Goal: Task Accomplishment & Management: Use online tool/utility

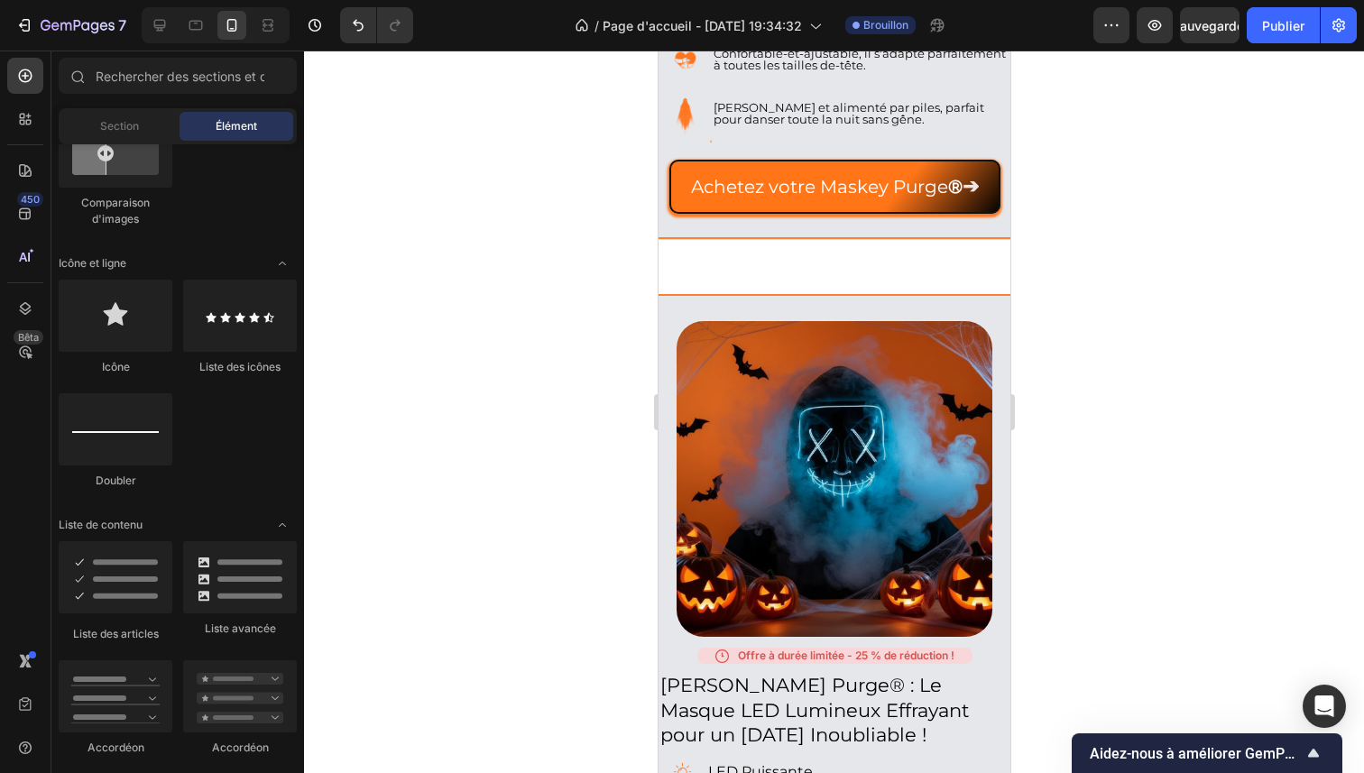
scroll to position [606, 0]
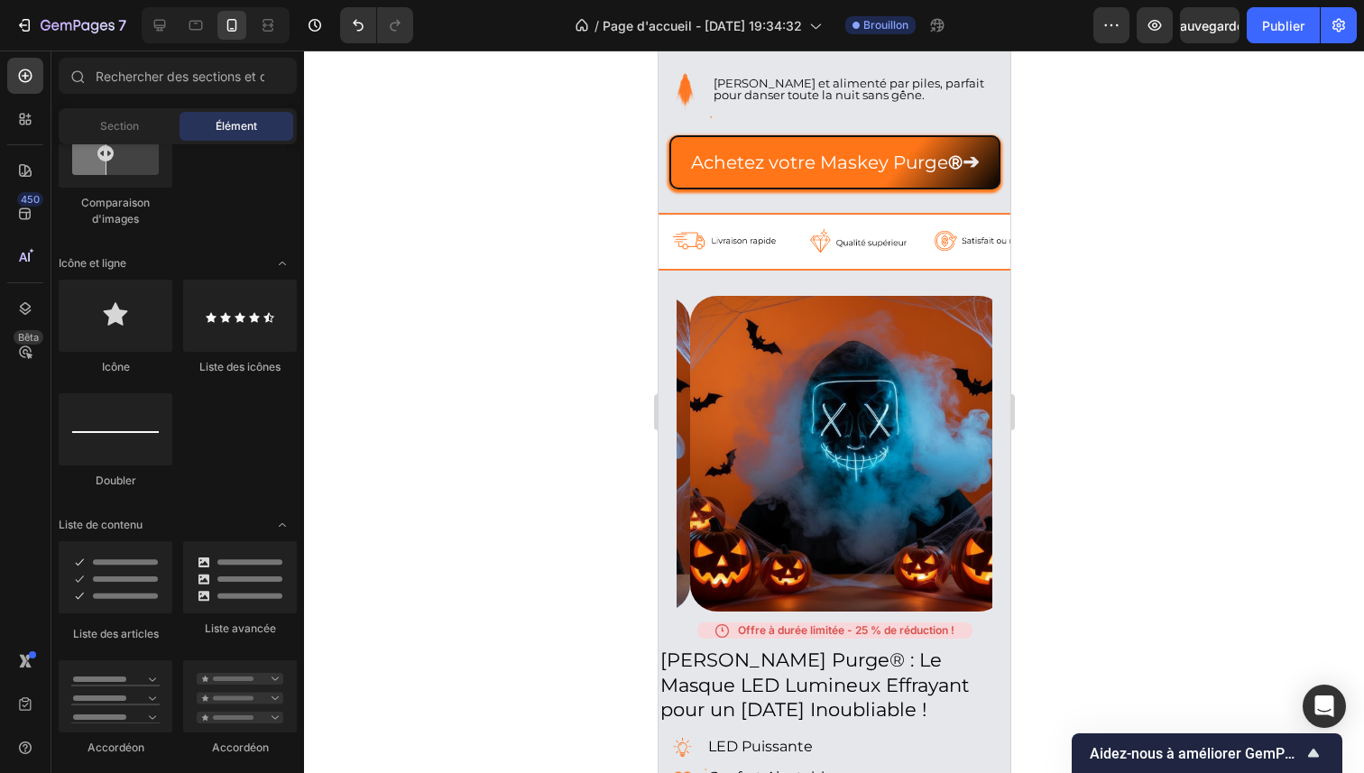
click at [645, 473] on div at bounding box center [834, 412] width 1060 height 723
click at [640, 474] on div at bounding box center [834, 412] width 1060 height 723
click at [635, 474] on div at bounding box center [834, 412] width 1060 height 723
click at [634, 474] on div at bounding box center [834, 412] width 1060 height 723
click at [519, 424] on div at bounding box center [834, 412] width 1060 height 723
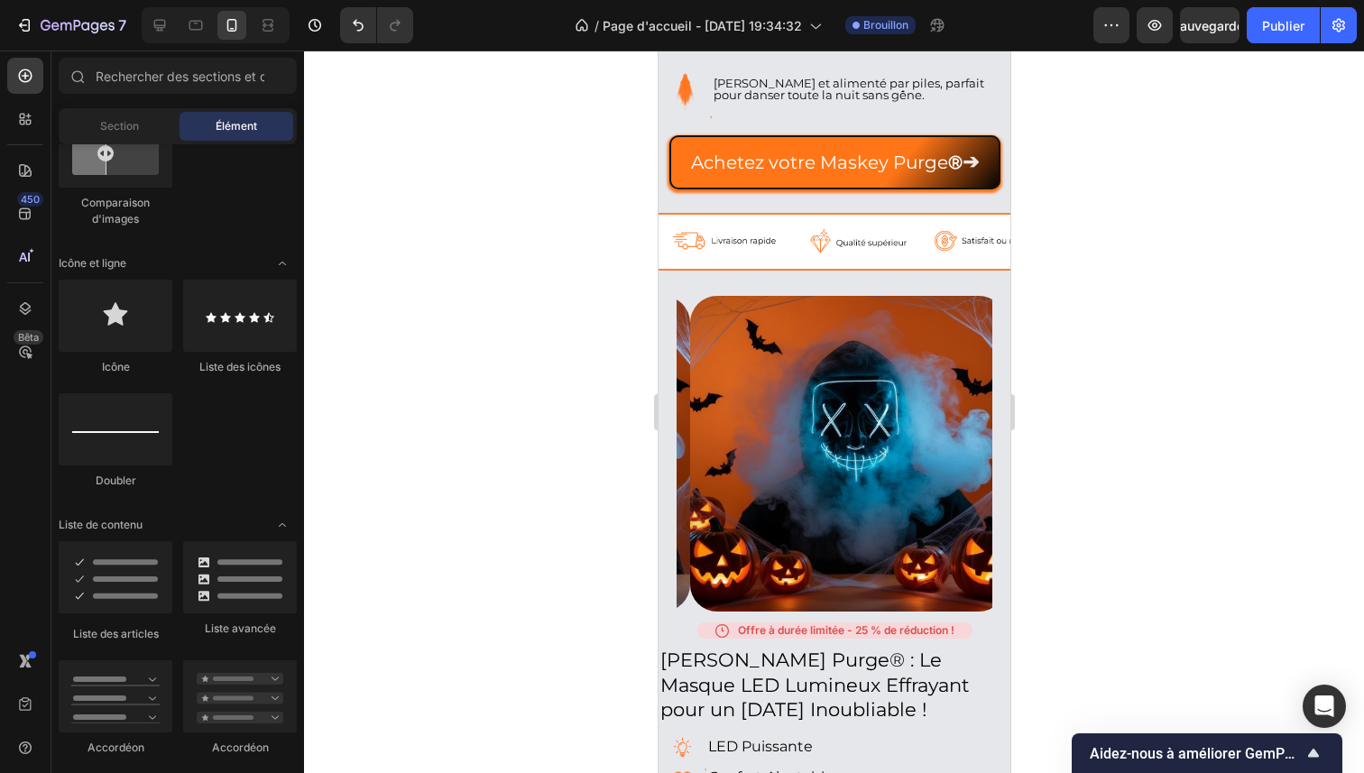
click at [511, 453] on div at bounding box center [834, 412] width 1060 height 723
click at [443, 436] on div at bounding box center [834, 412] width 1060 height 723
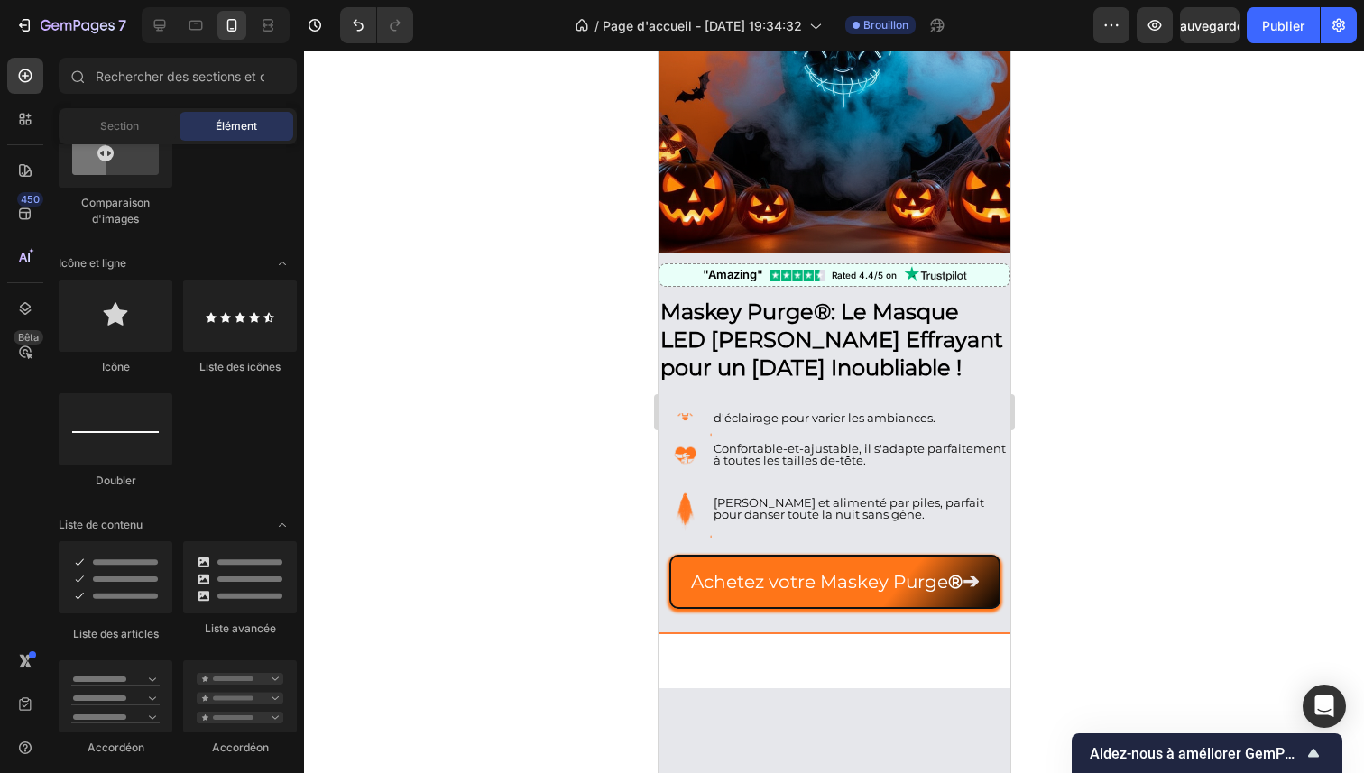
scroll to position [0, 0]
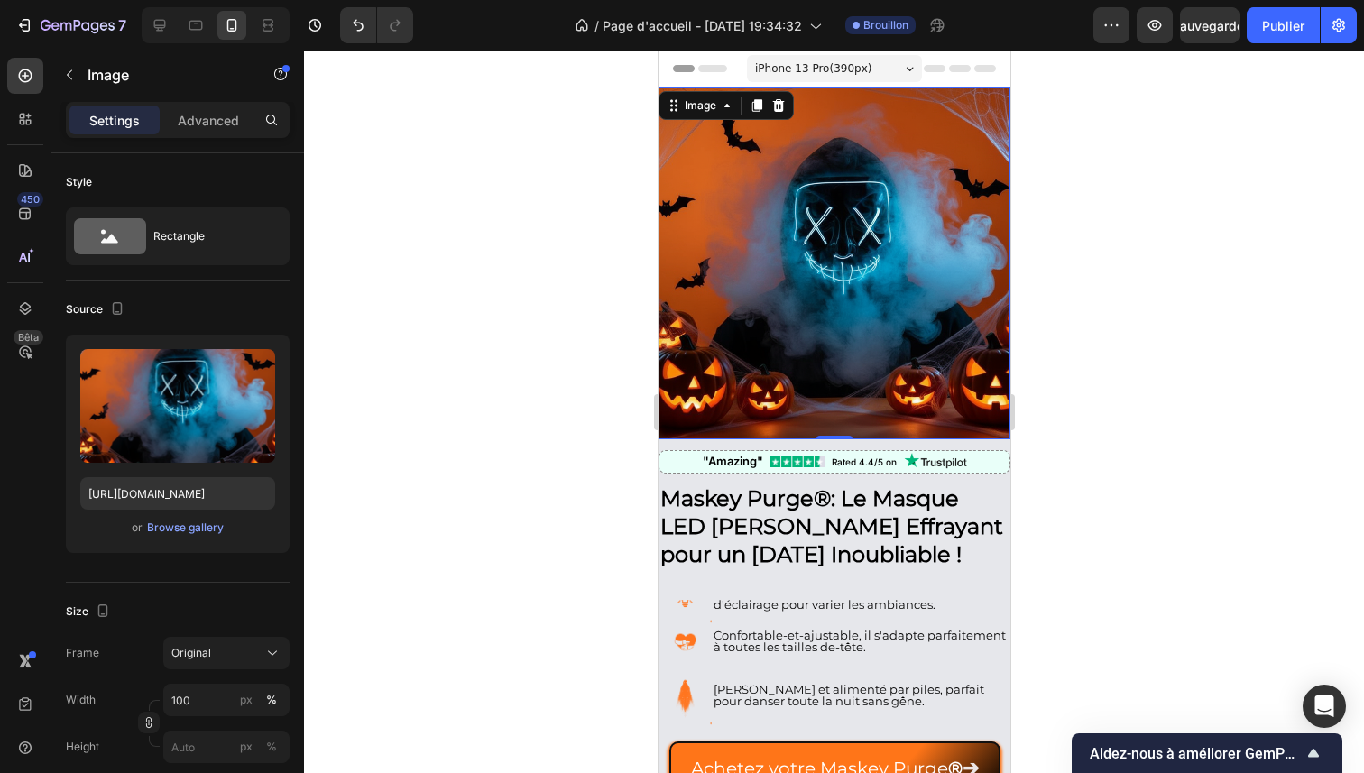
click at [776, 235] on img at bounding box center [834, 264] width 352 height 352
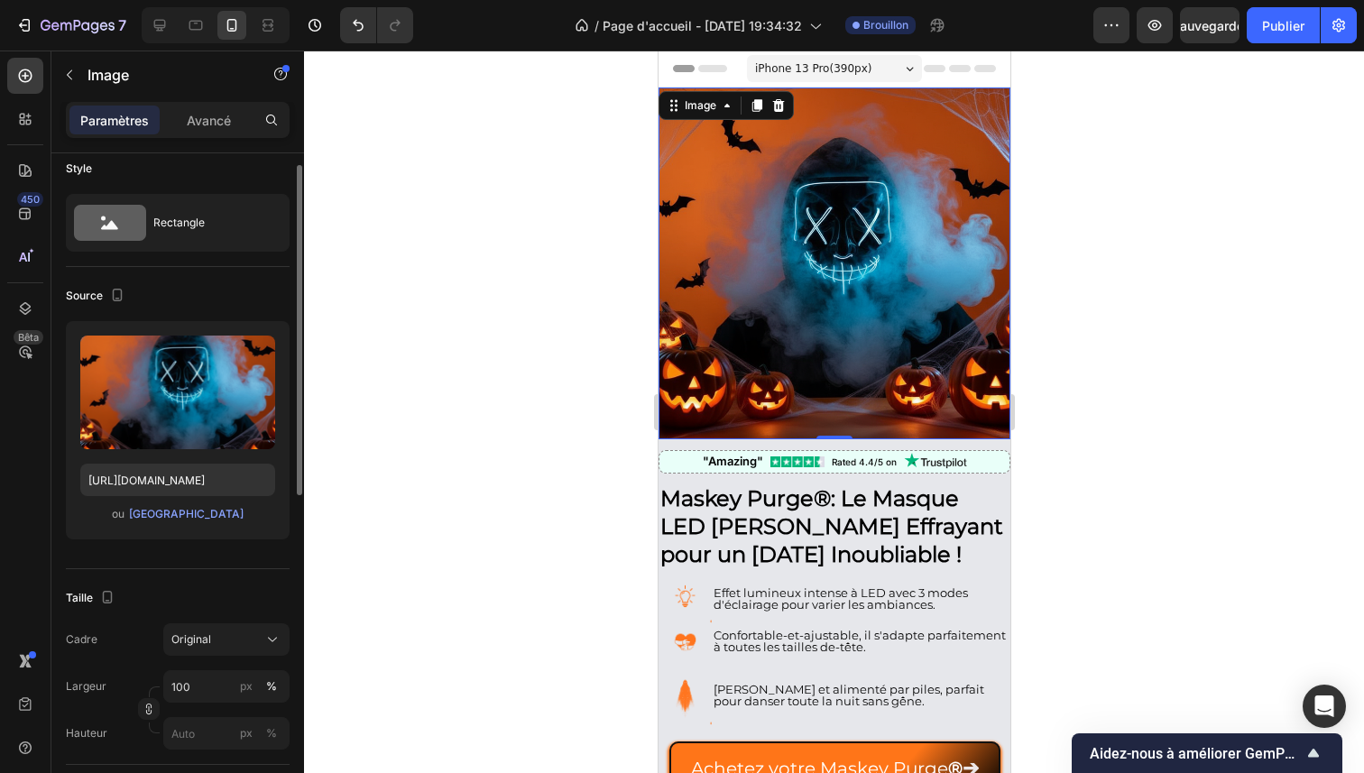
scroll to position [17, 0]
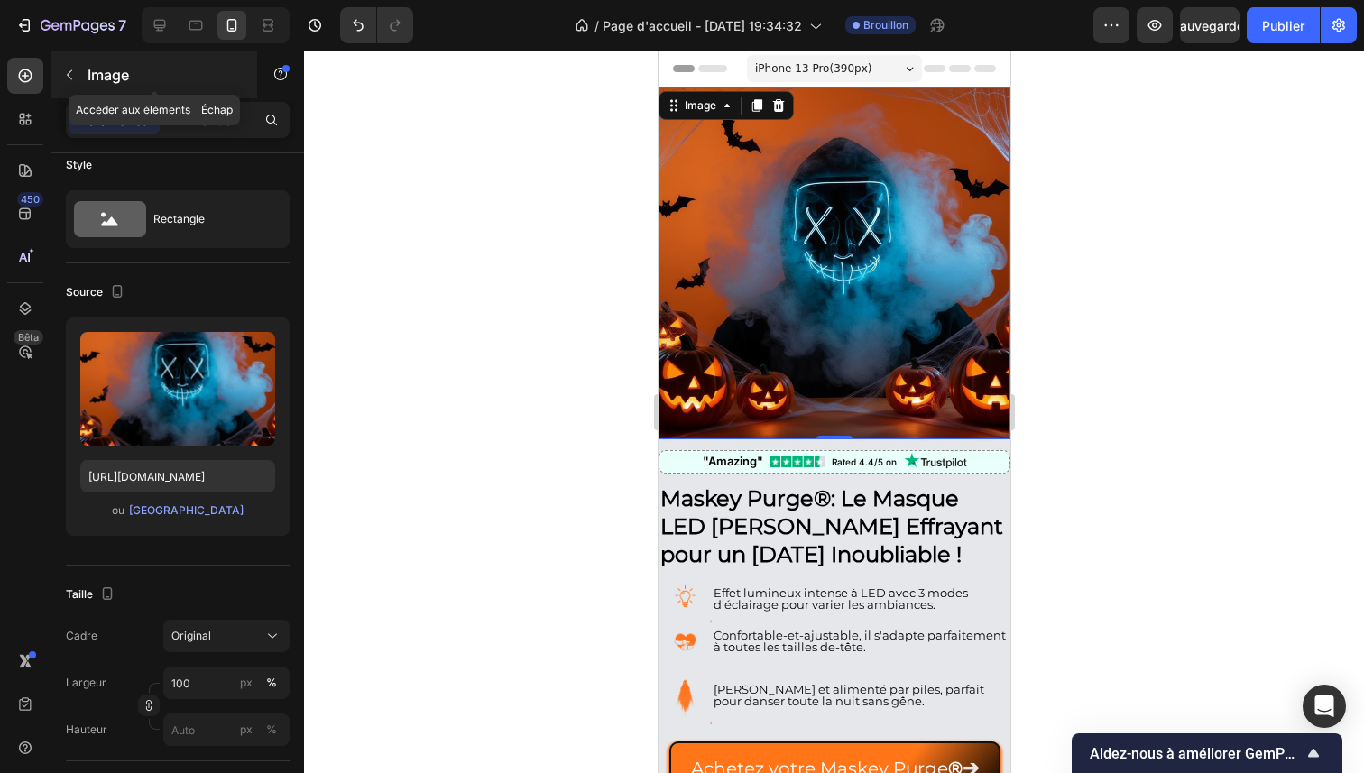
click at [72, 83] on button "button" at bounding box center [69, 74] width 29 height 29
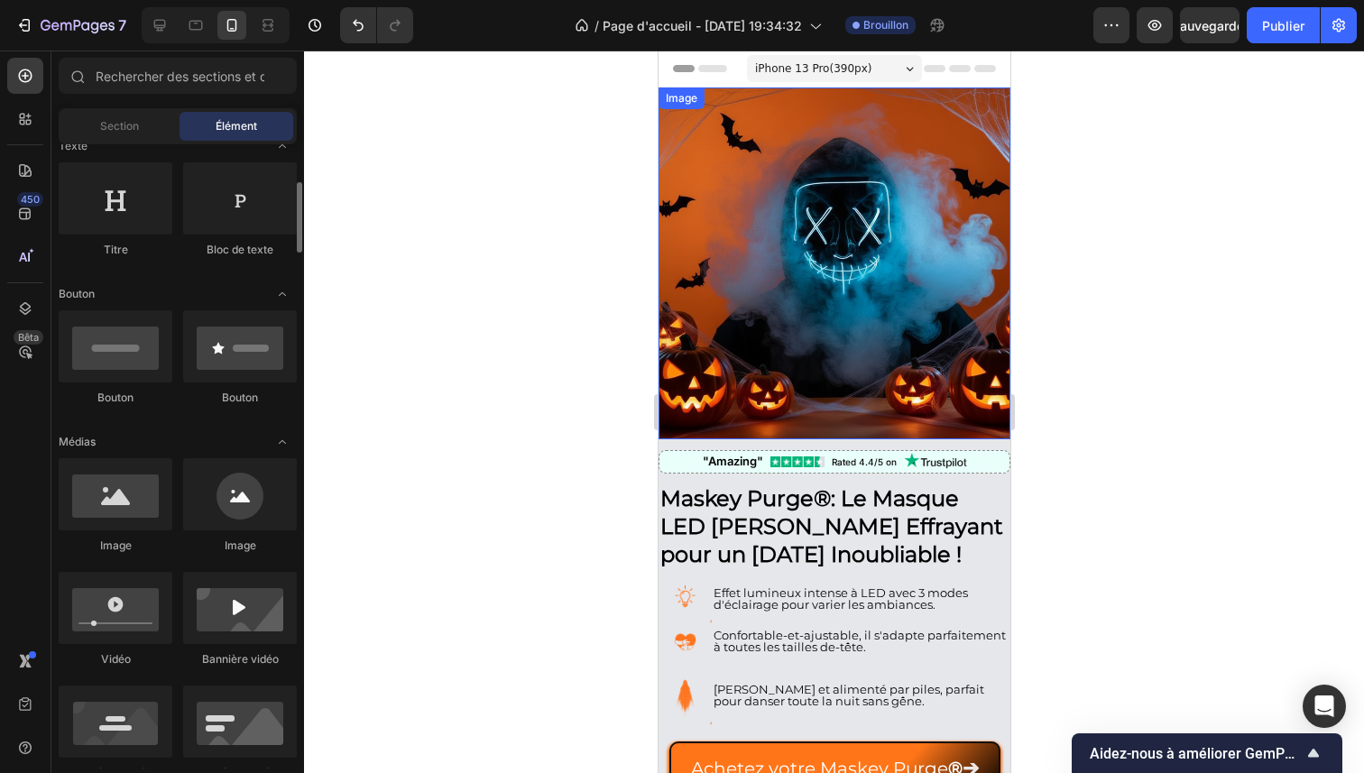
scroll to position [289, 0]
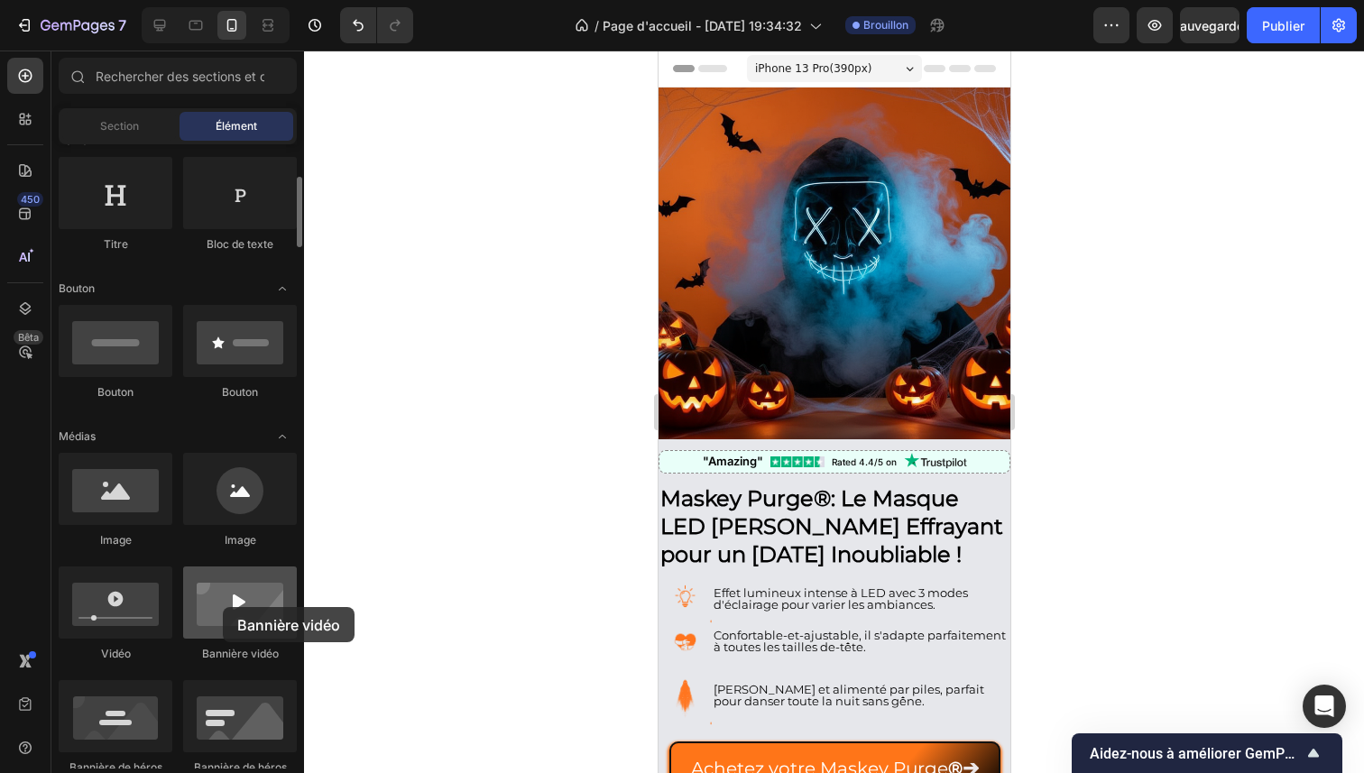
drag, startPoint x: 250, startPoint y: 597, endPoint x: 223, endPoint y: 607, distance: 28.8
click at [223, 607] on div at bounding box center [240, 603] width 114 height 72
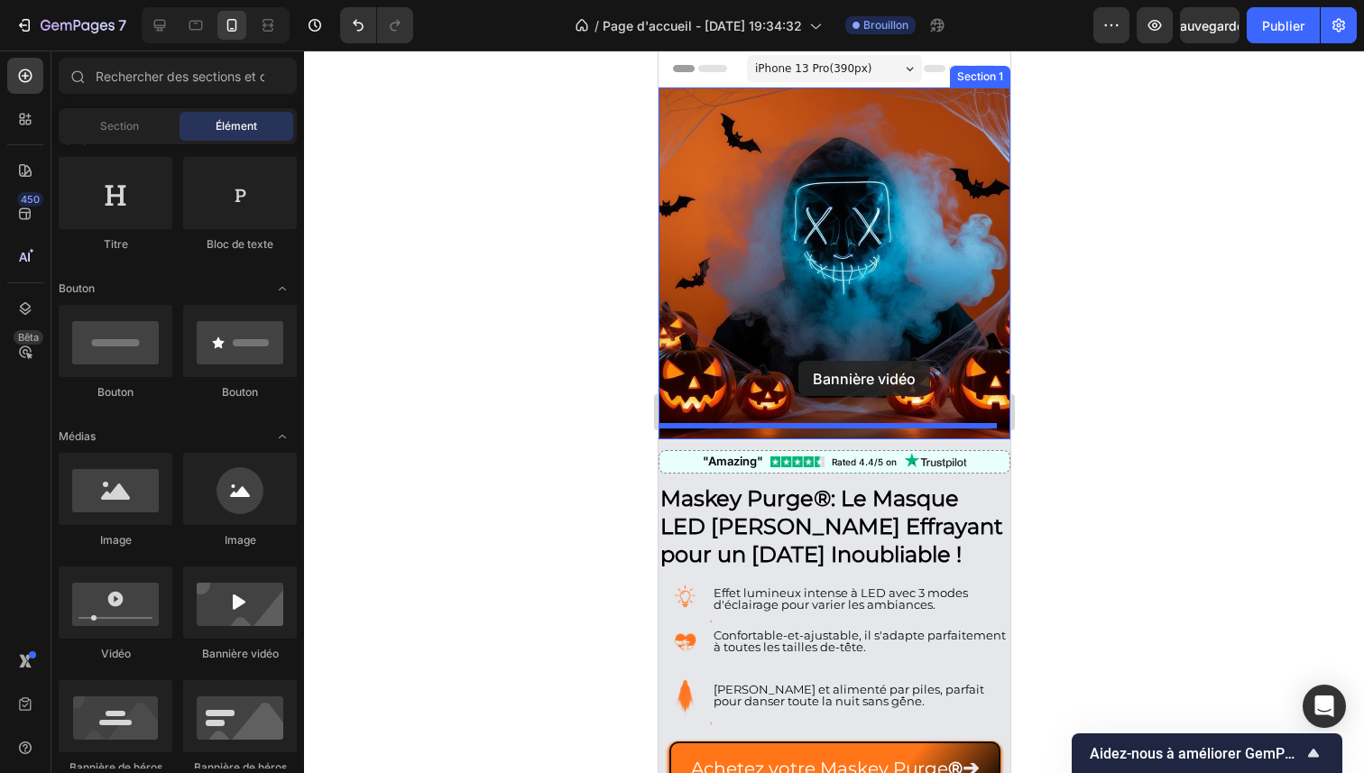
drag, startPoint x: 880, startPoint y: 658, endPoint x: 797, endPoint y: 361, distance: 308.2
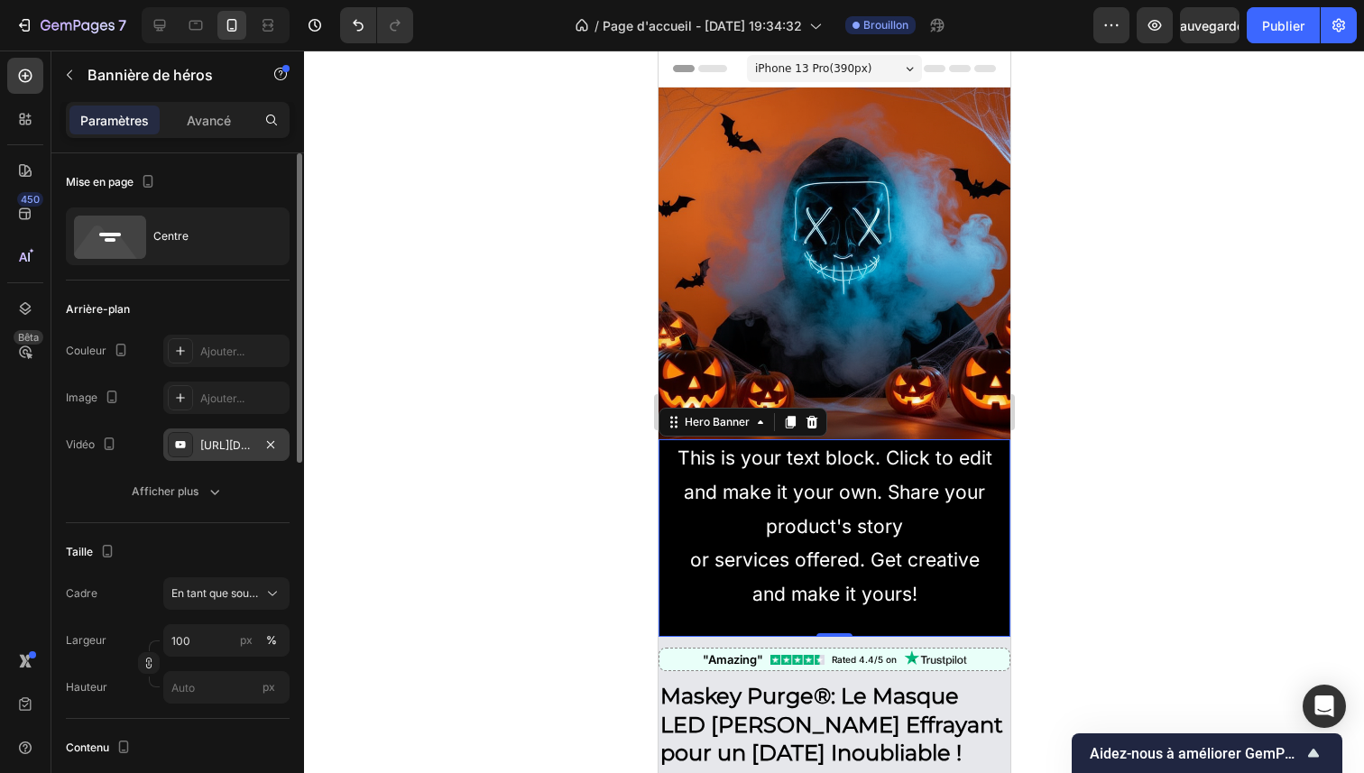
click at [229, 445] on font "[URL][DOMAIN_NAME]" at bounding box center [258, 445] width 116 height 14
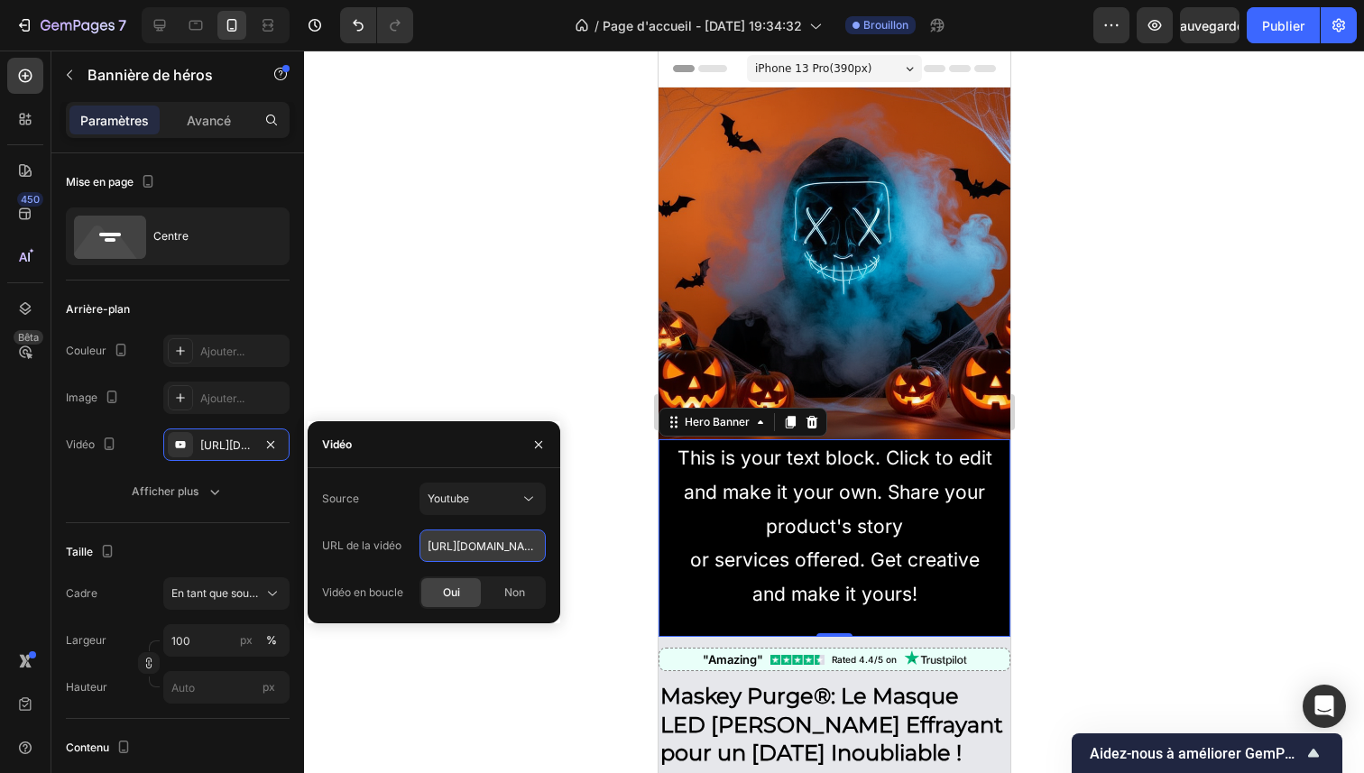
click at [465, 542] on input "[URL][DOMAIN_NAME]" at bounding box center [482, 546] width 126 height 32
paste input "[DOMAIN_NAME][URL]"
type input "[URL][DOMAIN_NAME]"
type input "Auto"
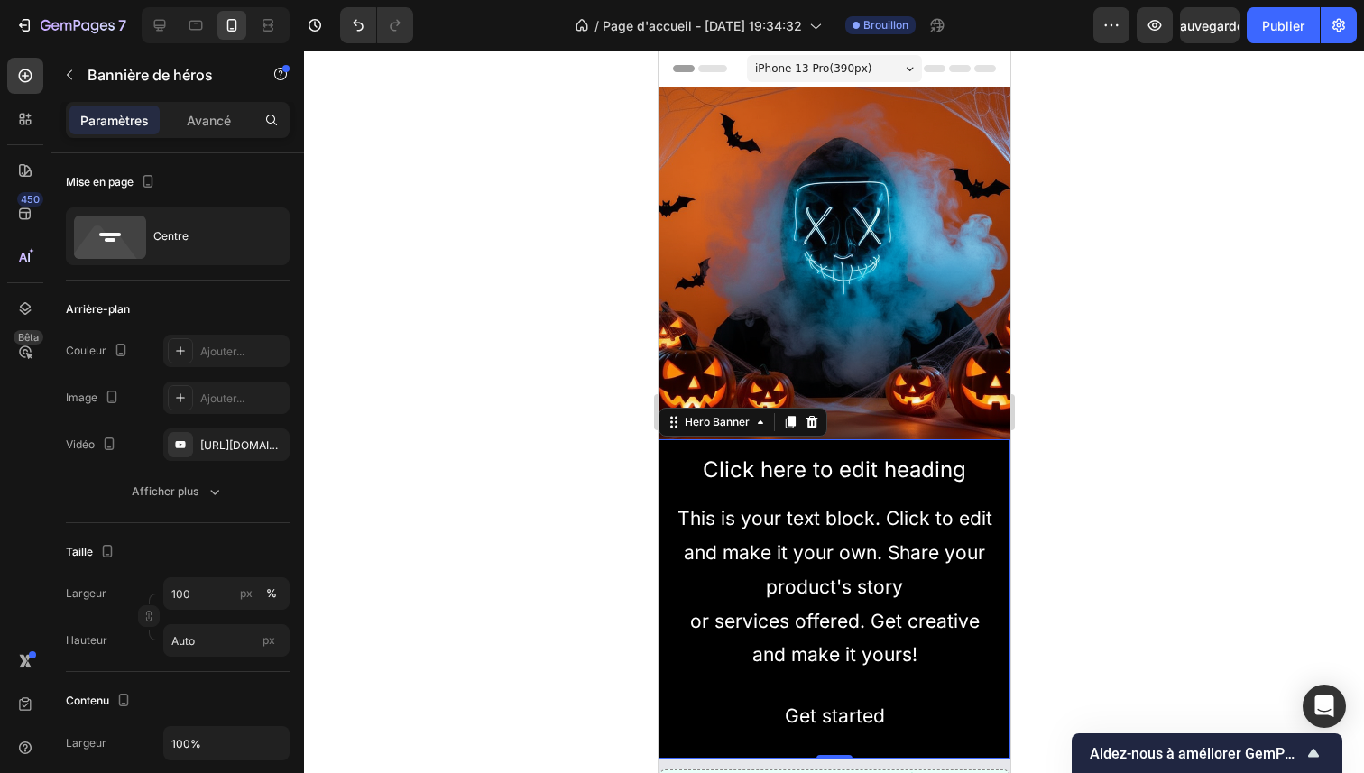
scroll to position [0, 0]
click at [602, 364] on div at bounding box center [834, 412] width 1060 height 723
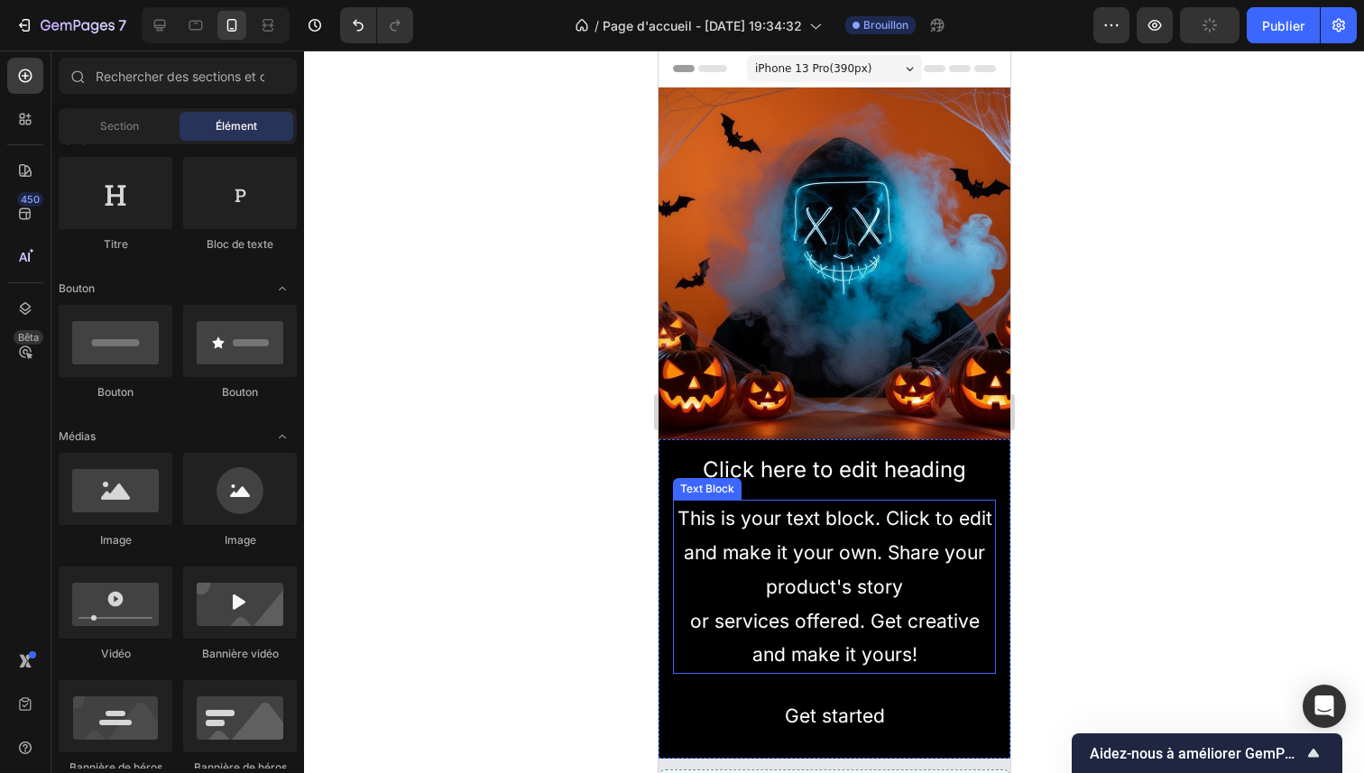
click at [818, 542] on div "This is your text block. Click to edit and make it your own. Share your product…" at bounding box center [833, 587] width 323 height 174
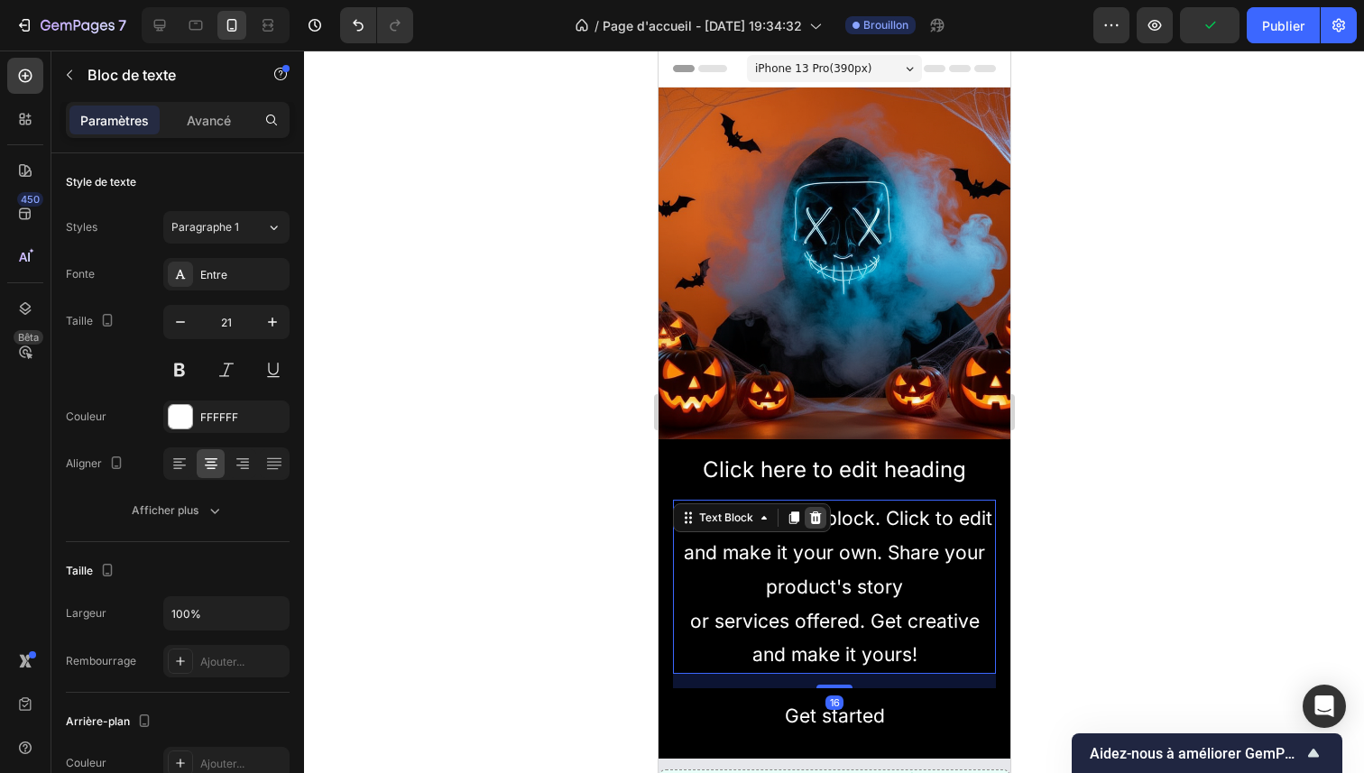
click at [815, 511] on icon at bounding box center [815, 517] width 12 height 13
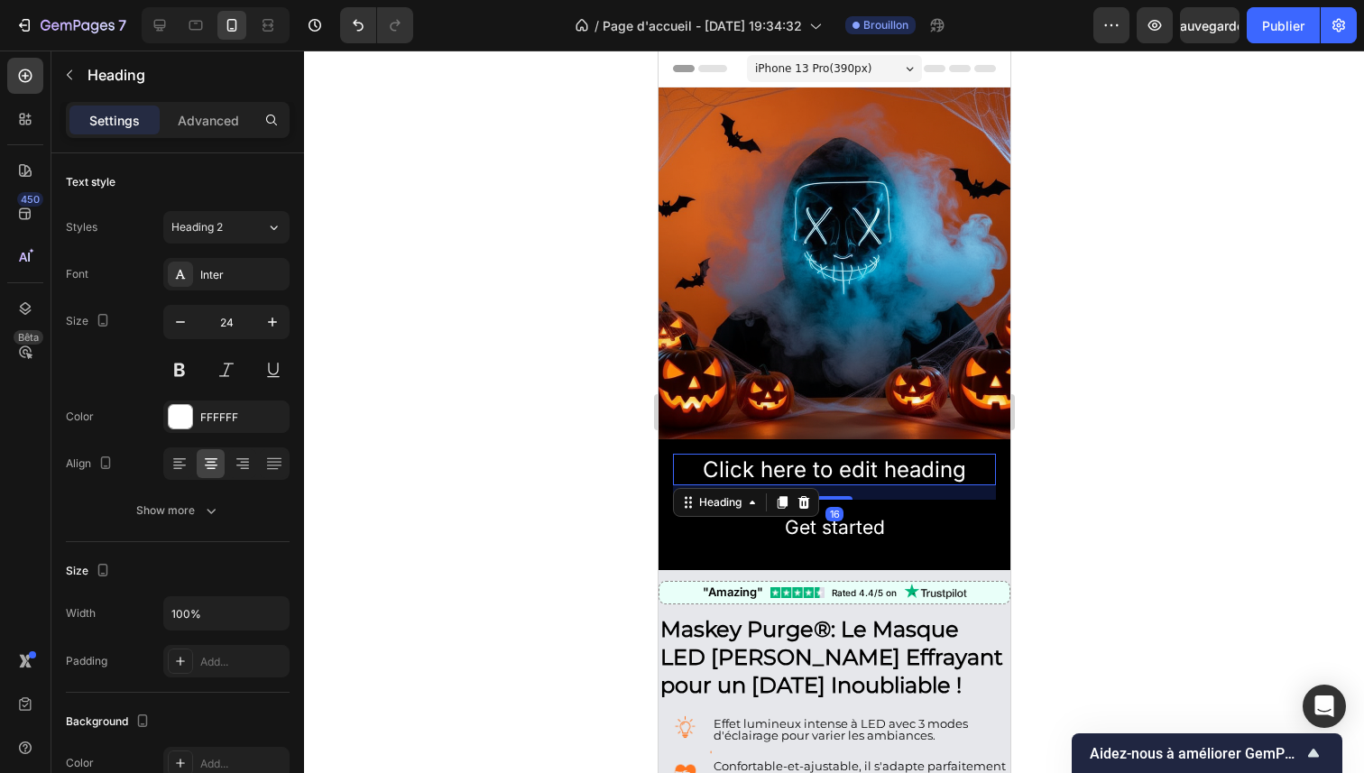
click at [835, 463] on h2 "Click here to edit heading" at bounding box center [833, 470] width 323 height 32
click at [802, 495] on icon at bounding box center [803, 502] width 14 height 14
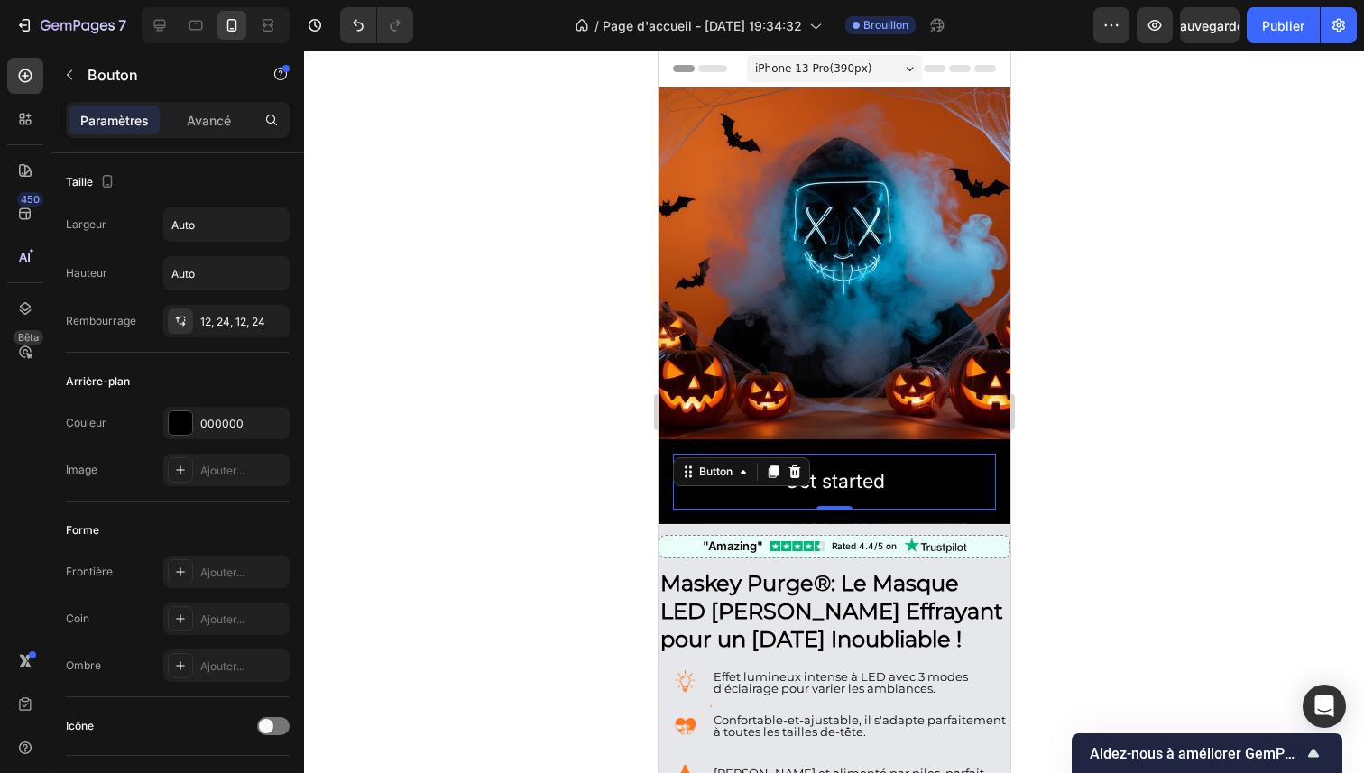
click at [738, 484] on div "Get started Button 0" at bounding box center [833, 482] width 323 height 56
click at [794, 465] on icon at bounding box center [794, 471] width 12 height 13
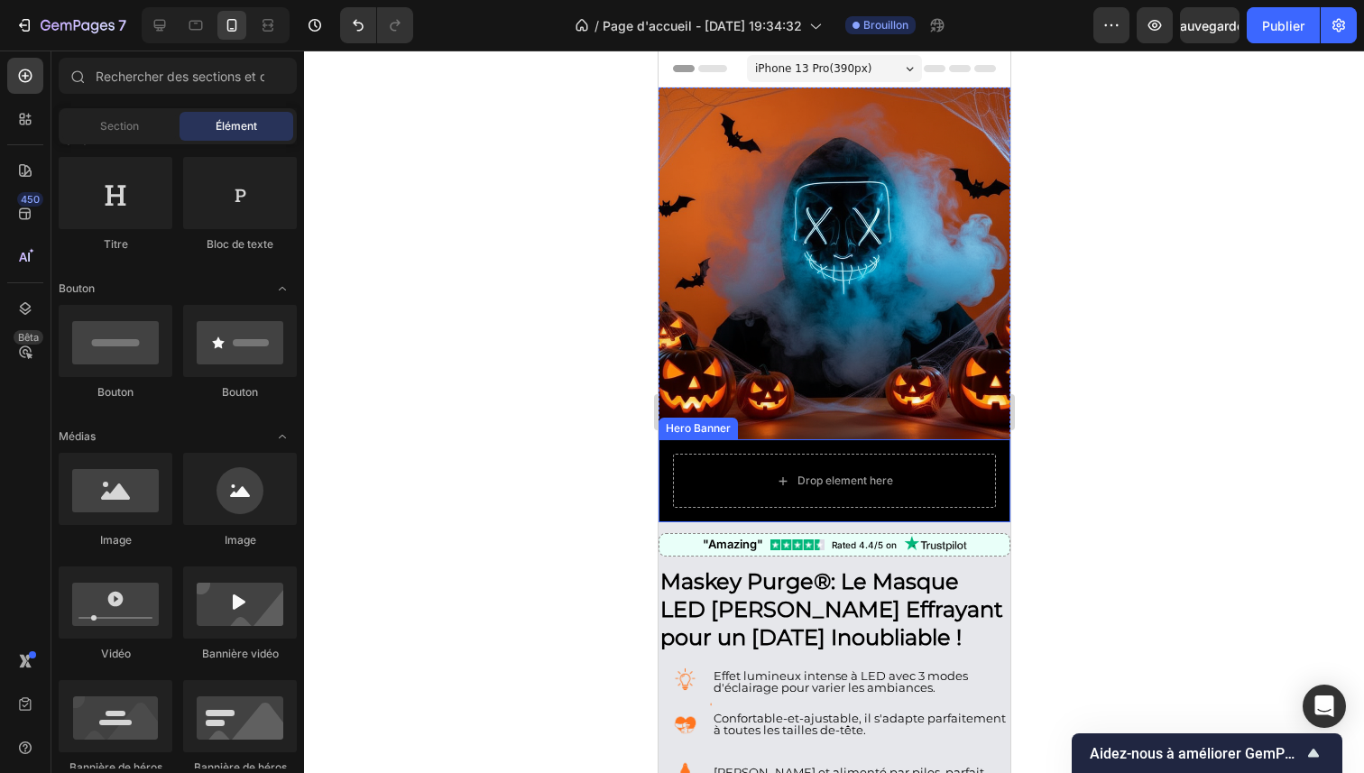
click at [667, 490] on div "Drop element here" at bounding box center [834, 480] width 352 height 83
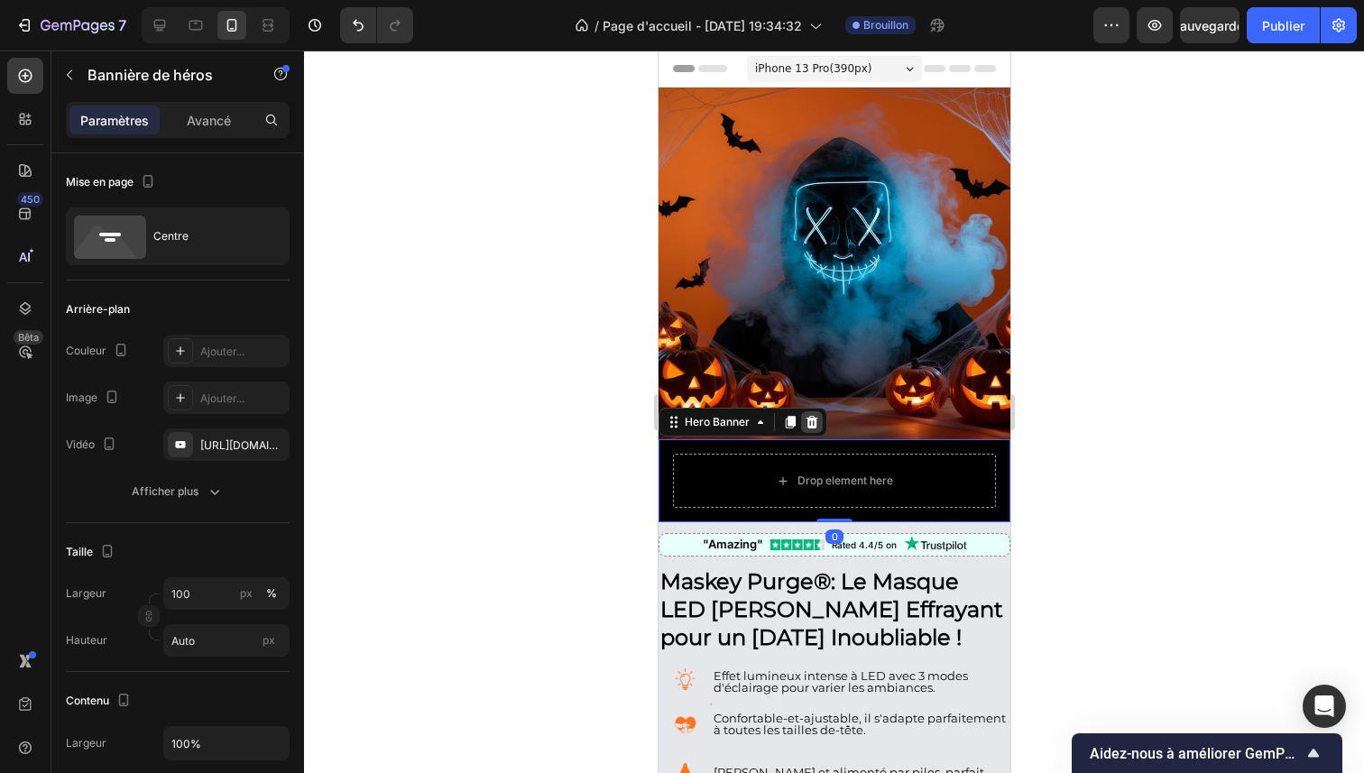
click at [816, 415] on icon at bounding box center [811, 422] width 14 height 14
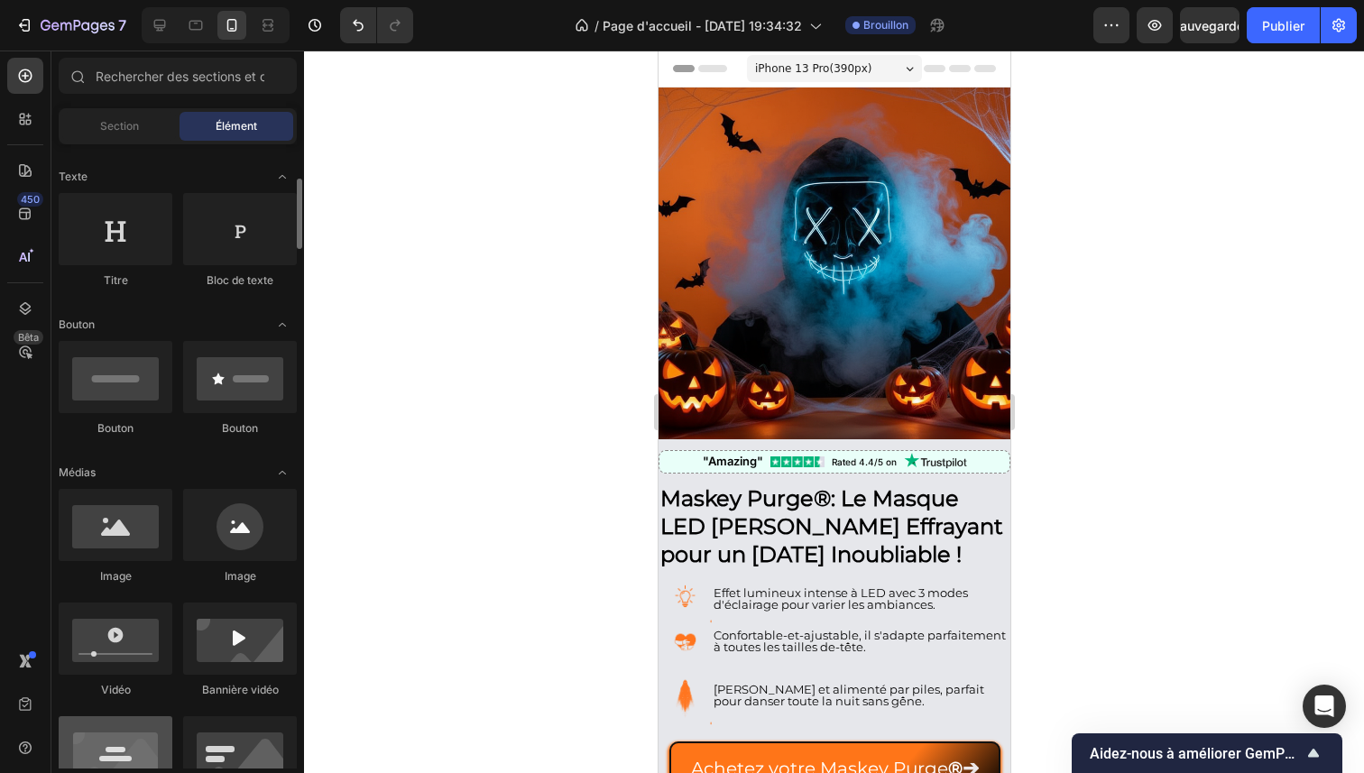
scroll to position [241, 0]
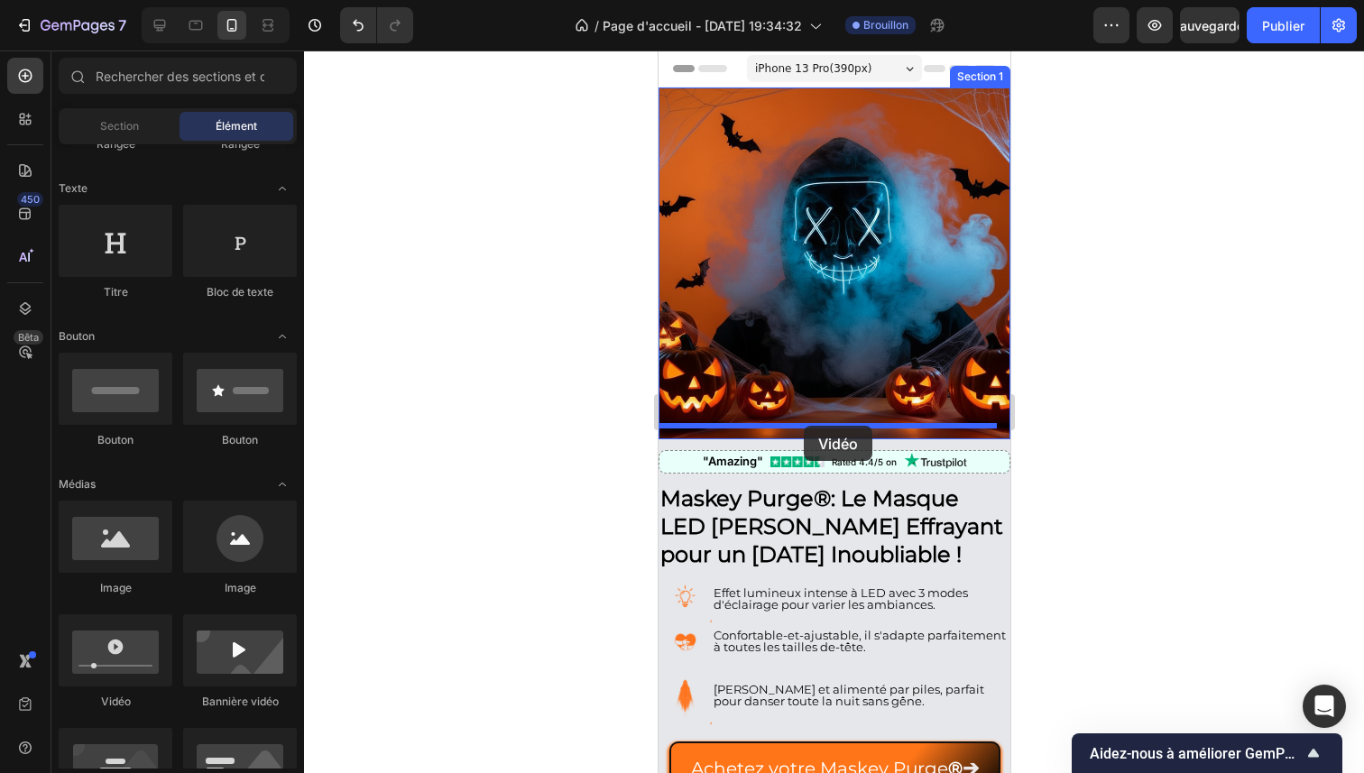
drag, startPoint x: 799, startPoint y: 723, endPoint x: 803, endPoint y: 426, distance: 296.8
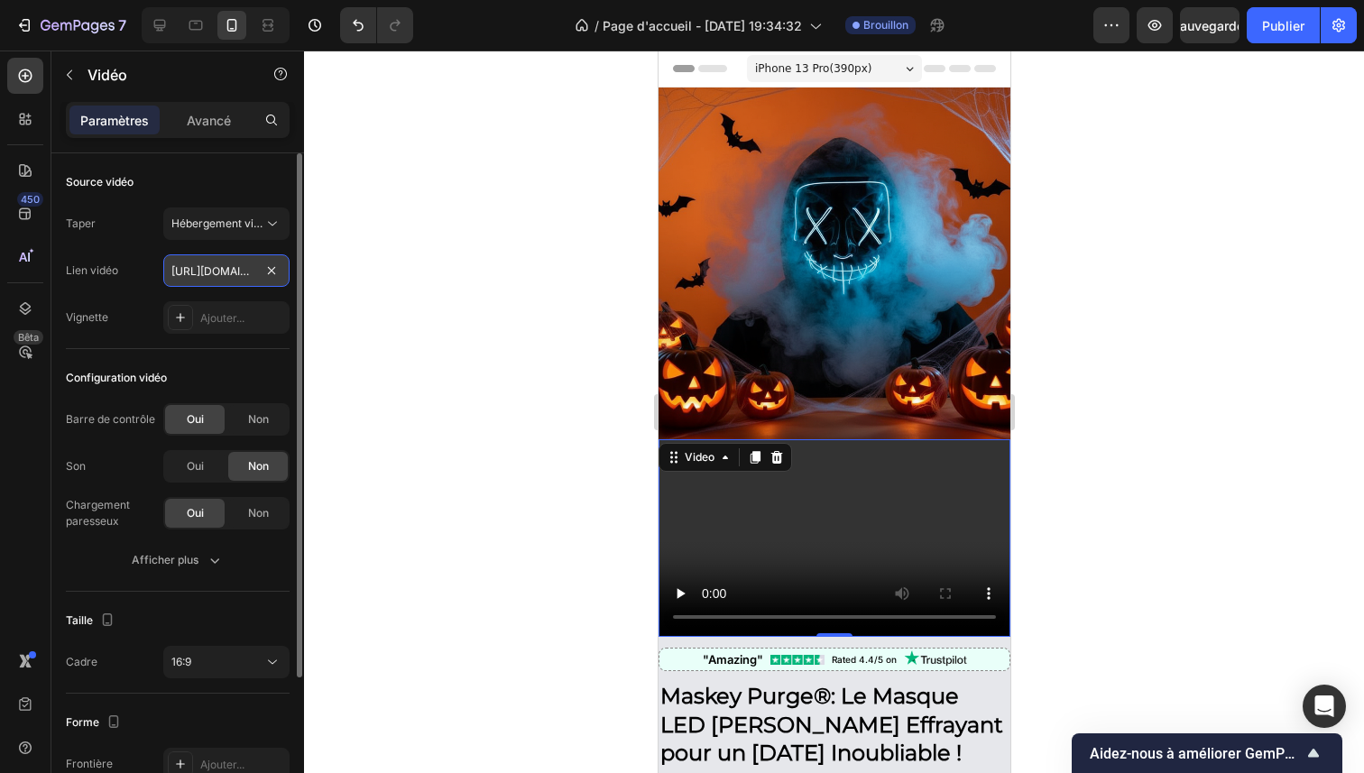
click at [214, 272] on input "[URL][DOMAIN_NAME]" at bounding box center [226, 270] width 126 height 32
paste input "[DOMAIN_NAME][URL]"
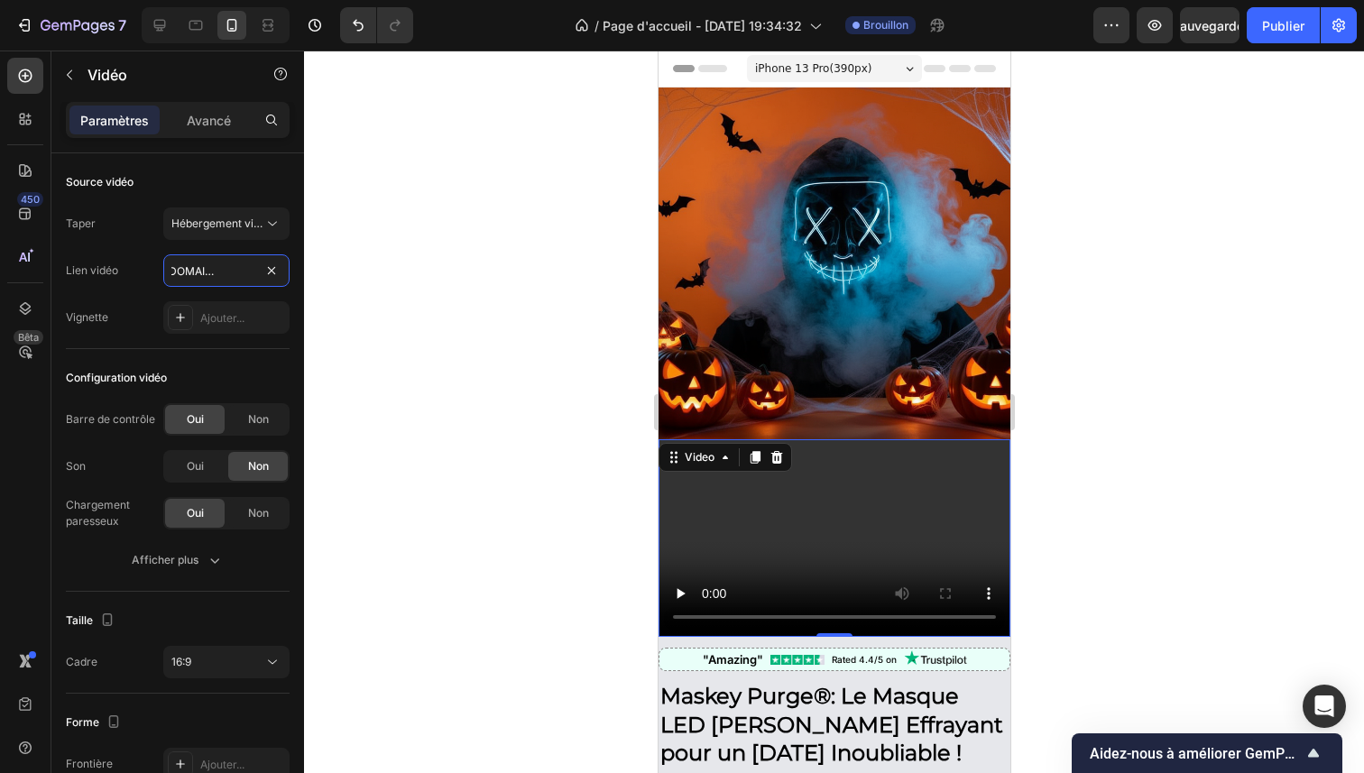
type input "[URL][DOMAIN_NAME]"
click at [387, 412] on div at bounding box center [834, 412] width 1060 height 723
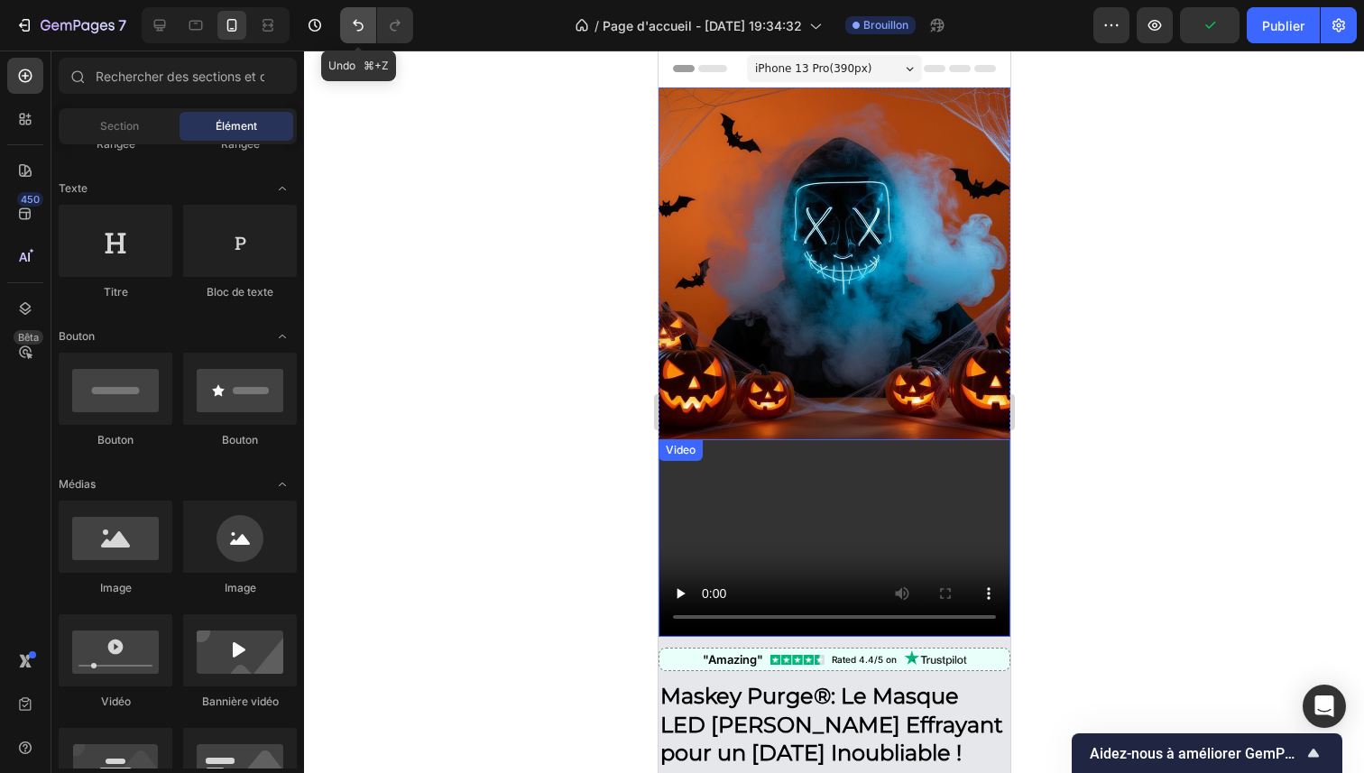
click at [366, 21] on icon "Annuler/Rétablir" at bounding box center [358, 25] width 18 height 18
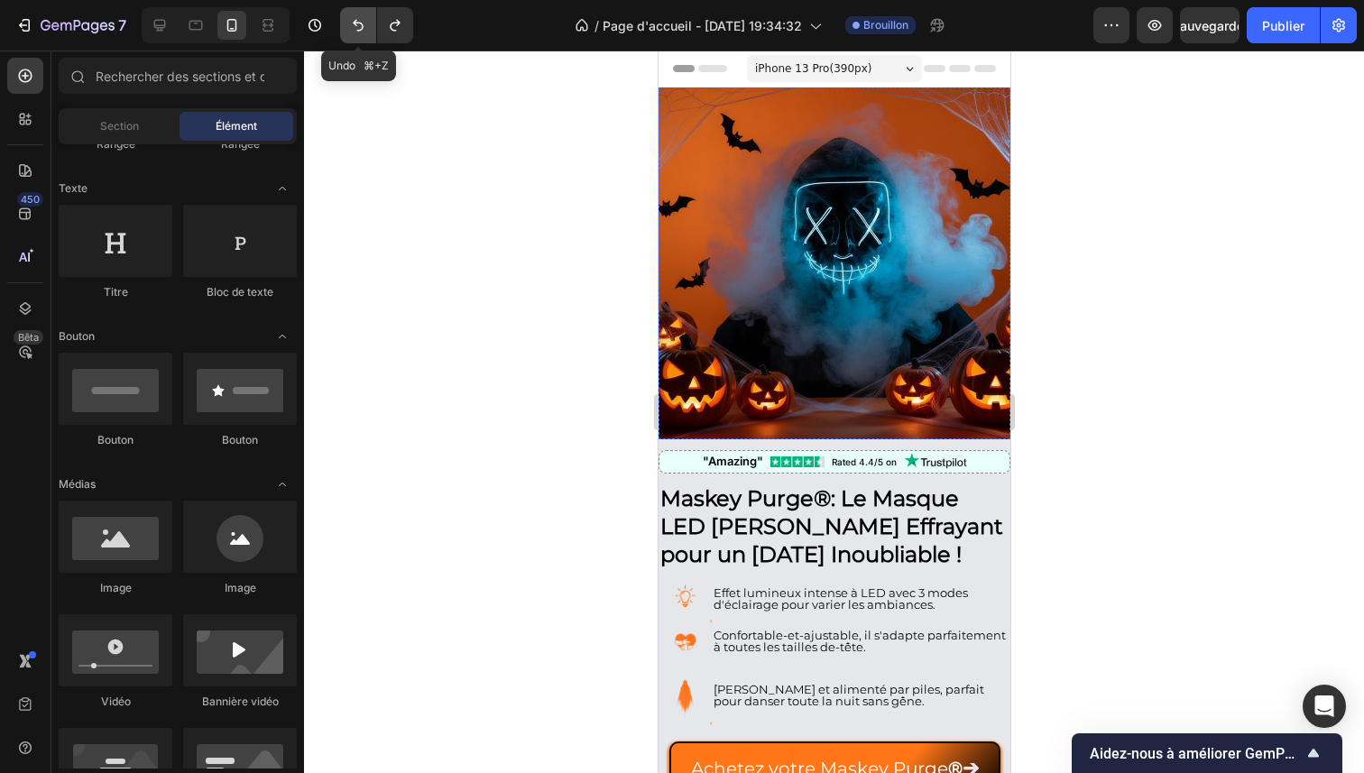
click at [366, 21] on icon "Annuler/Rétablir" at bounding box center [358, 25] width 18 height 18
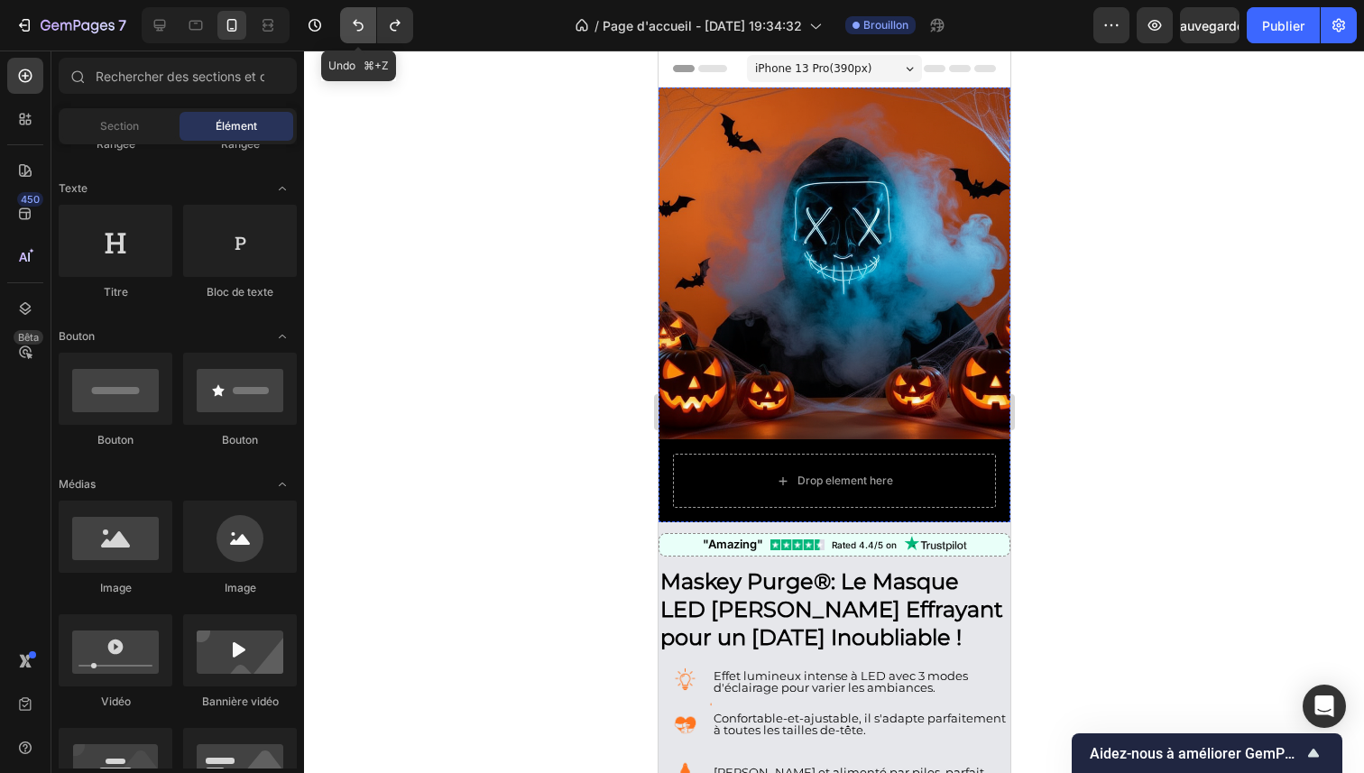
click at [366, 21] on icon "Annuler/Rétablir" at bounding box center [358, 25] width 18 height 18
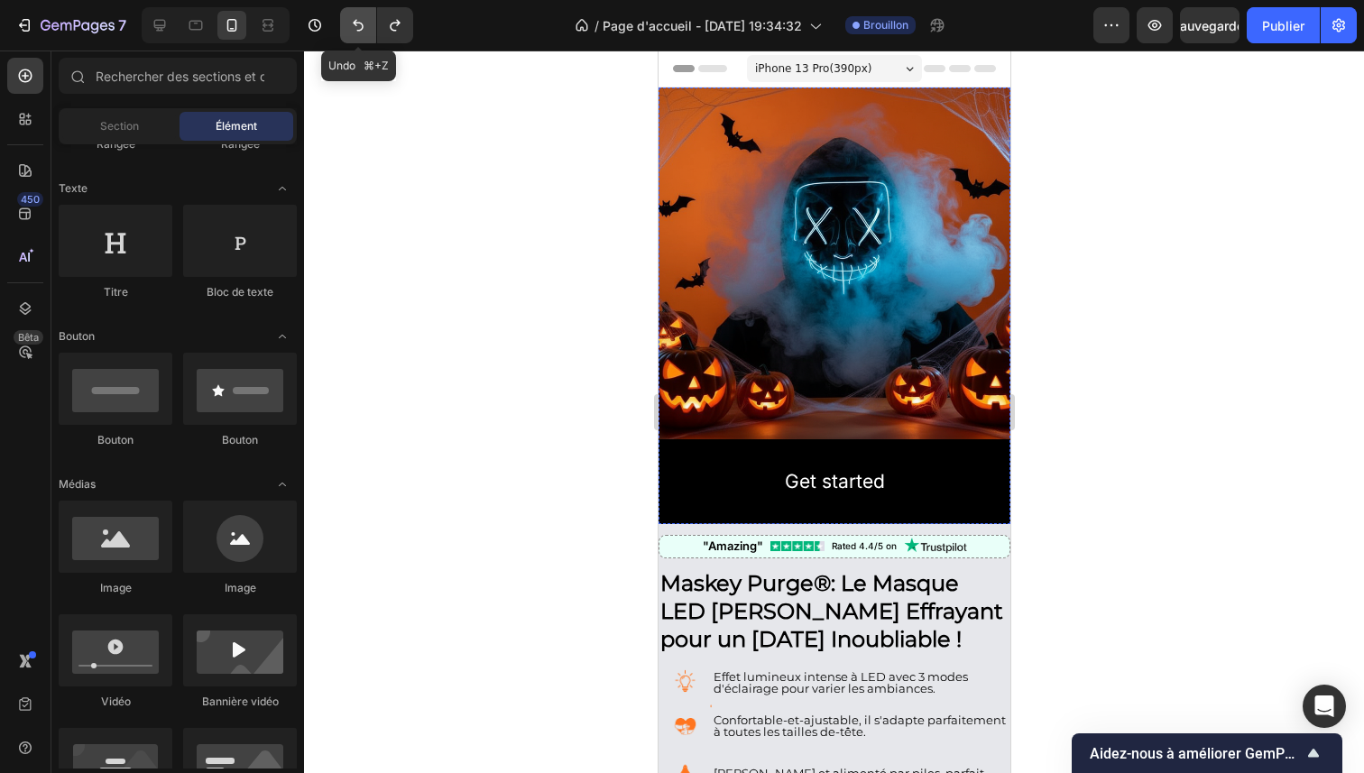
click at [366, 21] on icon "Annuler/Rétablir" at bounding box center [358, 25] width 18 height 18
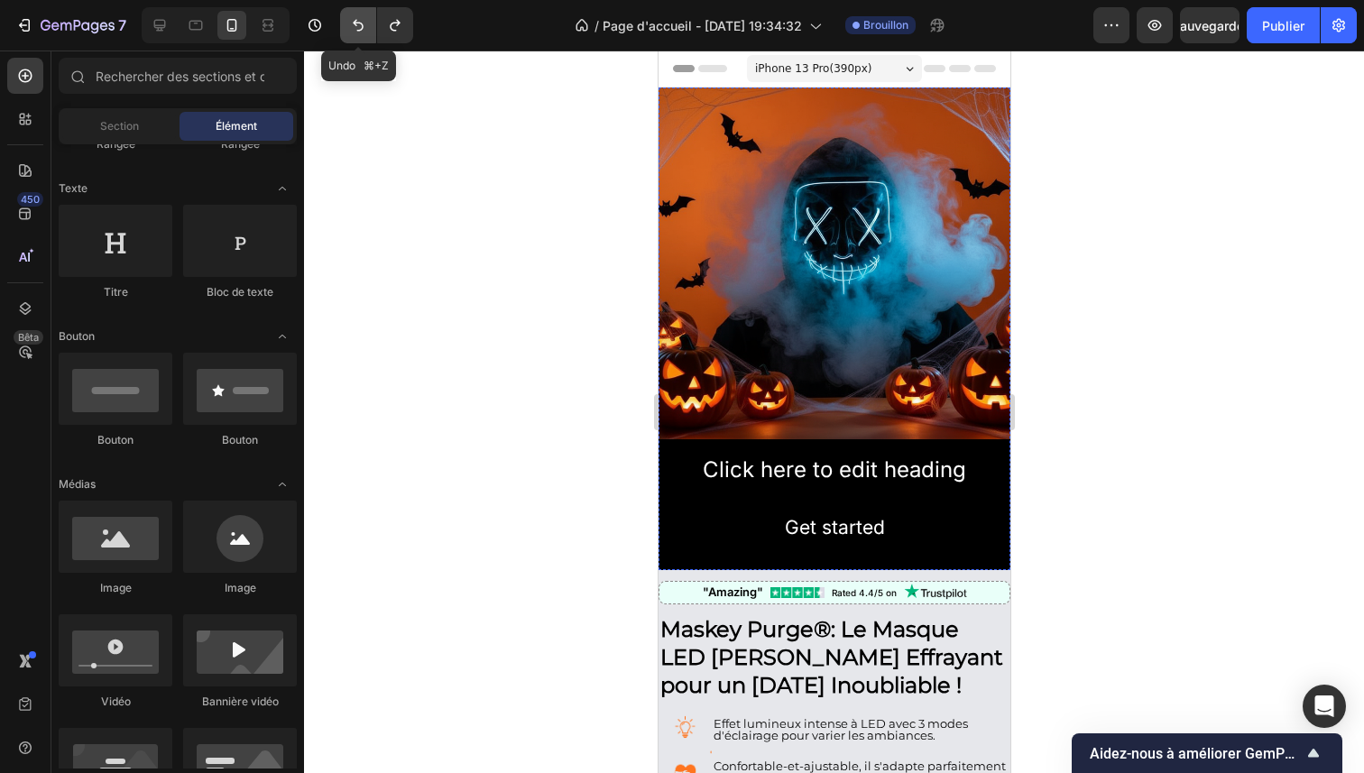
click at [366, 21] on icon "Annuler/Rétablir" at bounding box center [358, 25] width 18 height 18
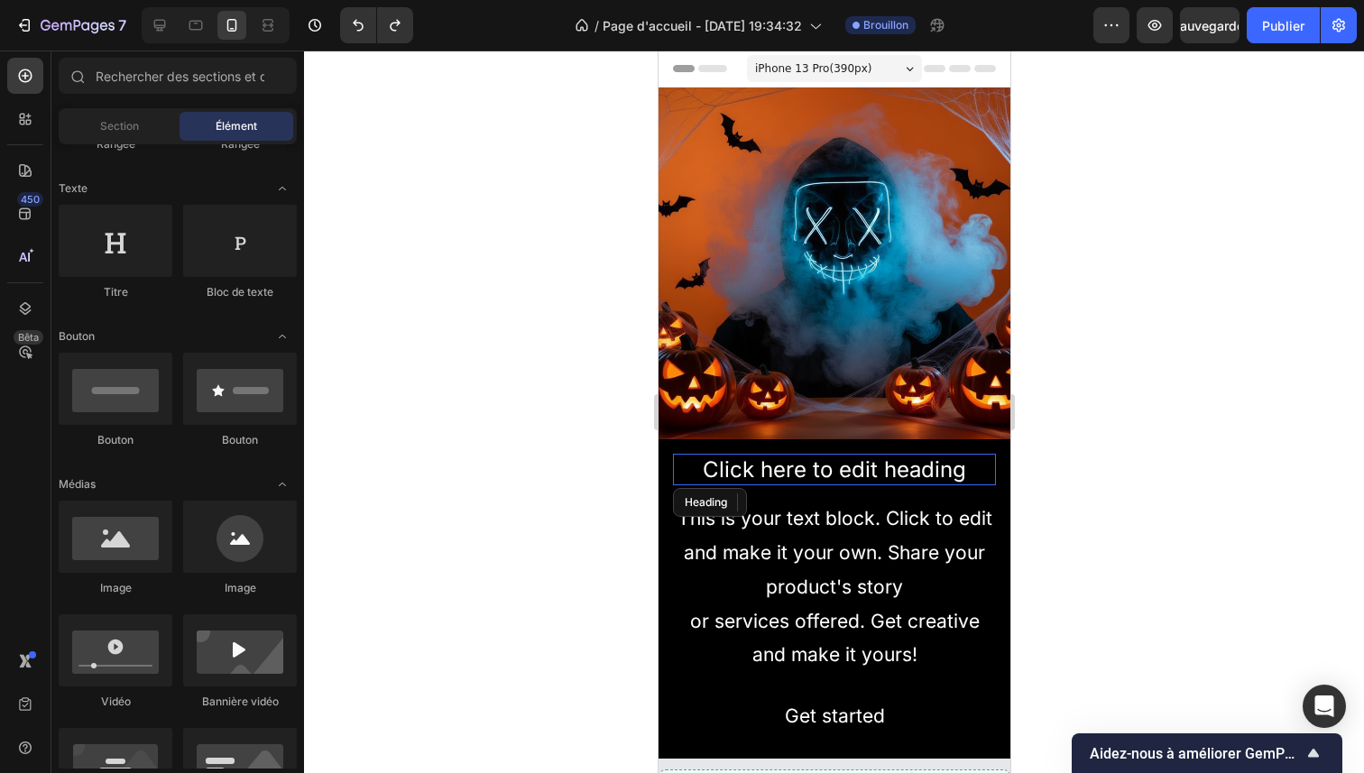
click at [784, 458] on h2 "Click here to edit heading" at bounding box center [833, 470] width 323 height 32
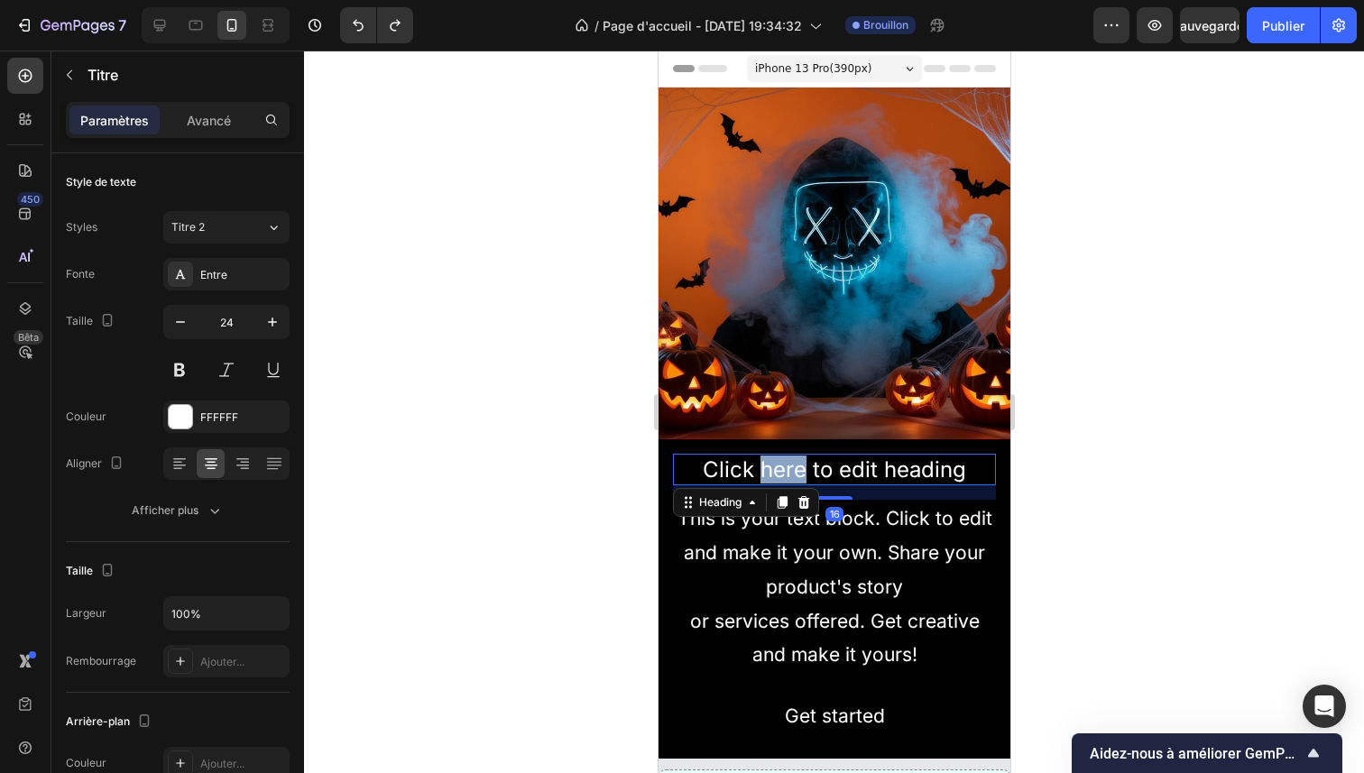
click at [784, 458] on h2 "Click here to edit heading" at bounding box center [833, 470] width 323 height 32
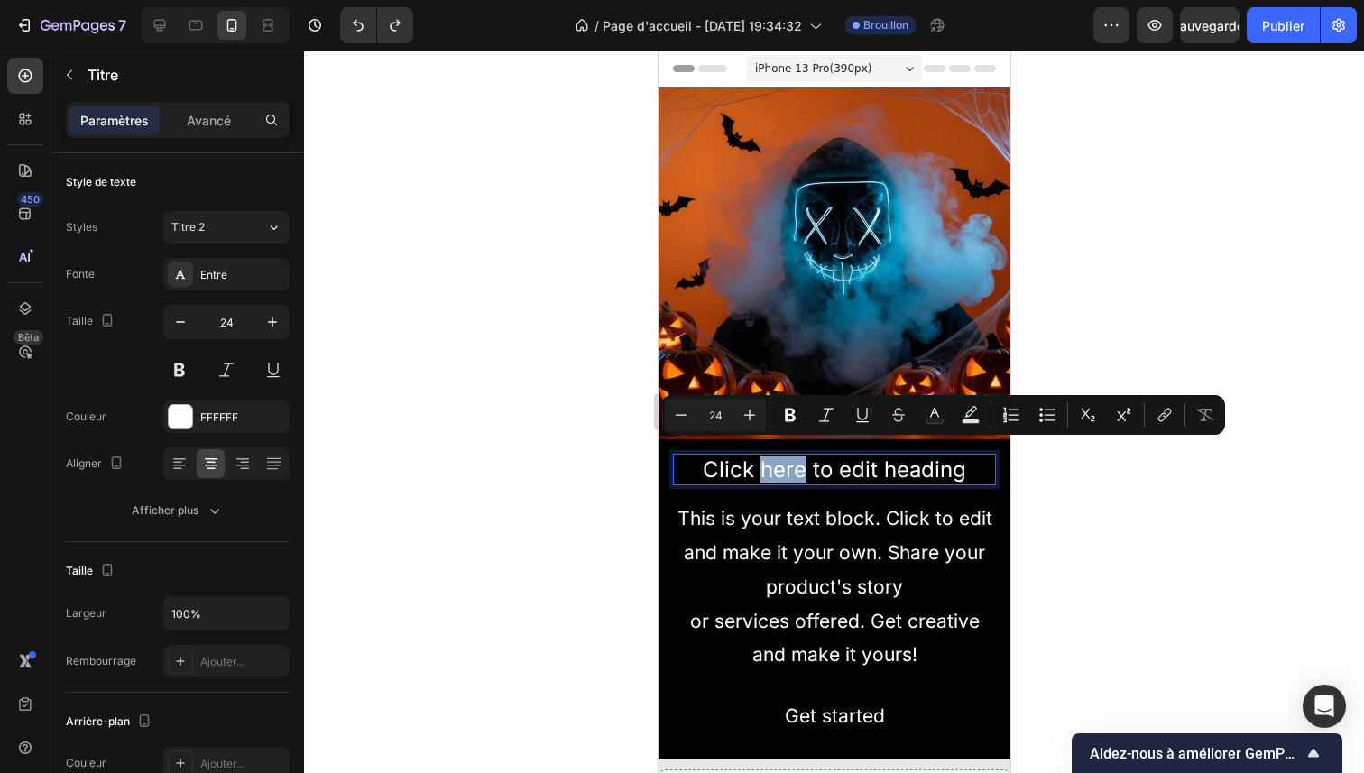
click at [784, 458] on p "Click here to edit heading" at bounding box center [833, 470] width 319 height 28
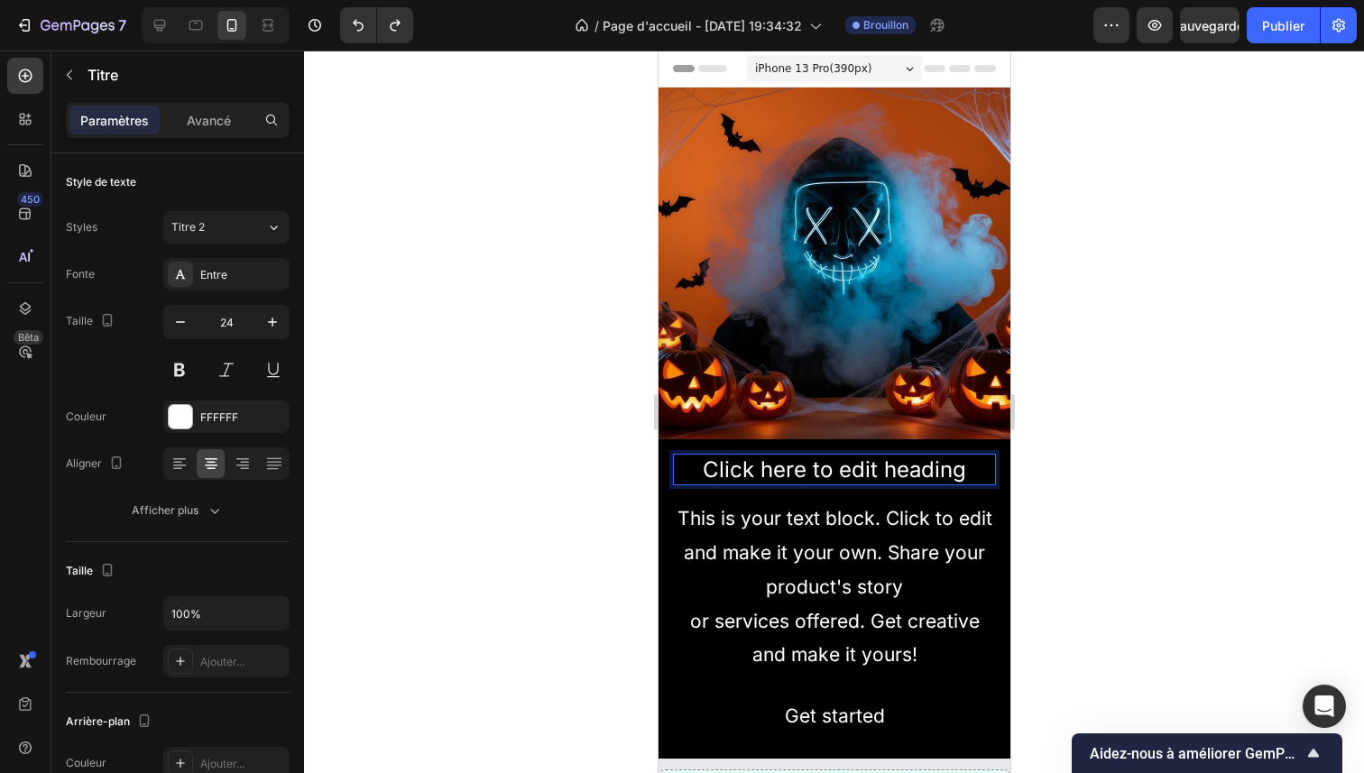
click at [784, 458] on p "Click here to edit heading" at bounding box center [833, 470] width 319 height 28
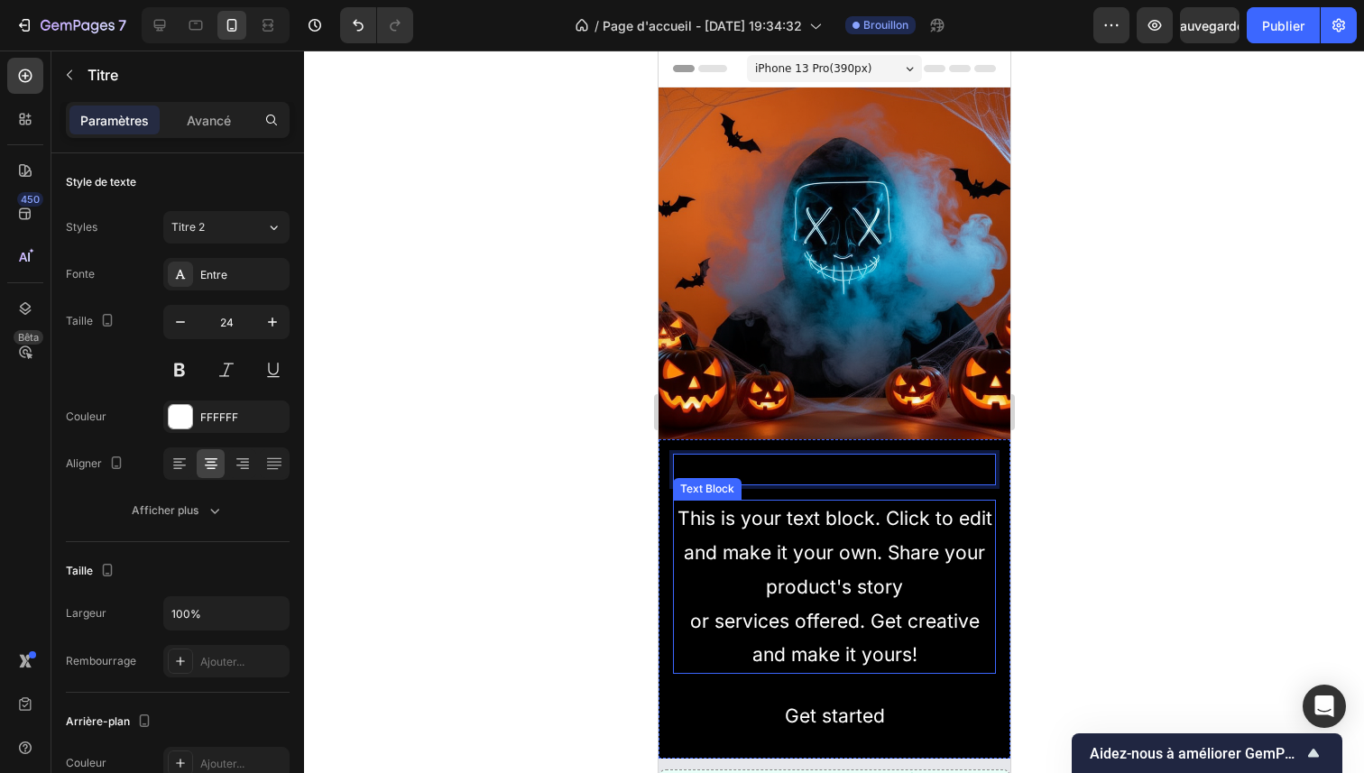
click at [789, 530] on div "This is your text block. Click to edit and make it your own. Share your product…" at bounding box center [833, 587] width 323 height 174
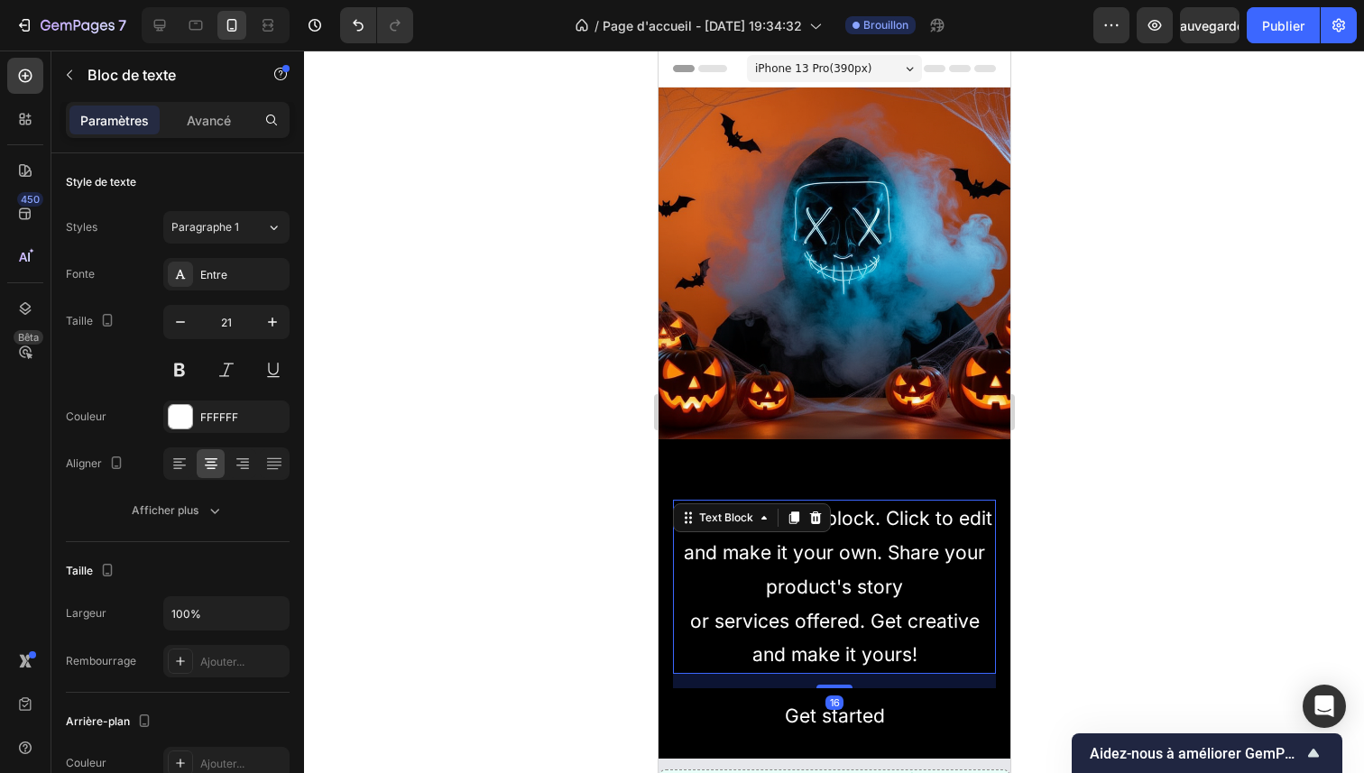
click at [789, 530] on div "This is your text block. Click to edit and make it your own. Share your product…" at bounding box center [833, 587] width 323 height 174
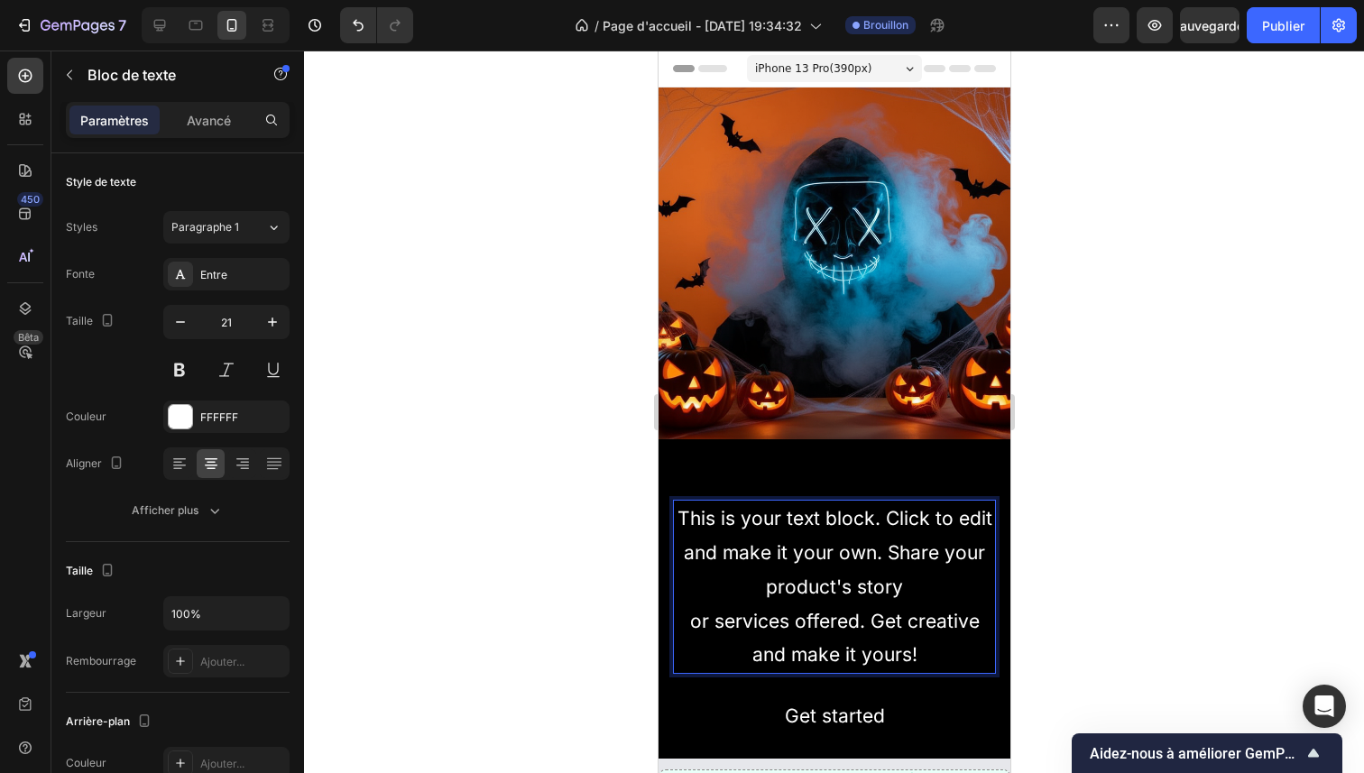
click at [789, 530] on p "This is your text block. Click to edit and make it your own. Share your product…" at bounding box center [833, 587] width 319 height 170
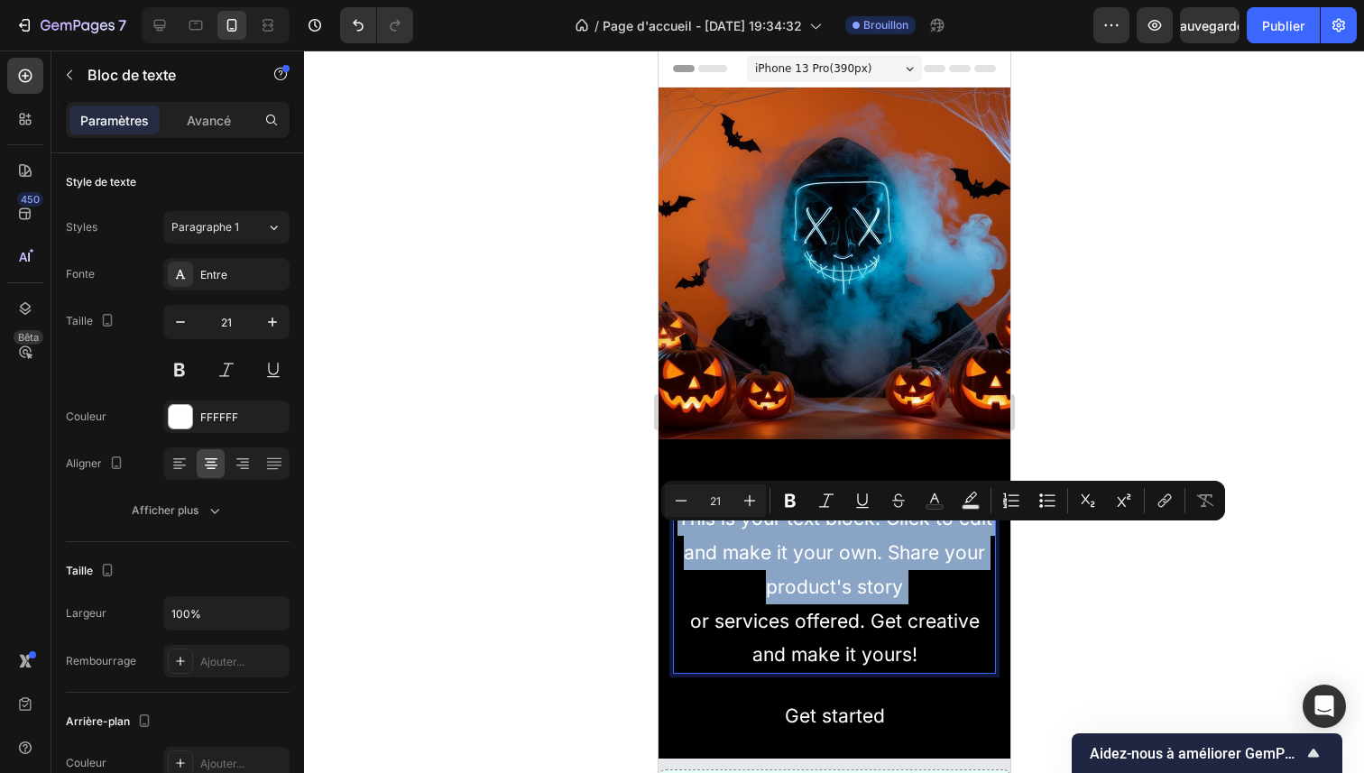
click at [789, 530] on p "This is your text block. Click to edit and make it your own. Share your product…" at bounding box center [833, 587] width 319 height 170
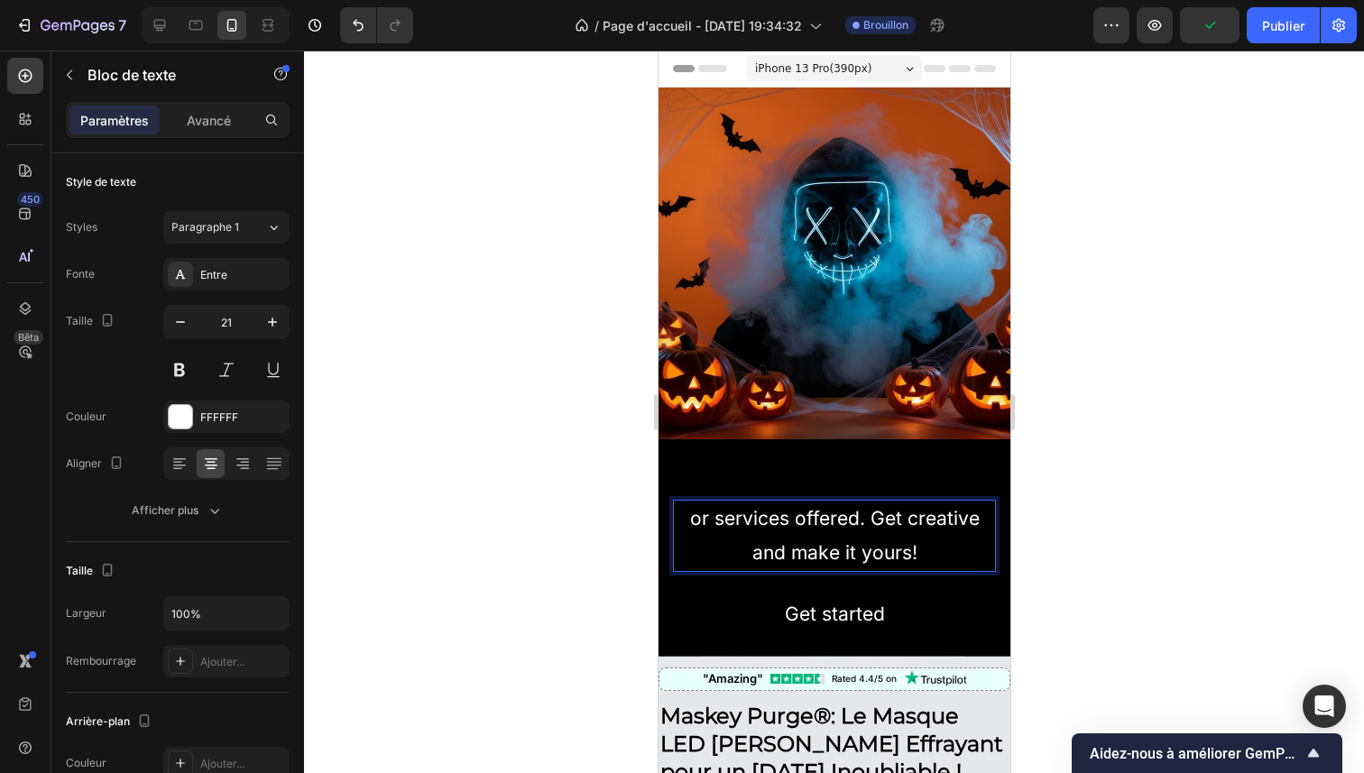
click at [806, 522] on p "or services offered. Get creative and make it yours!" at bounding box center [833, 536] width 319 height 69
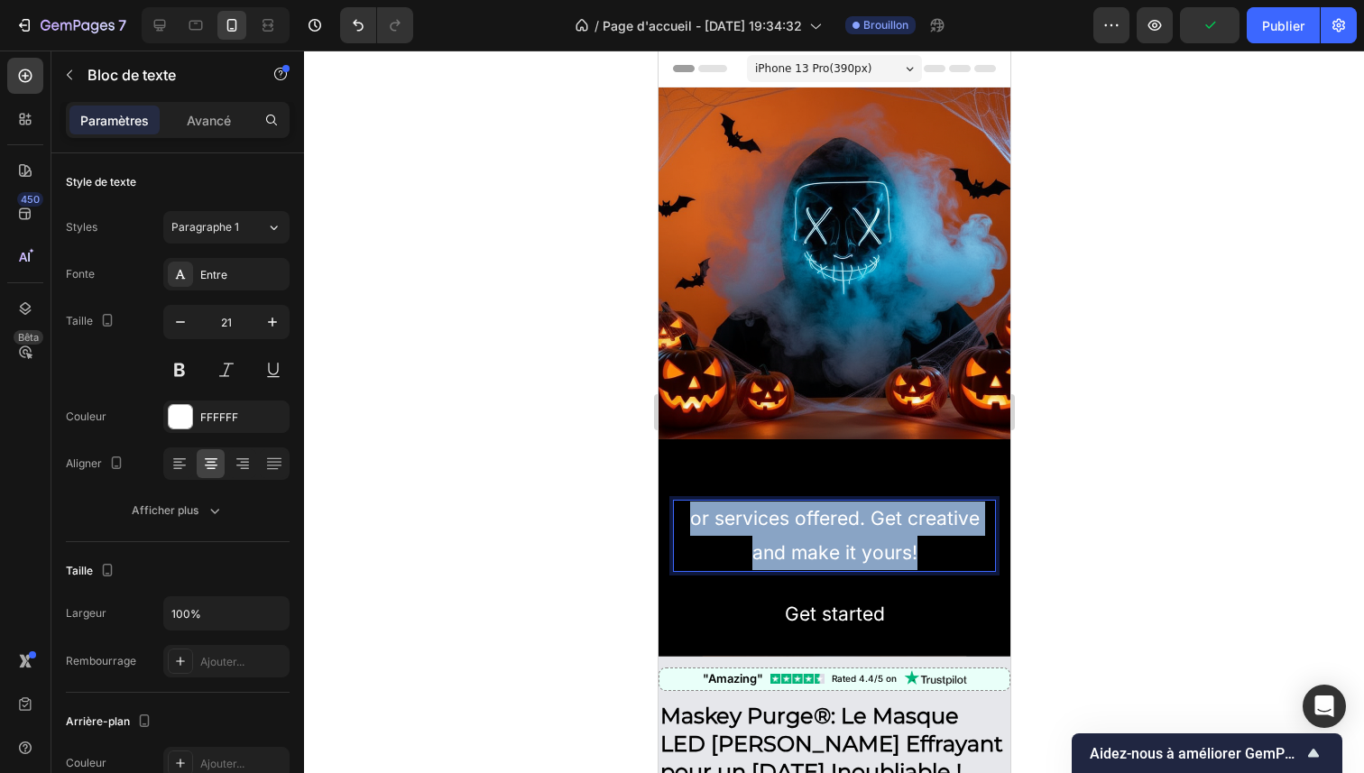
click at [806, 522] on p "or services offered. Get creative and make it yours!" at bounding box center [833, 536] width 319 height 69
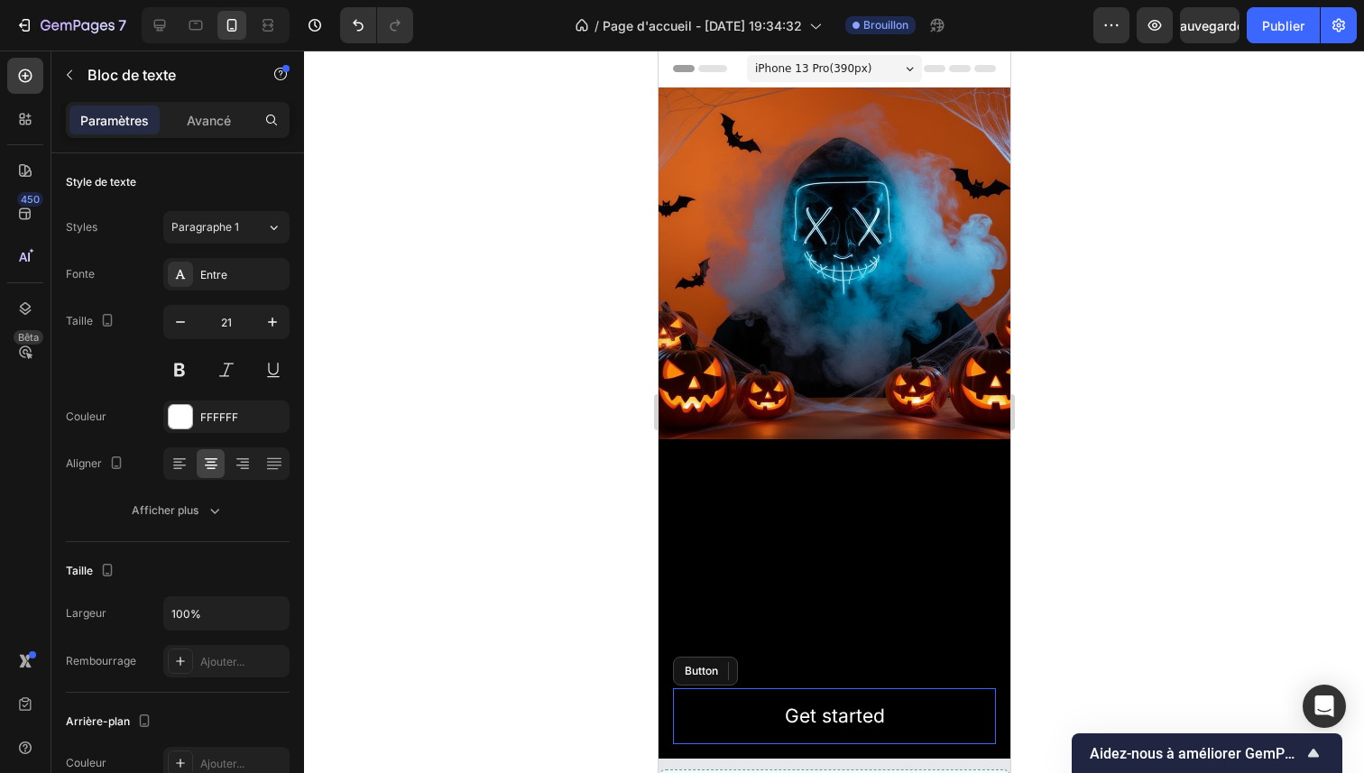
click at [907, 688] on div "Get started Button" at bounding box center [833, 716] width 323 height 56
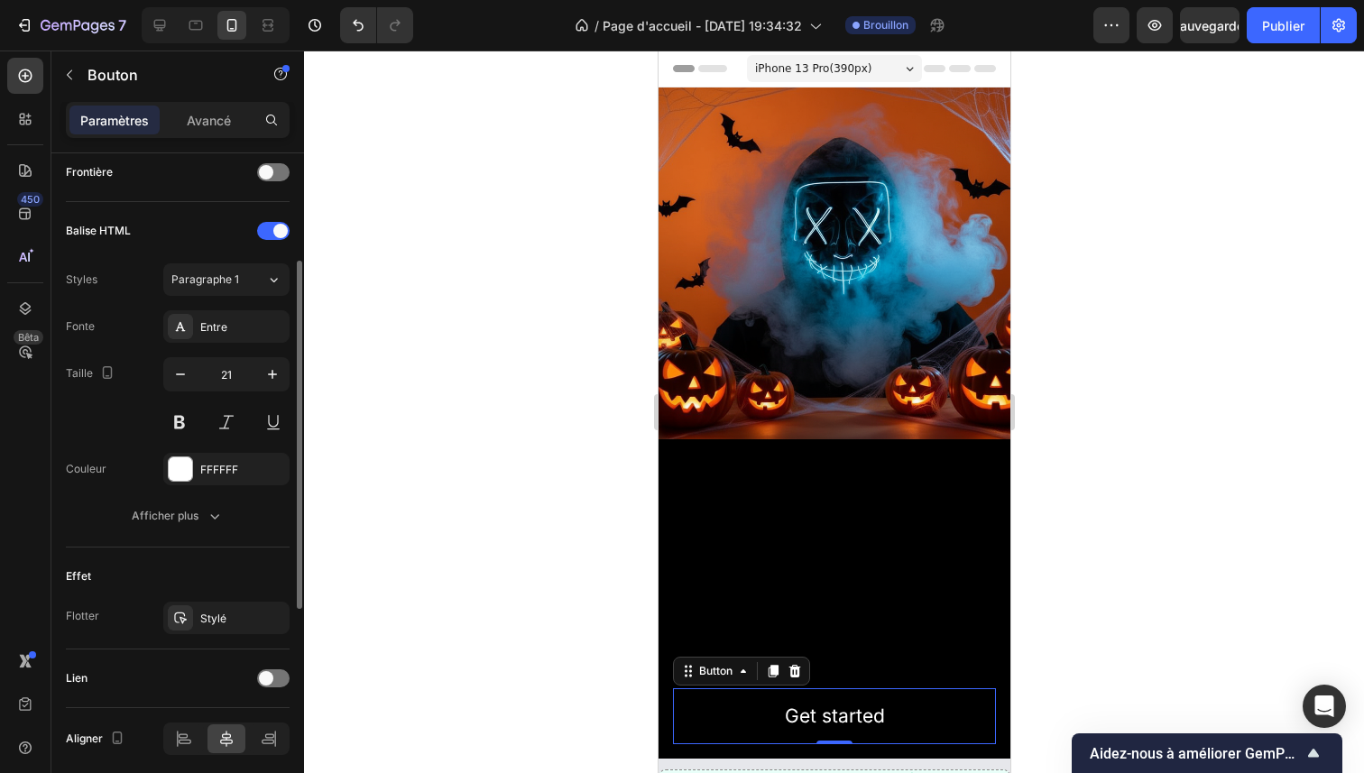
scroll to position [622, 0]
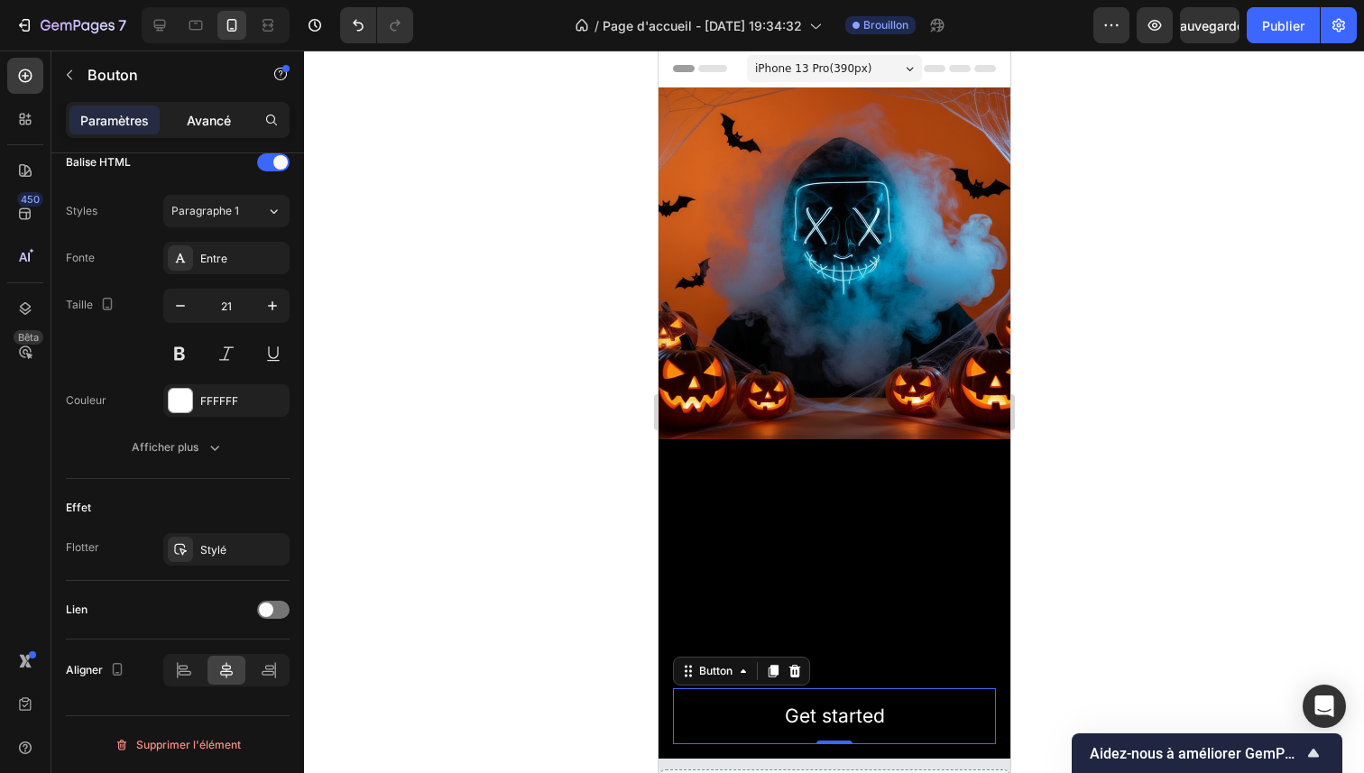
click at [232, 112] on div "Avancé" at bounding box center [208, 120] width 90 height 29
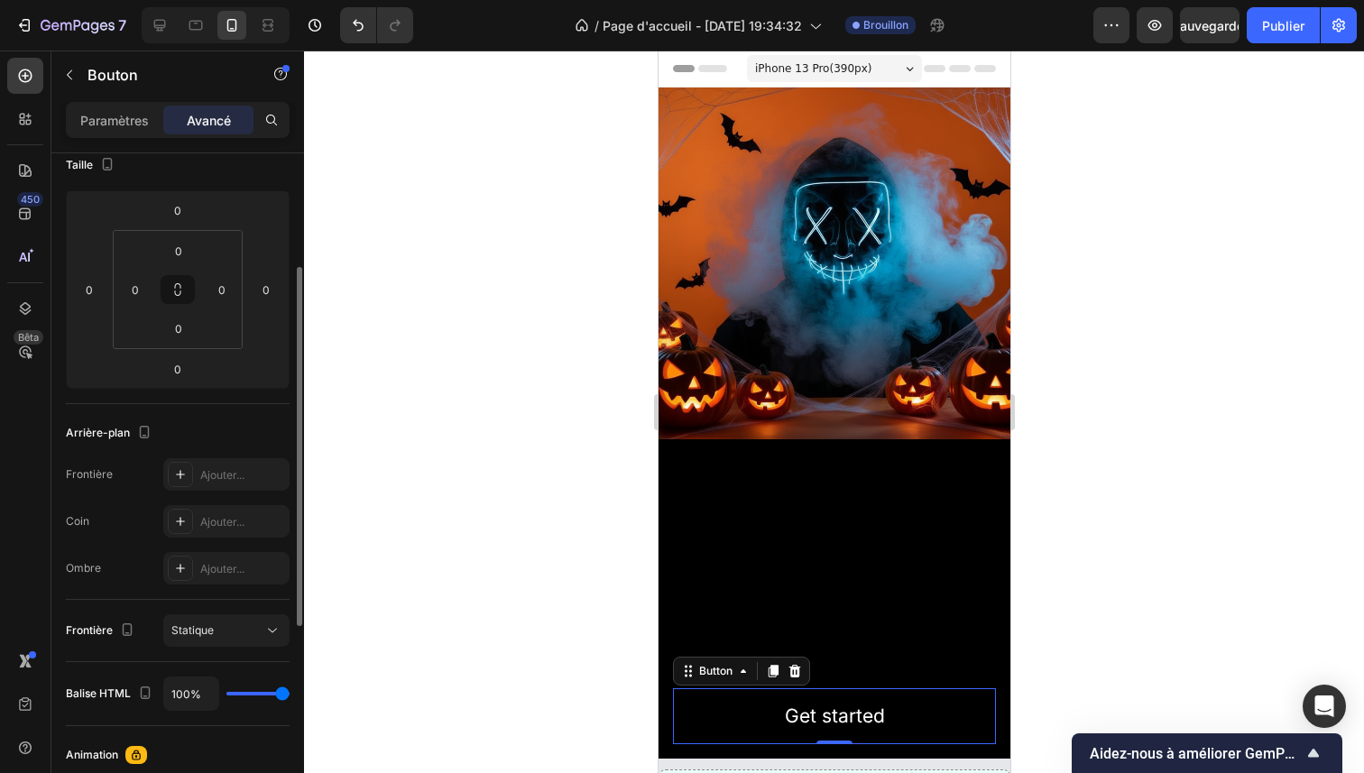
scroll to position [211, 0]
drag, startPoint x: 265, startPoint y: 698, endPoint x: 226, endPoint y: 699, distance: 39.7
click at [225, 699] on div "100%" at bounding box center [226, 695] width 126 height 34
click at [237, 699] on div "100%" at bounding box center [226, 695] width 126 height 34
click at [244, 697] on div "100%" at bounding box center [226, 695] width 126 height 34
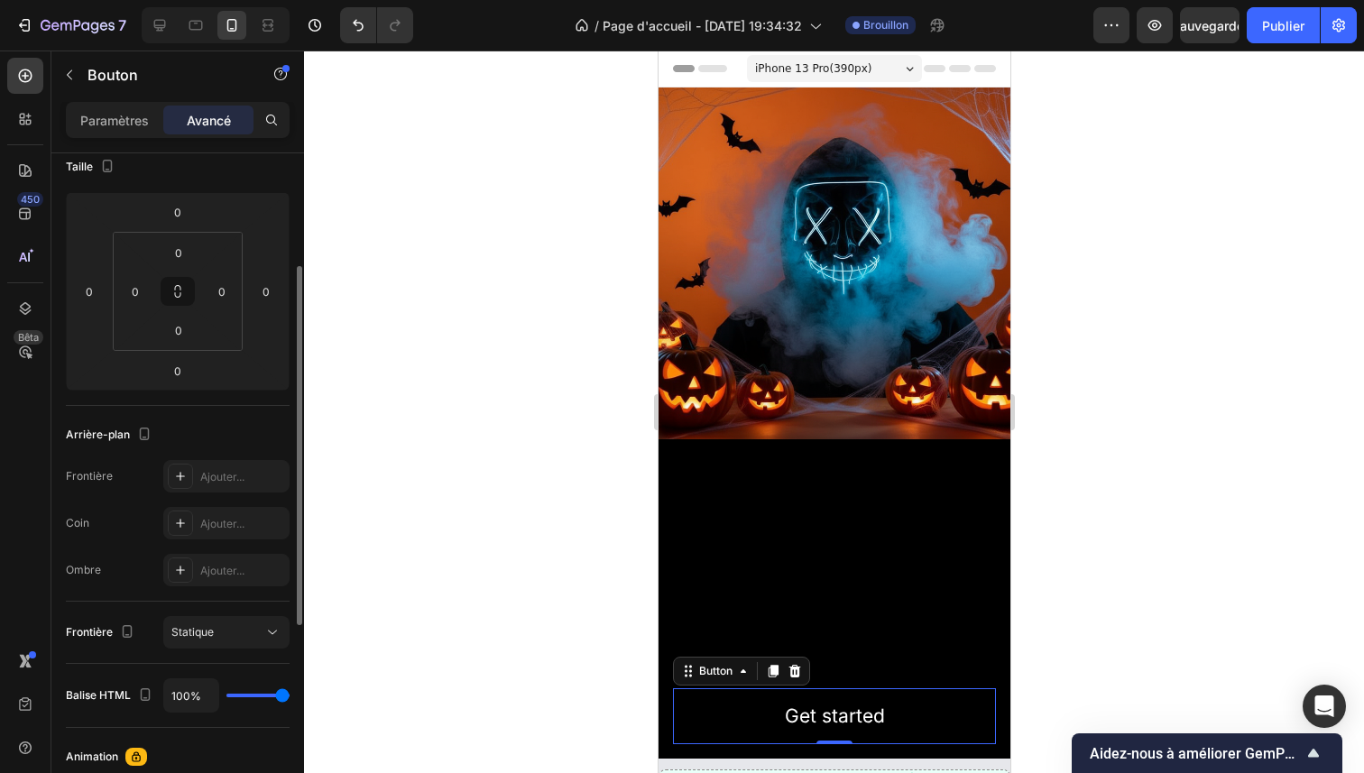
type input "92%"
type input "92"
type input "82%"
type input "82"
type input "77%"
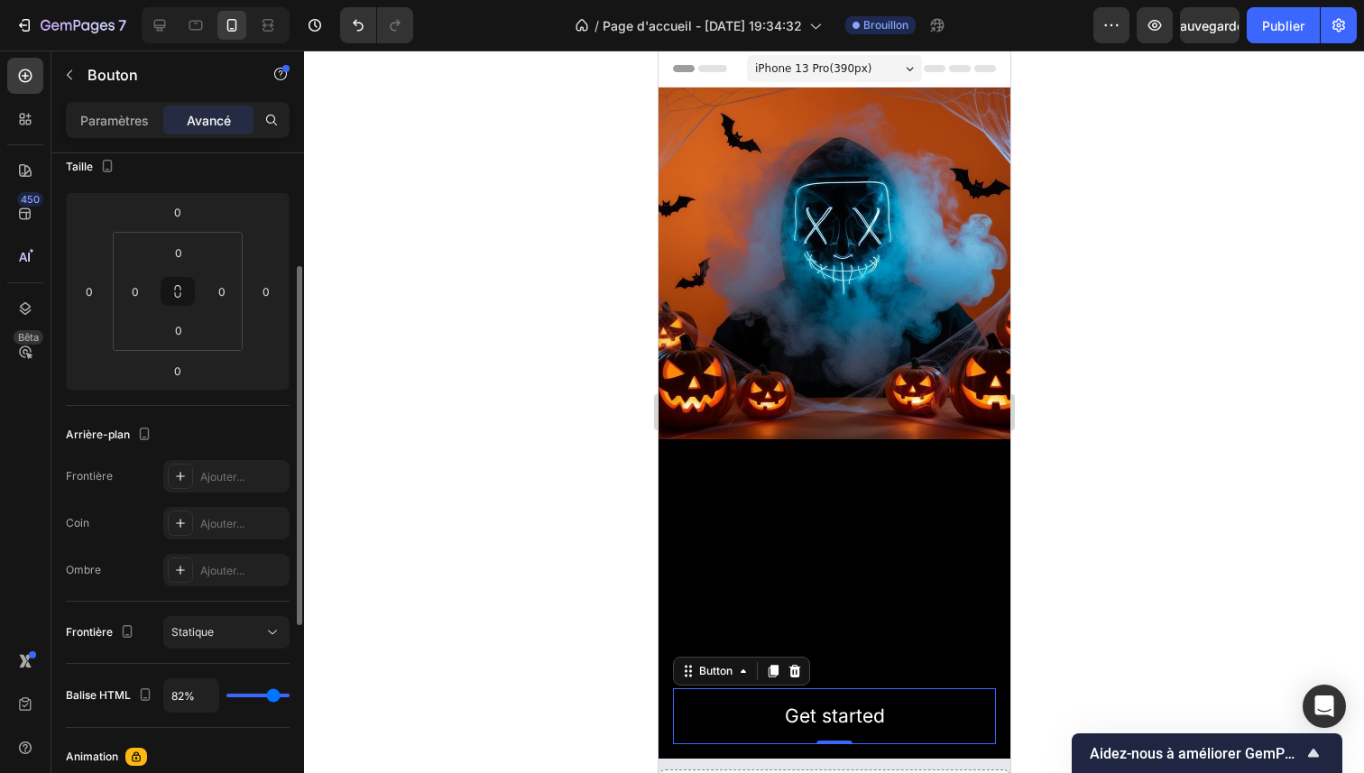
type input "77"
type input "68%"
type input "68"
type input "64%"
type input "64"
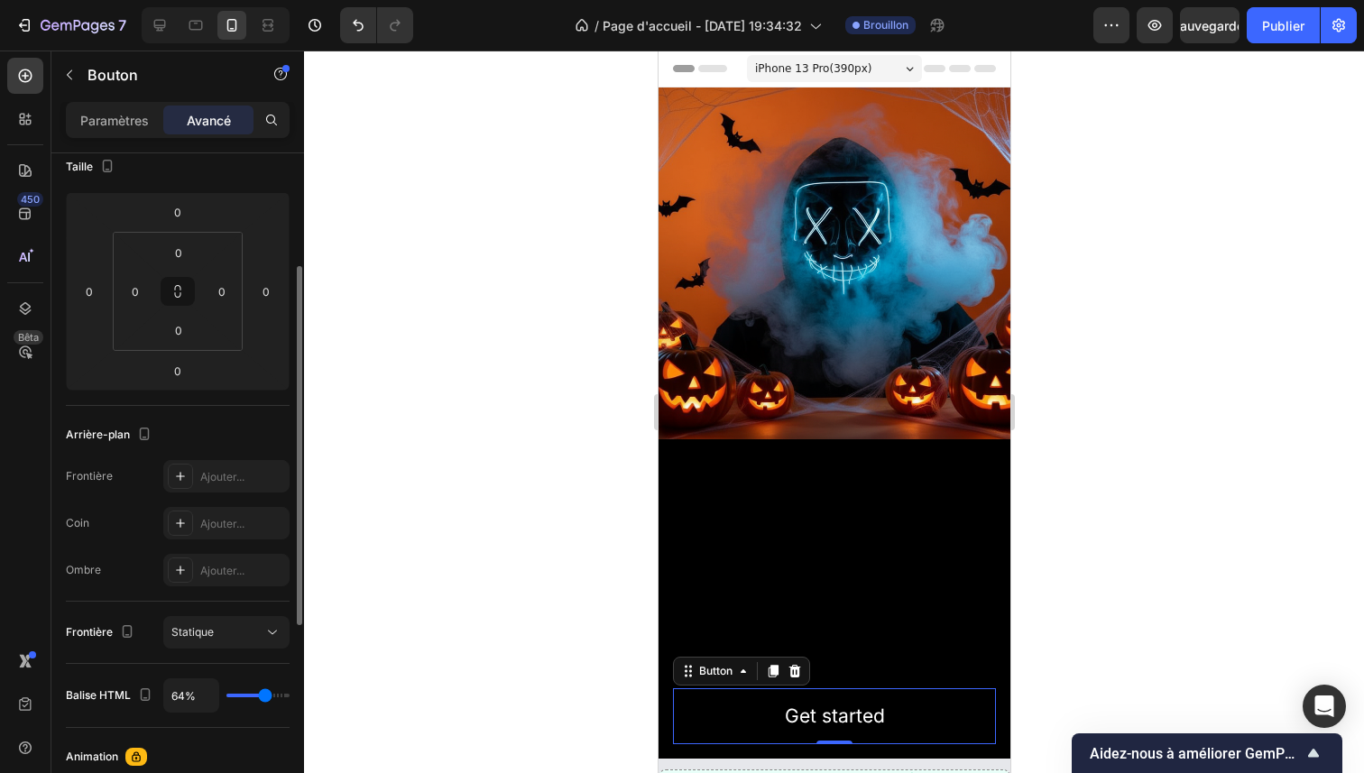
type input "61%"
type input "61"
type input "55%"
type input "55"
type input "51%"
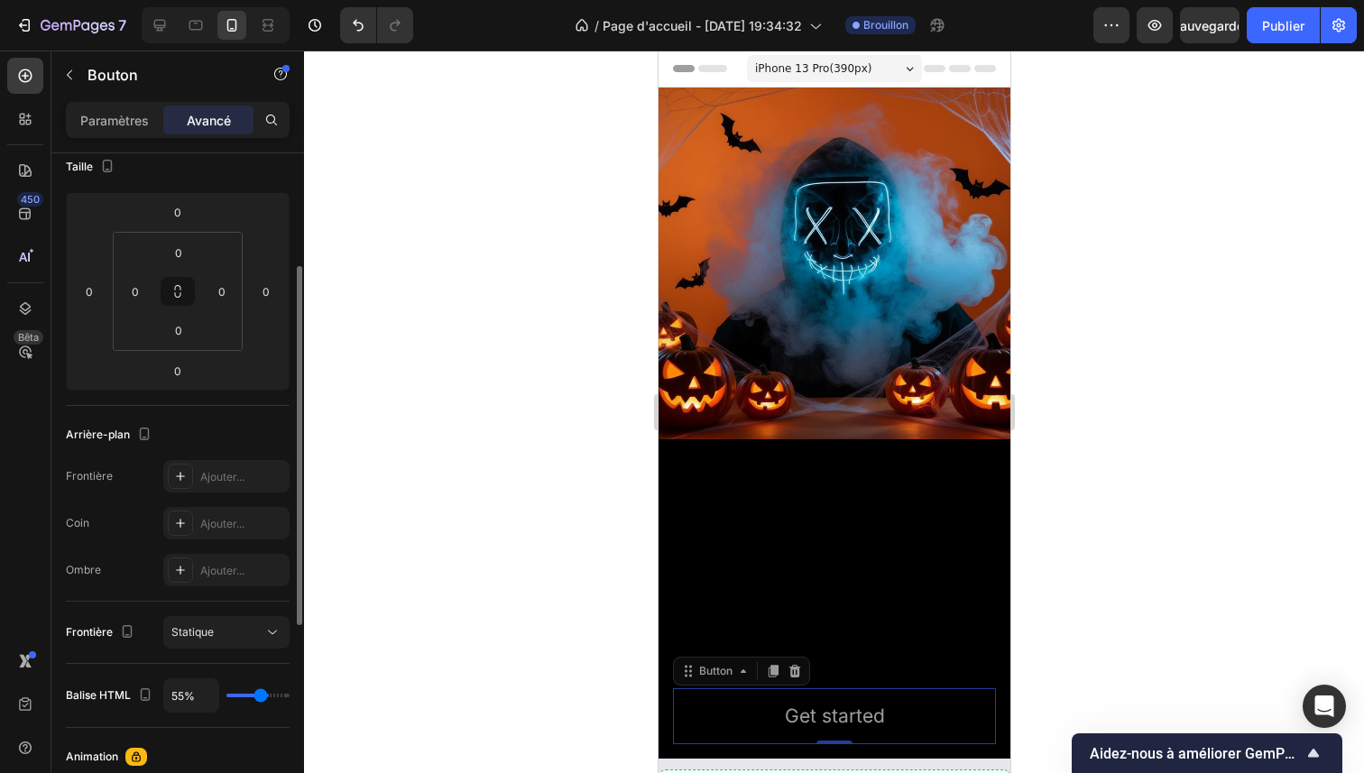
type input "51"
type input "44%"
type input "44"
type input "40%"
type input "40"
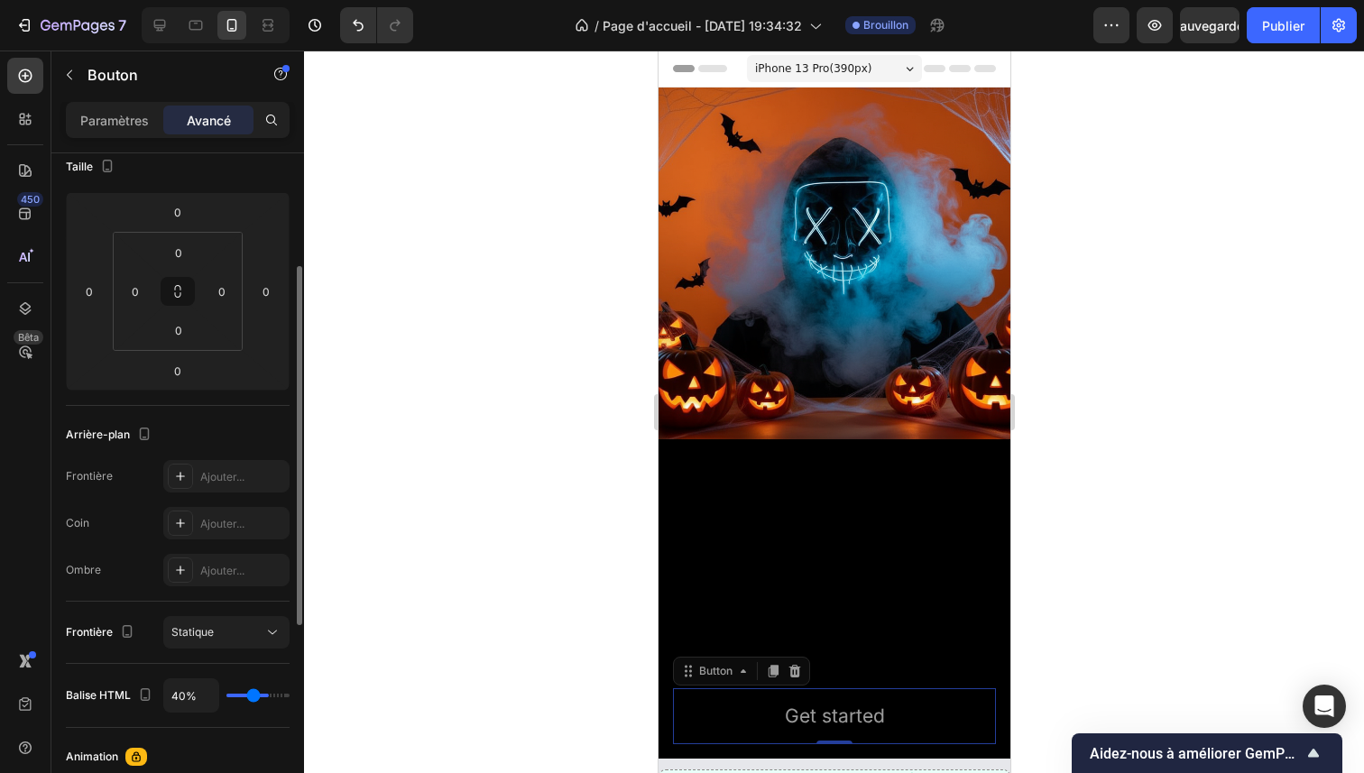
type input "33%"
type input "33"
type input "30%"
type input "30"
type input "24%"
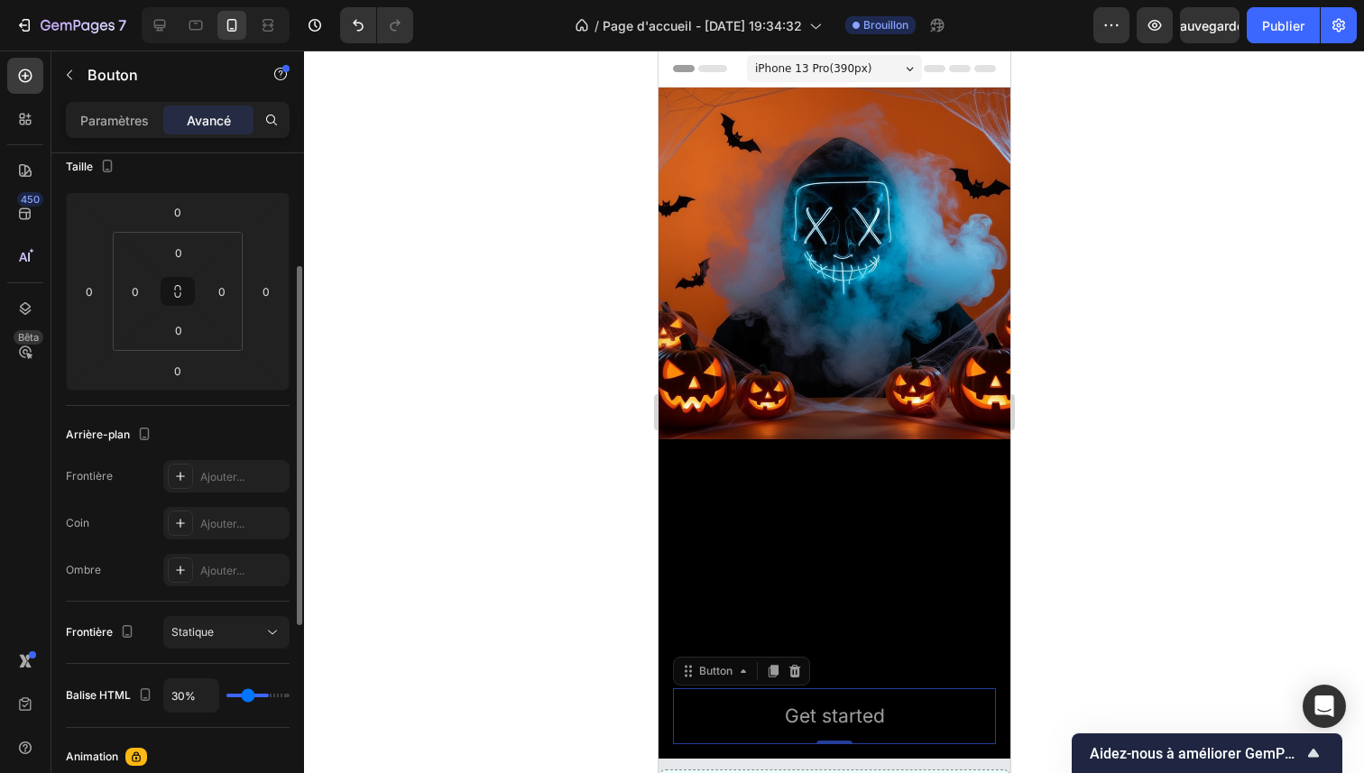
type input "24"
type input "21%"
type input "21"
type input "15%"
type input "15"
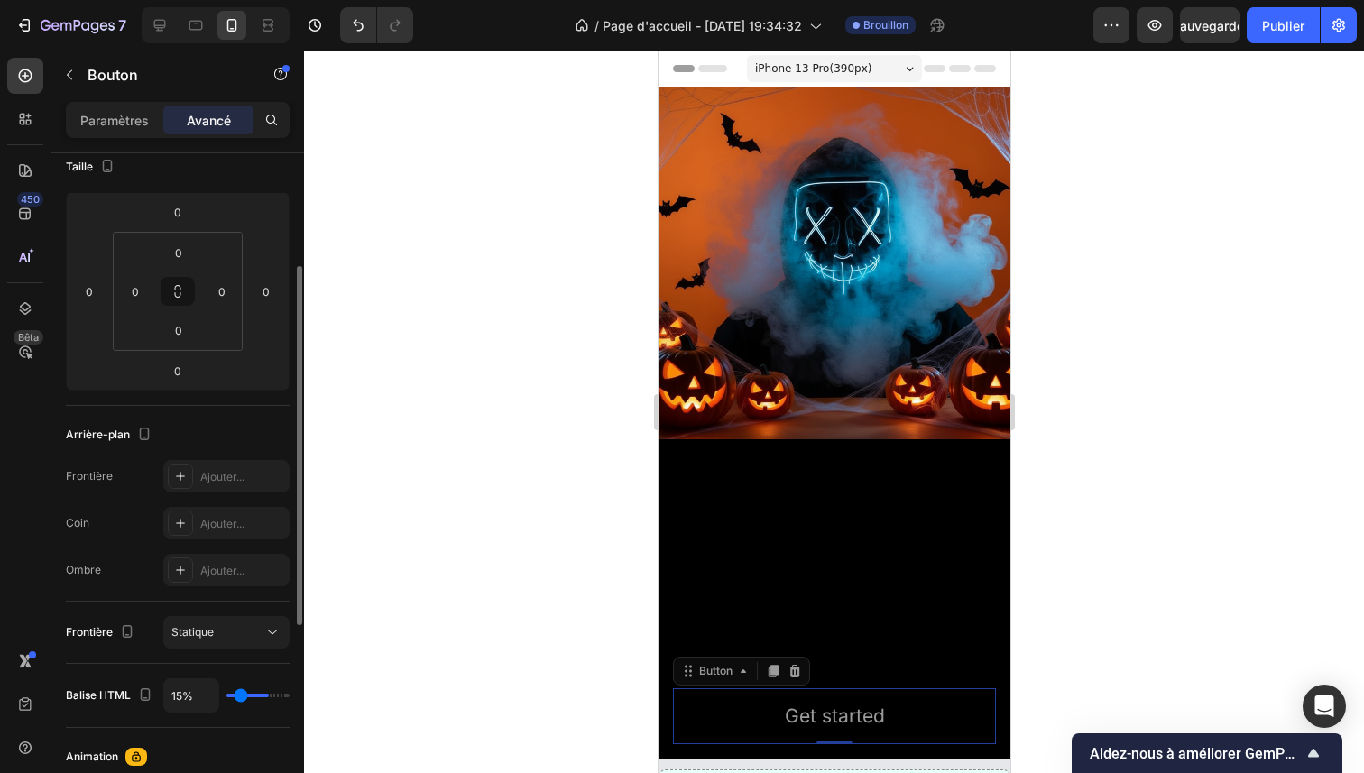
type input "10%"
type input "10"
type input "0%"
drag, startPoint x: 283, startPoint y: 699, endPoint x: 217, endPoint y: 702, distance: 65.9
type input "0"
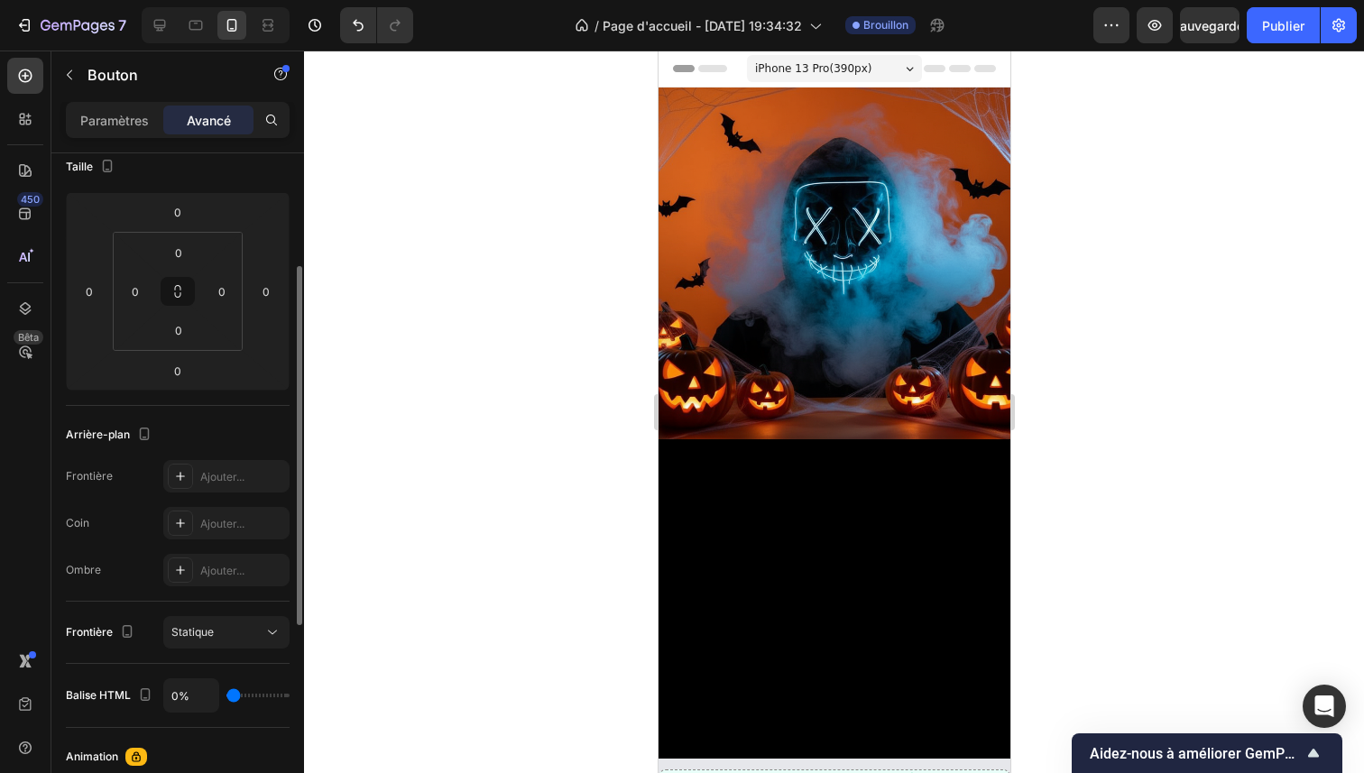
click at [226, 697] on input "range" at bounding box center [257, 696] width 63 height 4
type input "0%"
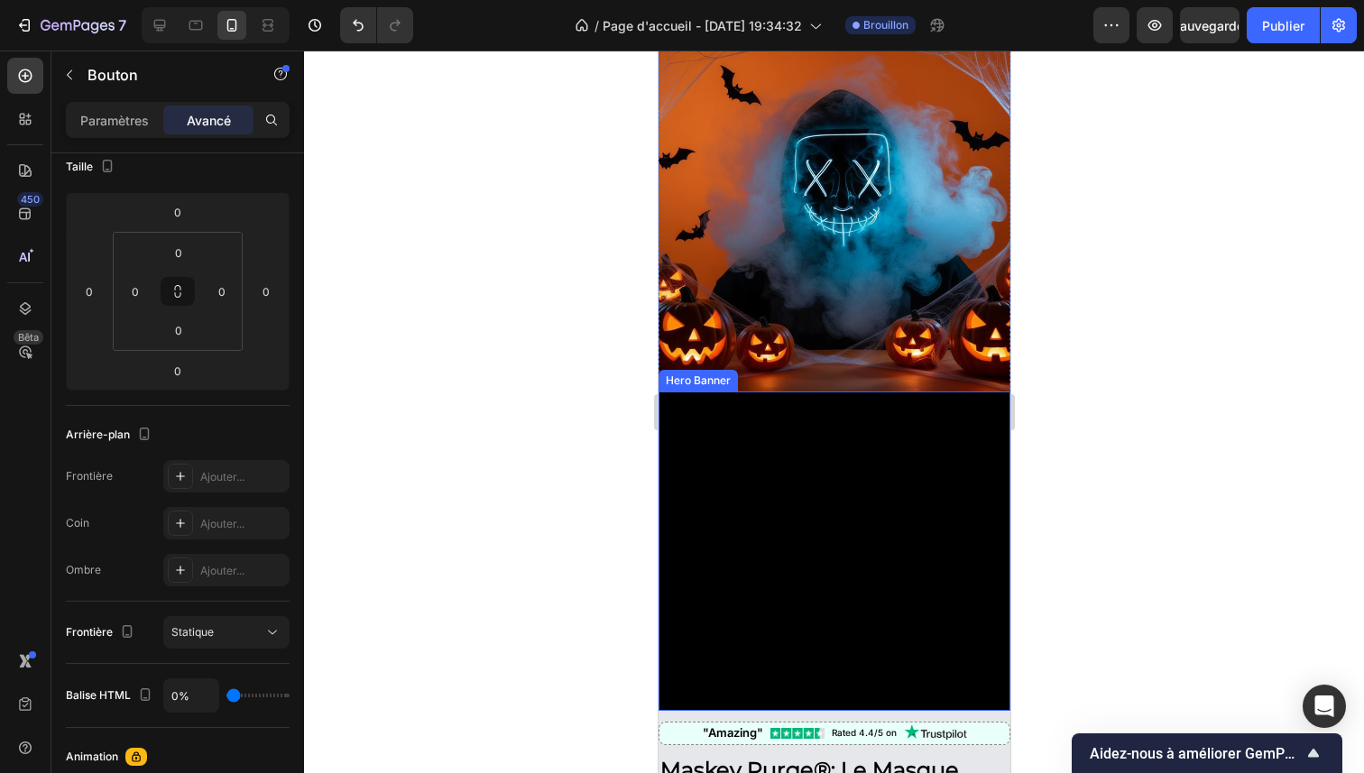
scroll to position [41, 0]
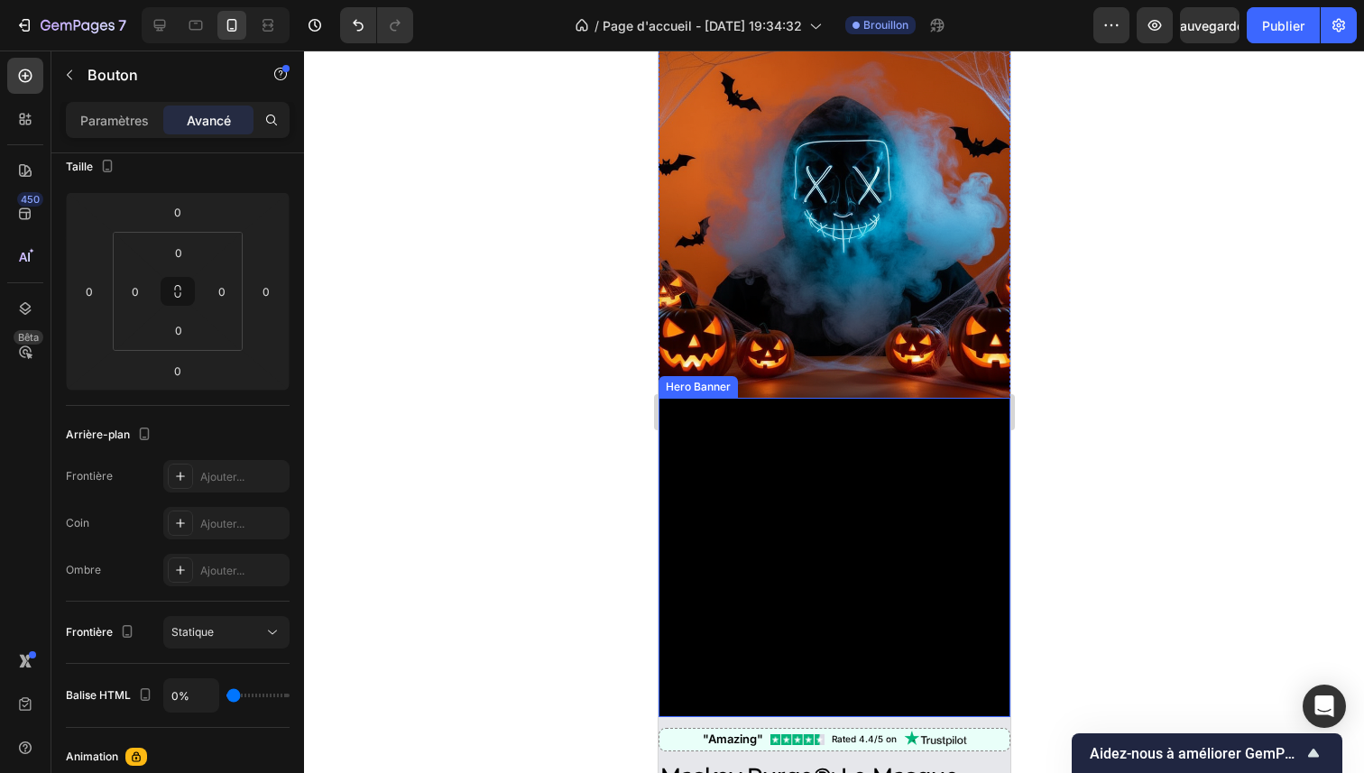
click at [804, 438] on div "Heading Text Block Get started Button 0" at bounding box center [833, 557] width 323 height 290
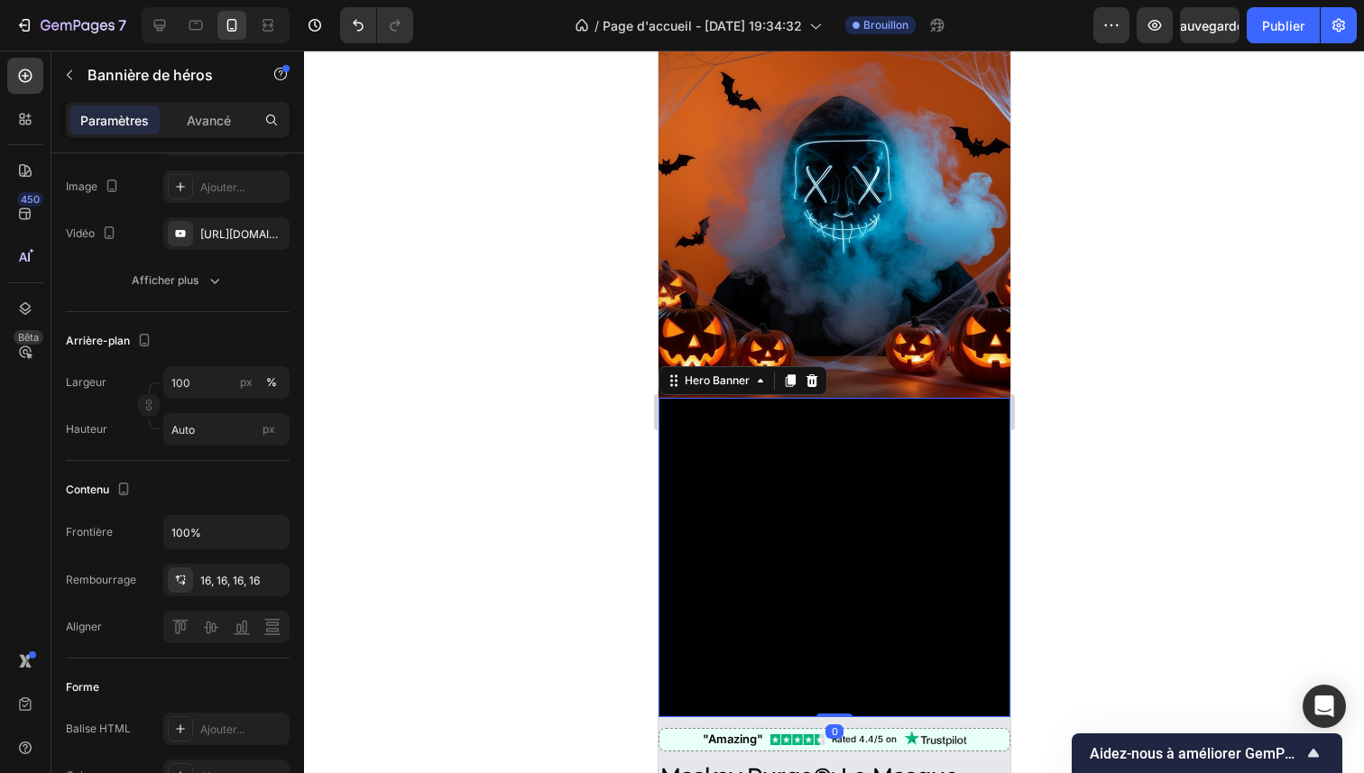
scroll to position [0, 0]
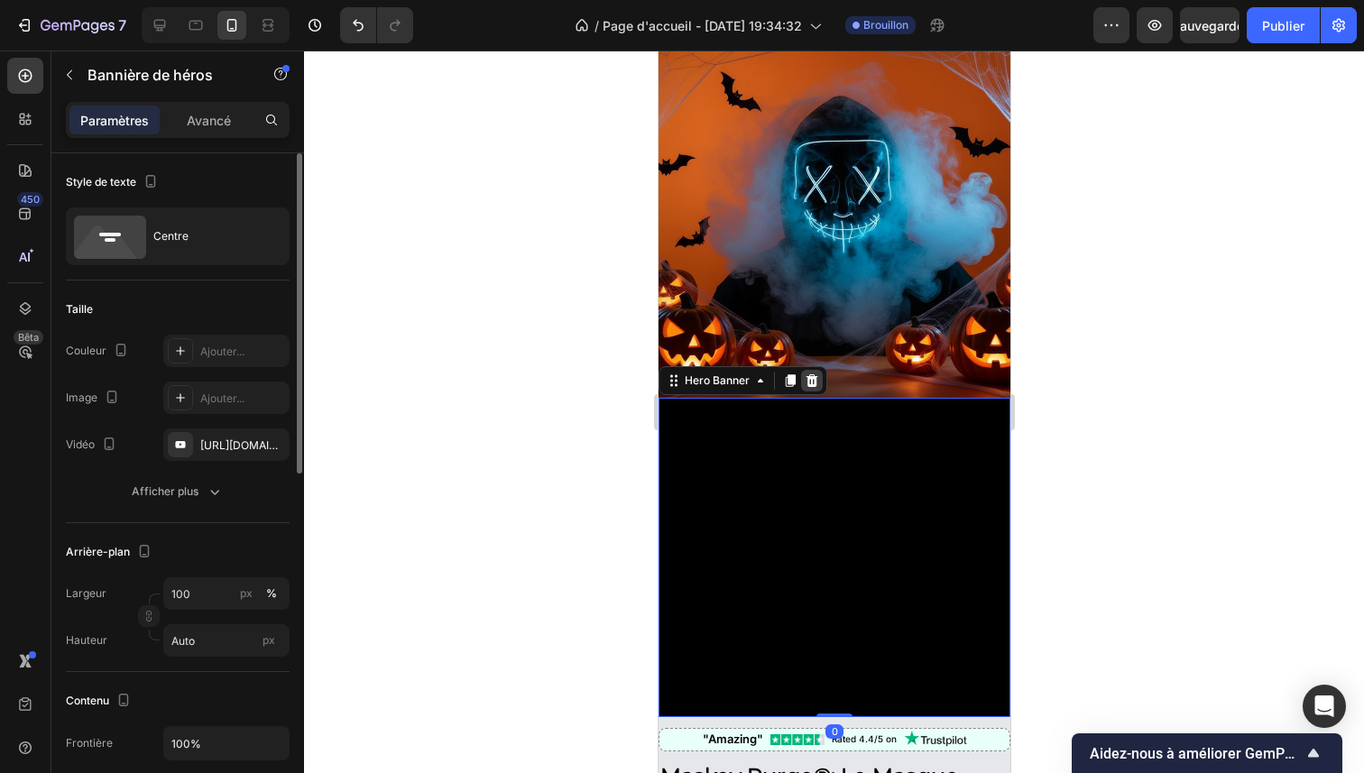
click at [809, 374] on icon at bounding box center [812, 380] width 12 height 13
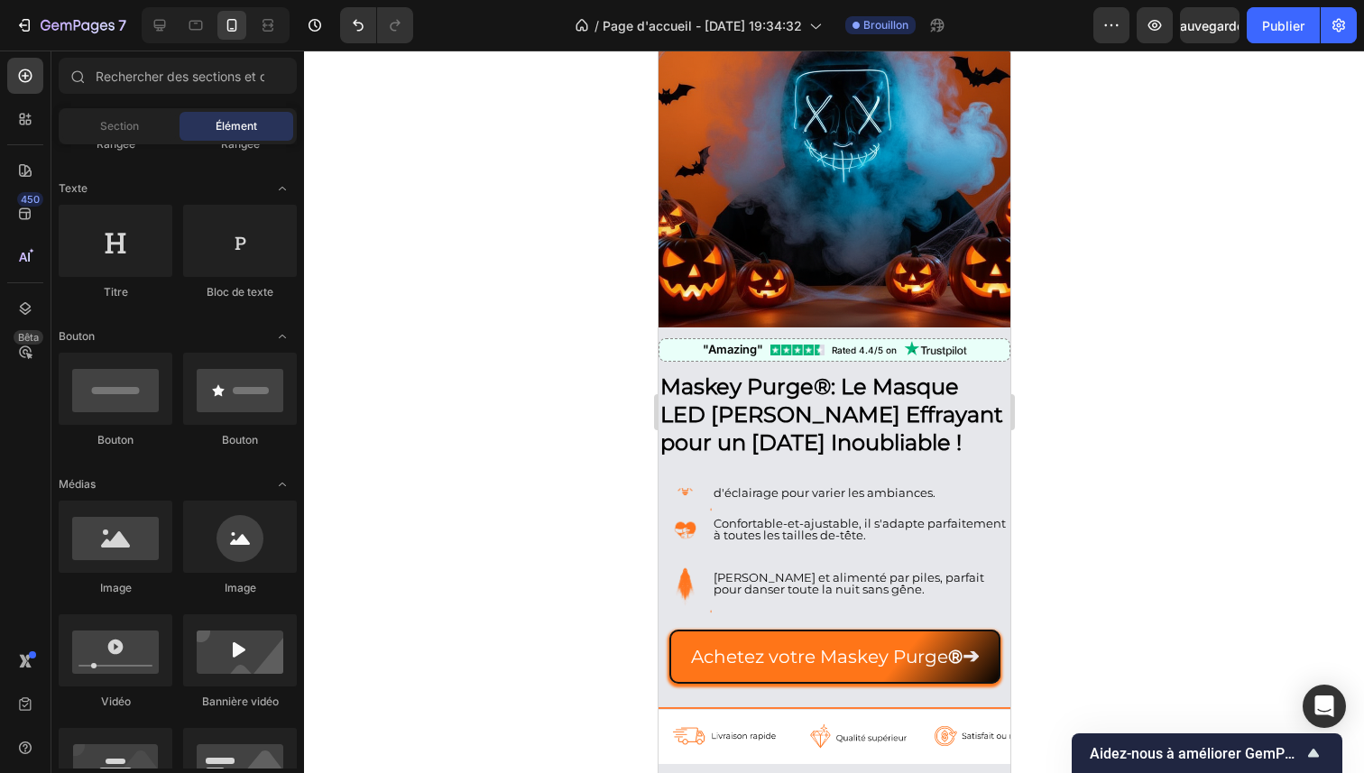
scroll to position [127, 0]
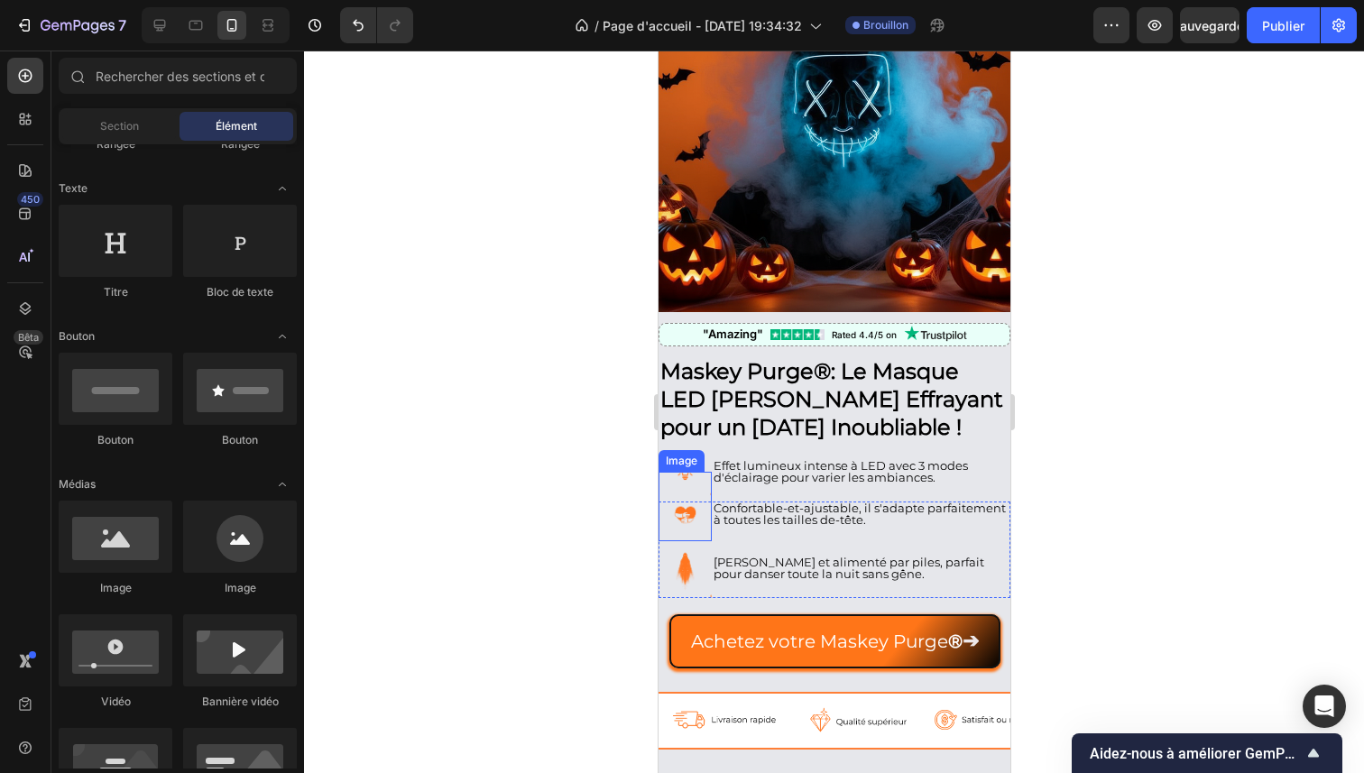
click at [596, 513] on div at bounding box center [834, 412] width 1060 height 723
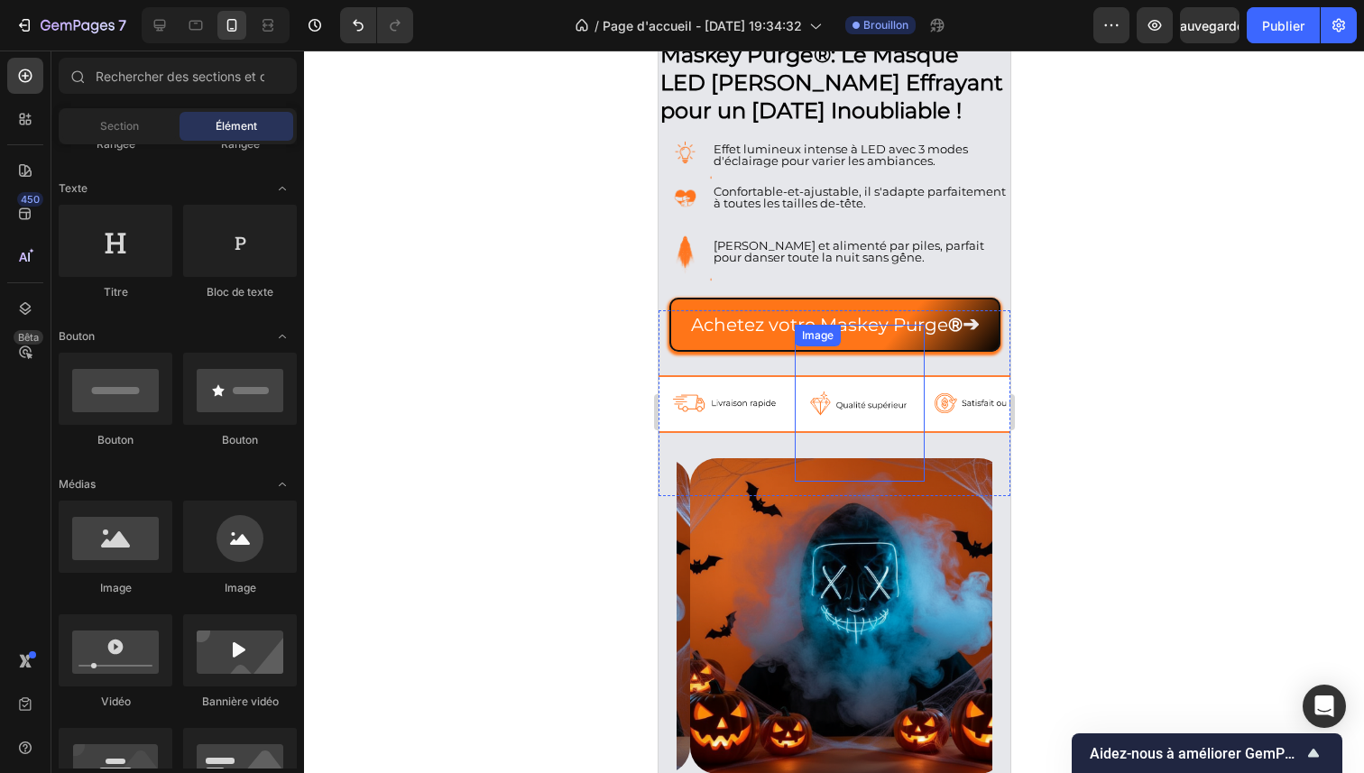
scroll to position [444, 0]
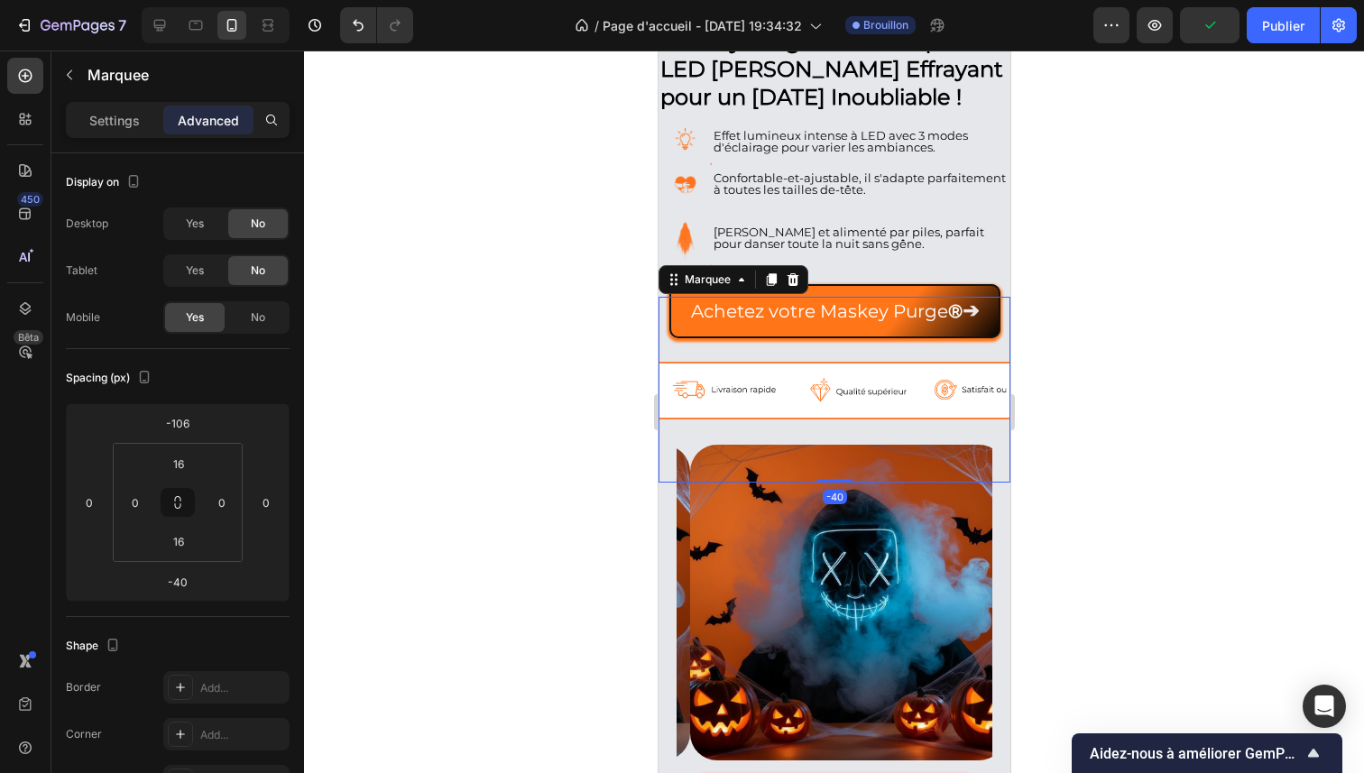
click at [789, 346] on div "Image" at bounding box center [726, 389] width 135 height 157
click at [134, 118] on font "Paramètres" at bounding box center [114, 120] width 69 height 15
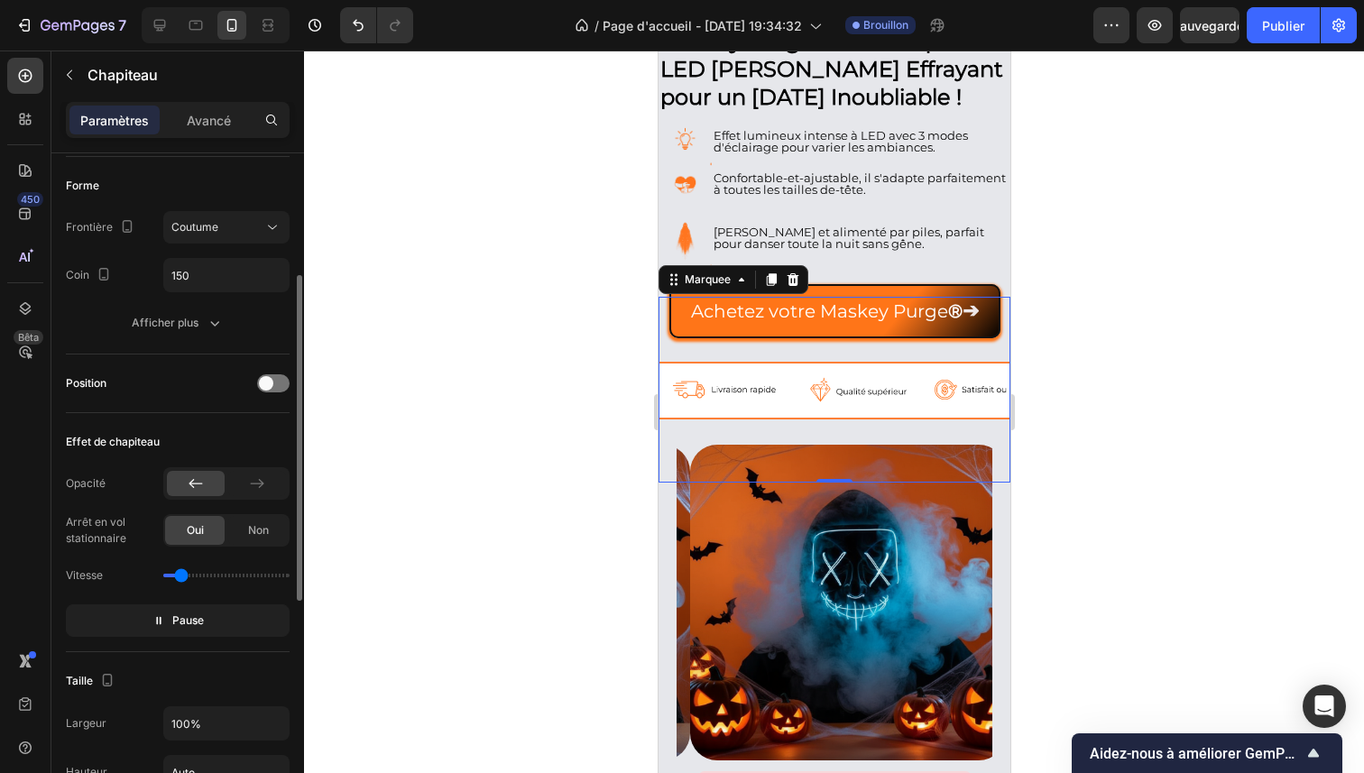
scroll to position [218, 0]
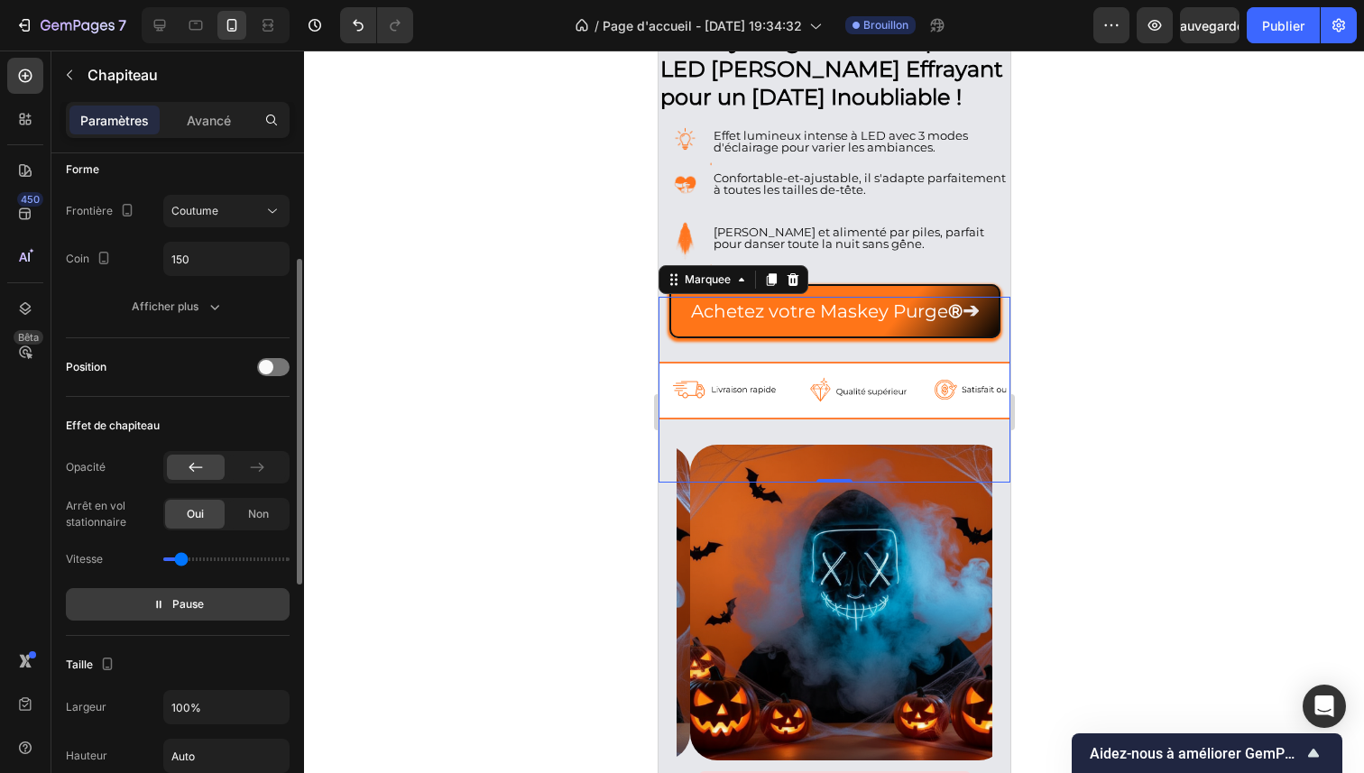
click at [159, 601] on icon "button" at bounding box center [158, 604] width 13 height 13
click at [159, 601] on icon "button" at bounding box center [155, 604] width 13 height 13
click at [789, 400] on img at bounding box center [854, 389] width 130 height 135
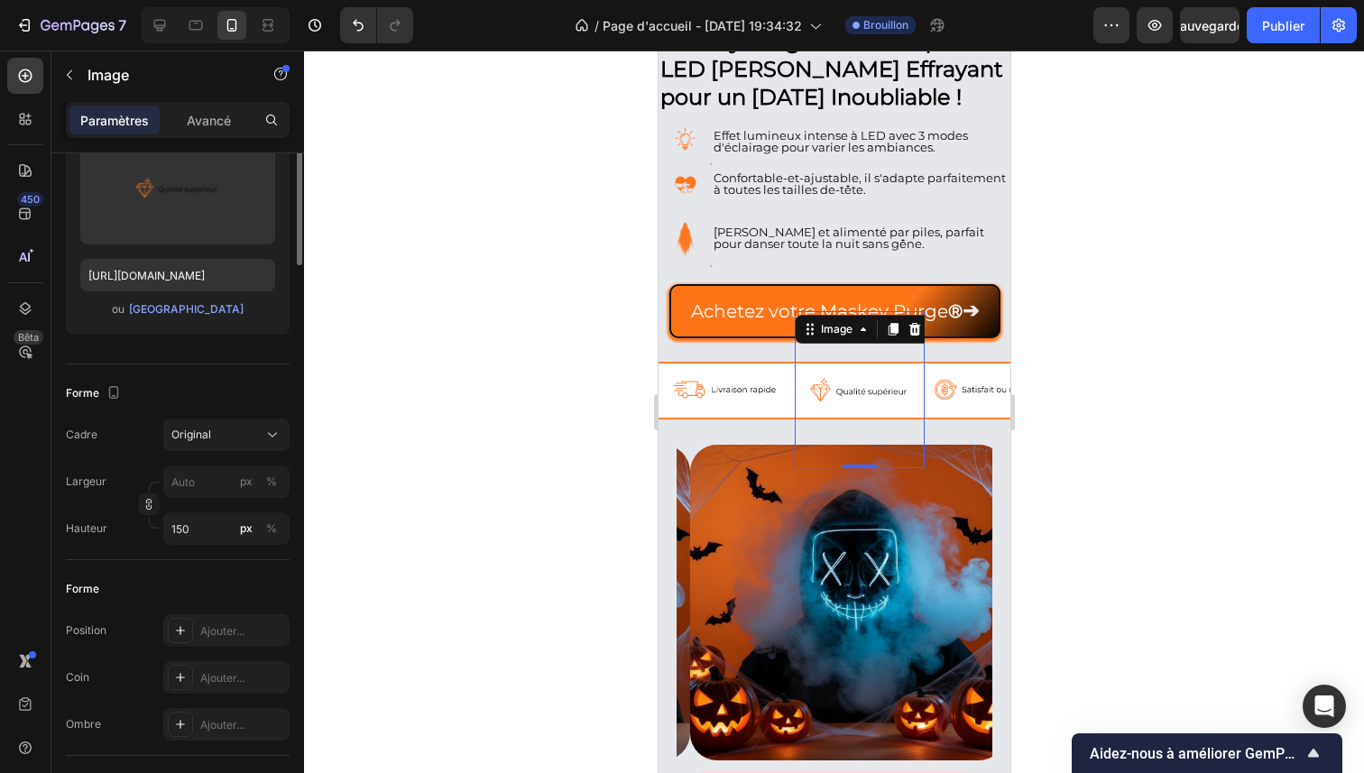
scroll to position [0, 0]
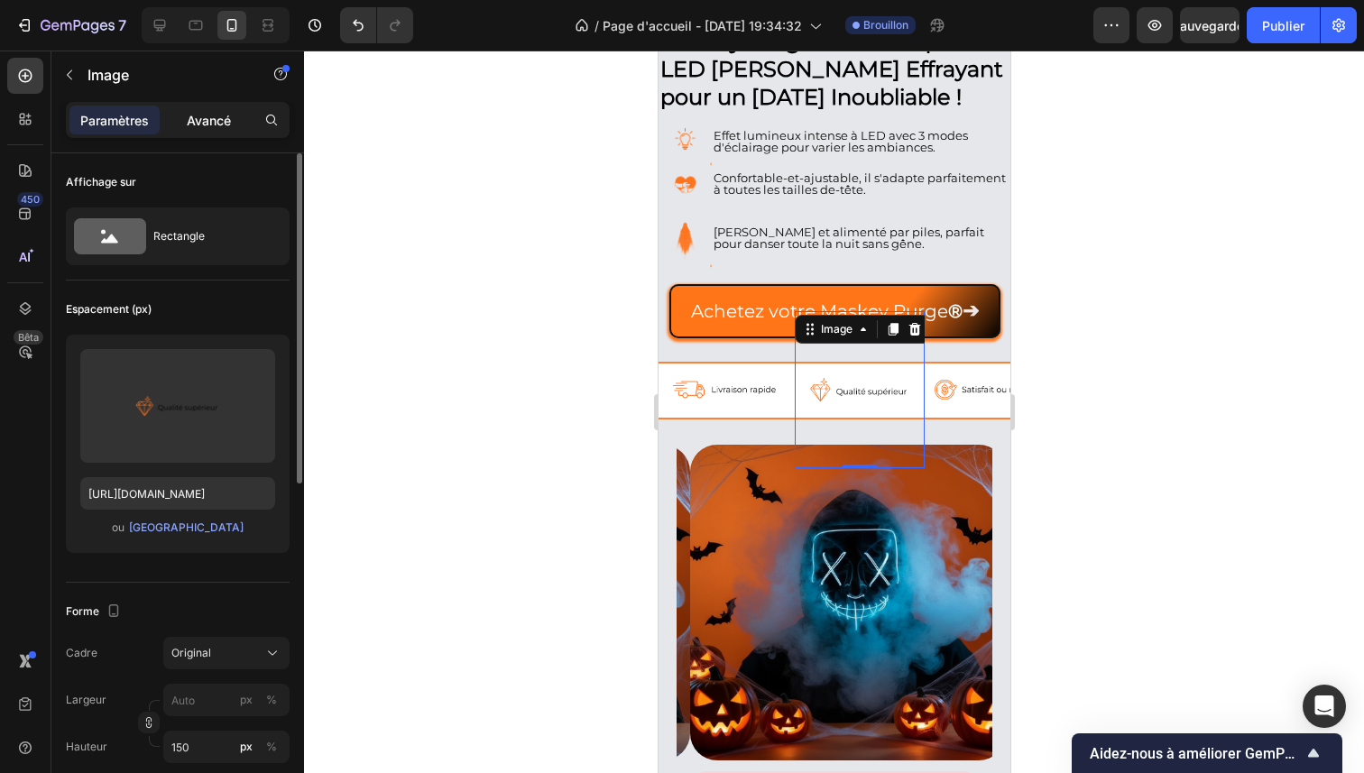
click at [227, 116] on font "Avancé" at bounding box center [209, 120] width 44 height 15
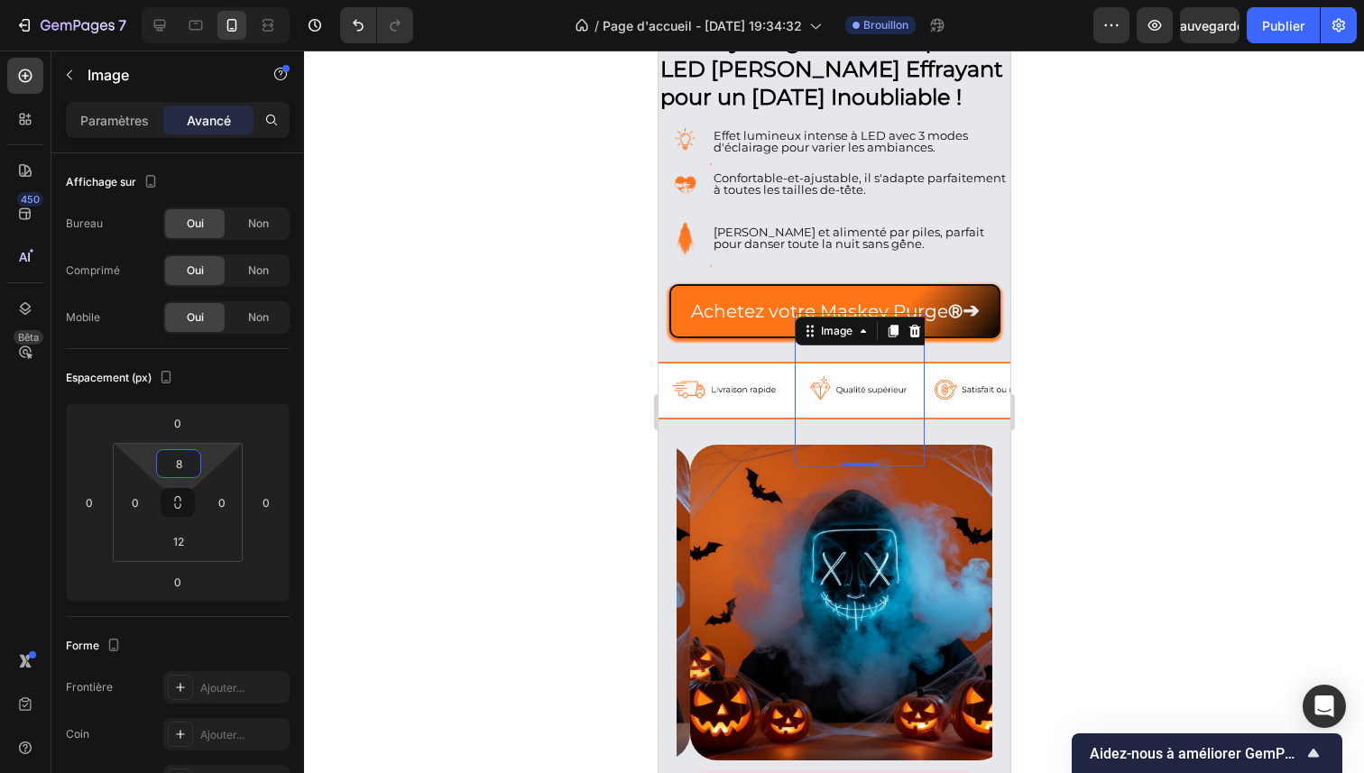
type input "6"
click at [215, 0] on html "7 / Page d'accueil - [DATE] 19:34:32 Brouillon Aperçu Sauvegarder Publier 450 B…" at bounding box center [682, 0] width 1364 height 0
click at [594, 407] on div at bounding box center [834, 412] width 1060 height 723
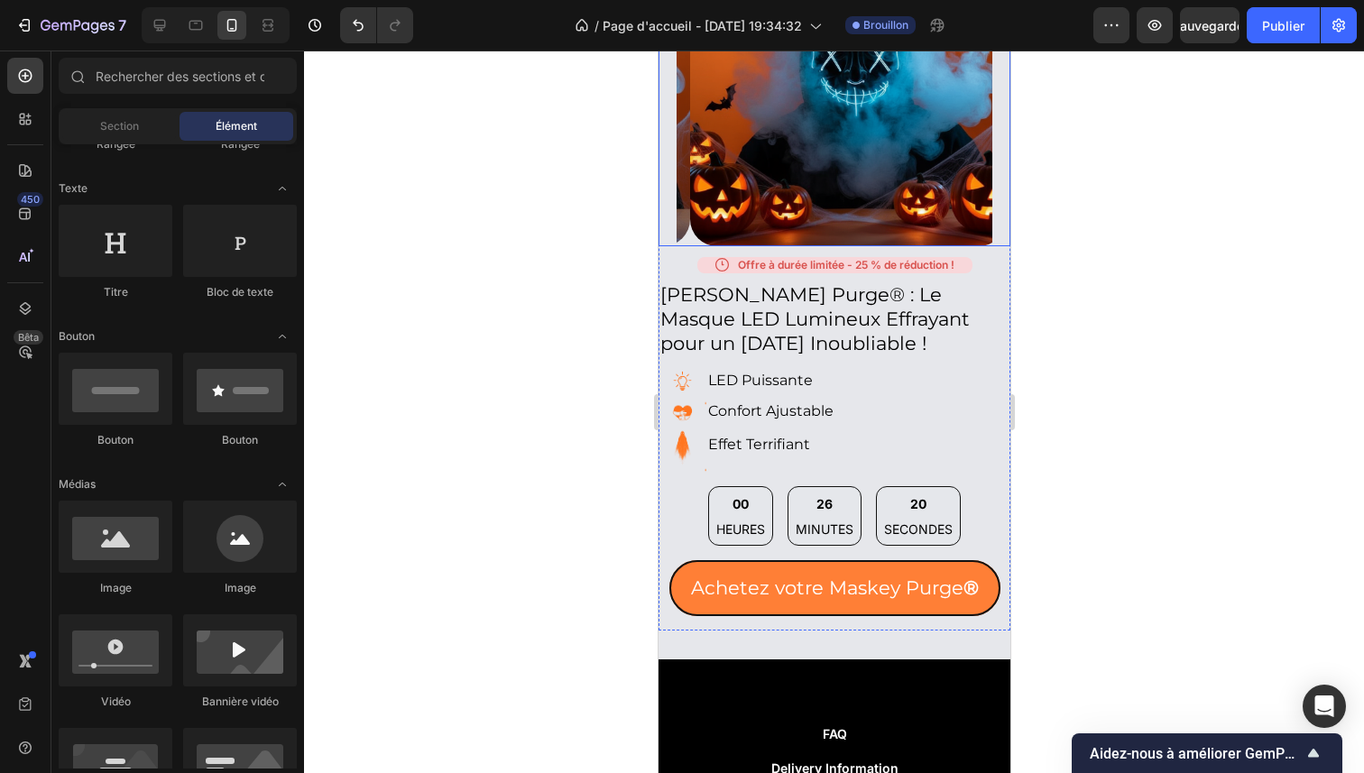
scroll to position [968, 0]
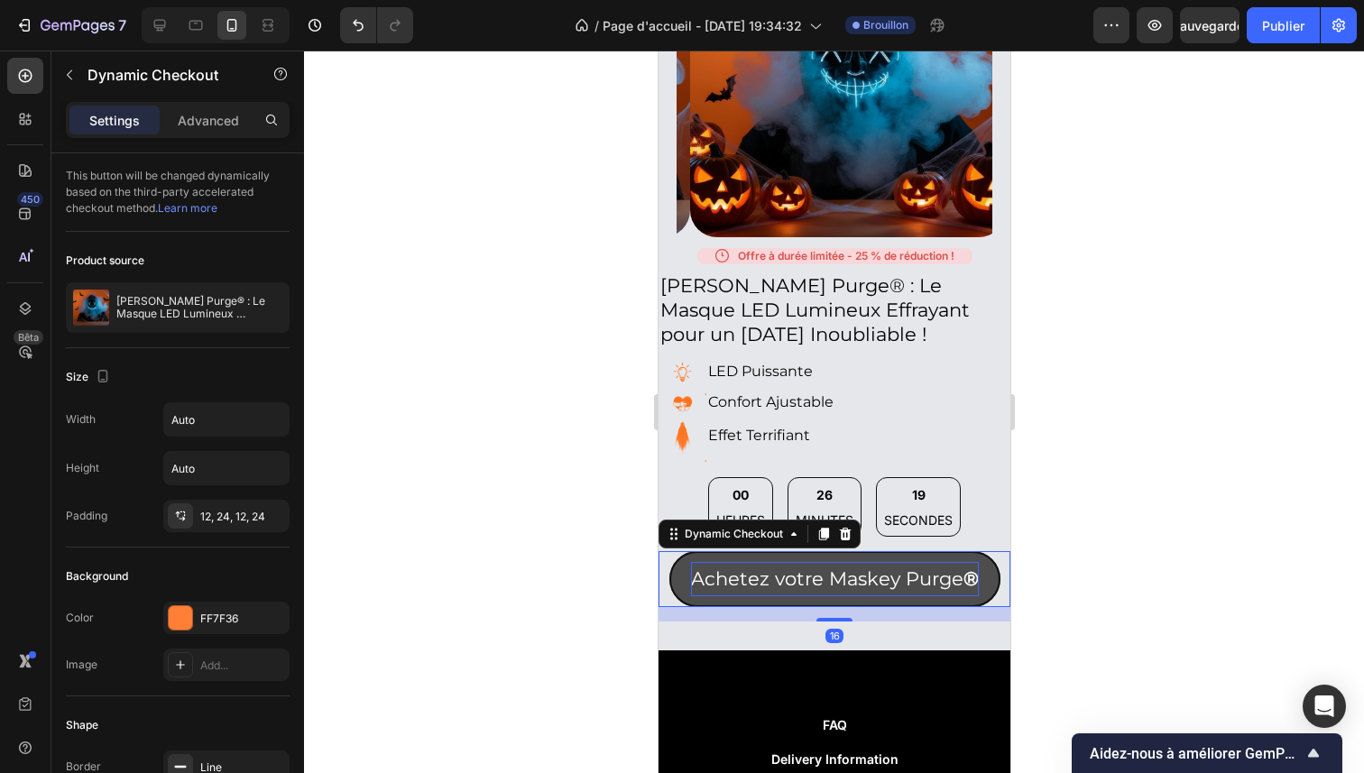
click at [824, 562] on p "Achetez votre [PERSON_NAME] Purge ®" at bounding box center [834, 579] width 288 height 34
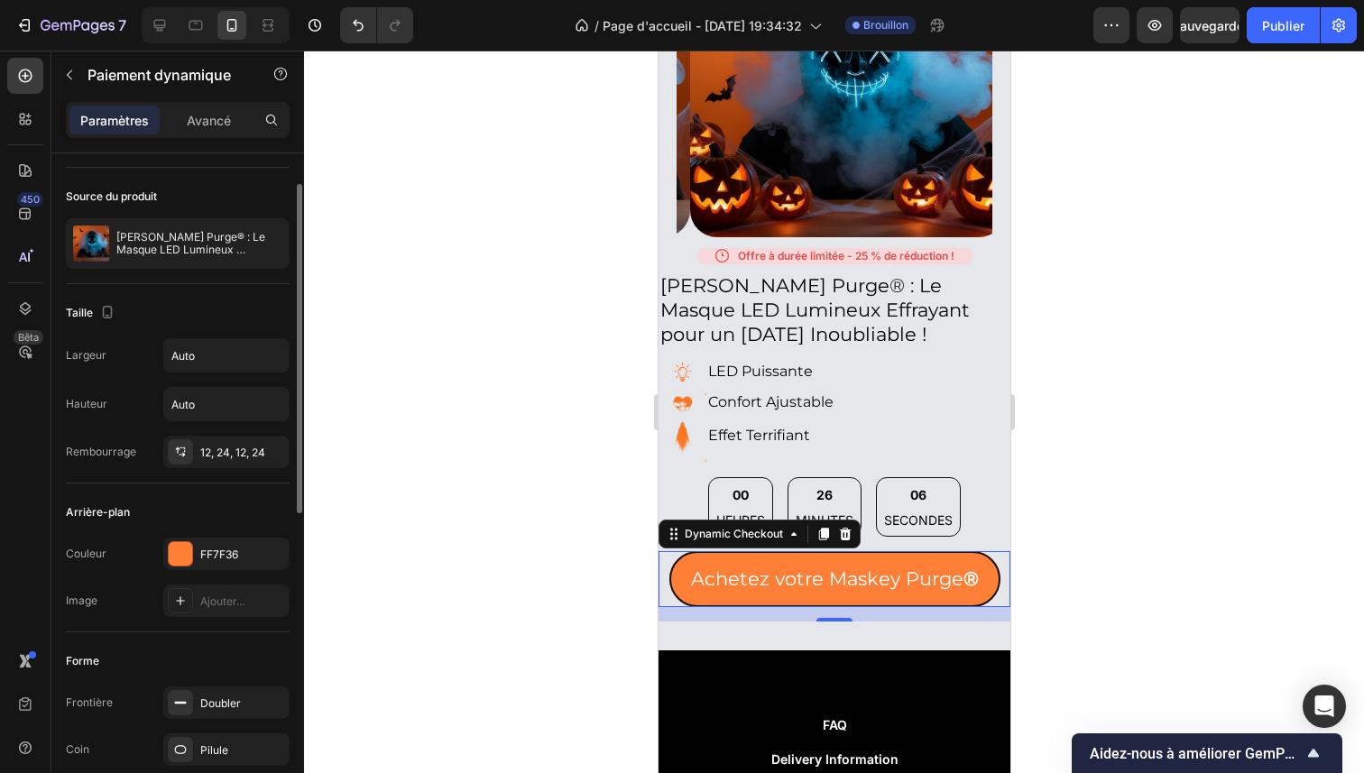
scroll to position [67, 0]
click at [205, 116] on font "Avancé" at bounding box center [209, 120] width 44 height 15
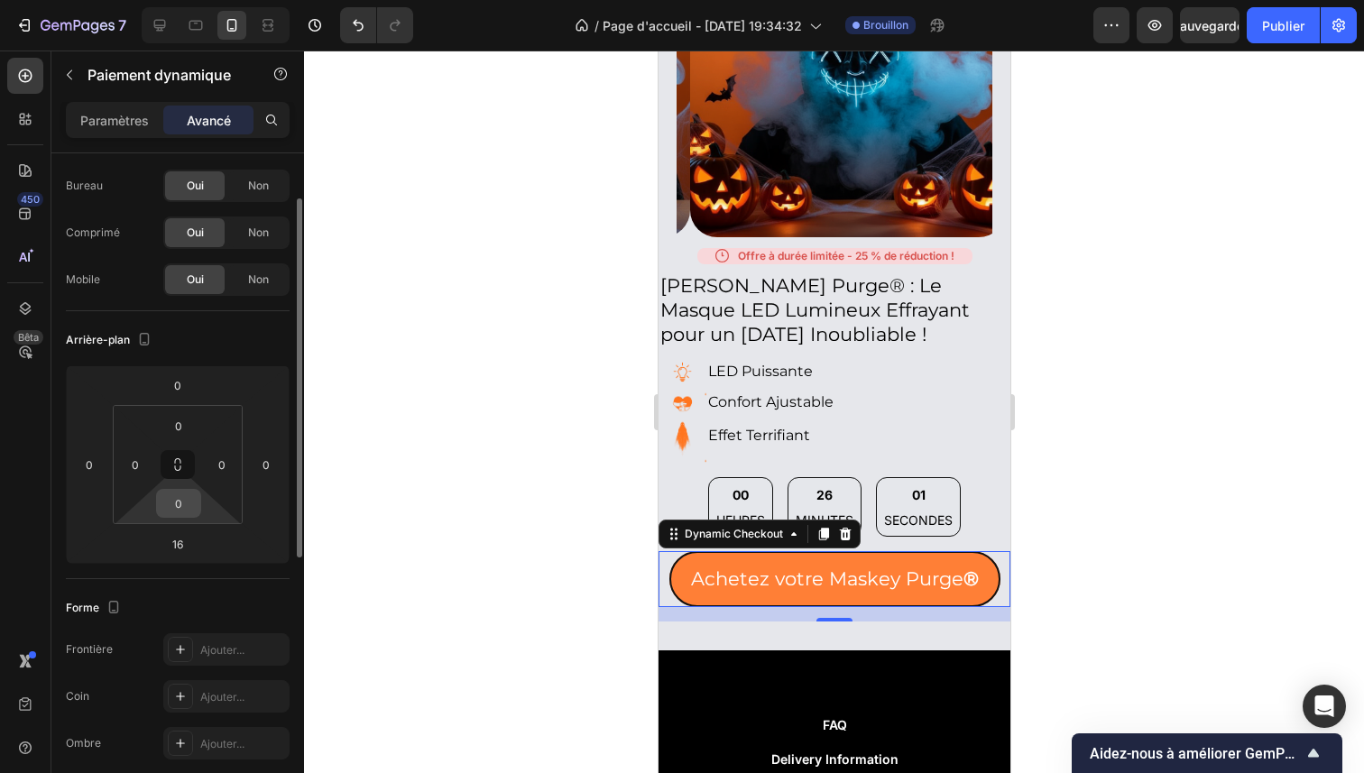
scroll to position [0, 0]
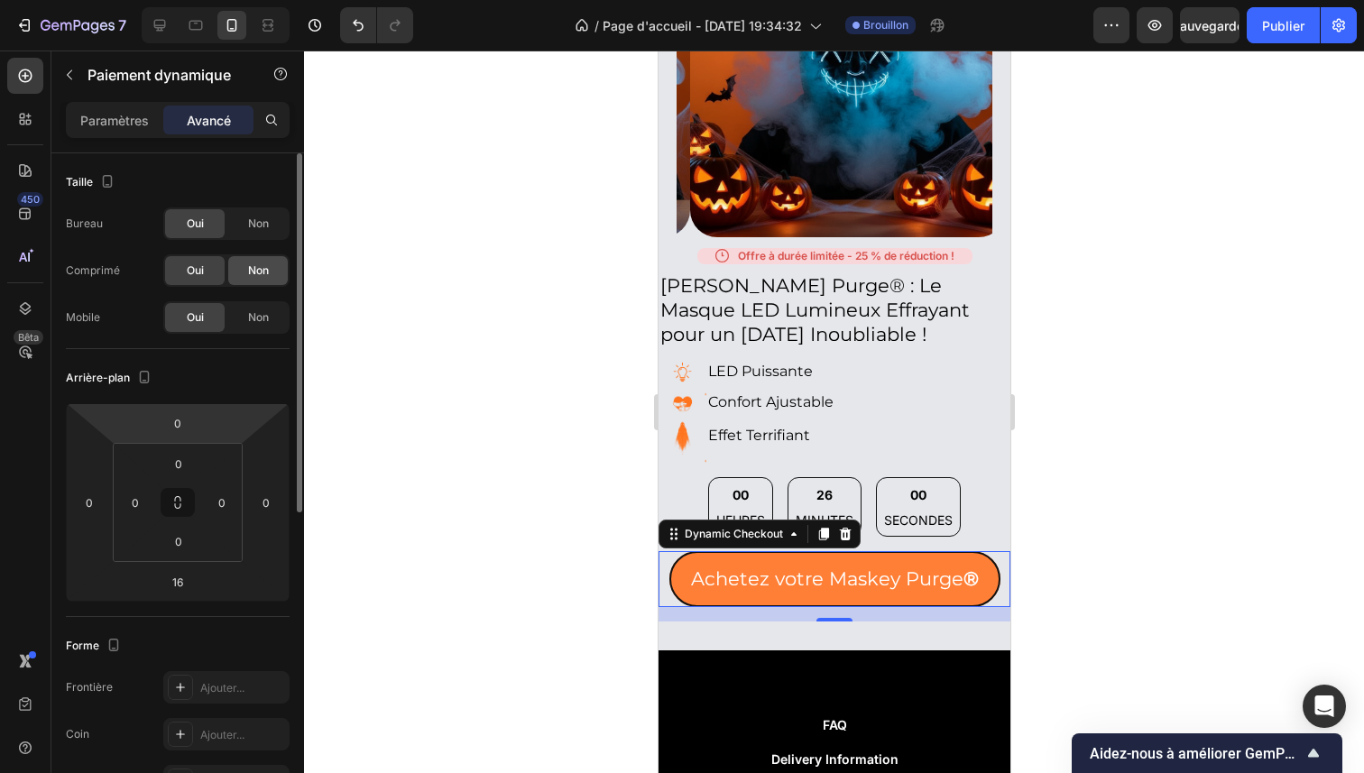
click at [254, 267] on font "Non" at bounding box center [258, 270] width 21 height 14
click at [253, 219] on font "Non" at bounding box center [258, 224] width 21 height 14
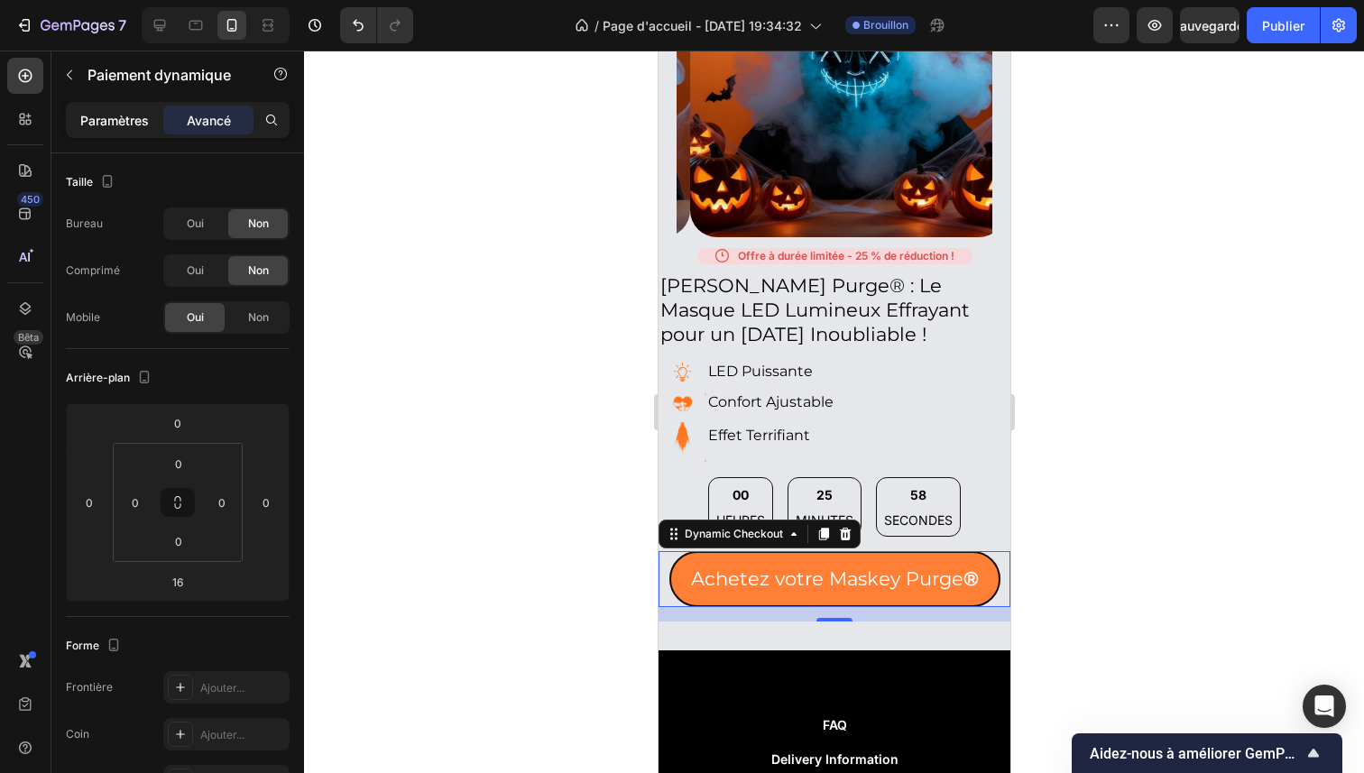
click at [131, 115] on font "Paramètres" at bounding box center [114, 120] width 69 height 15
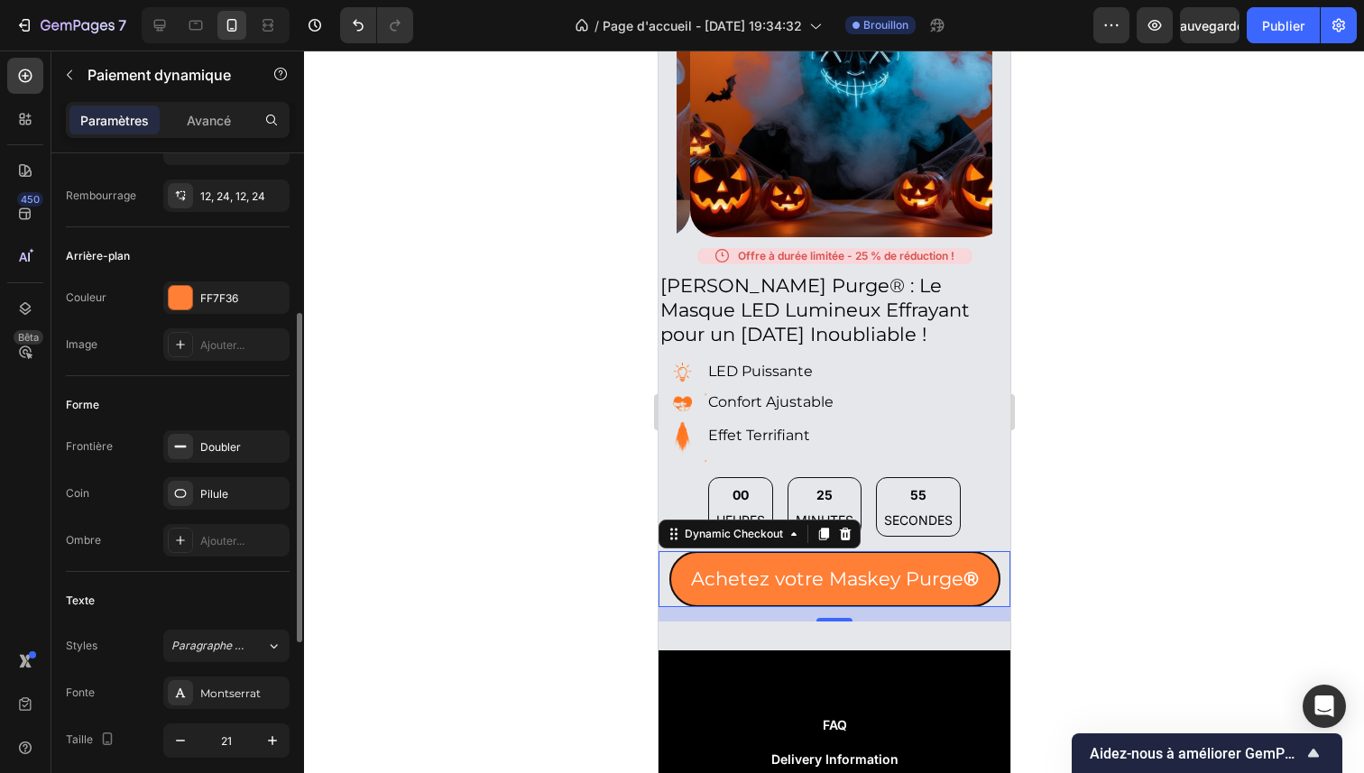
scroll to position [322, 0]
click at [187, 295] on div at bounding box center [180, 295] width 23 height 23
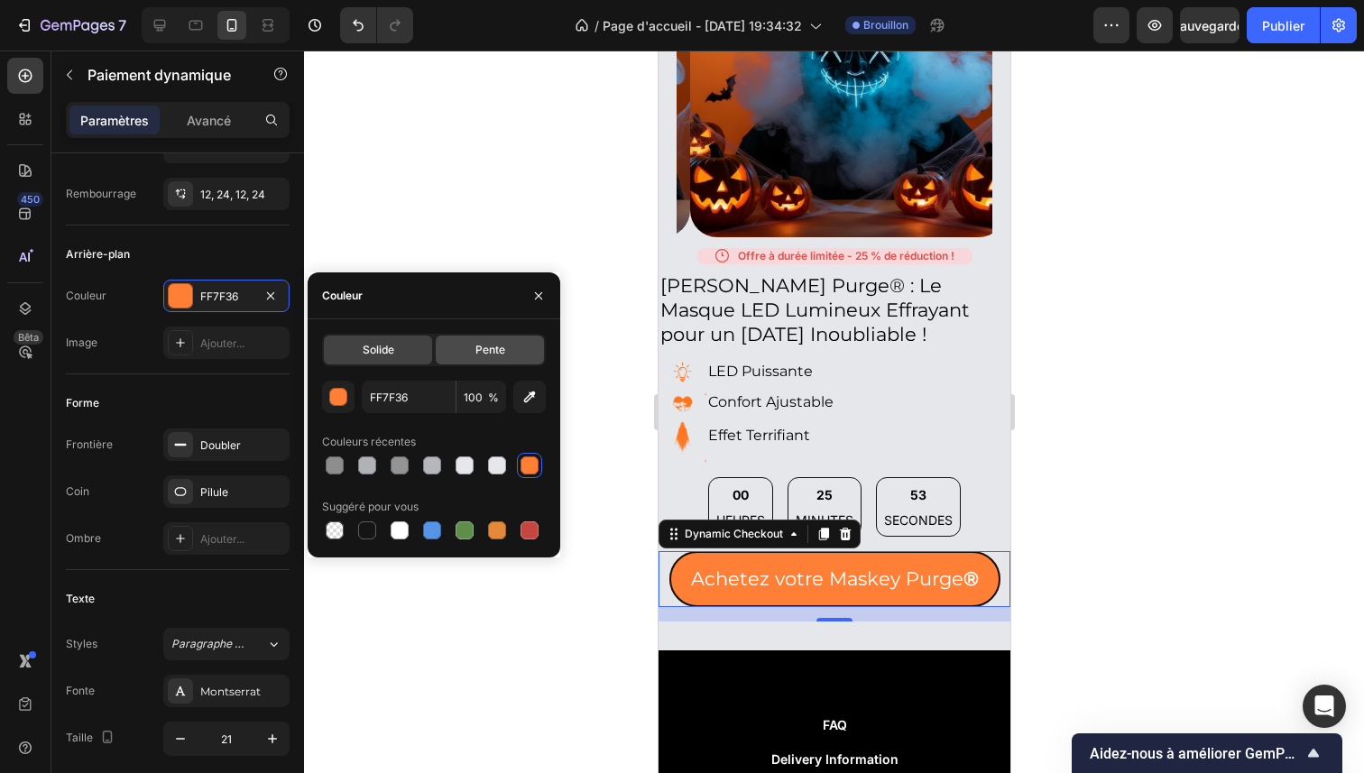
click at [484, 354] on font "Pente" at bounding box center [490, 350] width 30 height 14
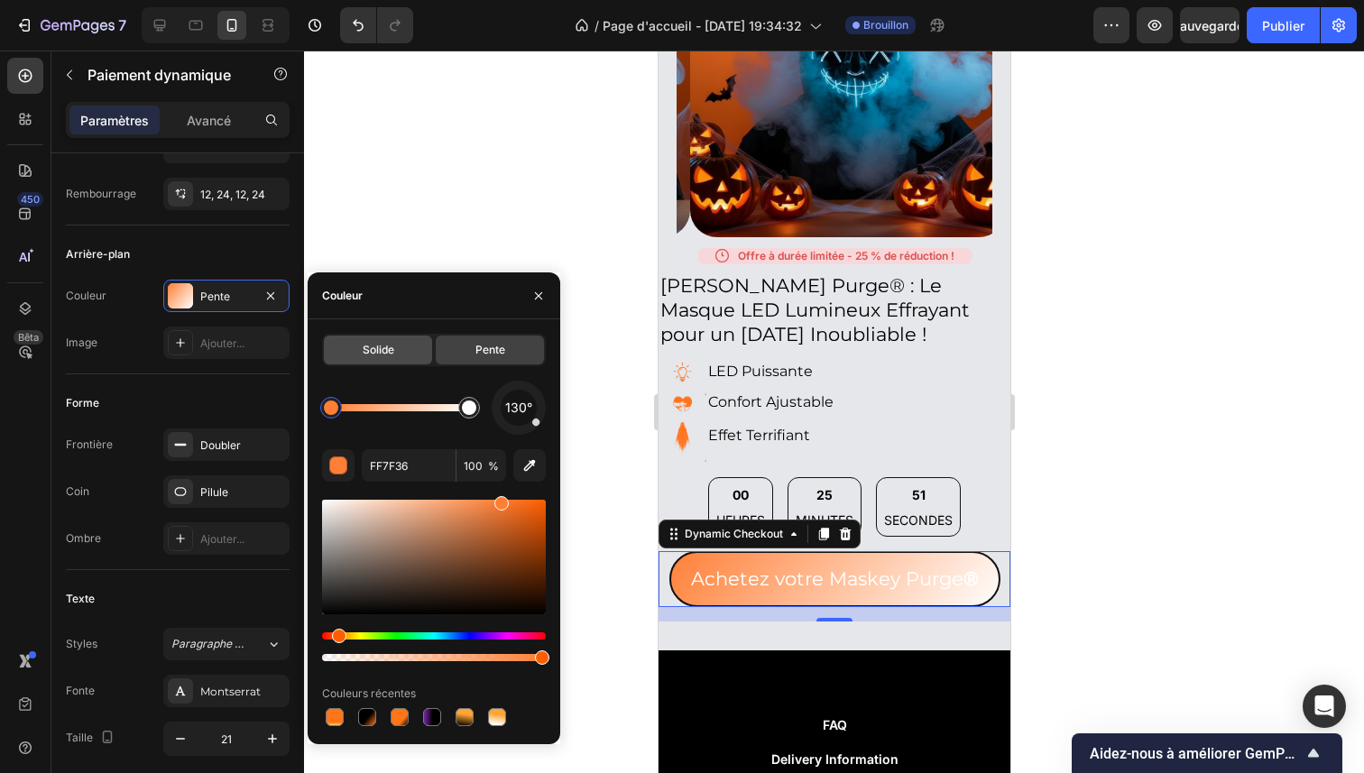
click at [400, 354] on div "Solide" at bounding box center [378, 350] width 108 height 29
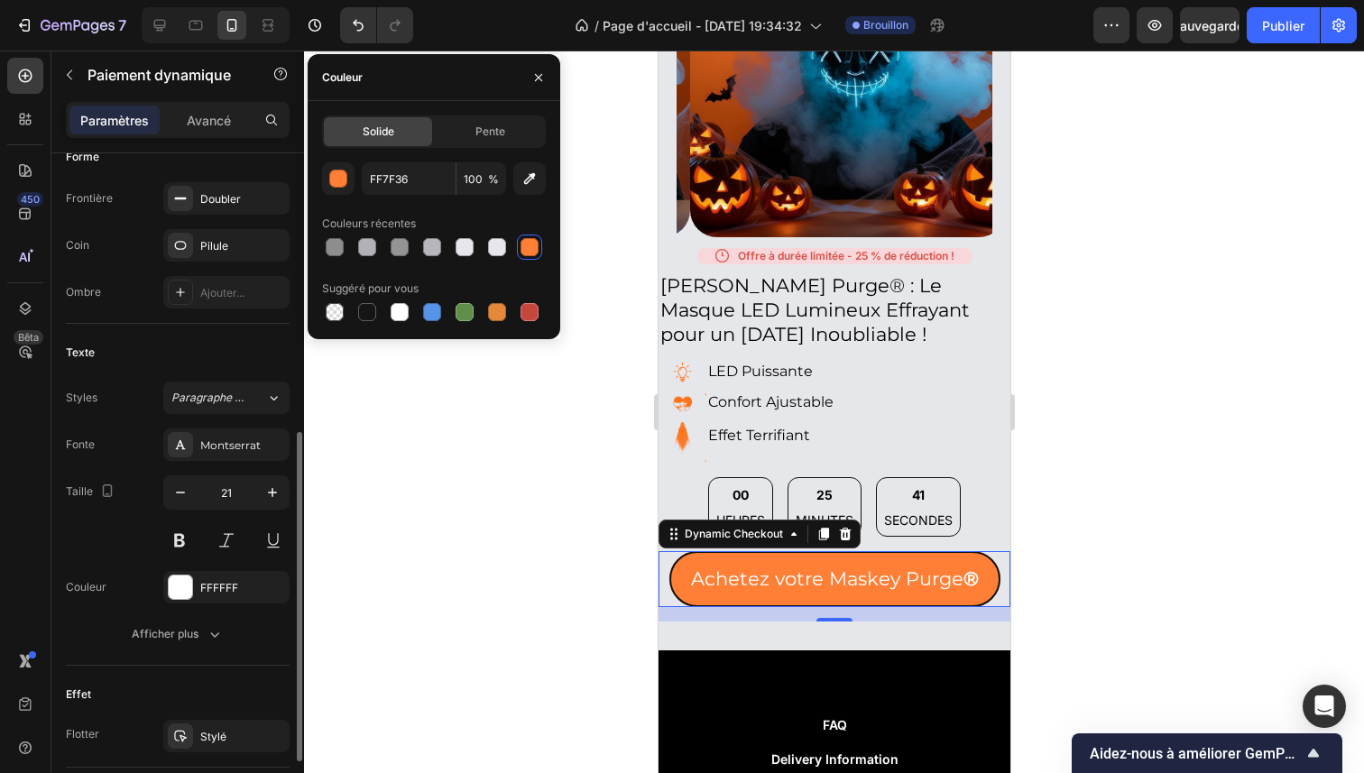
scroll to position [570, 0]
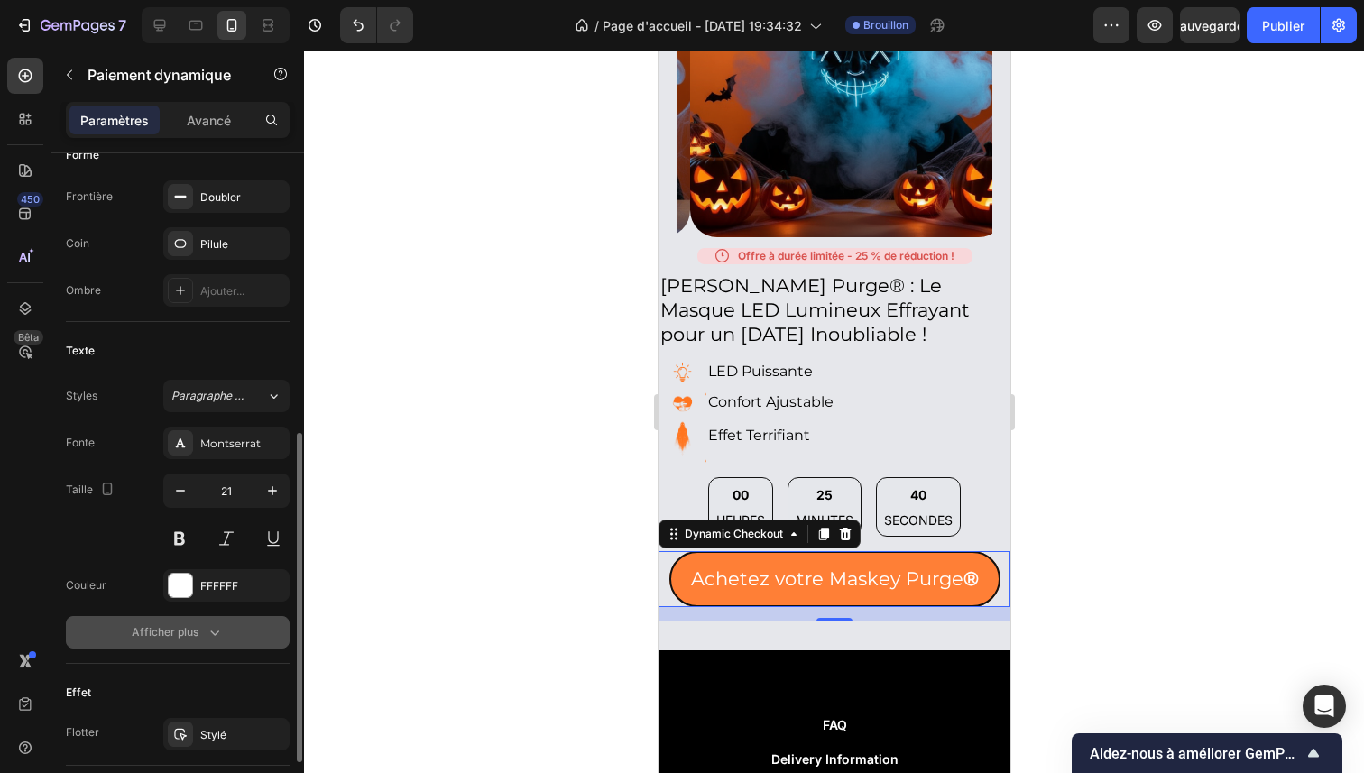
click at [168, 631] on font "Afficher plus" at bounding box center [165, 632] width 67 height 14
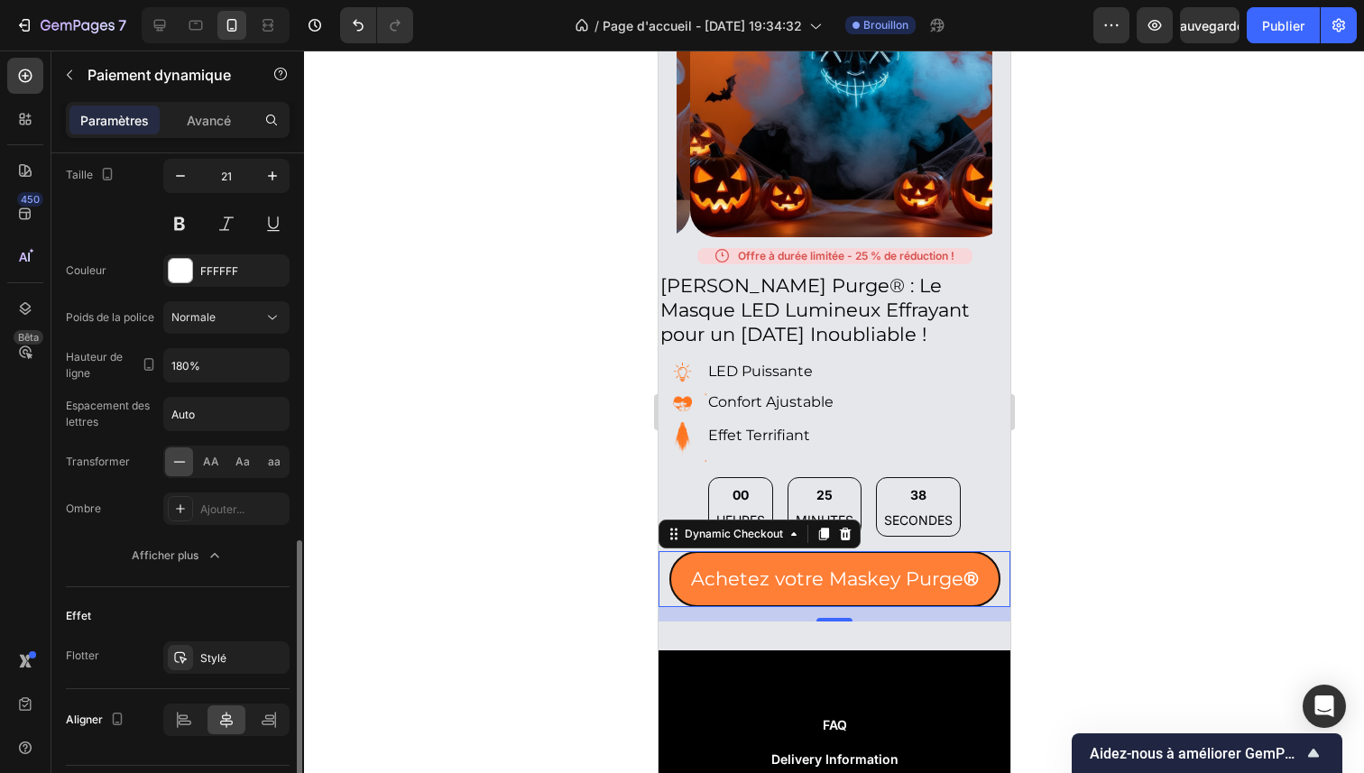
scroll to position [935, 0]
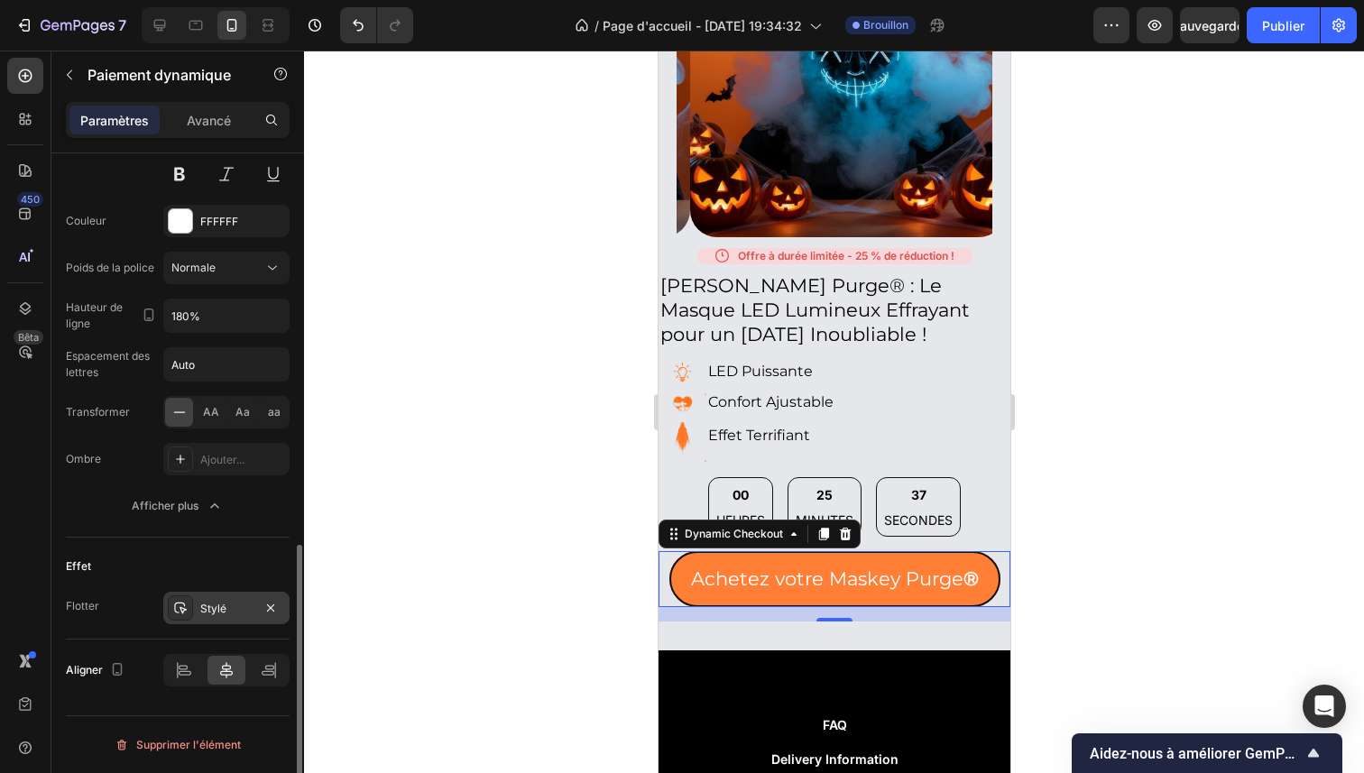
click at [196, 603] on div "Stylé" at bounding box center [226, 608] width 126 height 32
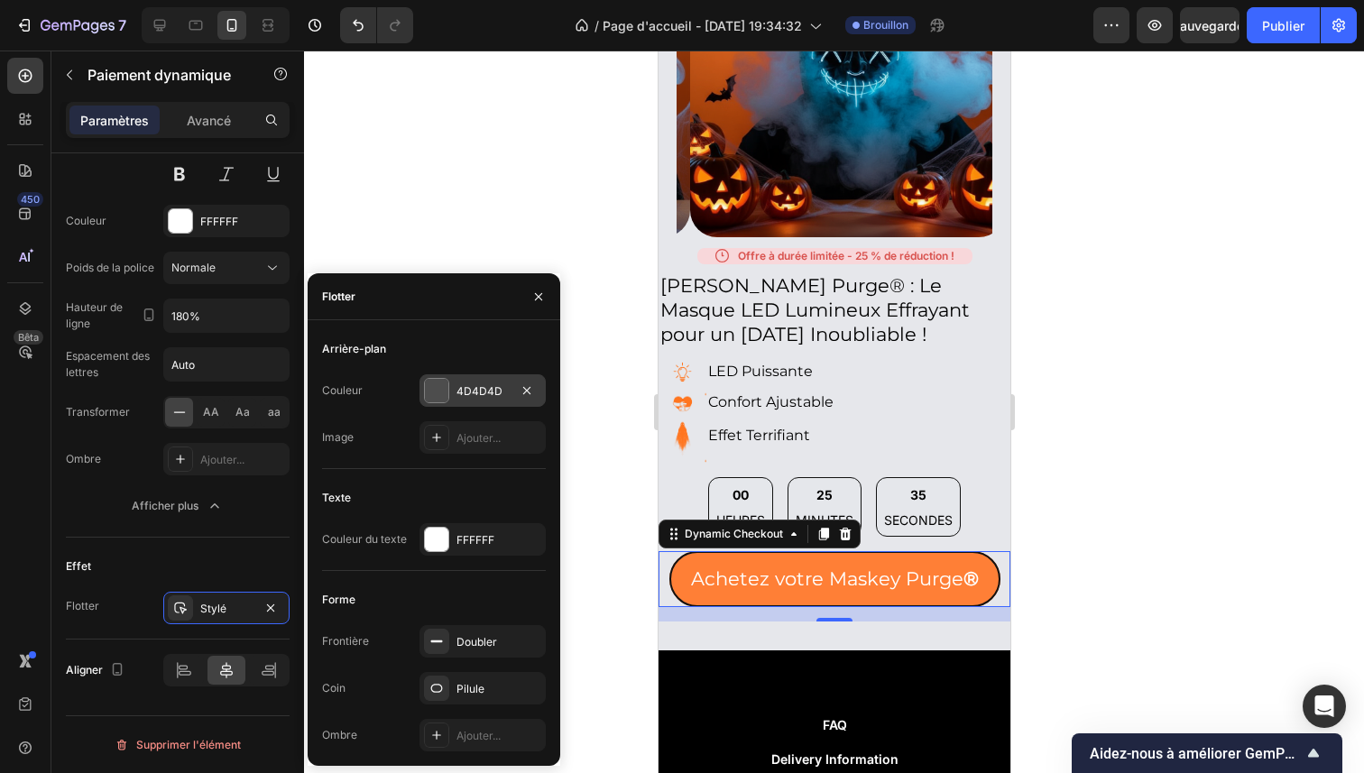
click at [437, 383] on div at bounding box center [436, 390] width 23 height 23
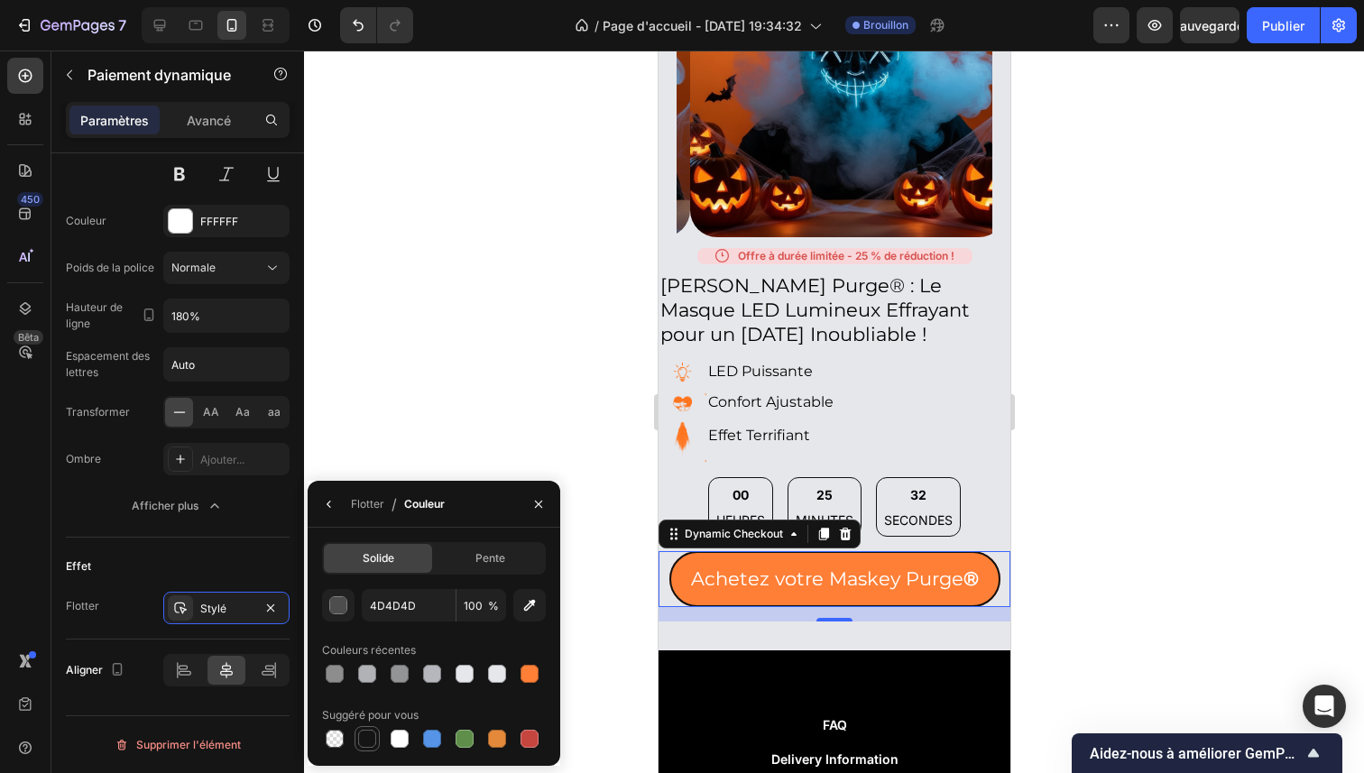
click at [367, 732] on div at bounding box center [367, 739] width 18 height 18
type input "151515"
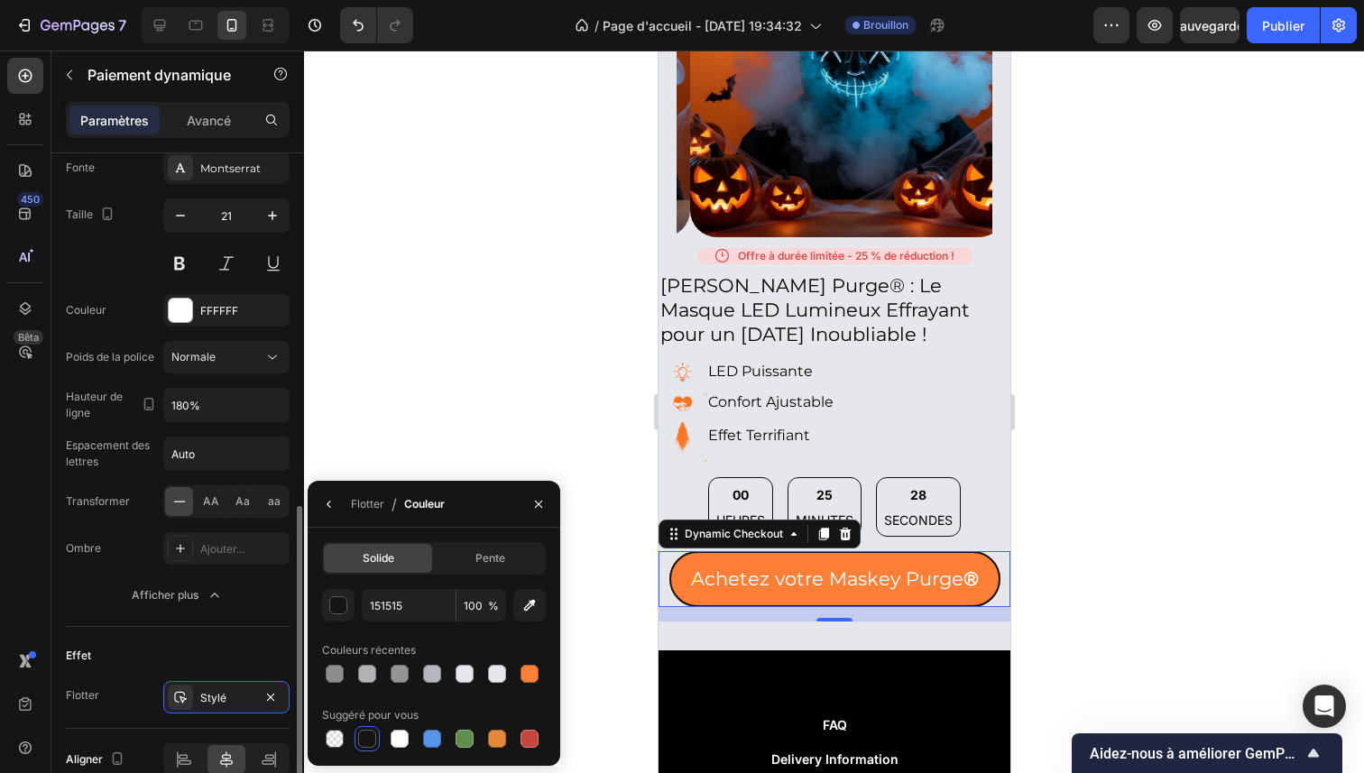
scroll to position [841, 0]
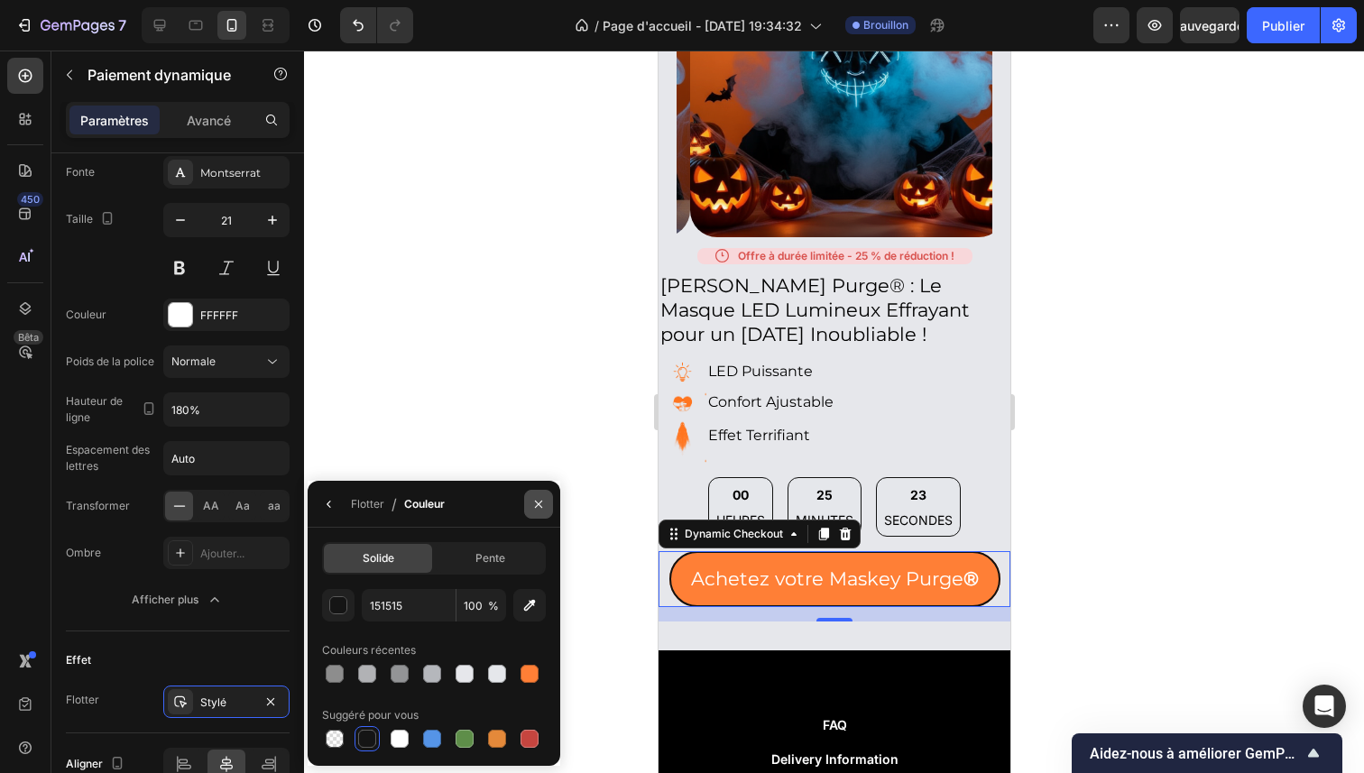
click at [540, 502] on icon "button" at bounding box center [538, 503] width 7 height 7
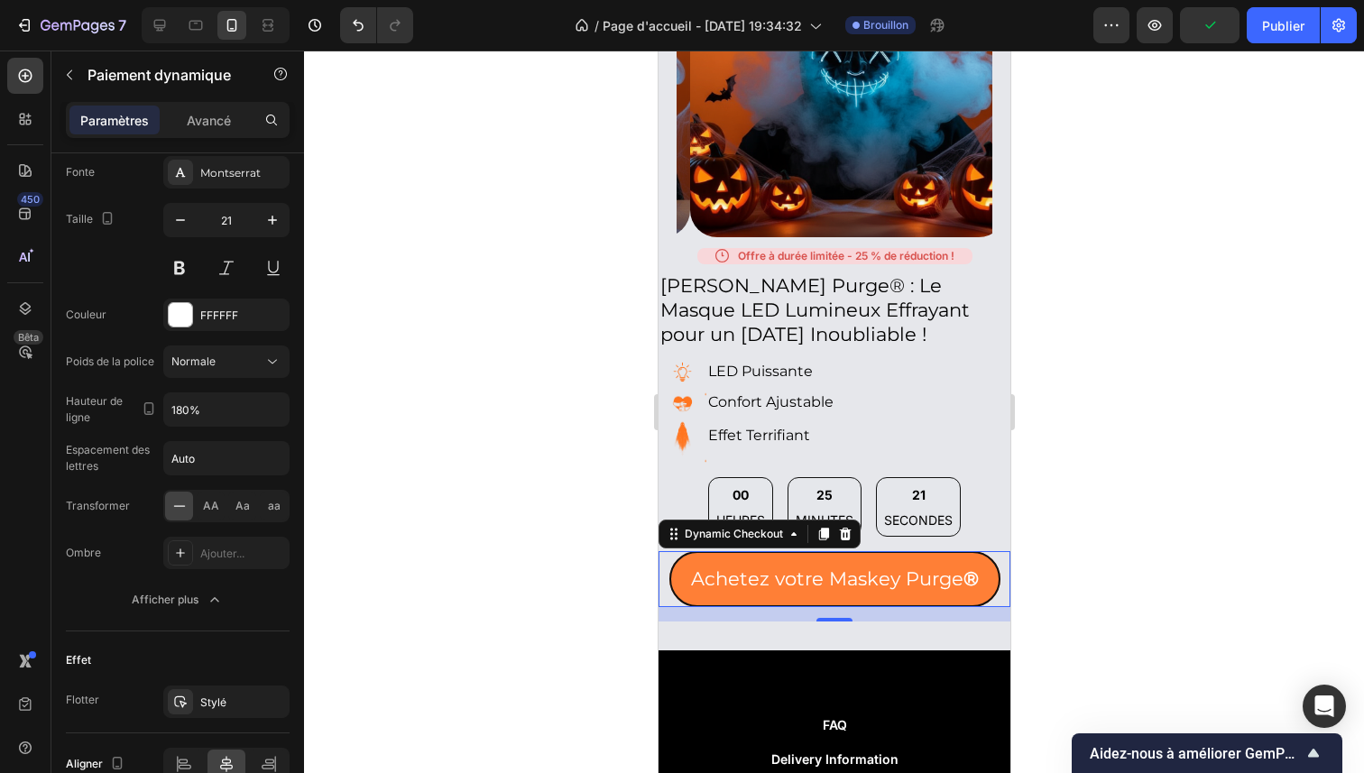
click at [459, 429] on div at bounding box center [834, 412] width 1060 height 723
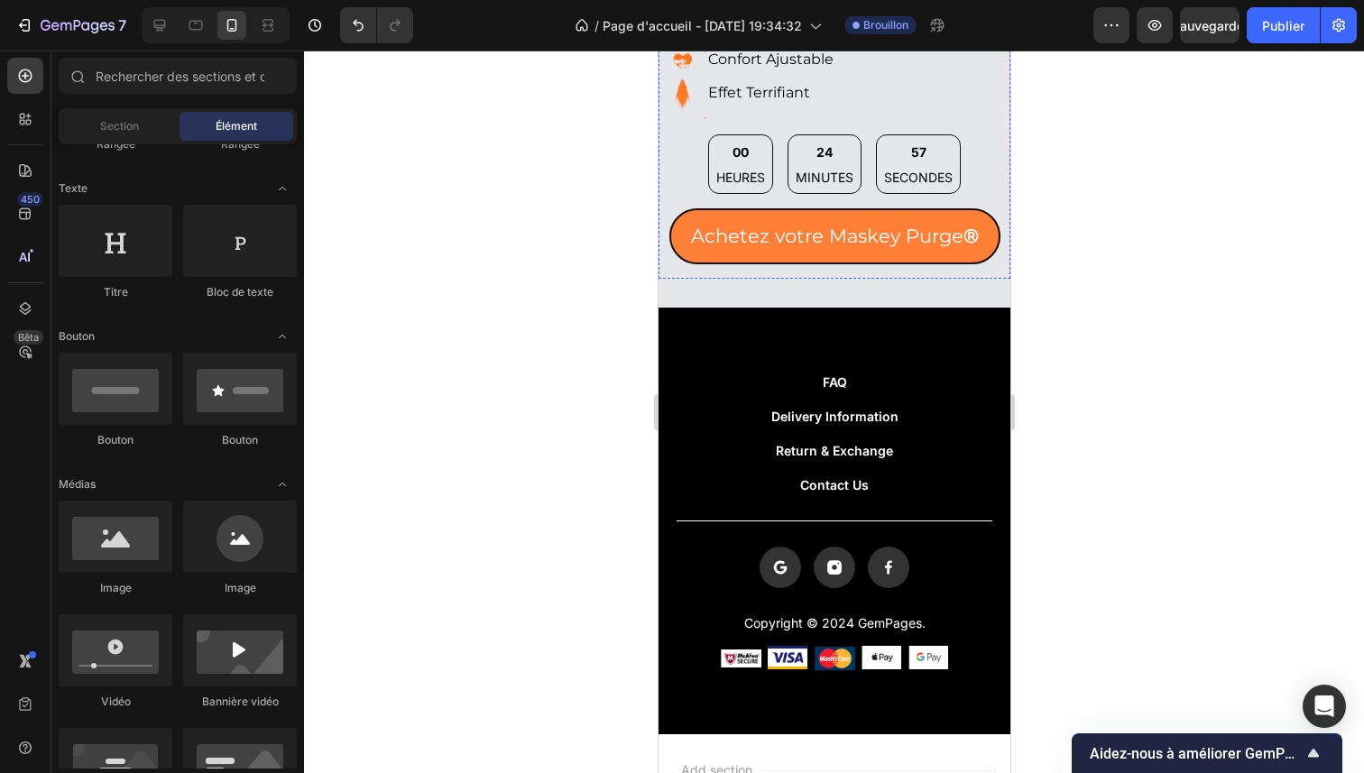
scroll to position [1309, 0]
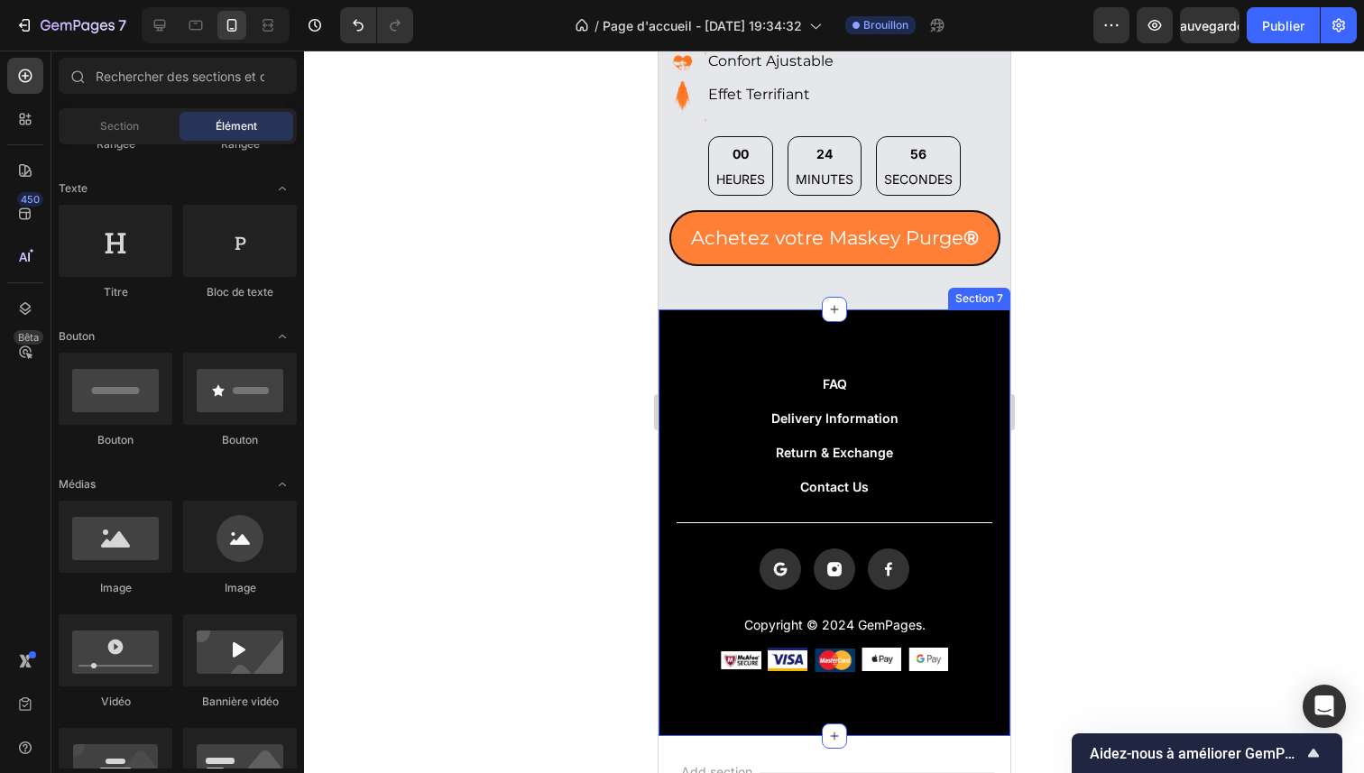
click at [575, 348] on div at bounding box center [834, 412] width 1060 height 723
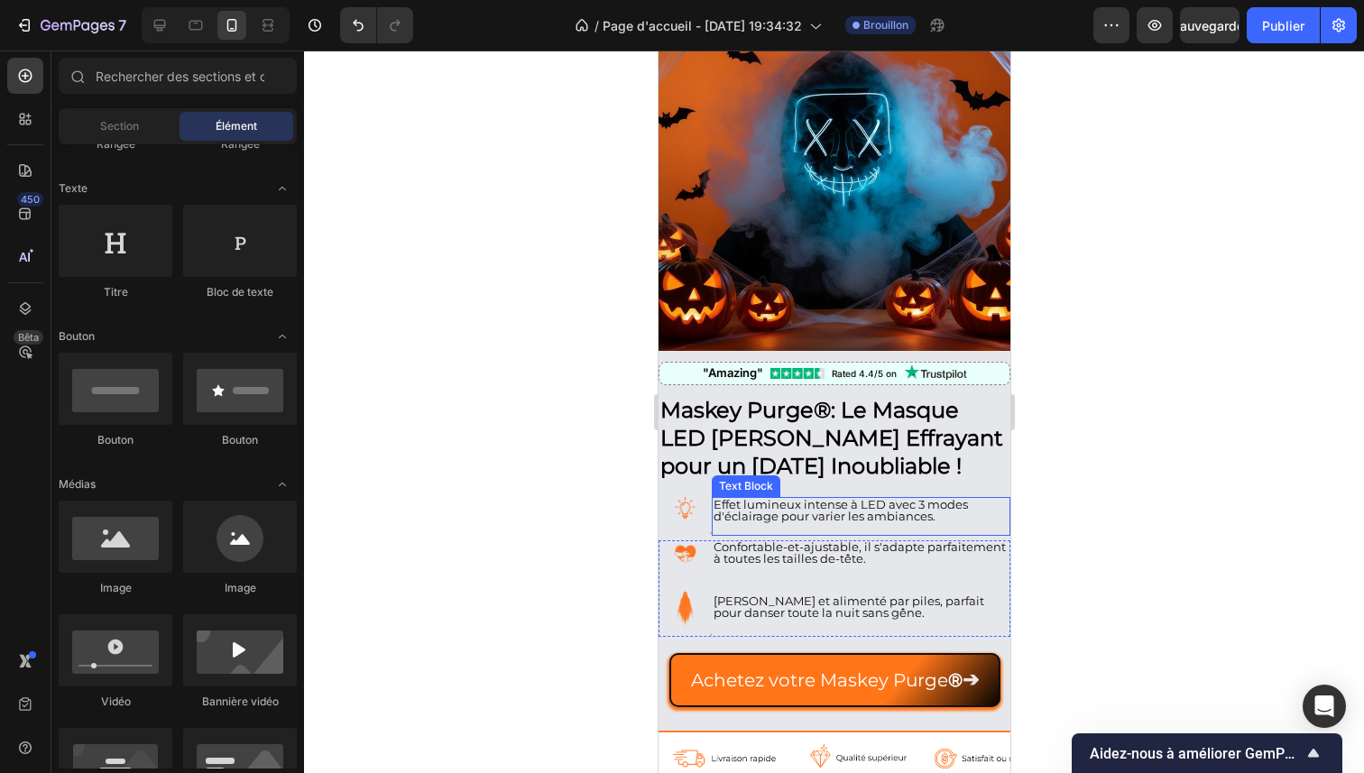
scroll to position [115, 0]
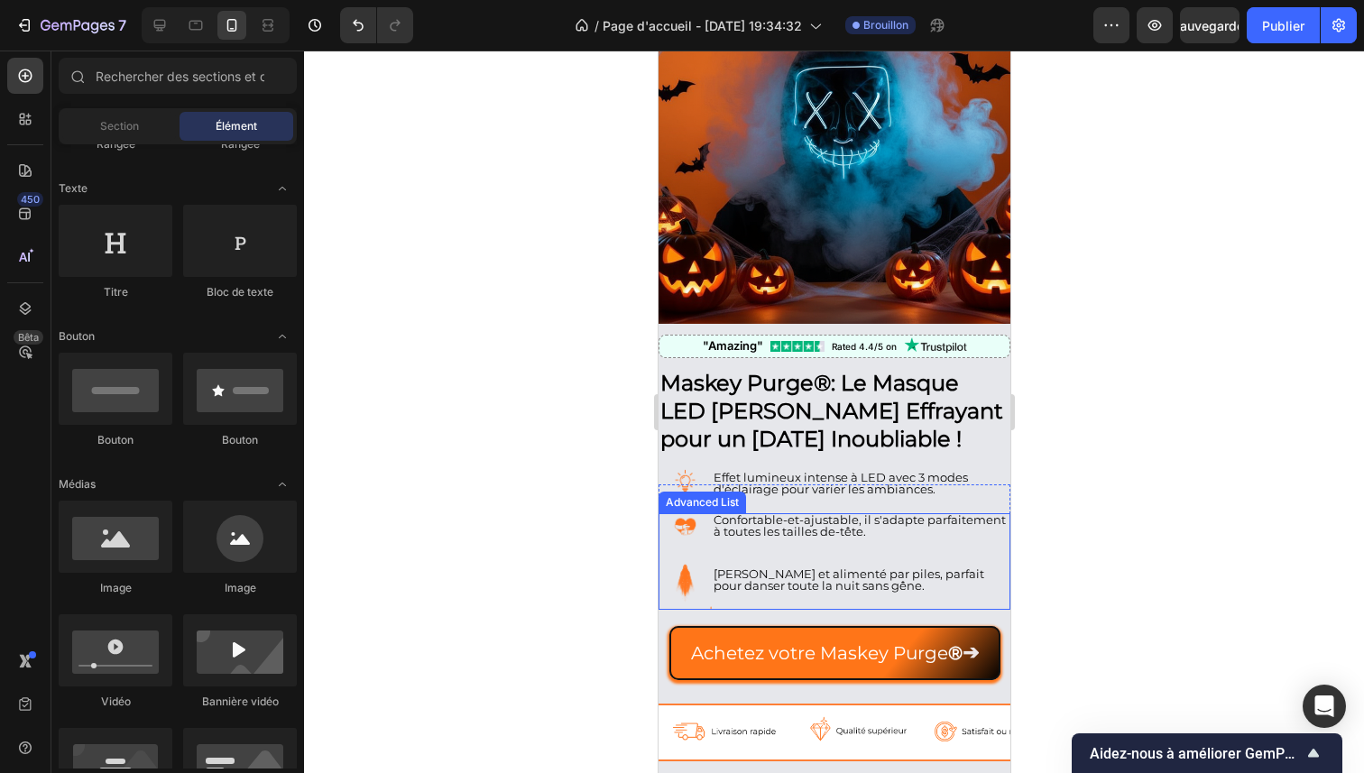
click at [726, 557] on li "Image [PERSON_NAME] et alimenté par piles, parfait pour danser toute la nuit sa…" at bounding box center [834, 583] width 352 height 53
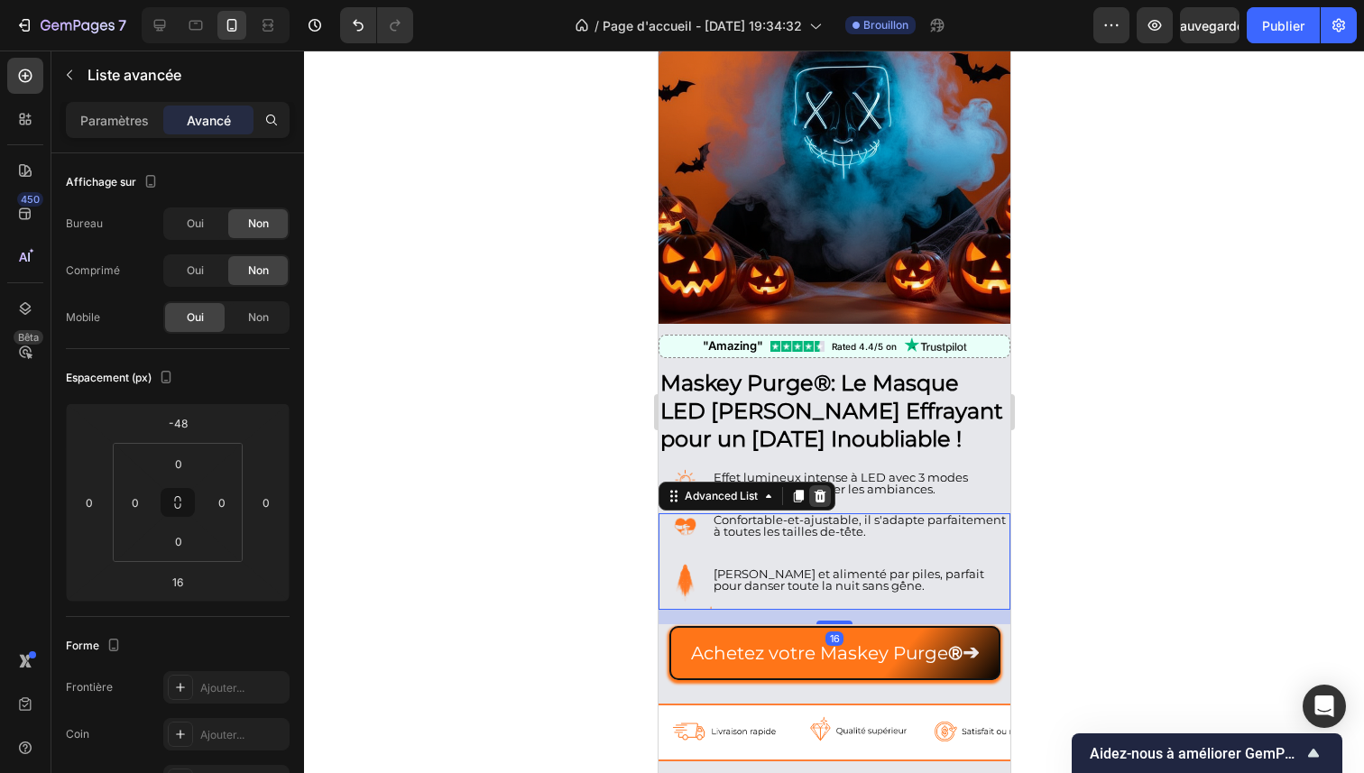
click at [815, 489] on icon at bounding box center [819, 496] width 14 height 14
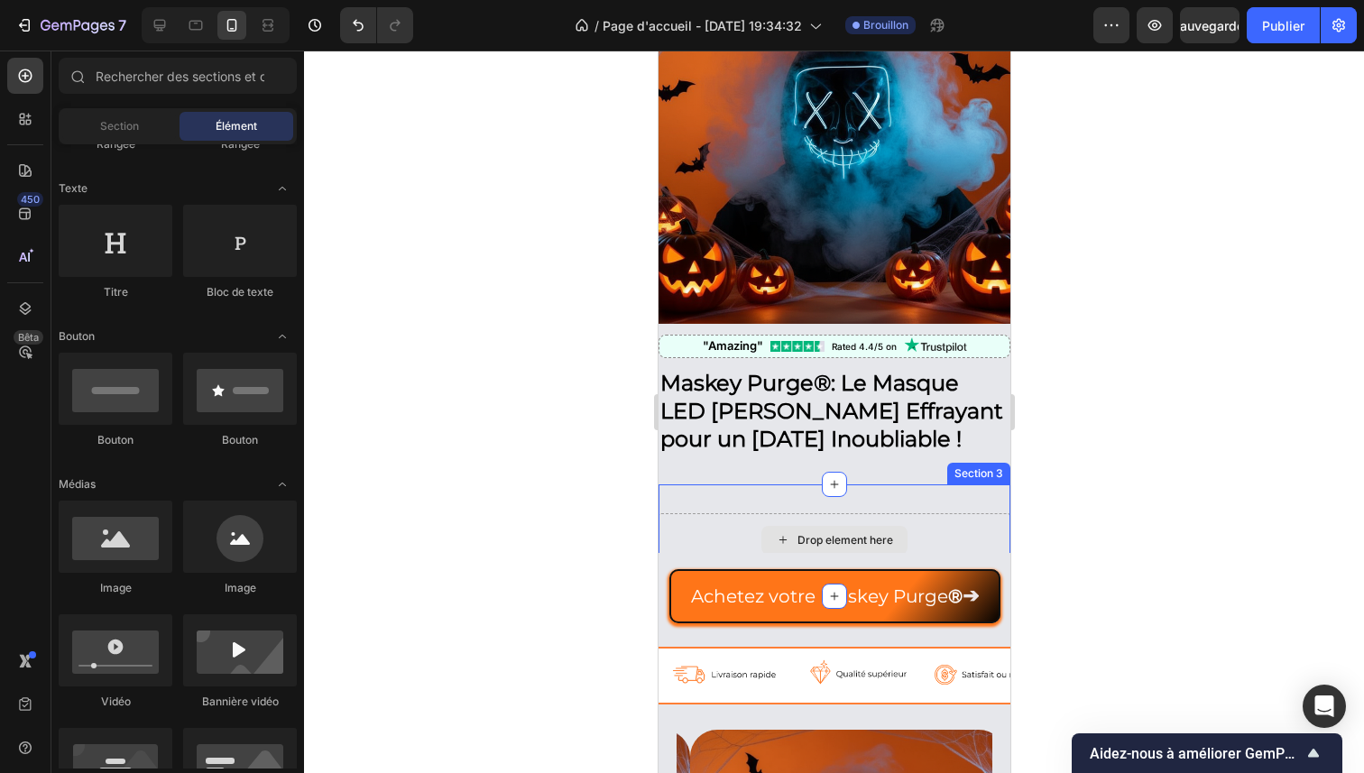
click at [782, 526] on div "Drop element here" at bounding box center [833, 540] width 146 height 29
click at [797, 533] on div "Drop element here" at bounding box center [845, 540] width 96 height 14
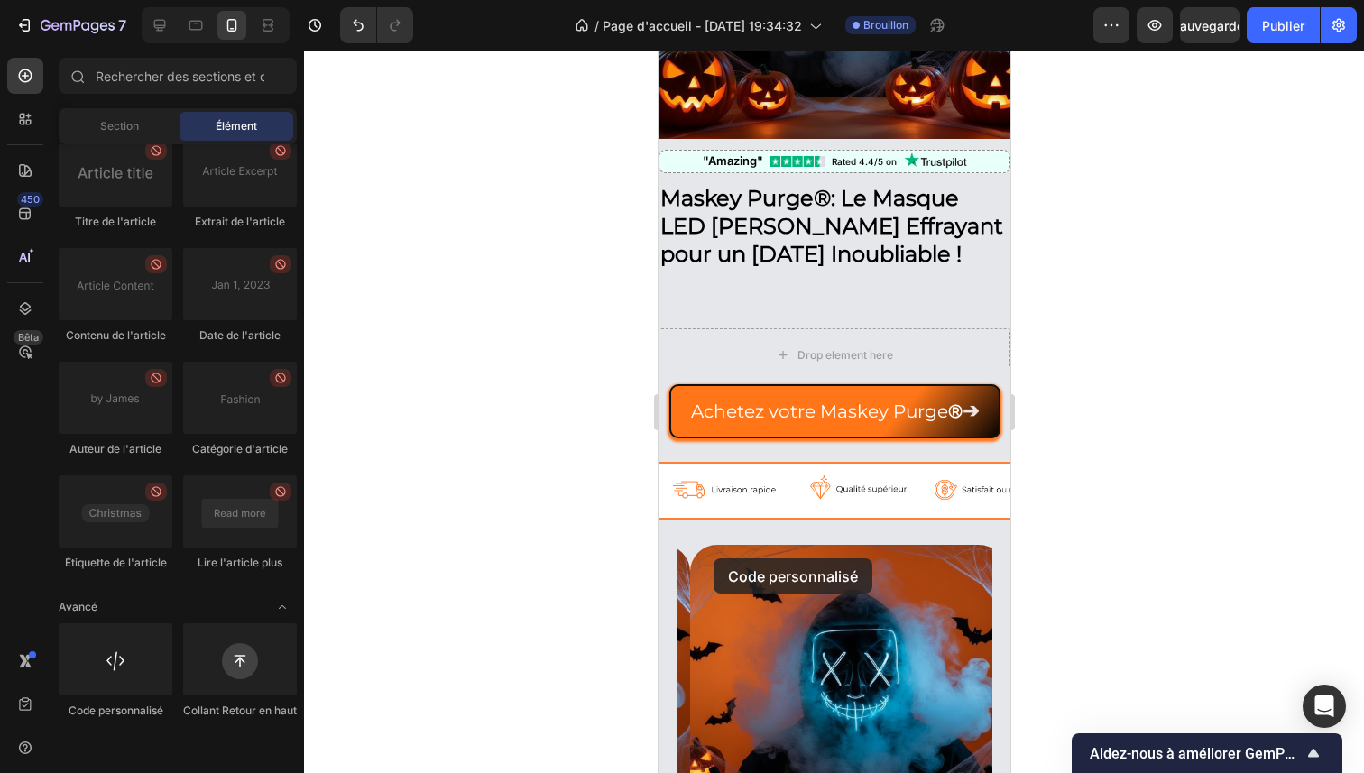
scroll to position [309, 0]
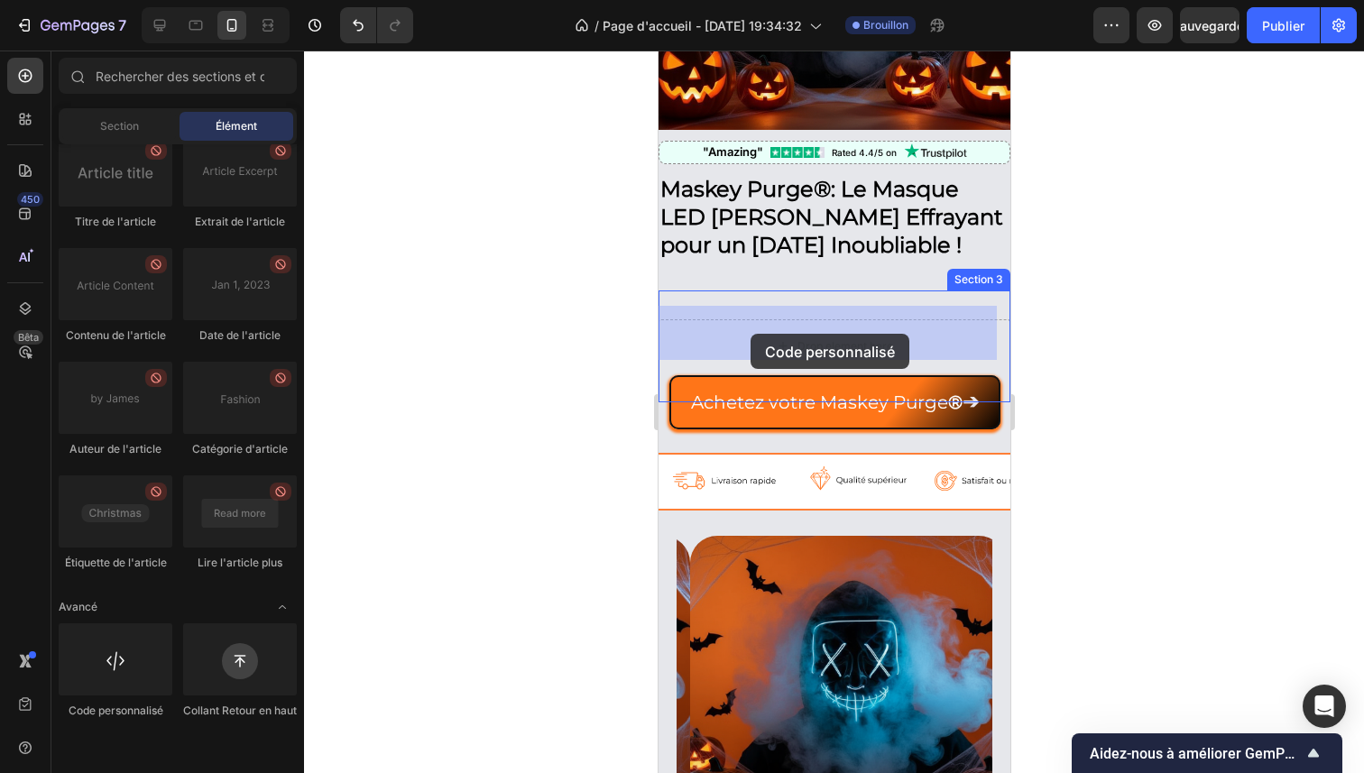
drag, startPoint x: 802, startPoint y: 744, endPoint x: 750, endPoint y: 334, distance: 413.8
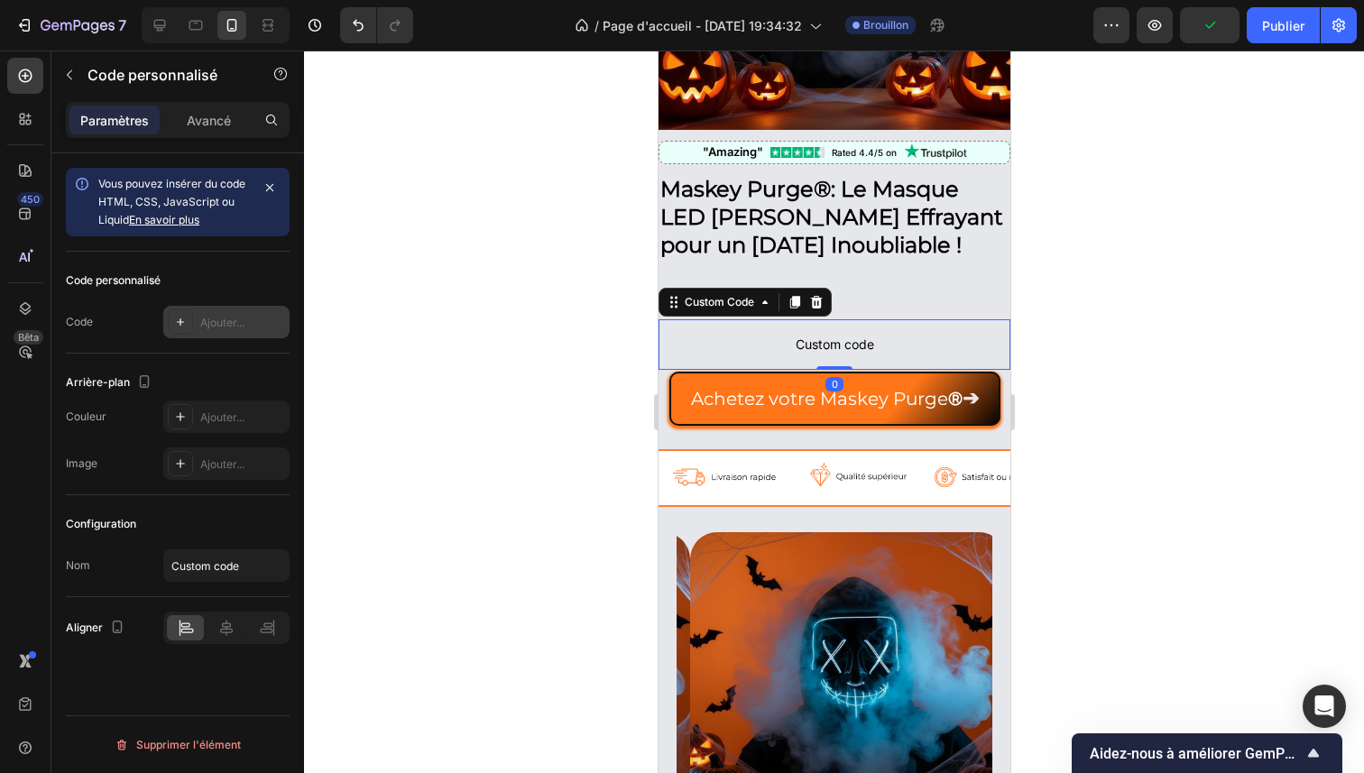
click at [239, 326] on font "Ajouter..." at bounding box center [222, 323] width 44 height 14
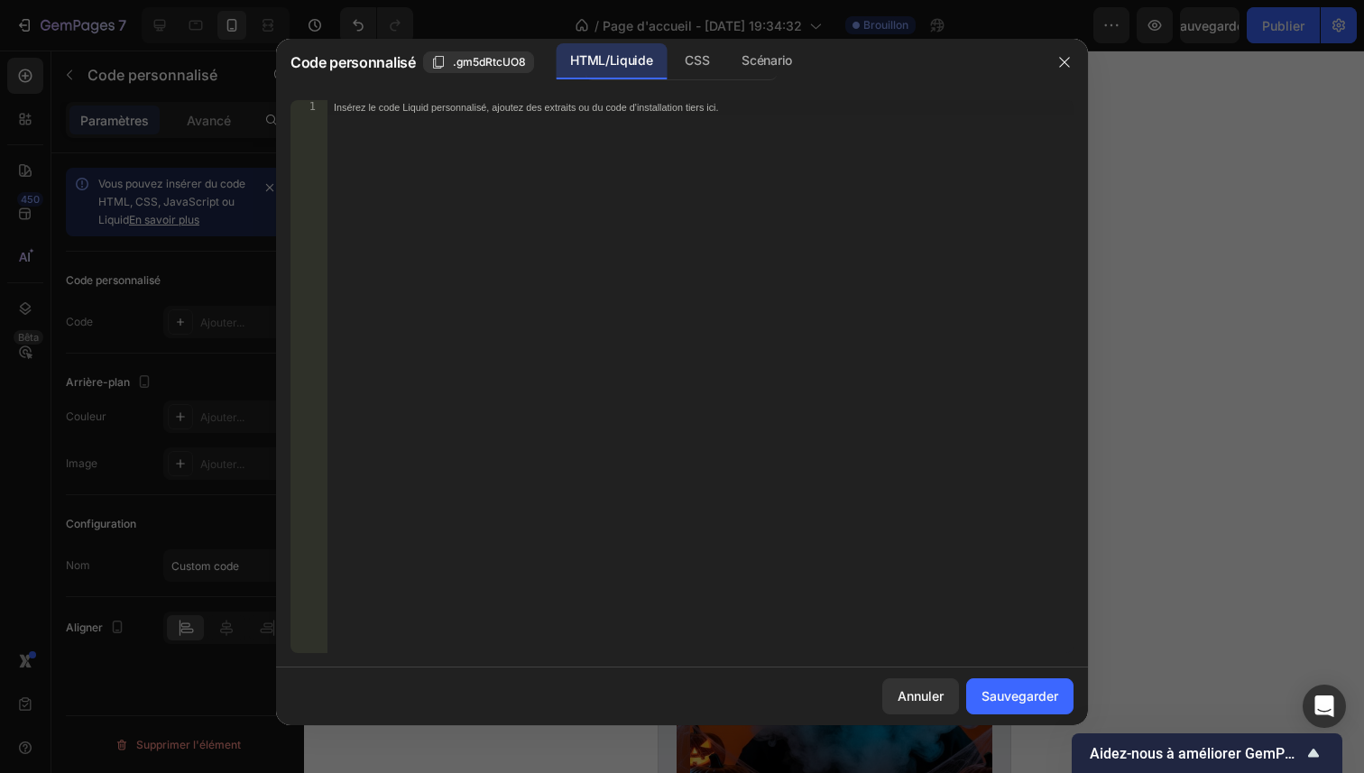
click at [501, 271] on div "Insérez le code Liquid personnalisé, ajoutez des extraits ou du code d'installa…" at bounding box center [700, 391] width 747 height 582
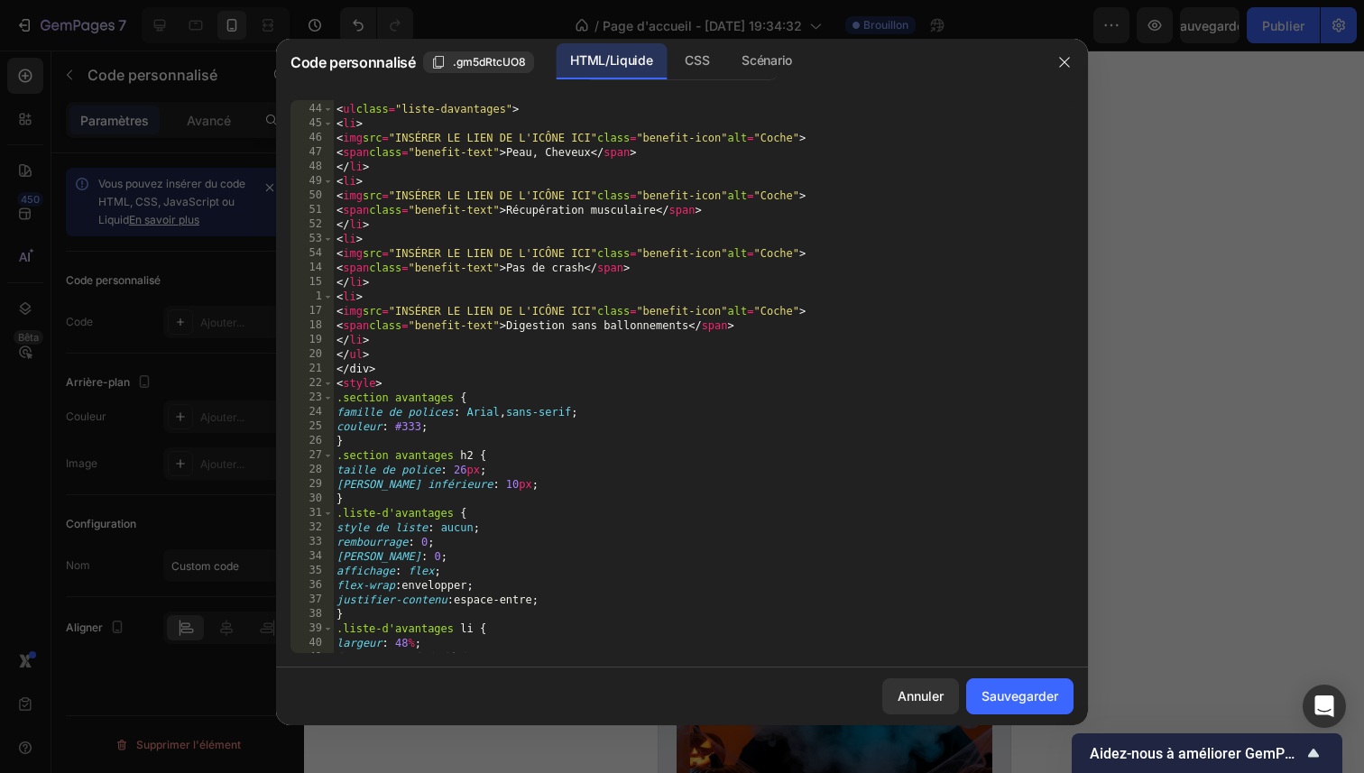
scroll to position [0, 0]
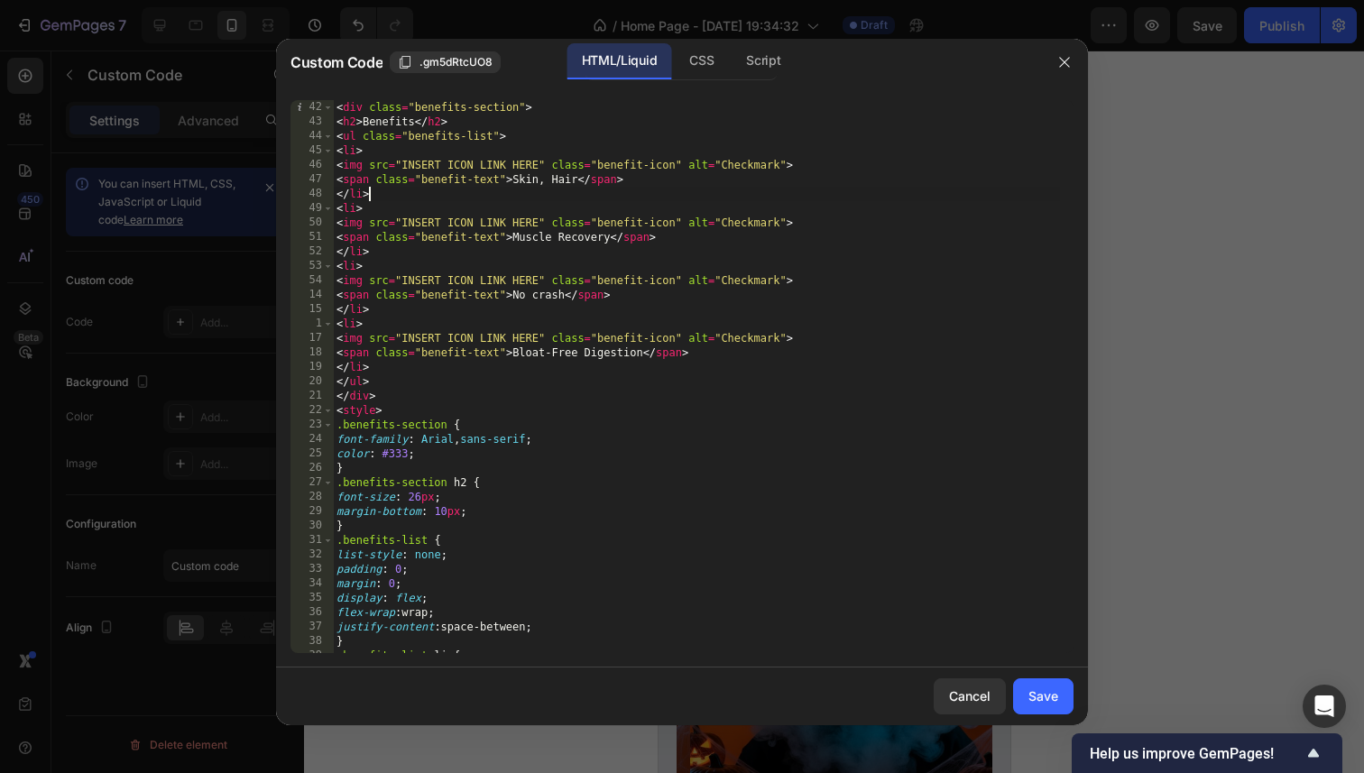
click at [677, 189] on div "< div class = "benefits-section" > < h2 > Benefits </ h2 > < ul class = "benefi…" at bounding box center [696, 391] width 727 height 582
click at [405, 121] on div "< div class = "benefits-section" > < h2 > Benefits </ h2 > < ul class = "benefi…" at bounding box center [696, 391] width 727 height 582
paste textarea
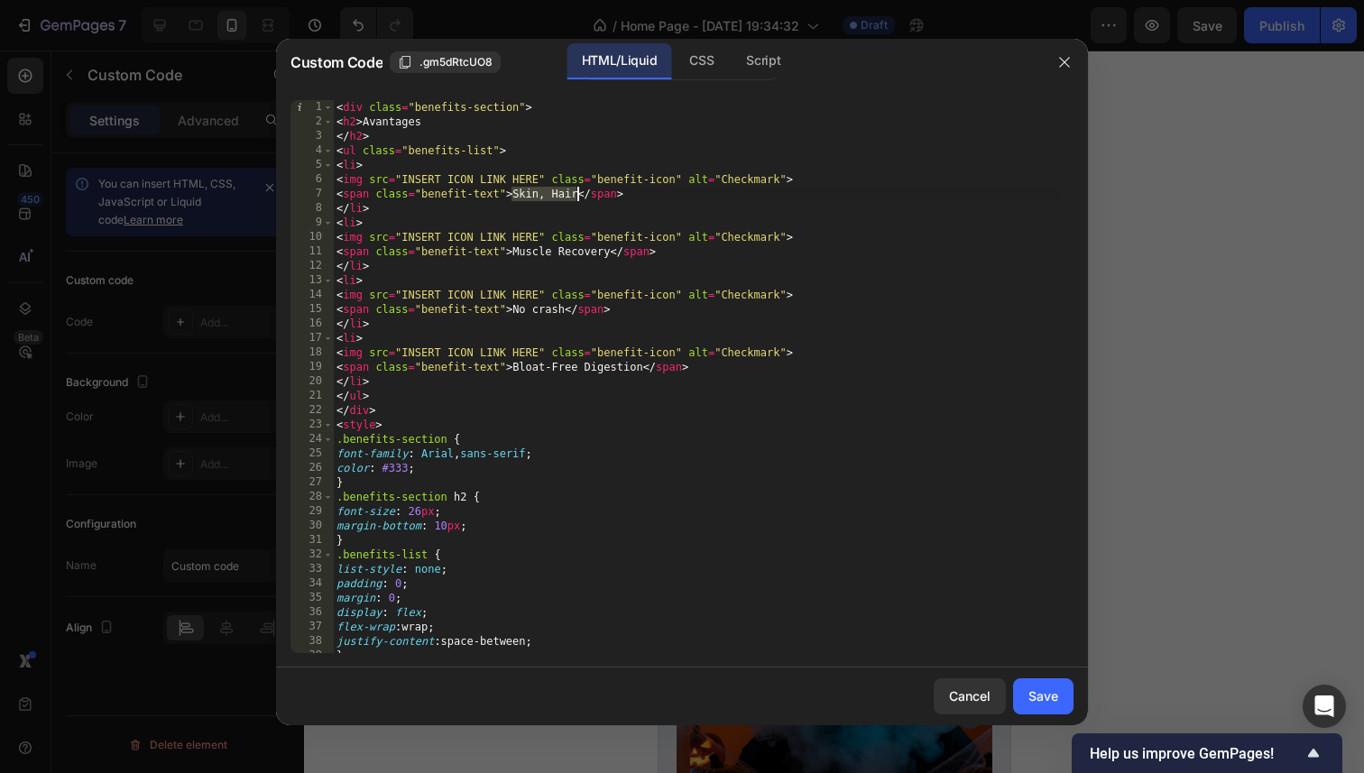
drag, startPoint x: 513, startPoint y: 193, endPoint x: 575, endPoint y: 200, distance: 61.8
click at [575, 200] on div "< div class = "benefits-section" > < h2 > Avantages </ h2 > < ul class = "benef…" at bounding box center [696, 391] width 727 height 582
paste textarea "Effet lumineux LED puissant"
drag, startPoint x: 514, startPoint y: 255, endPoint x: 607, endPoint y: 256, distance: 92.9
click at [607, 256] on div "< div class = "benefits-section" > < h2 > Avantages </ h2 > < ul class = "benef…" at bounding box center [696, 391] width 727 height 582
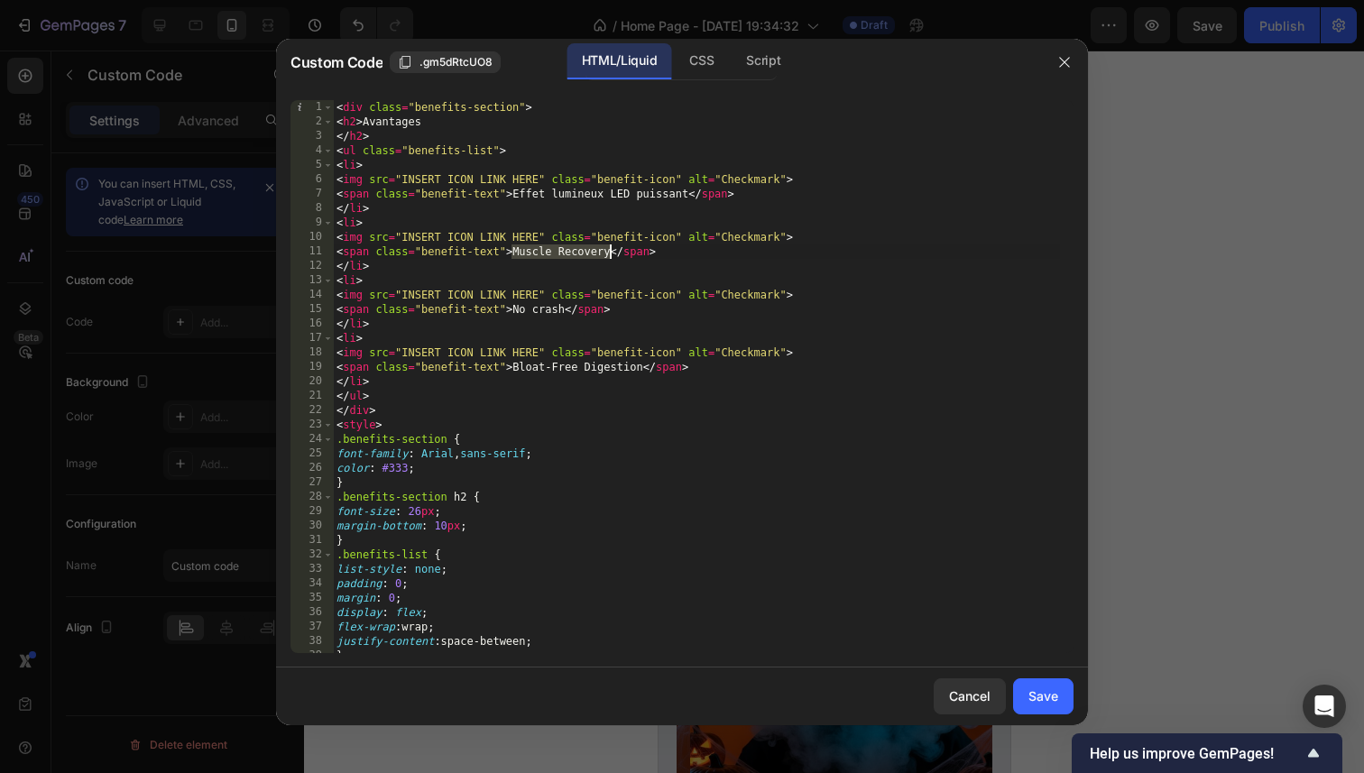
paste textarea "Confortable et ajustable facilement"
drag, startPoint x: 514, startPoint y: 311, endPoint x: 564, endPoint y: 317, distance: 49.9
click at [564, 316] on div "< div class = "benefits-section" > < h2 > Avantages </ h2 > < ul class = "benef…" at bounding box center [696, 391] width 727 height 582
paste textarea "Parfait pour [DATE] festif"
drag, startPoint x: 514, startPoint y: 368, endPoint x: 643, endPoint y: 373, distance: 129.1
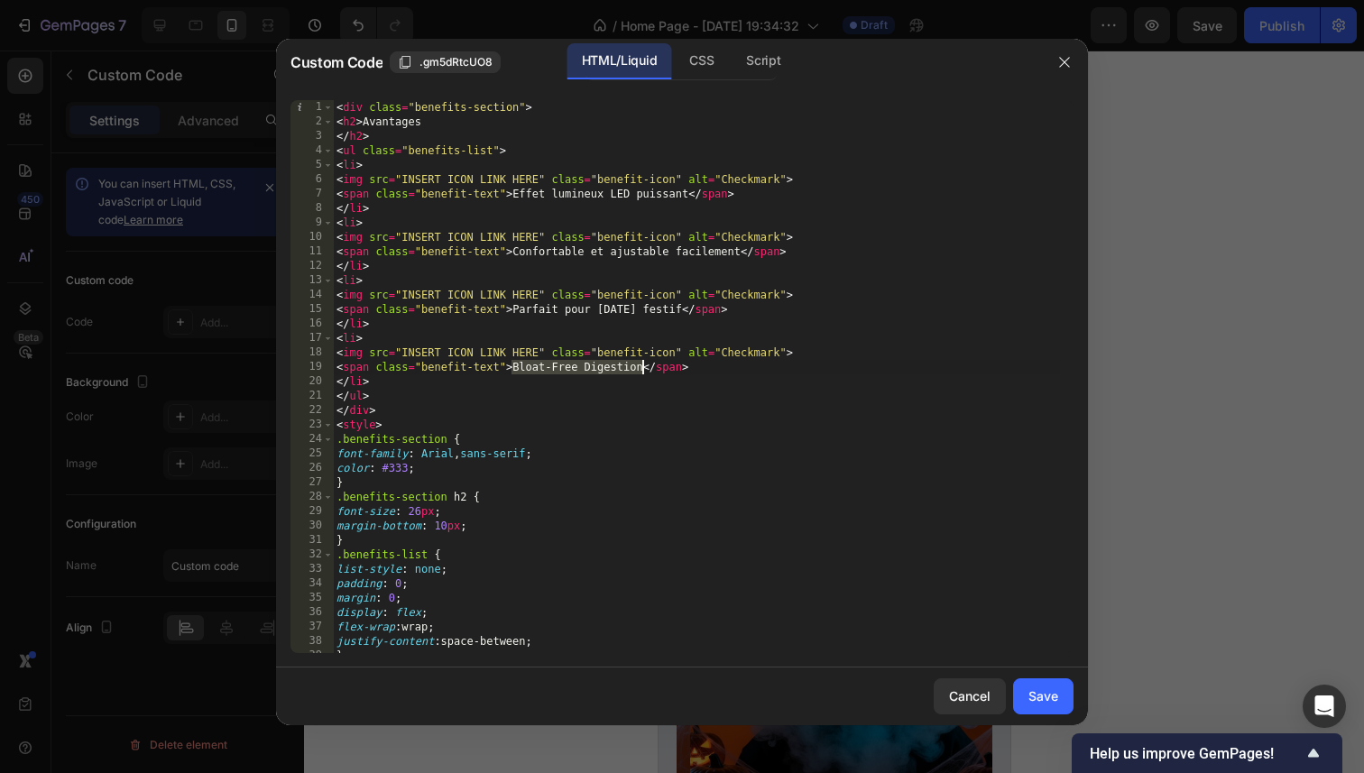
click at [643, 373] on div "< div class = "benefits-section" > < h2 > Avantages </ h2 > < ul class = "benef…" at bounding box center [696, 391] width 727 height 582
paste textarea "Matériaux durables et légers"
type textarea "<span class="benefit-text">Matériaux durables et légers</span>"
click at [1044, 702] on div "Save" at bounding box center [1043, 695] width 30 height 19
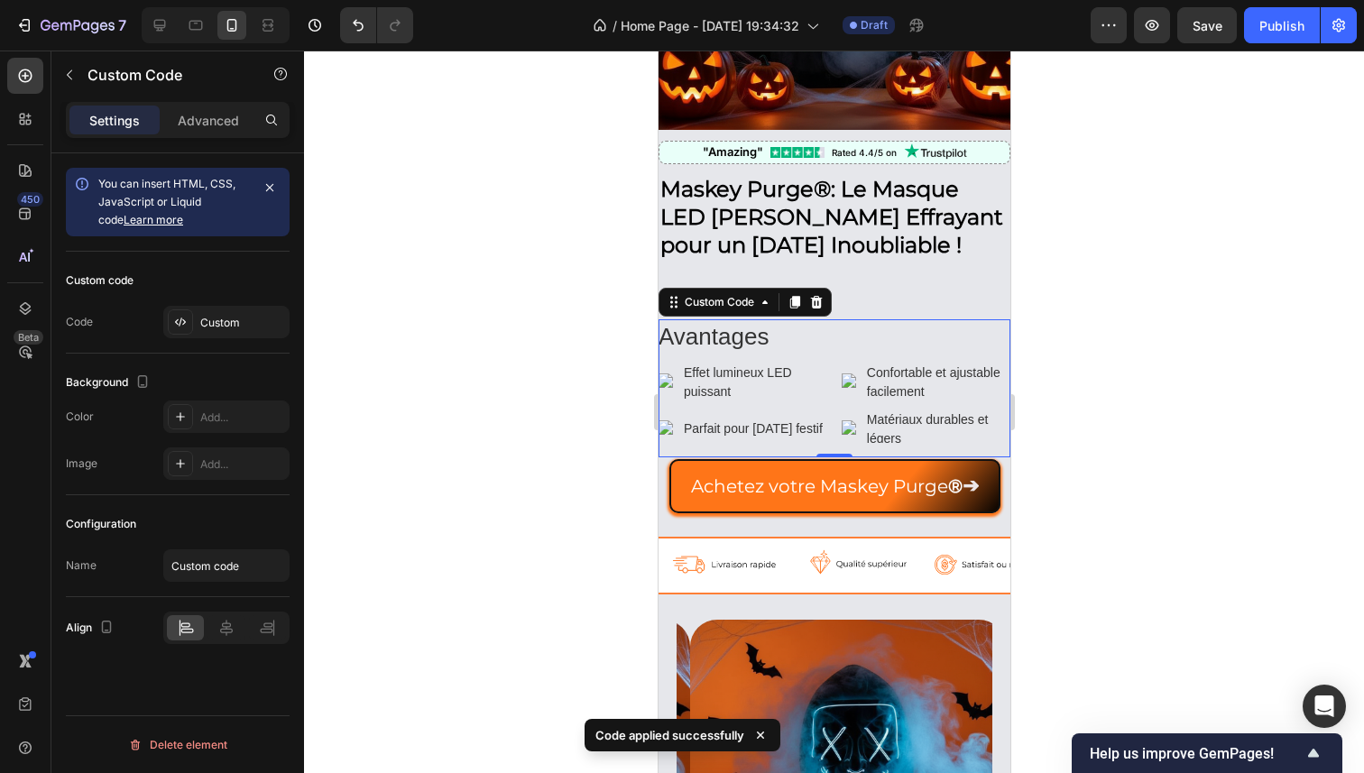
click at [675, 373] on img at bounding box center [667, 382] width 18 height 18
click at [494, 421] on div at bounding box center [834, 412] width 1060 height 723
click at [504, 391] on div at bounding box center [834, 412] width 1060 height 723
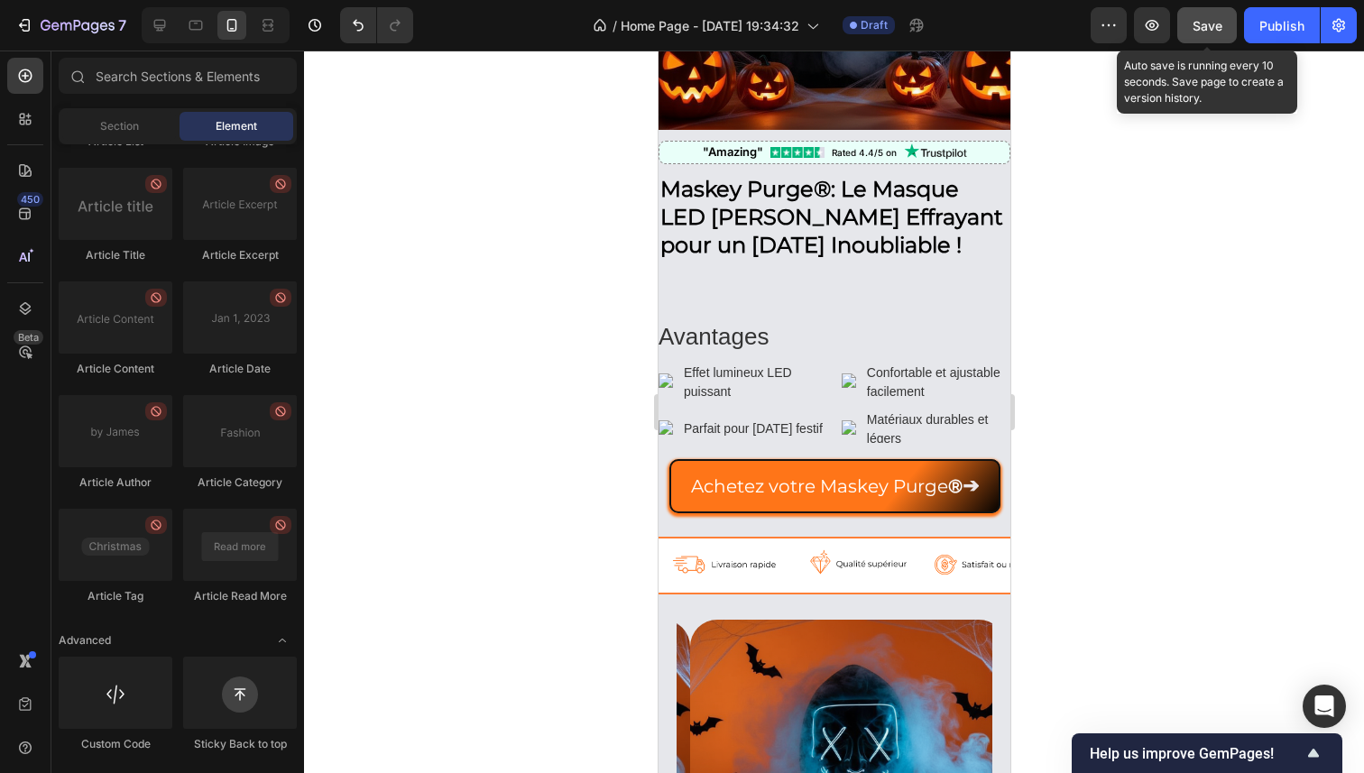
click at [1204, 35] on button "Save" at bounding box center [1207, 25] width 60 height 36
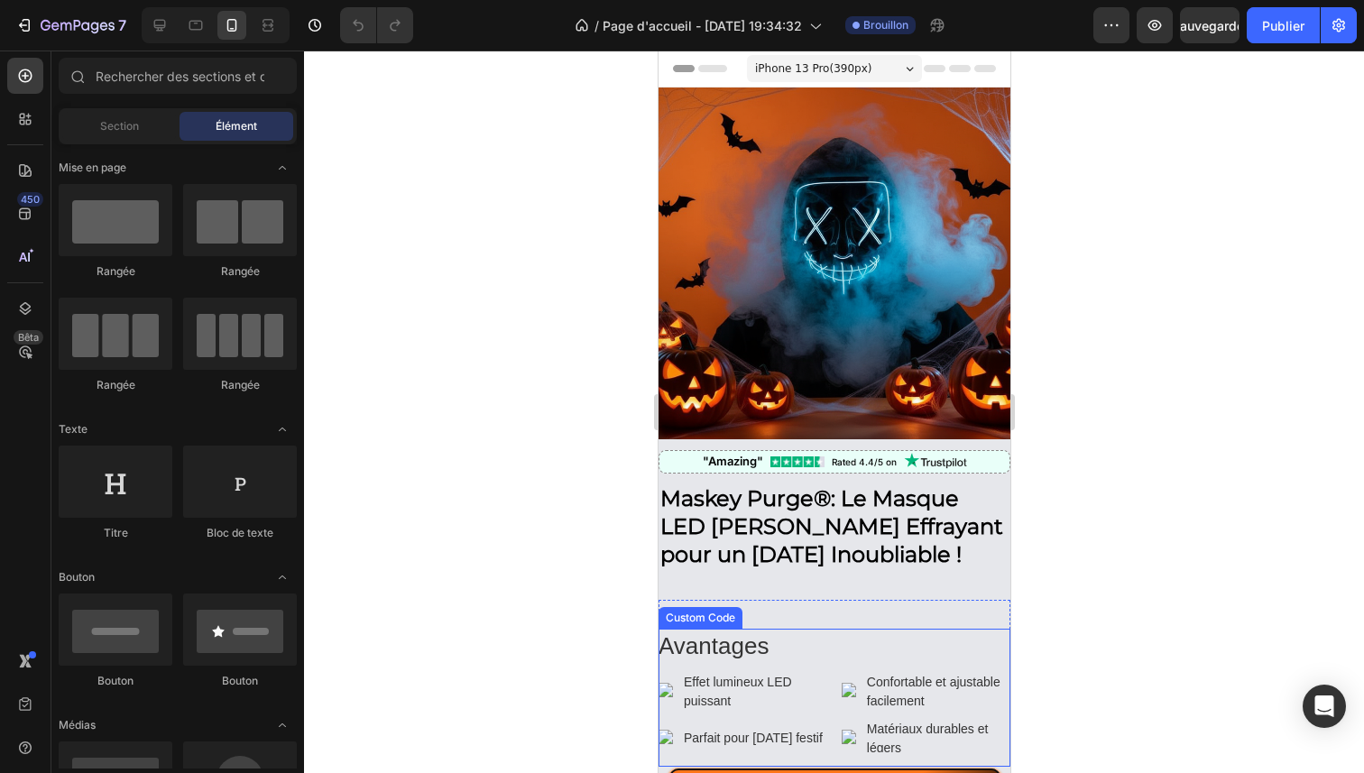
click at [784, 673] on span "Effet lumineux LED puissant" at bounding box center [754, 692] width 143 height 38
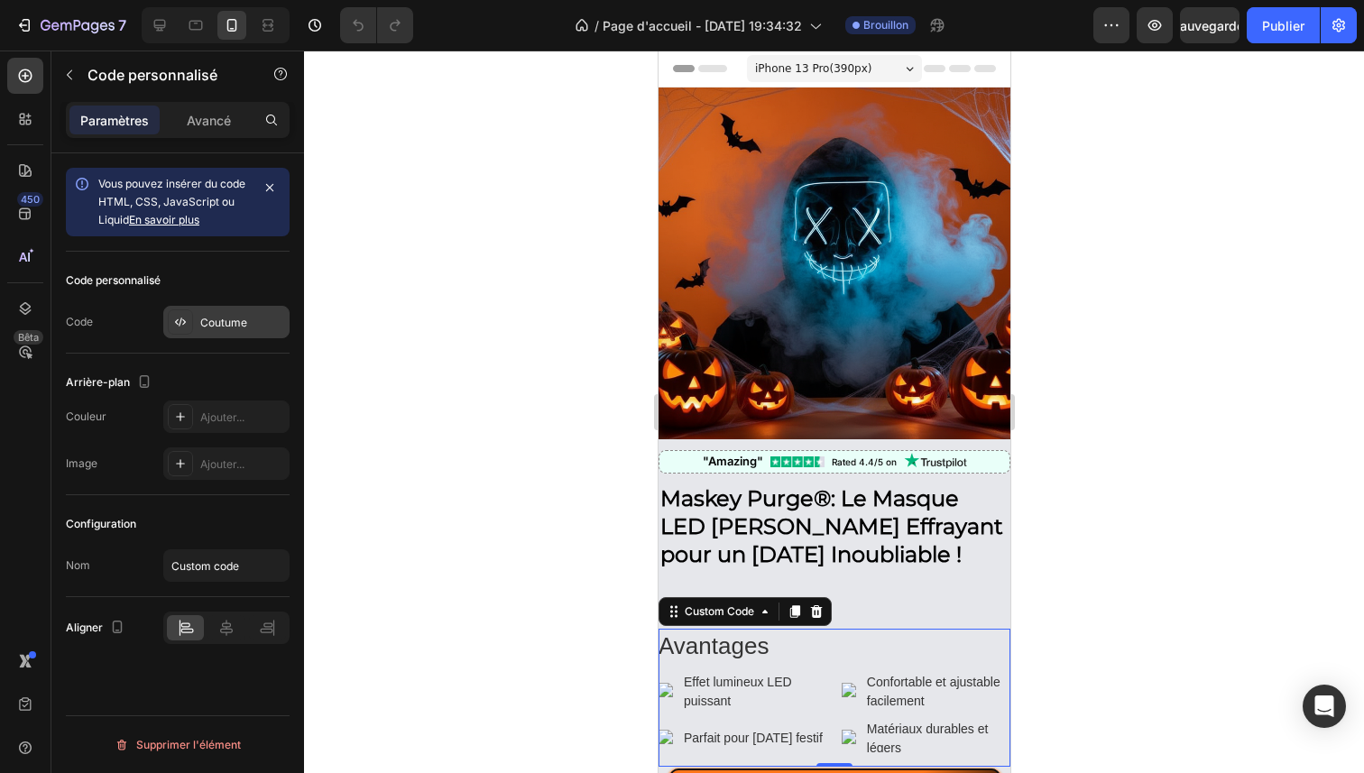
click at [200, 323] on font "Coutume" at bounding box center [223, 323] width 47 height 14
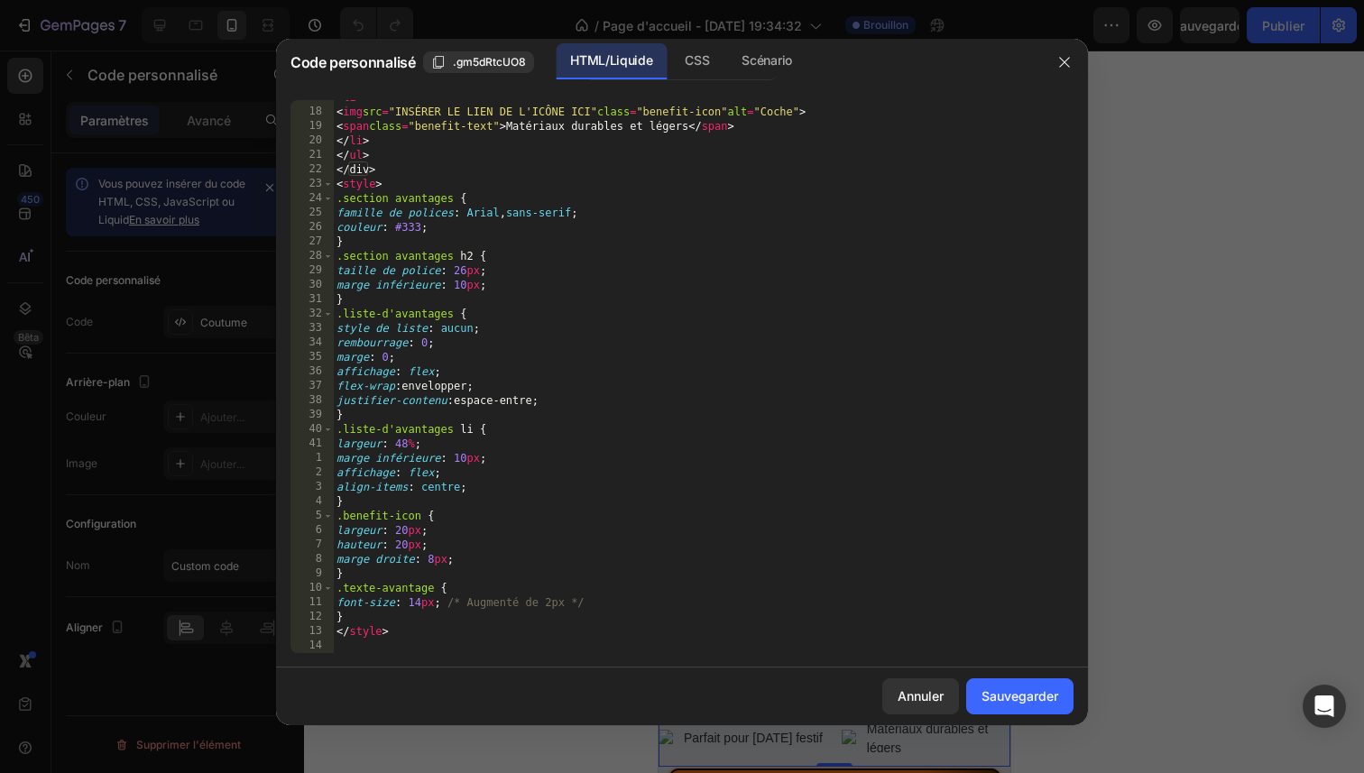
scroll to position [241, 0]
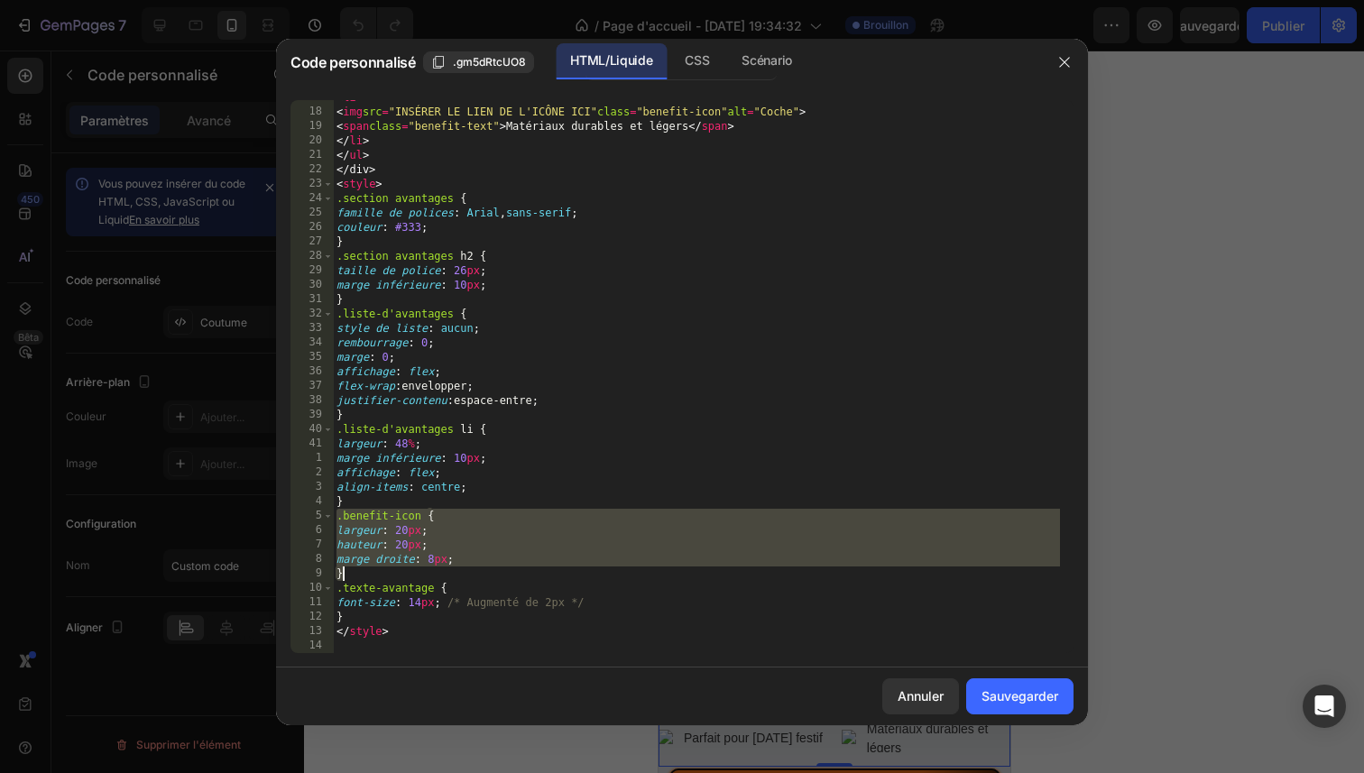
drag, startPoint x: 339, startPoint y: 516, endPoint x: 480, endPoint y: 576, distance: 153.2
click at [480, 576] on div "< li > < img src = "INSÉRER LE LIEN DE L'ICÔNE ICI" class = "benefit-icon" alt …" at bounding box center [696, 381] width 727 height 582
type textarea "margin-right: 8px; }"
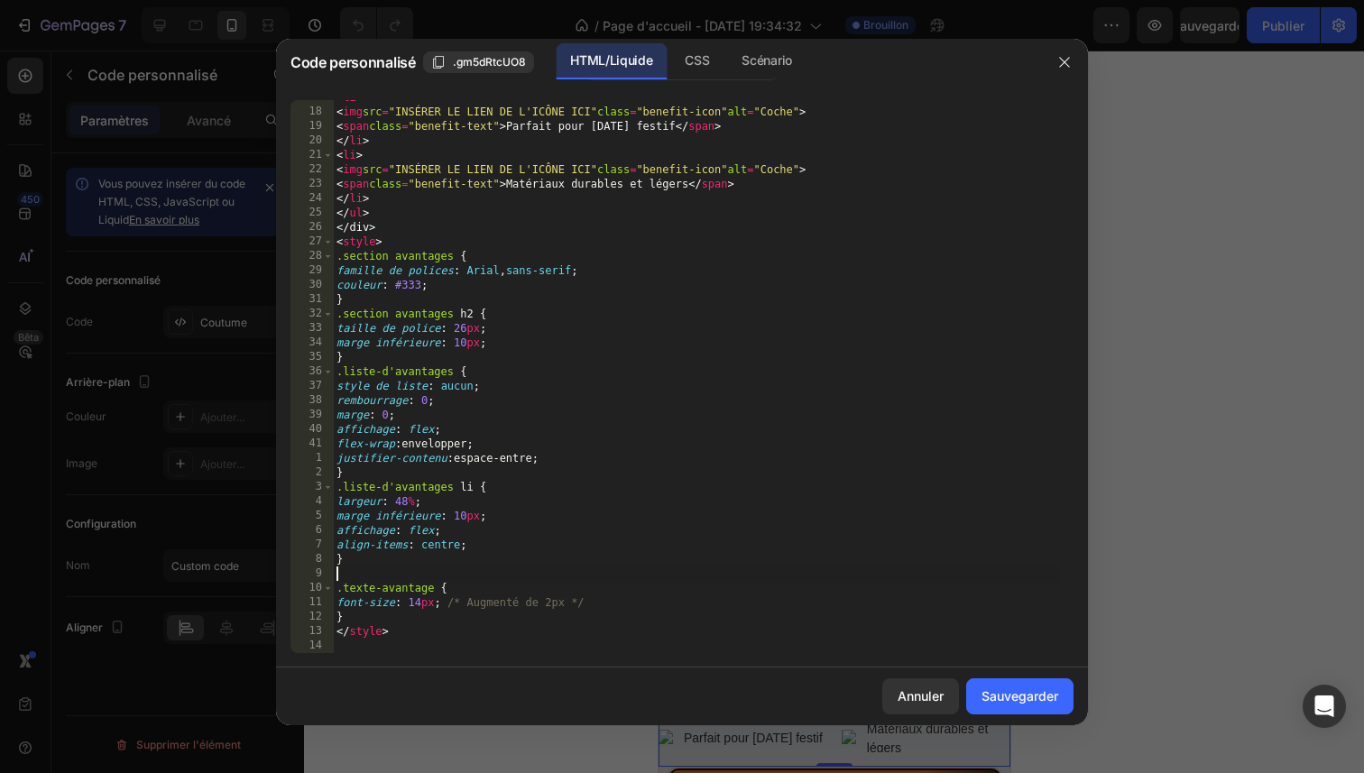
paste textarea "<link type="image/png" sizes="32x32" rel="icon" href=".../icons8-approbation-io…"
click at [719, 582] on div "< li > < img src = "INSÉRER LE LIEN DE L'ICÔNE ICI" class = "benefit-icon" alt …" at bounding box center [696, 381] width 727 height 582
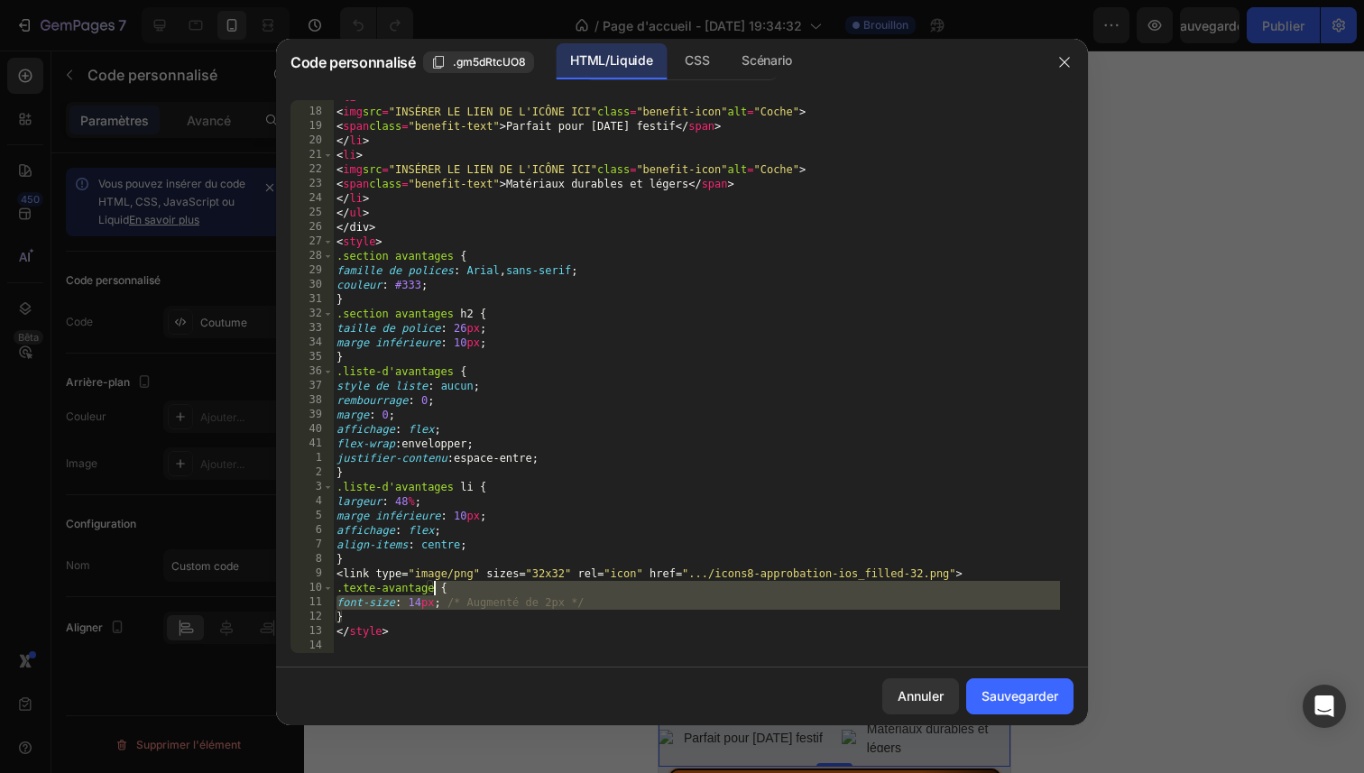
click at [719, 582] on div "< li > < img src = "INSÉRER LE LIEN DE L'ICÔNE ICI" class = "benefit-icon" alt …" at bounding box center [696, 381] width 727 height 582
click at [720, 576] on div "< li > < img src = "INSÉRER LE LIEN DE L'ICÔNE ICI" class = "benefit-icon" alt …" at bounding box center [696, 381] width 727 height 582
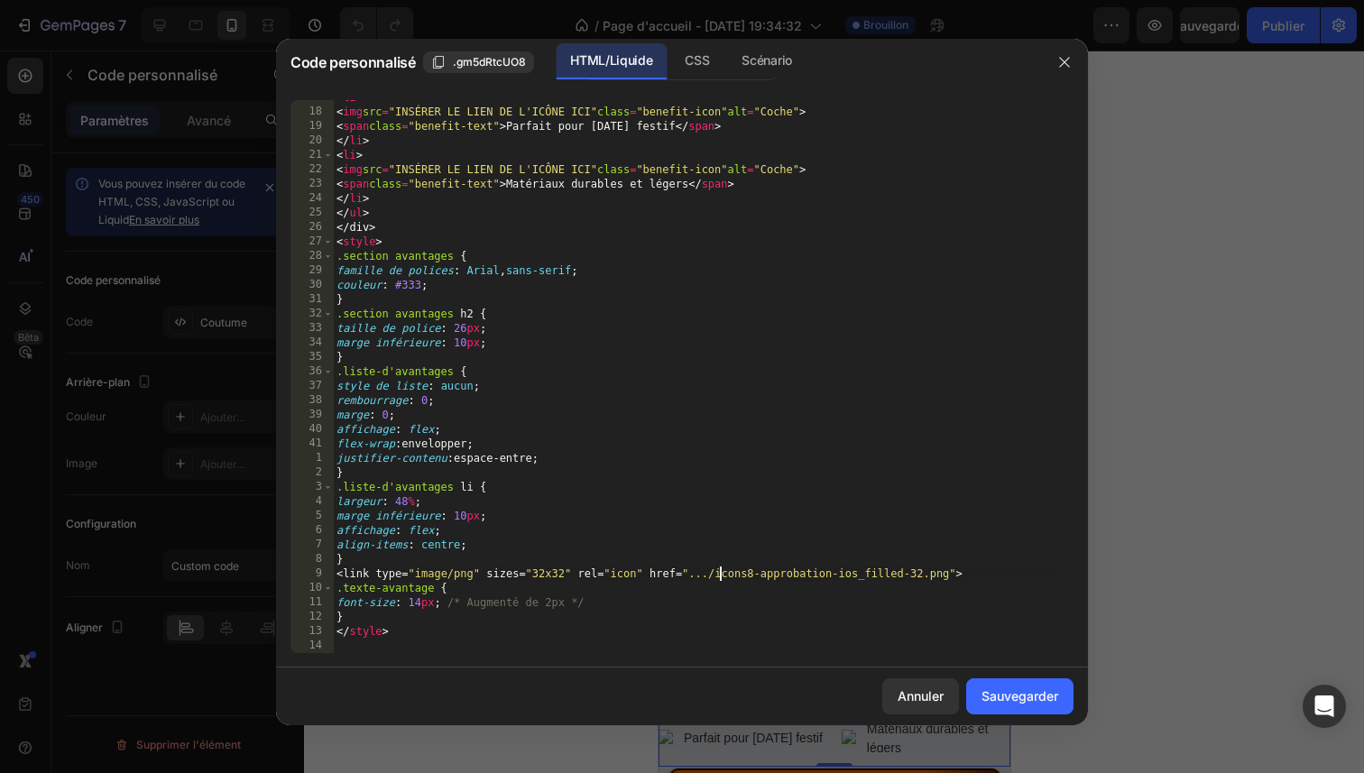
click at [720, 576] on div "< li > < img src = "INSÉRER LE LIEN DE L'ICÔNE ICI" class = "benefit-icon" alt …" at bounding box center [696, 381] width 727 height 582
click at [713, 576] on div "< li > < img src = "INSÉRER LE LIEN DE L'ICÔNE ICI" class = "benefit-icon" alt …" at bounding box center [696, 381] width 727 height 582
drag, startPoint x: 705, startPoint y: 575, endPoint x: 735, endPoint y: 577, distance: 29.9
click at [735, 577] on div "< li > < img src = "INSÉRER LE LIEN DE L'ICÔNE ICI" class = "benefit-icon" alt …" at bounding box center [696, 381] width 727 height 582
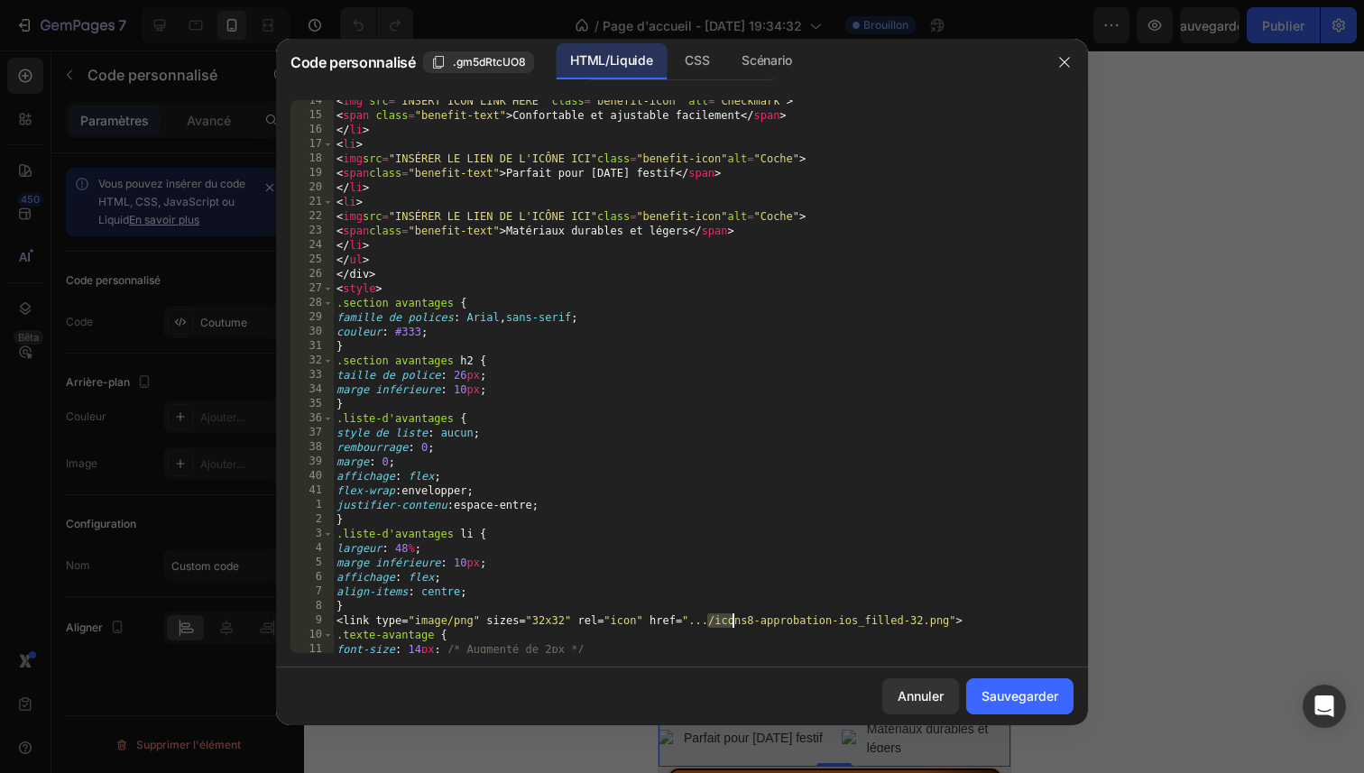
scroll to position [135, 0]
click at [737, 159] on div "< img src = "INSÉRER LE LIEN DE L'ICÔNE ICI" class = "benefit-icon" alt = "Coch…" at bounding box center [696, 386] width 727 height 582
drag, startPoint x: 689, startPoint y: 158, endPoint x: 769, endPoint y: 157, distance: 79.4
click at [769, 157] on div "< img src = "INSÉRER LE LIEN DE L'ICÔNE ICI" class = "benefit-icon" alt = "Coch…" at bounding box center [696, 386] width 727 height 582
paste textarea "/ico"
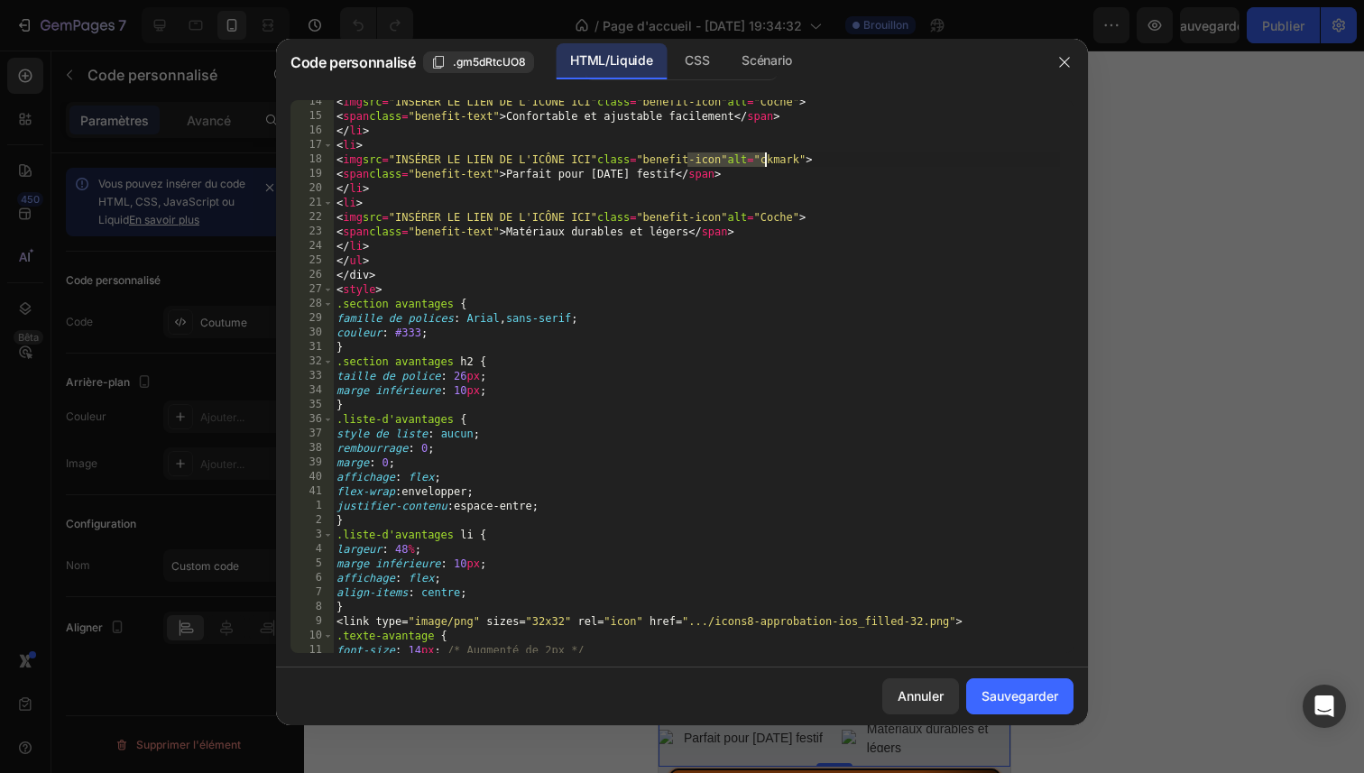
type textarea "<img src="INSERT ICON LINK HERE" class="benefit-icon" /ico>"
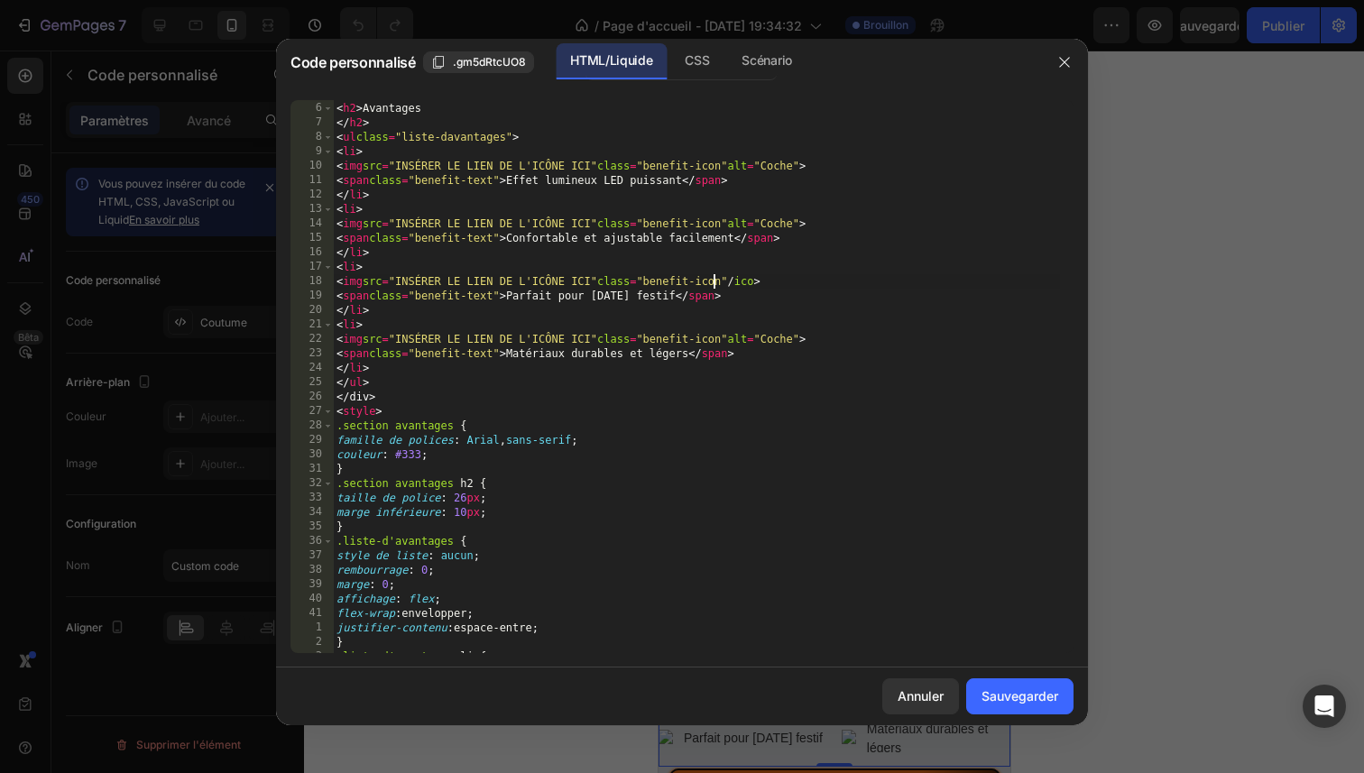
scroll to position [6, 0]
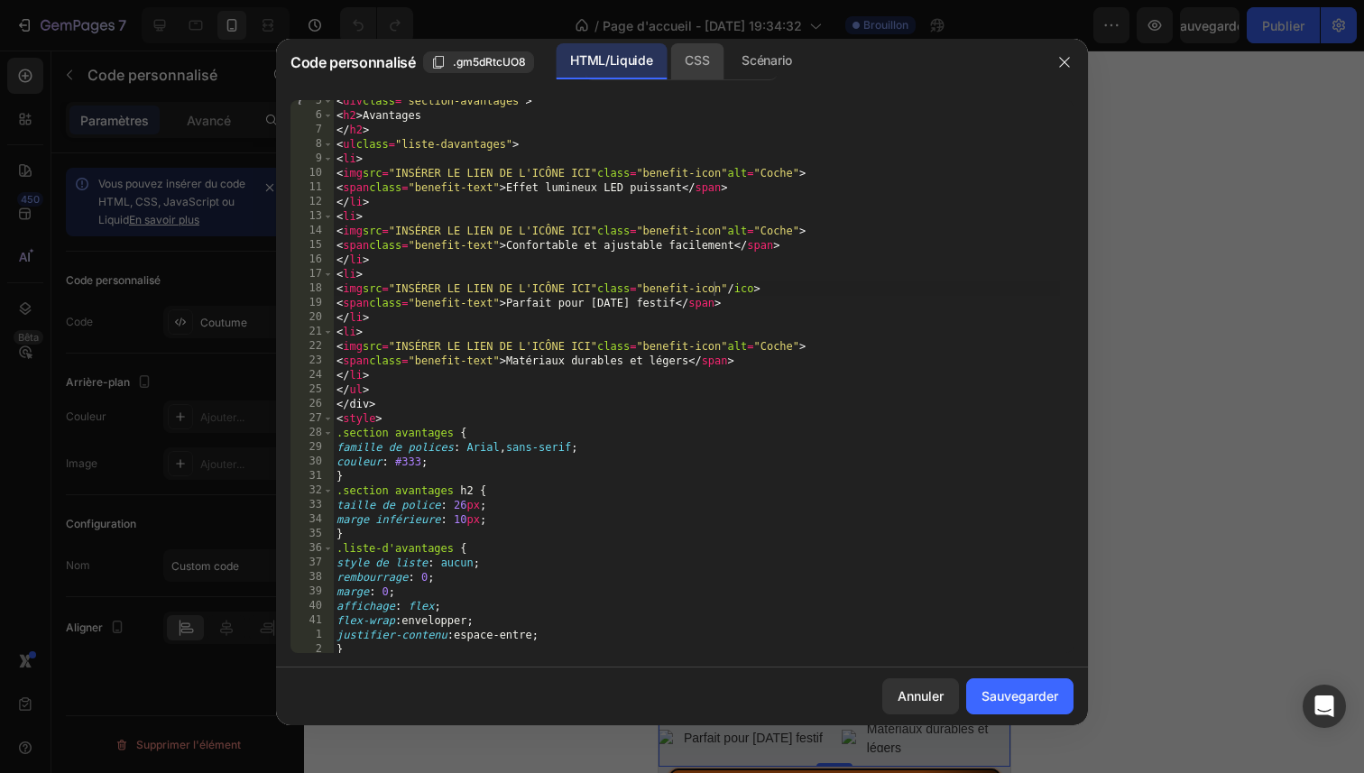
click at [710, 60] on div "CSS" at bounding box center [696, 61] width 53 height 36
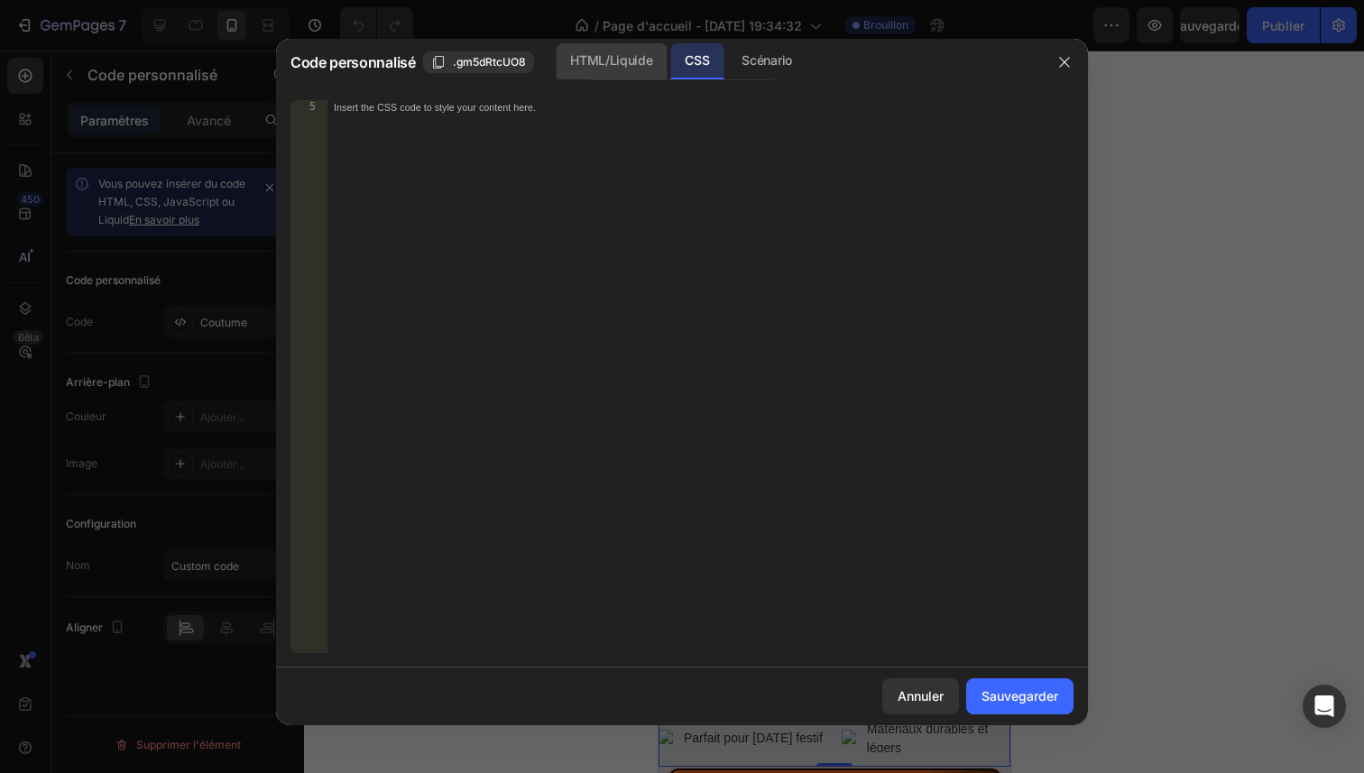
click at [634, 66] on font "HTML/Liquide" at bounding box center [611, 59] width 82 height 15
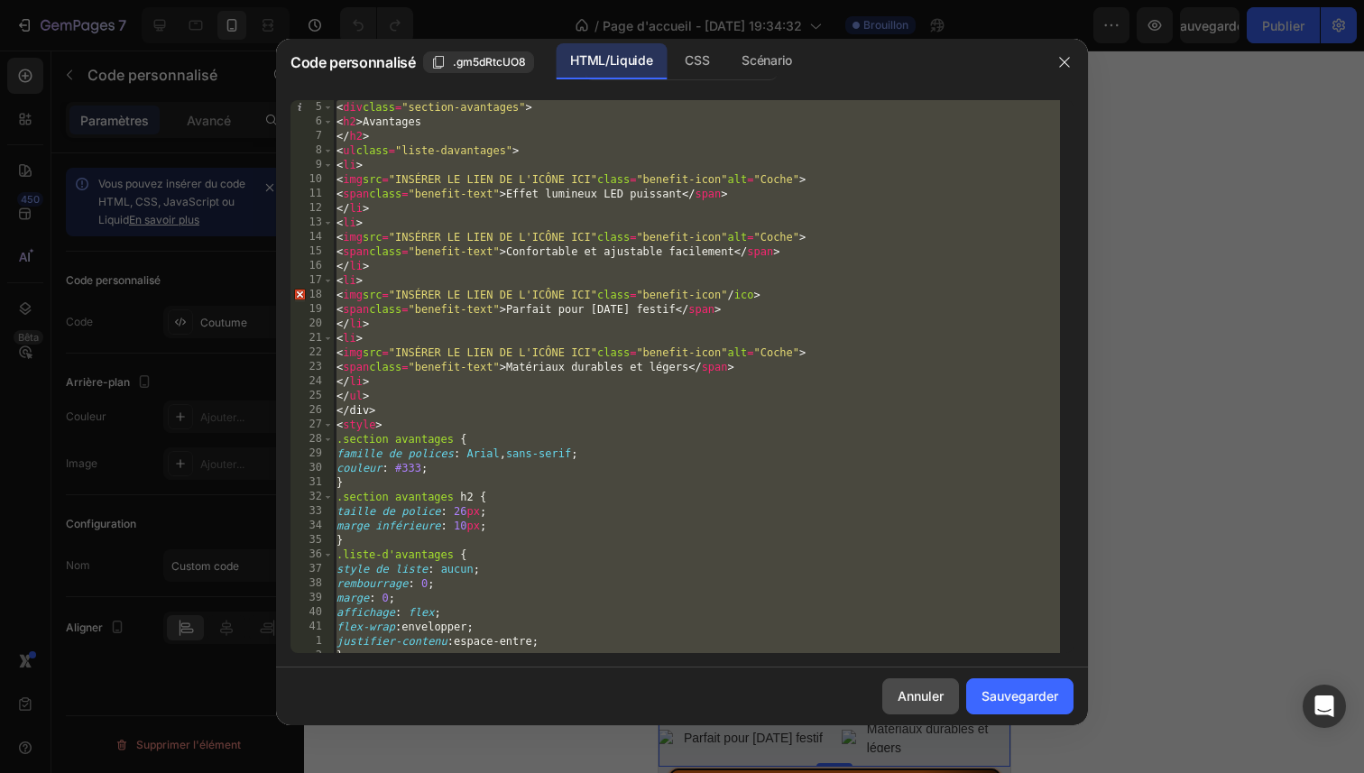
click at [938, 686] on button "Annuler" at bounding box center [920, 696] width 77 height 36
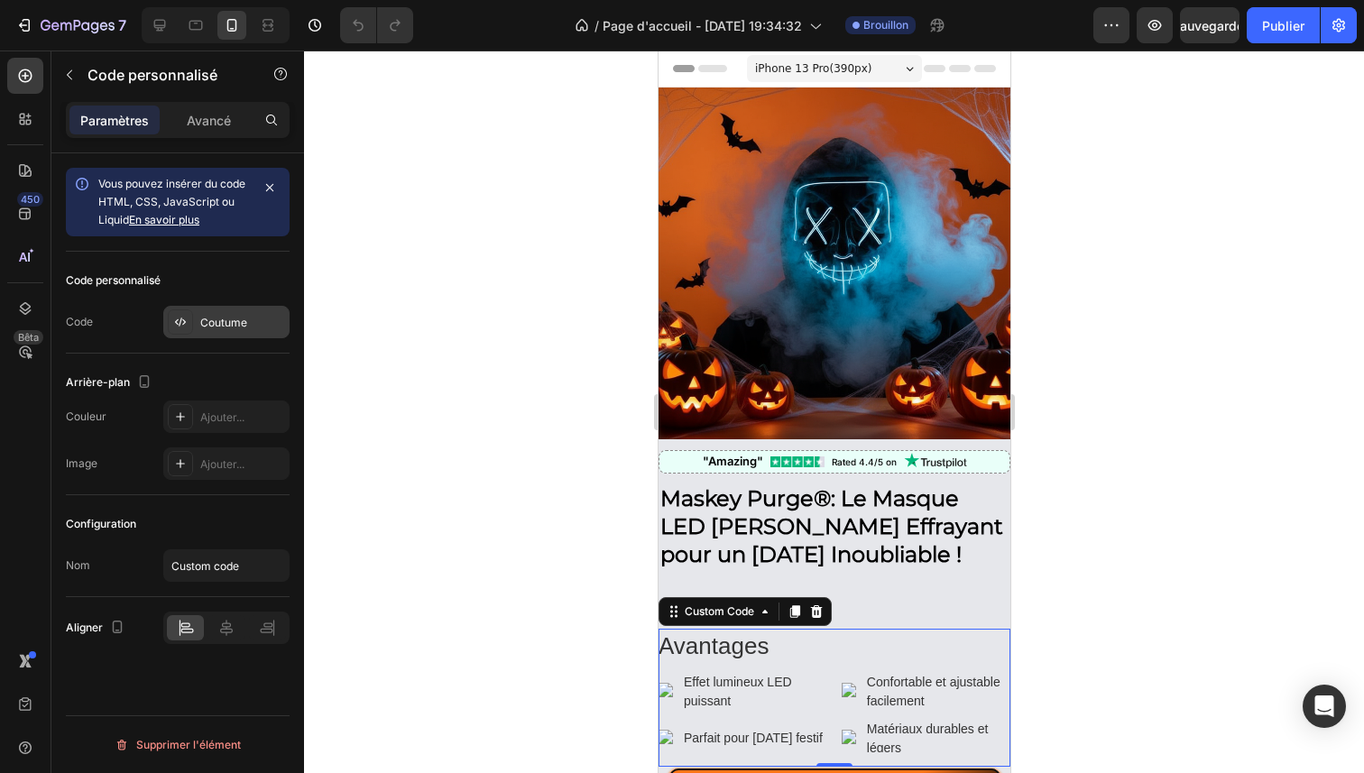
click at [231, 327] on font "Coutume" at bounding box center [223, 323] width 47 height 14
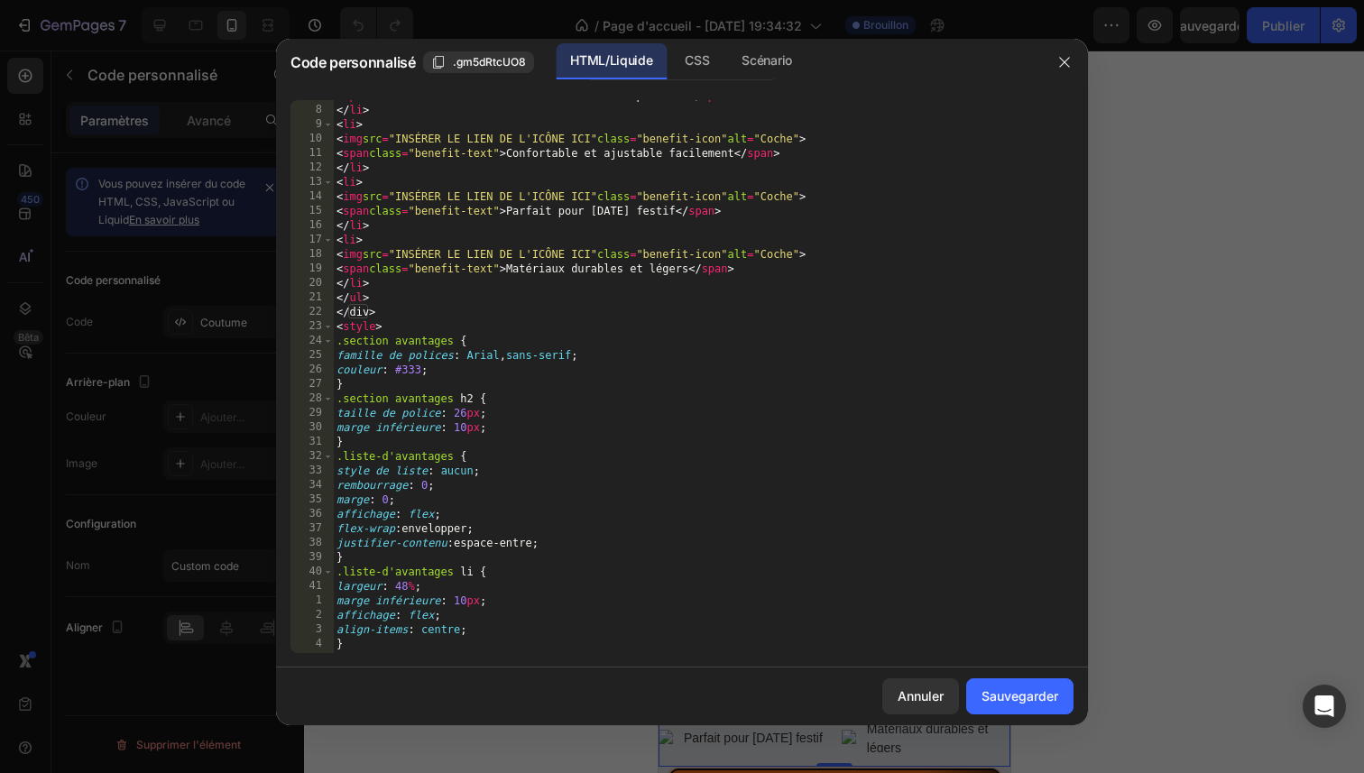
scroll to position [97, 0]
click at [446, 134] on div "< span class = "benefit-text" > Effet lumineux LED puissant </ span > </ li > <…" at bounding box center [696, 379] width 727 height 582
drag, startPoint x: 423, startPoint y: 134, endPoint x: 612, endPoint y: 141, distance: 188.6
click at [613, 141] on div "< span class = "benefit-text" > Effet lumineux LED puissant </ span > </ li > <…" at bounding box center [696, 379] width 727 height 582
paste textarea "icons8-approbation-30"
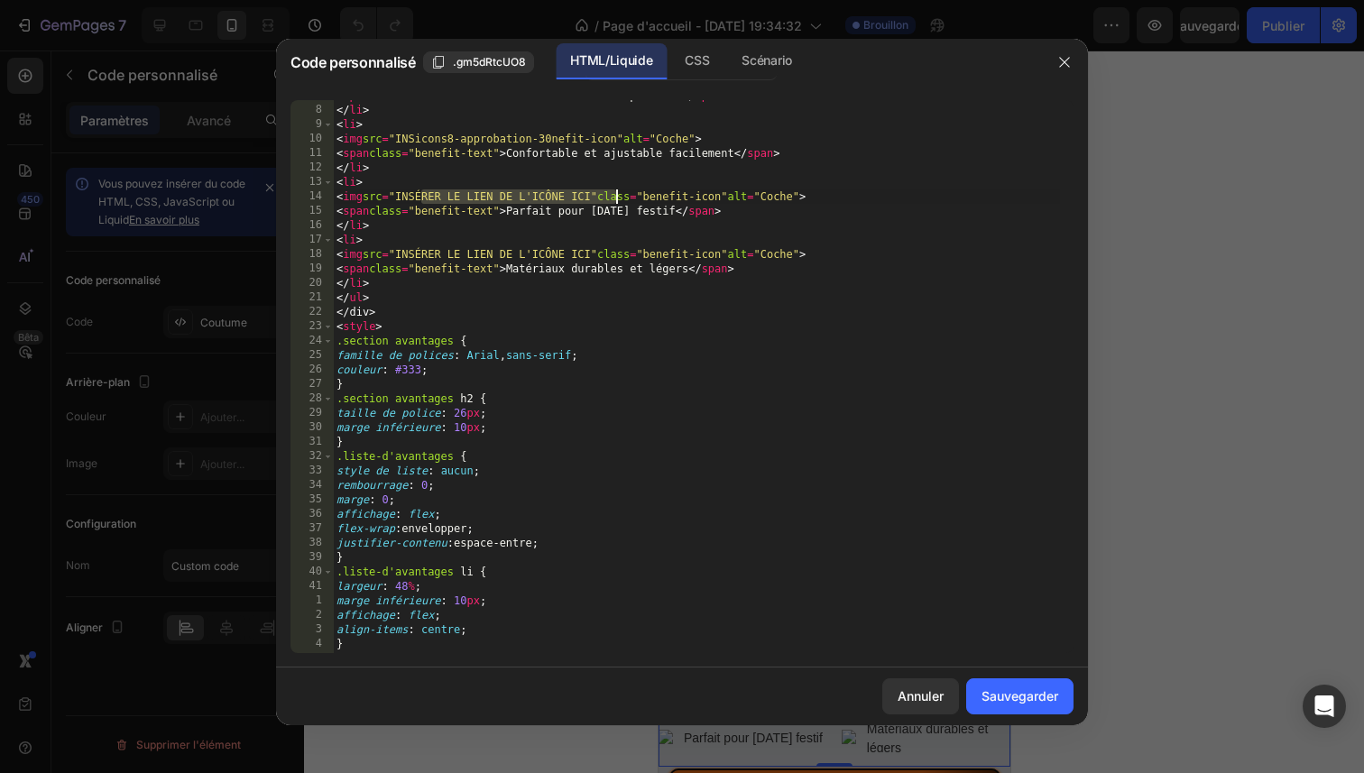
drag, startPoint x: 423, startPoint y: 199, endPoint x: 615, endPoint y: 204, distance: 192.2
click at [615, 204] on div "< span class = "benefit-text" > Effet lumineux LED puissant </ span > </ li > <…" at bounding box center [696, 379] width 727 height 582
paste textarea "icons8-approbation-30"
drag, startPoint x: 425, startPoint y: 255, endPoint x: 615, endPoint y: 258, distance: 190.4
click at [615, 258] on div "< span class = "benefit-text" > Effet lumineux LED puissant </ span > </ li > <…" at bounding box center [696, 379] width 727 height 582
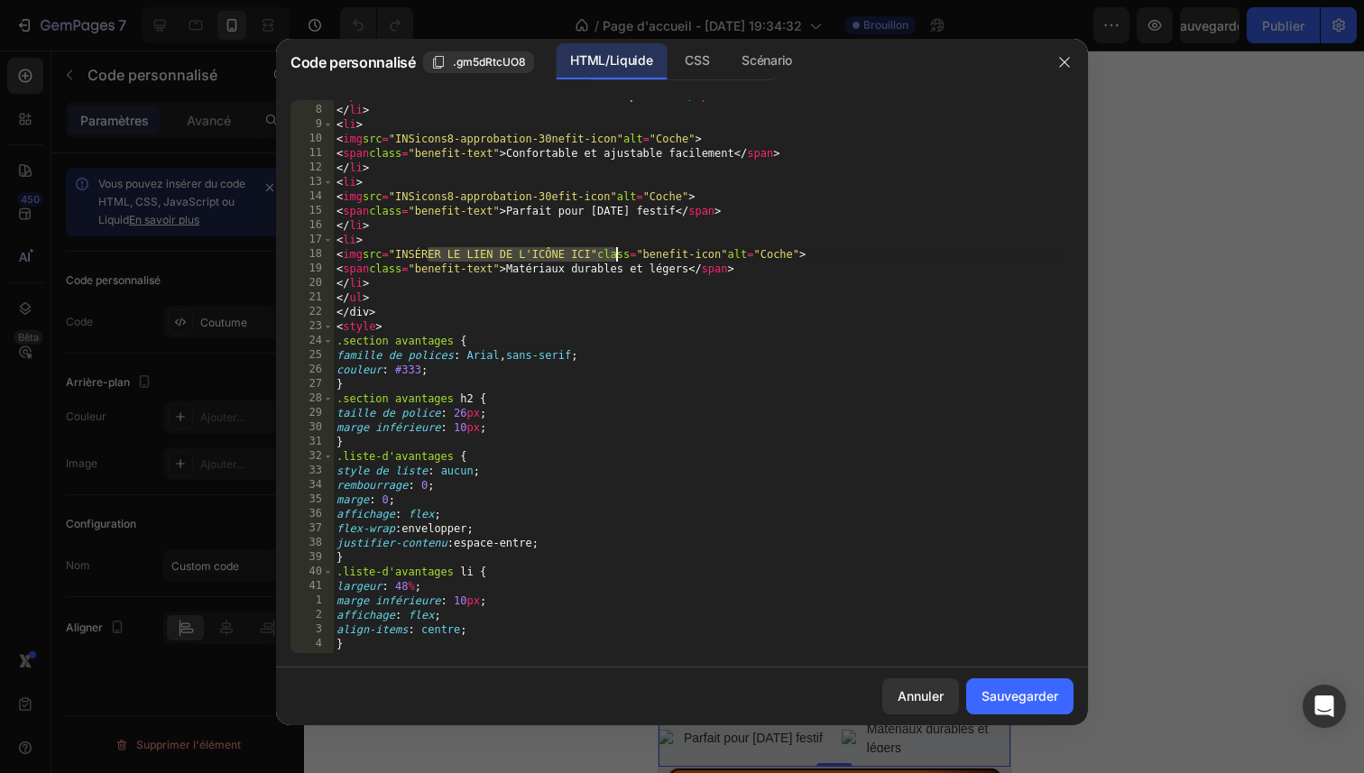
paste textarea "icons8-approbation-30"
type textarea "<img src="INSEicons8-approbation-30efit-icon" alt="Checkmark">"
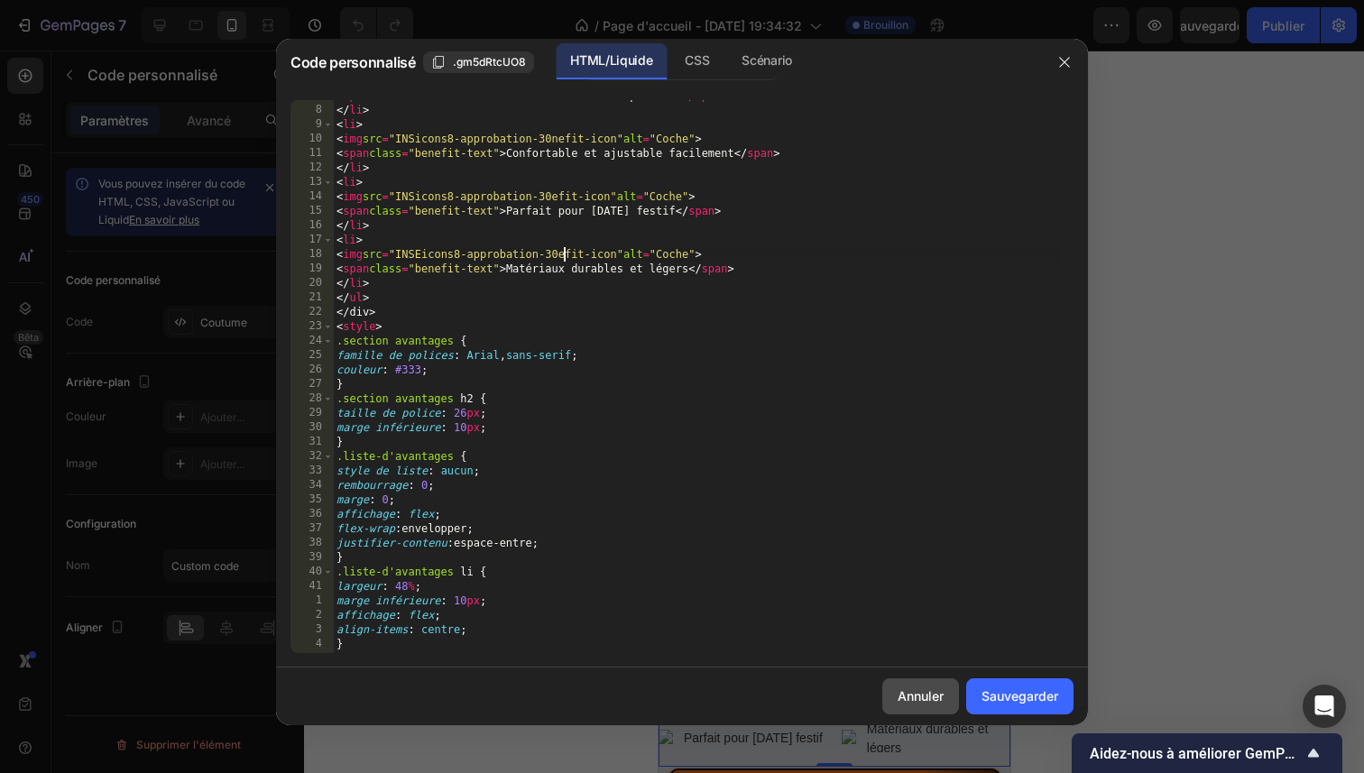
click at [918, 700] on font "Annuler" at bounding box center [921, 695] width 46 height 15
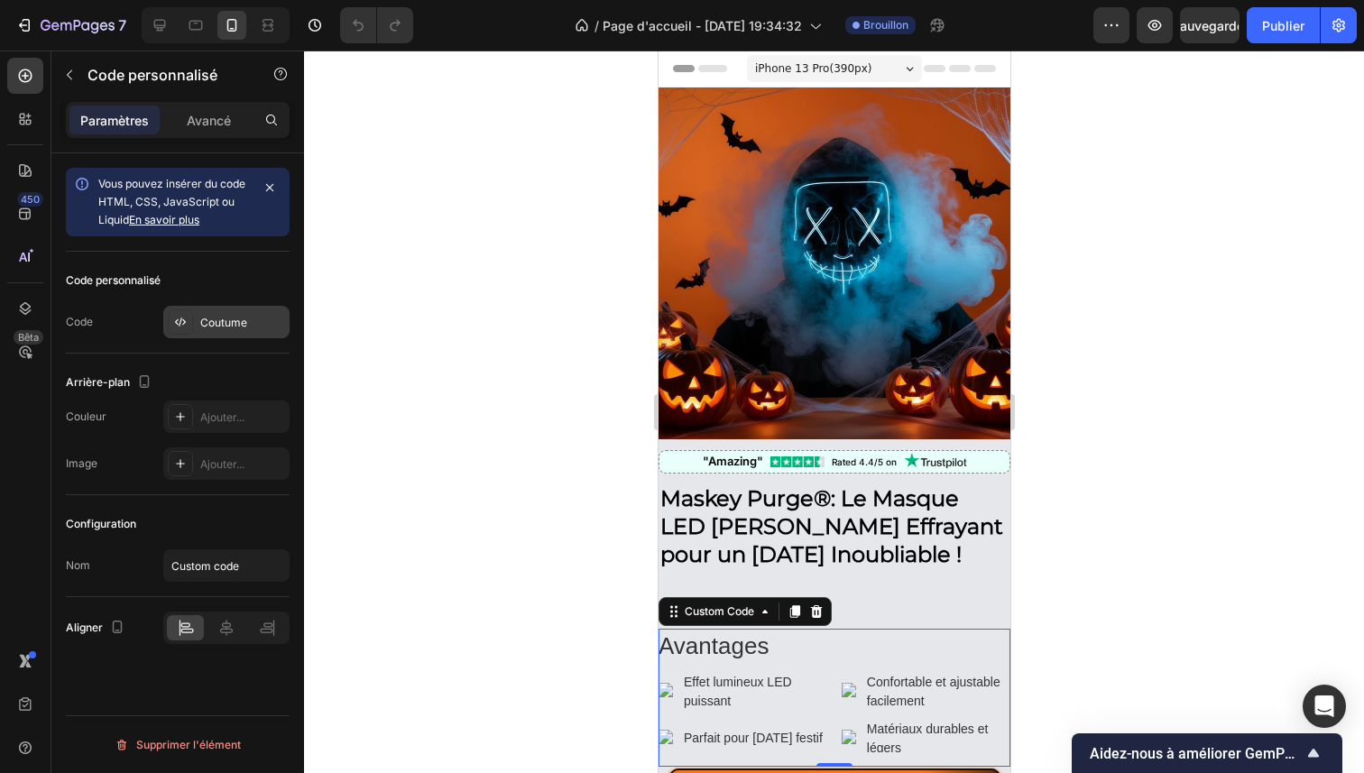
click at [247, 319] on div "Coutume" at bounding box center [242, 323] width 85 height 16
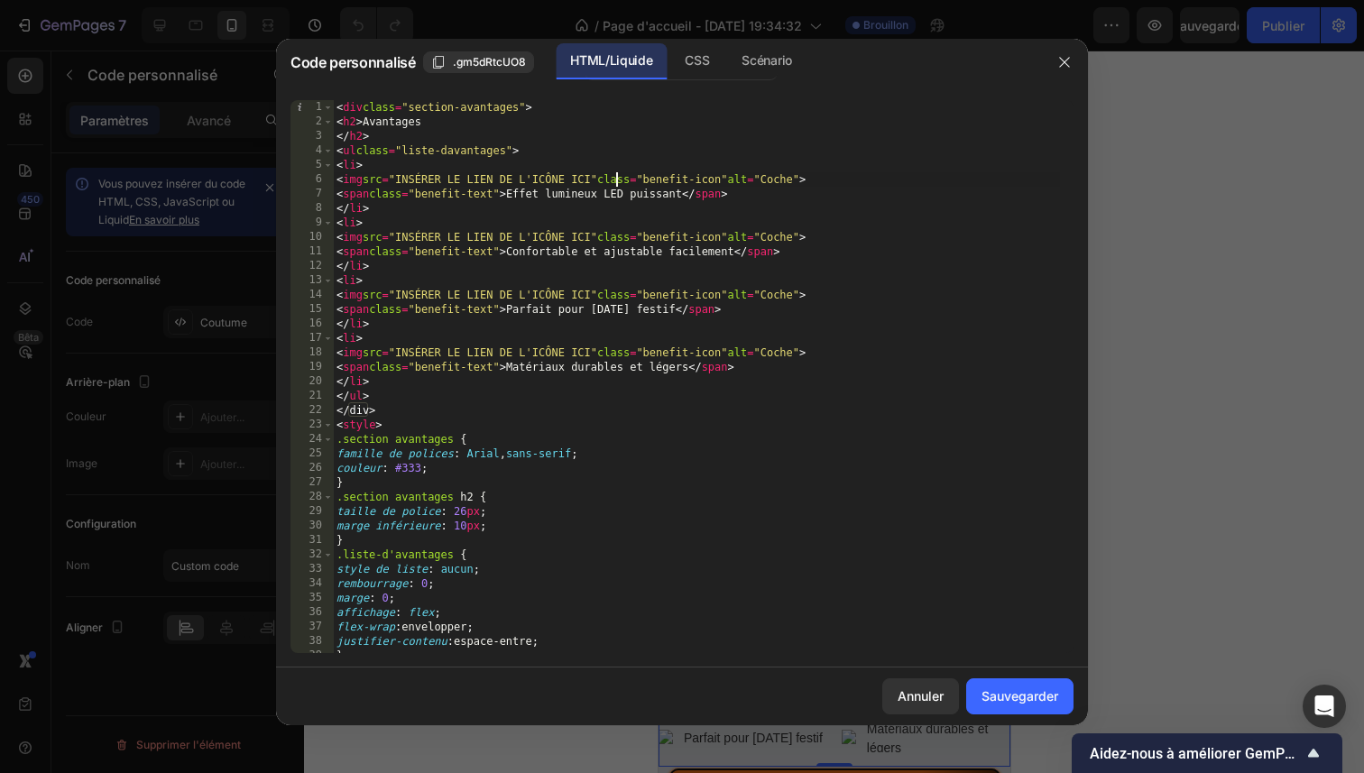
click at [615, 178] on div "< div class = "section-avantages" > < h2 > Avantages </ h2 > < ul class = "list…" at bounding box center [696, 391] width 727 height 582
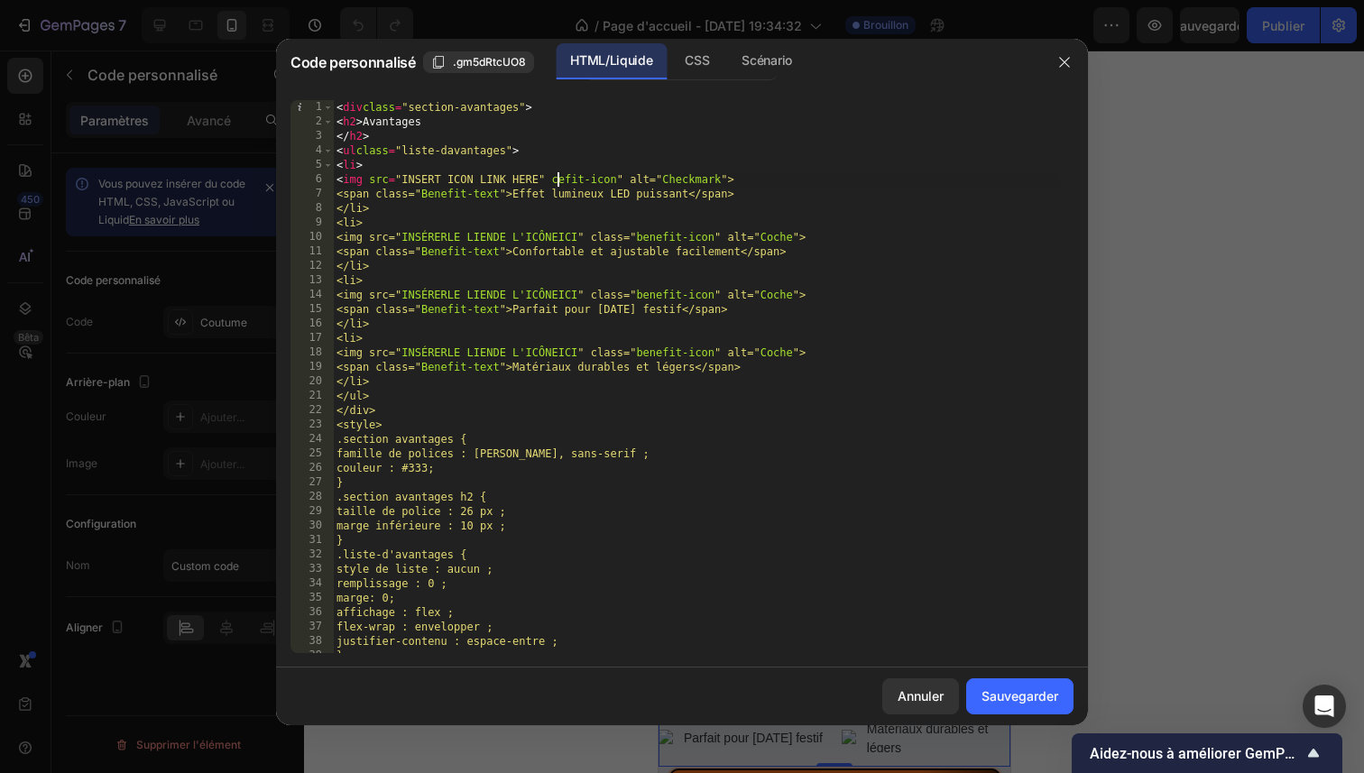
type textarea "<img src="INSERT ICON LINK HERE" efit-icon" alt="Checkmark">"
click at [1060, 61] on icon "button" at bounding box center [1064, 62] width 14 height 14
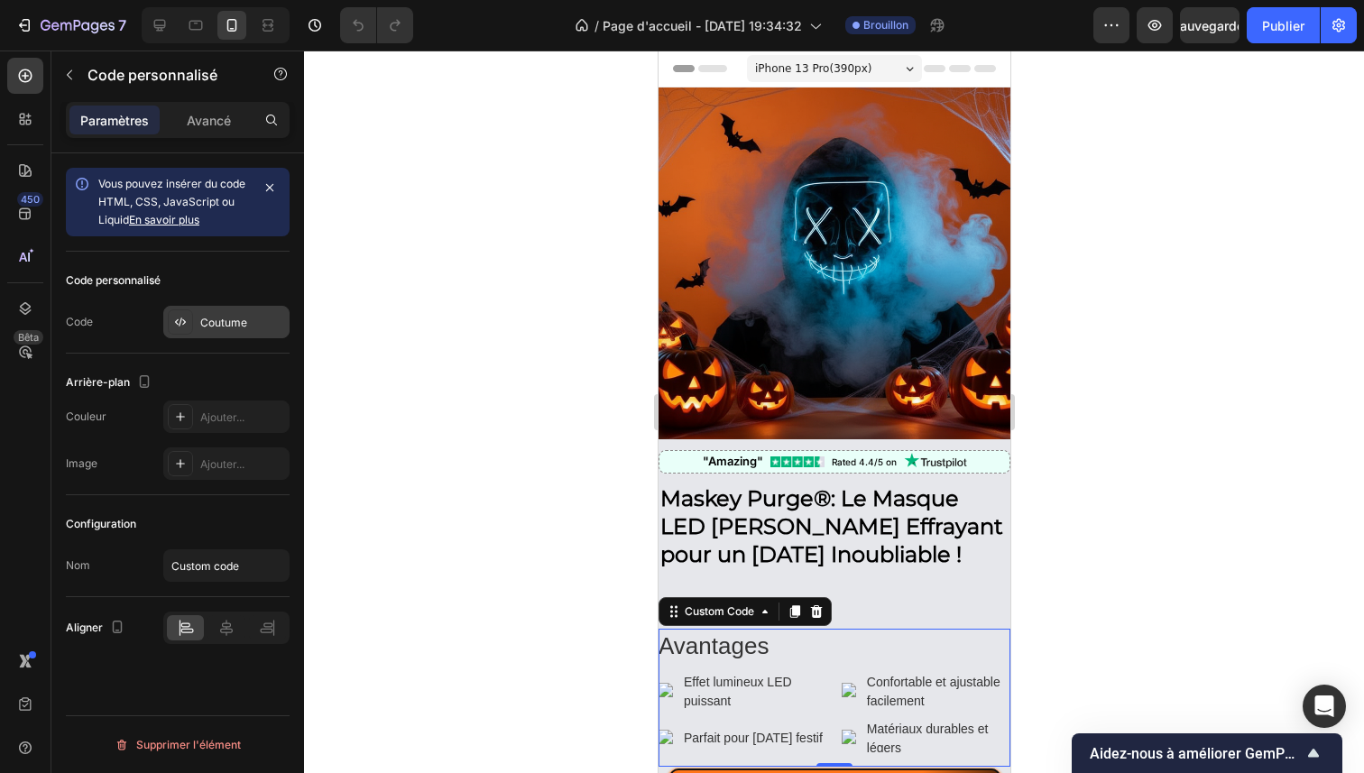
click at [213, 316] on font "Coutume" at bounding box center [223, 323] width 47 height 14
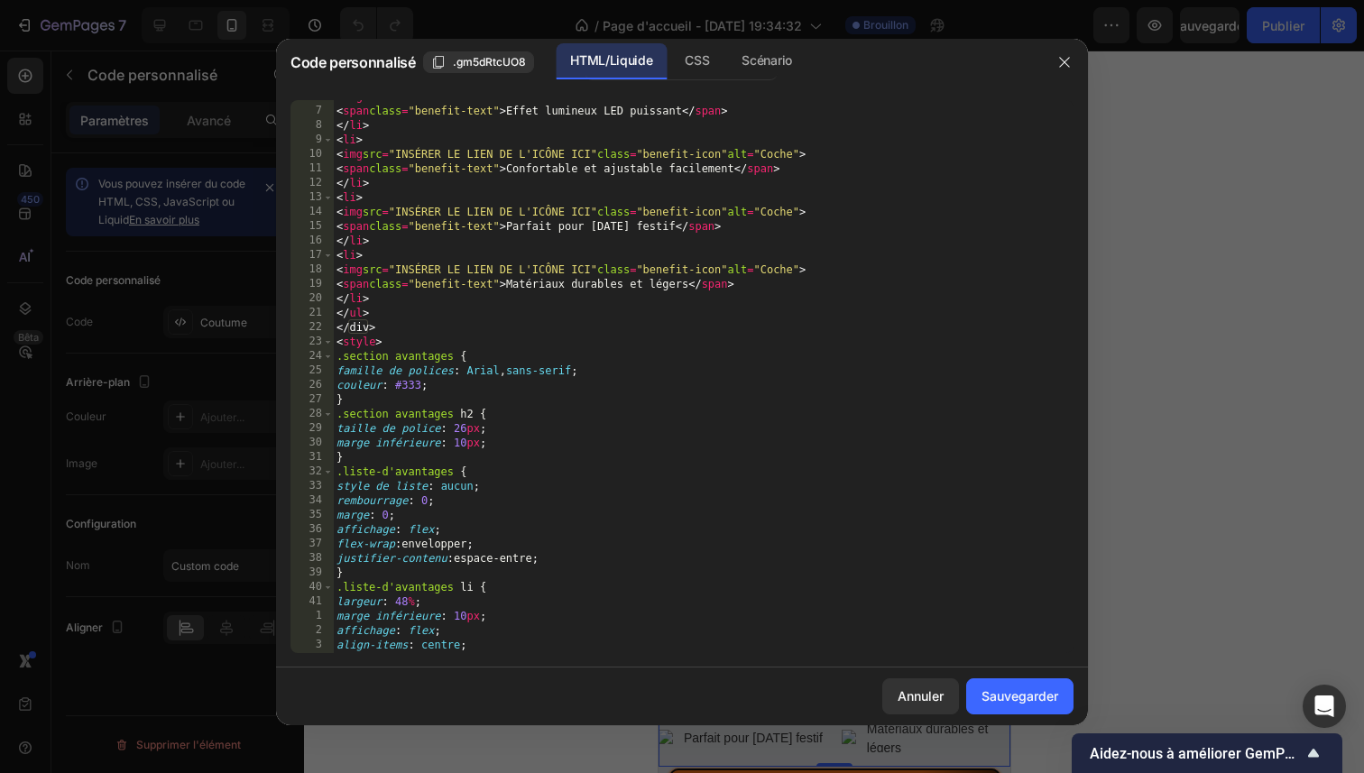
scroll to position [0, 0]
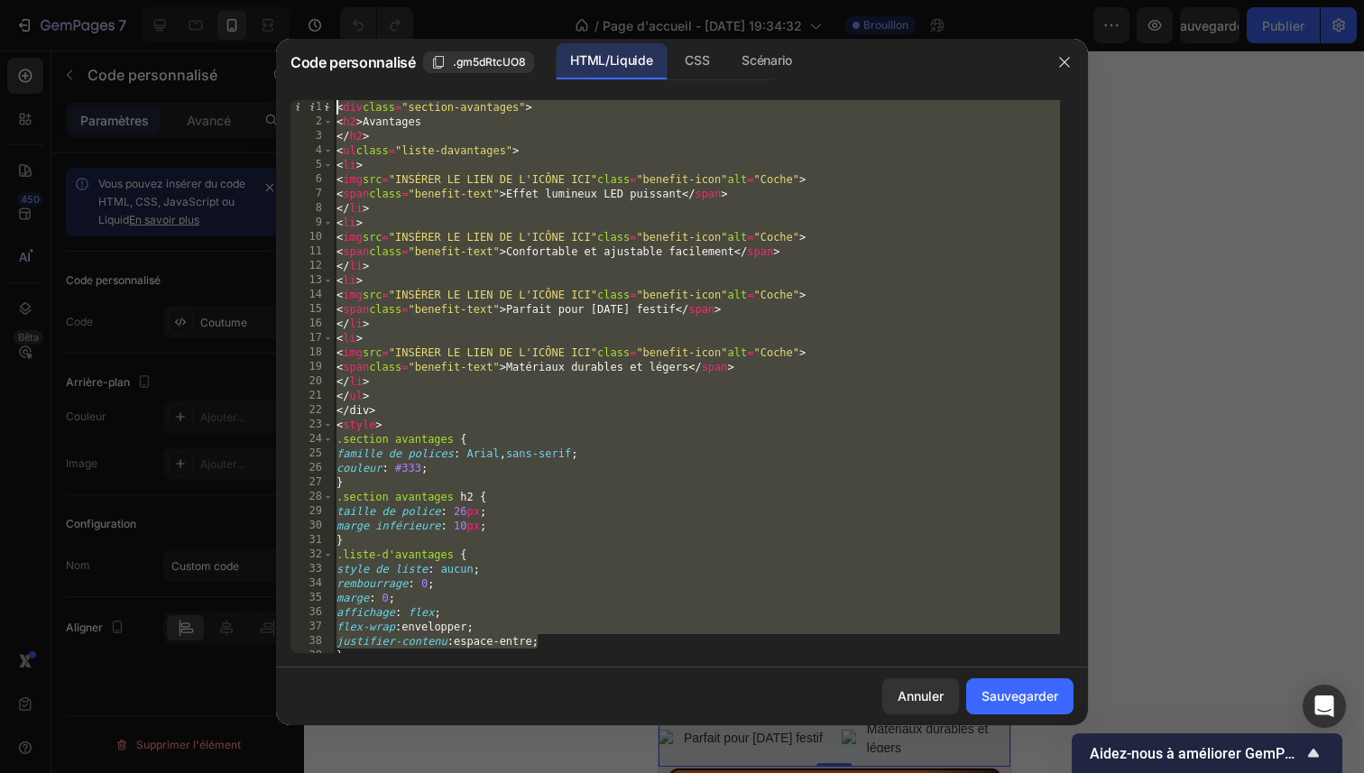
drag, startPoint x: 599, startPoint y: 636, endPoint x: 299, endPoint y: -3, distance: 705.8
click at [299, 0] on html "7 / Page d'accueil - [DATE] 19:34:32 Brouillon Aperçu Sauvegarder Publier 450 B…" at bounding box center [682, 0] width 1364 height 0
type textarea "<div class="benefits-section"> <h2>Avantages"
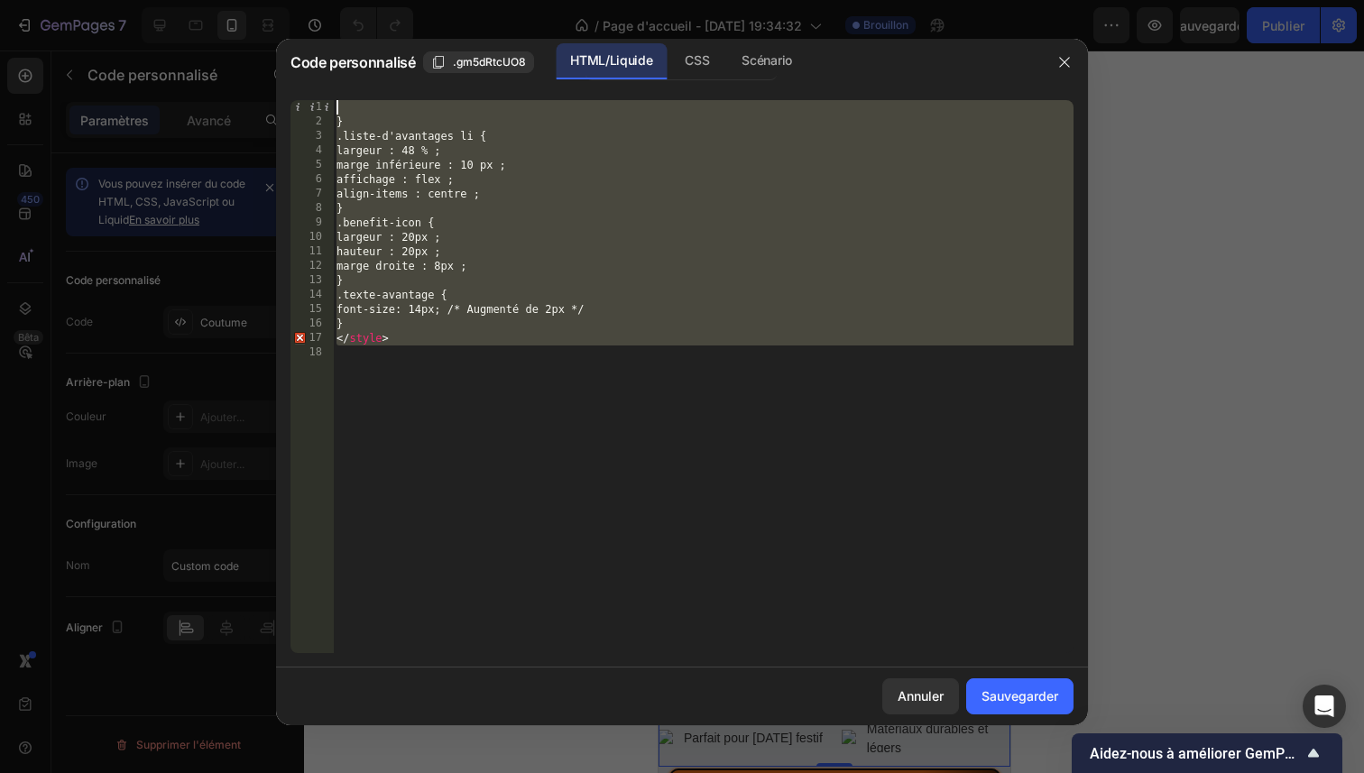
drag, startPoint x: 502, startPoint y: 364, endPoint x: 283, endPoint y: 68, distance: 367.7
click at [283, 68] on div "Code personnalisé .gm5dRtcUO8 HTML/Liquide CSS Scénario 1 2 3 4 5 6 7 8 9 10 11…" at bounding box center [682, 382] width 812 height 686
type textarea "}"
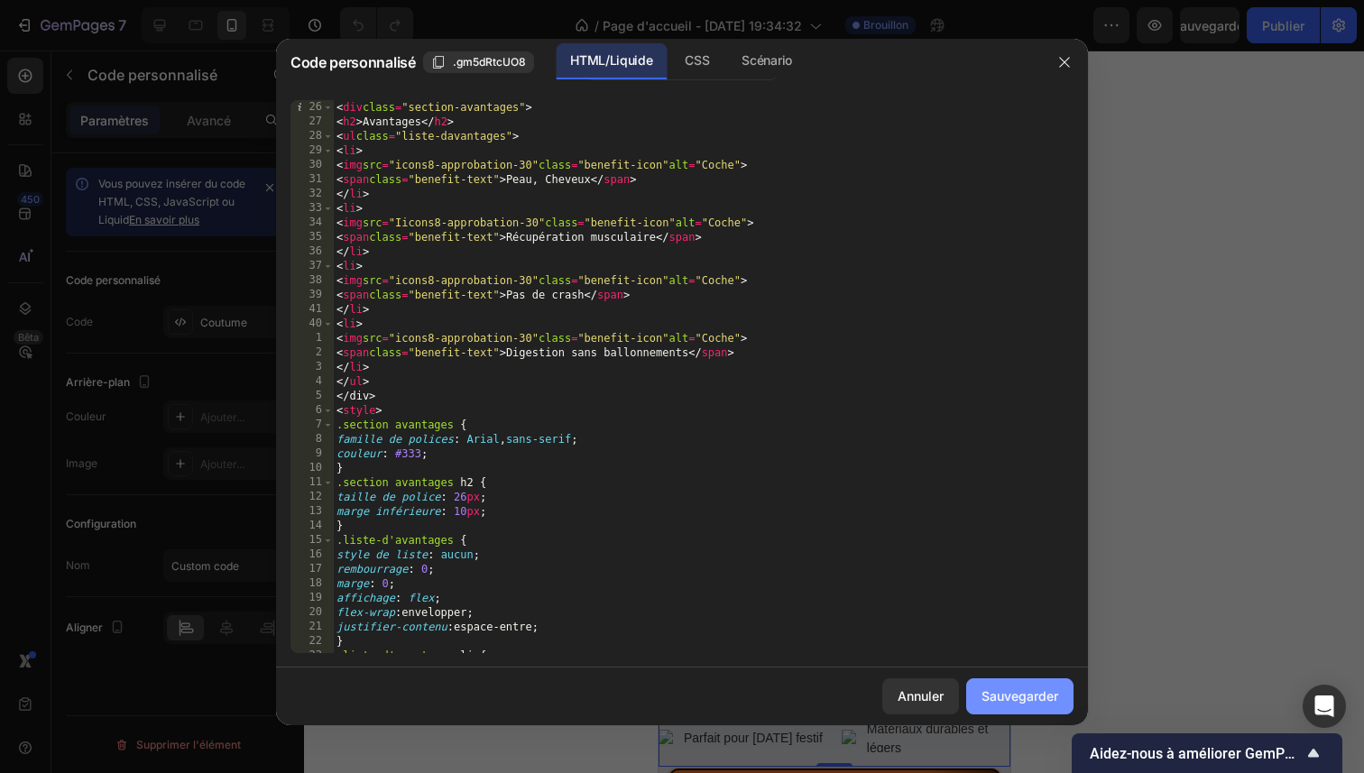
click at [1017, 699] on font "Sauvegarder" at bounding box center [1019, 695] width 77 height 15
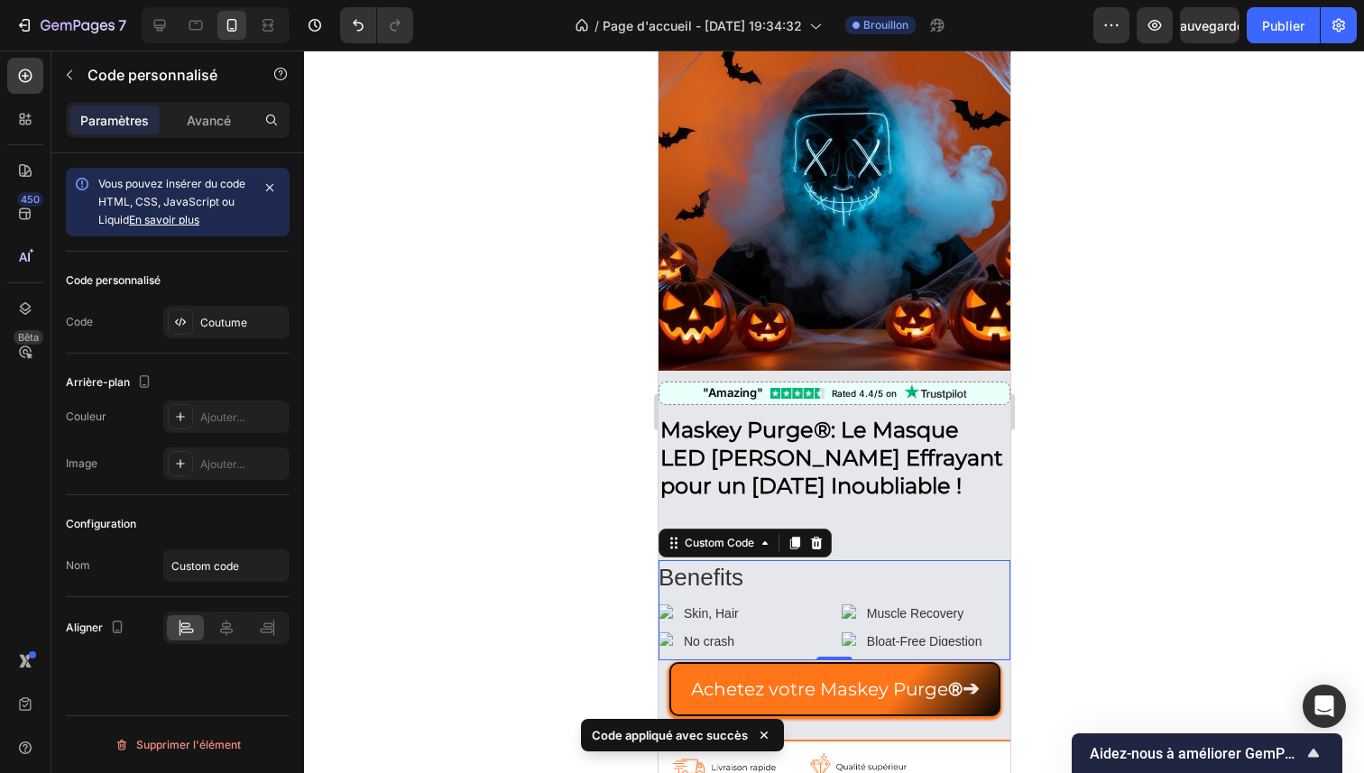
scroll to position [85, 0]
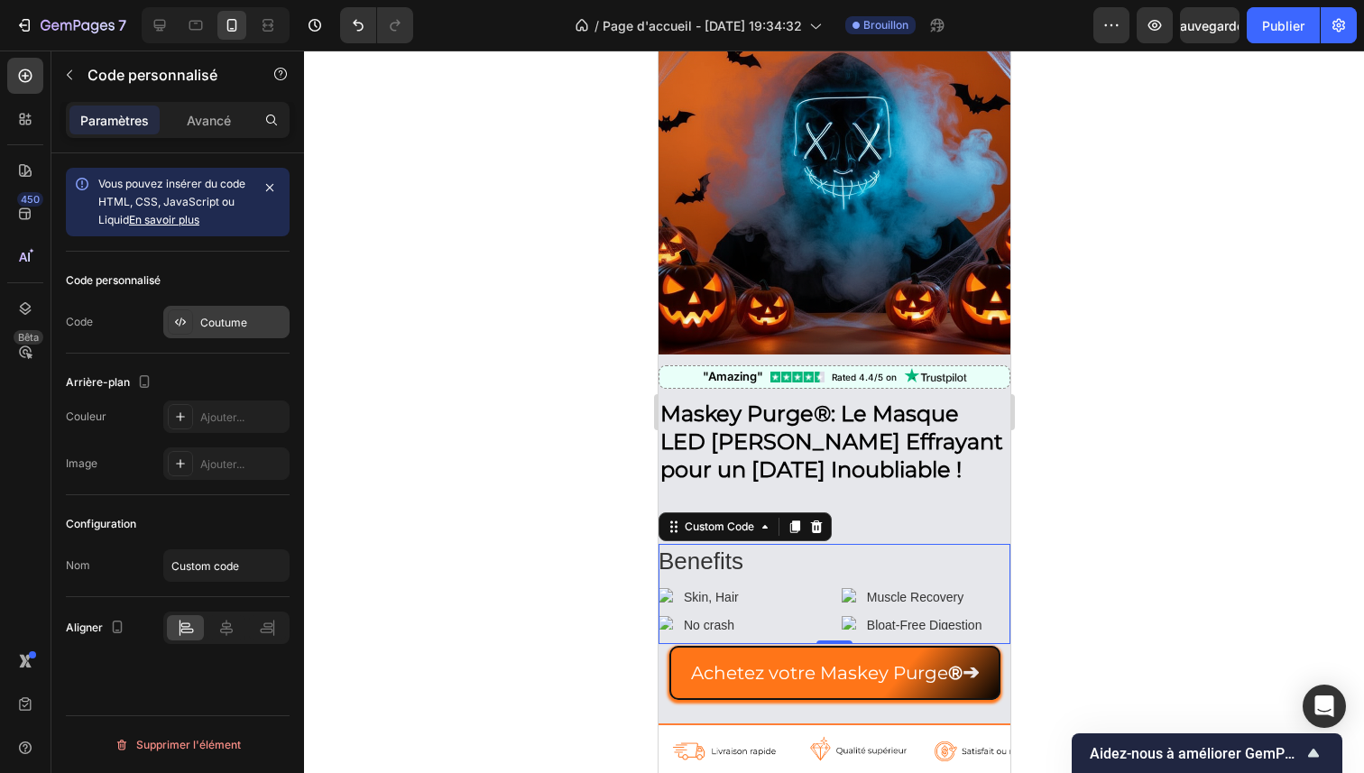
click at [227, 321] on font "Coutume" at bounding box center [223, 323] width 47 height 14
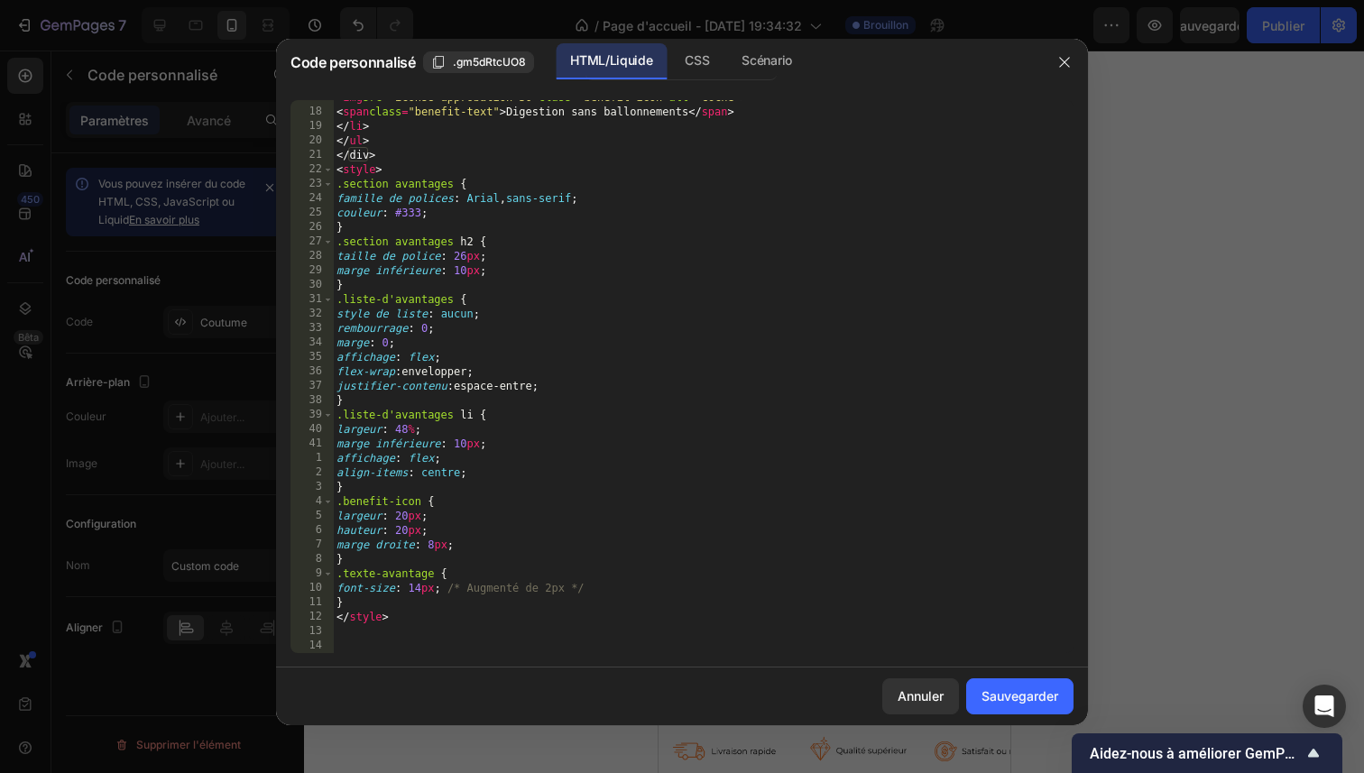
scroll to position [241, 0]
click at [562, 617] on div "< img src = "icons8-approbation-30" class = "benefit-icon" alt = "Coche" > < sp…" at bounding box center [696, 381] width 727 height 582
click at [562, 617] on div "< img src = "icons8-approbation-30" class = "benefit-icon" alt = "Coche" > < sp…" at bounding box center [696, 376] width 727 height 553
click at [562, 617] on div "< img src = "icons8-approbation-30" class = "benefit-icon" alt = "Coche" > < sp…" at bounding box center [696, 381] width 727 height 582
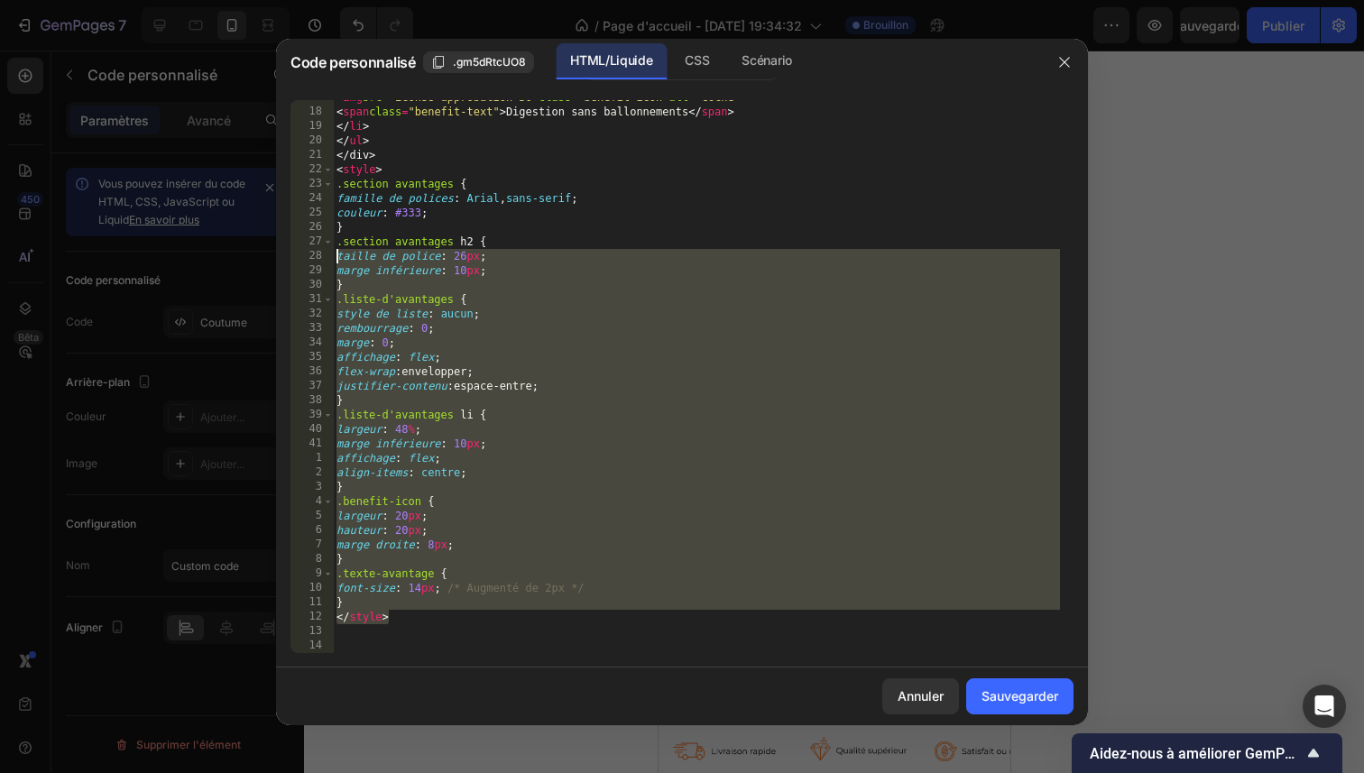
scroll to position [0, 0]
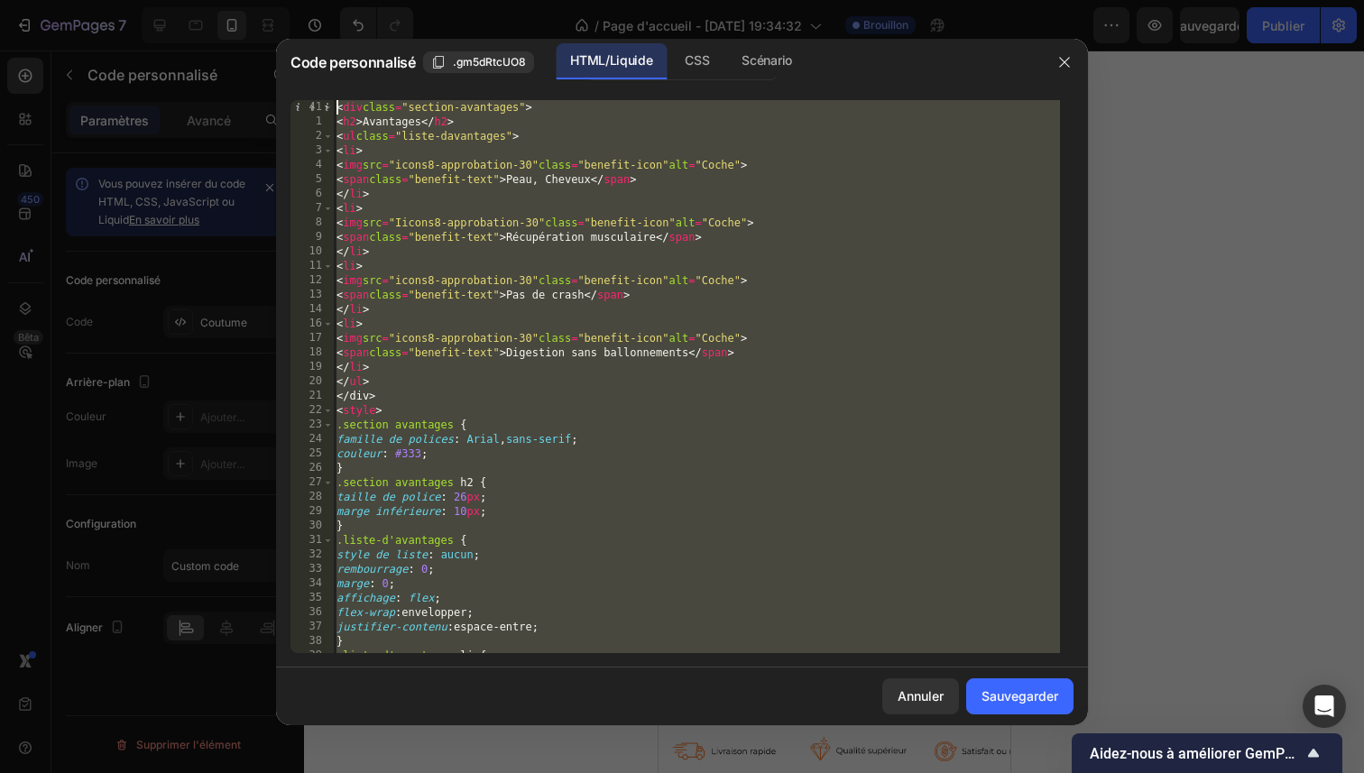
drag, startPoint x: 562, startPoint y: 617, endPoint x: 304, endPoint y: 8, distance: 661.3
click at [304, 8] on div "Code personnalisé .gm5dRtcUO8 HTML/Liquide CSS Scénario </style> 41 1 2 3 4 5 6…" at bounding box center [682, 386] width 1364 height 773
type textarea "<div class="benefits-section"> <h2>Benefits</h2>"
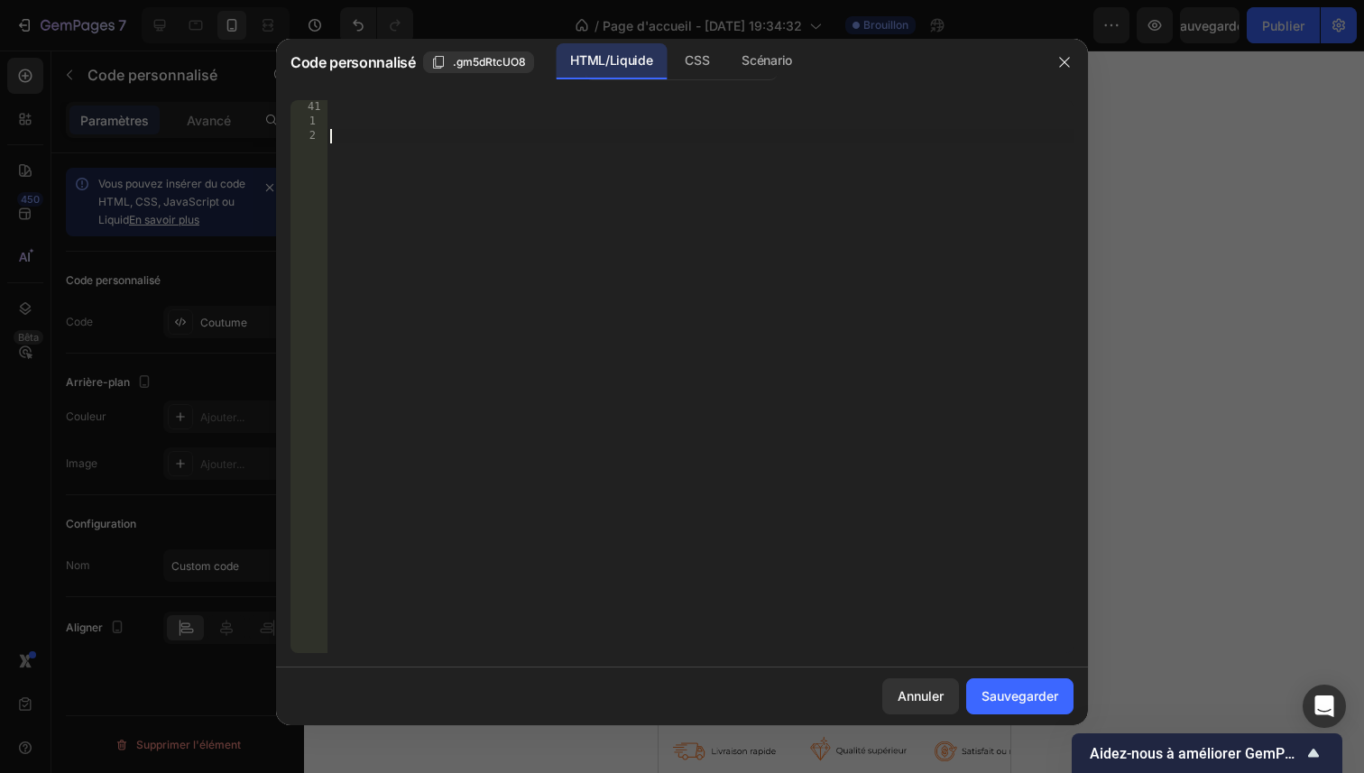
click at [371, 146] on div at bounding box center [700, 391] width 747 height 582
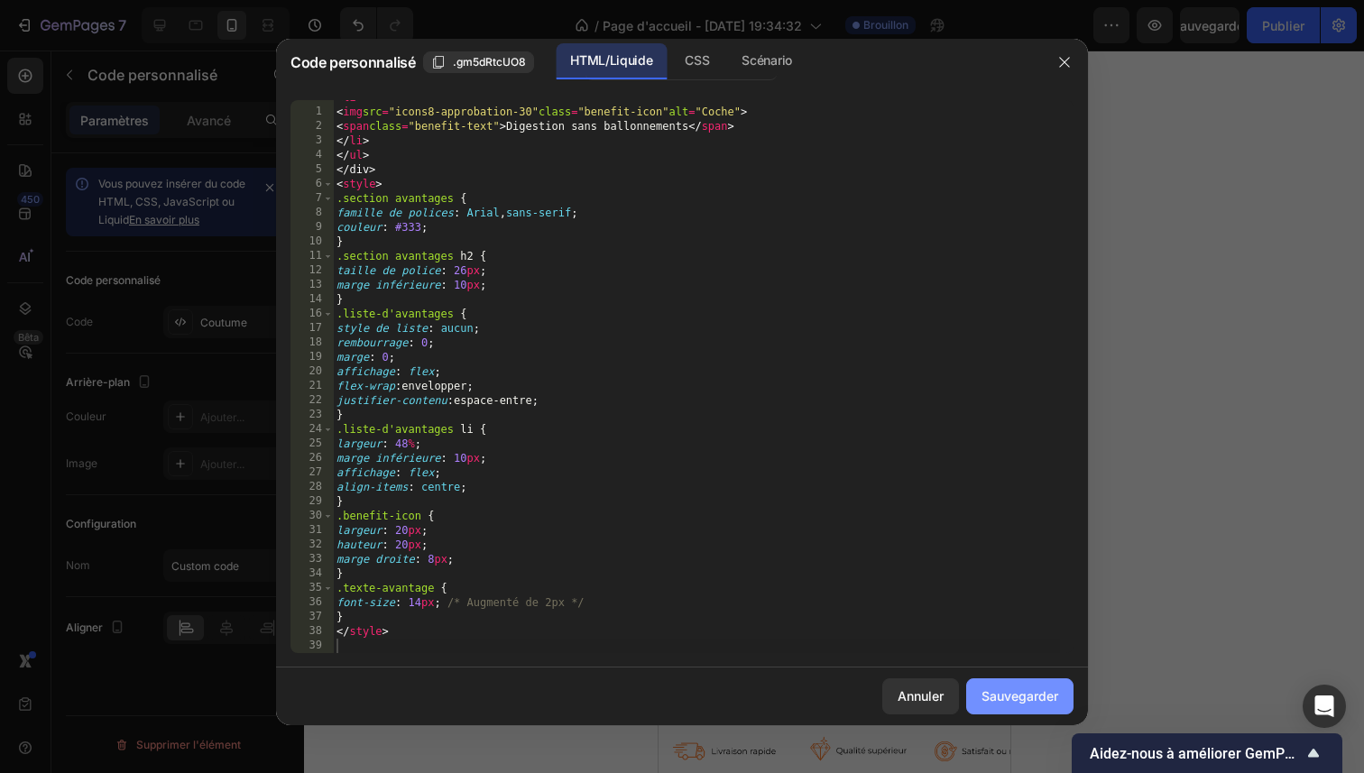
click at [999, 696] on font "Sauvegarder" at bounding box center [1019, 695] width 77 height 15
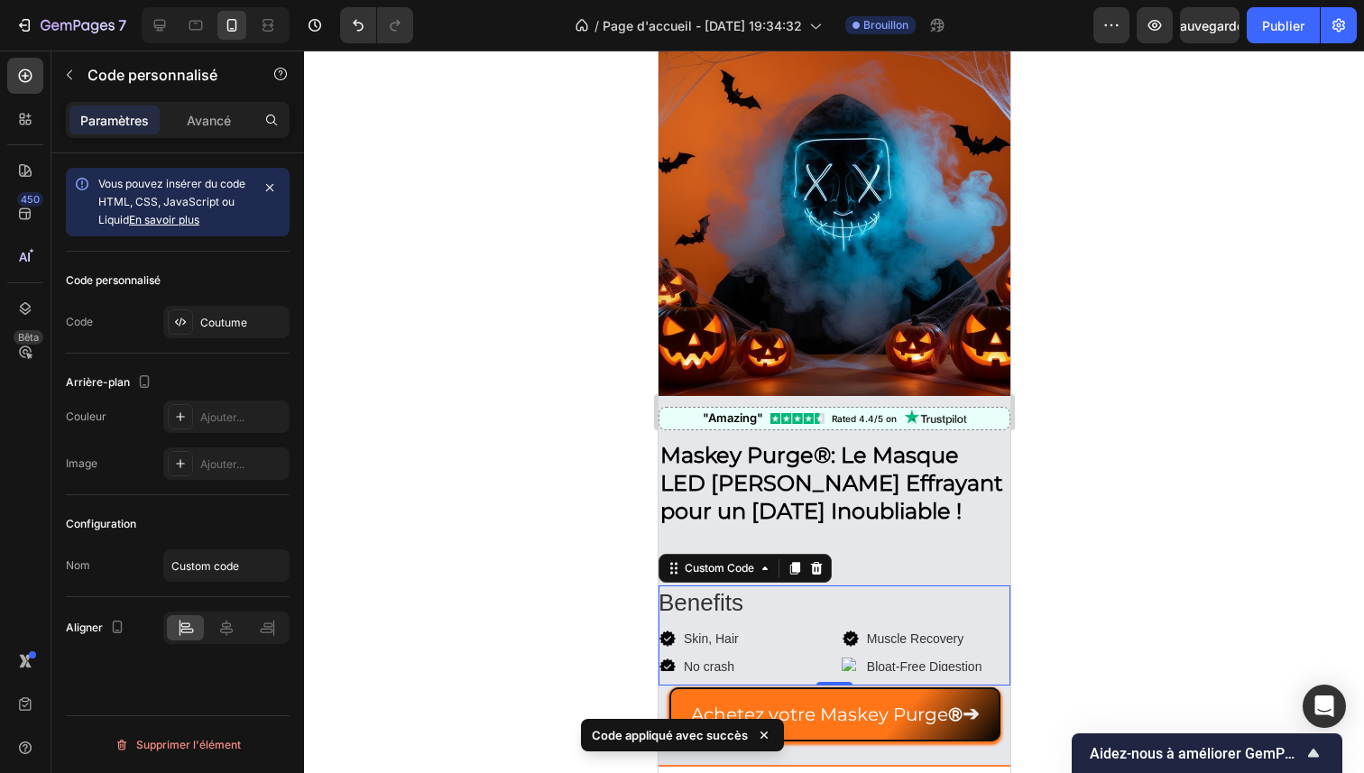
scroll to position [86, 0]
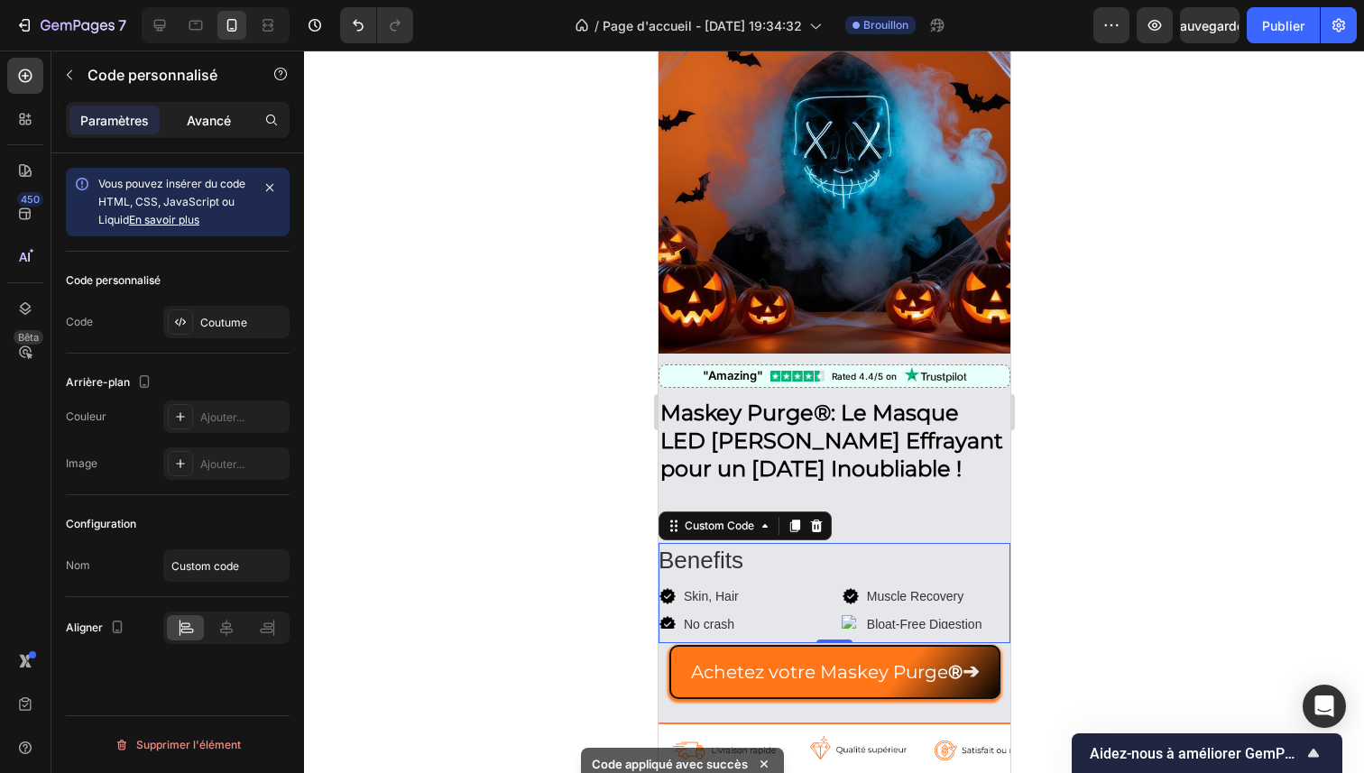
click at [198, 115] on font "Avancé" at bounding box center [209, 120] width 44 height 15
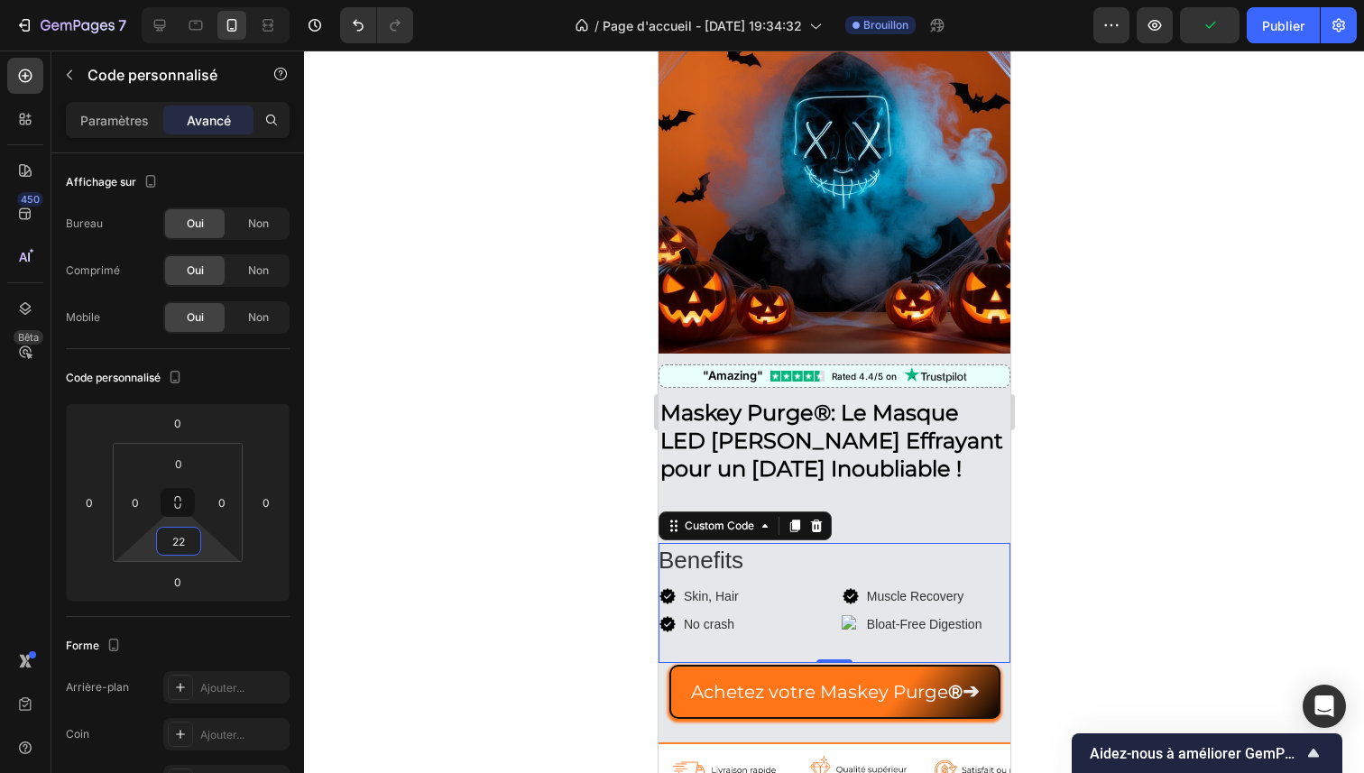
type input "24"
drag, startPoint x: 211, startPoint y: 549, endPoint x: 204, endPoint y: 539, distance: 13.0
click at [204, 0] on html "7 / Page d'accueil - 26 sept. 19:34:32 Brouillon Aperçu Publier 450 Bêta Sectio…" at bounding box center [682, 0] width 1364 height 0
click at [850, 615] on img at bounding box center [850, 624] width 18 height 18
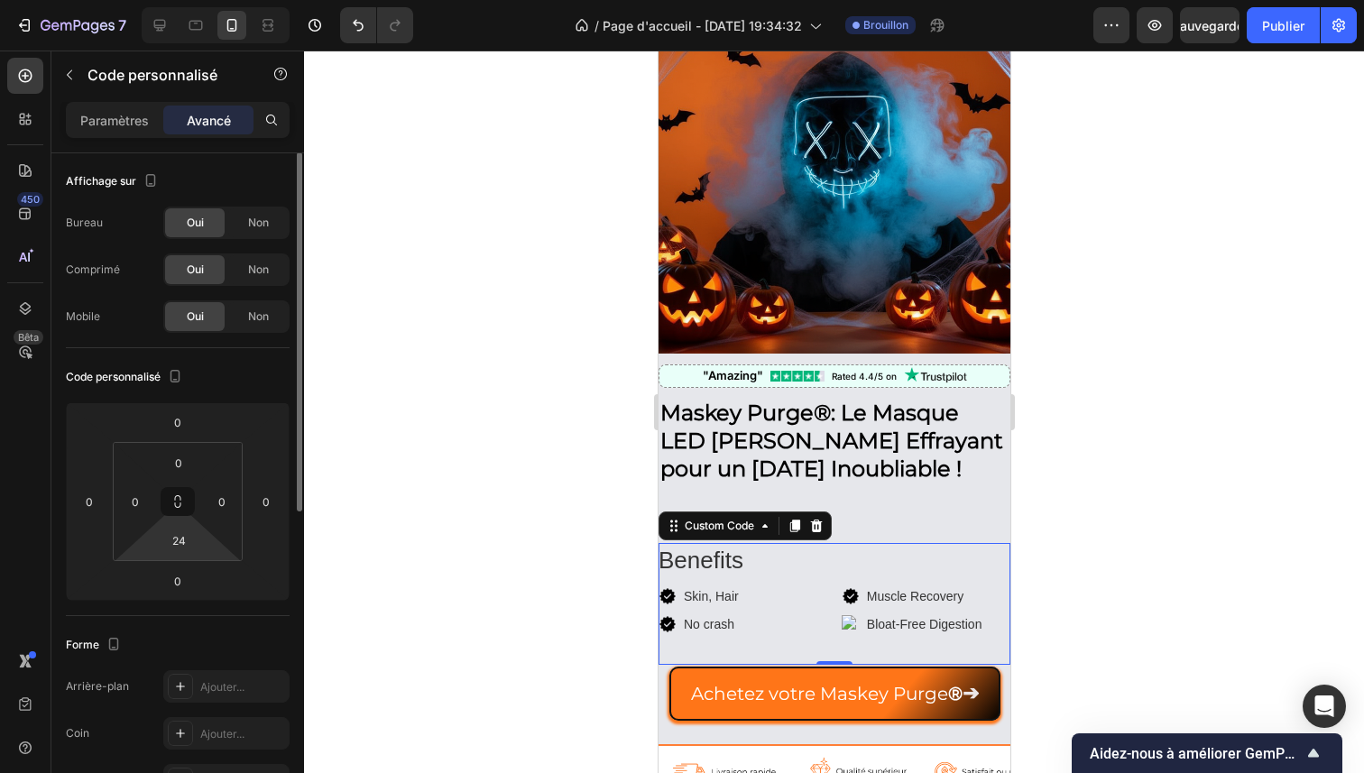
scroll to position [0, 0]
click at [120, 117] on font "Paramètres" at bounding box center [114, 120] width 69 height 15
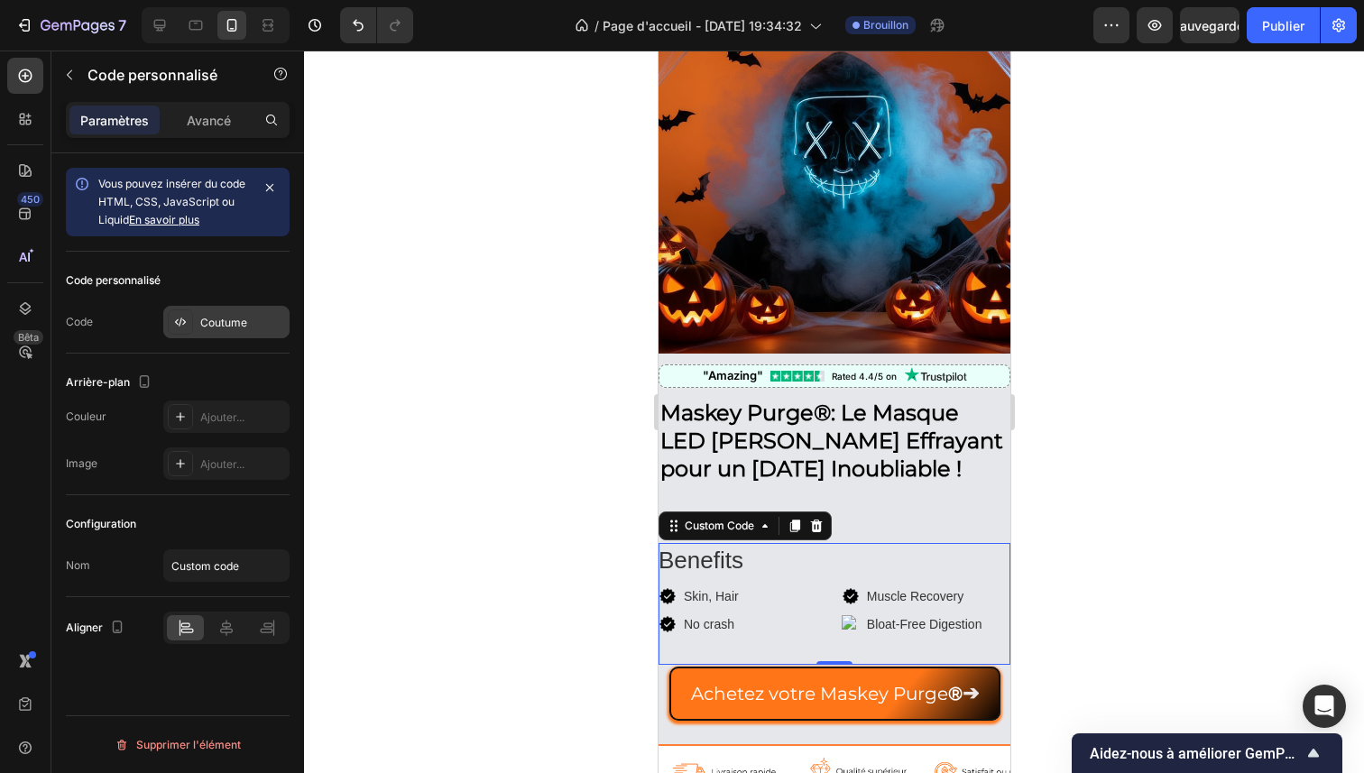
click at [227, 309] on div "Coutume" at bounding box center [226, 322] width 126 height 32
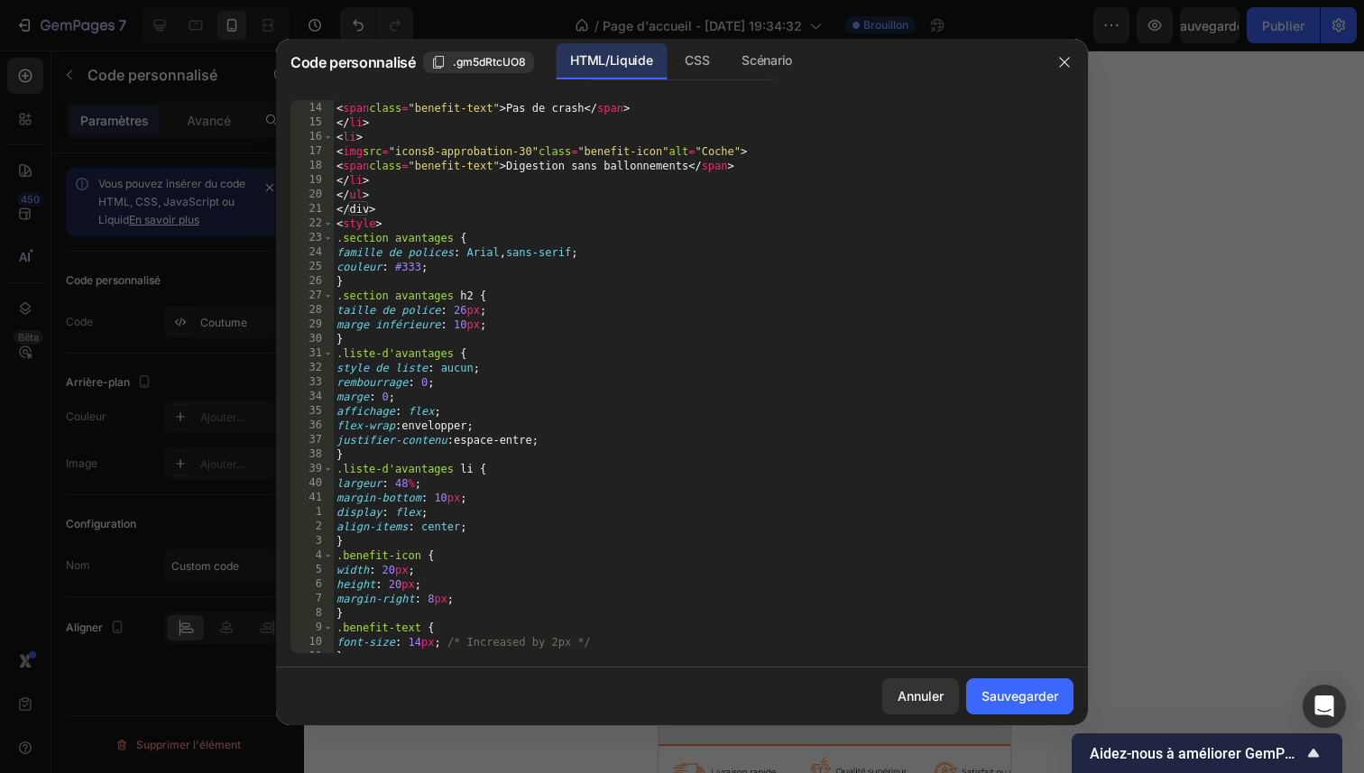
scroll to position [226, 0]
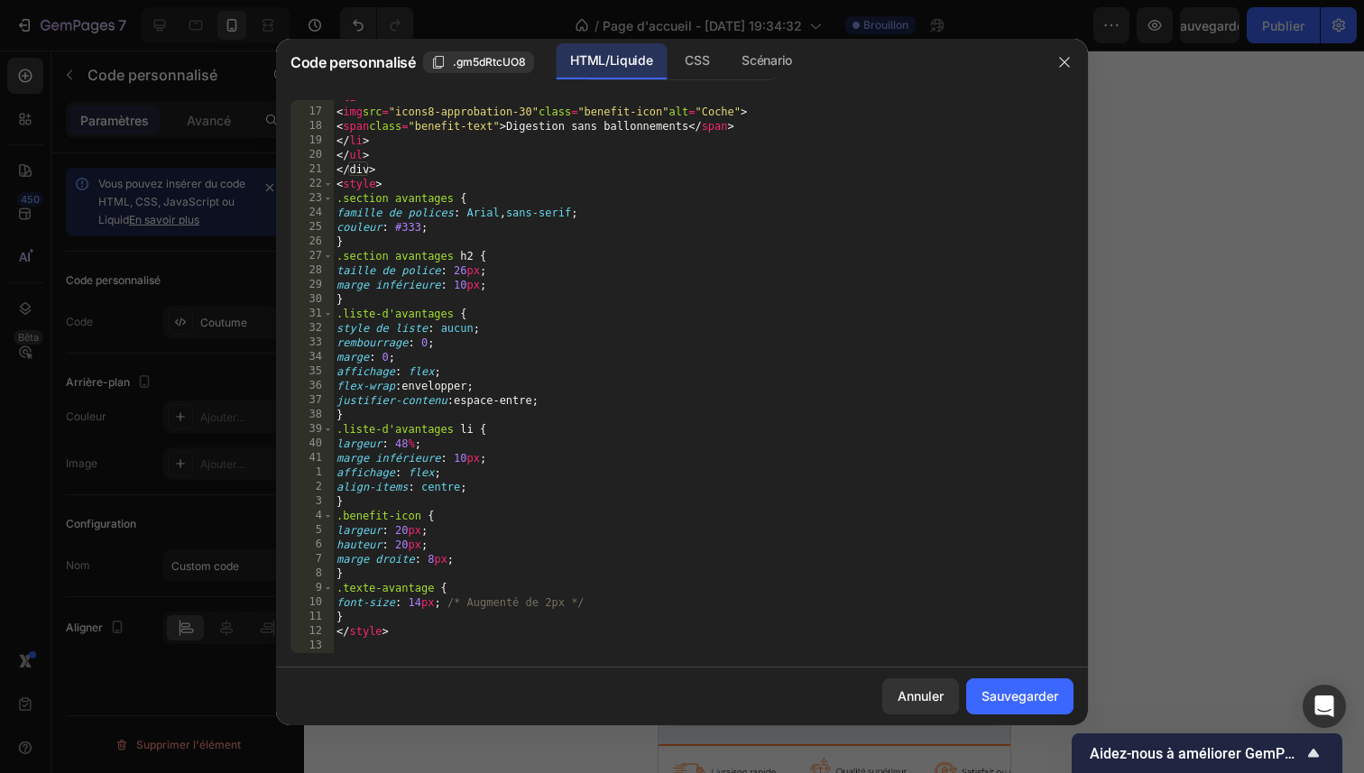
type textarea "</style>"
click at [511, 633] on div "< li > < img src = "icons8-approbation-30" class = "benefit-icon" alt = "Coche"…" at bounding box center [696, 381] width 727 height 582
click at [524, 633] on div "< li > < img src = "icons8-approbation-30" class = "benefit-icon" alt = "Coche"…" at bounding box center [696, 381] width 727 height 582
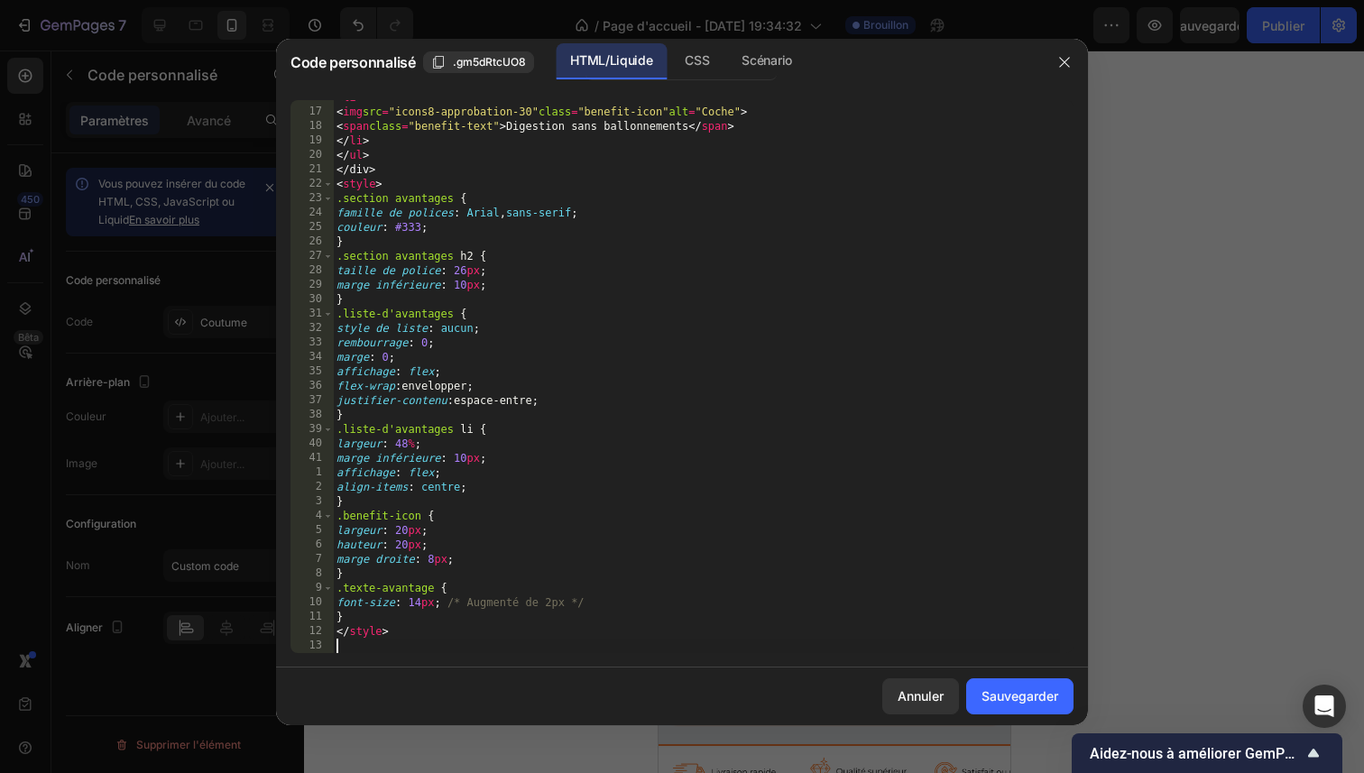
click at [473, 649] on div "< li > < img src = "icons8-approbation-30" class = "benefit-icon" alt = "Coche"…" at bounding box center [696, 381] width 727 height 582
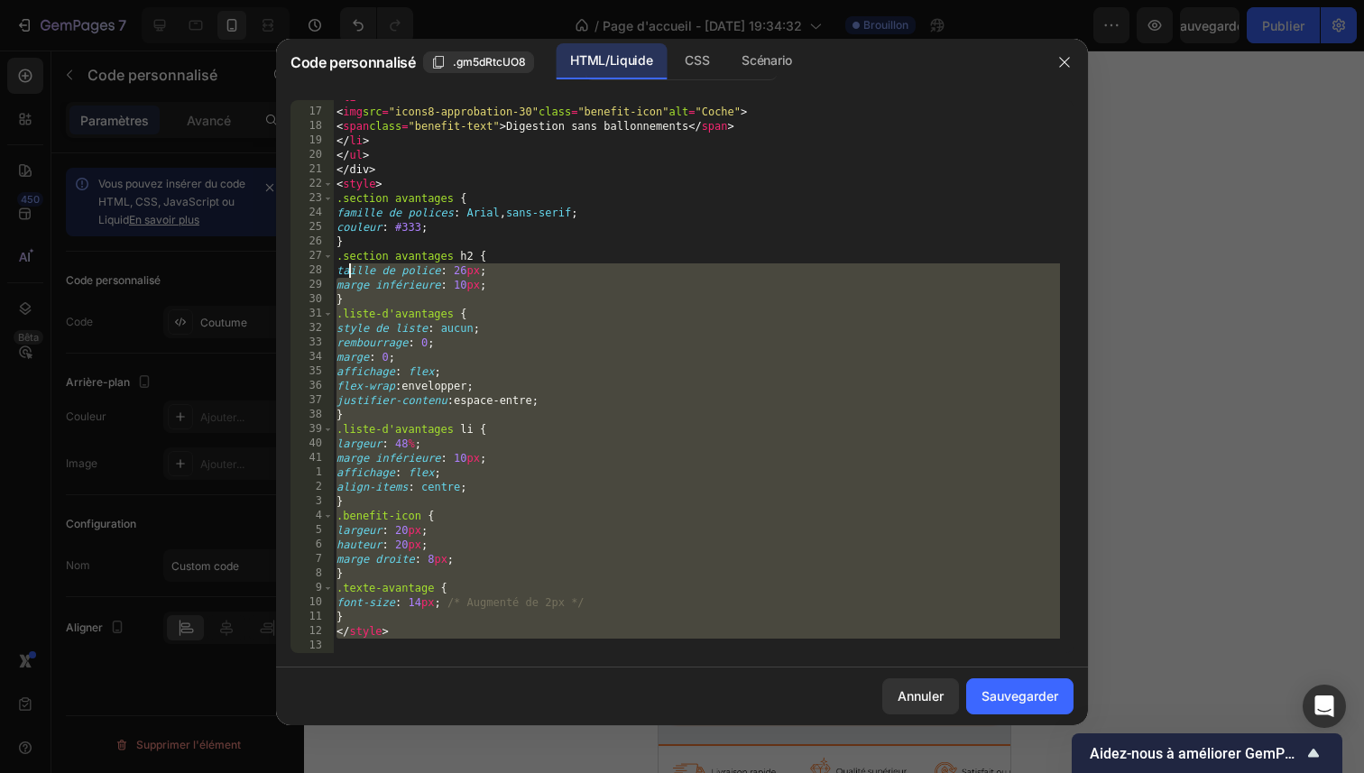
scroll to position [0, 0]
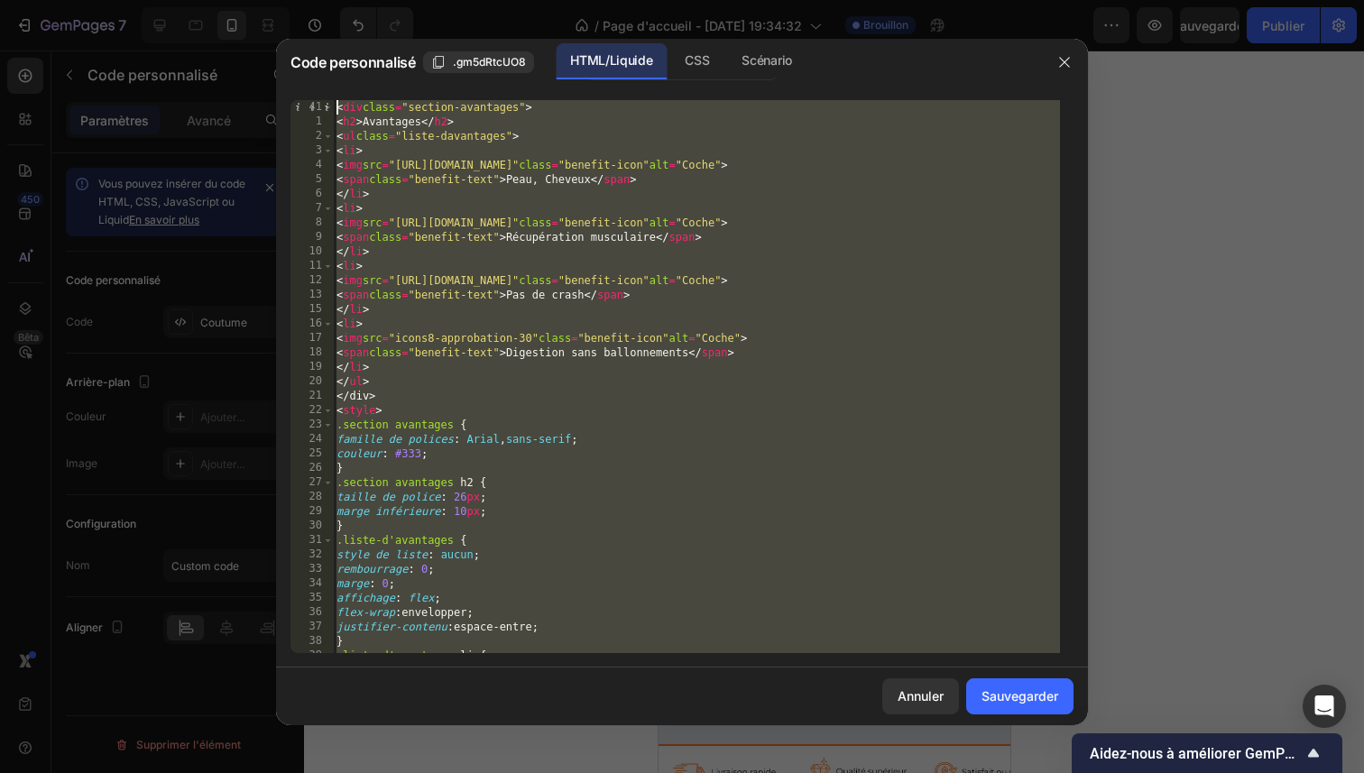
drag, startPoint x: 473, startPoint y: 649, endPoint x: 317, endPoint y: -15, distance: 682.0
click at [317, 0] on html "7 / Page d'accueil - [DATE] 19:34:32 Brouillon Aperçu Sauvegarder Publier 450 B…" at bounding box center [682, 0] width 1364 height 0
type textarea "<div class="benefits-section"> <h2>Benefits</h2>"
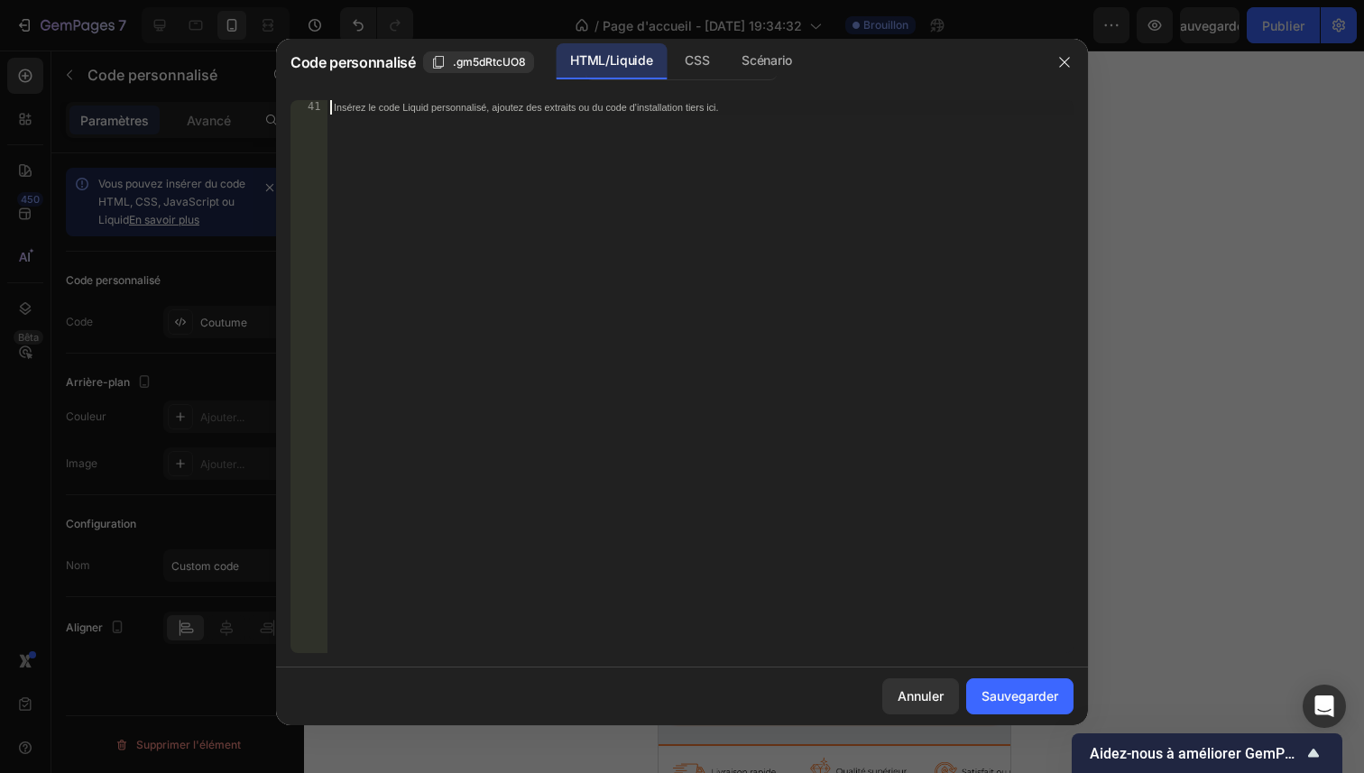
paste textarea "</style>"
type textarea "</style>"
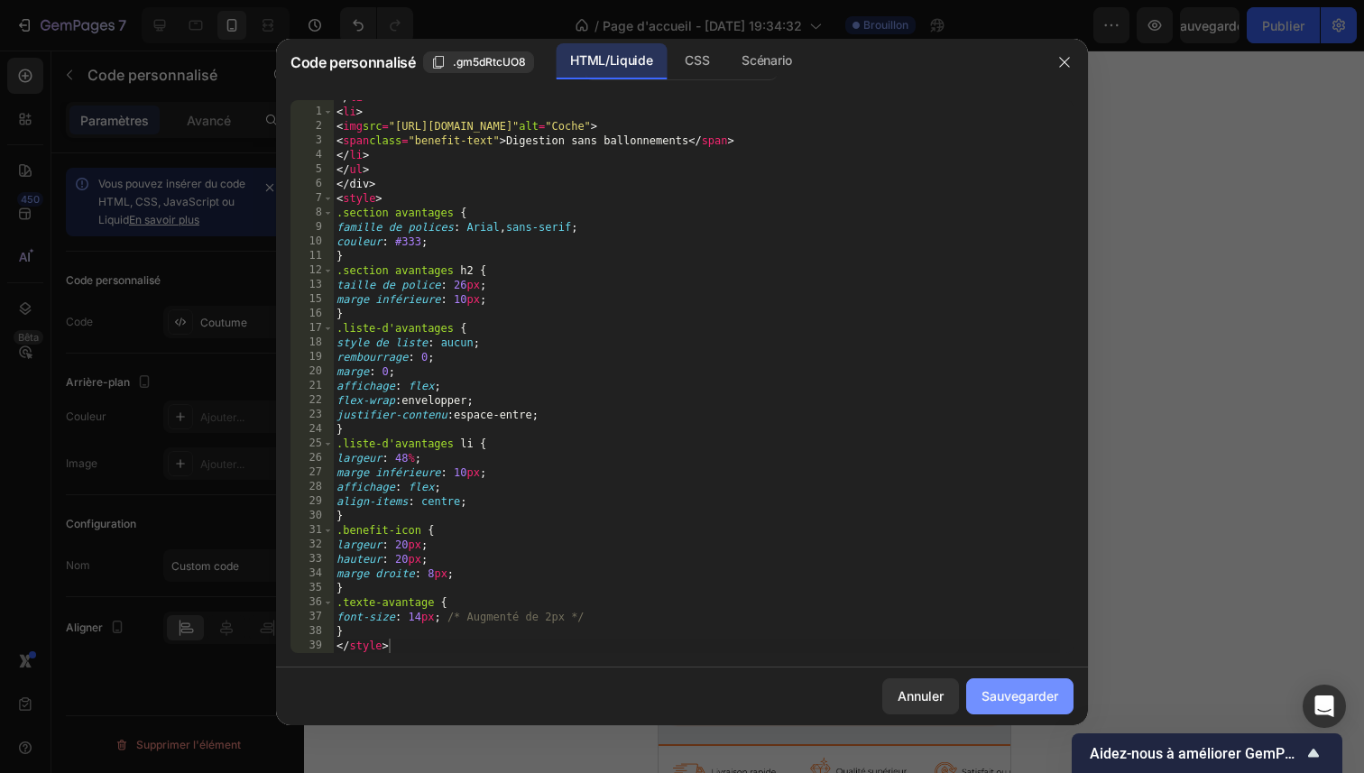
click at [1039, 696] on font "Sauvegarder" at bounding box center [1019, 695] width 77 height 15
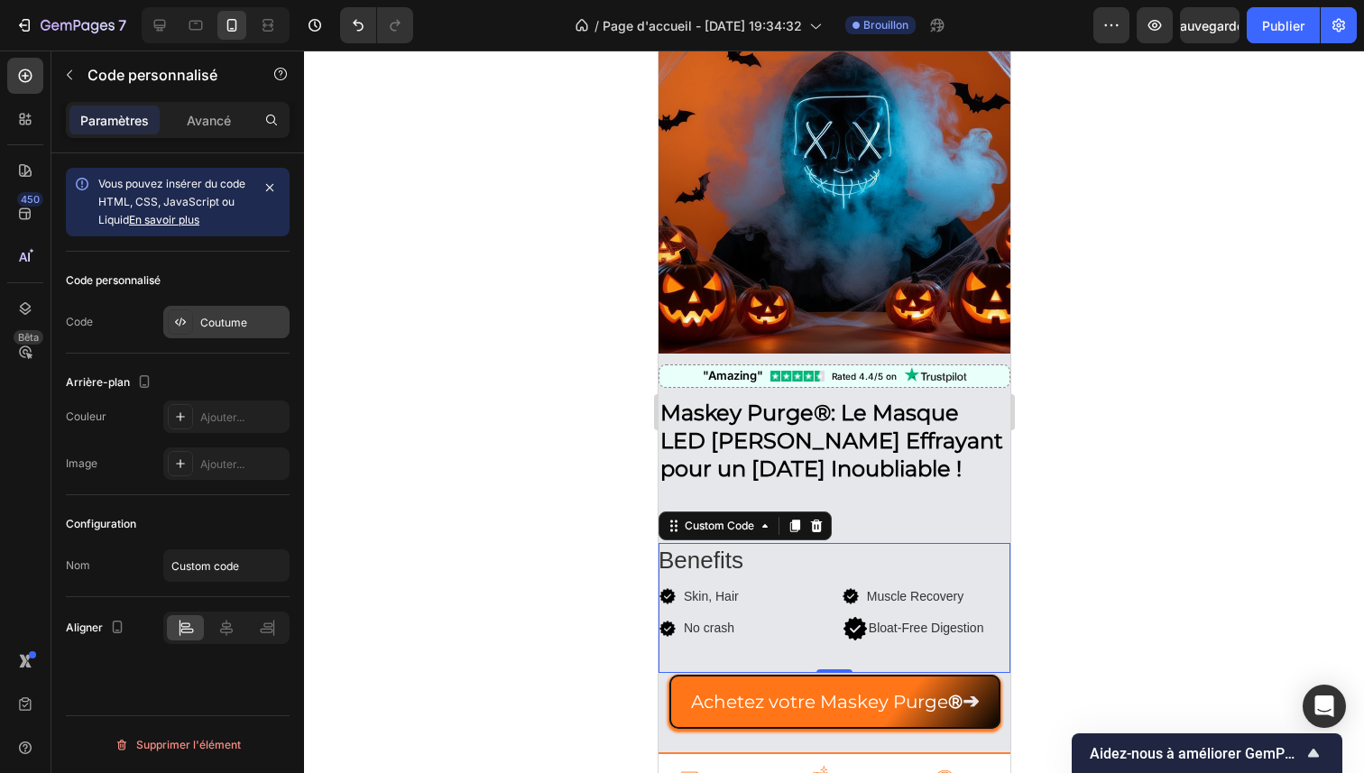
click at [233, 327] on font "Coutume" at bounding box center [223, 323] width 47 height 14
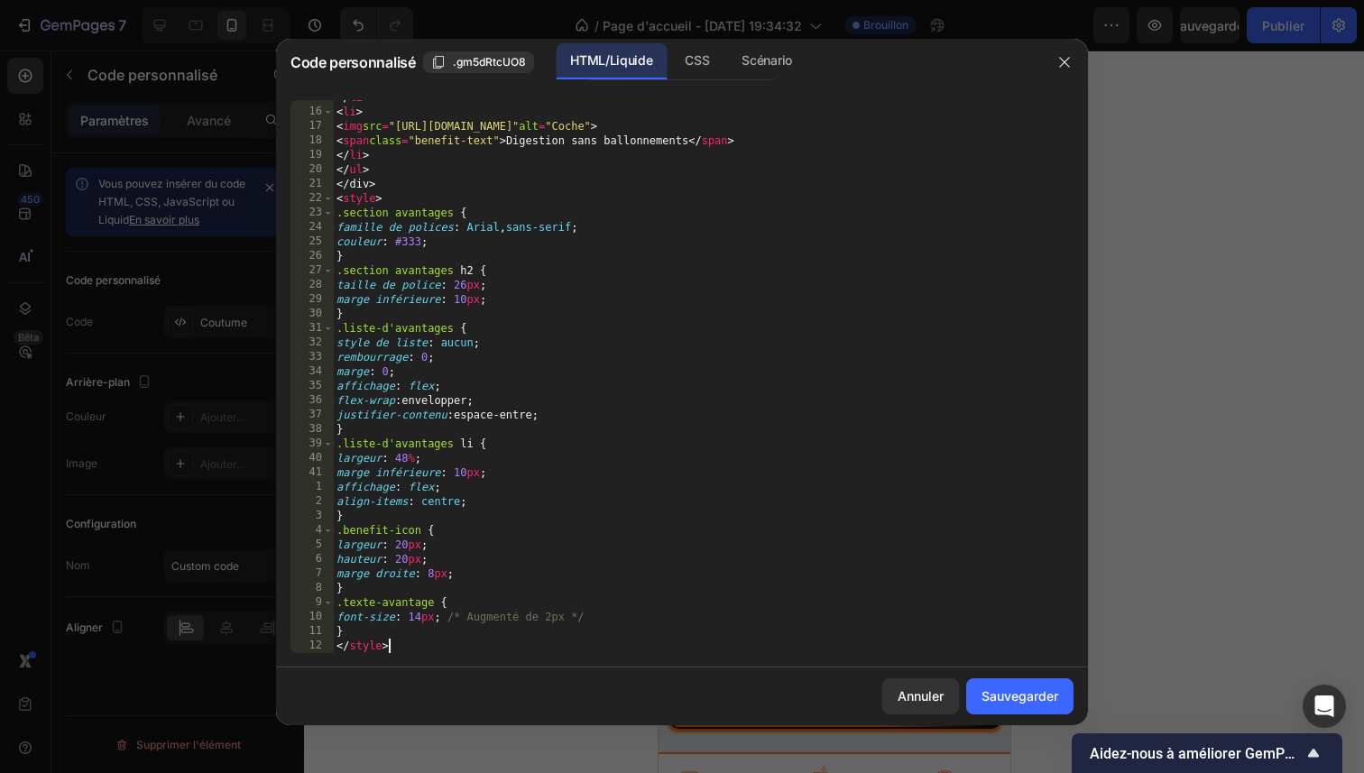
click at [518, 649] on div "</ li > < li > < img src = "https://img.icons8.com/ios-glyphs/30/approval.png" …" at bounding box center [696, 381] width 727 height 582
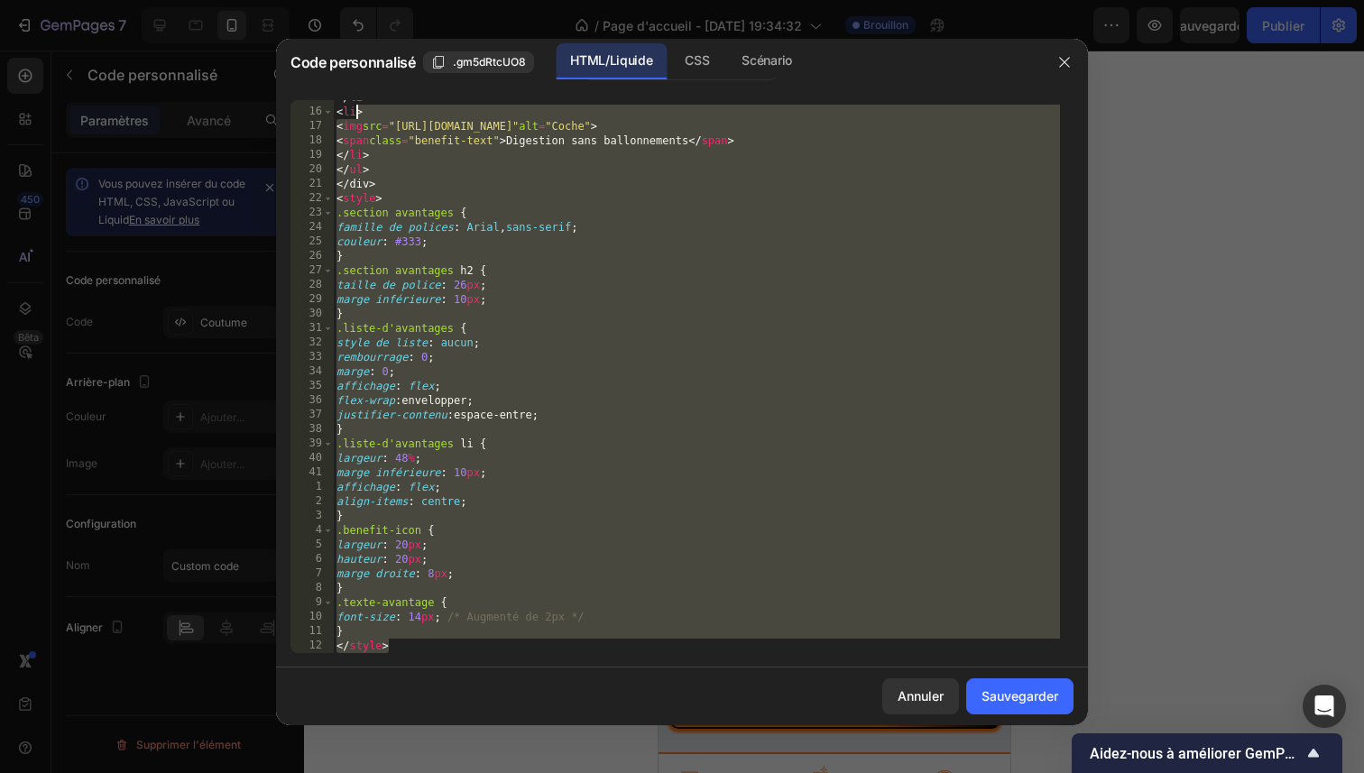
scroll to position [0, 0]
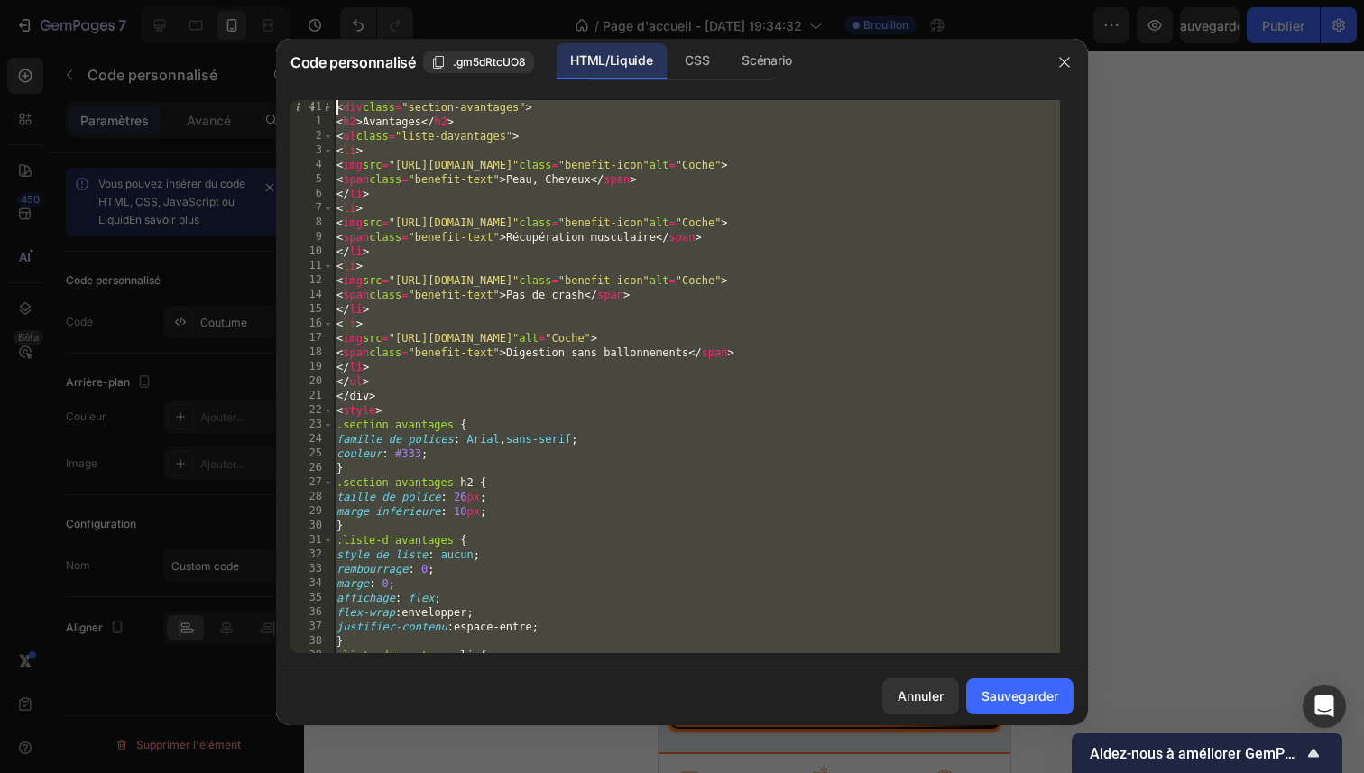
drag, startPoint x: 518, startPoint y: 649, endPoint x: 340, endPoint y: -27, distance: 698.6
click at [340, 0] on html "7 / Page d'accueil - [DATE] 19:34:32 Brouillon Aperçu Sauvegarder Publier 450 B…" at bounding box center [682, 0] width 1364 height 0
type textarea "<div class="benefits-section"> <h2>Benefits</h2>"
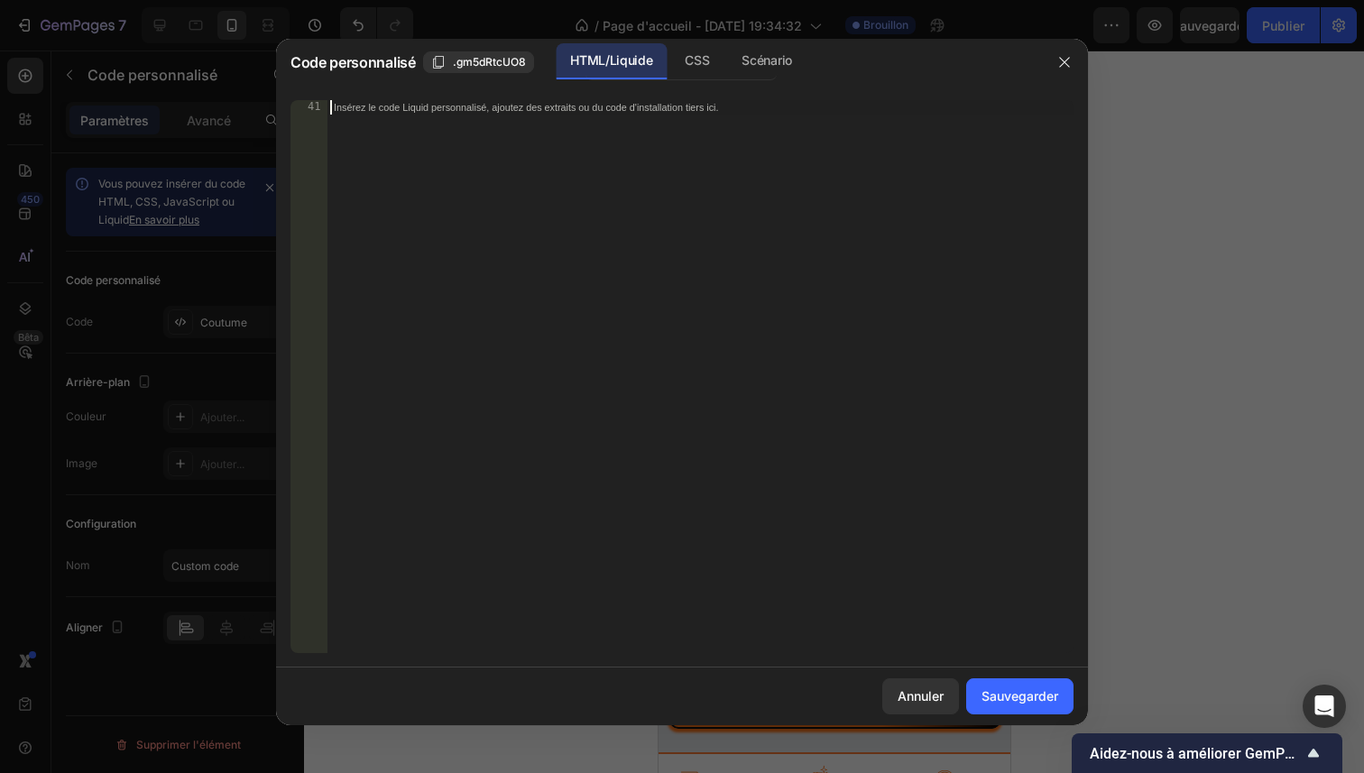
scroll to position [241, 0]
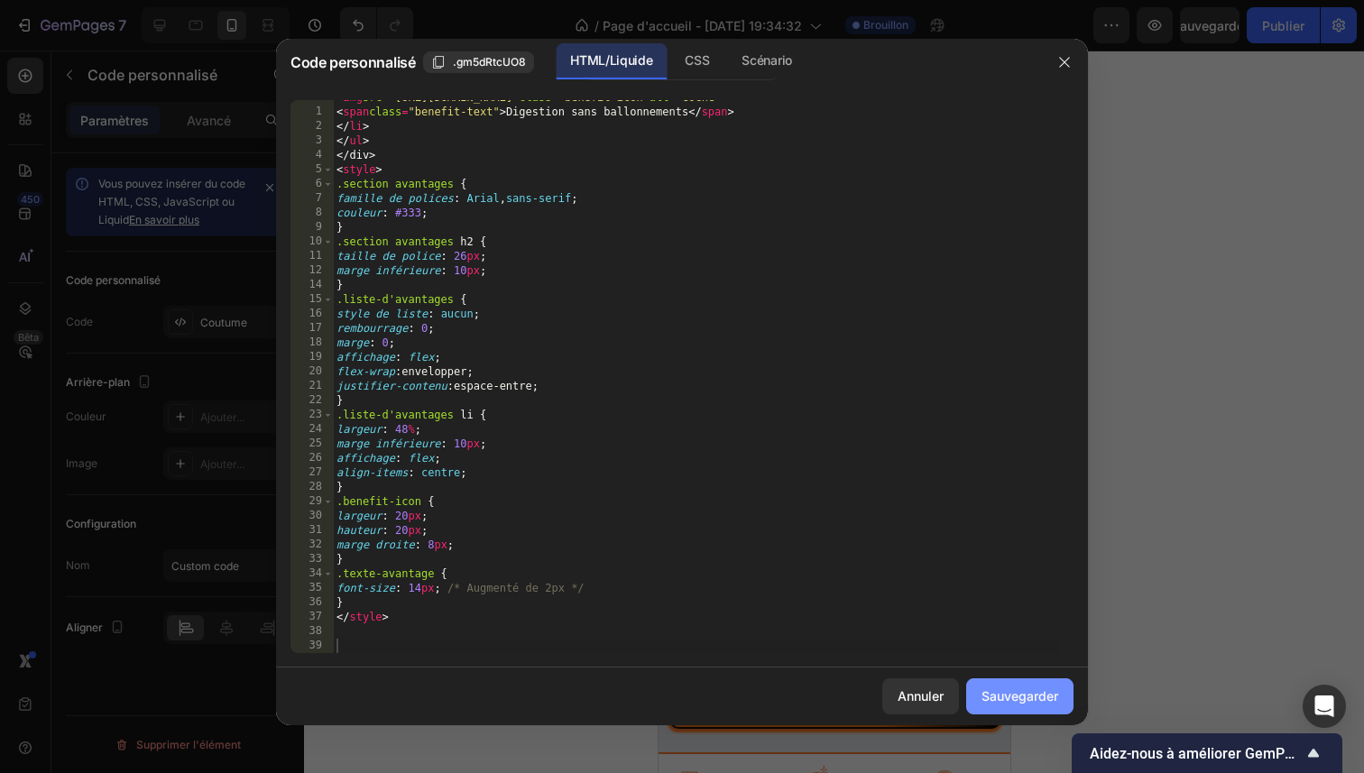
click at [1064, 709] on button "Sauvegarder" at bounding box center [1019, 696] width 107 height 36
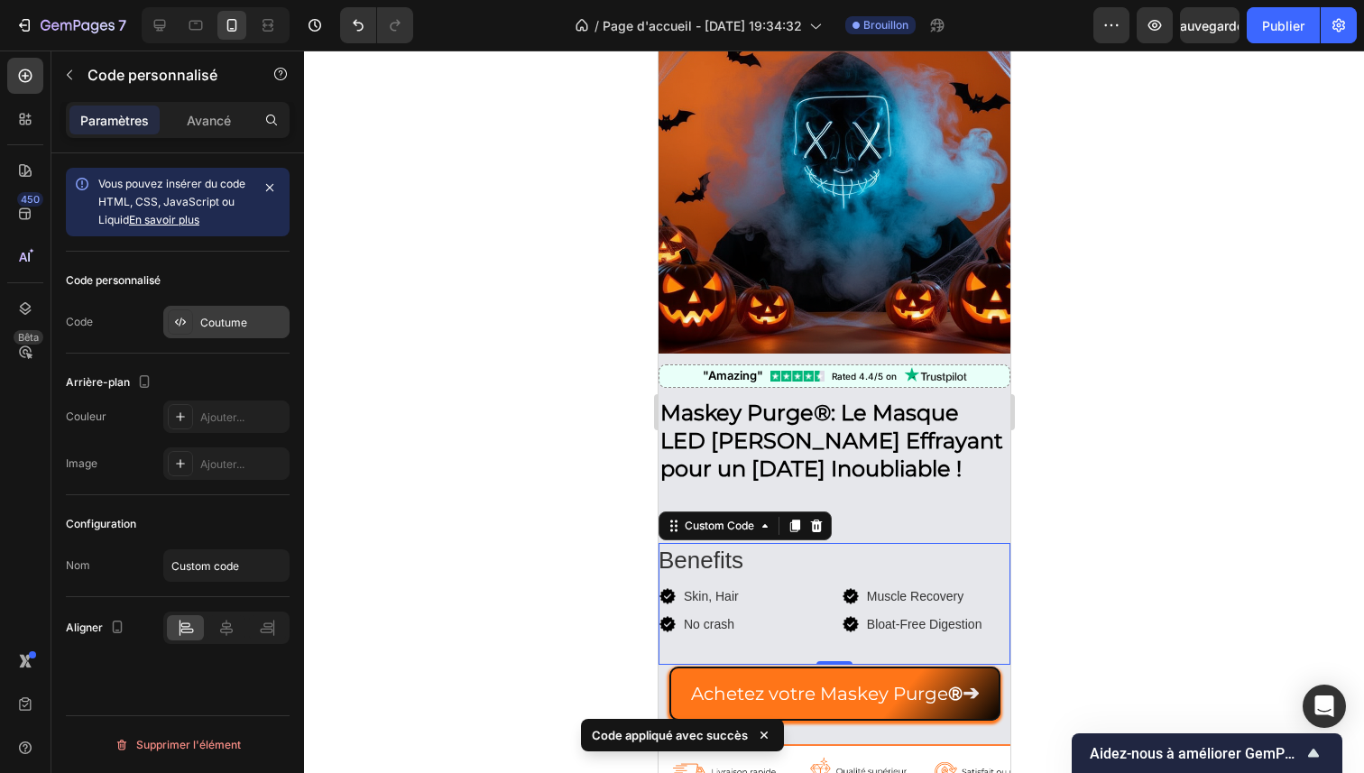
click at [253, 329] on div "Coutume" at bounding box center [242, 323] width 85 height 16
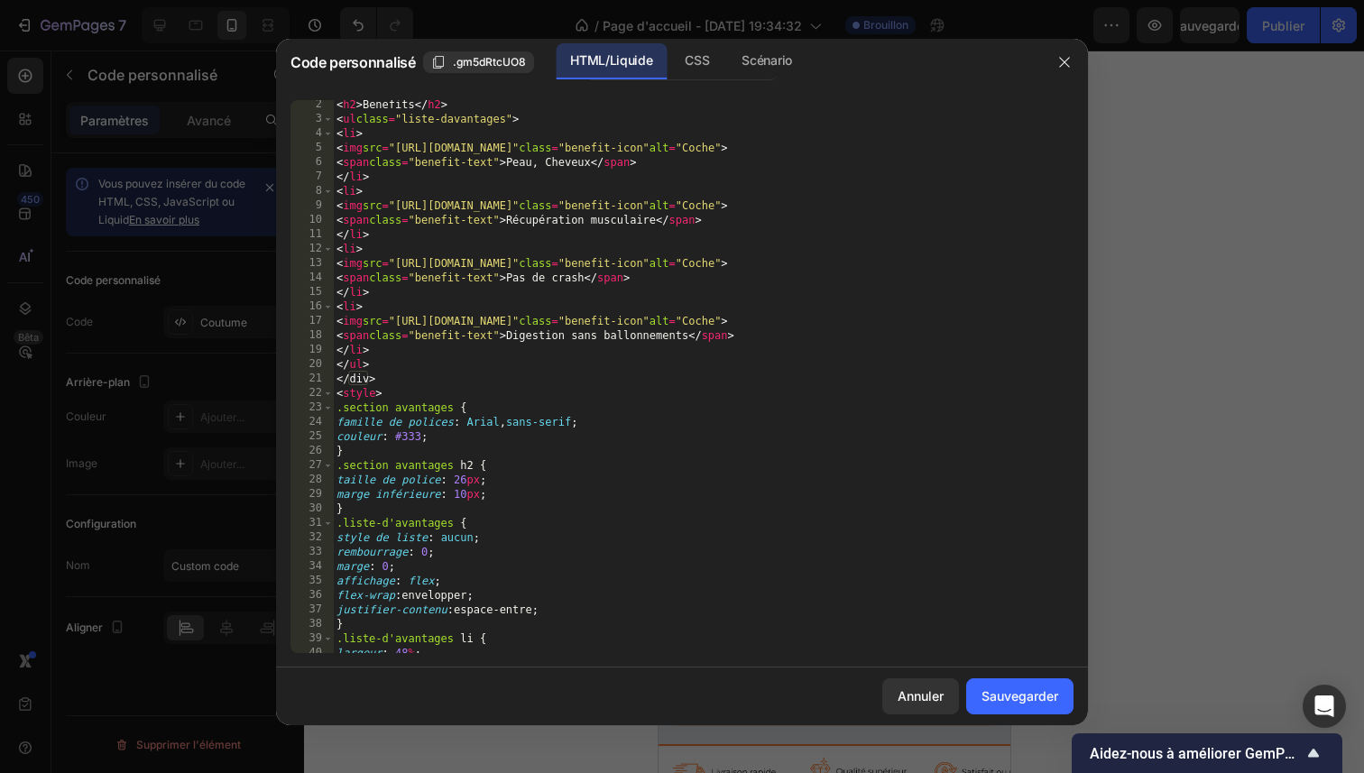
scroll to position [16, 0]
drag, startPoint x: 544, startPoint y: 163, endPoint x: 627, endPoint y: 167, distance: 83.1
click at [627, 167] on div "< h2 > Avantages </ h2 > < ul class = "liste-davantages" > < li > < img src = "…" at bounding box center [696, 388] width 727 height 582
click at [626, 161] on div "< h2 > Avantages </ h2 > < ul class = "liste-davantages" > < li > < img src = "…" at bounding box center [696, 388] width 727 height 582
drag, startPoint x: 627, startPoint y: 161, endPoint x: 548, endPoint y: 161, distance: 78.5
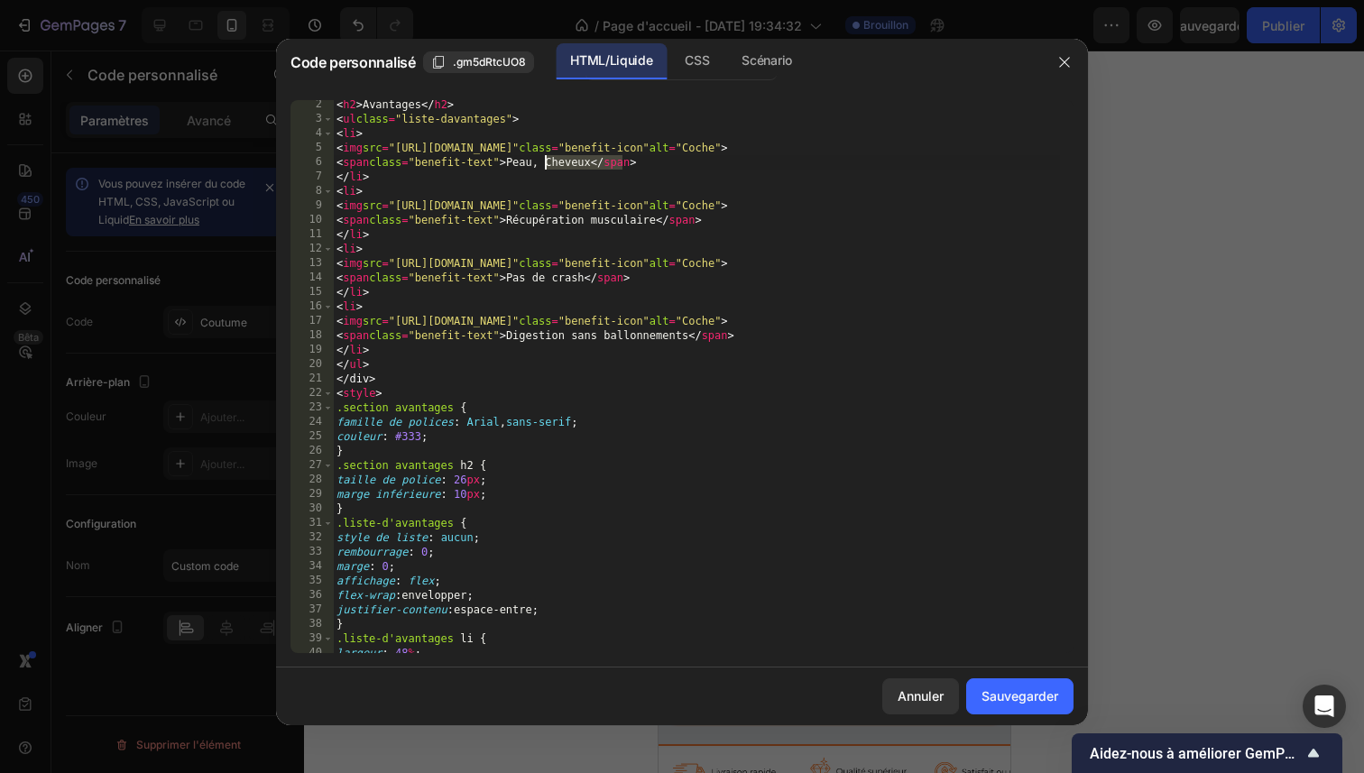
click at [548, 161] on div "< h2 > Avantages </ h2 > < ul class = "liste-davantages" > < li > < img src = "…" at bounding box center [696, 388] width 727 height 582
type textarea "<span class="benefit-text">Skin,"
click at [923, 695] on font "Annuler" at bounding box center [921, 695] width 46 height 15
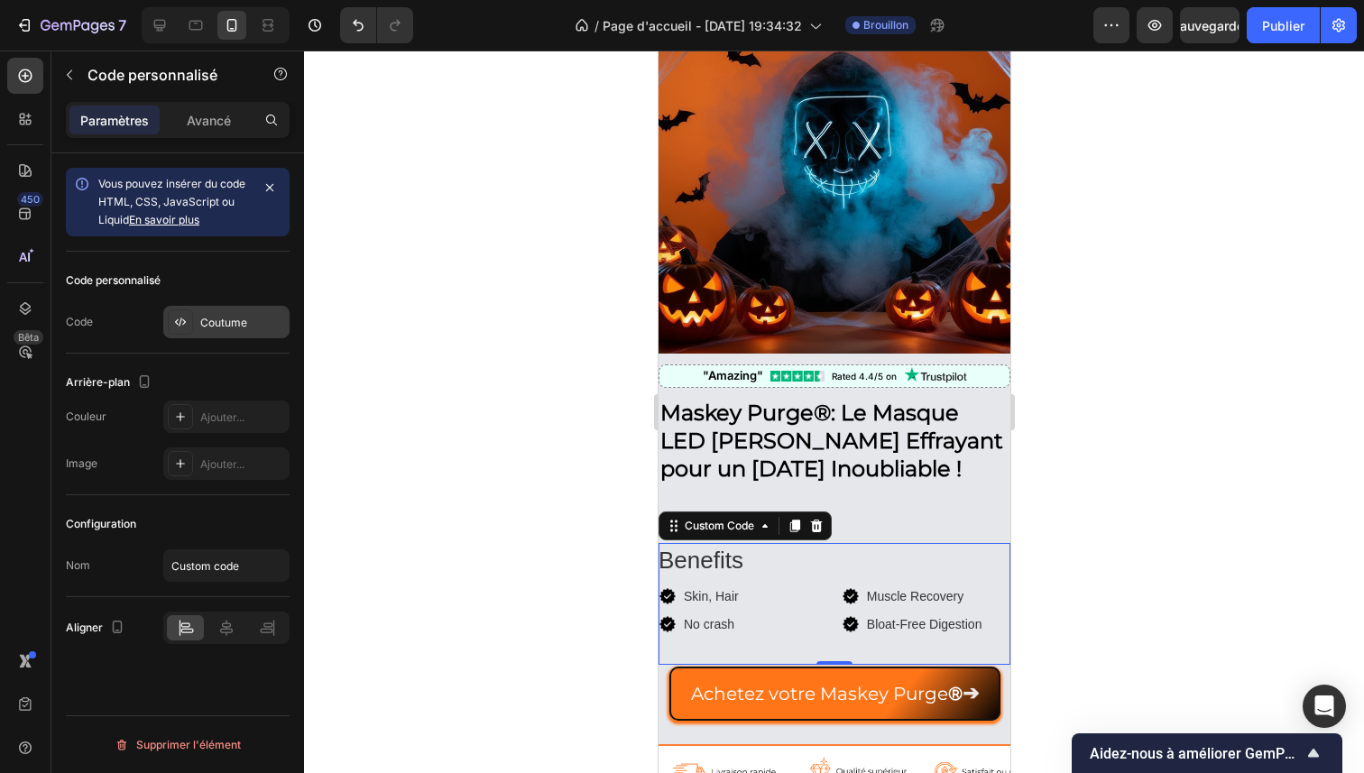
click at [228, 325] on font "Coutume" at bounding box center [223, 323] width 47 height 14
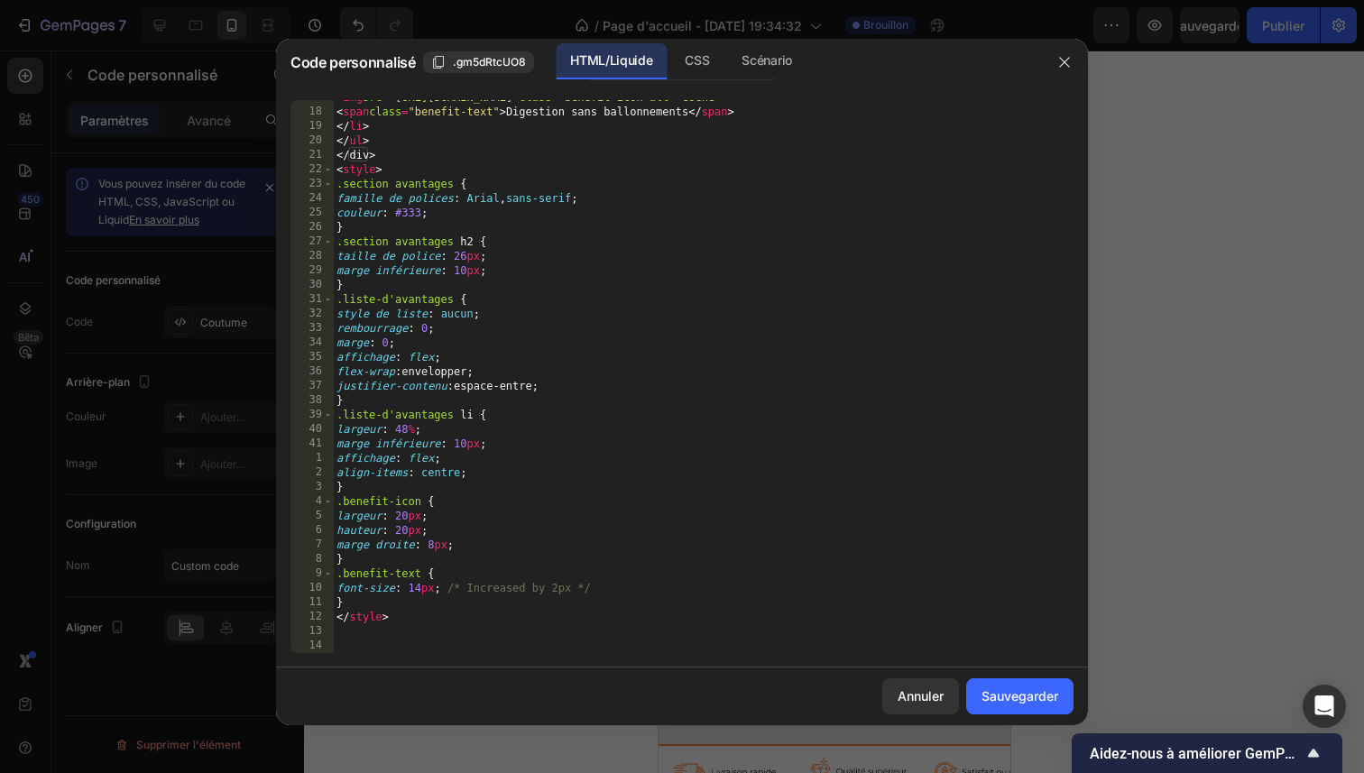
scroll to position [241, 0]
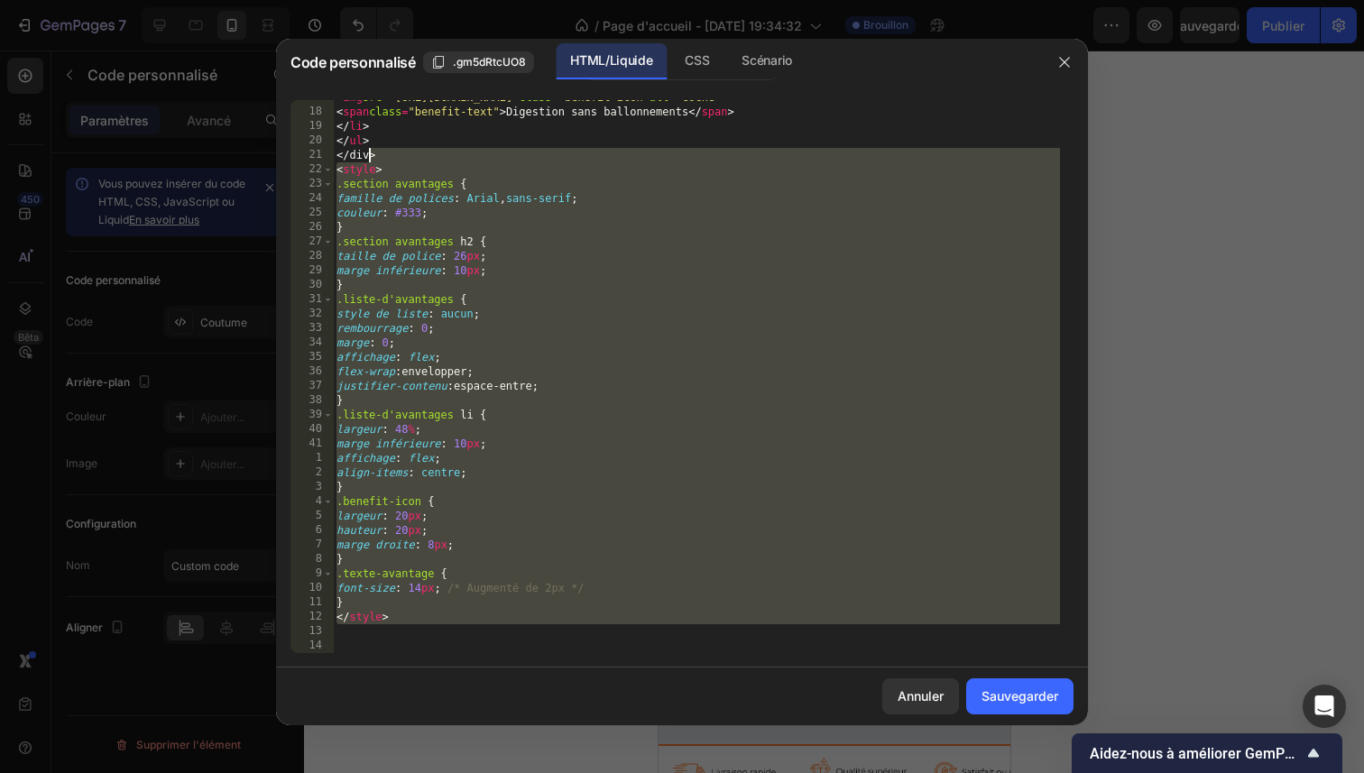
drag, startPoint x: 446, startPoint y: 635, endPoint x: 371, endPoint y: 158, distance: 483.0
click at [371, 158] on div "< img src = "https://img.icons8.com/ios-glyphs/30/approval.png" class = "benefi…" at bounding box center [696, 381] width 727 height 582
click at [470, 622] on div "< img src = "https://img.icons8.com/ios-glyphs/30/approval.png" class = "benefi…" at bounding box center [696, 381] width 727 height 582
type textarea "</style>"
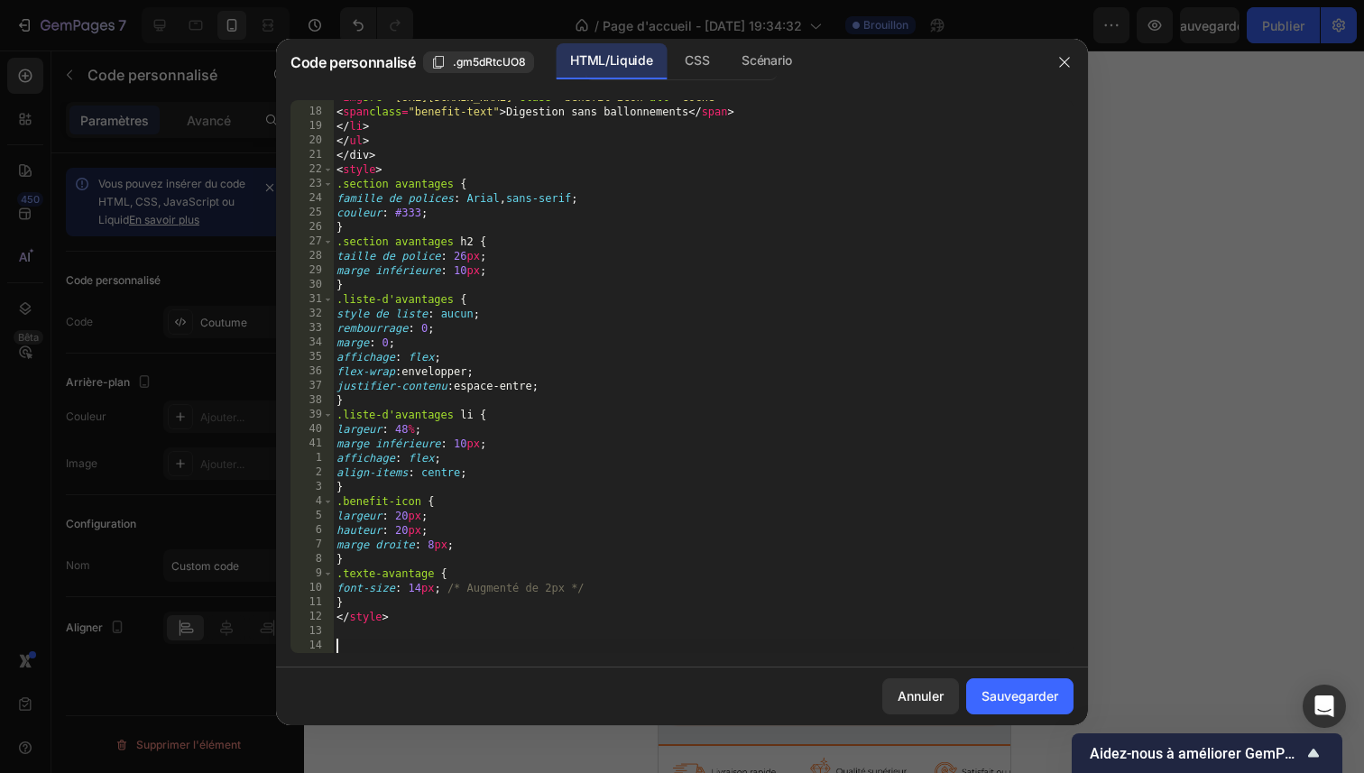
click at [465, 640] on div "< img src = "https://img.icons8.com/ios-glyphs/30/approval.png" class = "benefi…" at bounding box center [696, 381] width 727 height 582
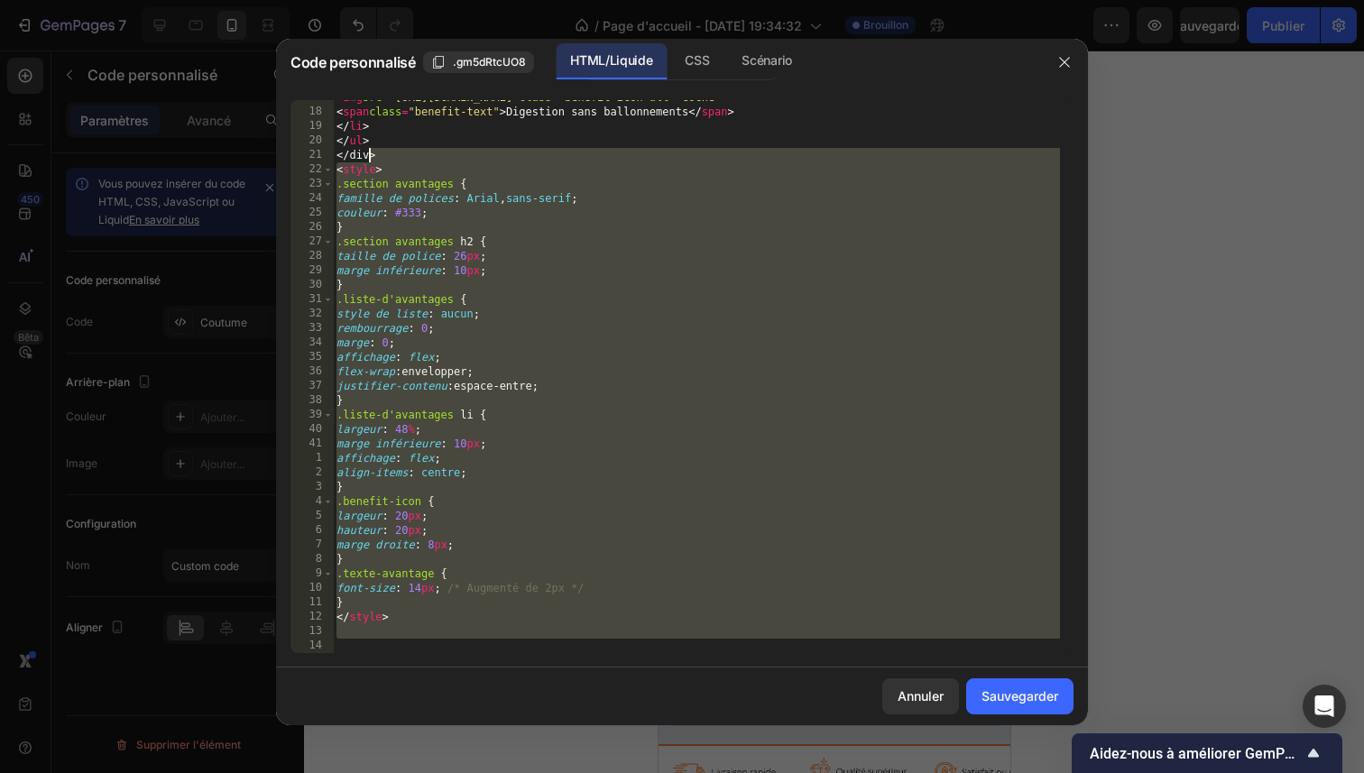
scroll to position [0, 0]
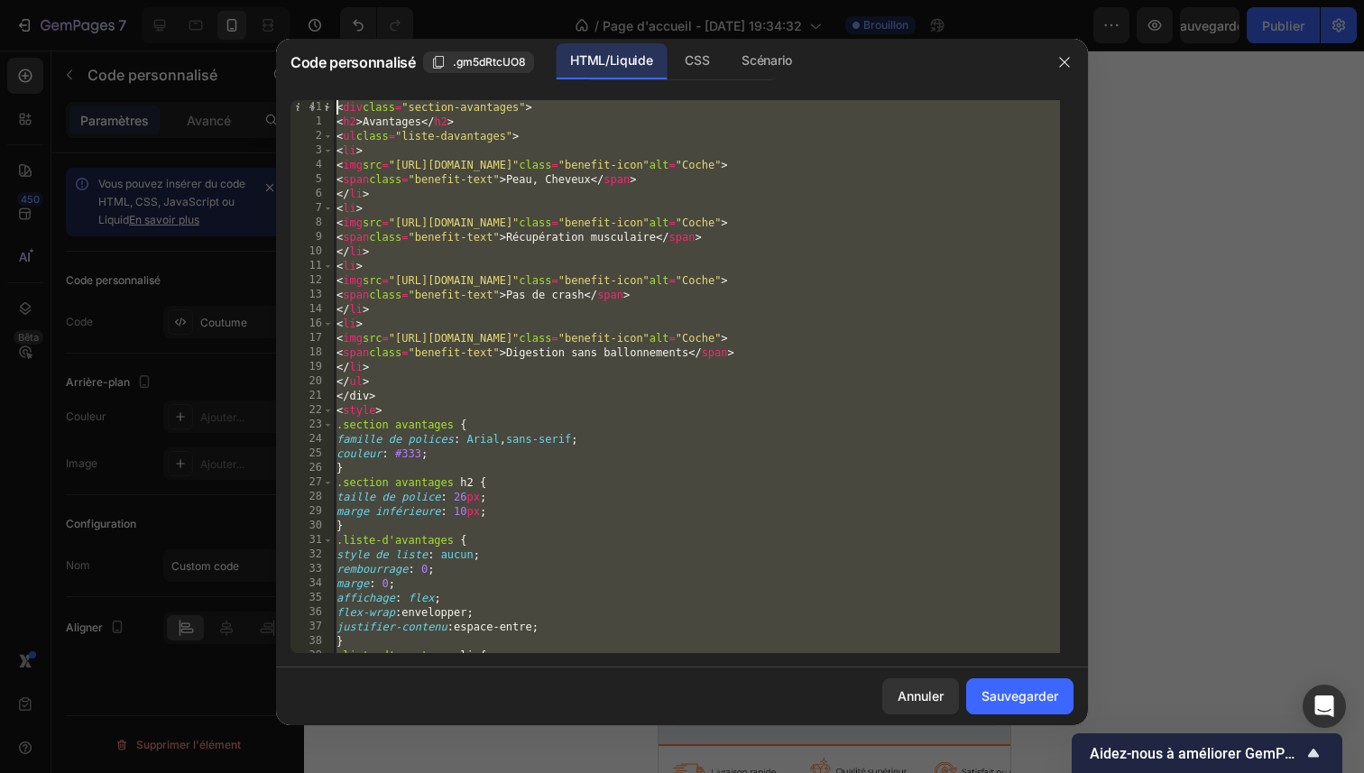
drag, startPoint x: 463, startPoint y: 645, endPoint x: 326, endPoint y: 37, distance: 623.3
click at [326, 37] on div "Code personnalisé .gm5dRtcUO8 HTML/Liquide CSS Scénario 41 1 2 3 4 5 6 7 8 9 10…" at bounding box center [682, 386] width 1364 height 773
type textarea "<div class="benefits-section"> <h2>Benefits</h2>"
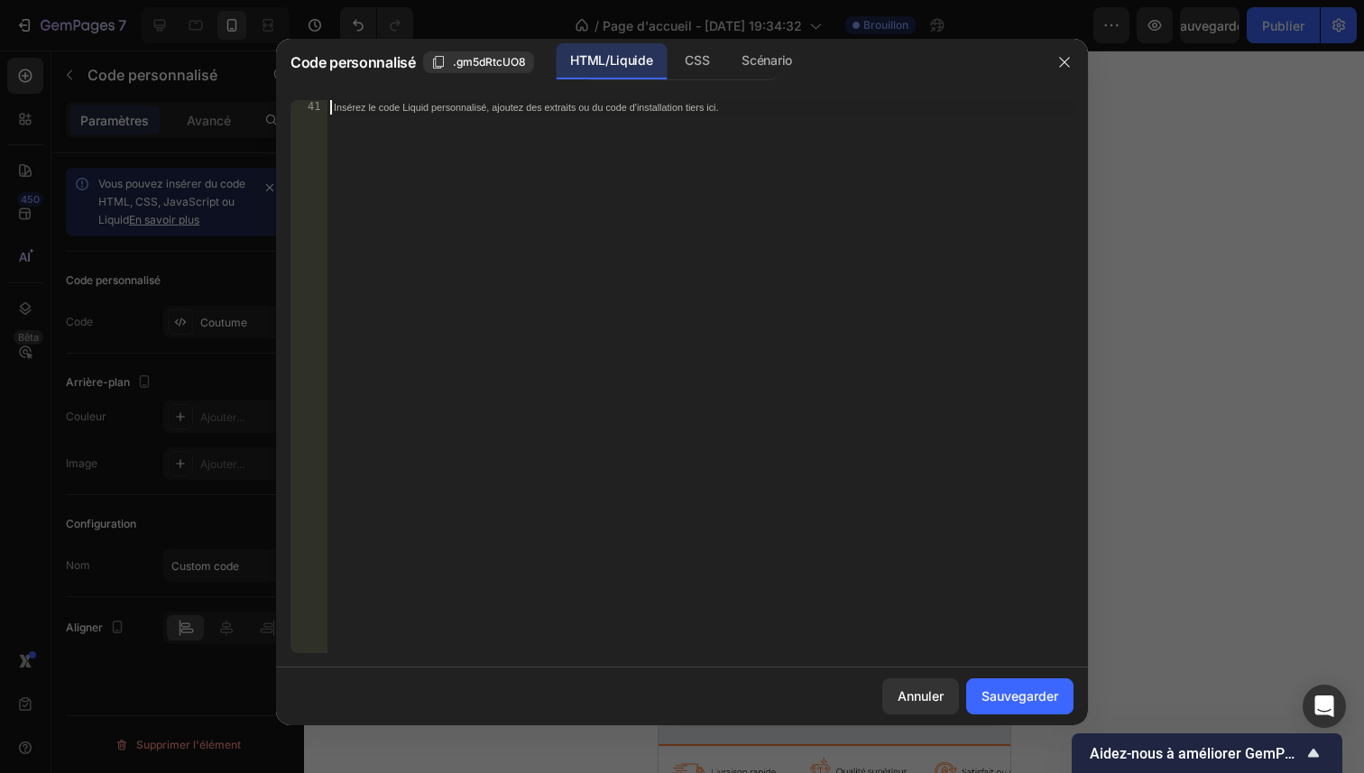
scroll to position [226, 0]
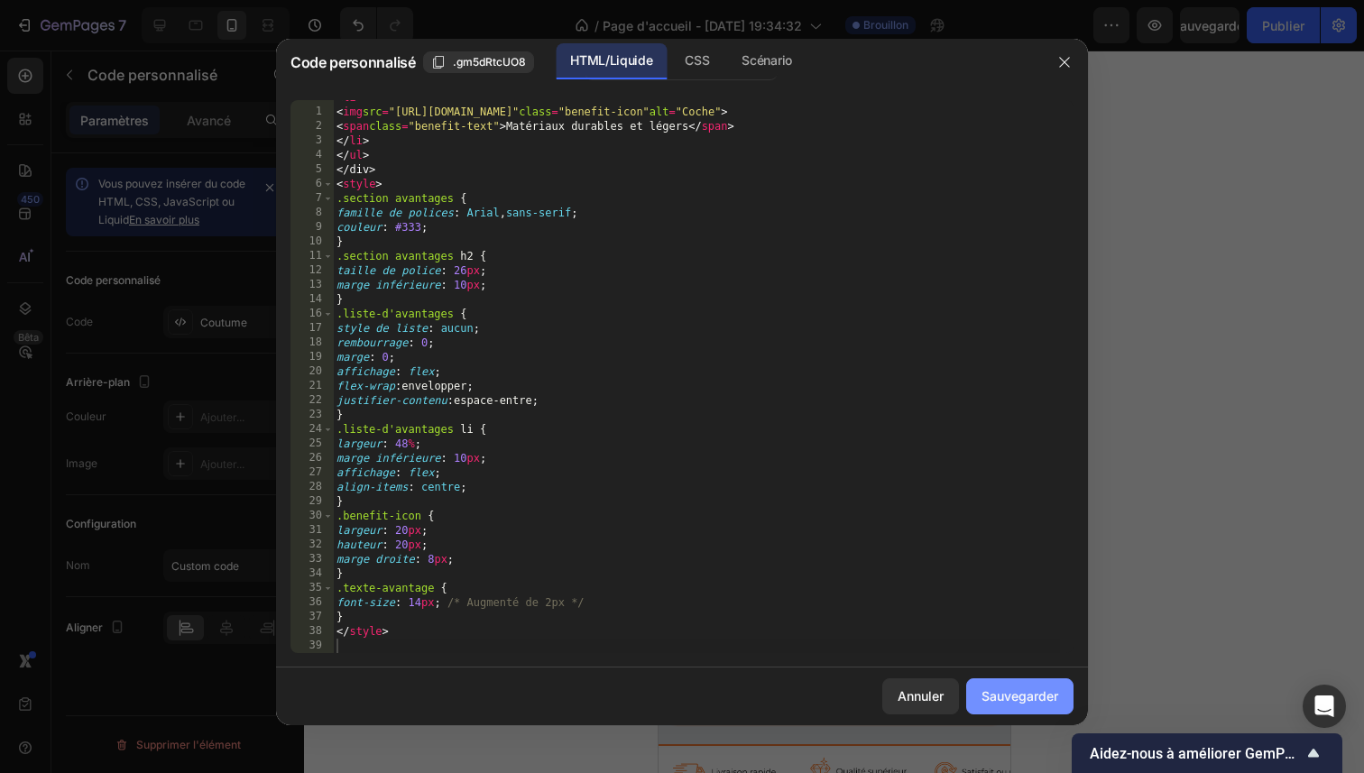
click at [1028, 695] on font "Sauvegarder" at bounding box center [1019, 695] width 77 height 15
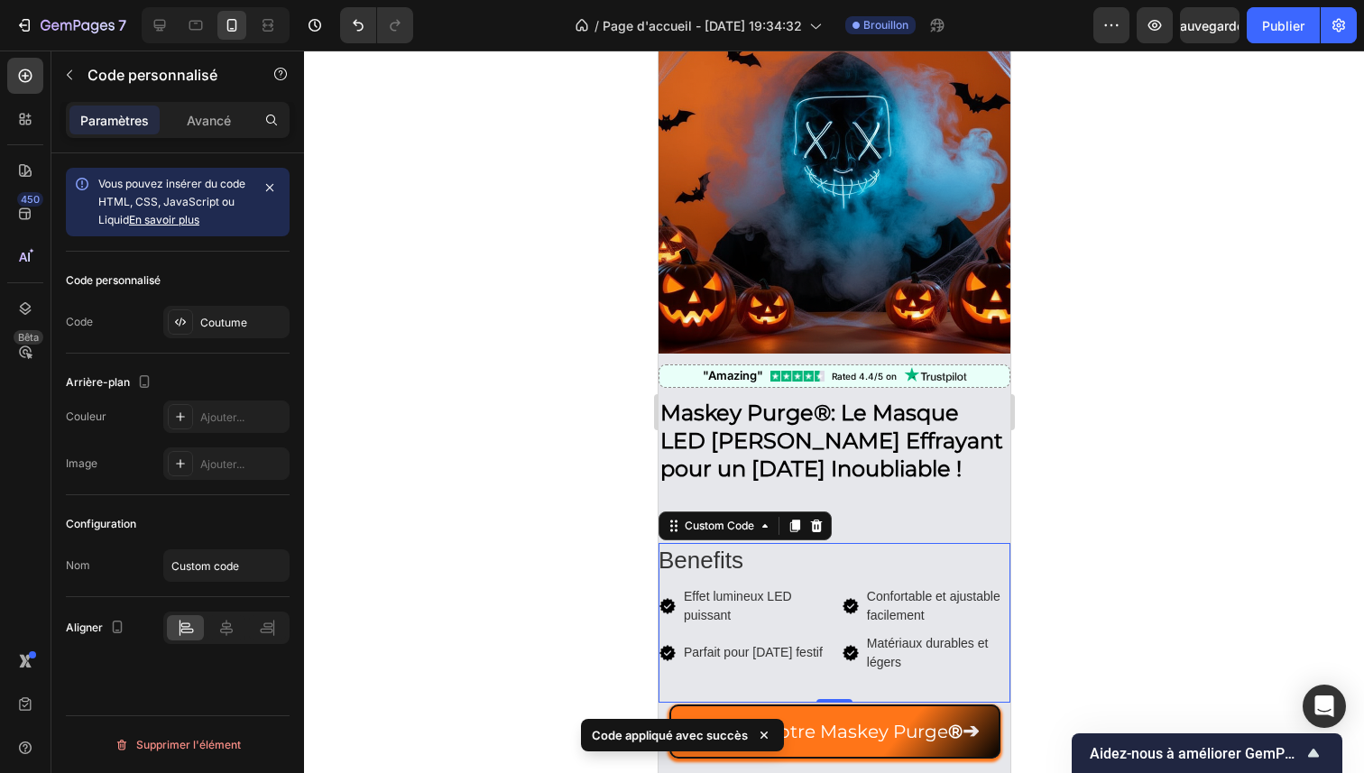
click at [1122, 505] on div at bounding box center [834, 412] width 1060 height 723
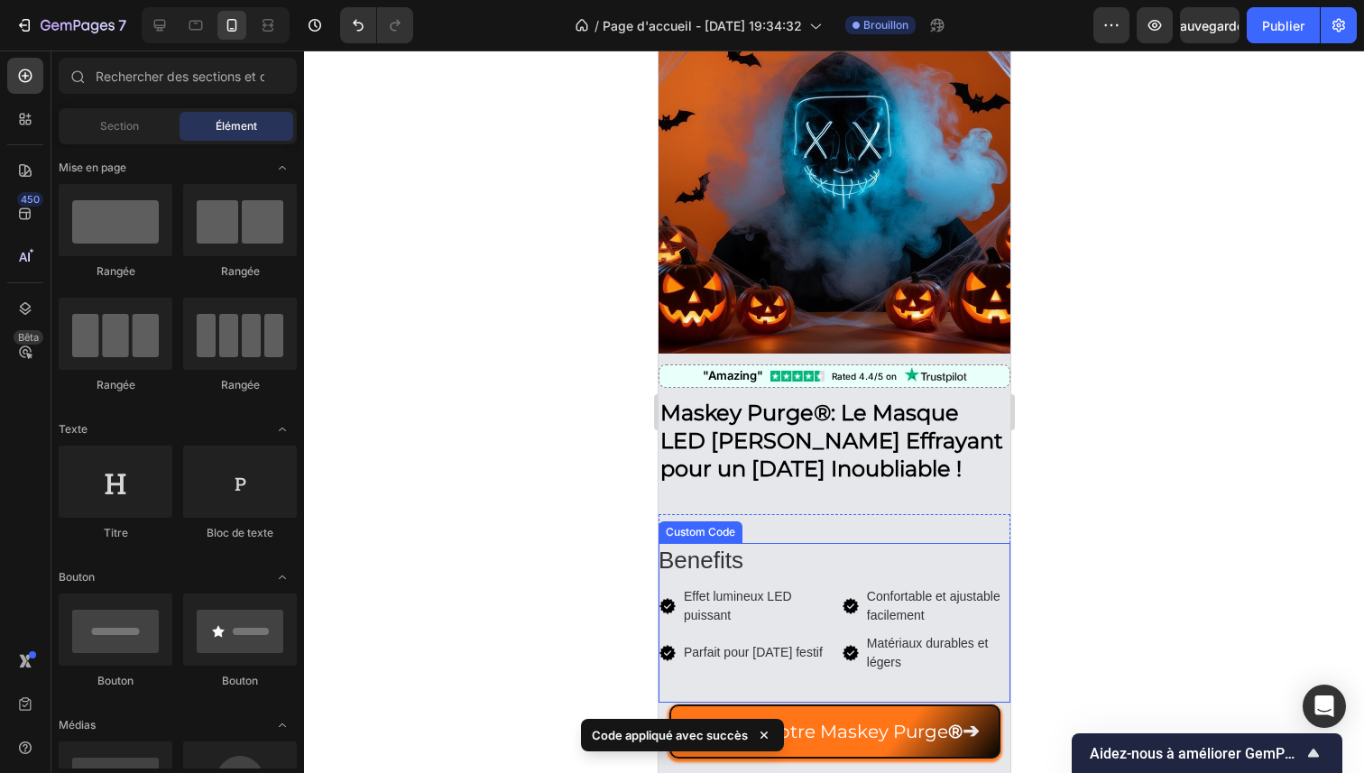
click at [734, 553] on h2 "Benefits" at bounding box center [834, 560] width 352 height 35
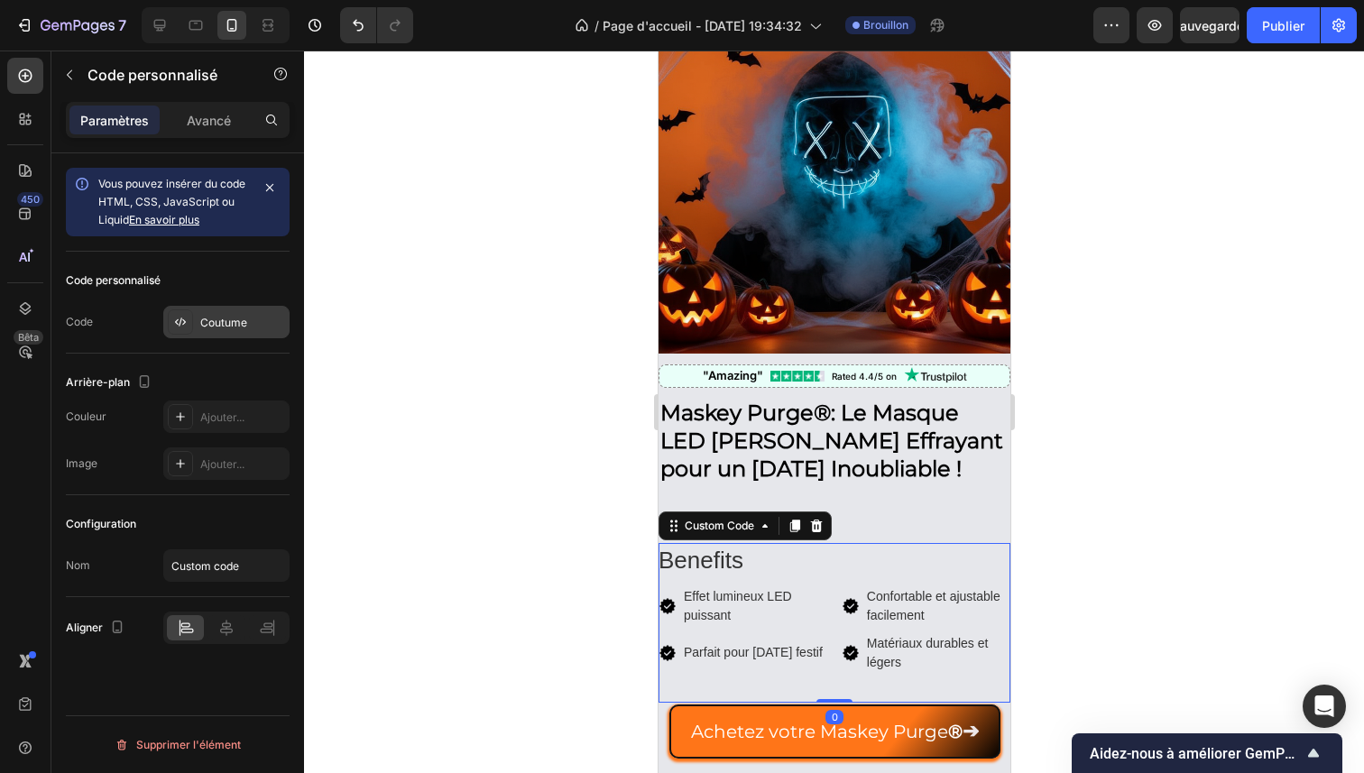
click at [217, 323] on font "Coutume" at bounding box center [223, 323] width 47 height 14
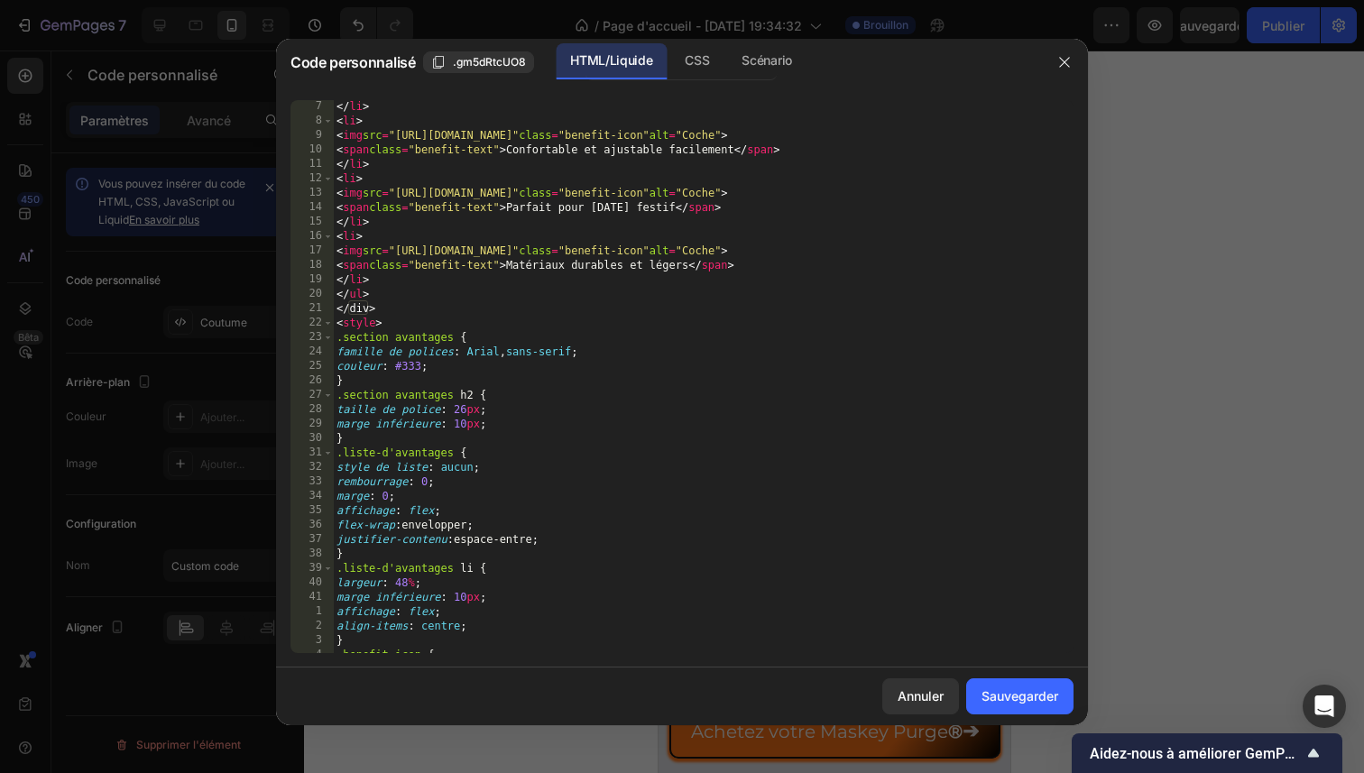
scroll to position [0, 0]
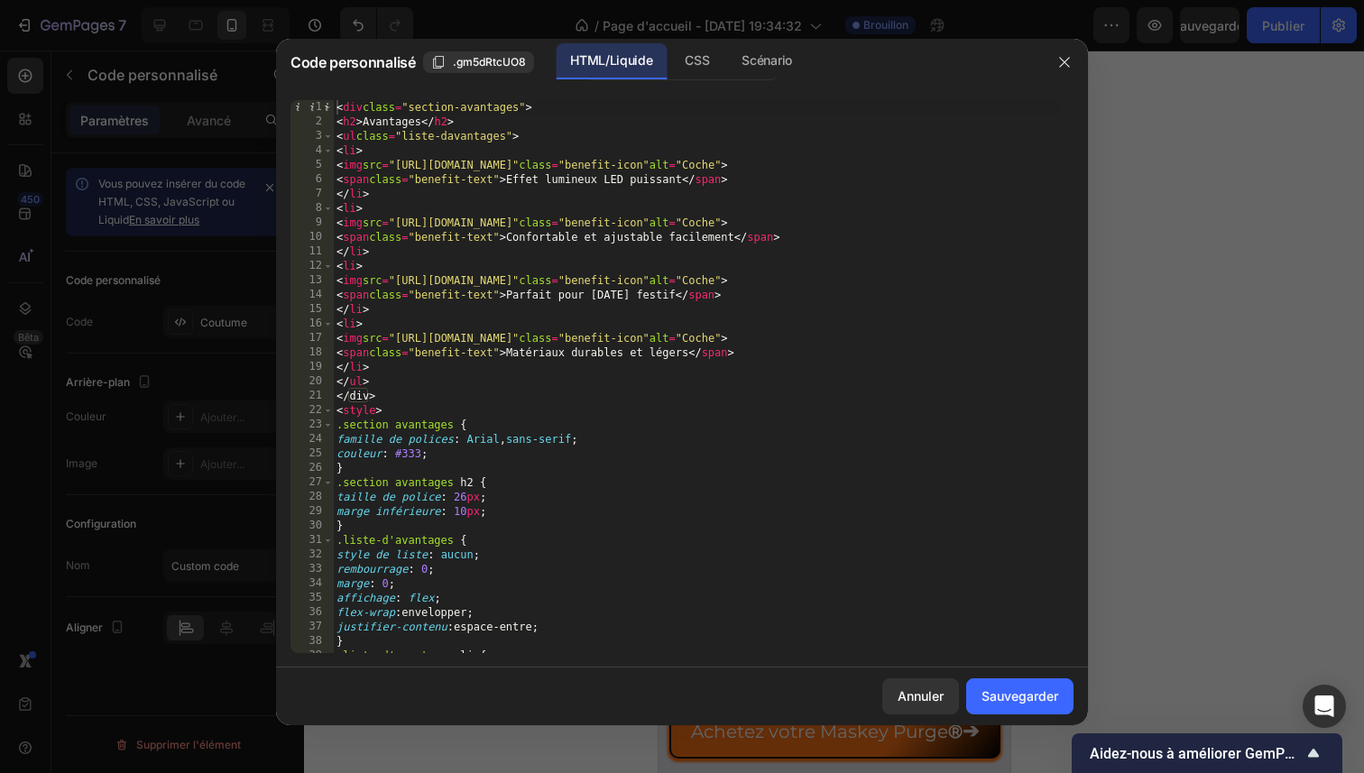
click at [416, 122] on div "< div class = "section-avantages" > < h2 > Avantages </ h2 > < ul class = "list…" at bounding box center [696, 391] width 727 height 582
drag, startPoint x: 440, startPoint y: 122, endPoint x: 384, endPoint y: 123, distance: 55.9
click at [384, 123] on div "< div class = "section-avantages" > < h2 > Avantages </ h2 > < ul class = "list…" at bounding box center [696, 391] width 727 height 582
type textarea "<h2>Ben>"
click at [1064, 57] on icon "button" at bounding box center [1064, 62] width 14 height 14
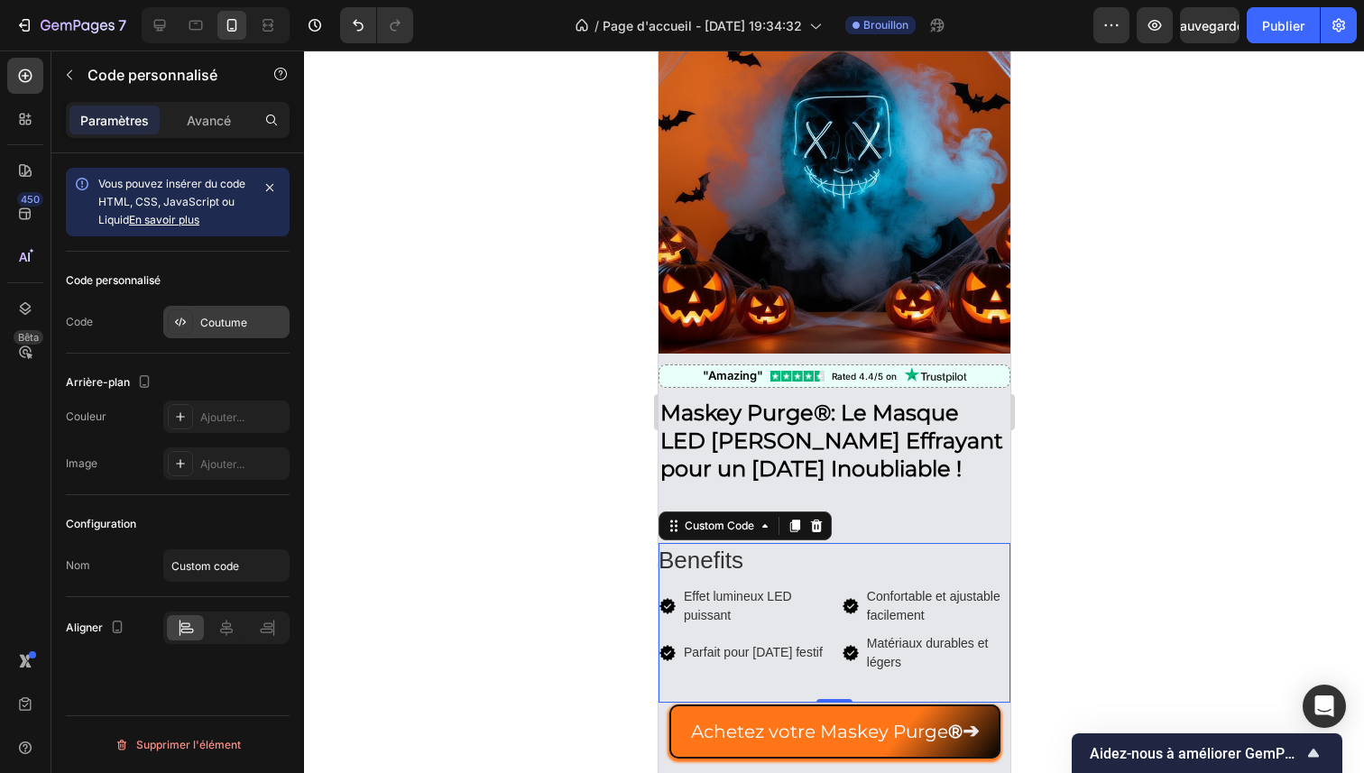
click at [234, 323] on font "Coutume" at bounding box center [223, 323] width 47 height 14
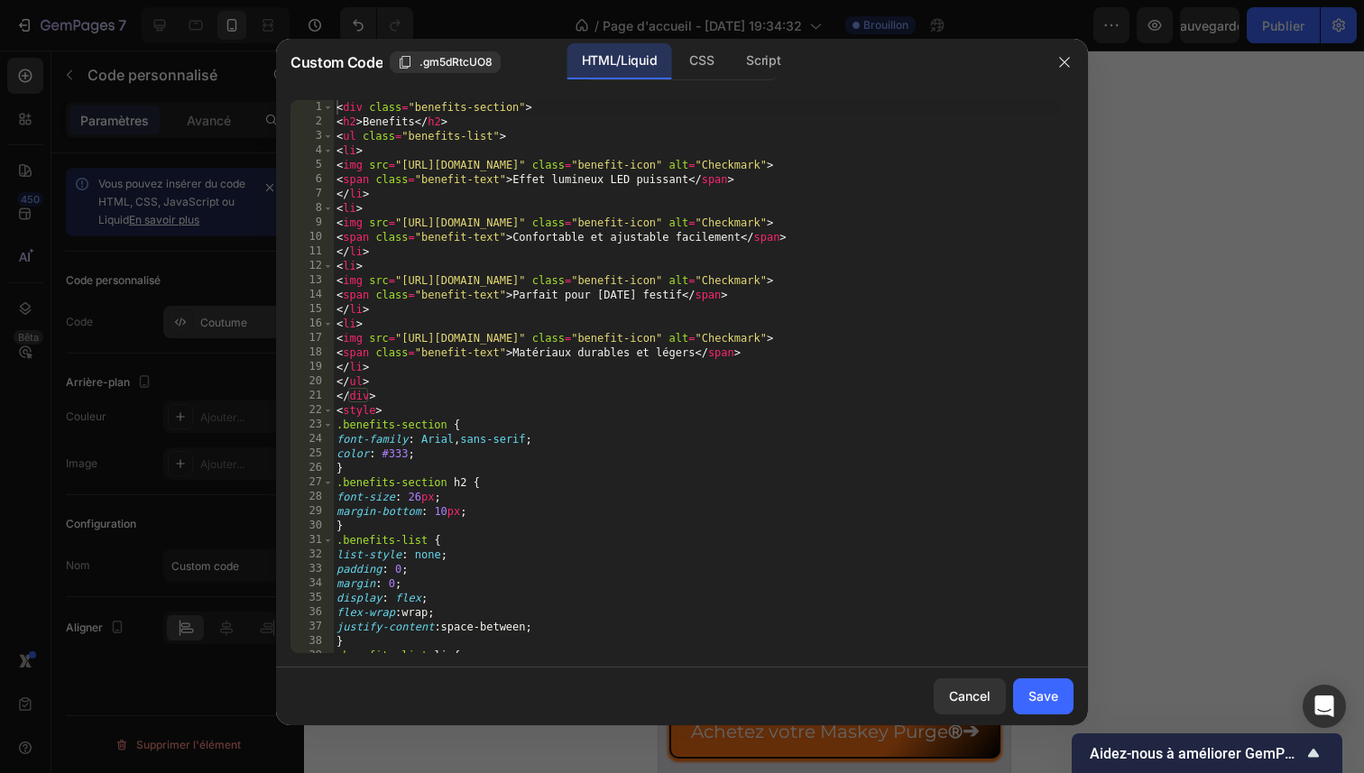
click at [234, 323] on div at bounding box center [682, 386] width 1364 height 773
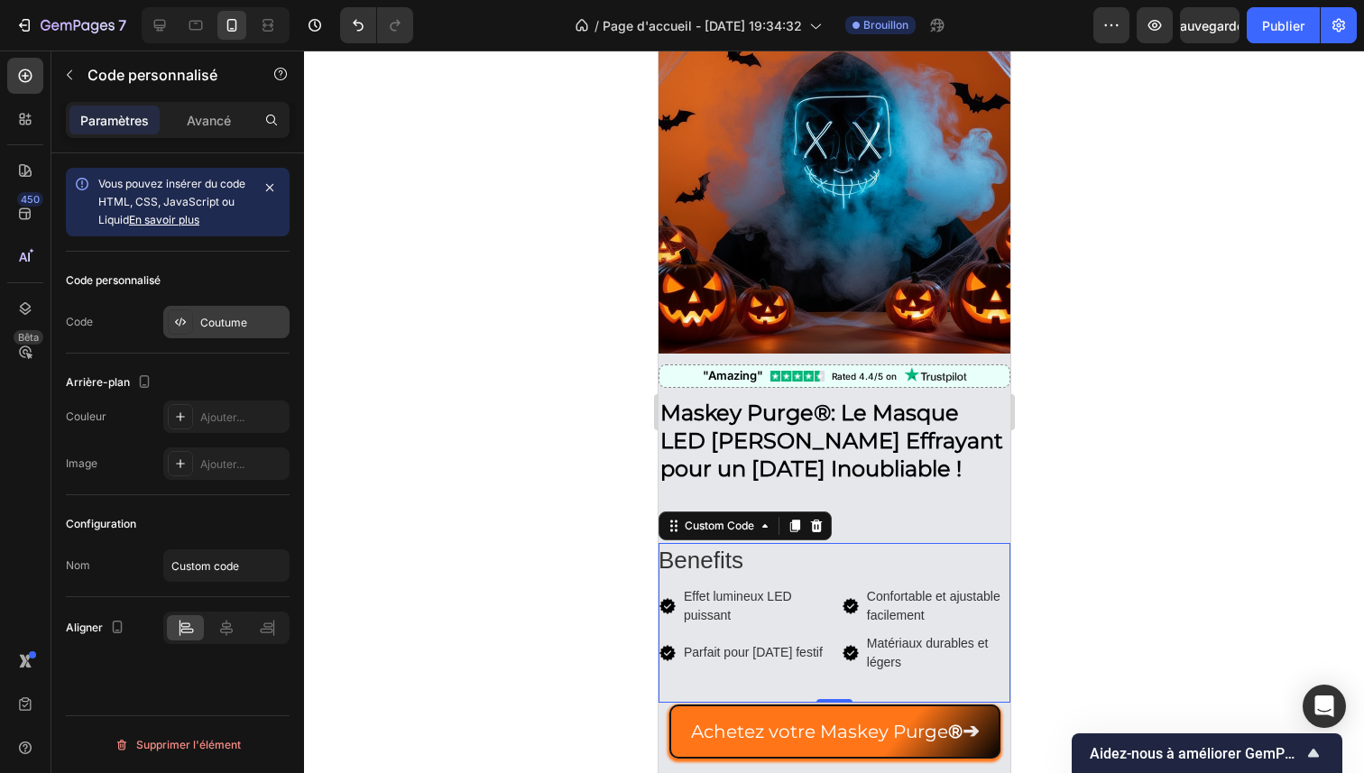
click at [234, 323] on font "Coutume" at bounding box center [223, 323] width 47 height 14
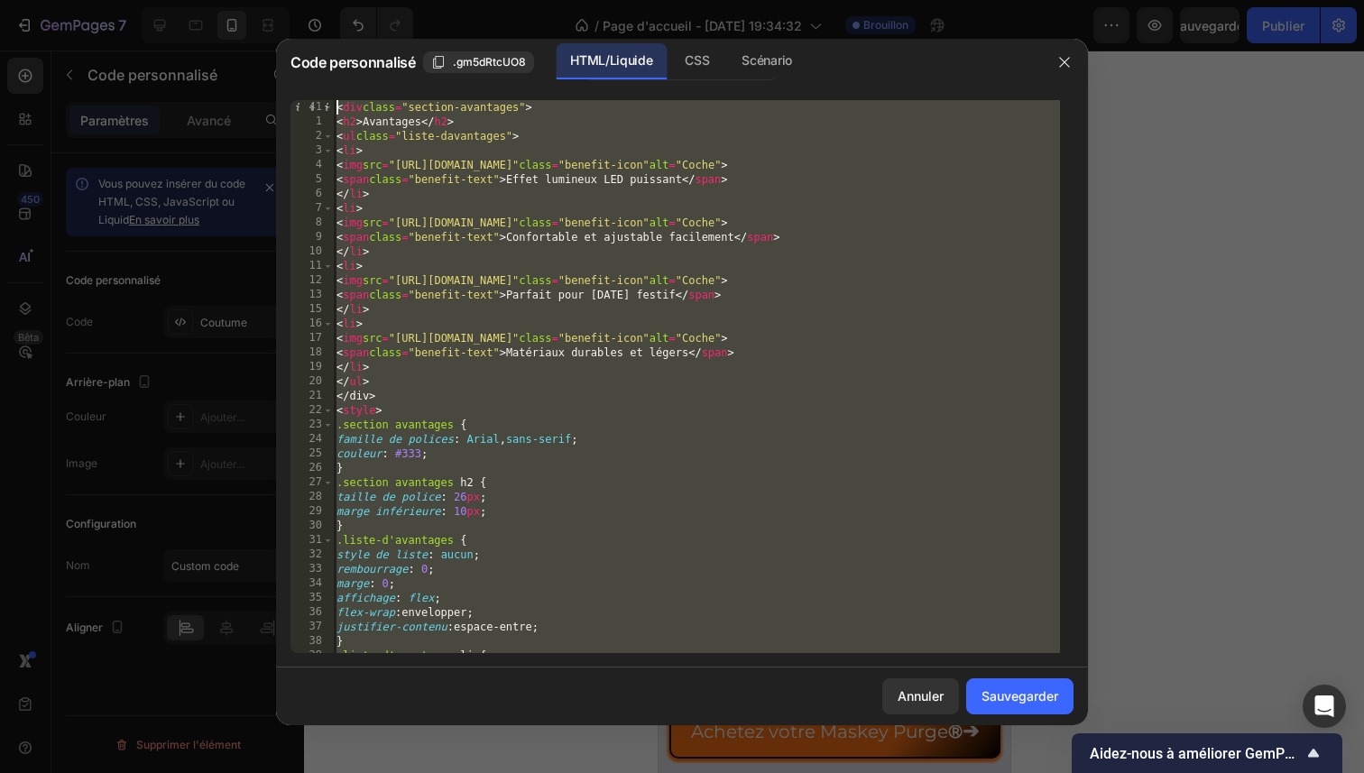
drag, startPoint x: 415, startPoint y: 650, endPoint x: 339, endPoint y: -43, distance: 697.8
click at [339, 0] on html "7 / Page d'accueil - [DATE] 19:34:32 Brouillon Aperçu Sauvegarder Publier 450 B…" at bounding box center [682, 0] width 1364 height 0
type textarea "<div class="benefits-section"> <h2>Benefits</h2>"
click at [1069, 60] on icon "button" at bounding box center [1064, 62] width 14 height 14
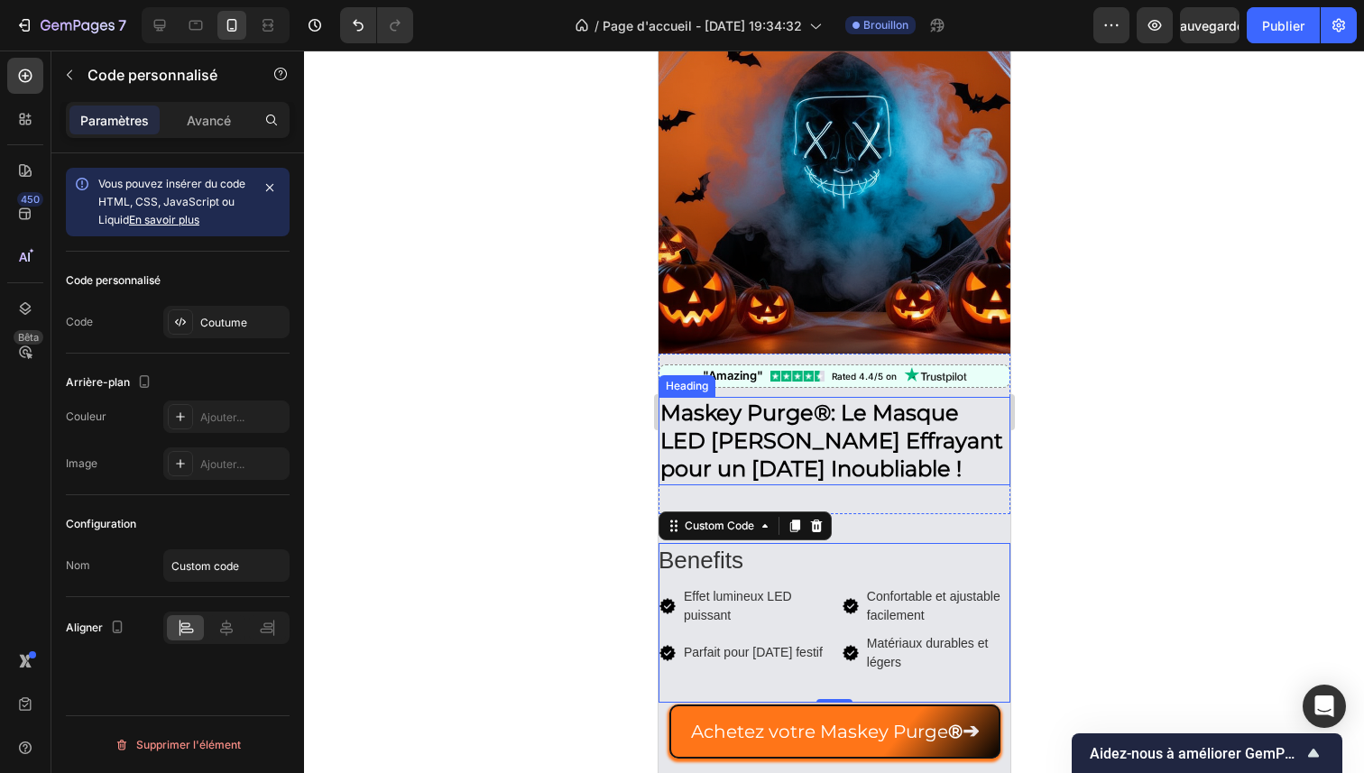
click at [719, 432] on strong ": Le Masque LED [PERSON_NAME] Effrayant pour un [DATE] Inoubliable !" at bounding box center [830, 441] width 343 height 82
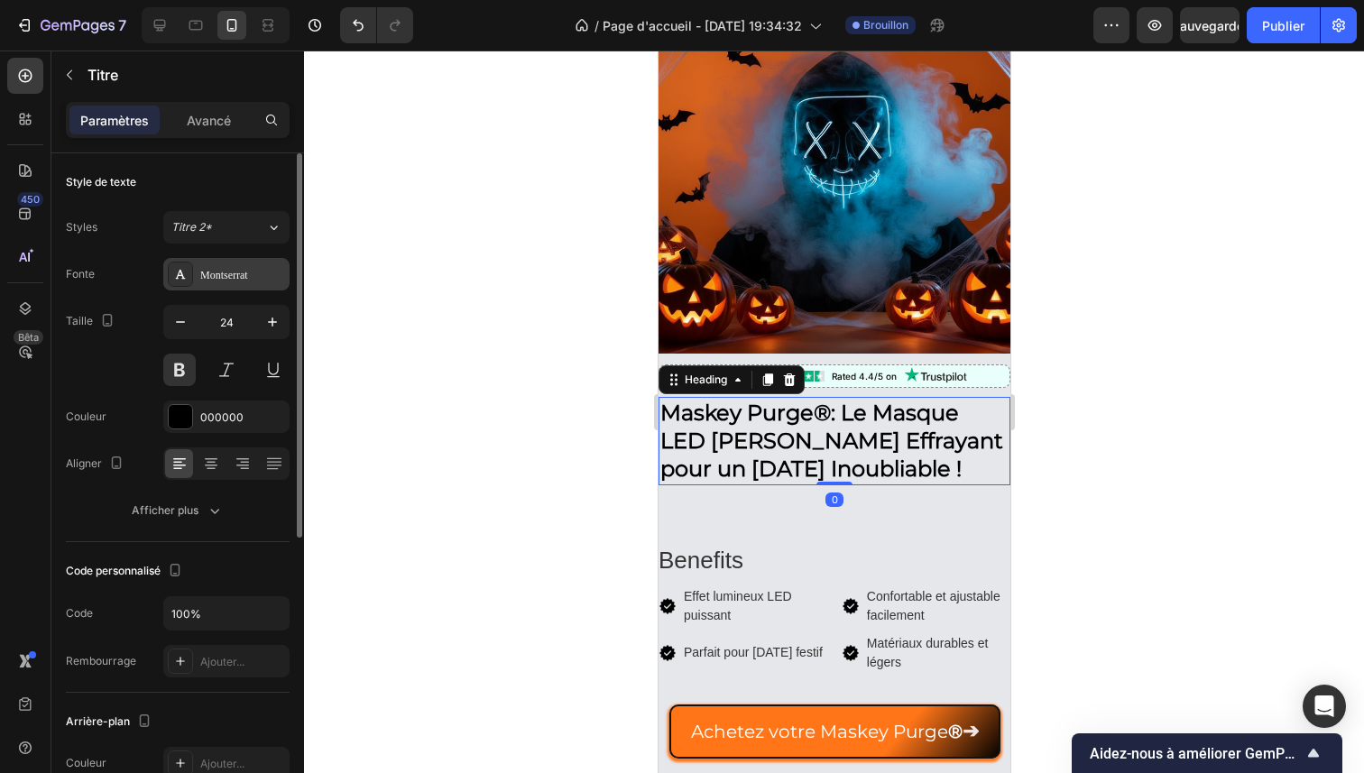
click at [242, 272] on font "Montserrat" at bounding box center [224, 275] width 48 height 13
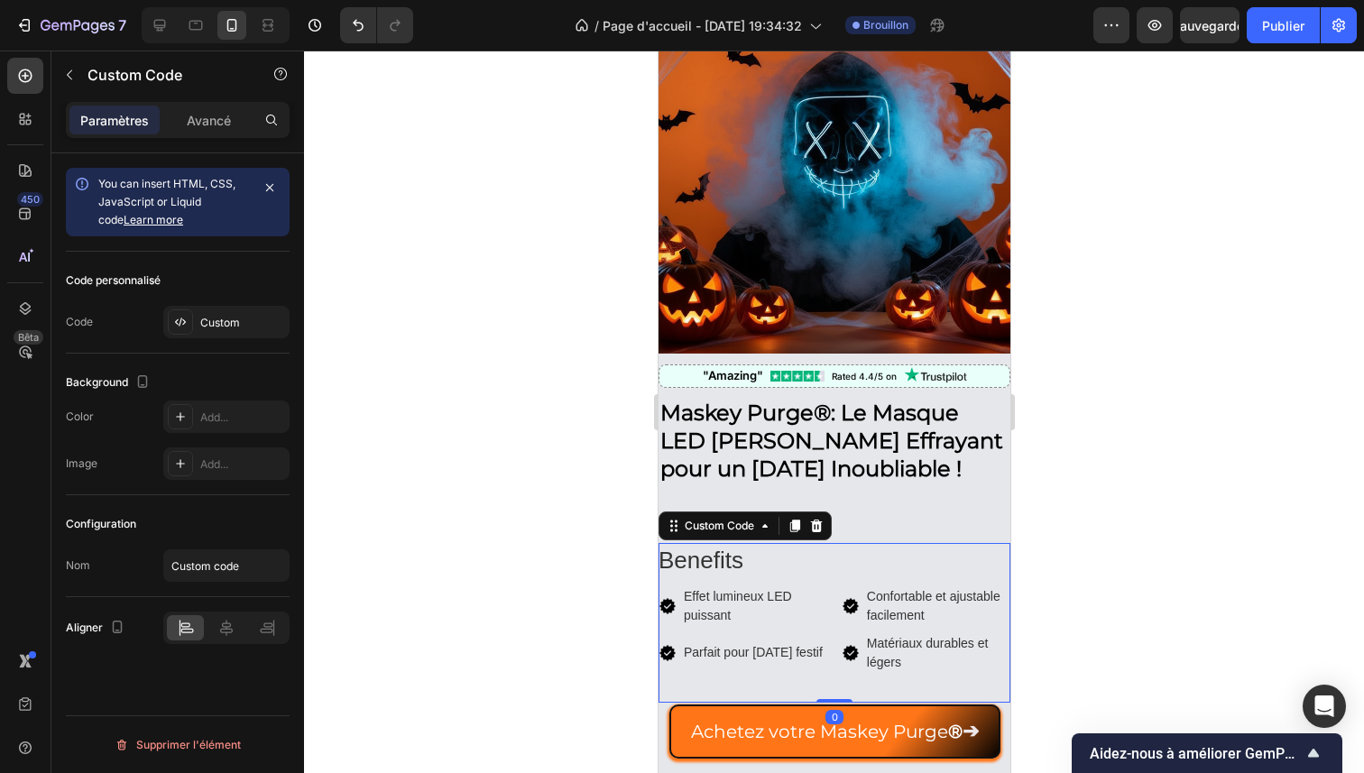
click at [812, 587] on span "Effet lumineux LED puissant" at bounding box center [754, 606] width 143 height 38
click at [255, 315] on div "Coutume" at bounding box center [242, 323] width 85 height 16
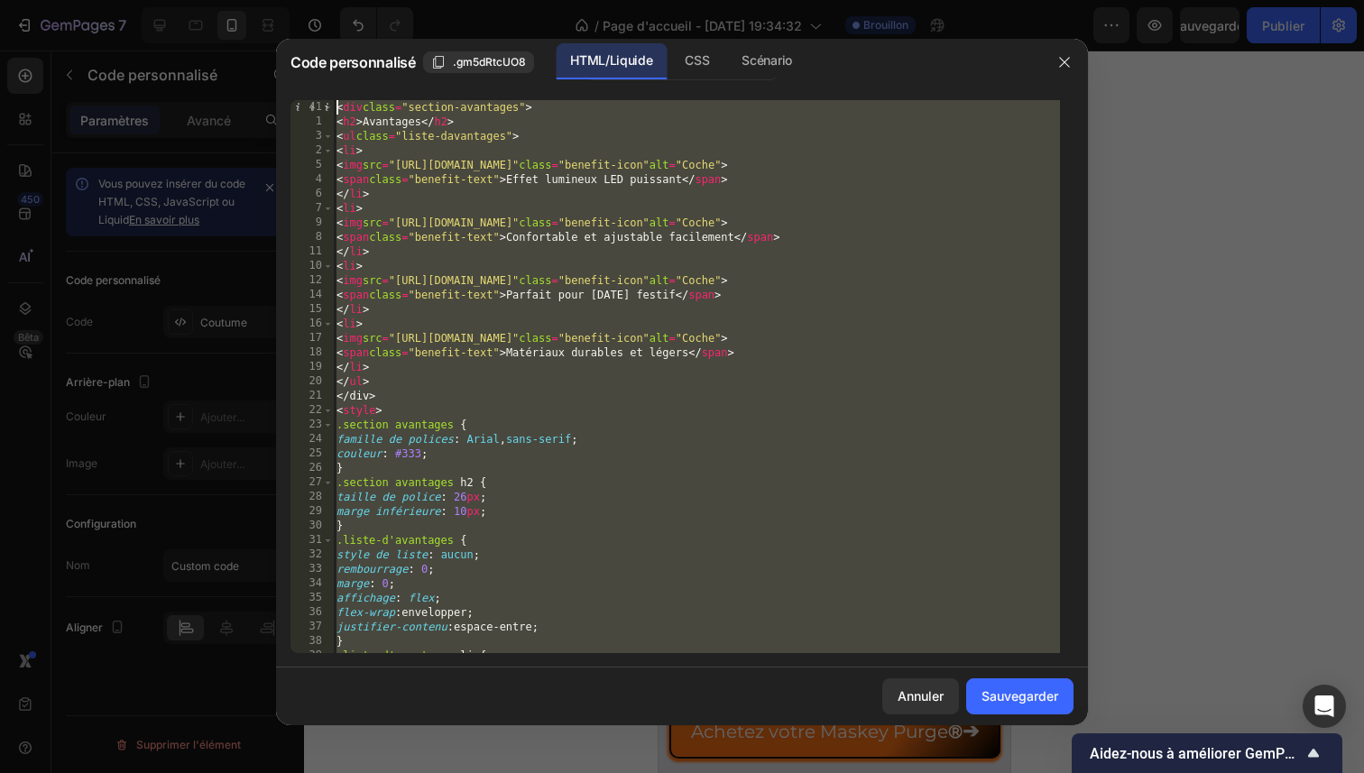
drag, startPoint x: 476, startPoint y: 648, endPoint x: 362, endPoint y: -12, distance: 669.3
click at [362, 0] on html "7 / Page d'accueil - [DATE] 19:34:32 Brouillon Aperçu Sauvegarder Publier 450 B…" at bounding box center [682, 0] width 1364 height 0
type textarea "<div class="benefits-section"> <h2>Benefits</h2>"
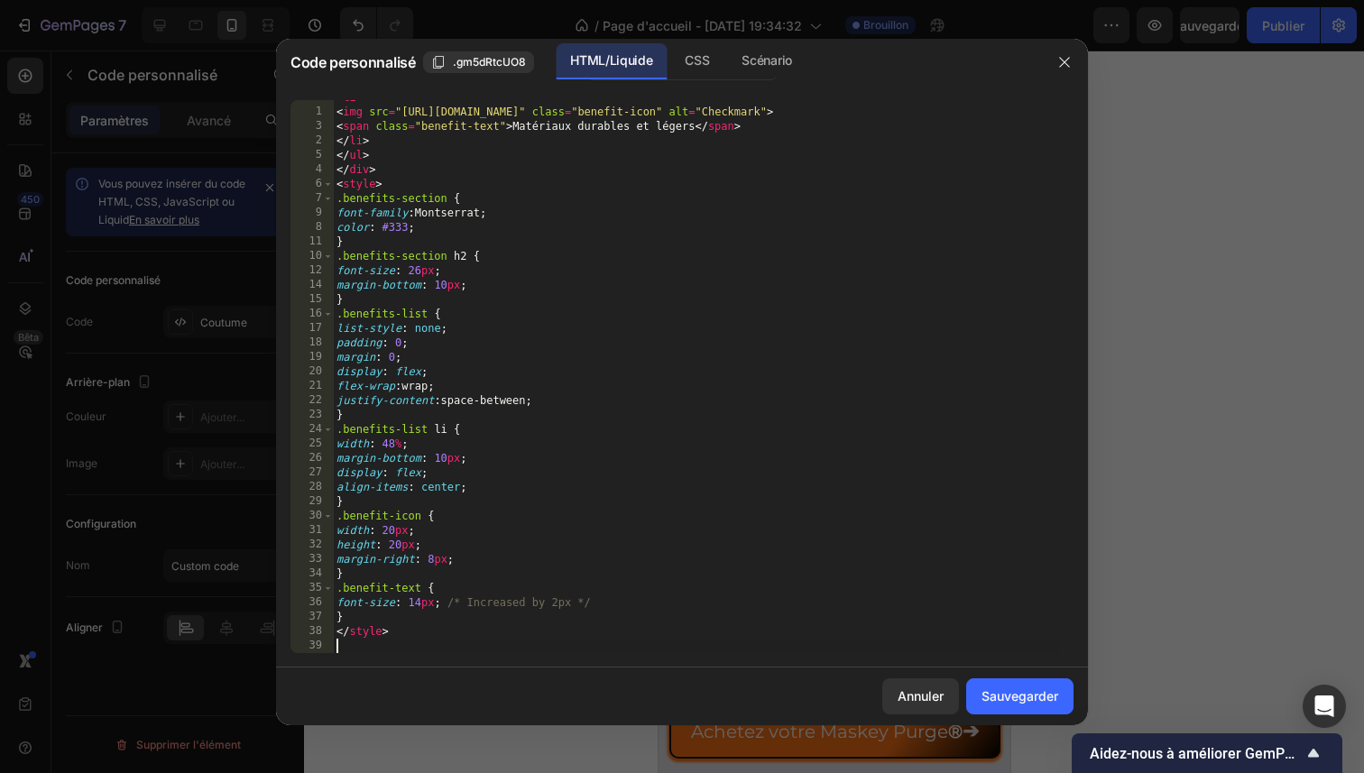
scroll to position [226, 0]
click at [1012, 720] on div "Annuler Sauvegarder" at bounding box center [682, 697] width 812 height 58
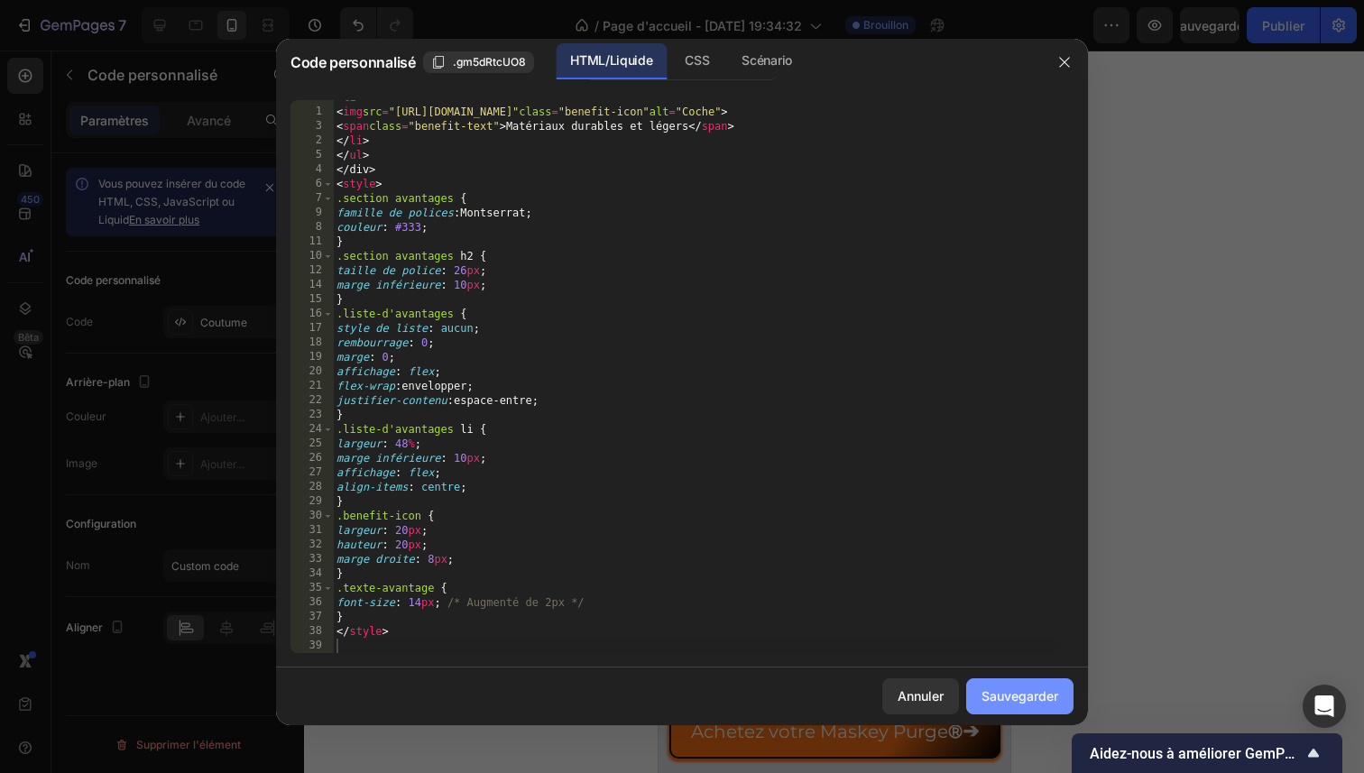
click at [1013, 698] on font "Sauvegarder" at bounding box center [1019, 695] width 77 height 15
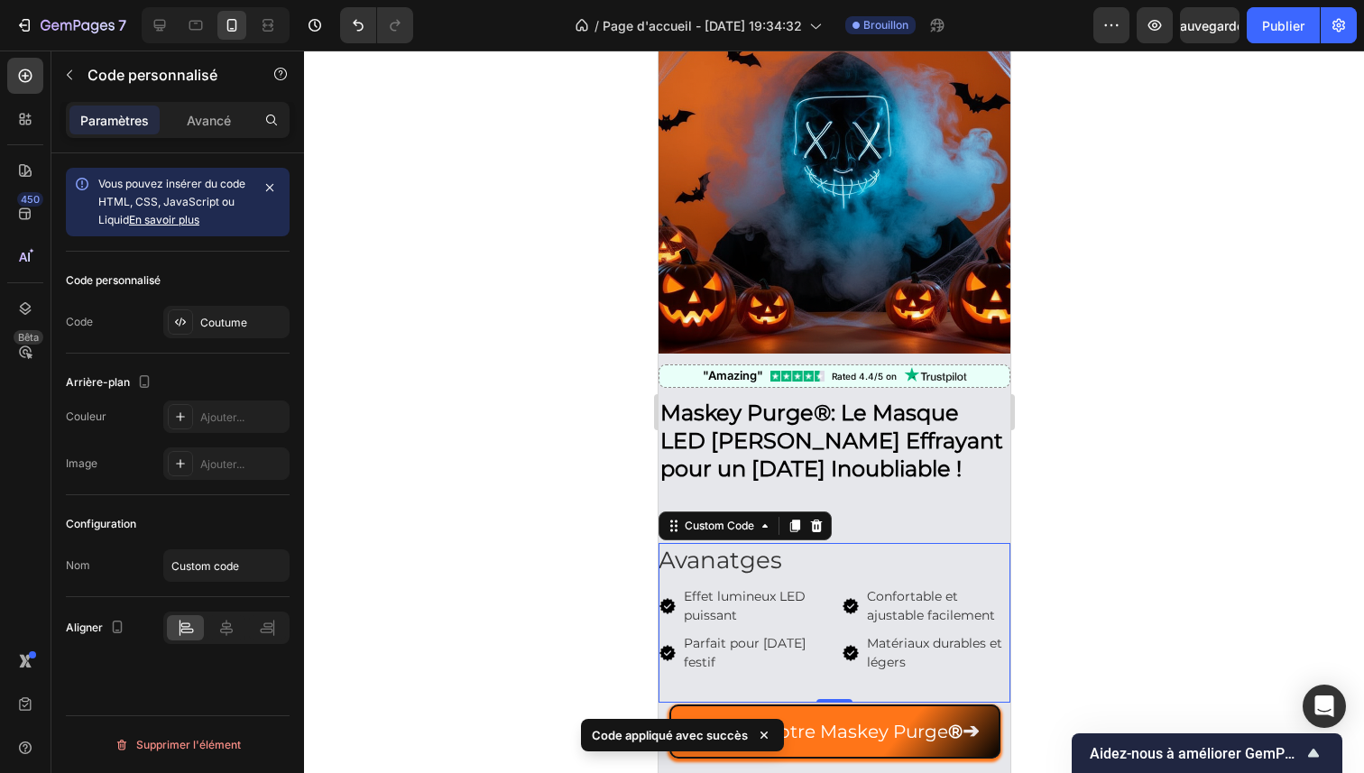
click at [1093, 491] on div at bounding box center [834, 412] width 1060 height 723
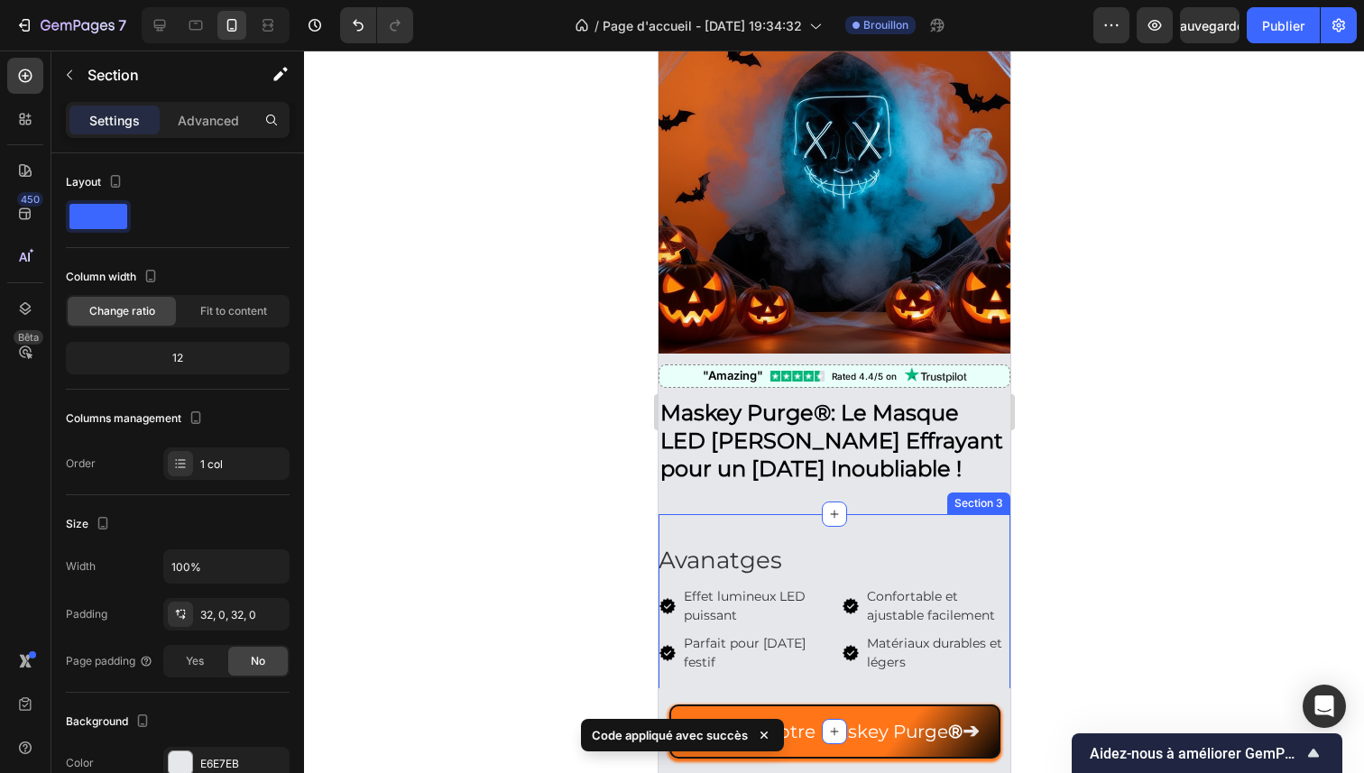
click at [735, 517] on div "Avanatges Effet lumineux LED puissant Confortable et ajustable facilement Parfa…" at bounding box center [834, 622] width 352 height 217
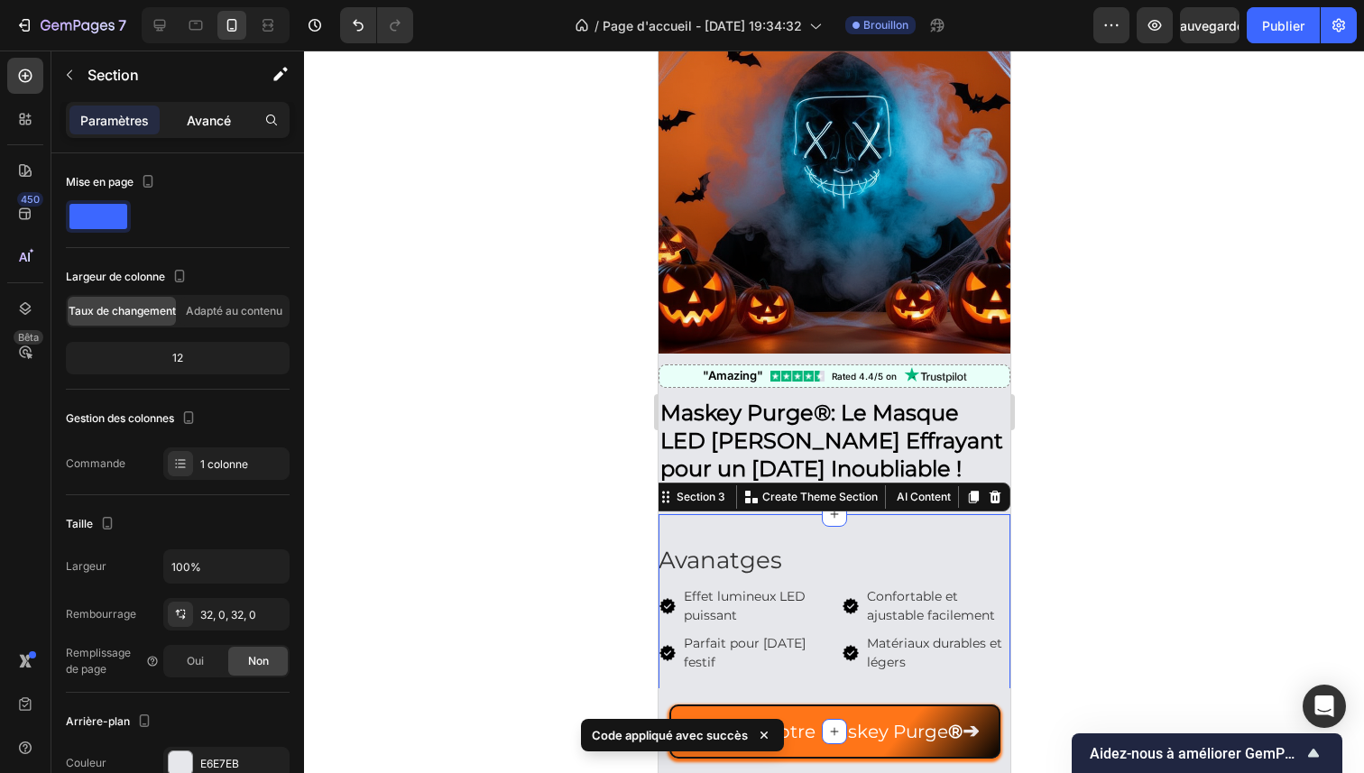
click at [214, 124] on font "Avancé" at bounding box center [209, 120] width 44 height 15
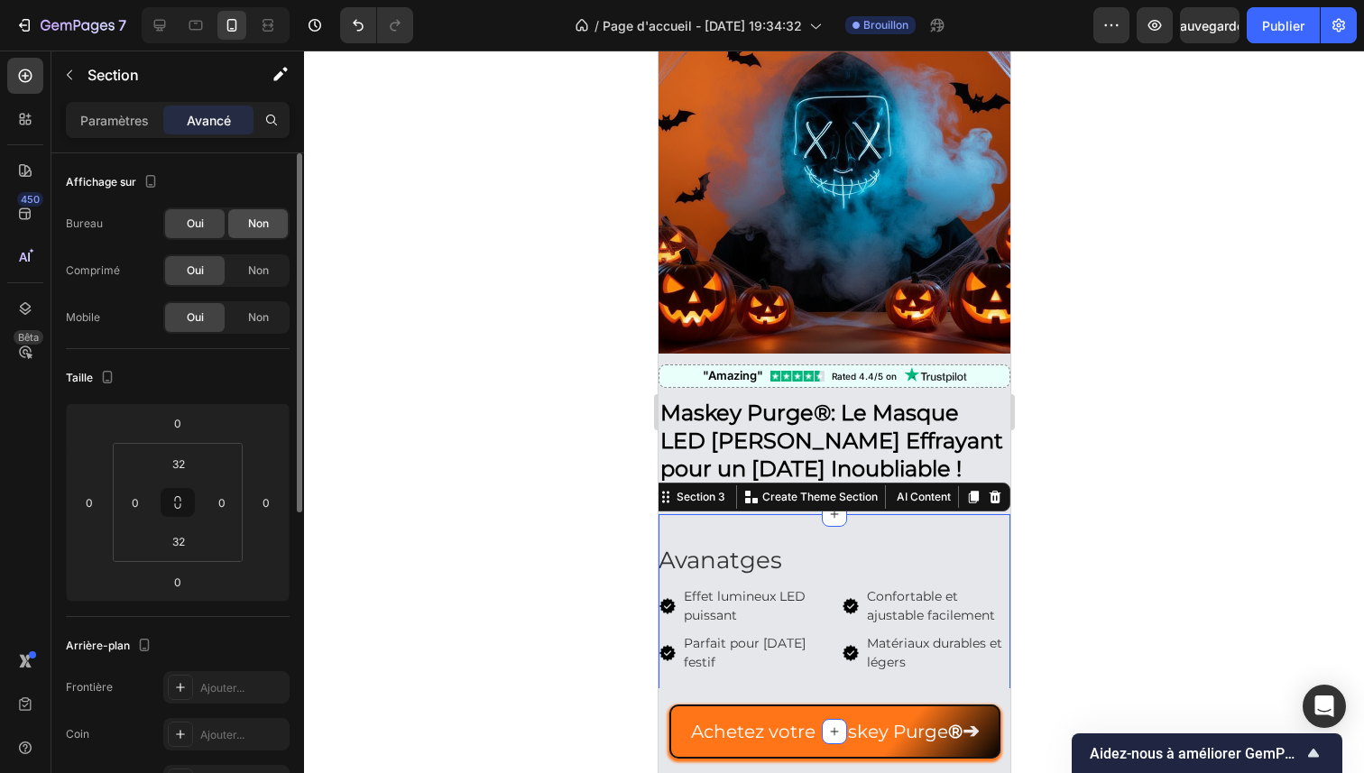
click at [240, 215] on div "Non" at bounding box center [258, 223] width 60 height 29
click at [256, 267] on font "Non" at bounding box center [258, 270] width 21 height 14
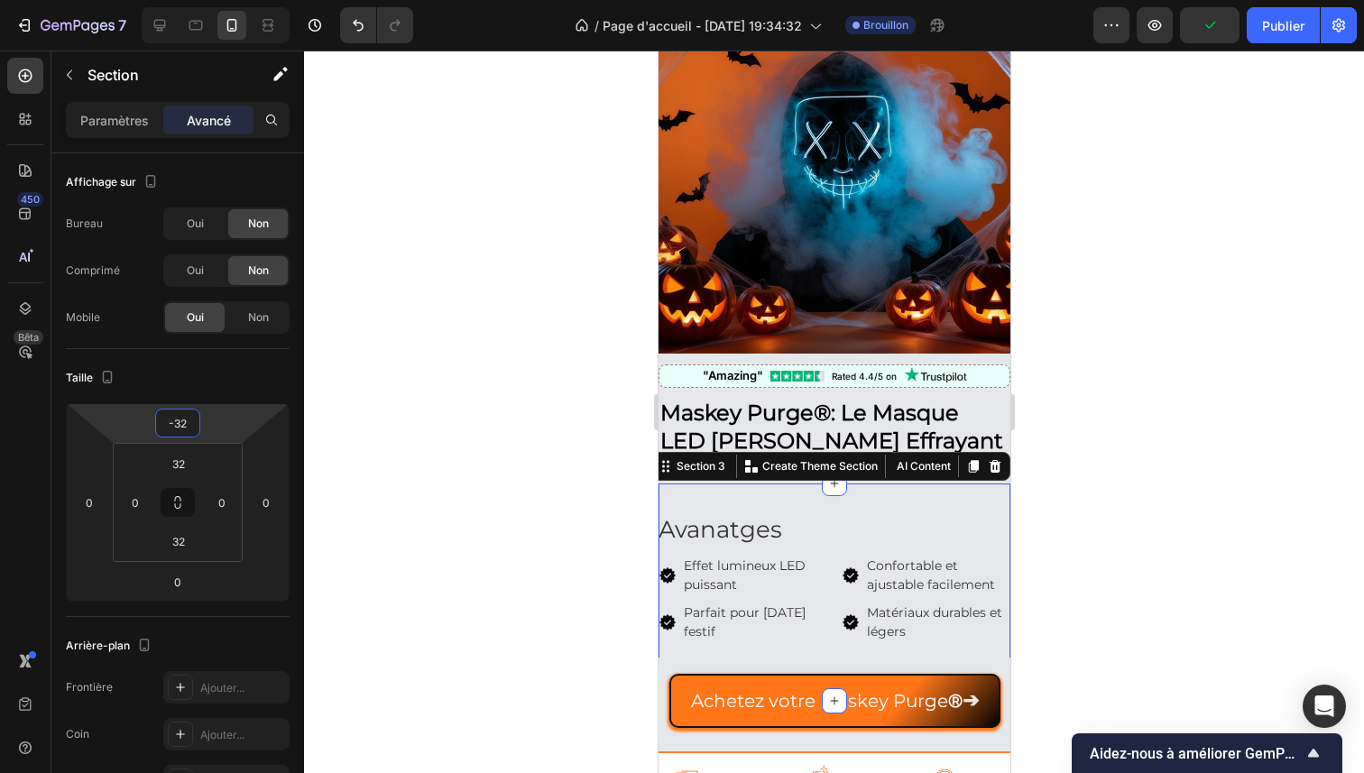
type input "-30"
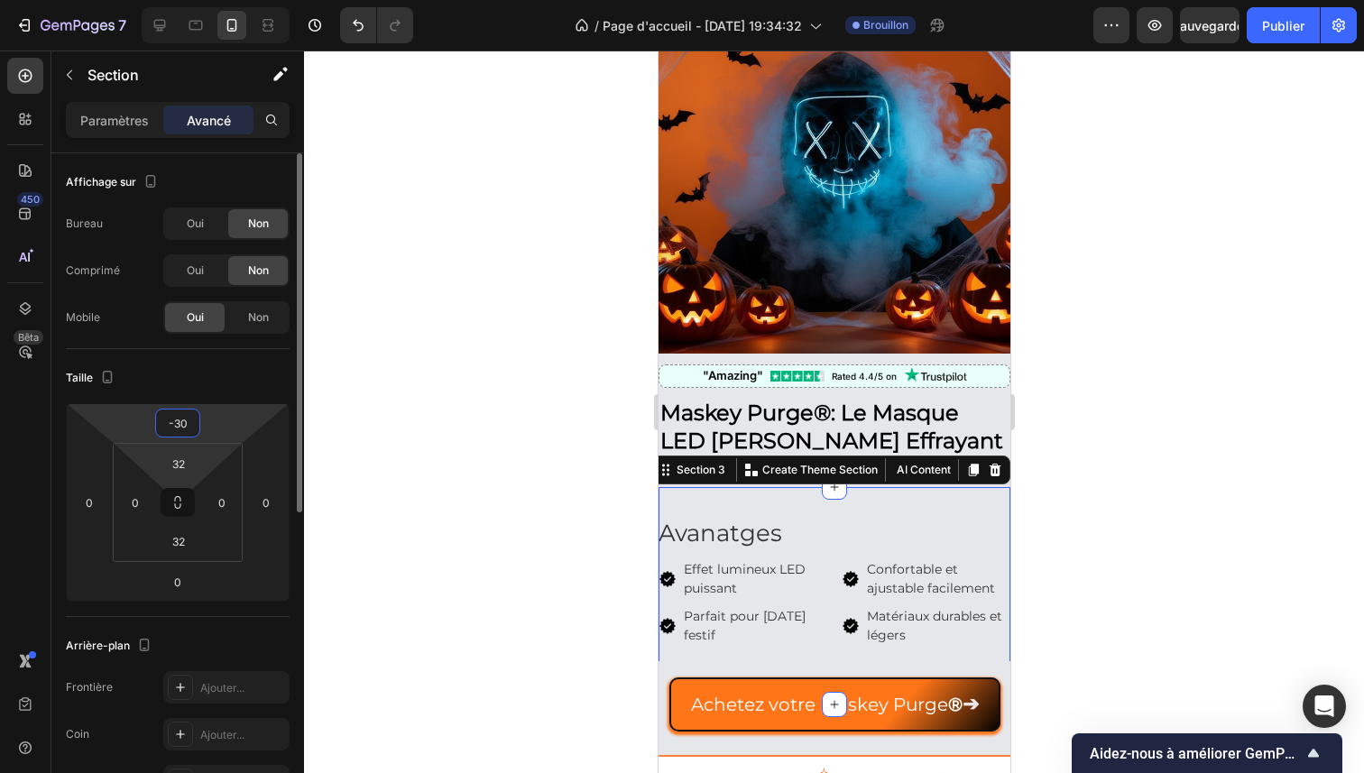
drag, startPoint x: 216, startPoint y: 432, endPoint x: 219, endPoint y: 446, distance: 14.0
click at [219, 0] on html "7 / Page d'accueil - [DATE] 19:34:32 Brouillon Aperçu Sauvegarder Publier 450 B…" at bounding box center [682, 0] width 1364 height 0
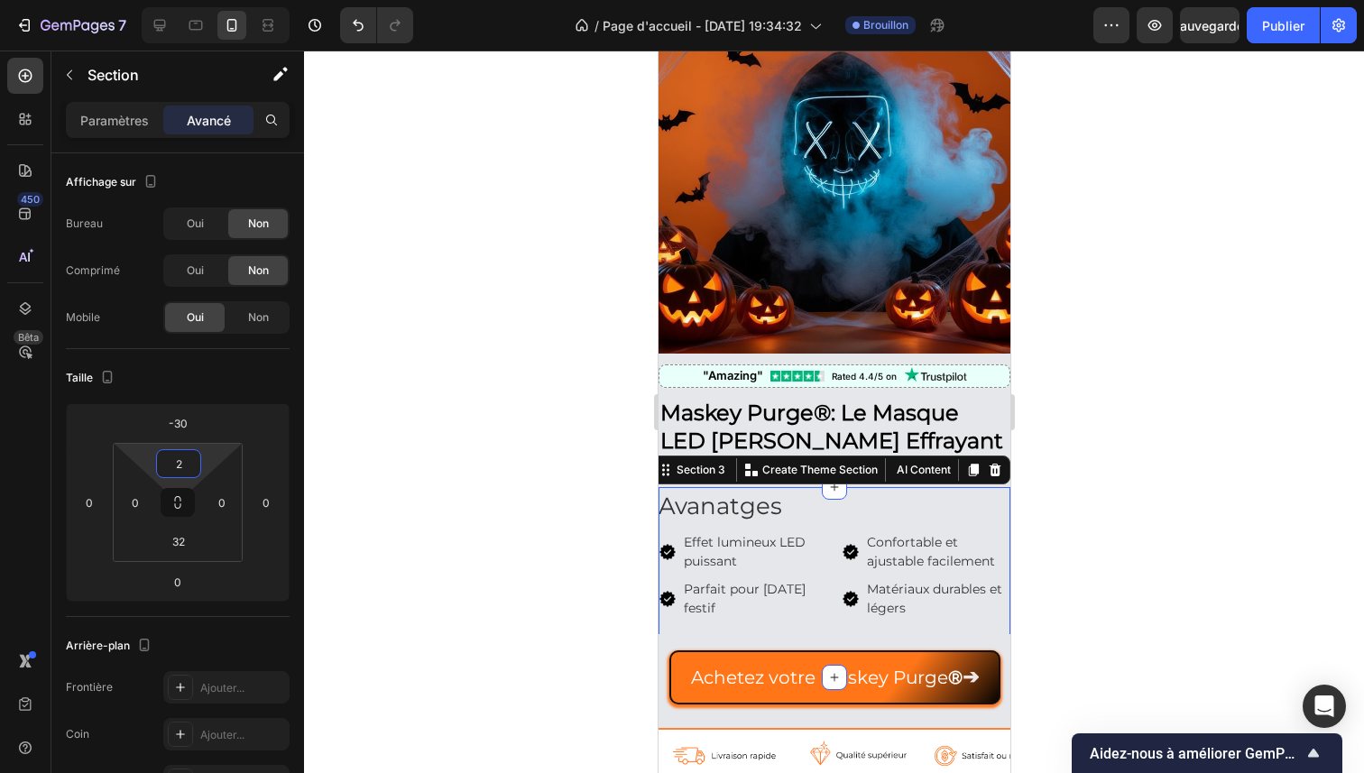
type input "0"
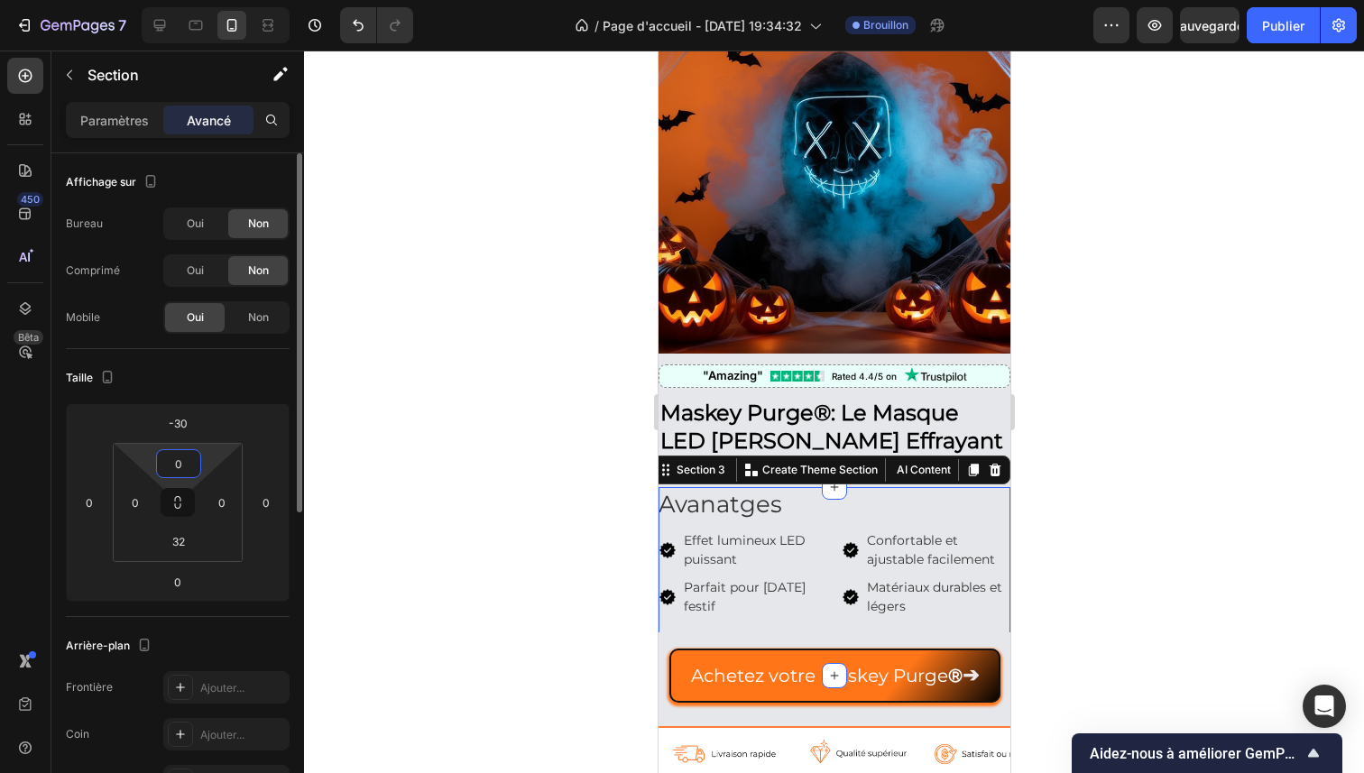
click at [214, 0] on html "7 / Page d'accueil - [DATE] 19:34:32 Brouillon Aperçu Sauvegarder Publier 450 B…" at bounding box center [682, 0] width 1364 height 0
click at [421, 388] on div at bounding box center [834, 412] width 1060 height 723
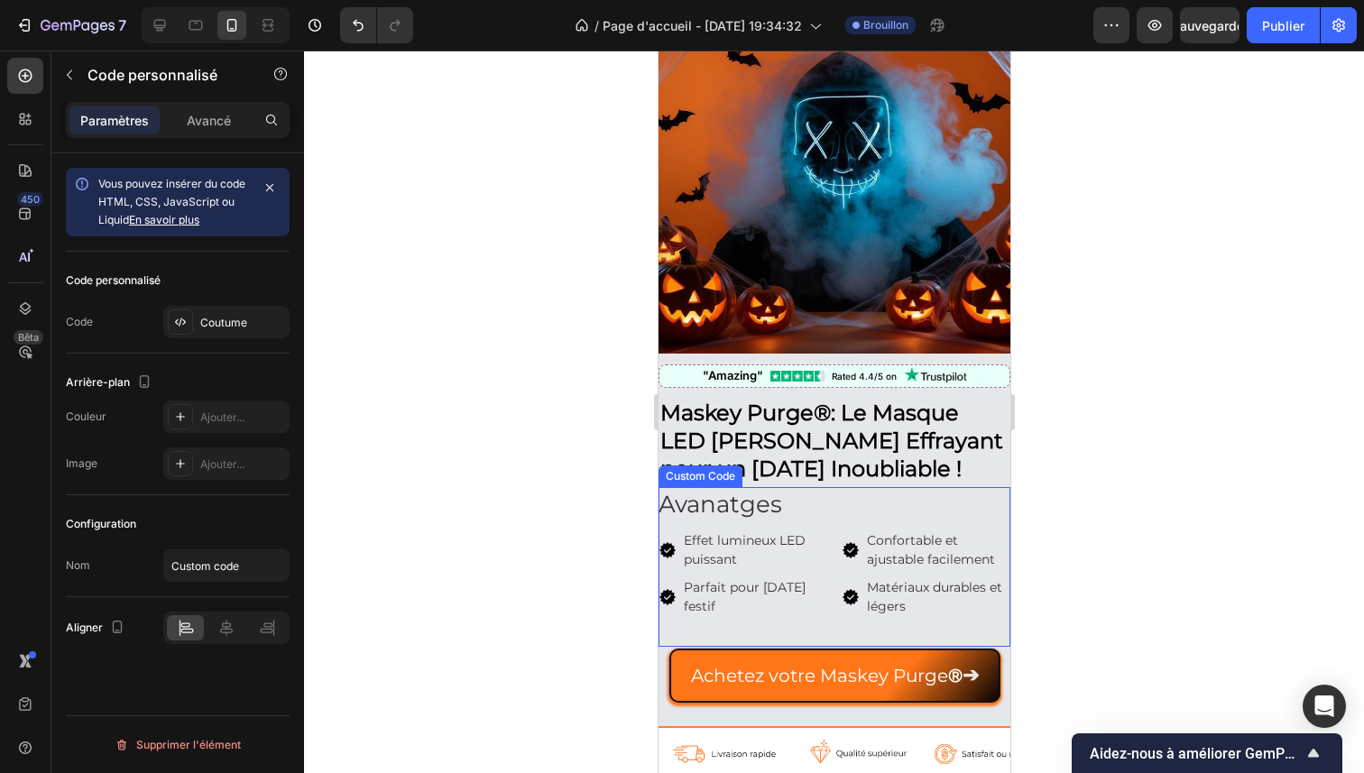
click at [718, 487] on h2 "Avanatges" at bounding box center [834, 504] width 352 height 35
click at [203, 120] on font "Avancé" at bounding box center [209, 120] width 44 height 15
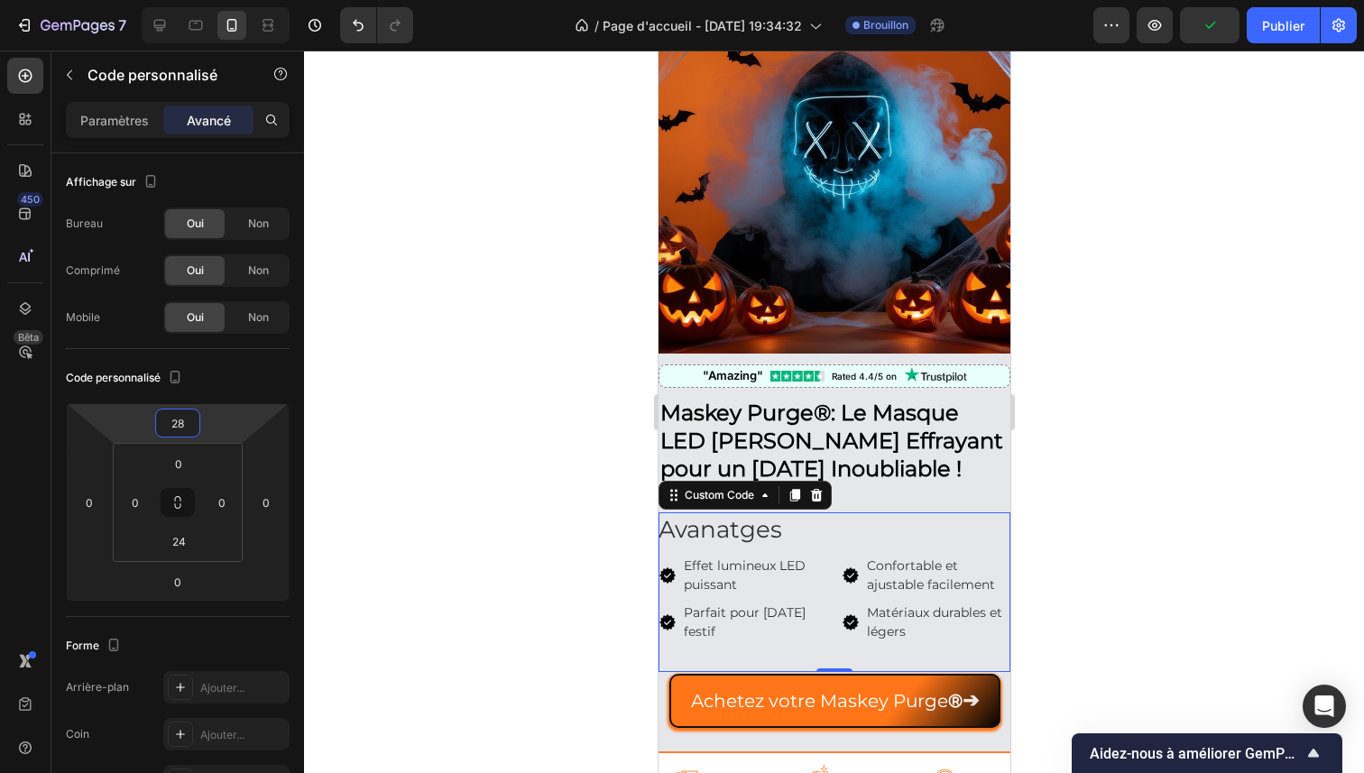
type input "30"
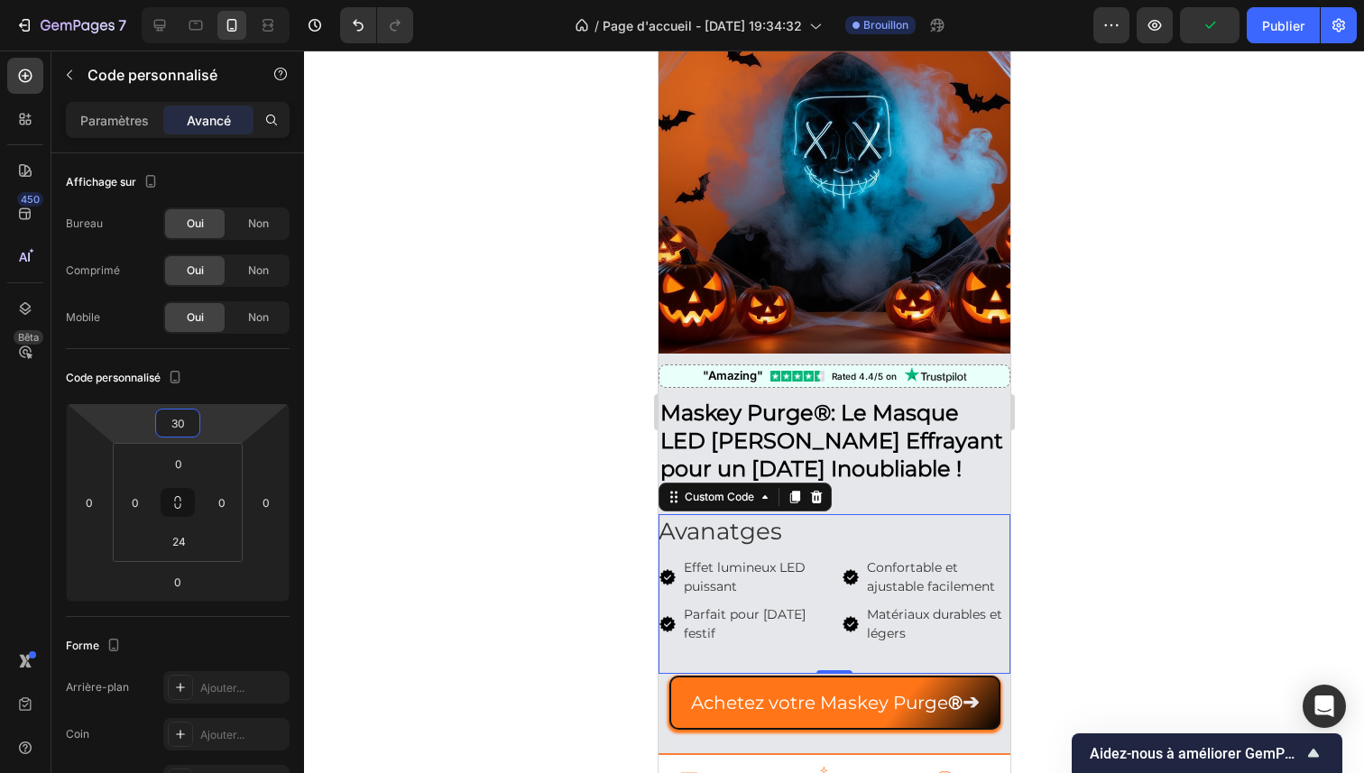
drag, startPoint x: 225, startPoint y: 425, endPoint x: 225, endPoint y: 411, distance: 13.5
click at [225, 0] on html "7 / Page d'accueil - 26 sept. 19:34:32 Brouillon Aperçu Publier 450 Bêta Sectio…" at bounding box center [682, 0] width 1364 height 0
click at [417, 483] on div at bounding box center [834, 412] width 1060 height 723
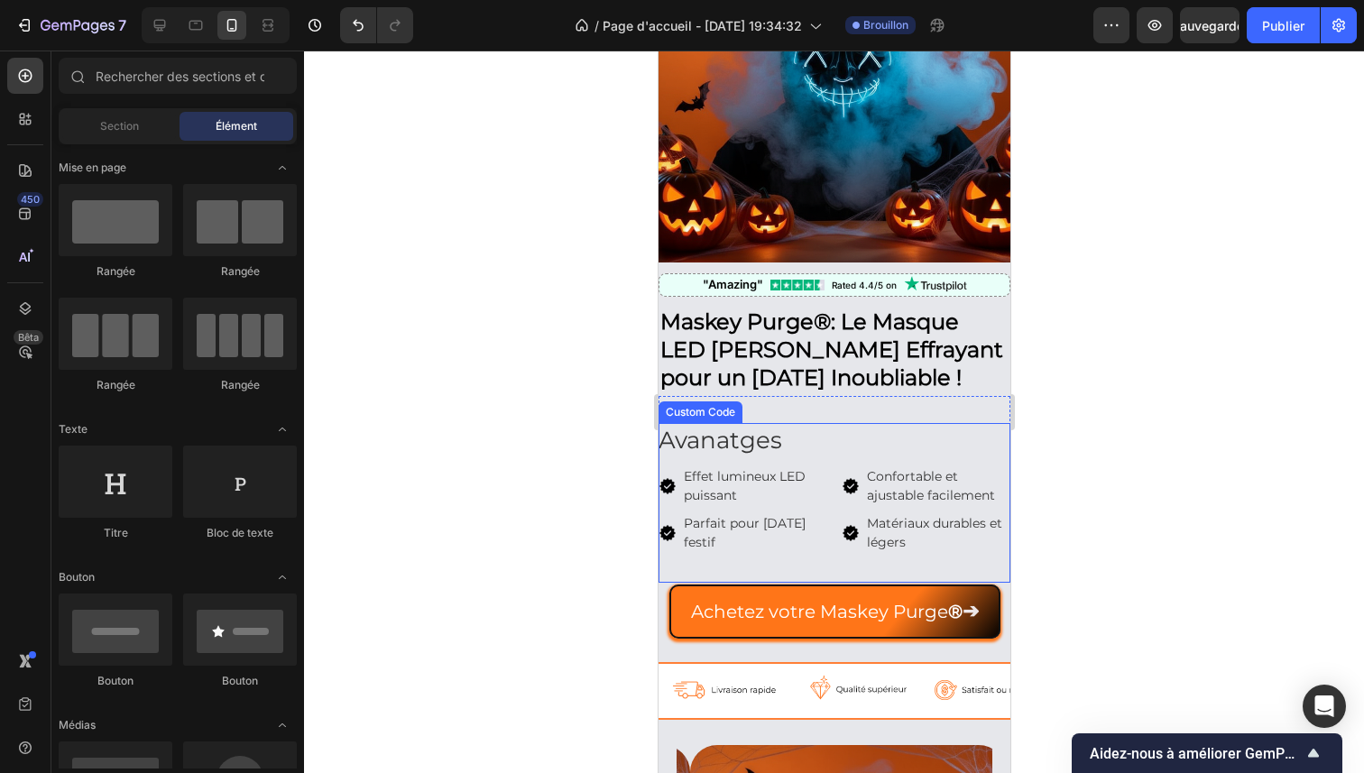
scroll to position [191, 0]
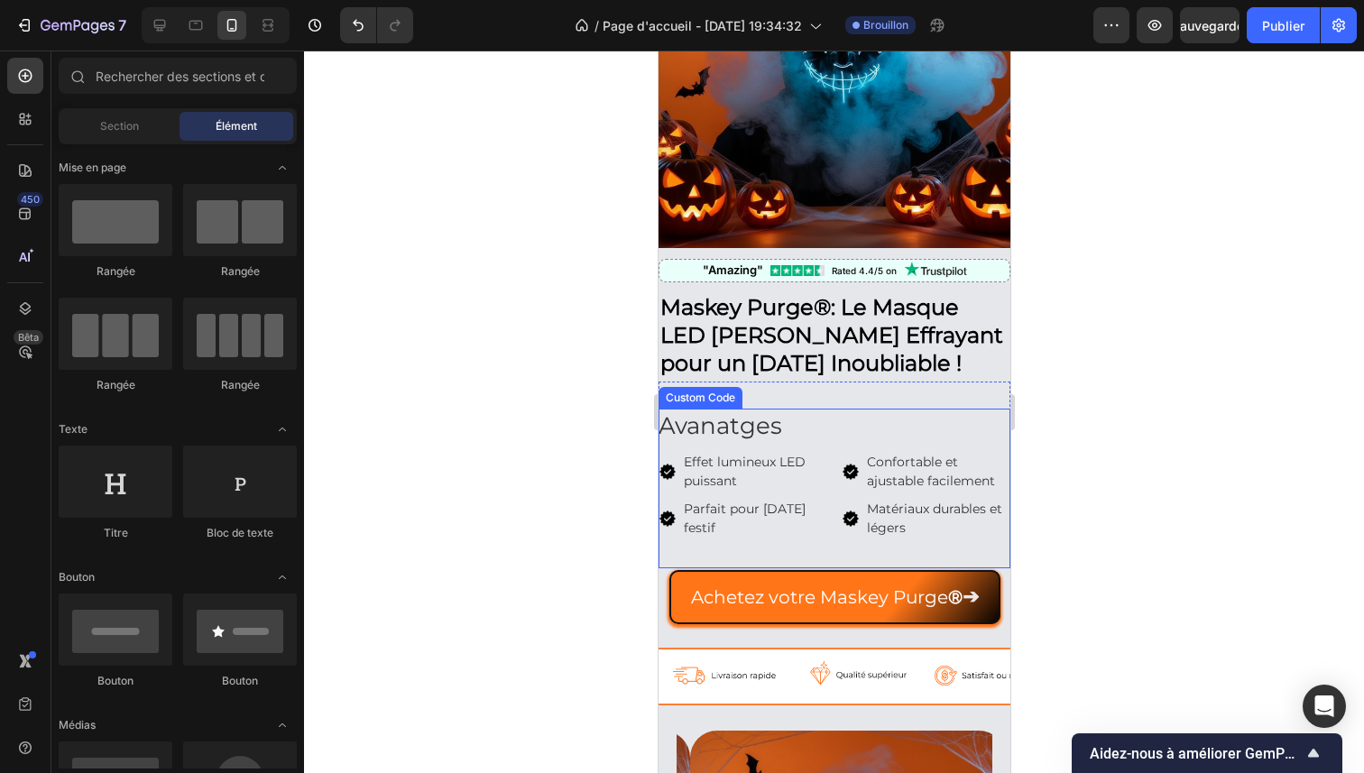
click at [1181, 523] on div at bounding box center [834, 412] width 1060 height 723
click at [1161, 352] on div at bounding box center [834, 412] width 1060 height 723
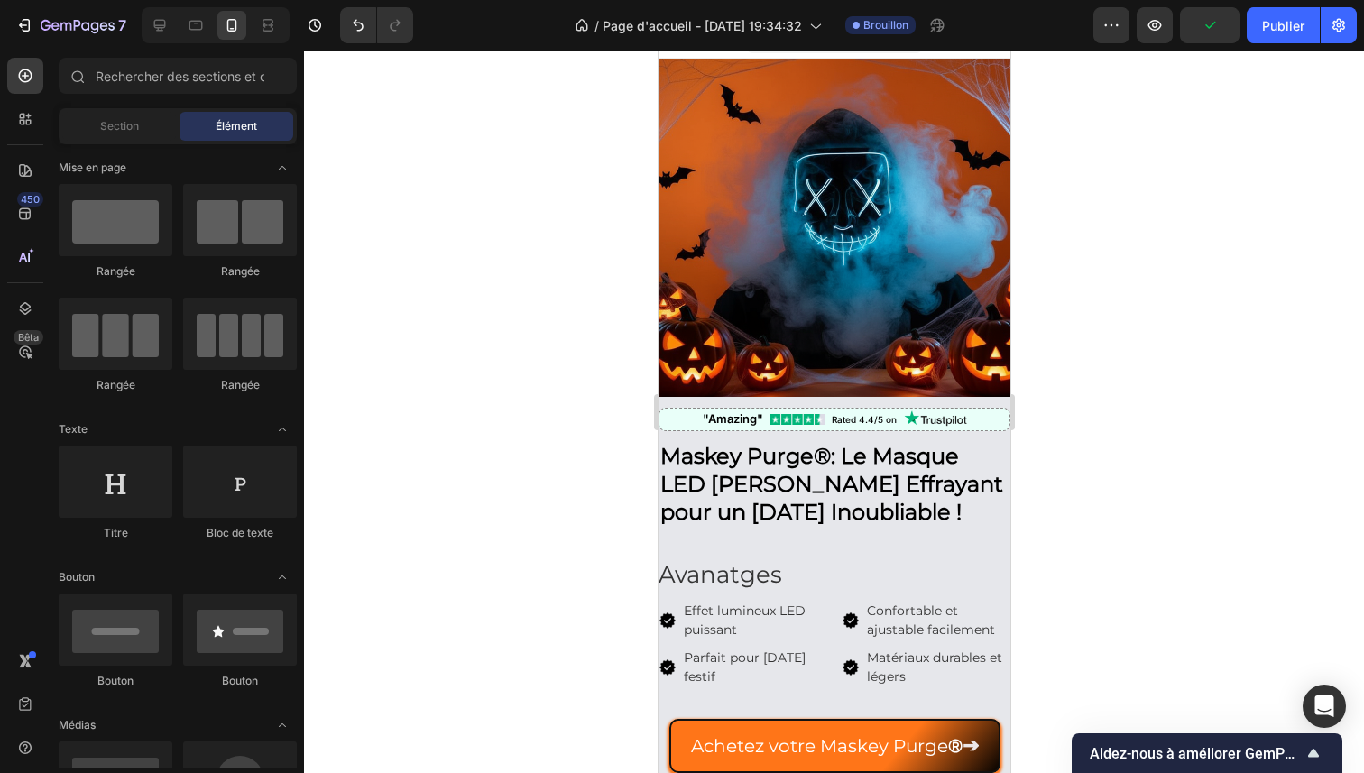
scroll to position [0, 0]
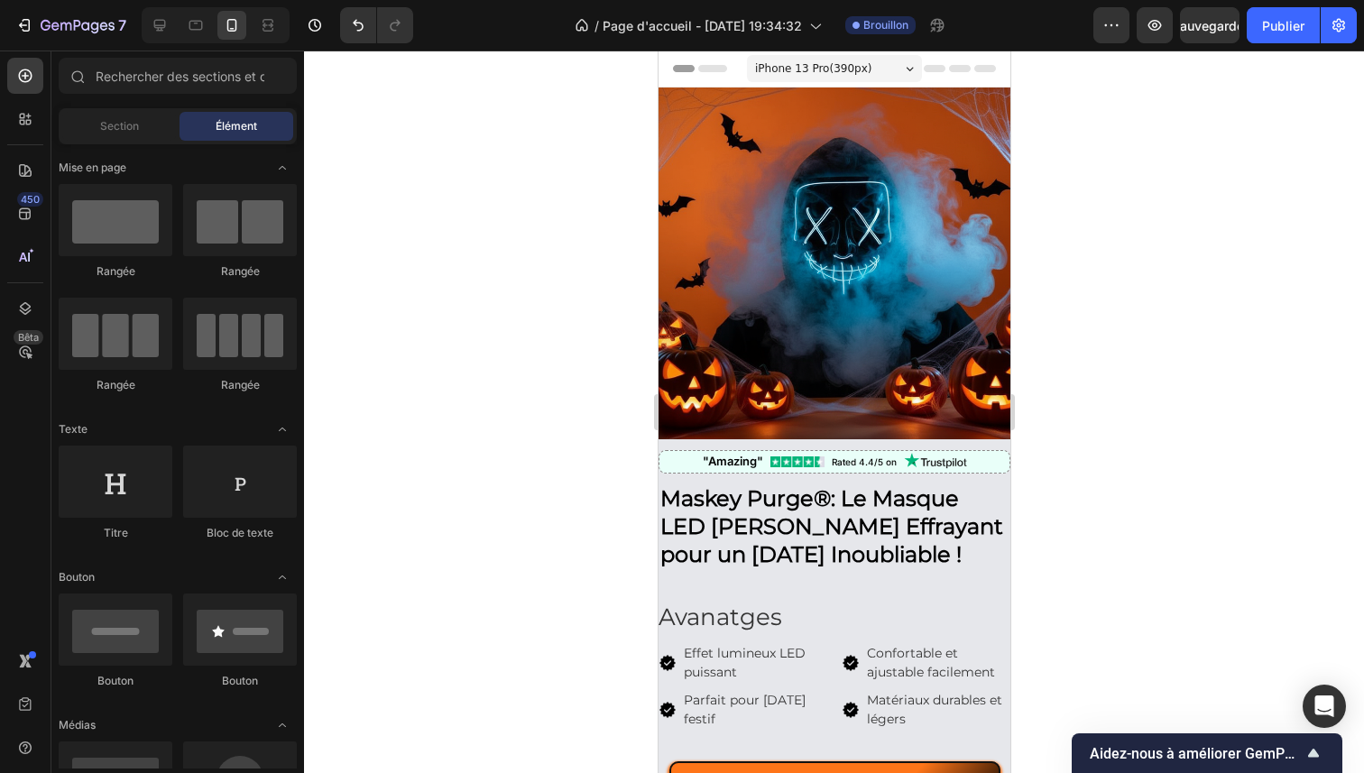
click at [1132, 462] on div at bounding box center [834, 412] width 1060 height 723
click at [1149, 22] on icon "button" at bounding box center [1155, 25] width 18 height 18
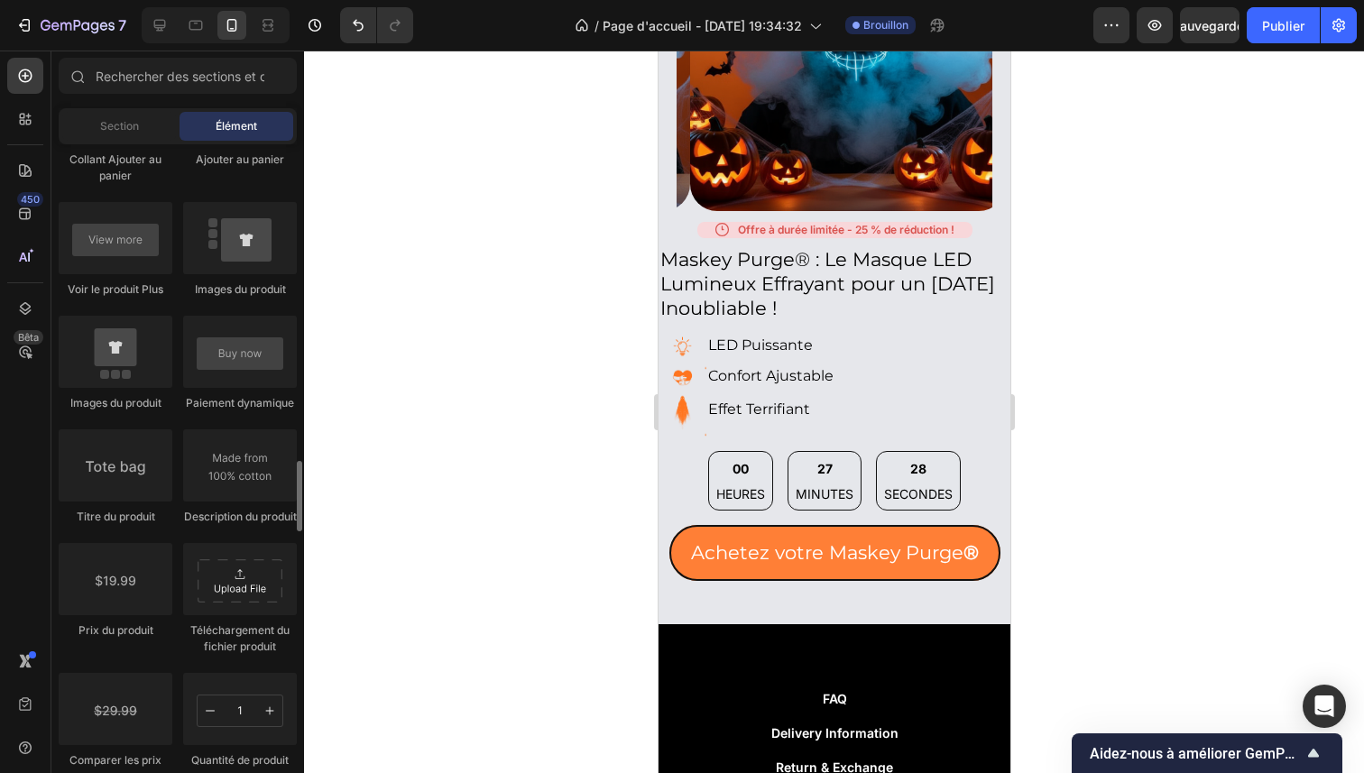
scroll to position [2681, 0]
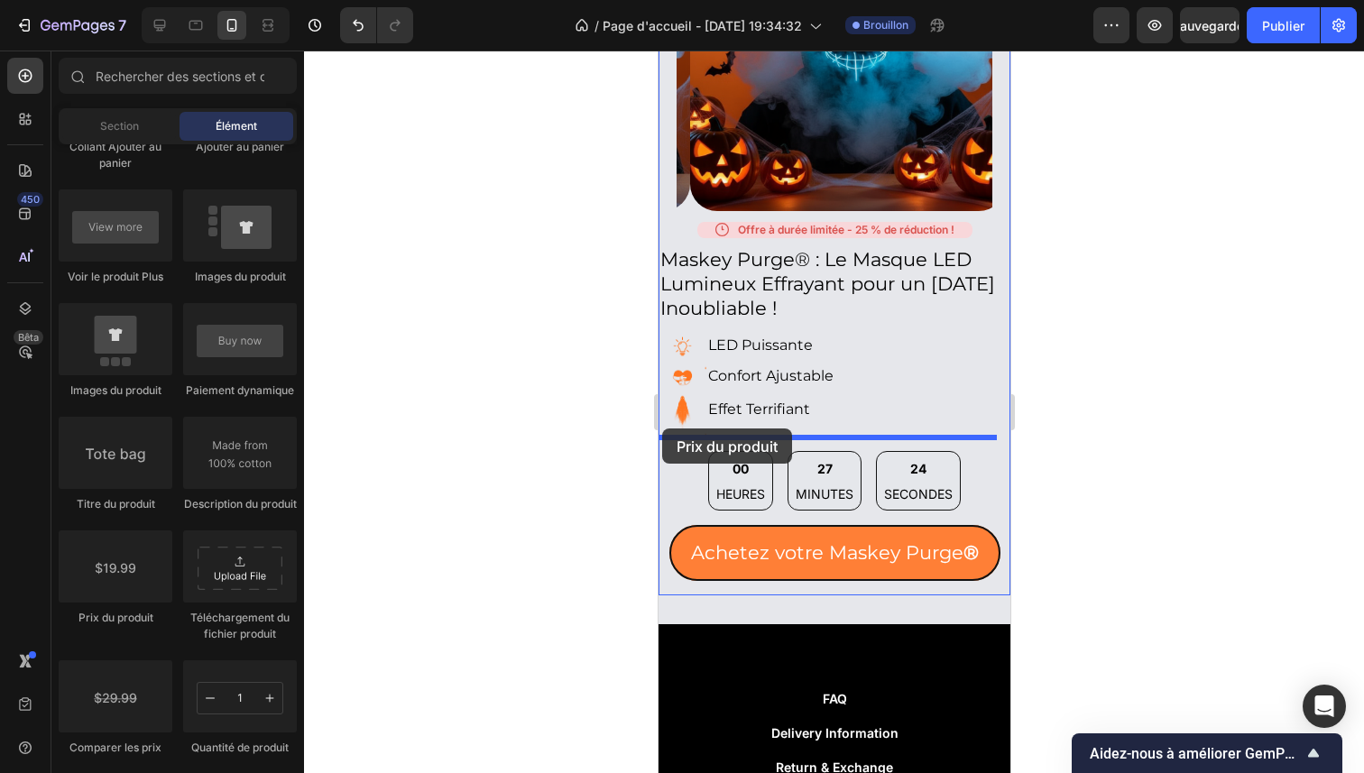
drag, startPoint x: 788, startPoint y: 652, endPoint x: 661, endPoint y: 428, distance: 256.9
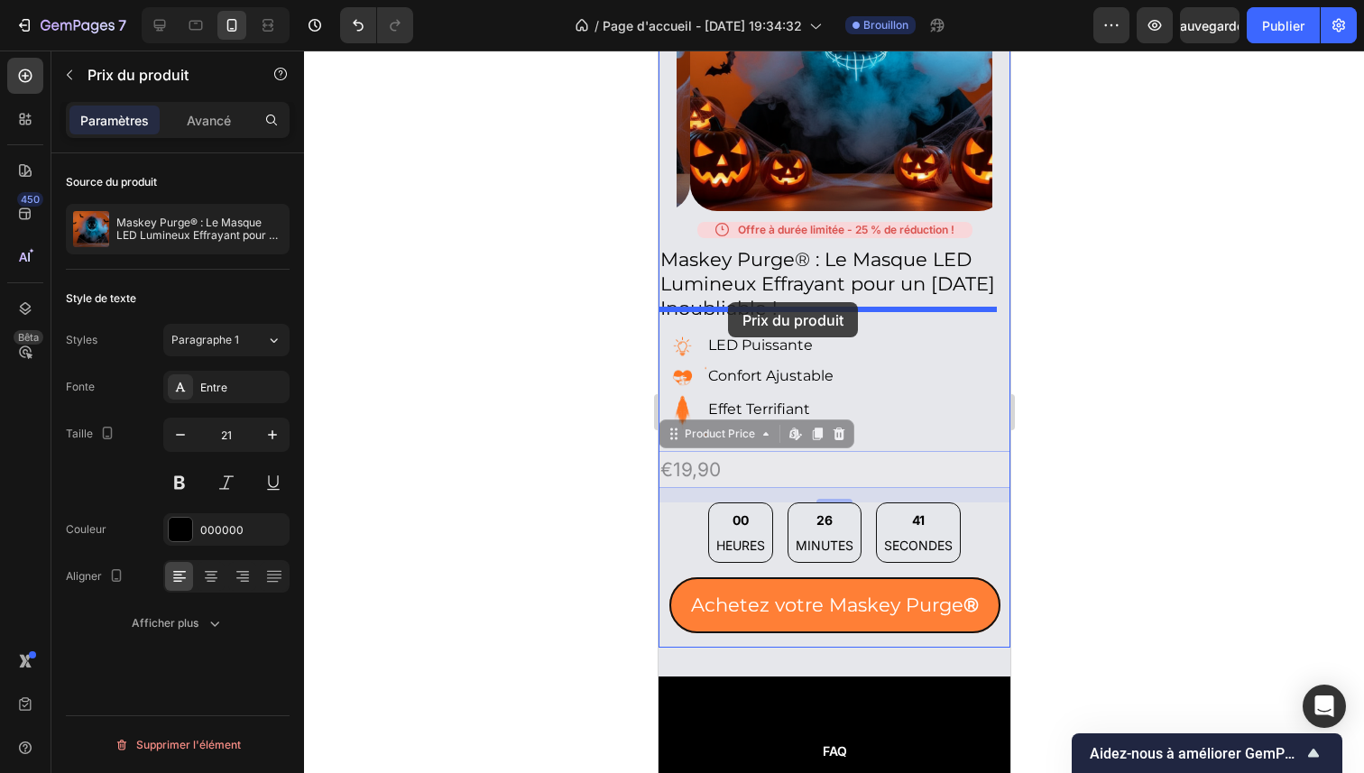
drag, startPoint x: 696, startPoint y: 454, endPoint x: 727, endPoint y: 302, distance: 154.8
click at [727, 302] on div "iPhone 13 Pro ( 390 px) iPhone 13 Mini iPhone 13 Pro iPhone 11 Pro Max iPhone 1…" at bounding box center [834, 261] width 352 height 2449
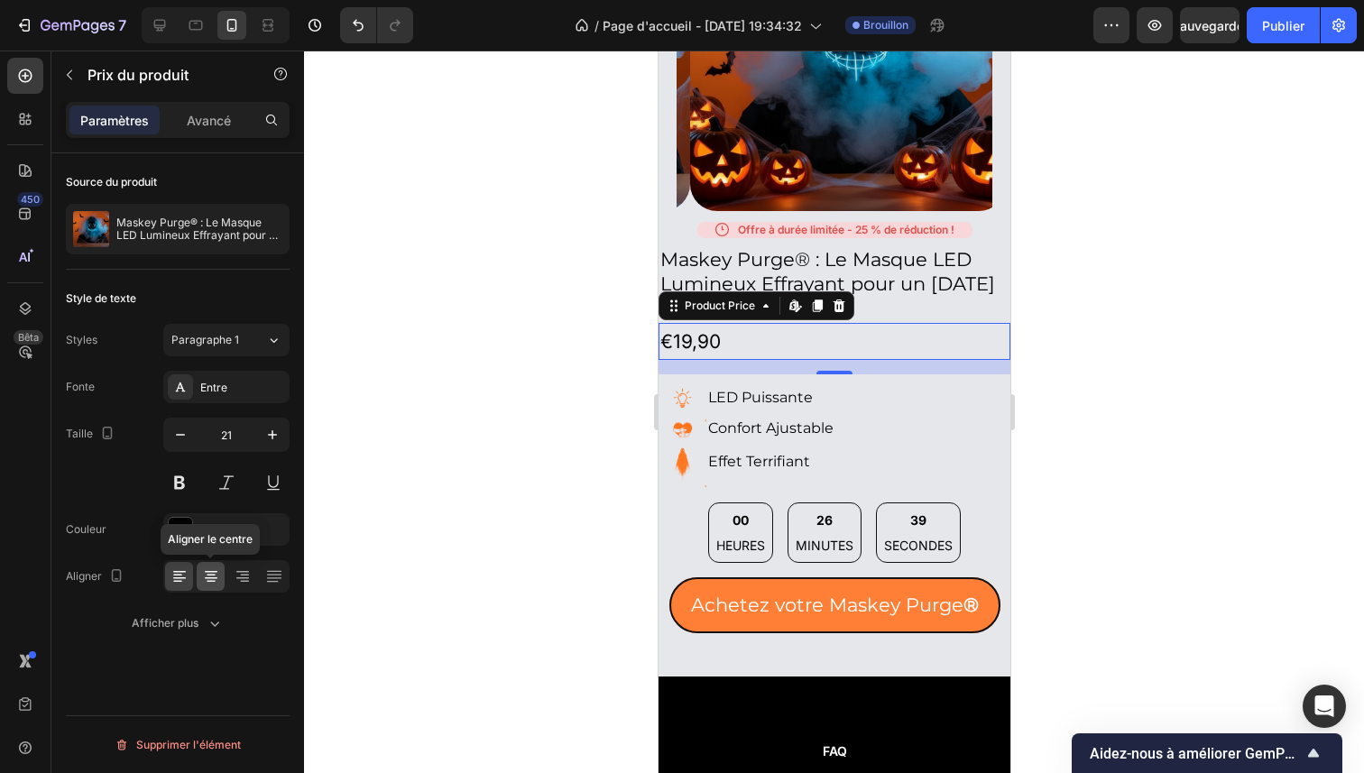
click at [205, 577] on icon at bounding box center [211, 578] width 13 height 2
click at [245, 374] on div "Entre" at bounding box center [226, 387] width 126 height 32
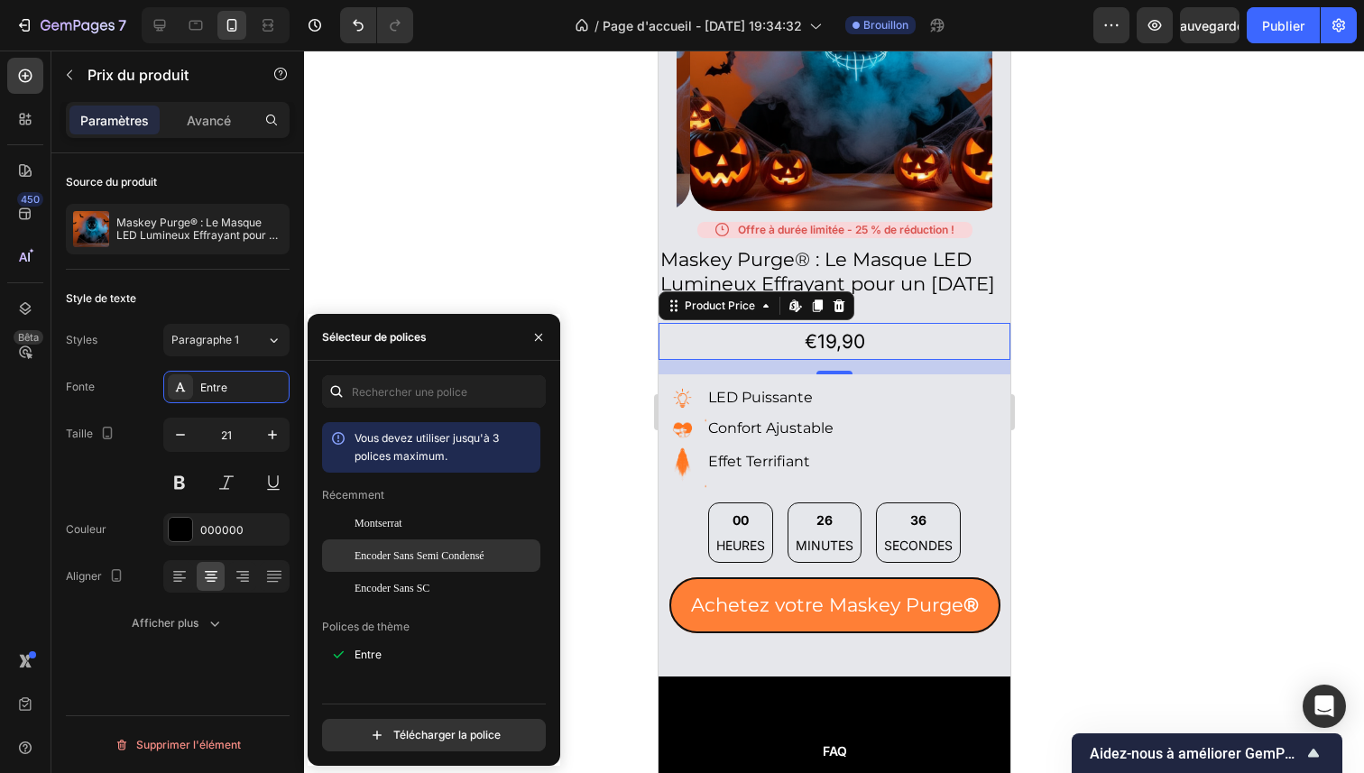
click at [373, 540] on div "Encoder Sans Semi Condensé" at bounding box center [431, 555] width 218 height 32
click at [381, 526] on font "Montserrat" at bounding box center [379, 523] width 48 height 13
click at [532, 337] on icon "button" at bounding box center [538, 337] width 14 height 14
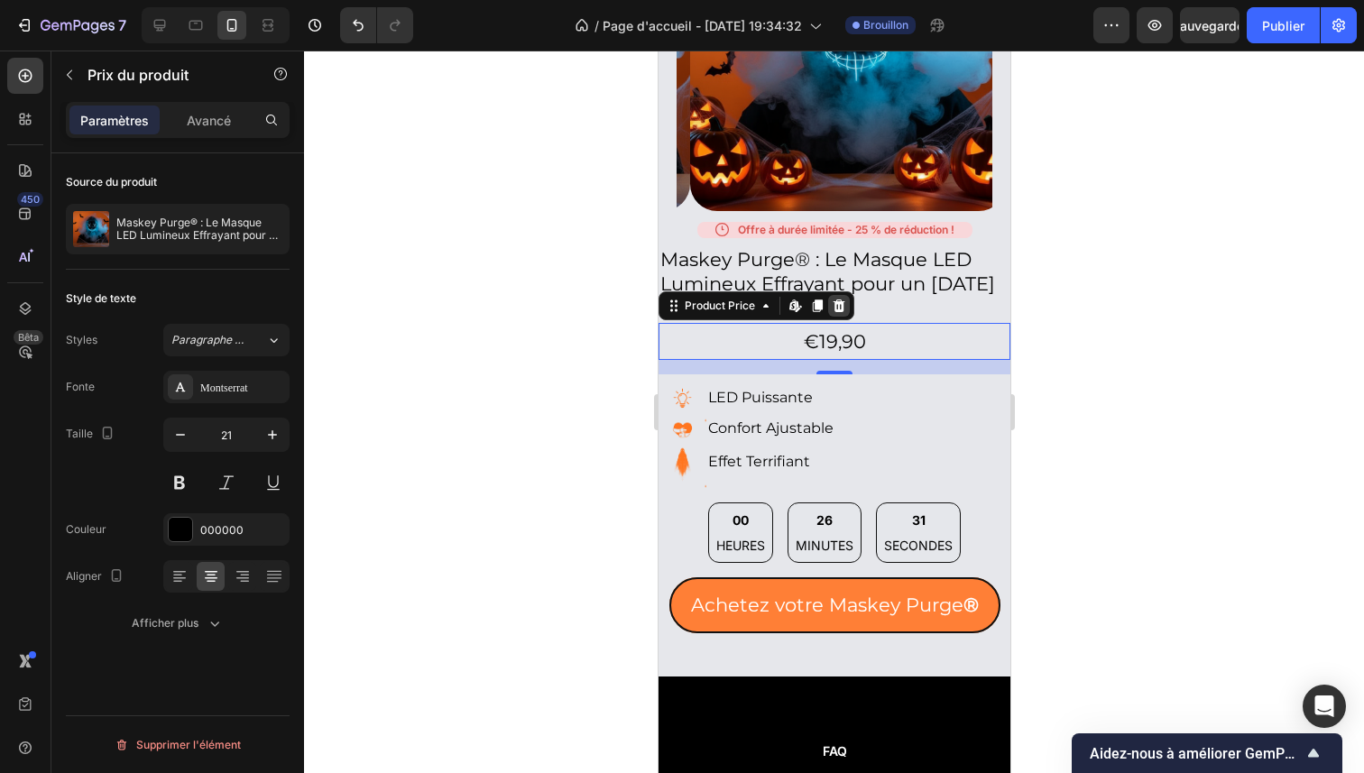
click at [838, 299] on icon at bounding box center [839, 305] width 12 height 13
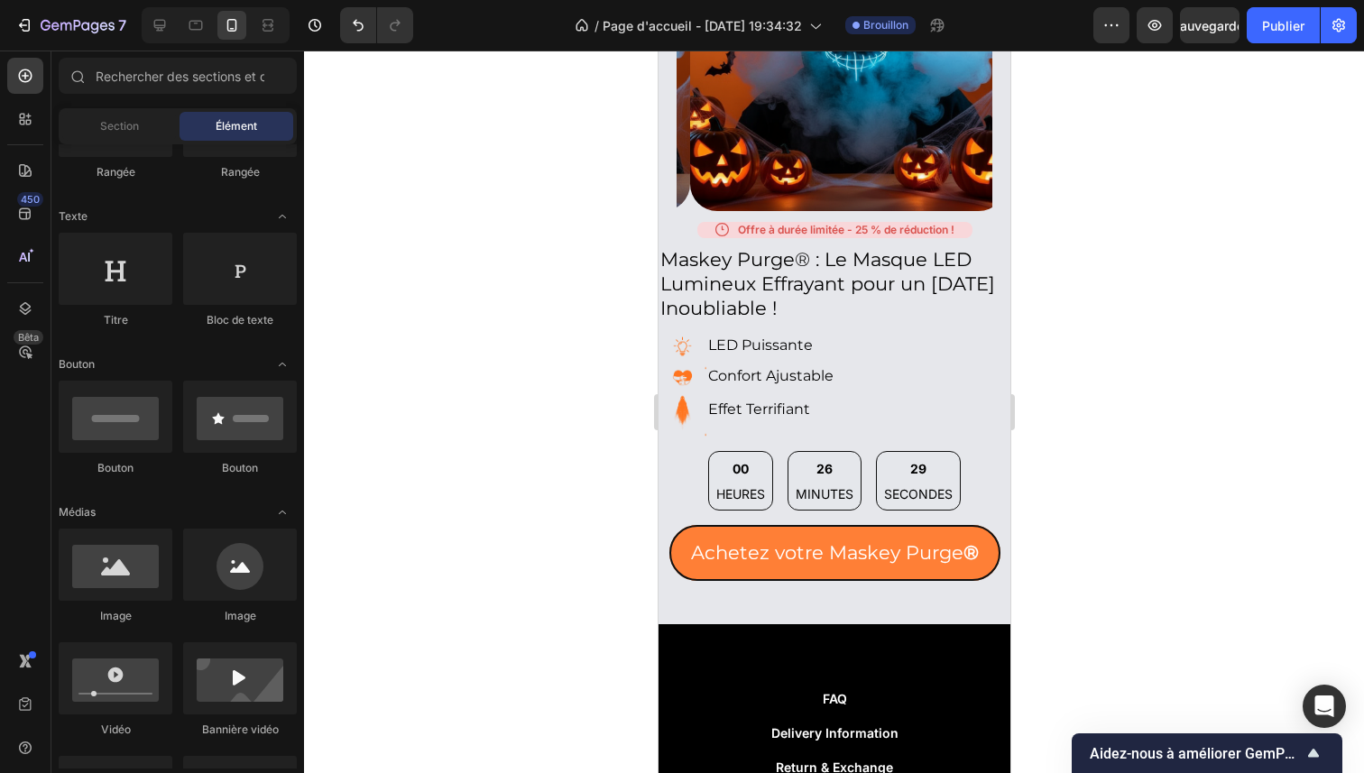
scroll to position [0, 0]
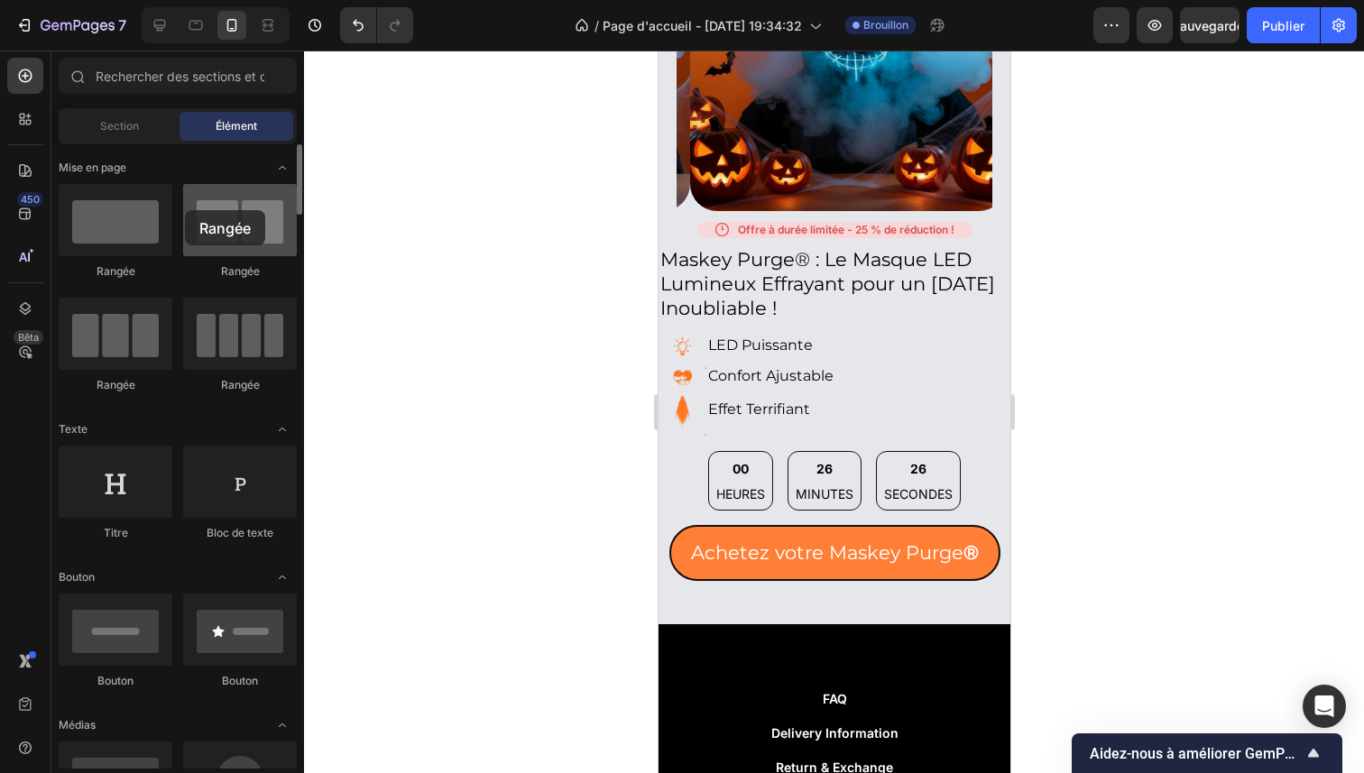
drag, startPoint x: 240, startPoint y: 234, endPoint x: 185, endPoint y: 210, distance: 59.8
click at [185, 210] on div at bounding box center [240, 220] width 114 height 72
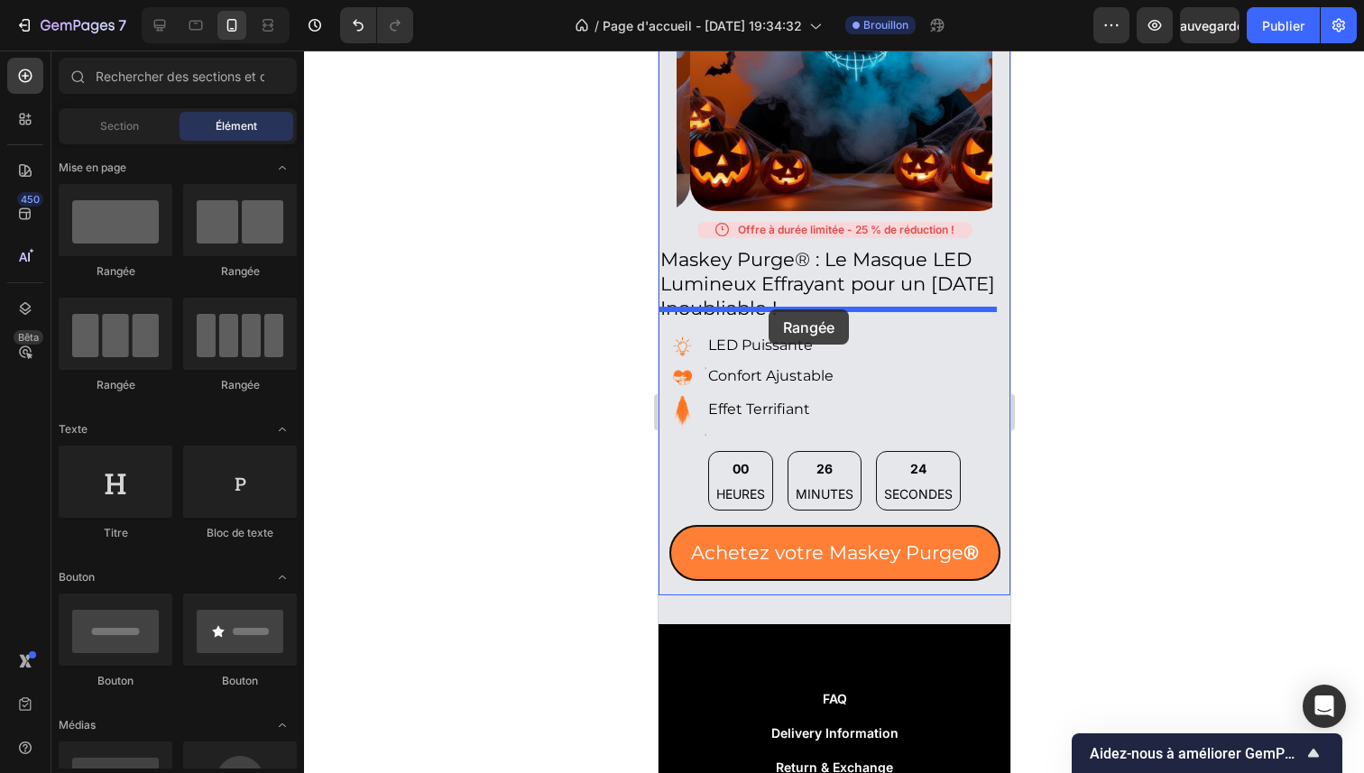
drag, startPoint x: 877, startPoint y: 272, endPoint x: 768, endPoint y: 309, distance: 115.2
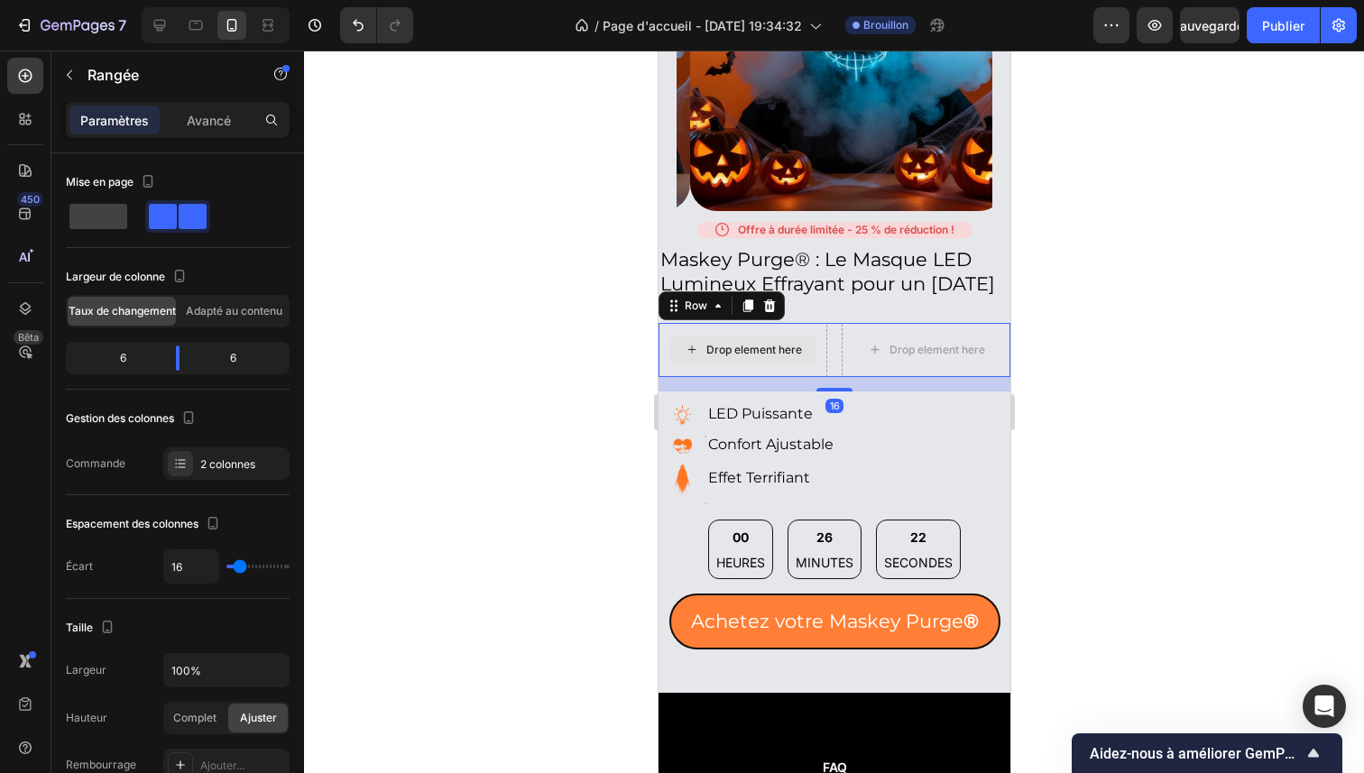
click at [731, 345] on div "Drop element here" at bounding box center [742, 350] width 146 height 29
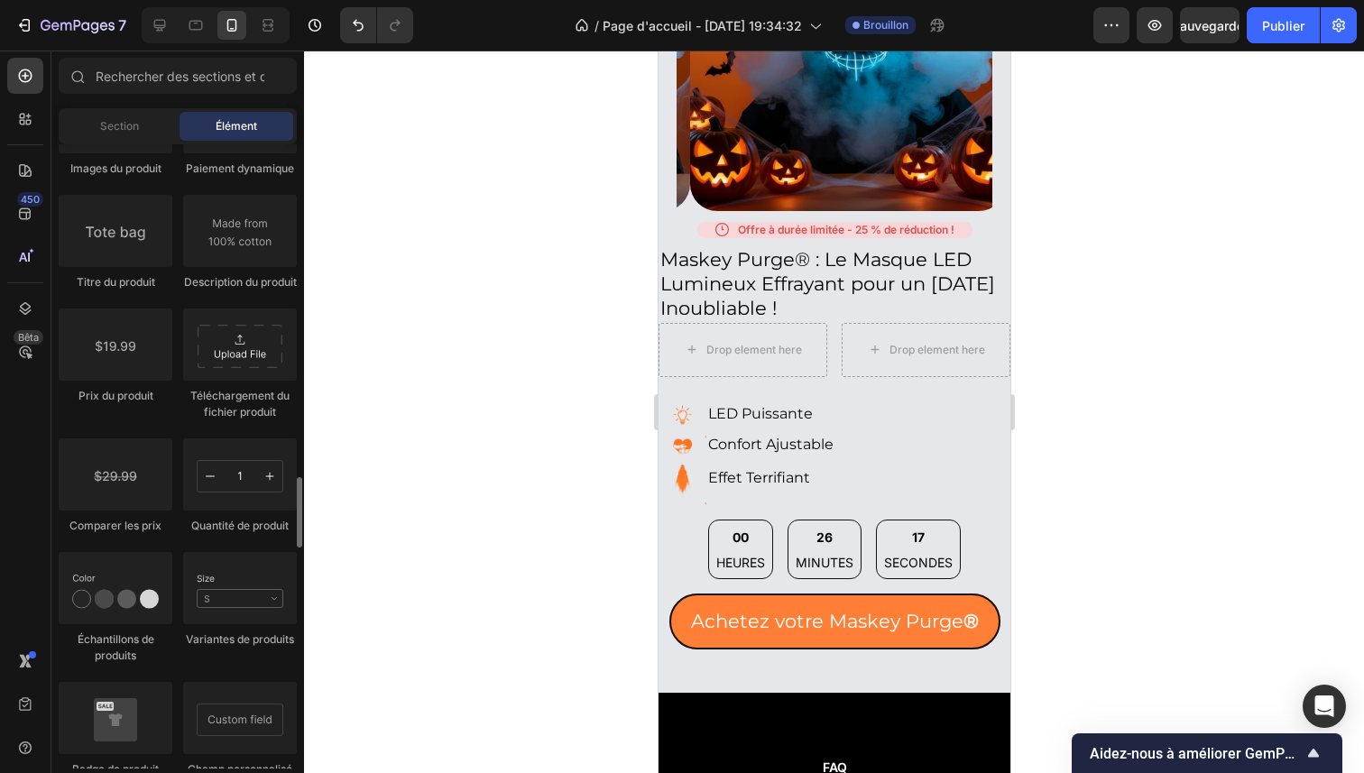
scroll to position [2918, 0]
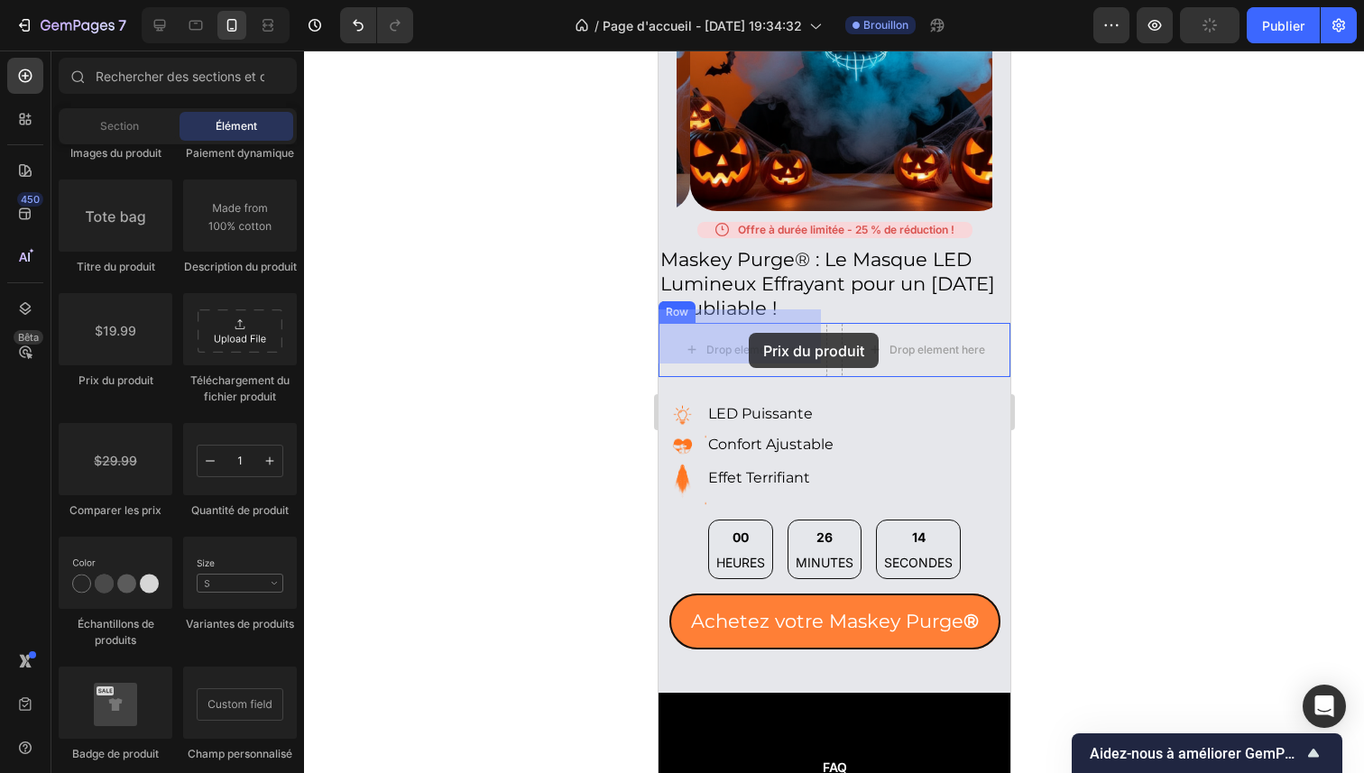
drag, startPoint x: 800, startPoint y: 417, endPoint x: 748, endPoint y: 333, distance: 98.9
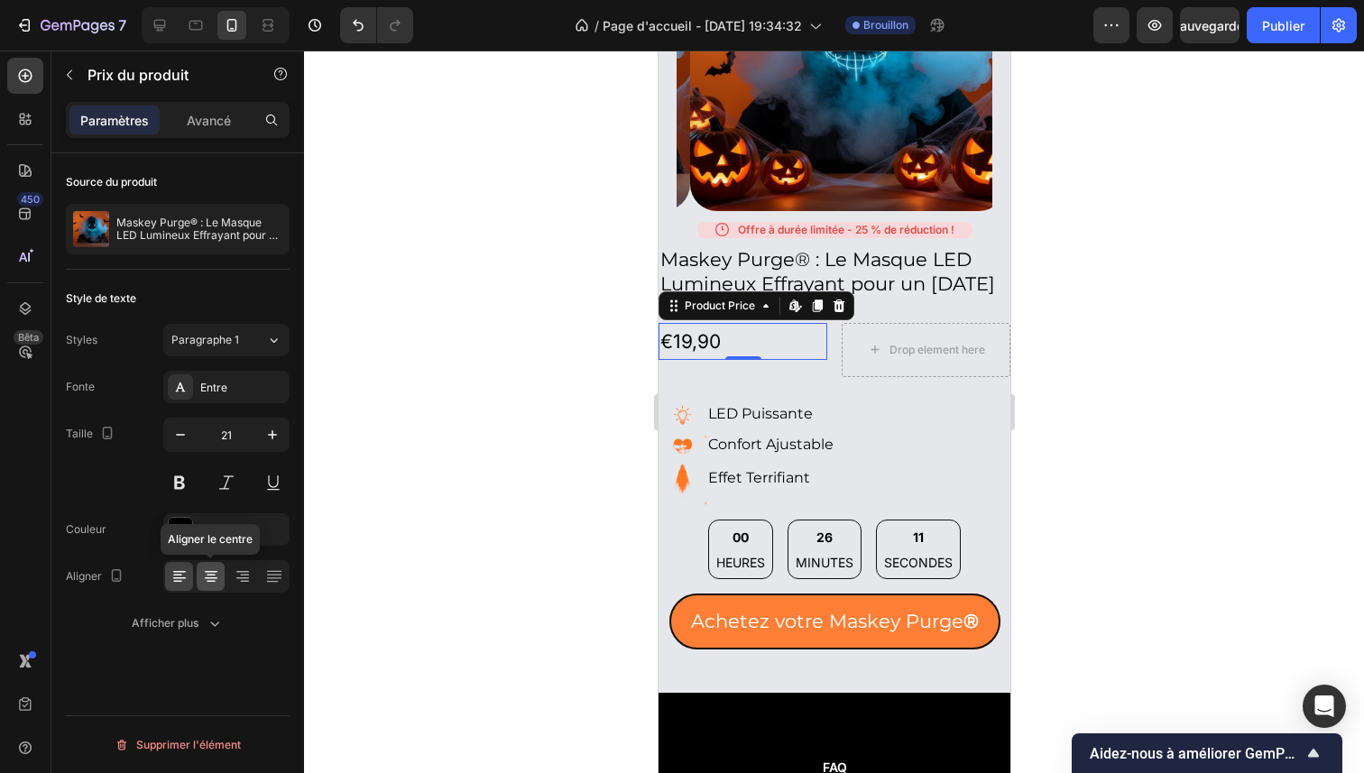
click at [211, 569] on icon at bounding box center [211, 576] width 18 height 18
click at [235, 365] on div "Styles Paragraphe 1 Fonte Entre Taille 21 Couleur 000000 Aligner Afficher plus" at bounding box center [178, 482] width 224 height 316
click at [235, 390] on div "Entre" at bounding box center [242, 388] width 85 height 16
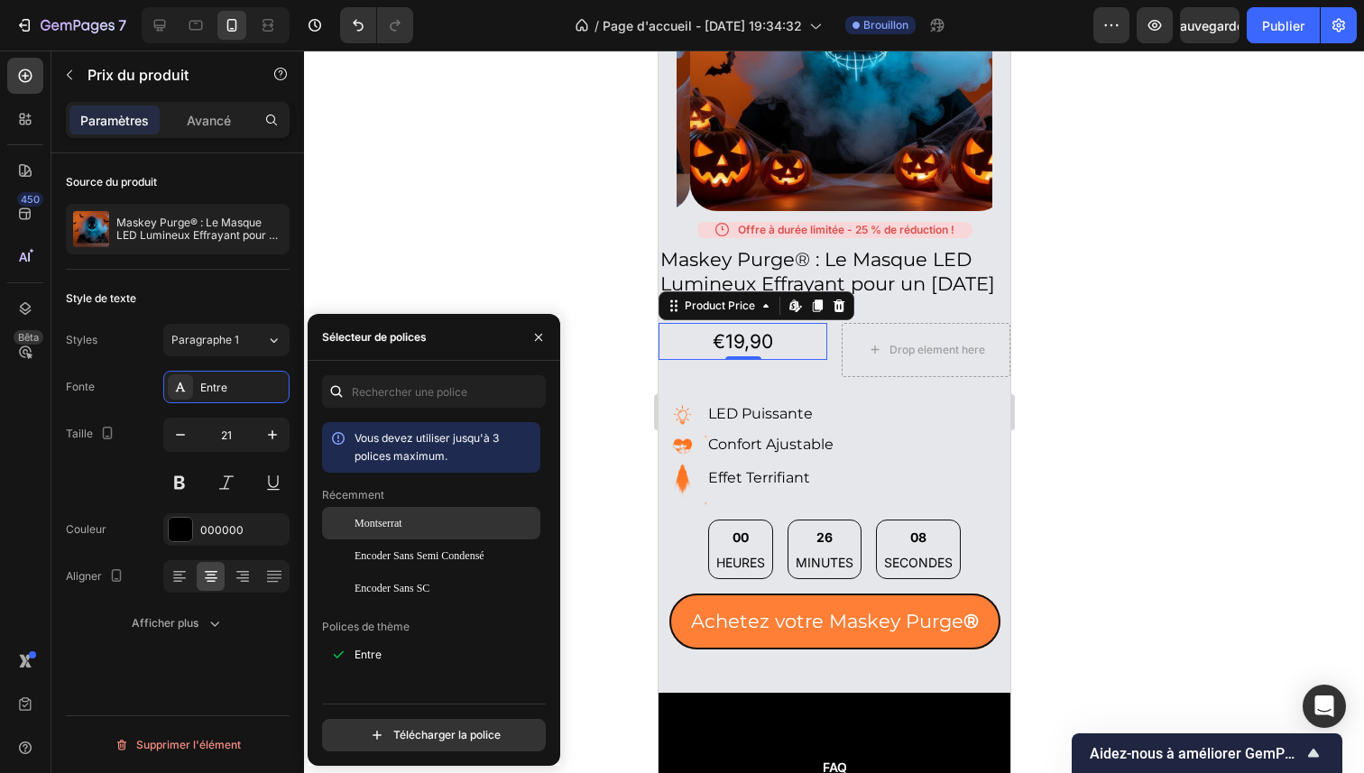
click at [348, 514] on div at bounding box center [338, 523] width 32 height 32
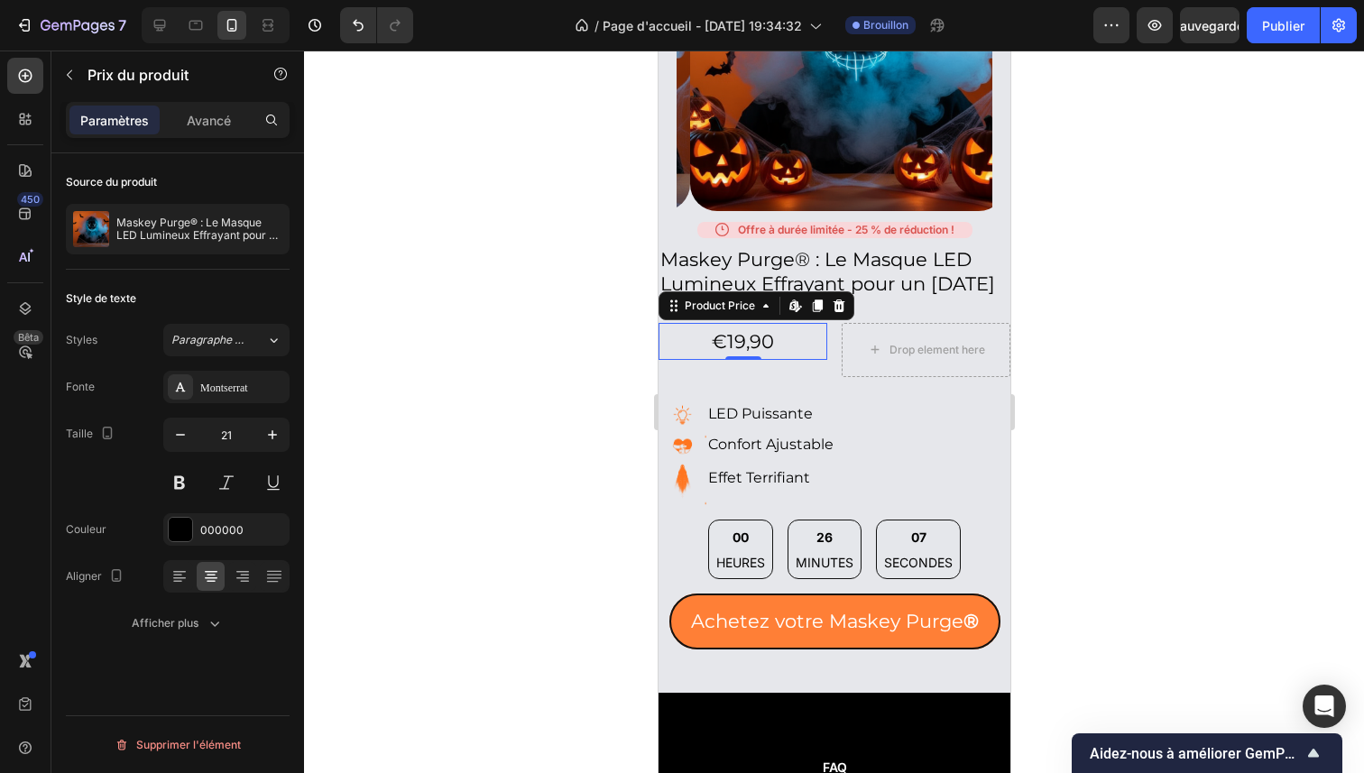
click at [184, 502] on div "Fonte Montserrat Taille 21 Couleur 000000 Aligner Afficher plus" at bounding box center [178, 505] width 224 height 269
click at [187, 474] on button at bounding box center [179, 482] width 32 height 32
click at [187, 442] on icon "button" at bounding box center [180, 435] width 18 height 18
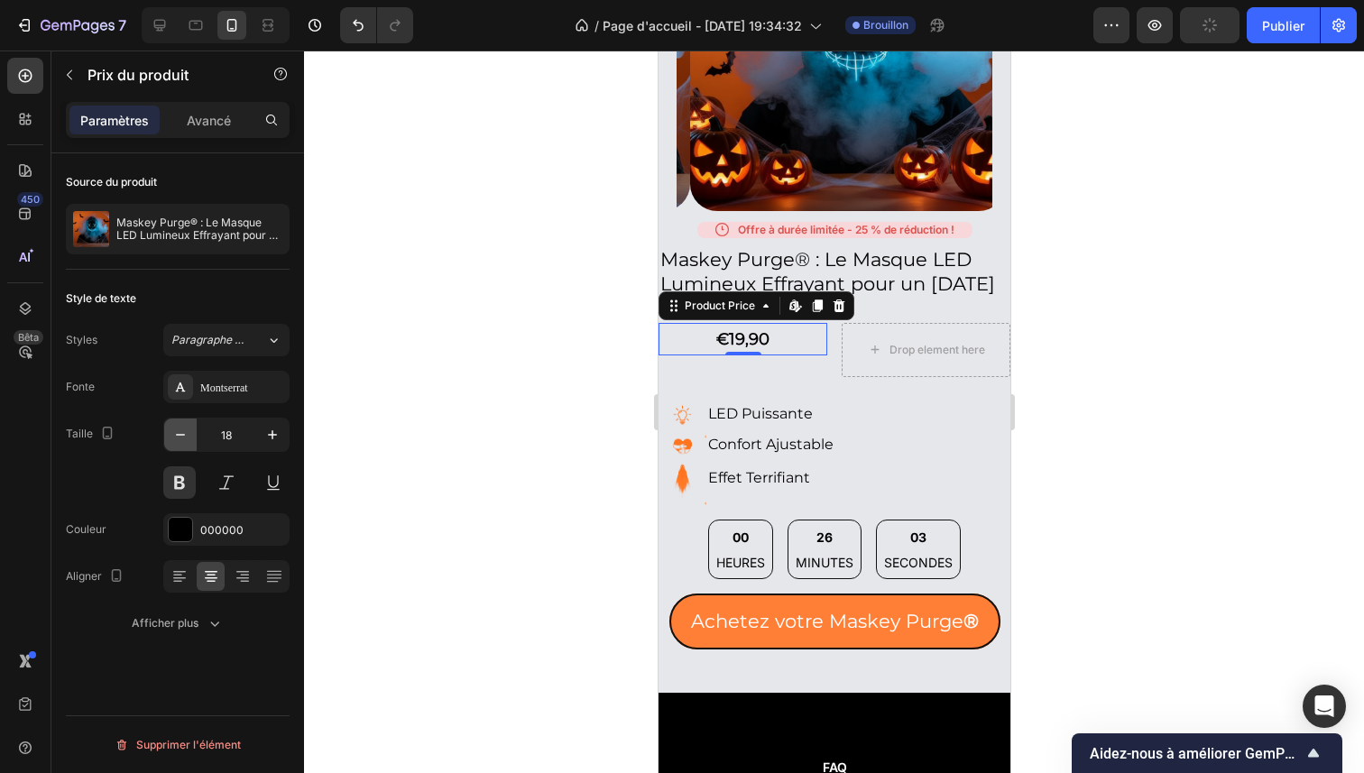
click at [187, 442] on icon "button" at bounding box center [180, 435] width 18 height 18
type input "17"
click at [756, 356] on div "€19,90 Product Price Edit content in Shopify 0 Product Price Edit content in Sh…" at bounding box center [742, 350] width 169 height 54
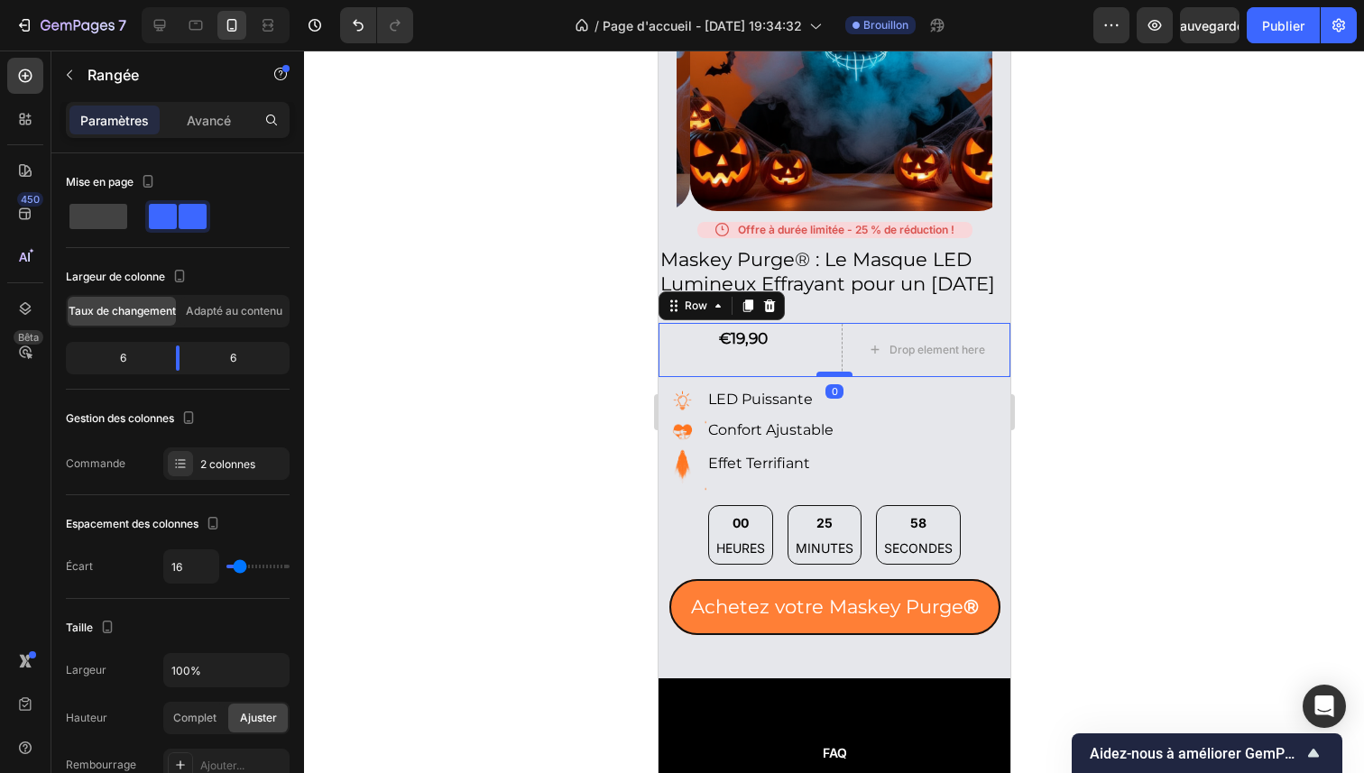
drag, startPoint x: 827, startPoint y: 376, endPoint x: 827, endPoint y: 362, distance: 14.4
click at [827, 372] on div at bounding box center [833, 374] width 36 height 5
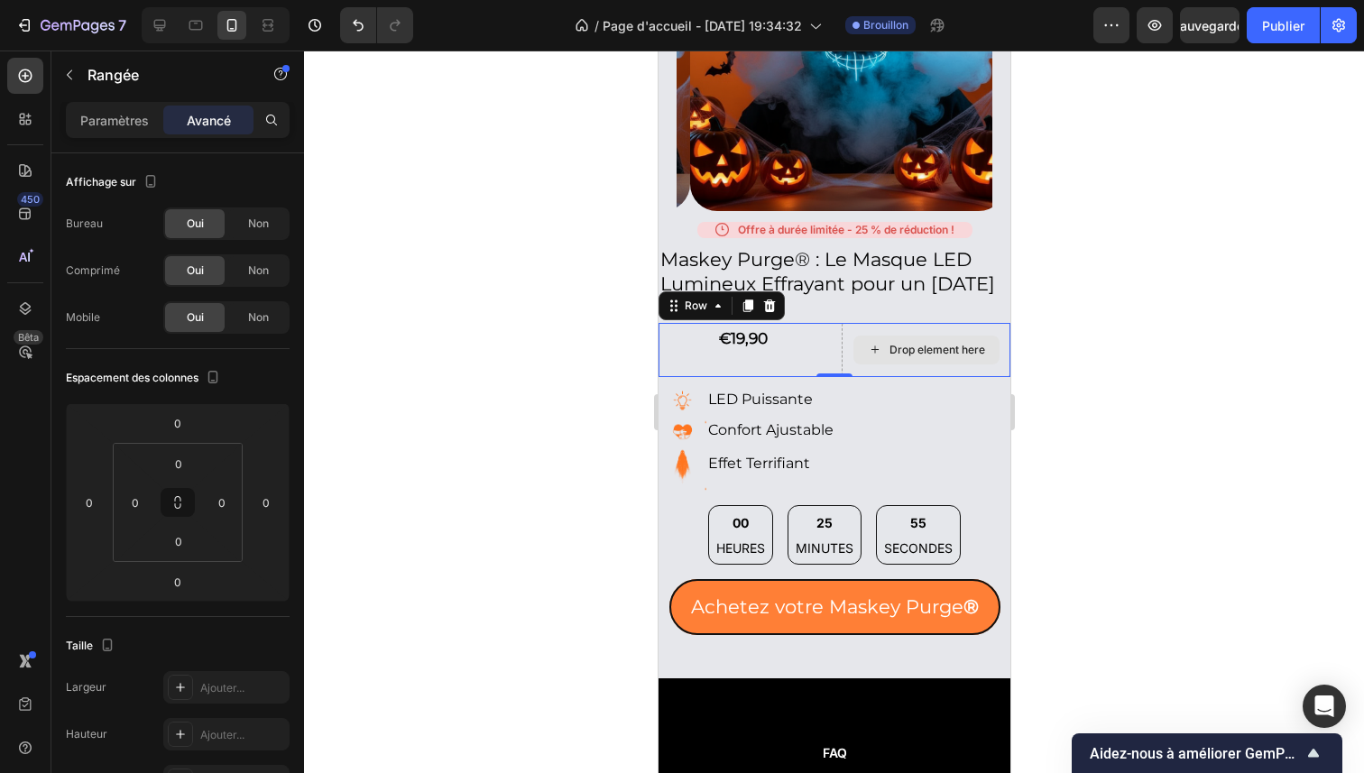
click at [855, 336] on div "Drop element here" at bounding box center [925, 350] width 146 height 29
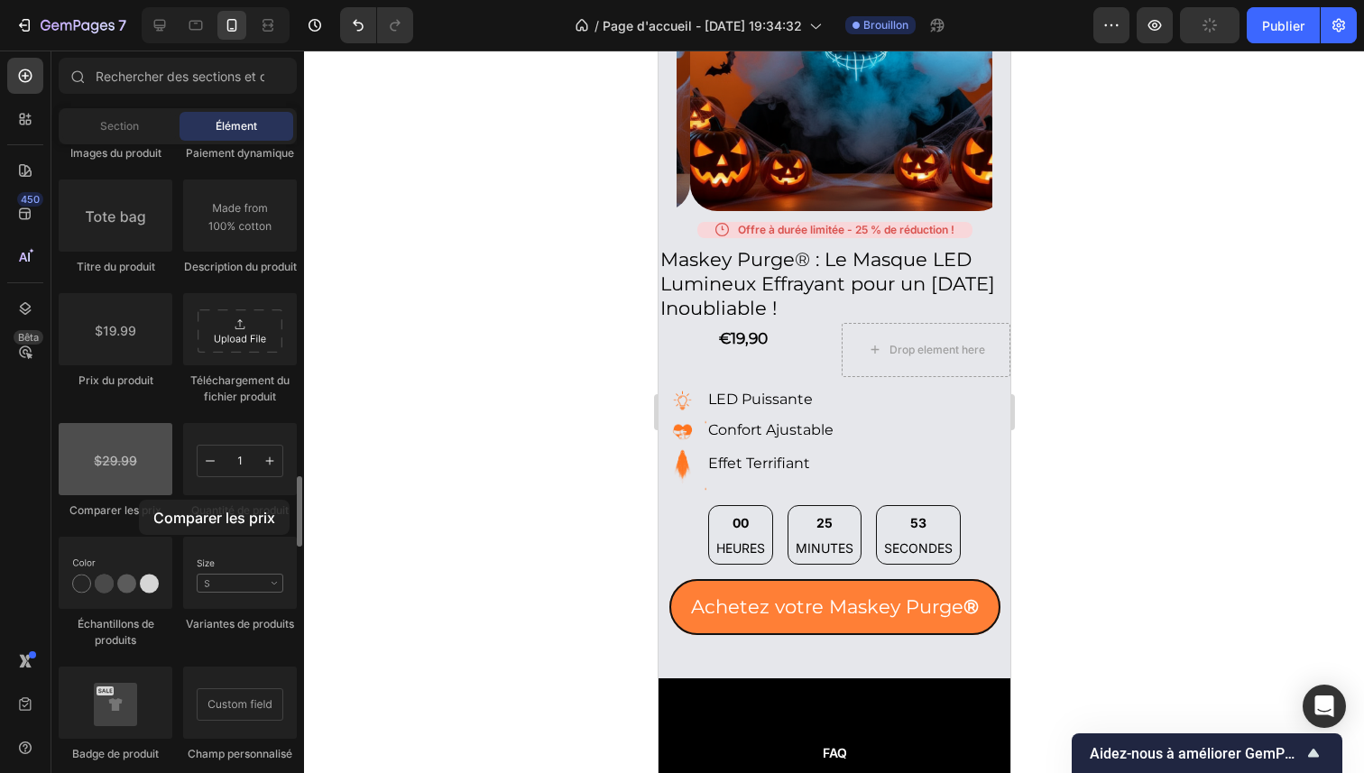
drag, startPoint x: 123, startPoint y: 484, endPoint x: 134, endPoint y: 494, distance: 14.7
click at [134, 494] on div at bounding box center [116, 459] width 114 height 72
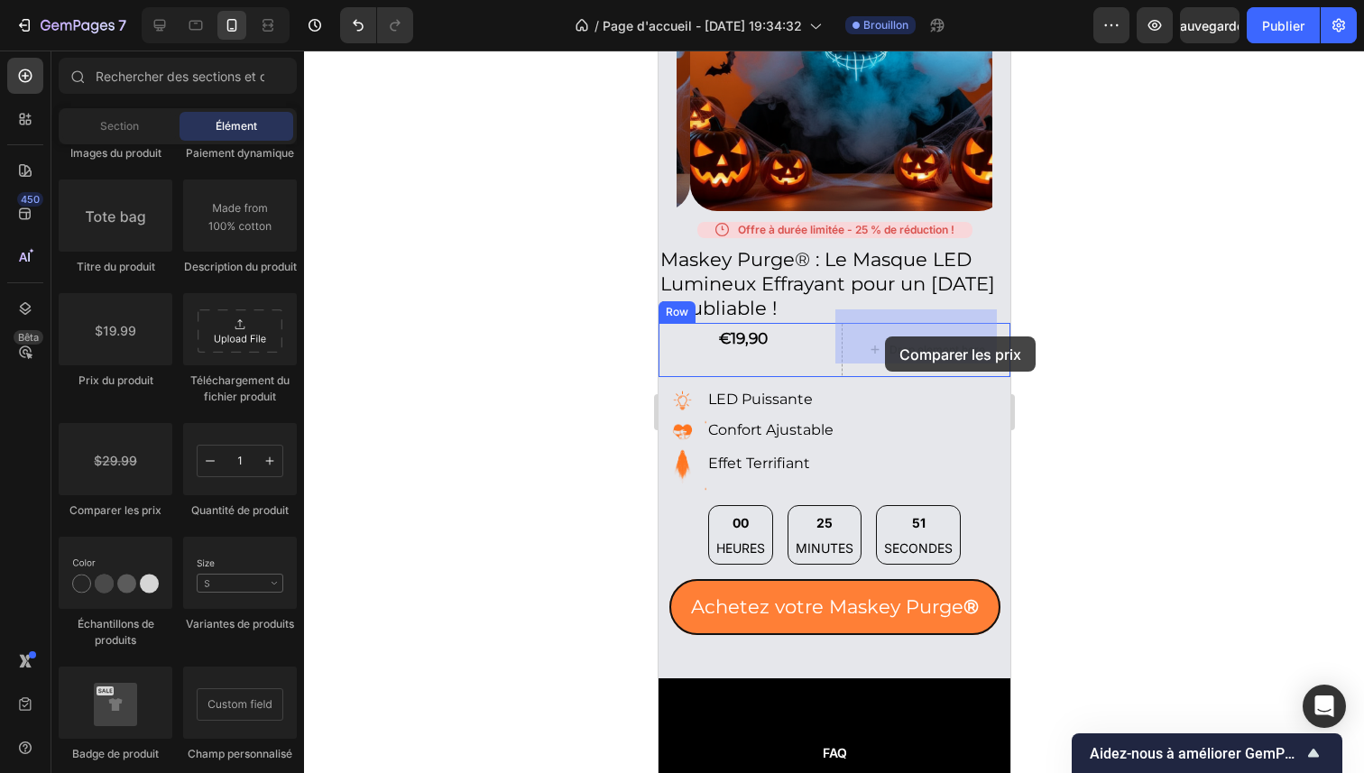
drag, startPoint x: 791, startPoint y: 545, endPoint x: 884, endPoint y: 336, distance: 228.2
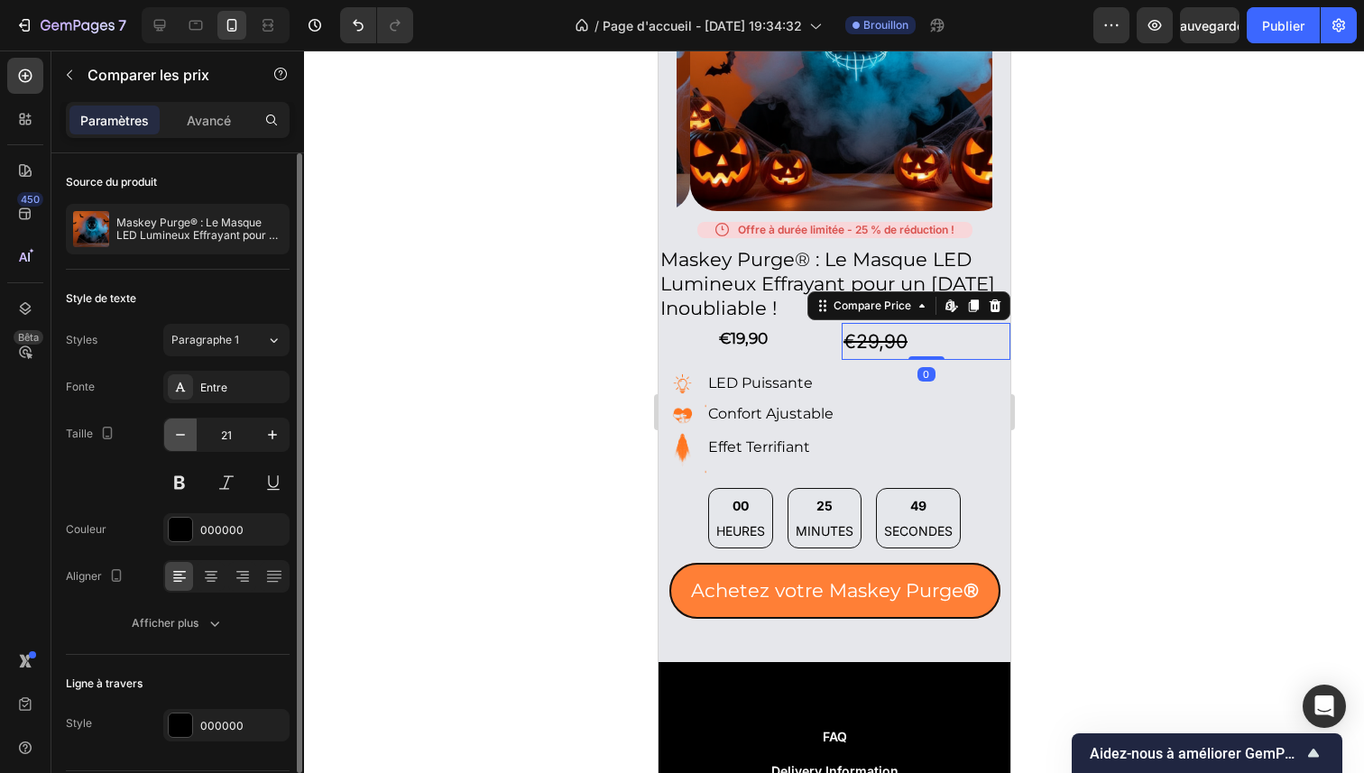
click at [180, 440] on icon "button" at bounding box center [180, 435] width 18 height 18
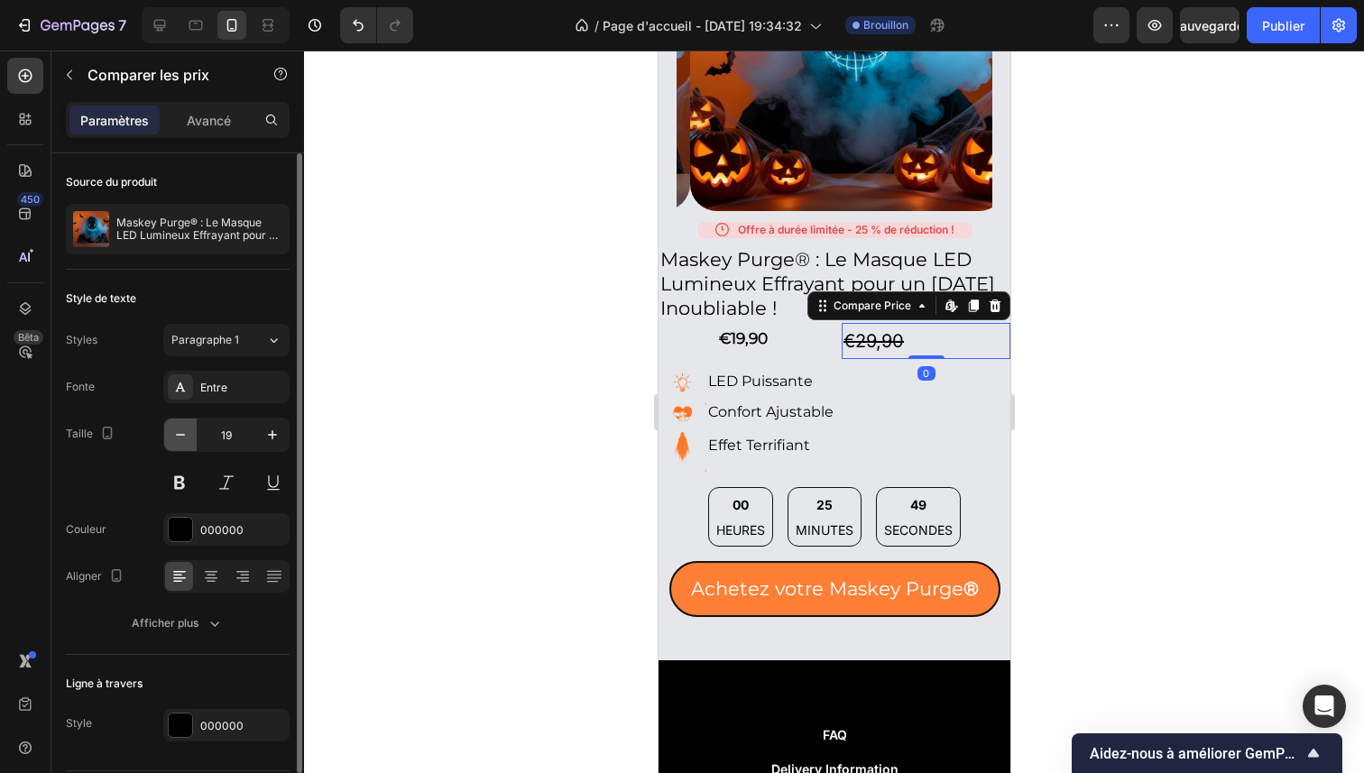
click at [180, 440] on icon "button" at bounding box center [180, 435] width 18 height 18
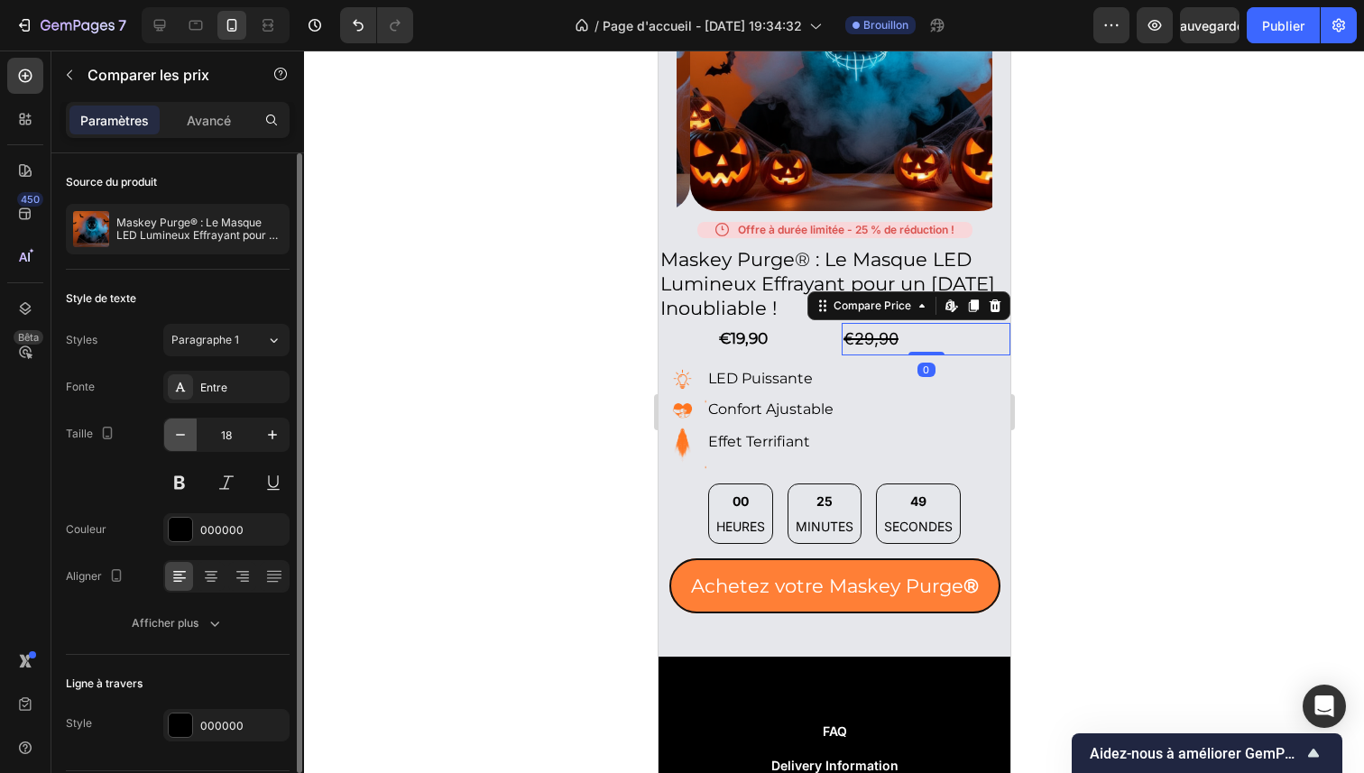
click at [180, 440] on icon "button" at bounding box center [180, 435] width 18 height 18
type input "17"
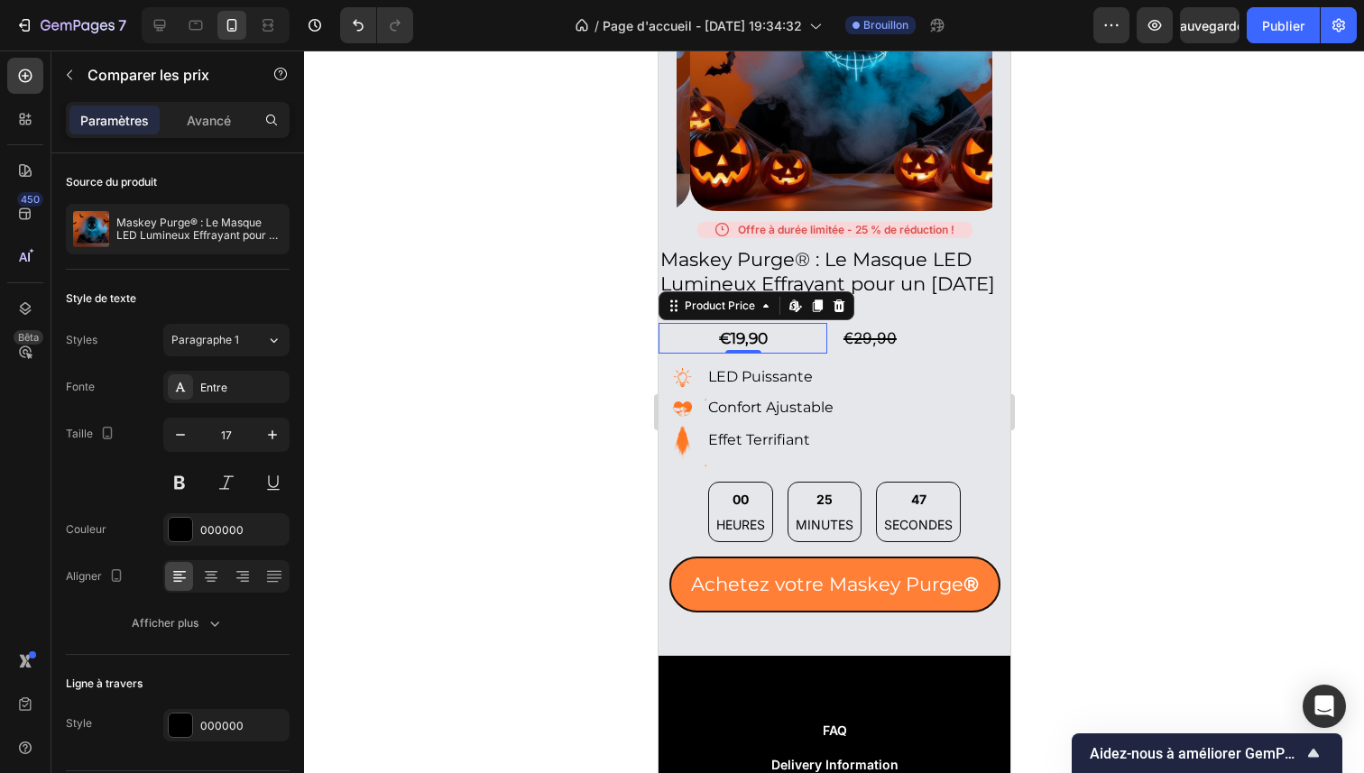
click at [732, 325] on div "€19,90" at bounding box center [742, 339] width 169 height 32
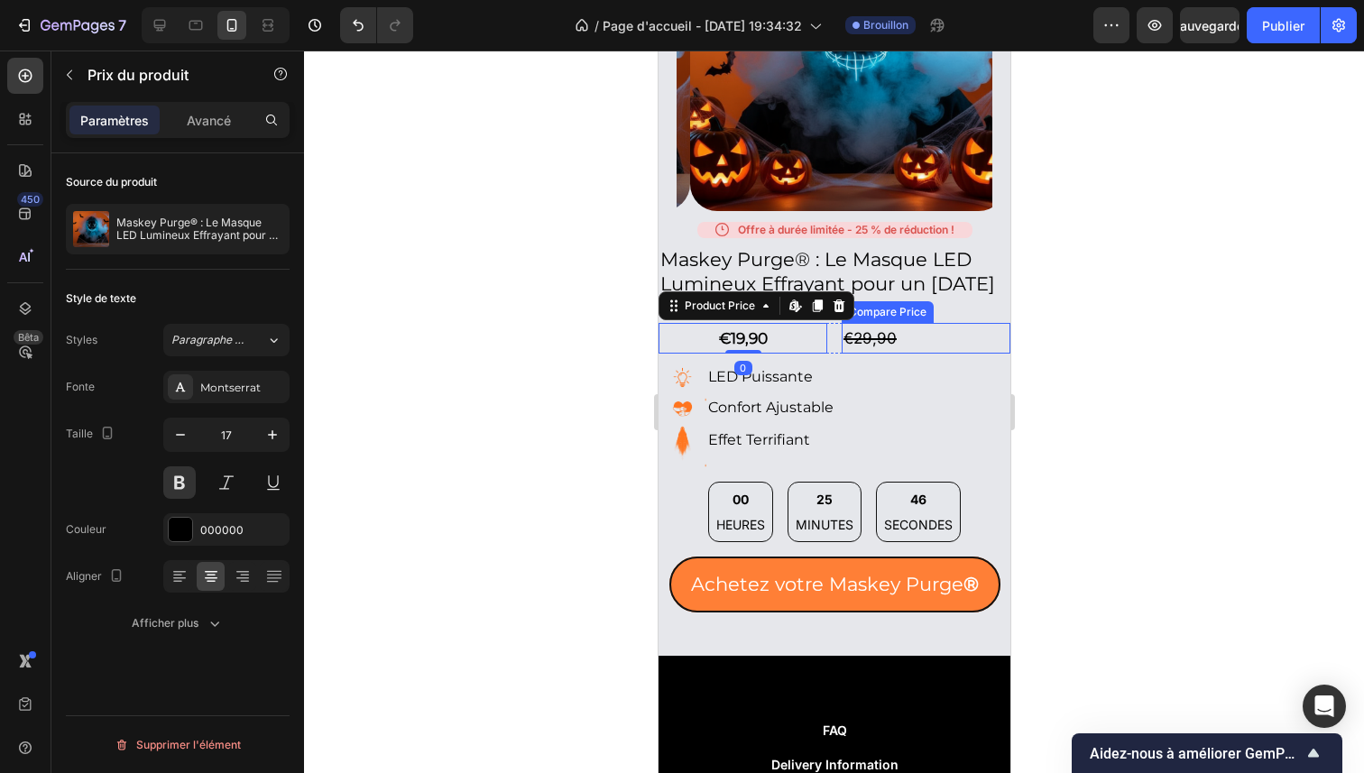
click at [871, 323] on div "€29,90" at bounding box center [925, 339] width 169 height 32
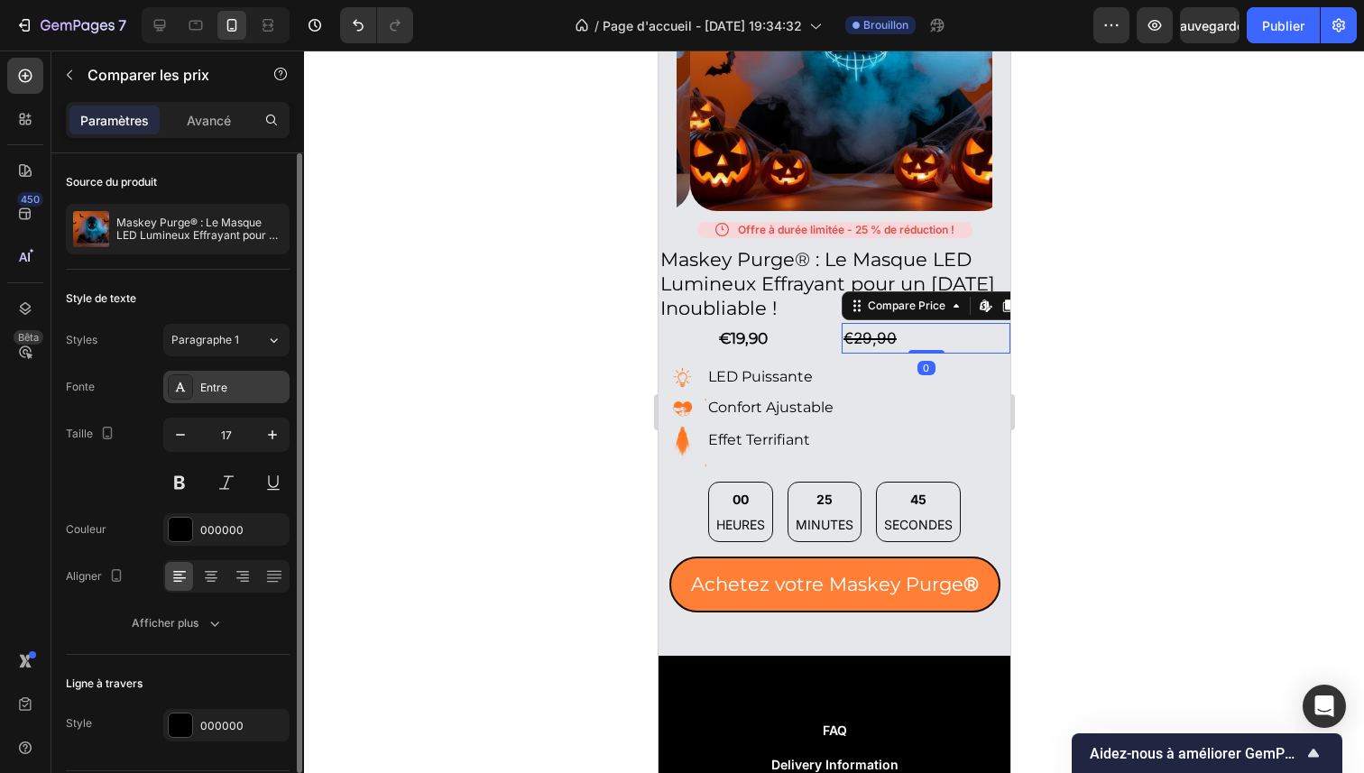
click at [220, 375] on div "Entre" at bounding box center [226, 387] width 126 height 32
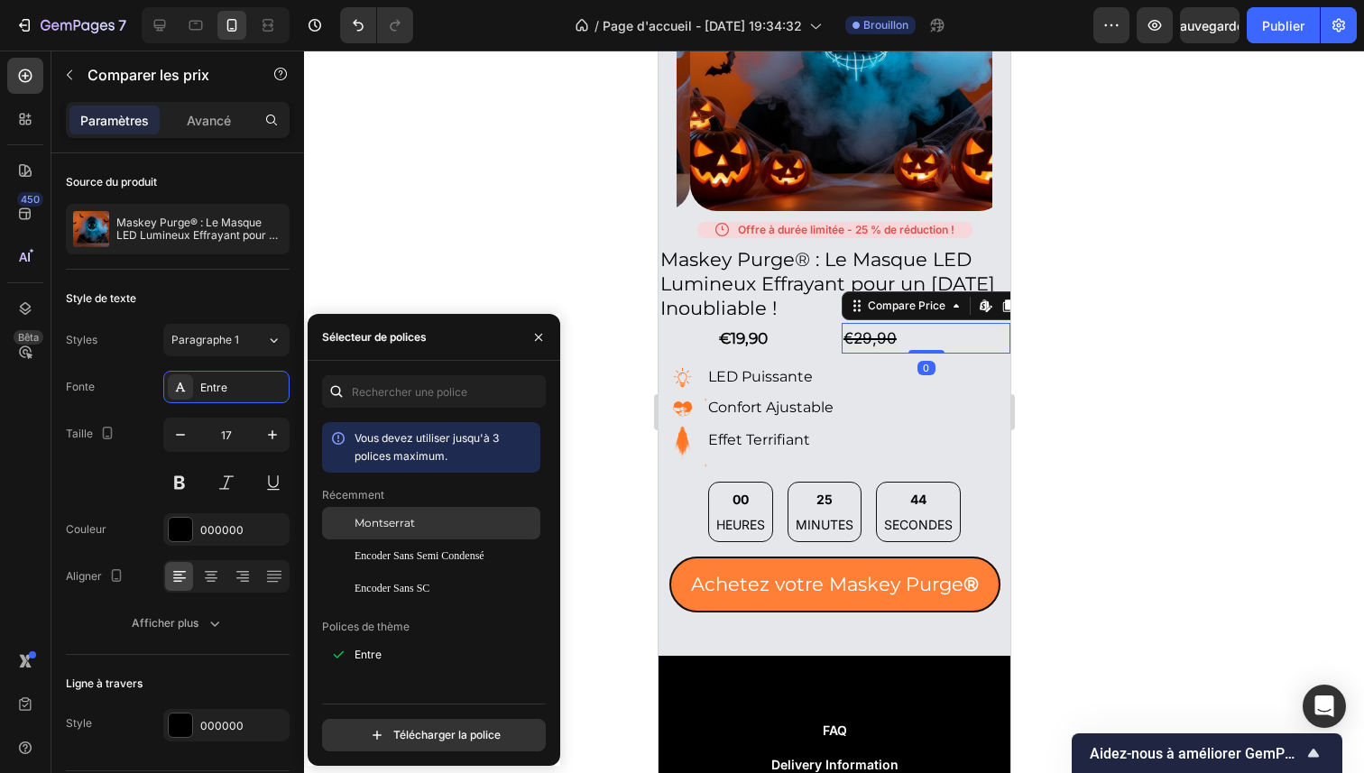
click at [349, 513] on div at bounding box center [338, 523] width 32 height 32
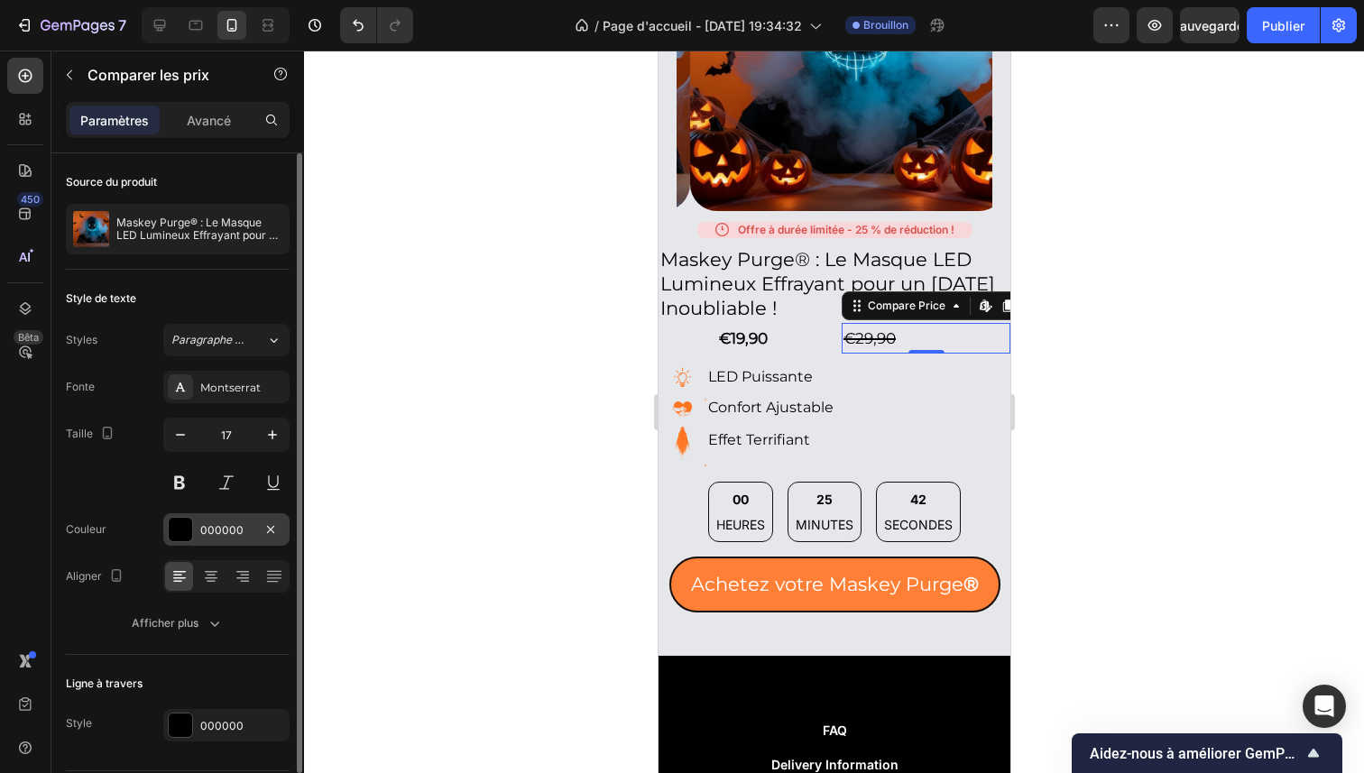
click at [205, 526] on font "000000" at bounding box center [221, 530] width 43 height 14
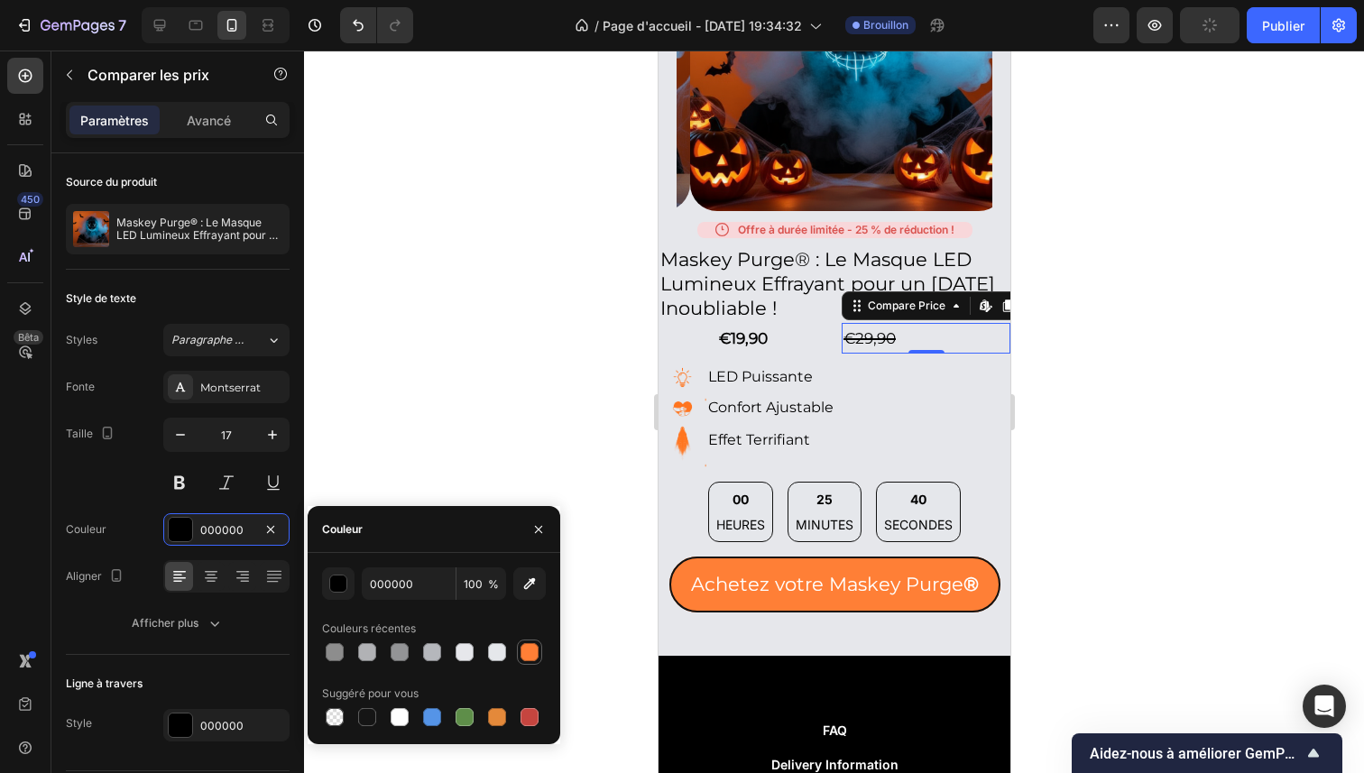
click at [533, 645] on div at bounding box center [530, 652] width 18 height 18
type input "FF7F36"
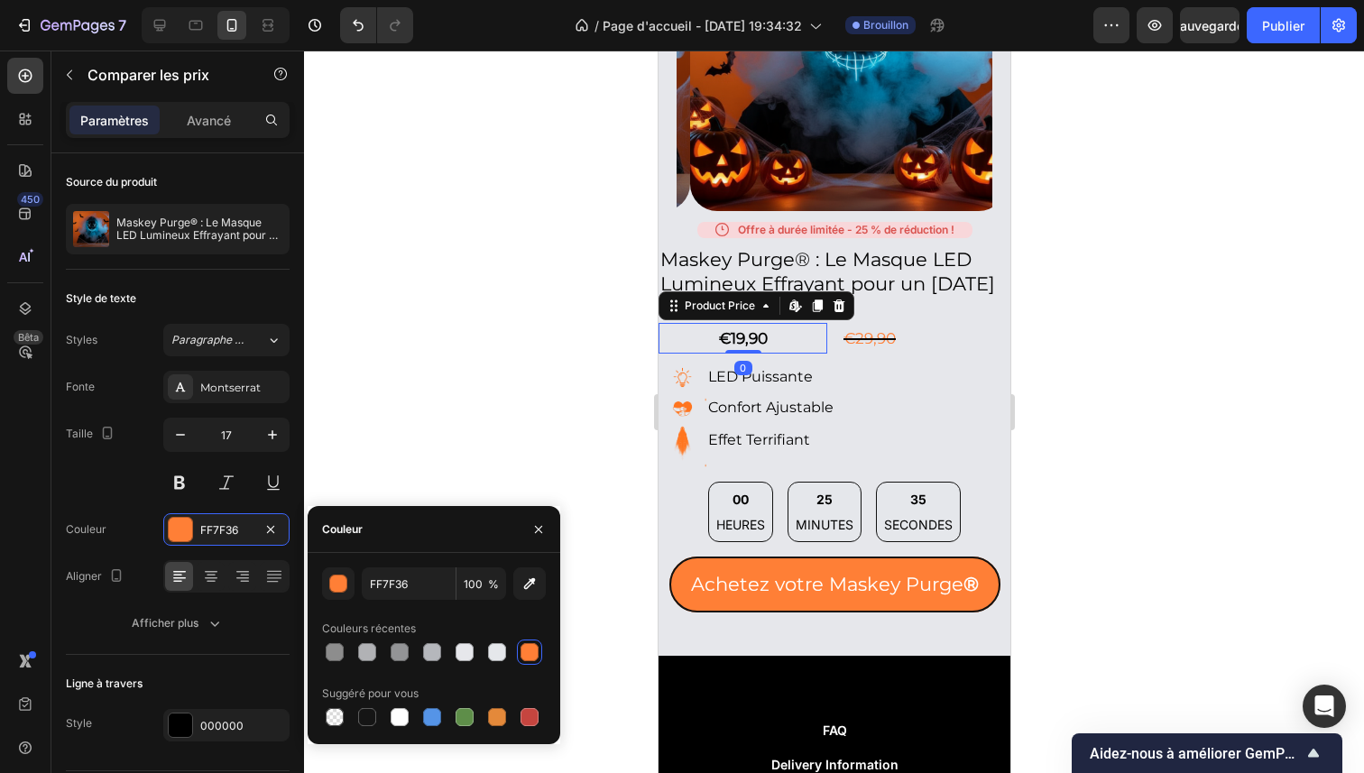
click at [759, 323] on div "€19,90" at bounding box center [742, 339] width 169 height 32
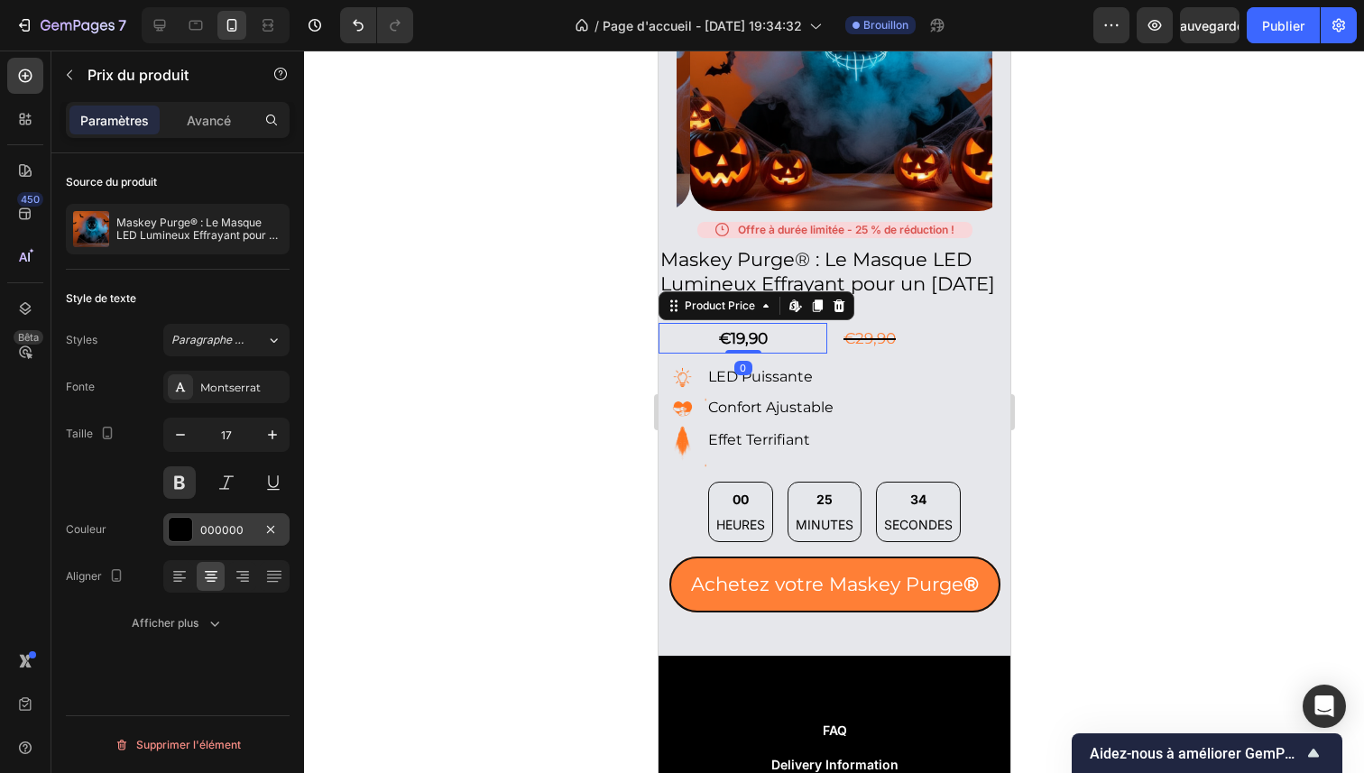
click at [230, 515] on div "000000" at bounding box center [226, 529] width 126 height 32
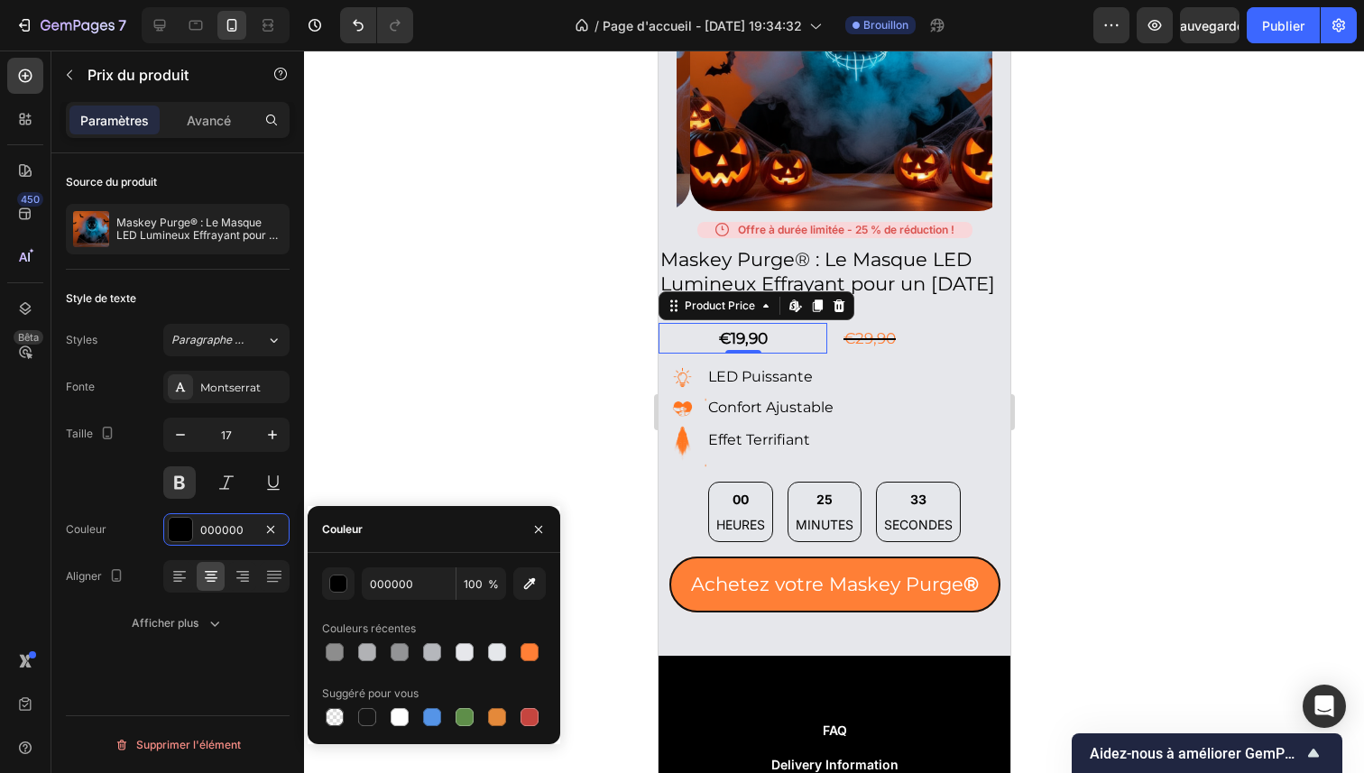
click at [508, 360] on div at bounding box center [834, 412] width 1060 height 723
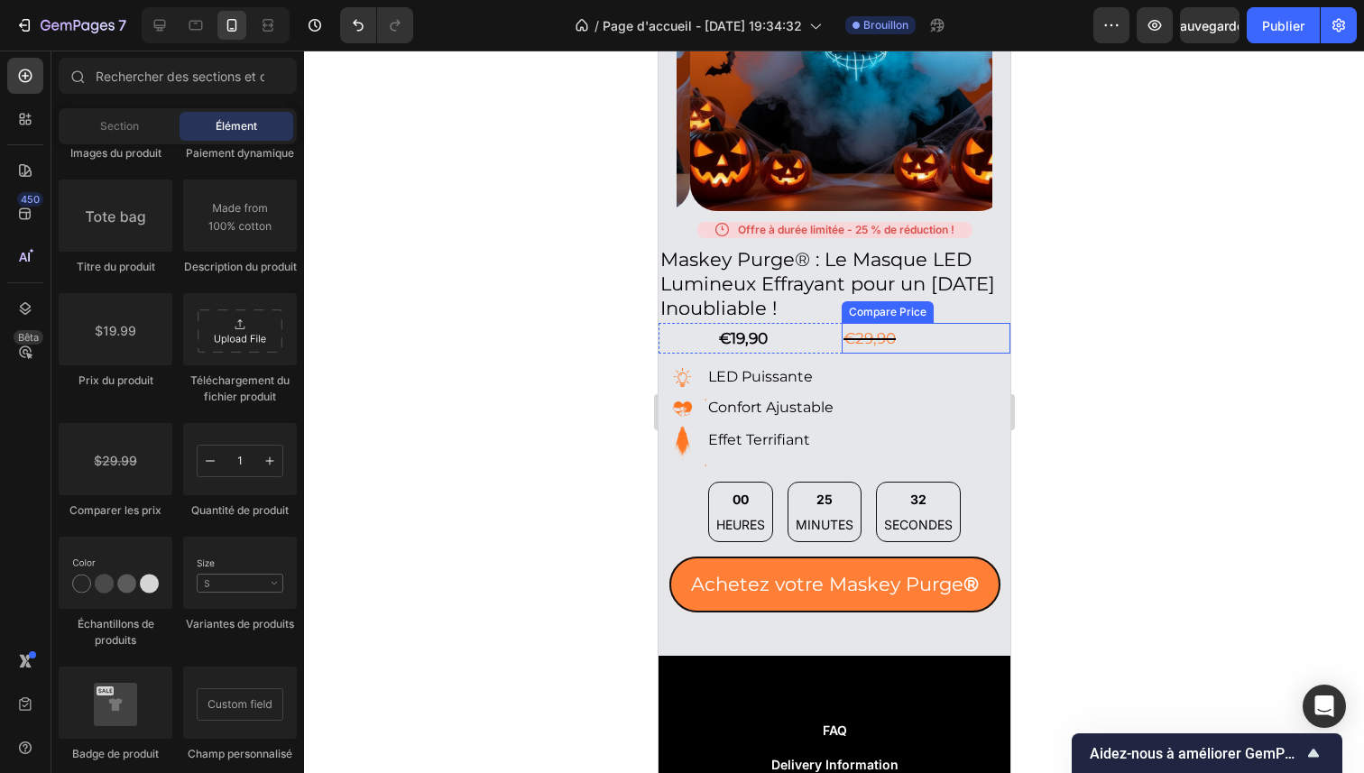
click at [902, 324] on div "€29,90" at bounding box center [925, 339] width 169 height 32
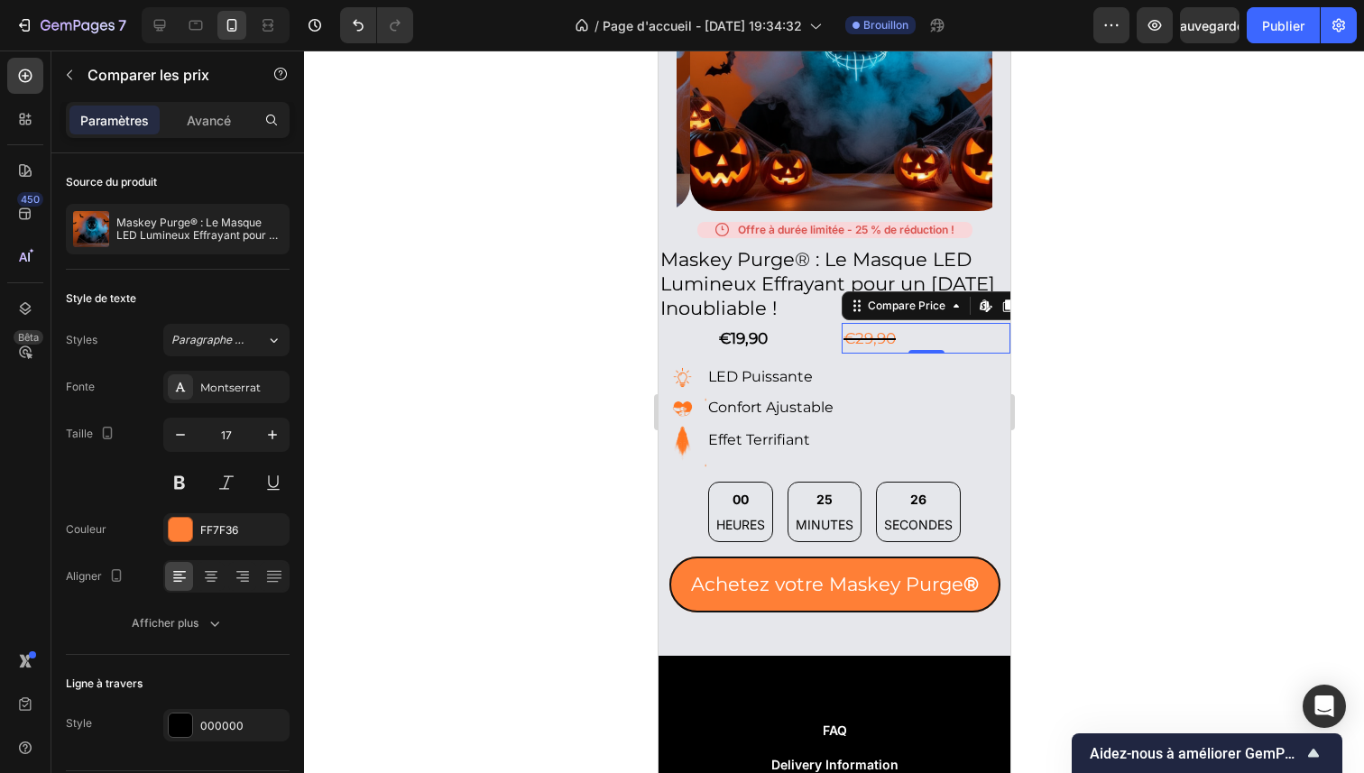
click at [469, 404] on div at bounding box center [834, 412] width 1060 height 723
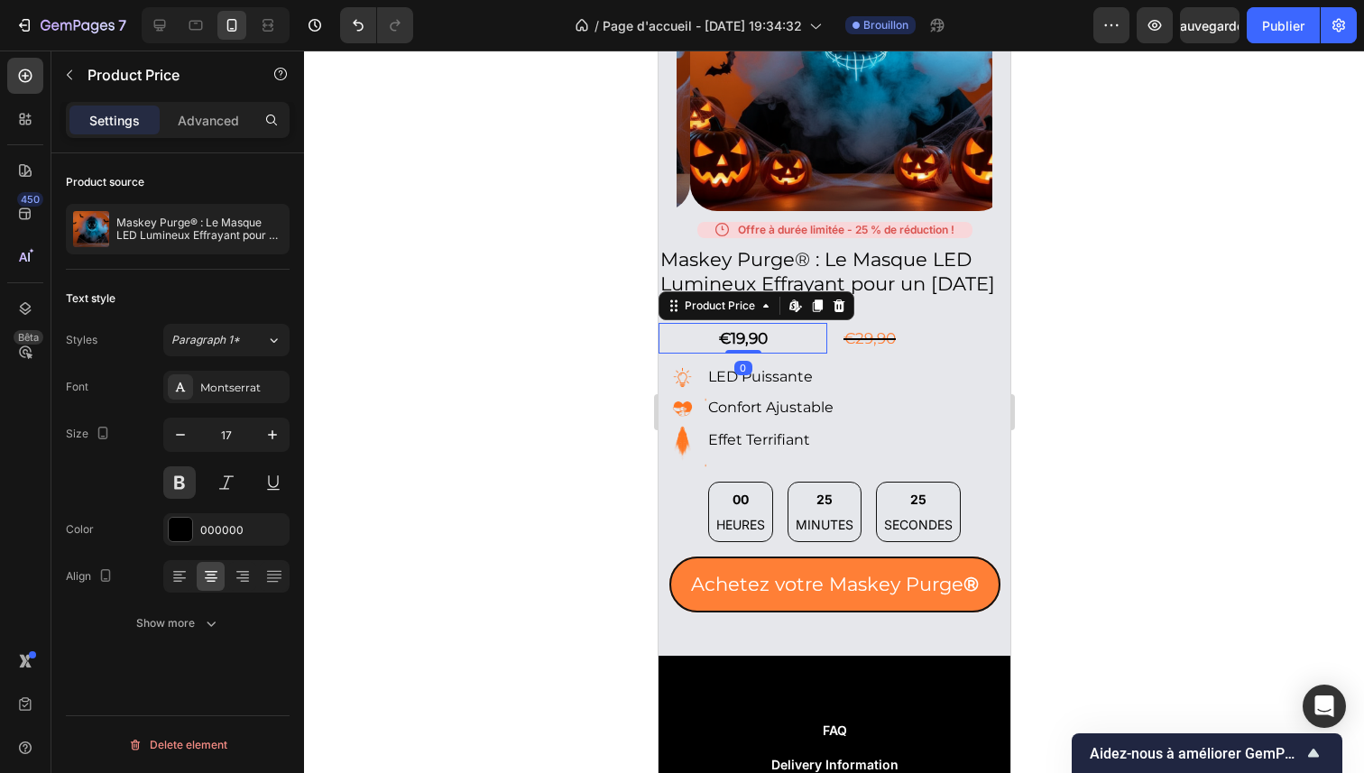
click at [788, 325] on div "€19,90" at bounding box center [742, 339] width 169 height 32
click at [217, 117] on font "Avancé" at bounding box center [209, 120] width 44 height 15
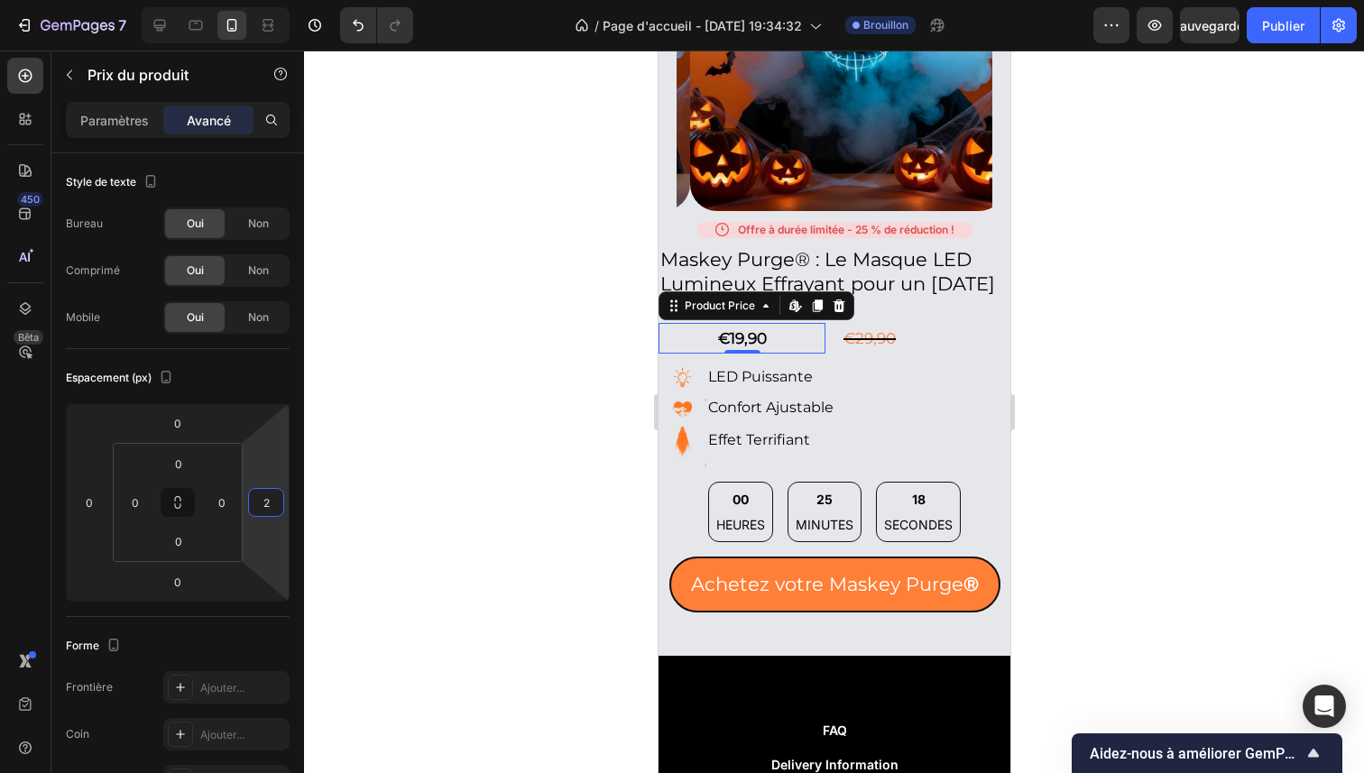
type input "0"
click at [261, 0] on html "7 / Page d'accueil - [DATE] 19:34:32 Brouillon Aperçu Sauvegarder Publier 450 B…" at bounding box center [682, 0] width 1364 height 0
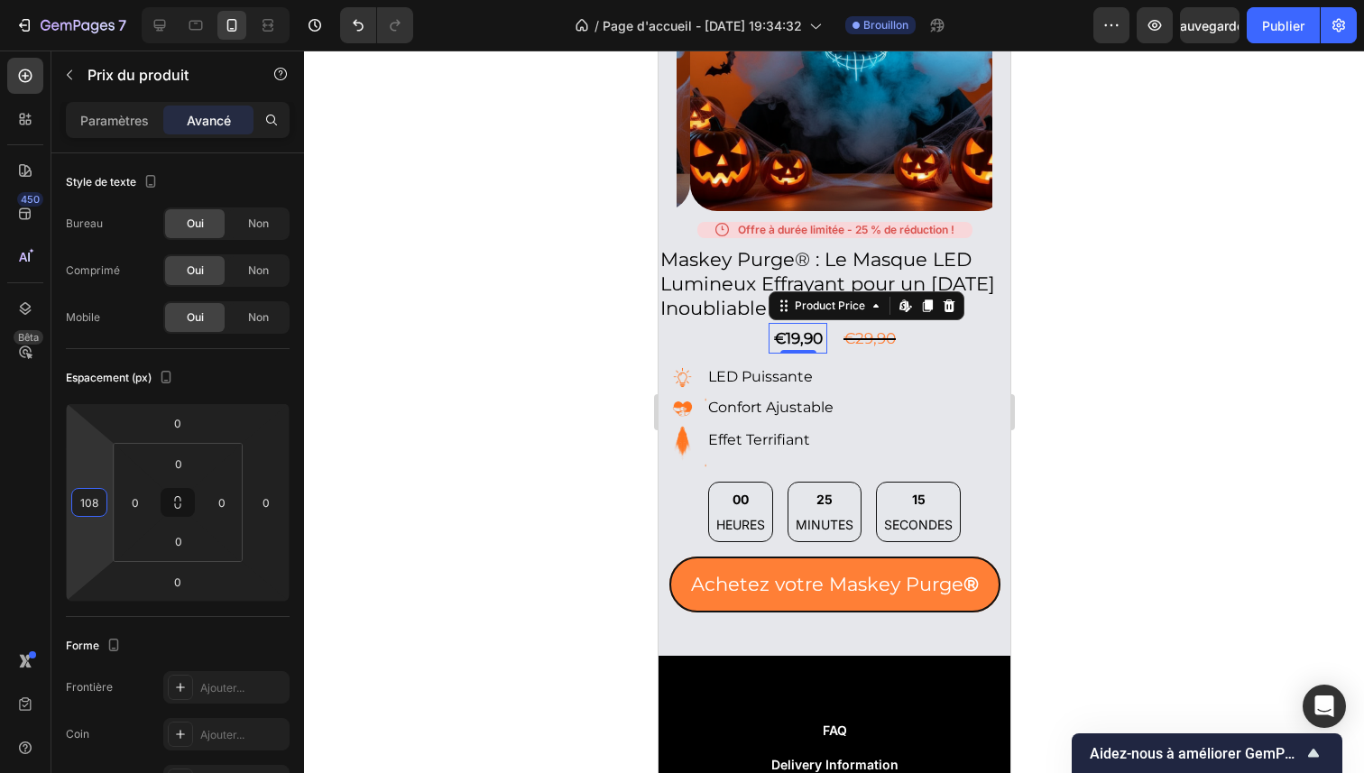
type input "106"
drag, startPoint x: 81, startPoint y: 459, endPoint x: 106, endPoint y: 411, distance: 54.1
click at [106, 0] on html "7 / Page d'accueil - [DATE] 19:34:32 Brouillon Aperçu Sauvegarder Publier 450 B…" at bounding box center [682, 0] width 1364 height 0
click at [898, 323] on div "€29,90" at bounding box center [925, 339] width 169 height 32
type input "-10"
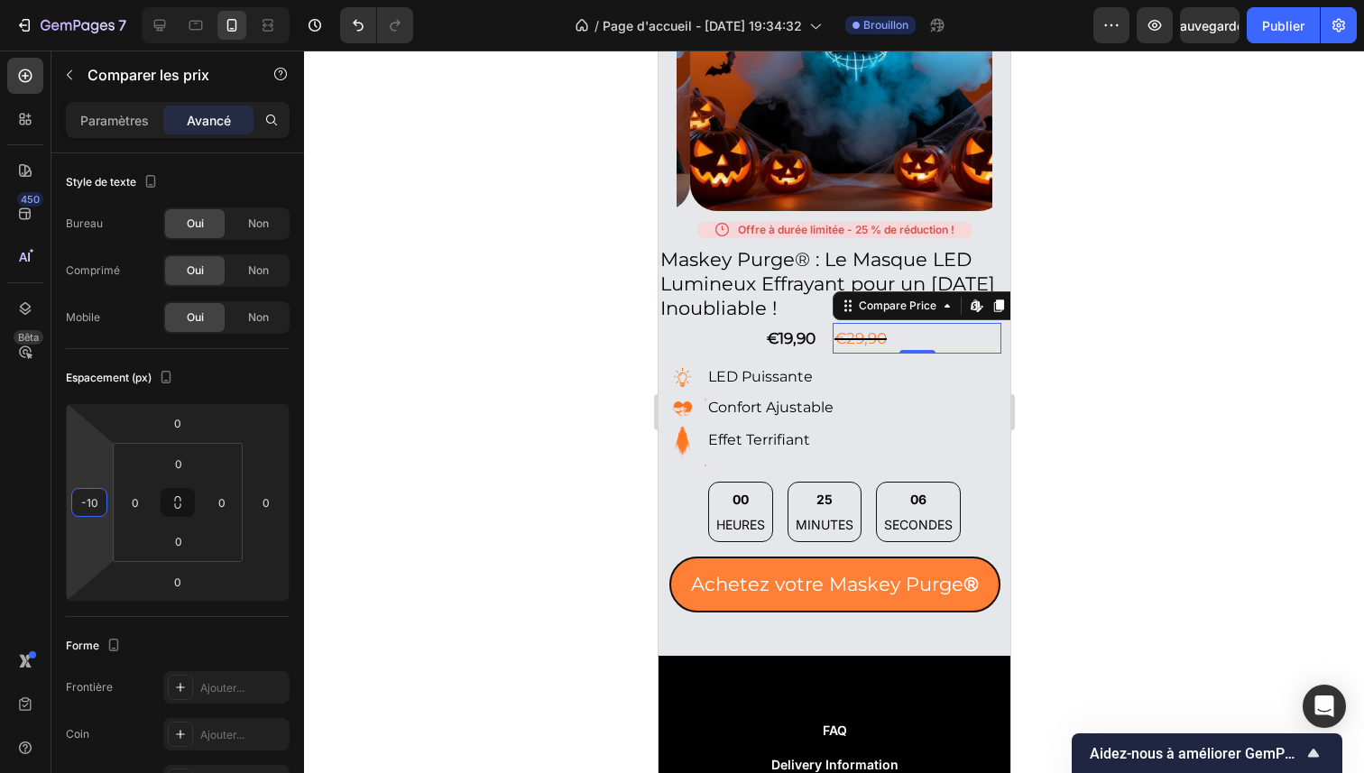
click at [97, 0] on html "7 / Page d'accueil - [DATE] 19:34:32 Brouillon Aperçu Sauvegarder Publier 450 B…" at bounding box center [682, 0] width 1364 height 0
click at [256, 226] on font "Non" at bounding box center [258, 224] width 21 height 14
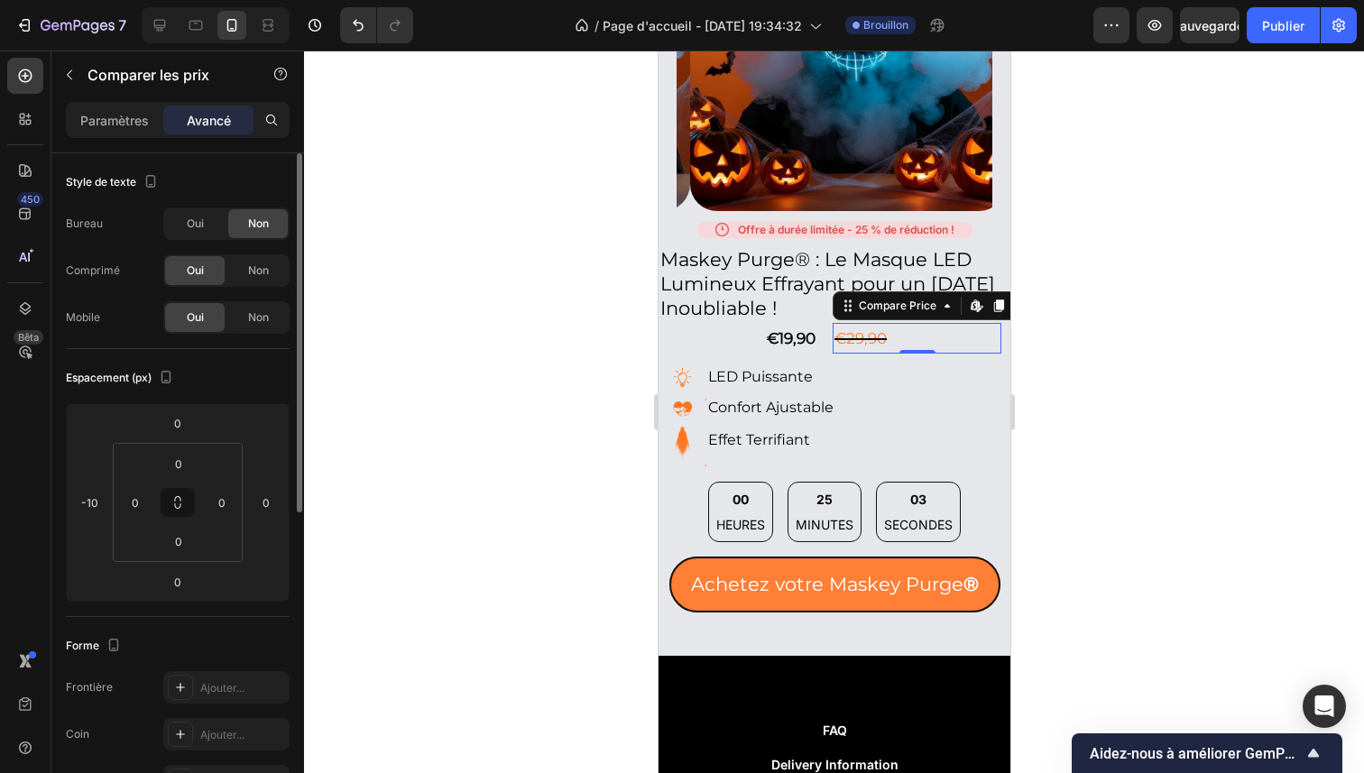
click at [260, 285] on div "Oui Non" at bounding box center [226, 270] width 126 height 32
click at [260, 270] on font "Non" at bounding box center [258, 270] width 21 height 14
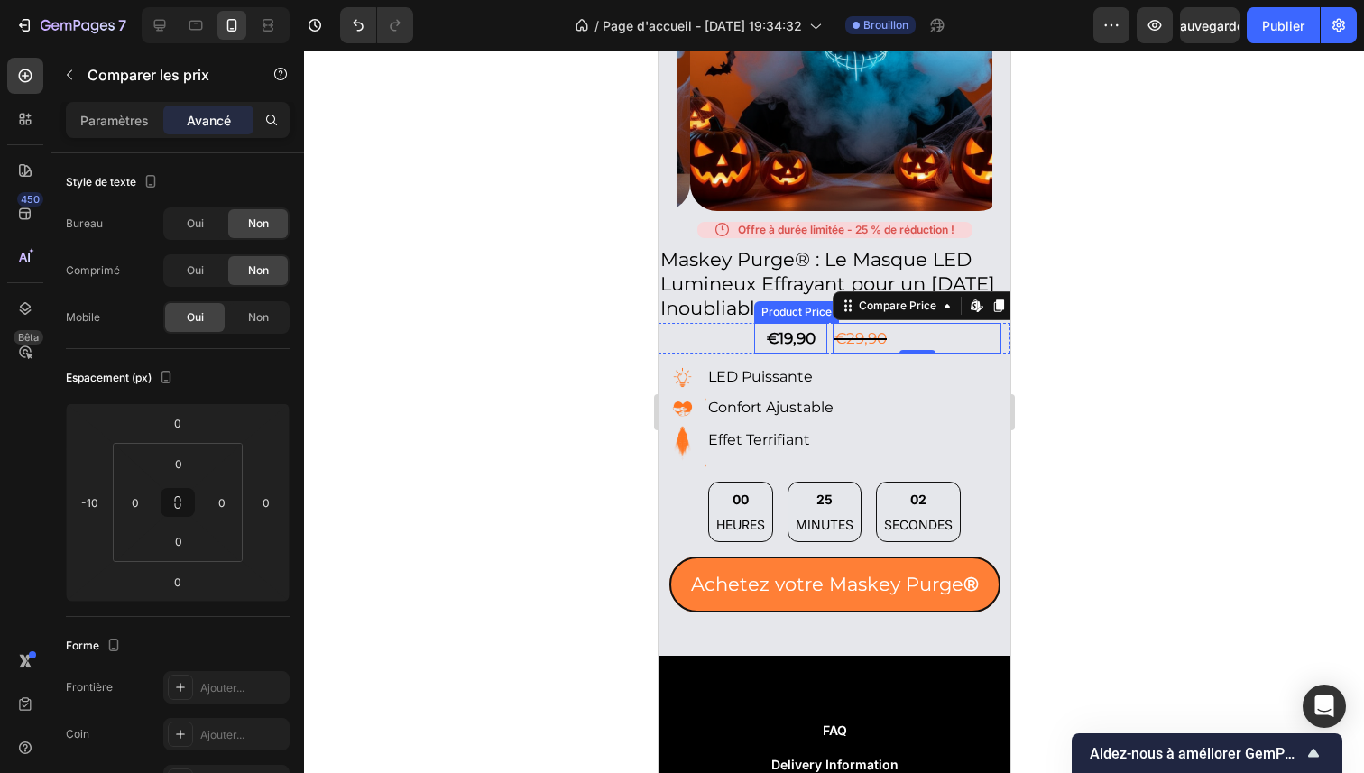
click at [762, 324] on div "€19,90" at bounding box center [789, 339] width 73 height 32
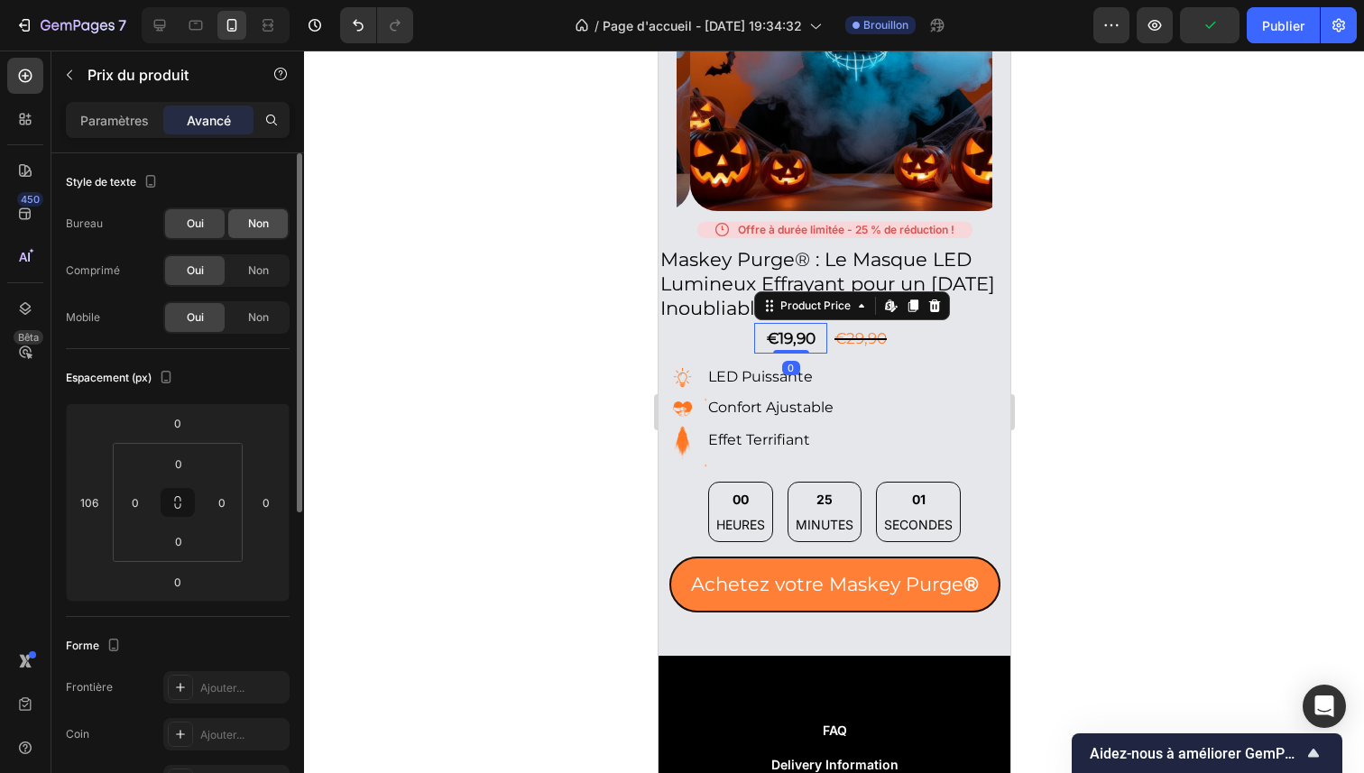
click at [248, 233] on div "Non" at bounding box center [258, 223] width 60 height 29
click at [248, 252] on div "Bureau Oui Non Comprimé Oui Non Mobile Oui Non" at bounding box center [178, 270] width 224 height 126
click at [248, 258] on div "Non" at bounding box center [258, 270] width 60 height 29
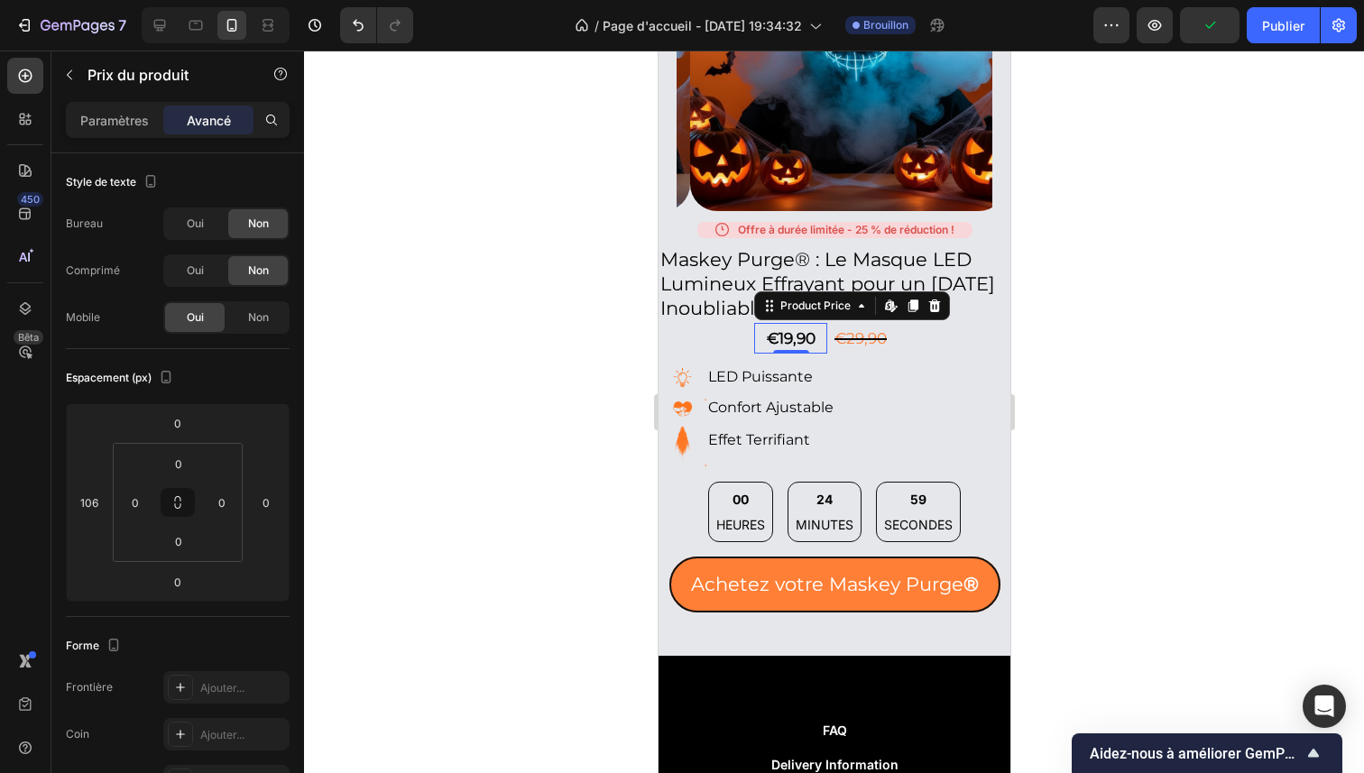
click at [570, 344] on div at bounding box center [834, 412] width 1060 height 723
click at [794, 327] on div "€19,90" at bounding box center [789, 339] width 73 height 32
click at [791, 323] on div "€19,90" at bounding box center [789, 339] width 73 height 32
click at [783, 323] on div "€19,90" at bounding box center [789, 339] width 73 height 32
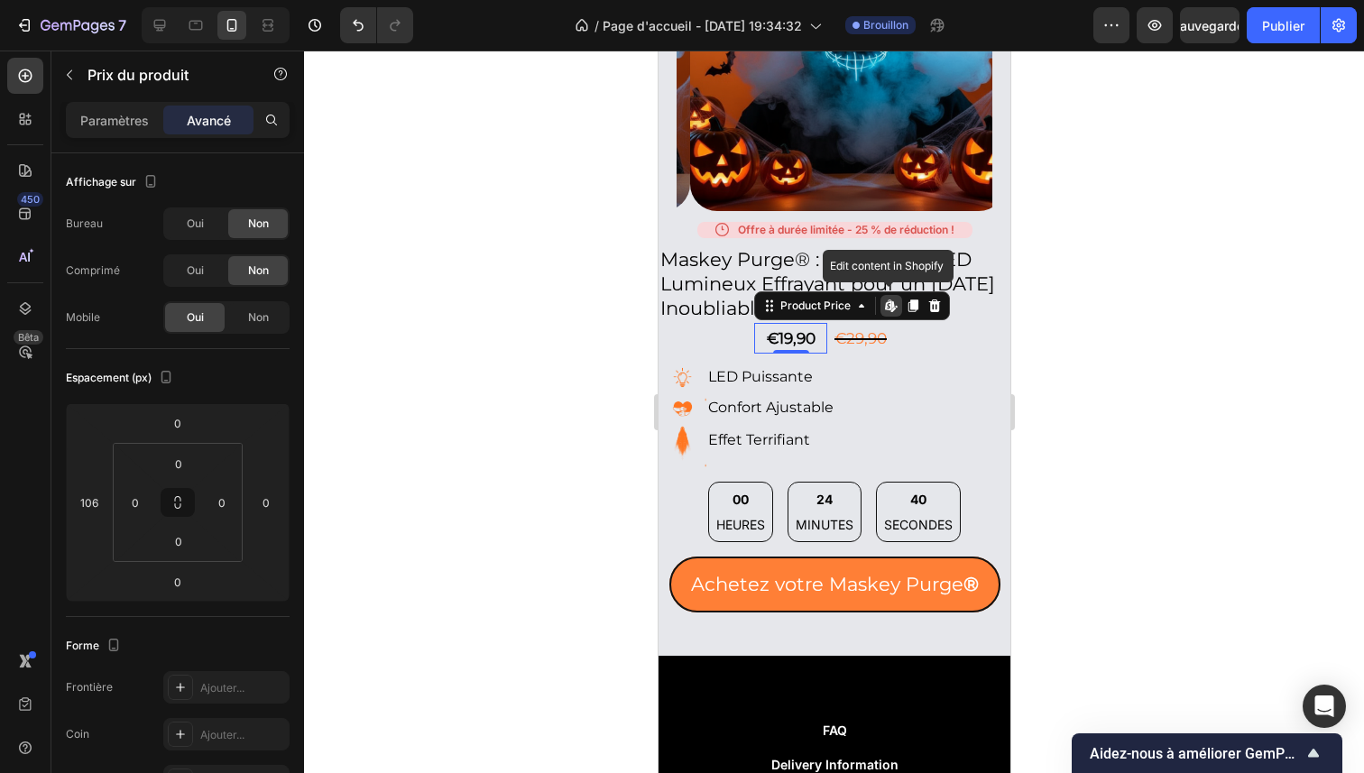
click at [783, 323] on div "€19,90" at bounding box center [789, 339] width 73 height 32
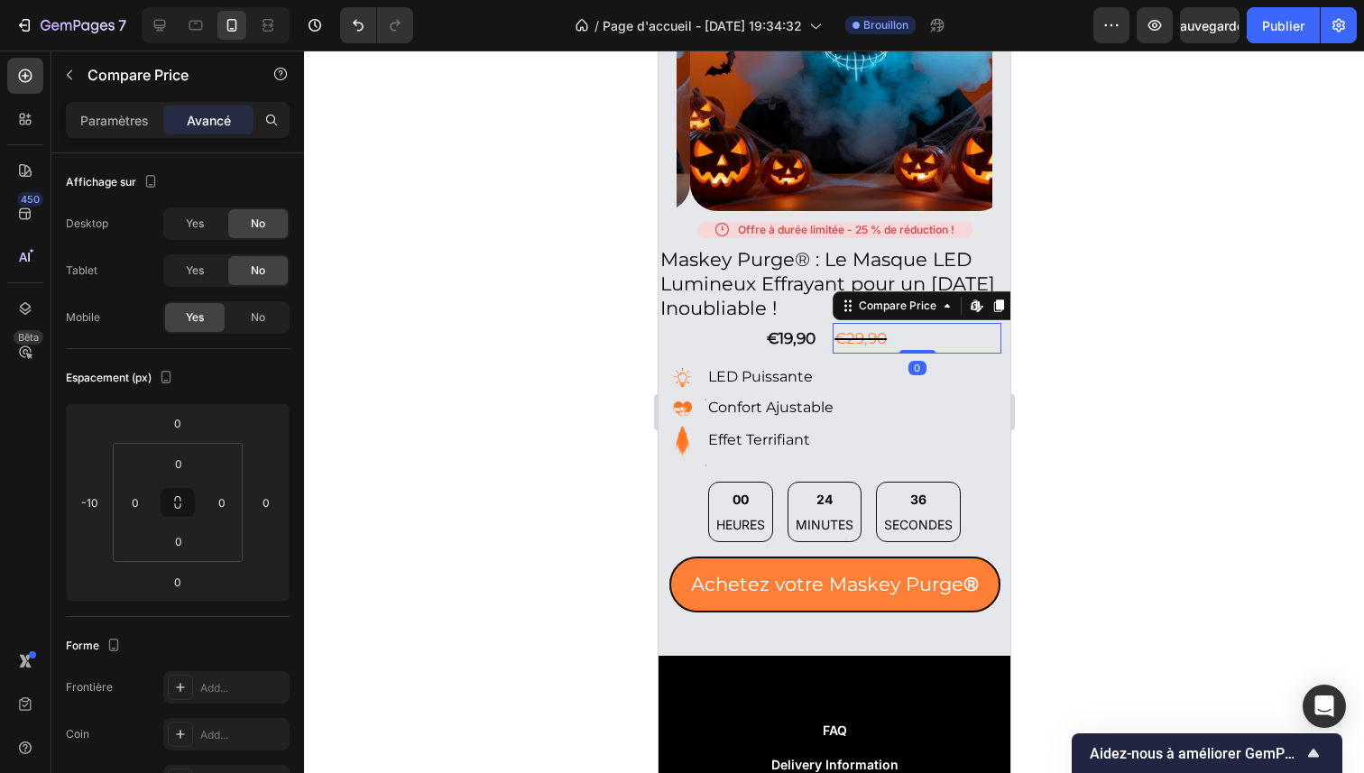
click at [863, 323] on div "€29,90" at bounding box center [916, 339] width 169 height 32
click at [877, 323] on div "€29,90" at bounding box center [916, 339] width 169 height 32
click at [866, 323] on div "€29,90" at bounding box center [916, 339] width 169 height 32
click at [794, 328] on div "€19,90" at bounding box center [789, 339] width 73 height 32
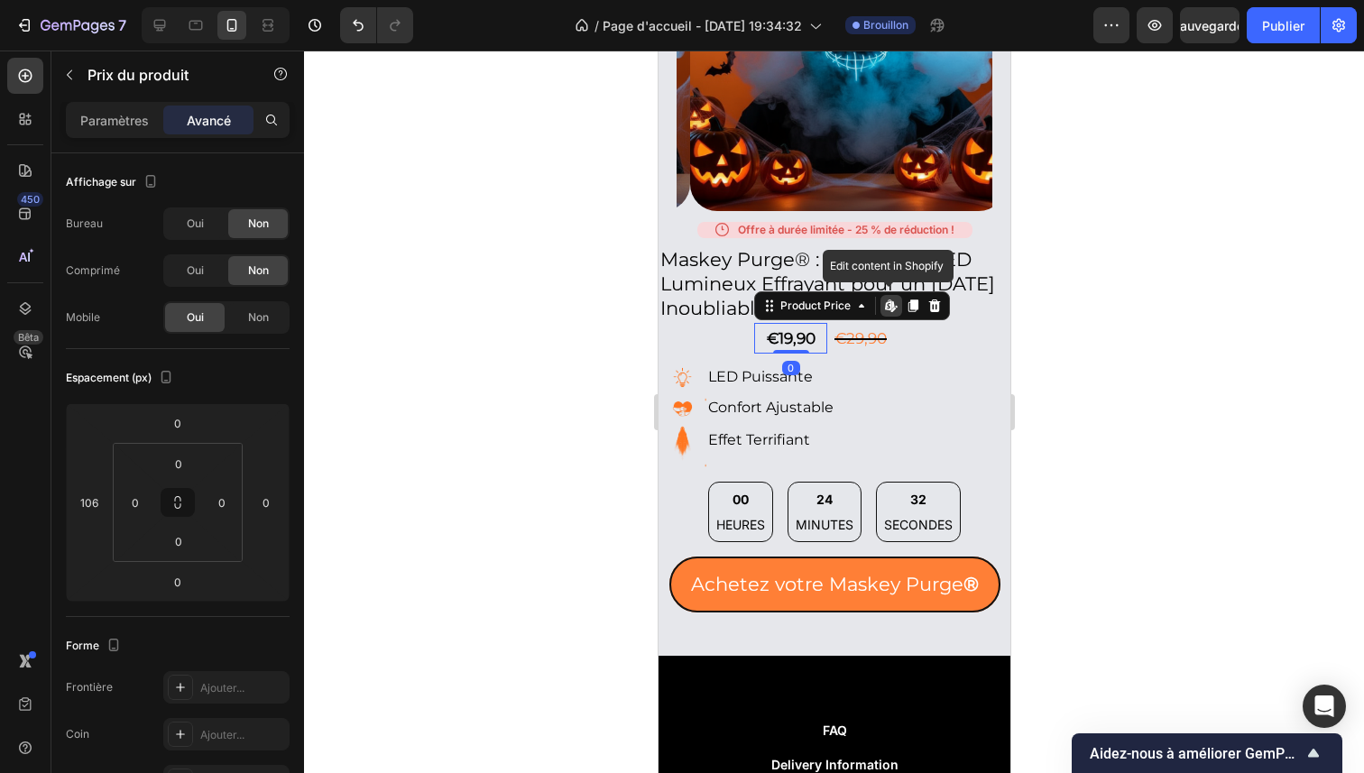
click at [886, 299] on icon at bounding box center [890, 306] width 14 height 14
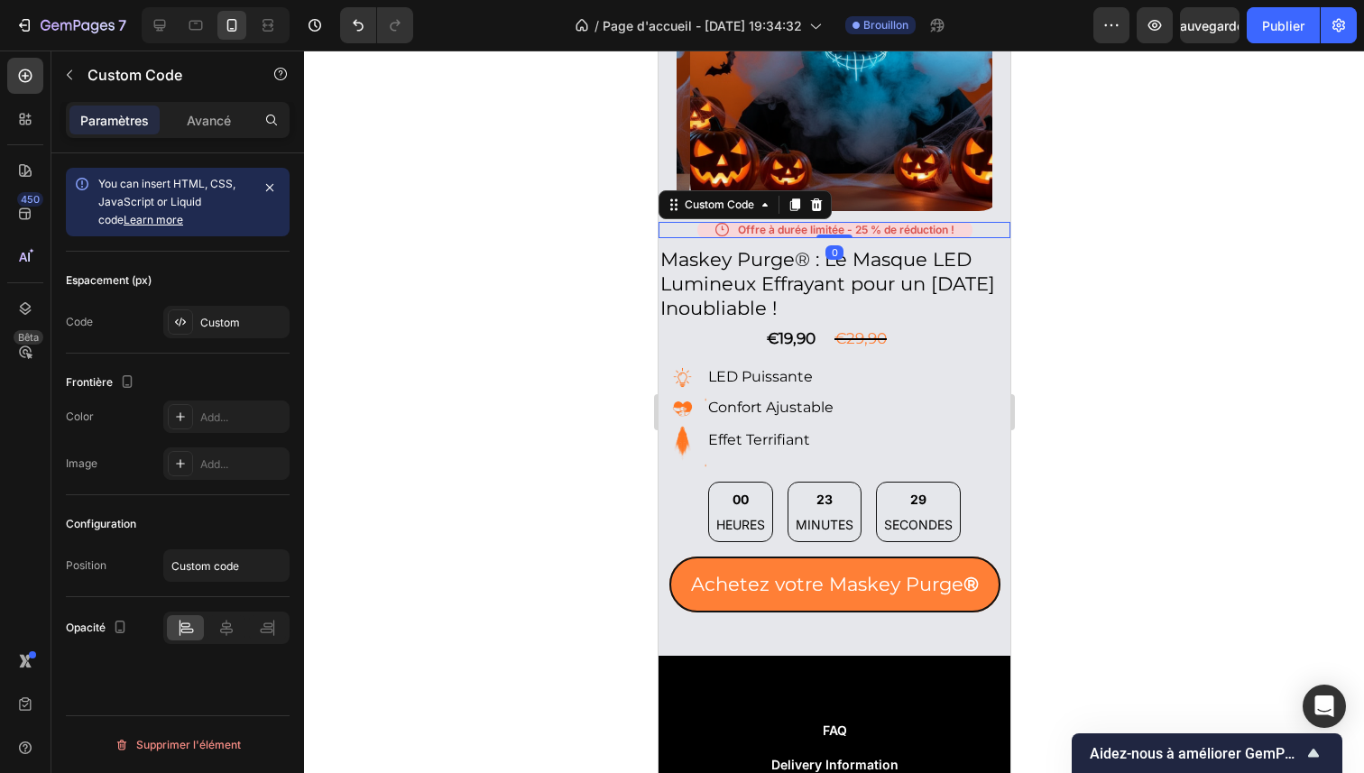
click at [785, 222] on div "Offre à durée limitée - 25 % de réduction !" at bounding box center [833, 230] width 275 height 16
click at [201, 318] on font "Coutume" at bounding box center [223, 323] width 47 height 14
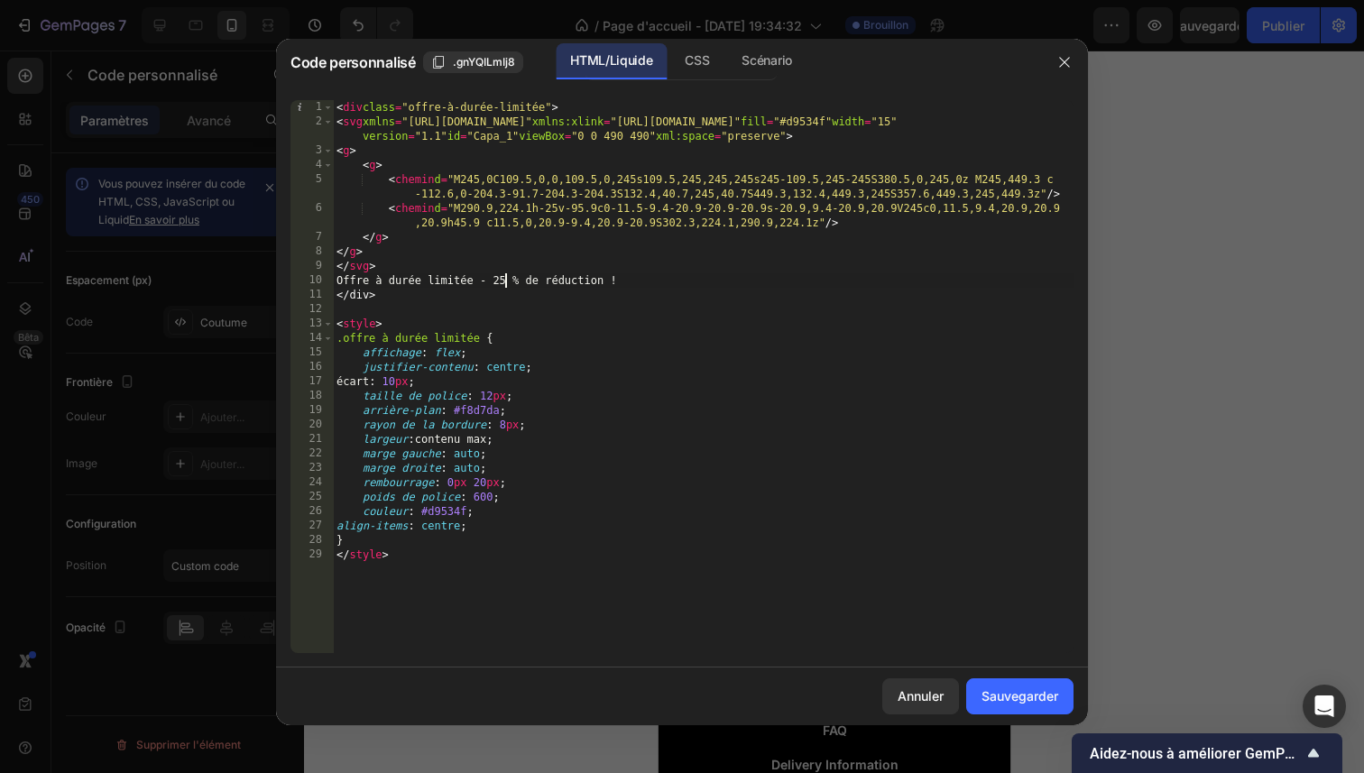
click at [504, 282] on div "< div class = "offre-à-durée-limitée" > < svg xmlns = "http://www.w3.org/2000/s…" at bounding box center [703, 391] width 741 height 582
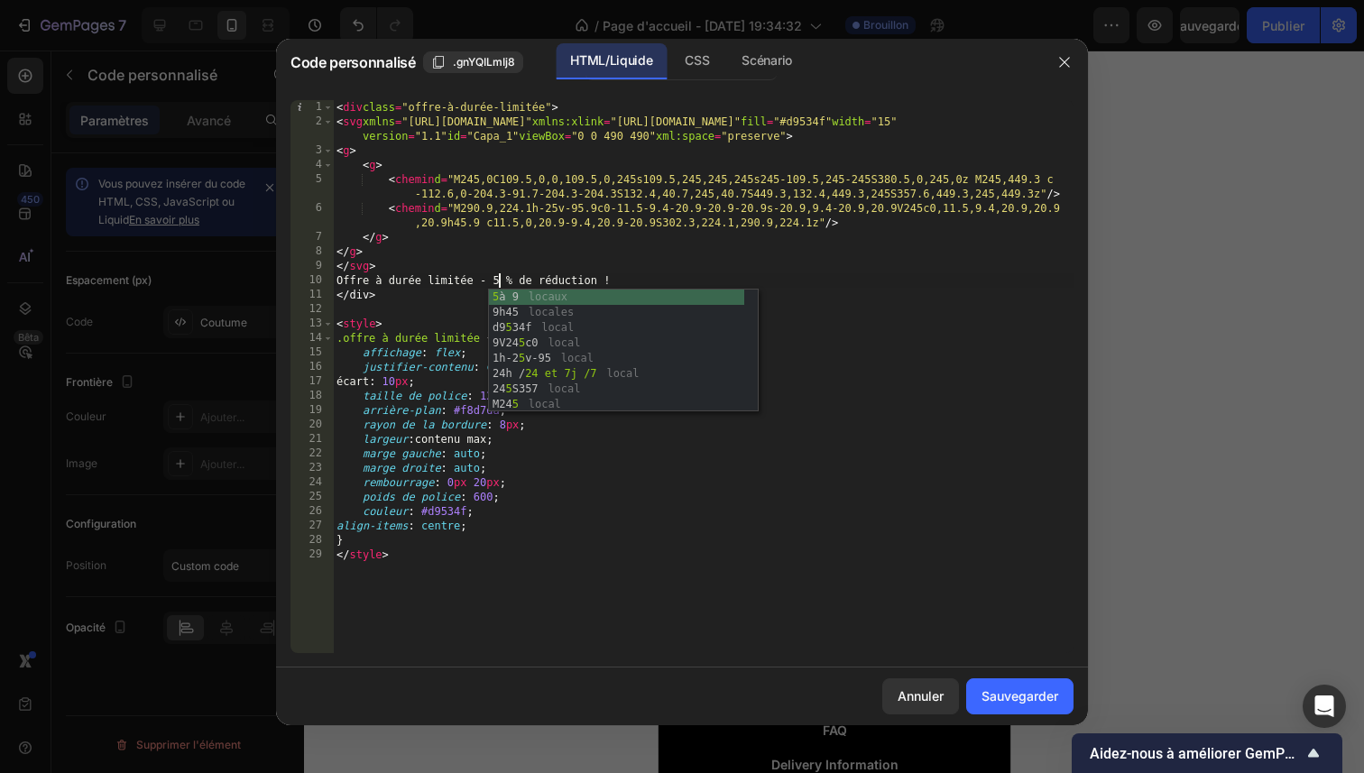
scroll to position [0, 14]
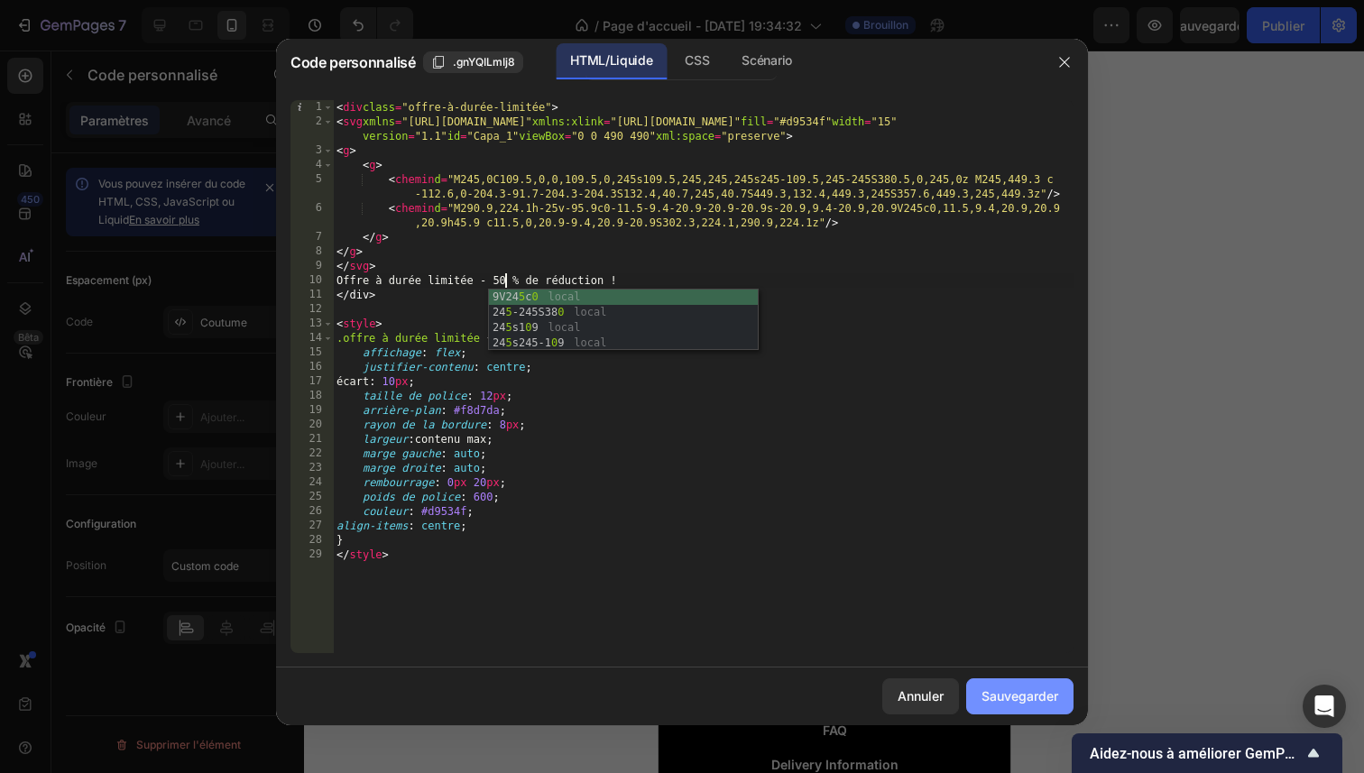
type textarea "Offre à durée limitée - 50 % de réduction !"
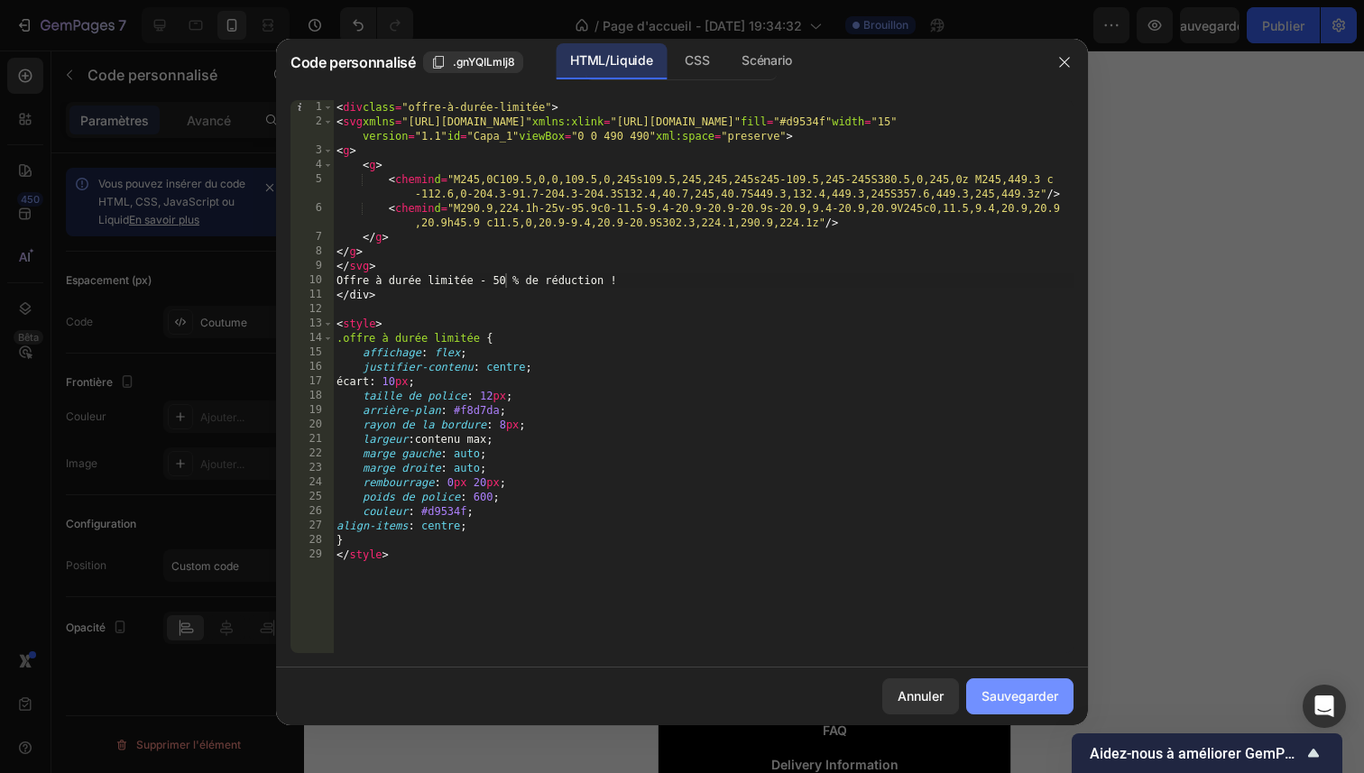
click at [1035, 684] on button "Sauvegarder" at bounding box center [1019, 696] width 107 height 36
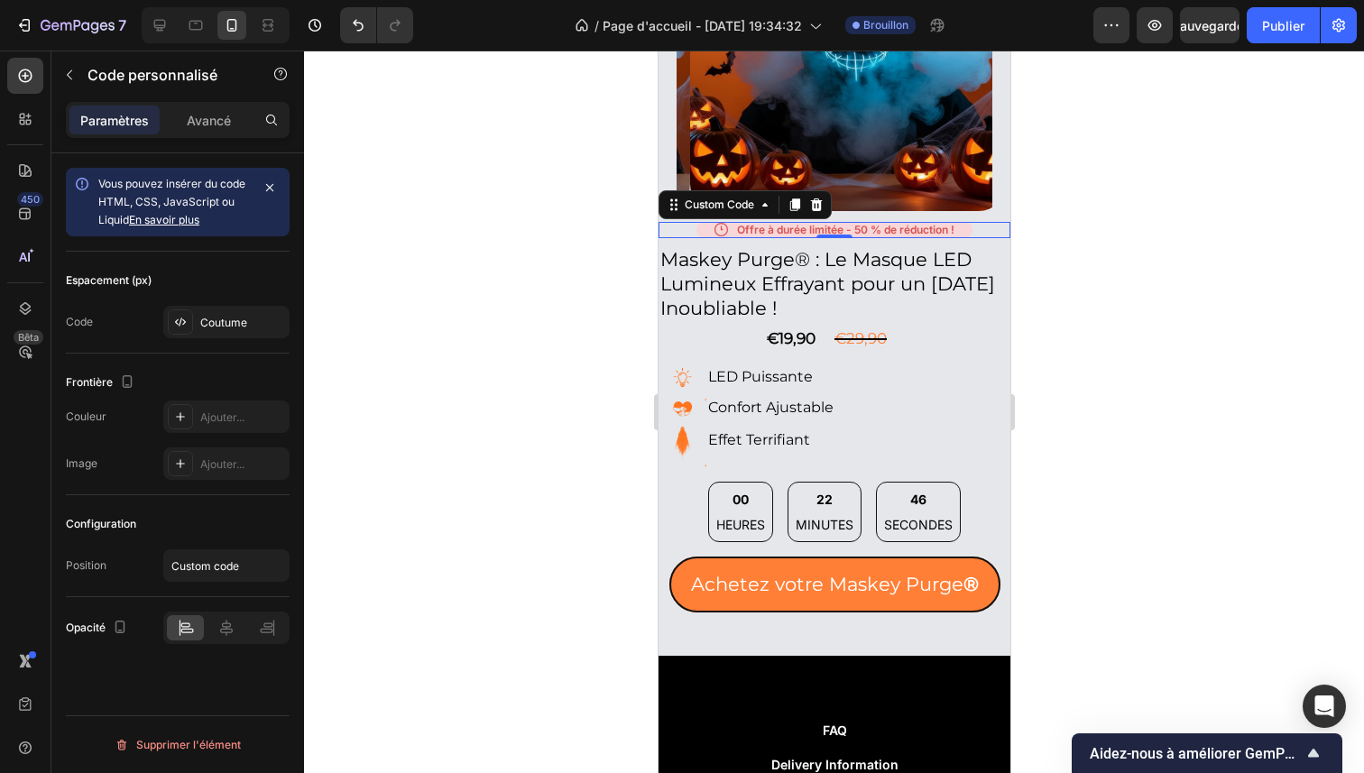
click at [522, 253] on div at bounding box center [834, 412] width 1060 height 723
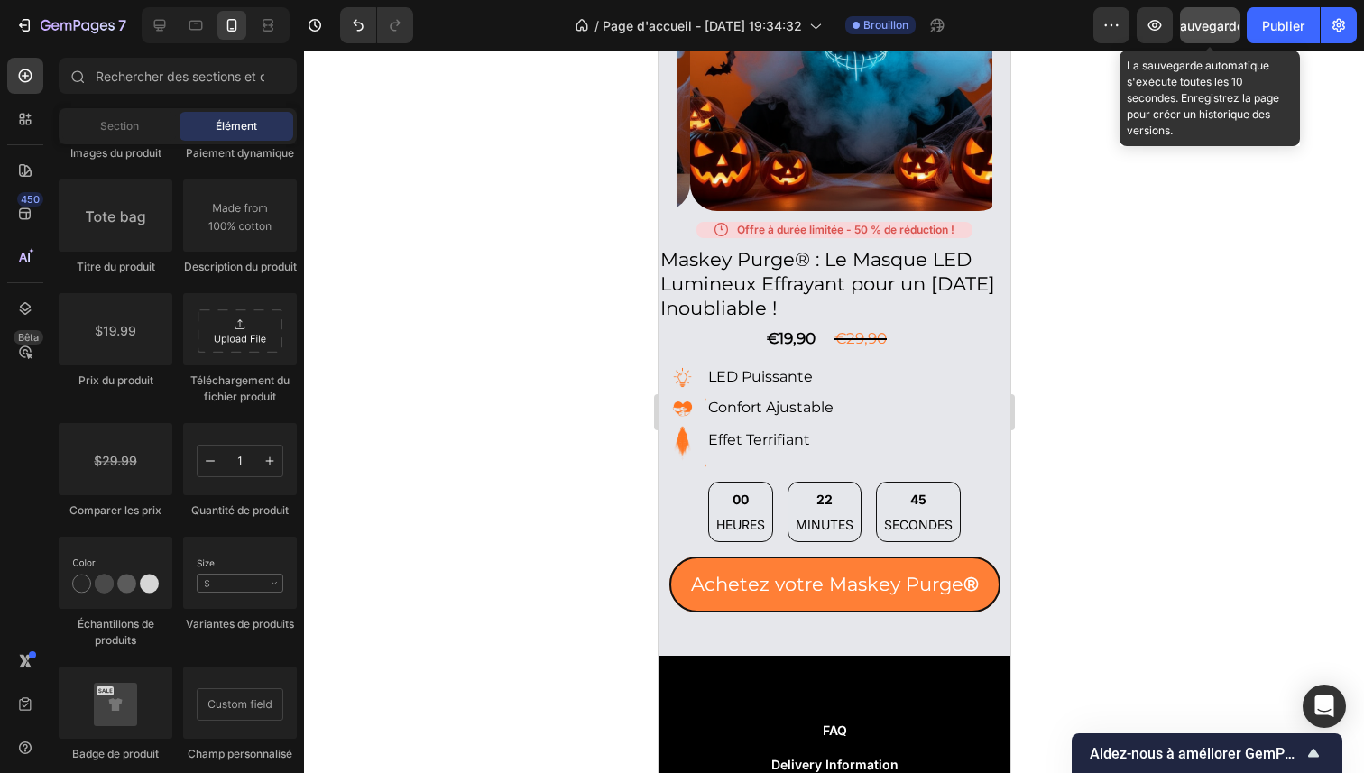
click at [1196, 23] on font "Sauvegarder" at bounding box center [1210, 25] width 77 height 15
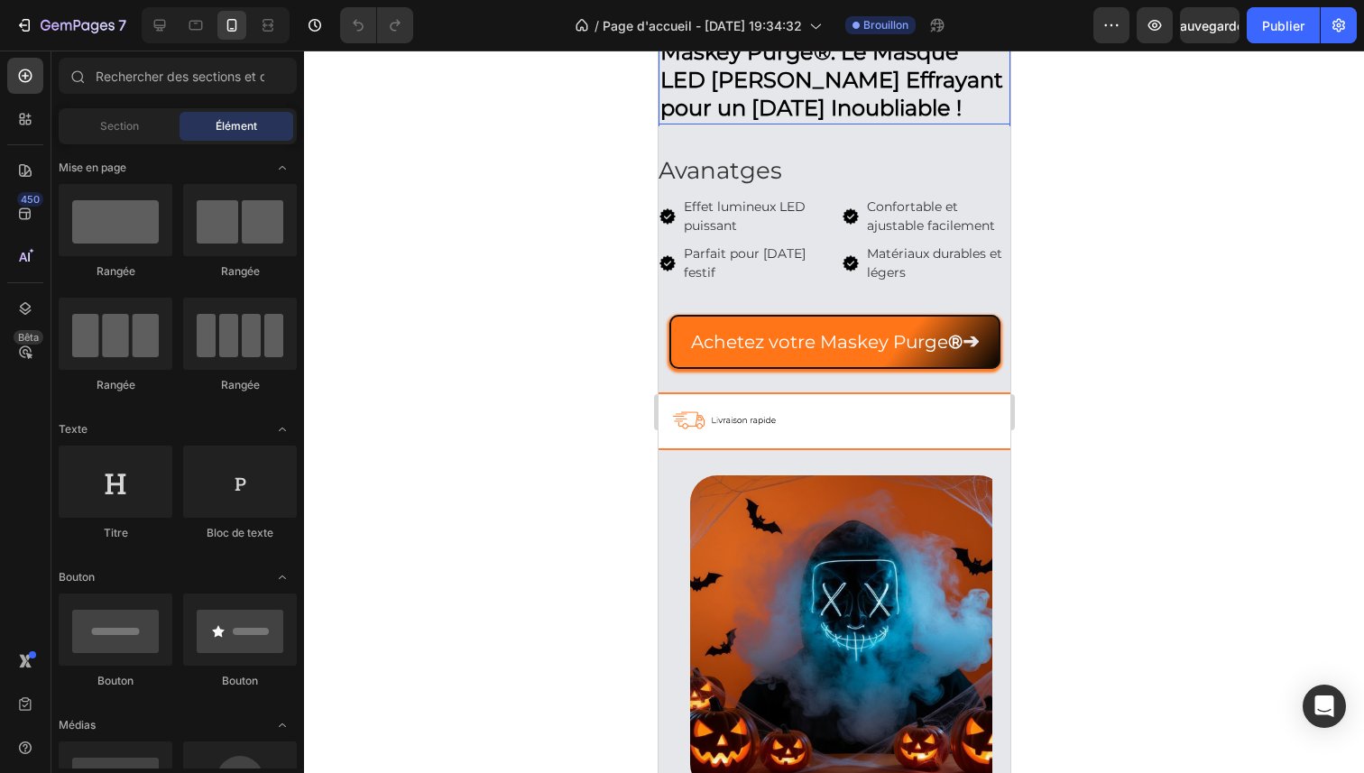
scroll to position [434, 0]
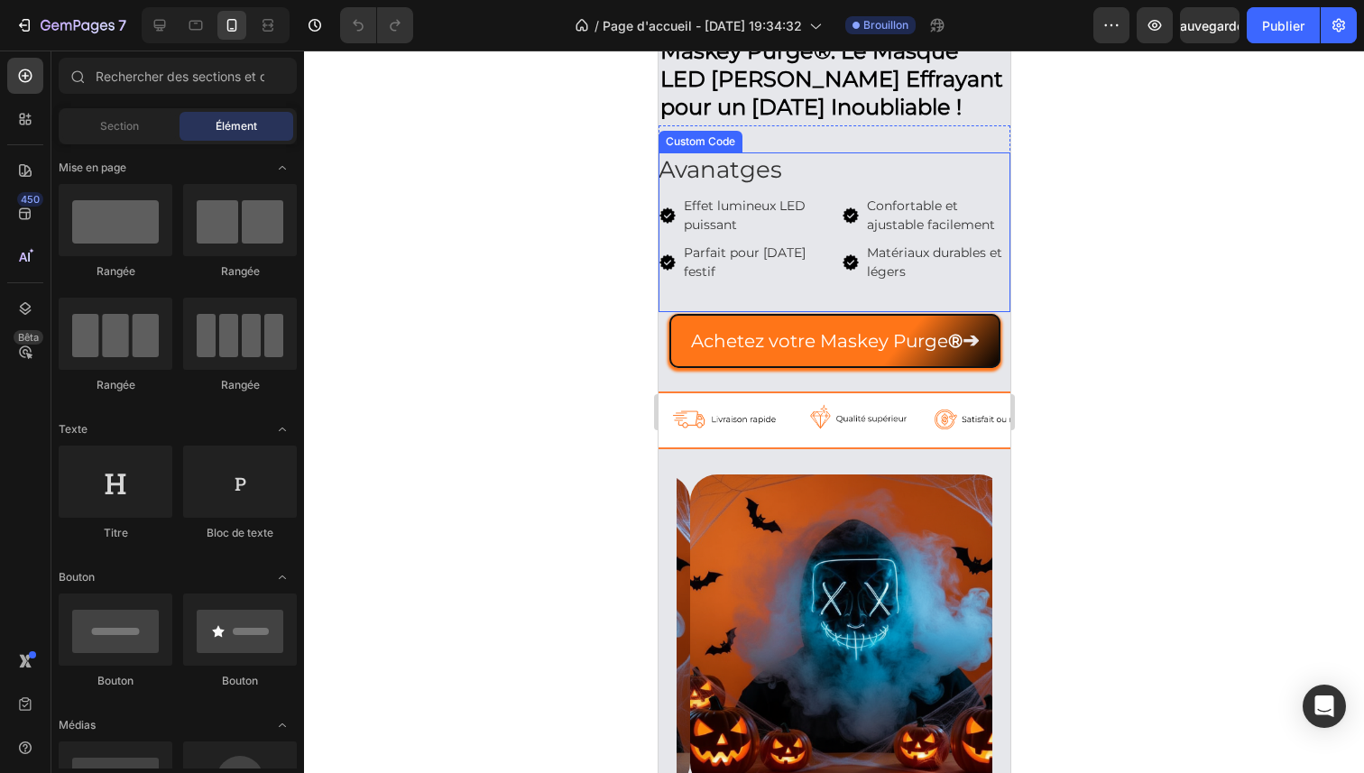
click at [794, 206] on span "Effet lumineux LED puissant" at bounding box center [754, 216] width 143 height 38
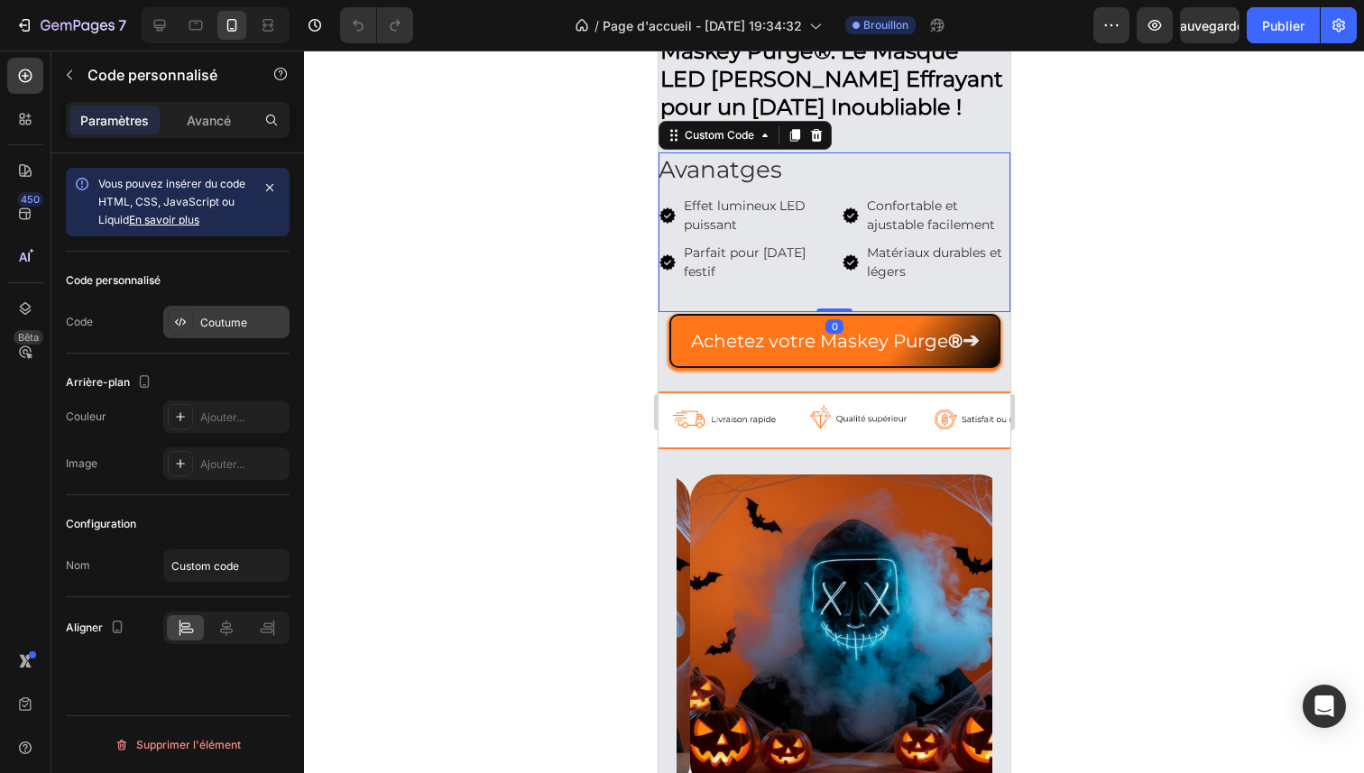
click at [223, 313] on div "Coutume" at bounding box center [226, 322] width 126 height 32
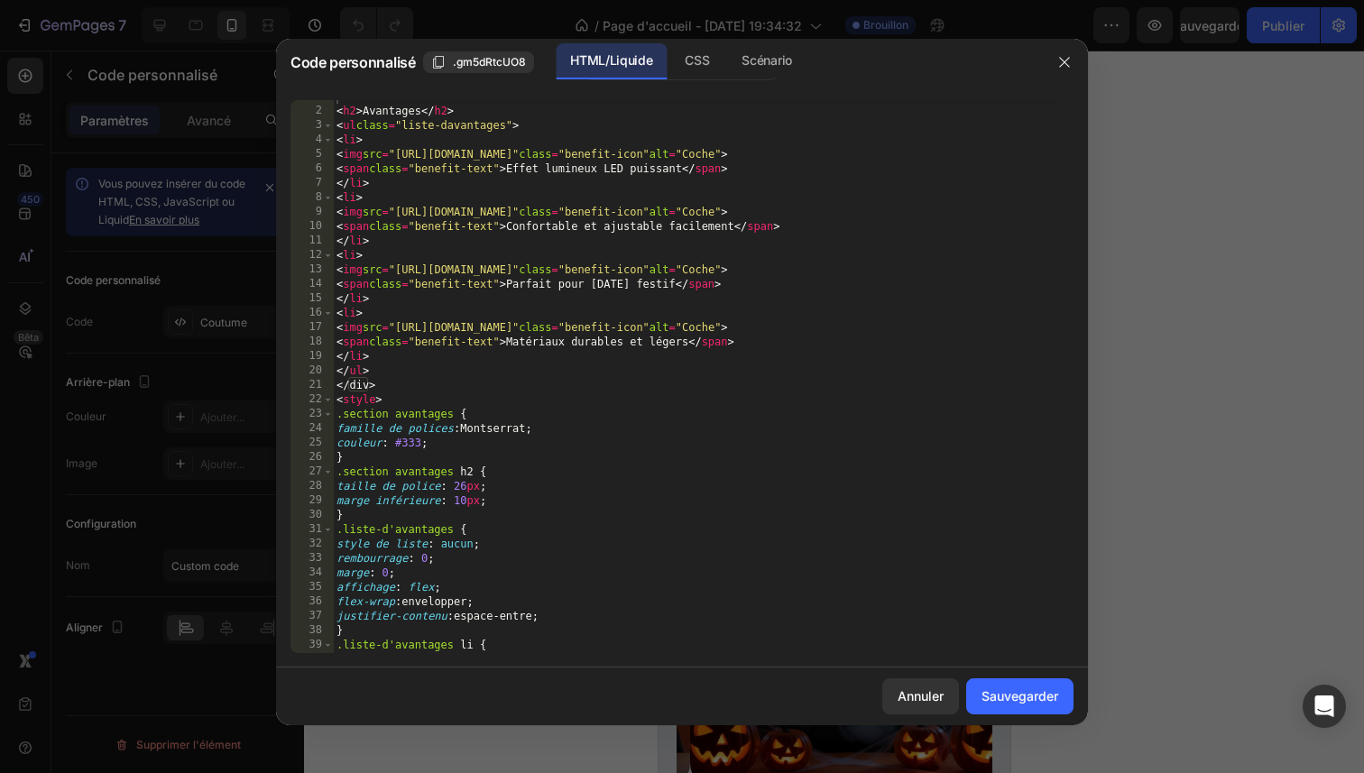
scroll to position [11, 0]
click at [1075, 53] on button "button" at bounding box center [1064, 62] width 29 height 29
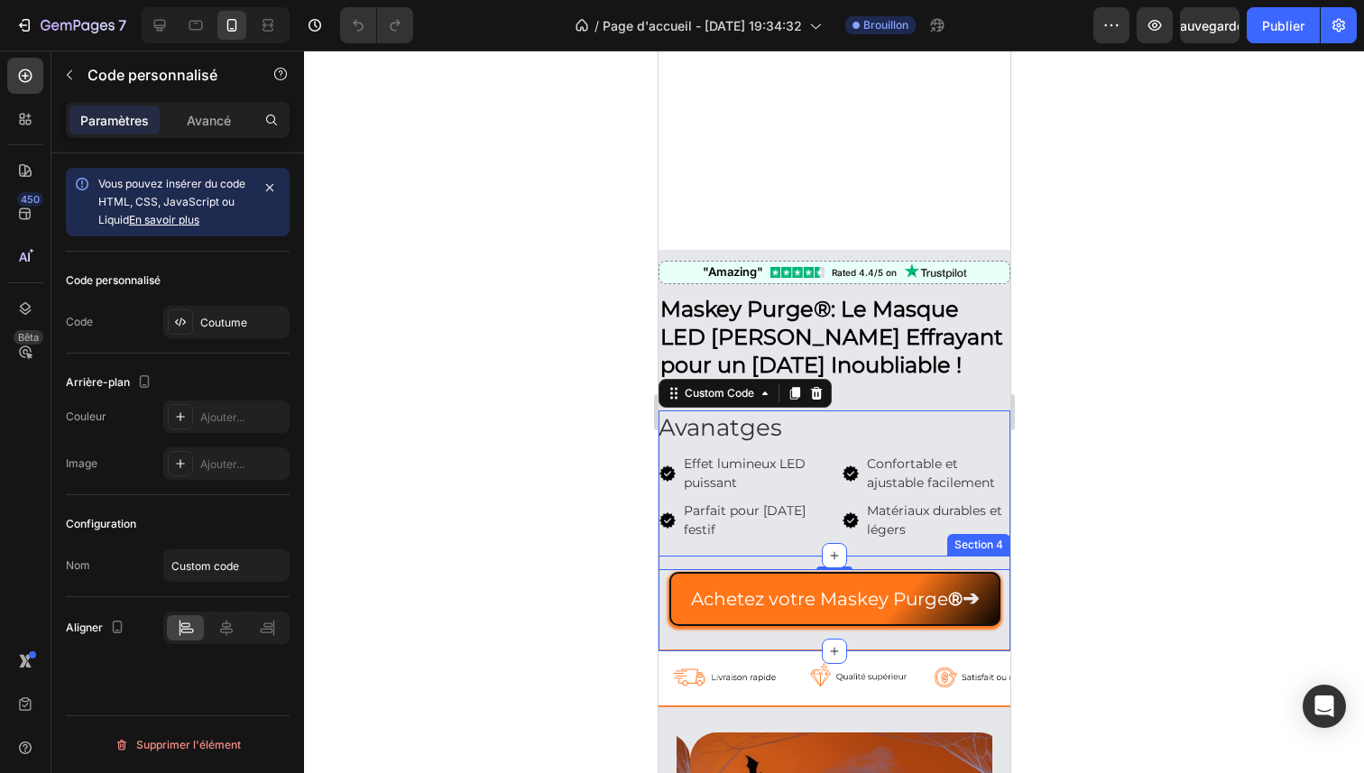
scroll to position [0, 0]
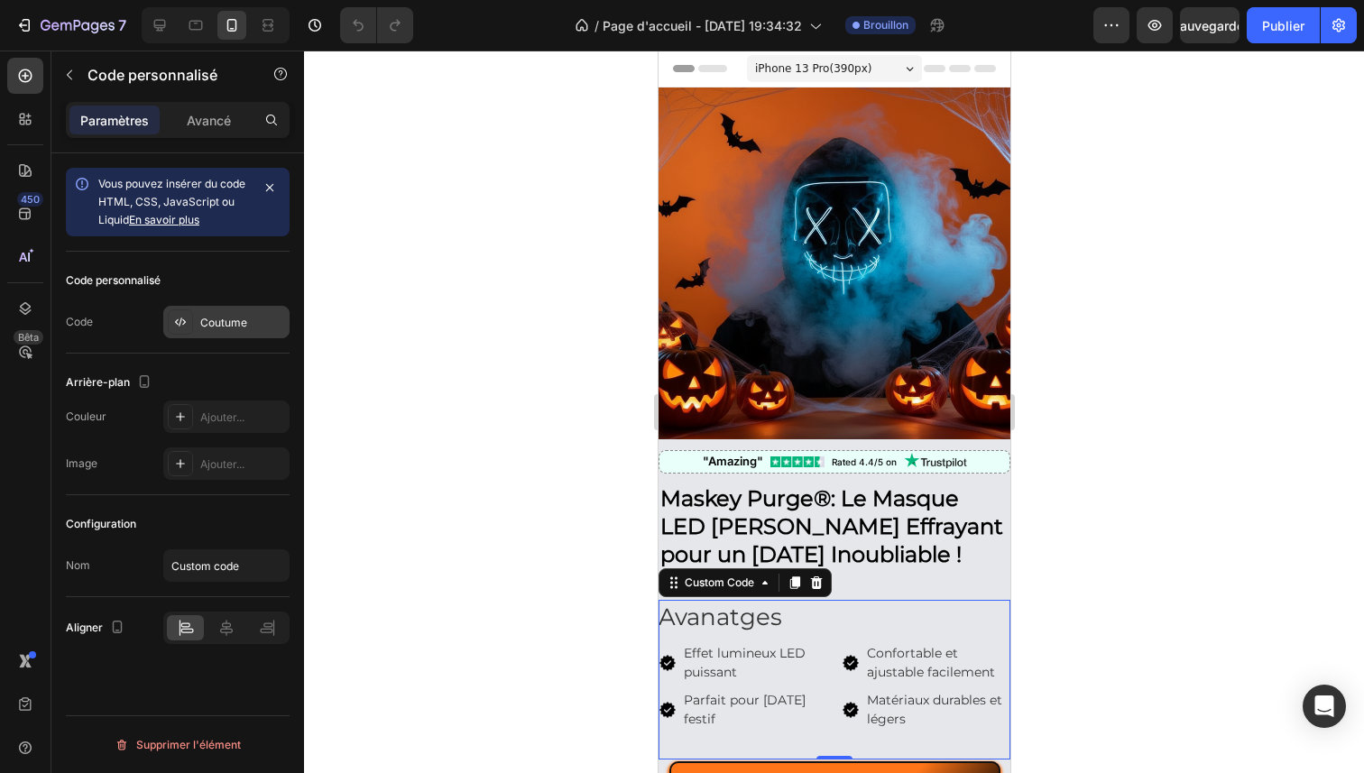
click at [230, 327] on font "Coutume" at bounding box center [223, 323] width 47 height 14
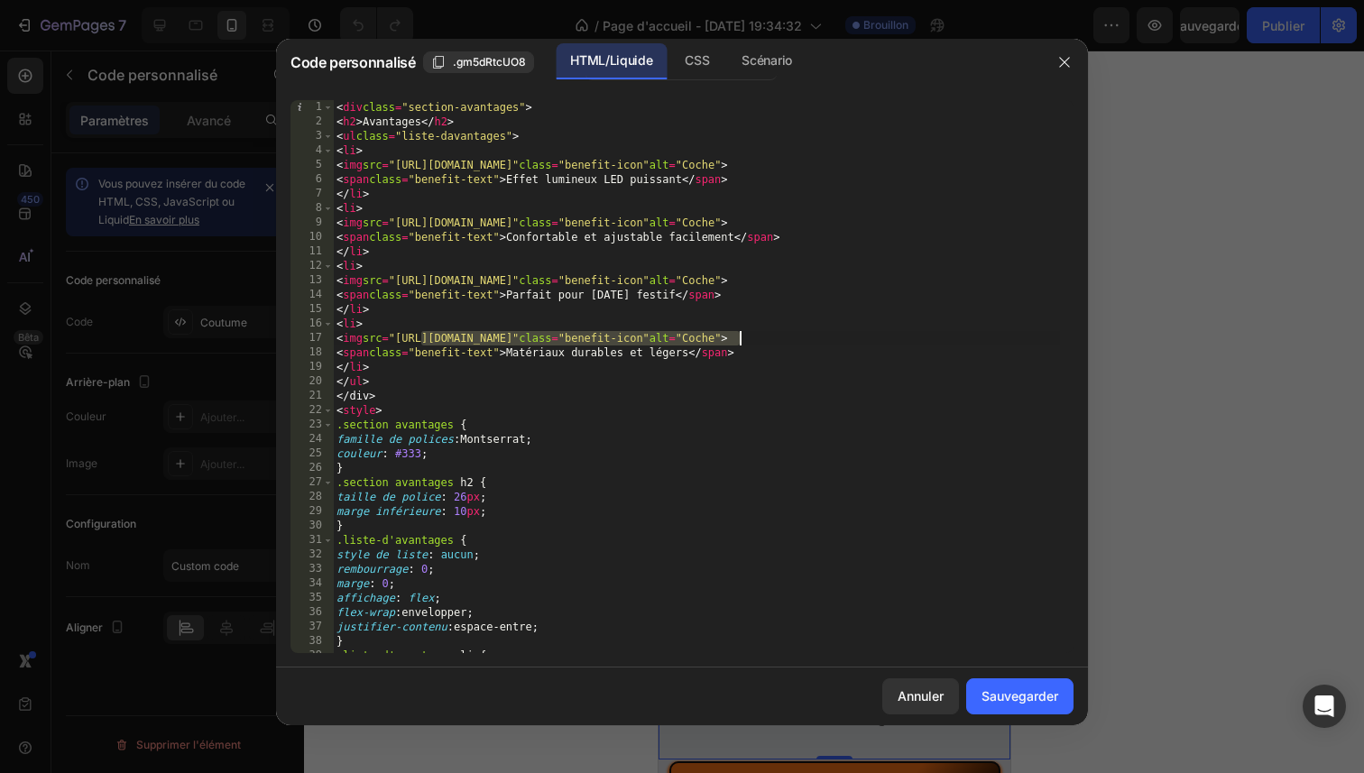
drag, startPoint x: 419, startPoint y: 336, endPoint x: 742, endPoint y: 337, distance: 322.0
click at [742, 337] on div "< div class = "section-avantages" > < h2 > Avantages </ h2 > < ul class = "list…" at bounding box center [696, 391] width 727 height 582
paste textarea "https://img.icons8.com/ios-glyphs/30/approval.png"
type textarea "<img src="htthttps://img.icons8.com/ios-glyphs/30/approval.pnglass="benefit-ico…"
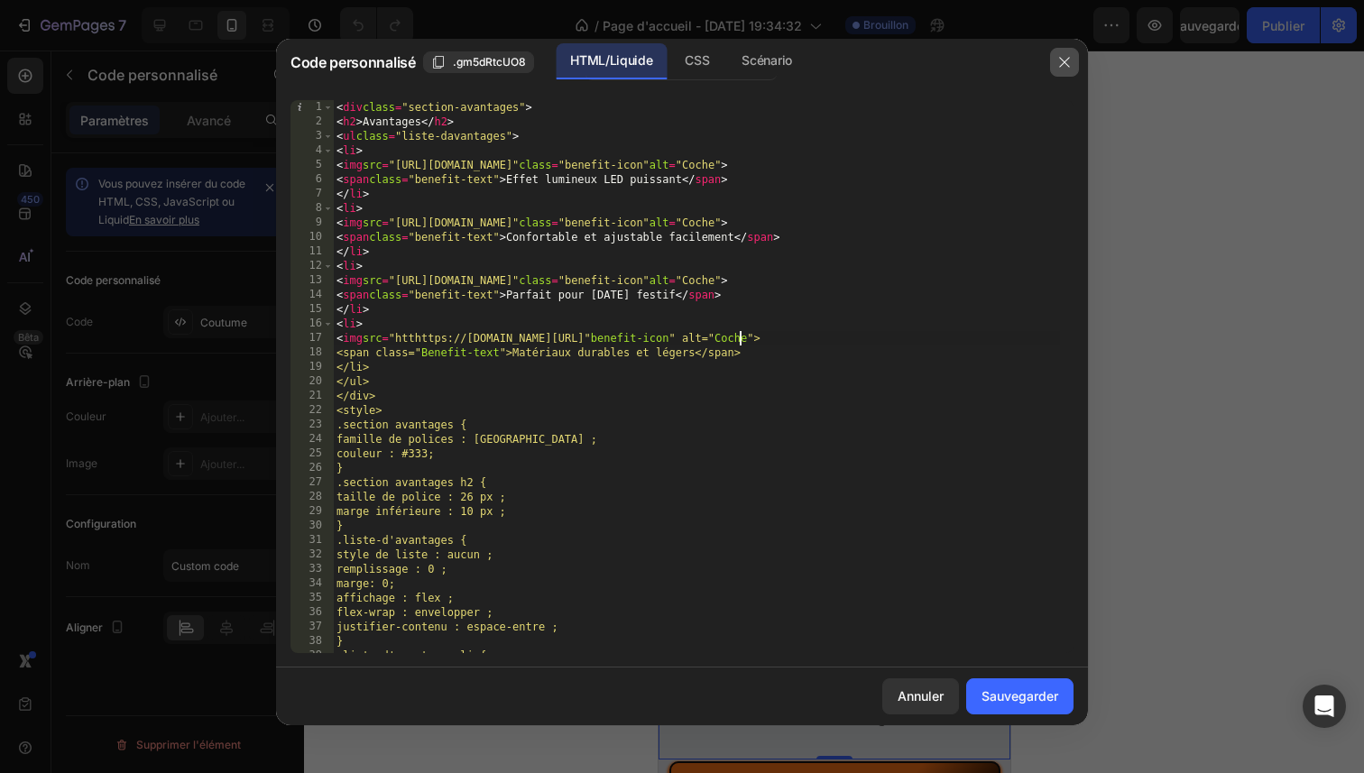
click at [1060, 69] on button "button" at bounding box center [1064, 62] width 29 height 29
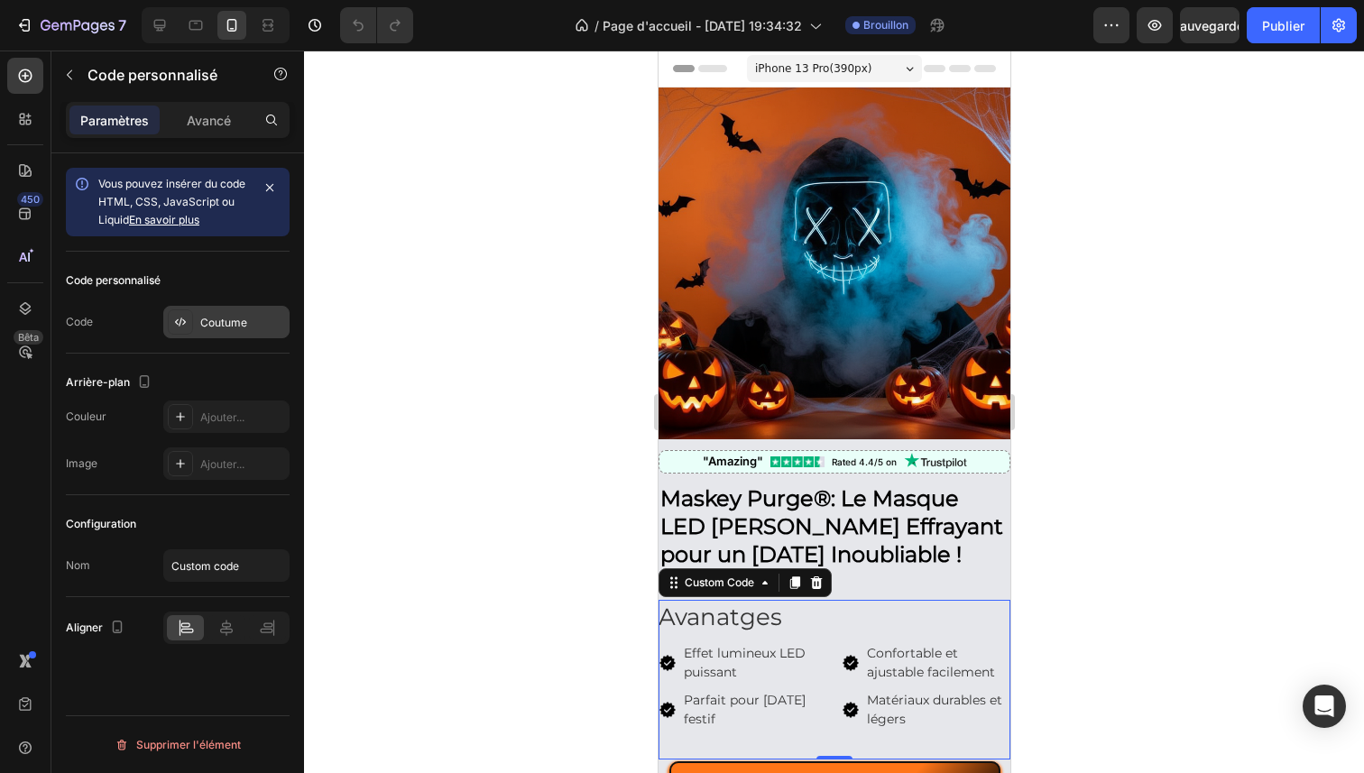
click at [224, 323] on font "Coutume" at bounding box center [223, 323] width 47 height 14
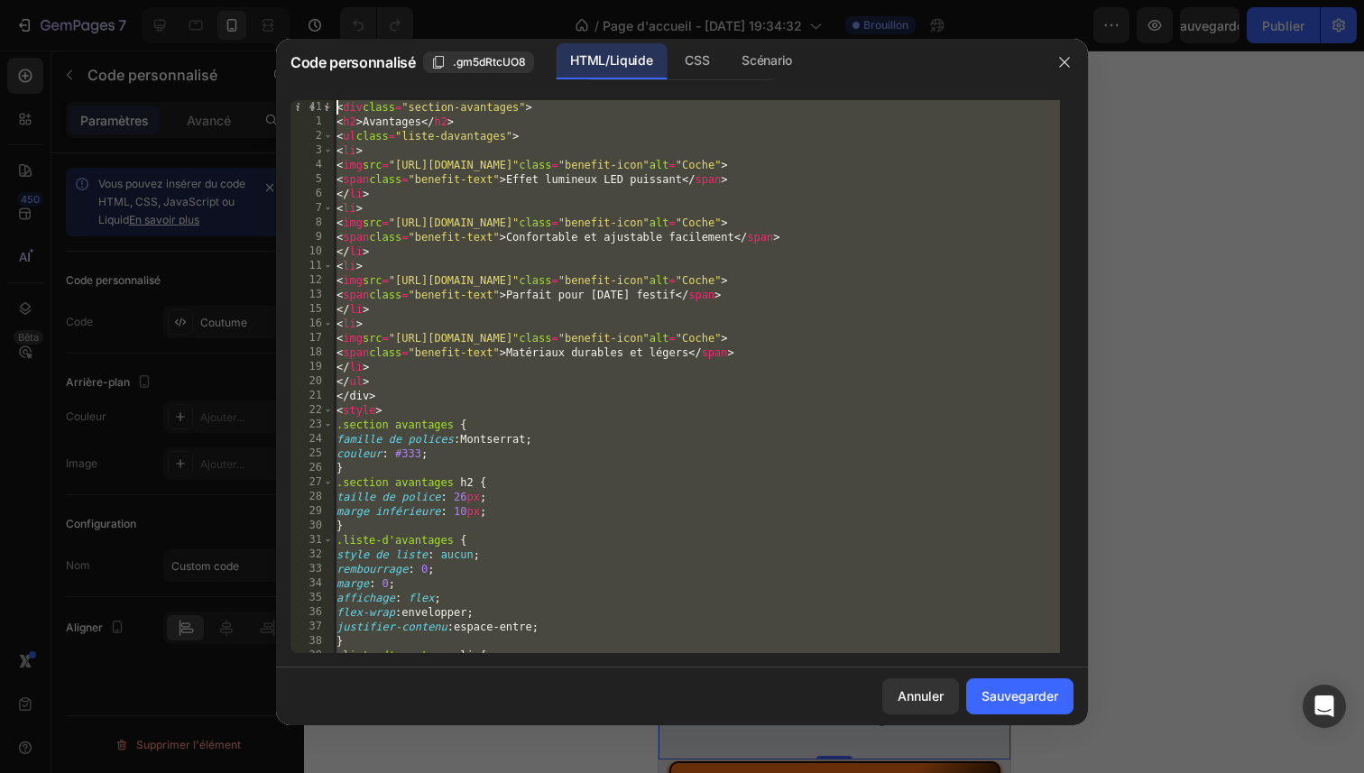
drag, startPoint x: 438, startPoint y: 639, endPoint x: 364, endPoint y: 33, distance: 609.8
click at [364, 33] on div "Code personnalisé .gm5dRtcUO8 HTML/Liquide CSS Scénario 41 1 2 3 4 5 6 7 8 9 10…" at bounding box center [682, 386] width 1364 height 773
type textarea "<div class="benefits-section"> <h2>Avanatges</h2>"
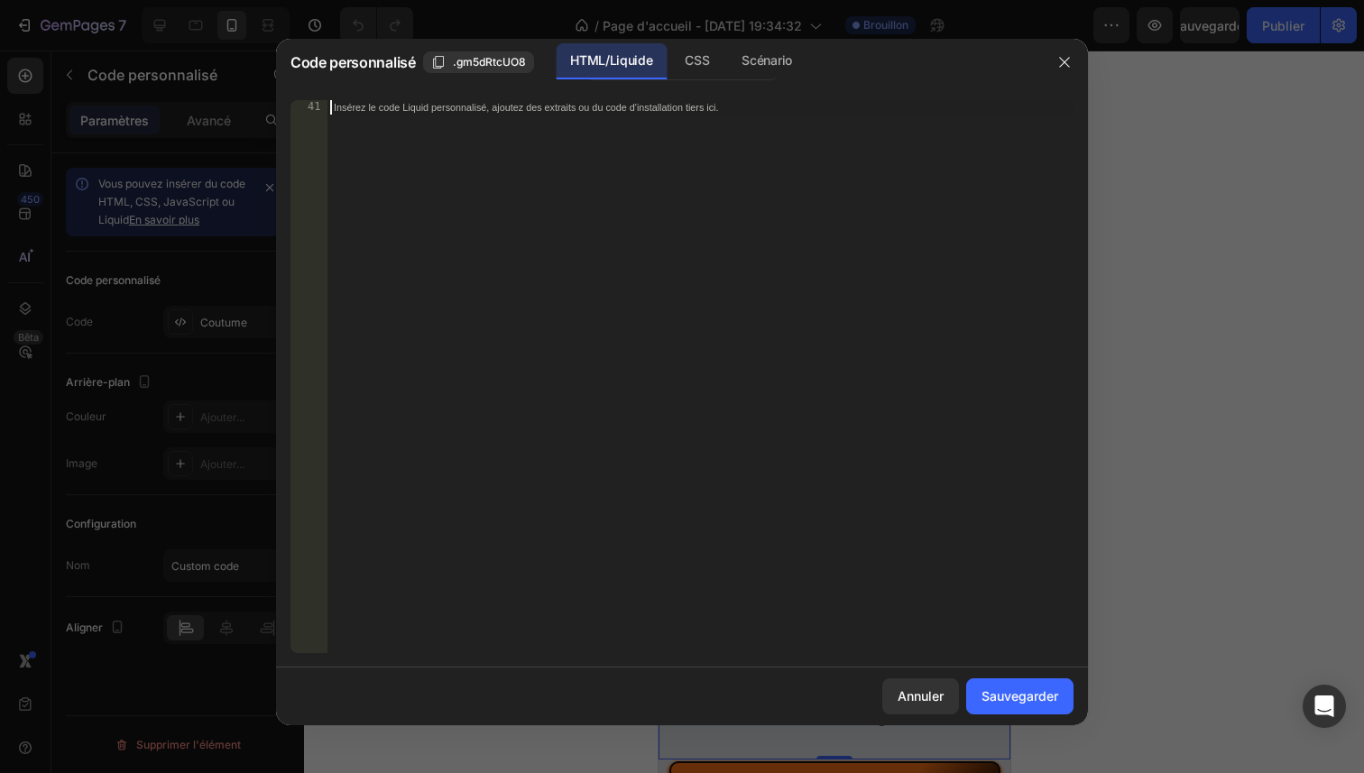
paste textarea "</style>"
type textarea "</style>"
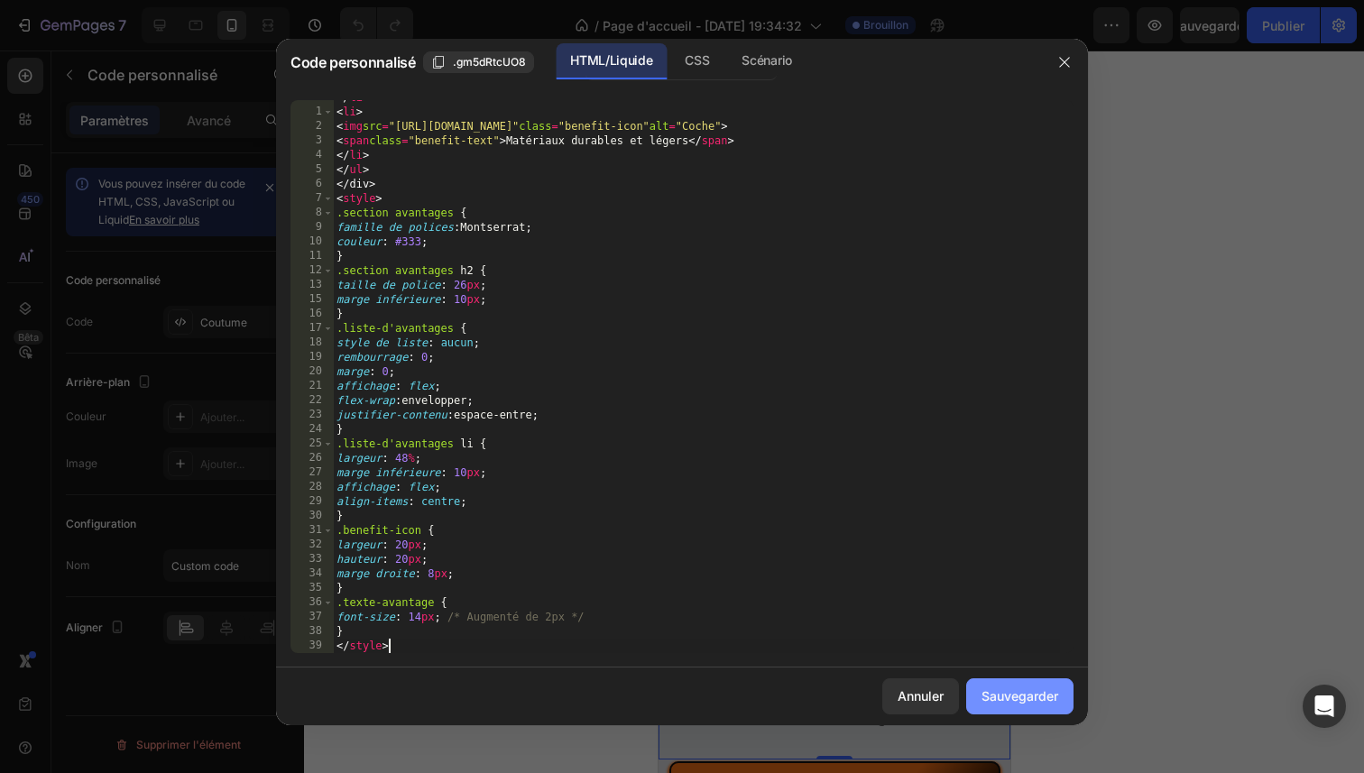
click at [1021, 686] on button "Sauvegarder" at bounding box center [1019, 696] width 107 height 36
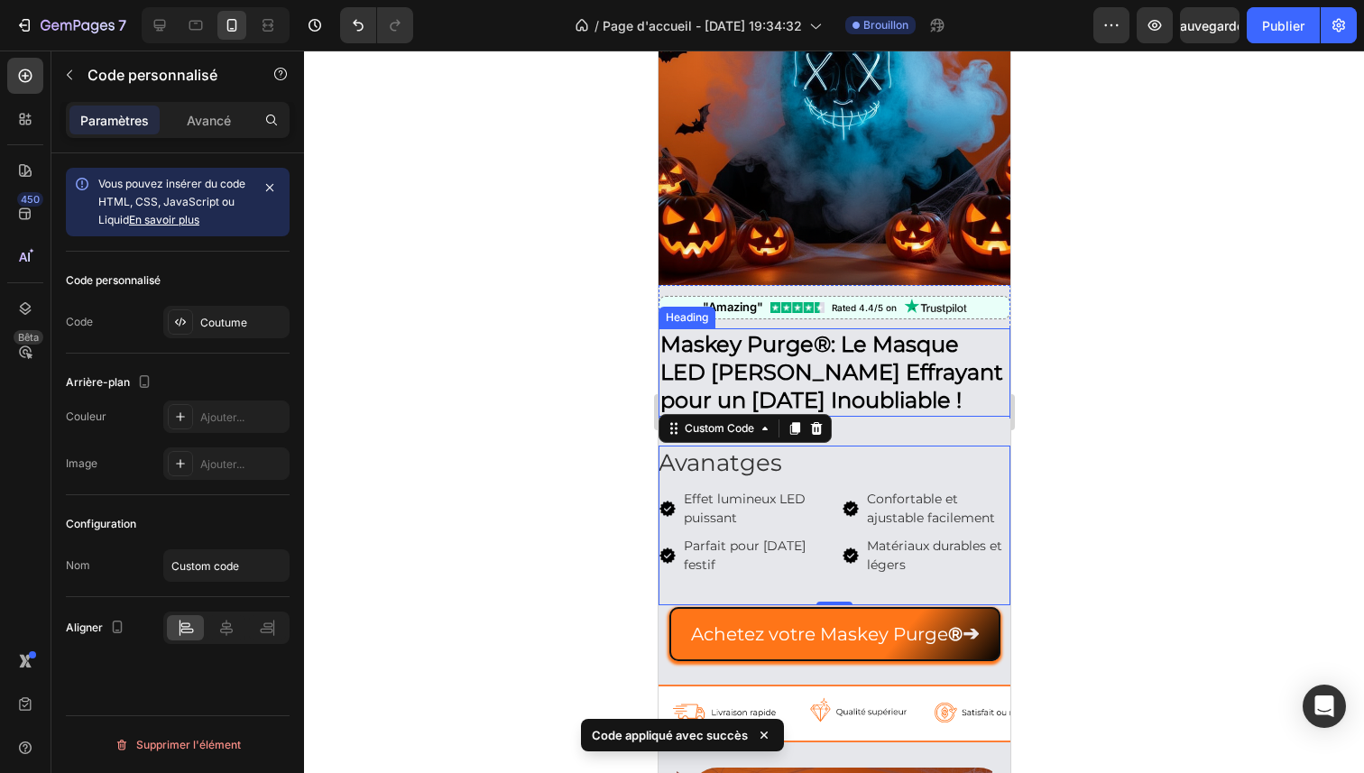
scroll to position [161, 0]
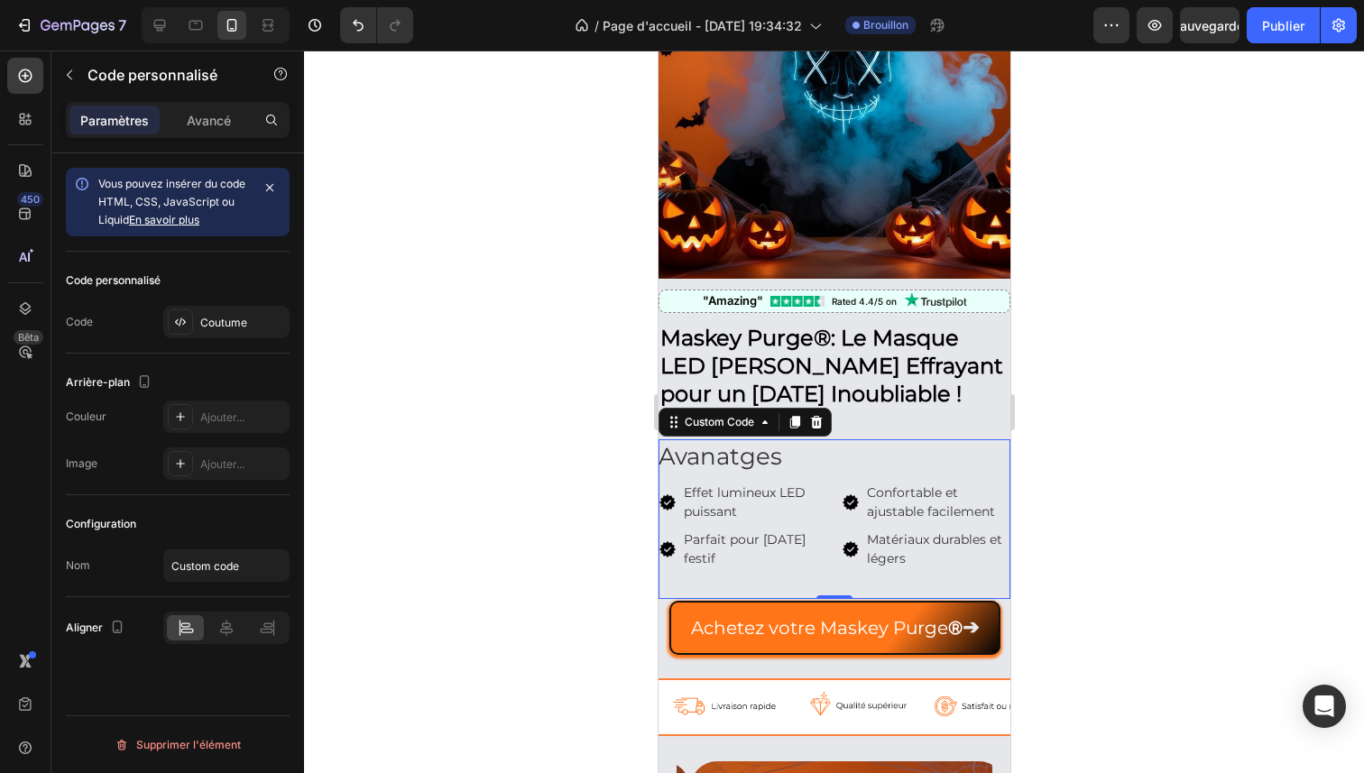
click at [1092, 413] on div at bounding box center [834, 412] width 1060 height 723
click at [674, 493] on img at bounding box center [667, 502] width 18 height 18
click at [495, 416] on div at bounding box center [834, 412] width 1060 height 723
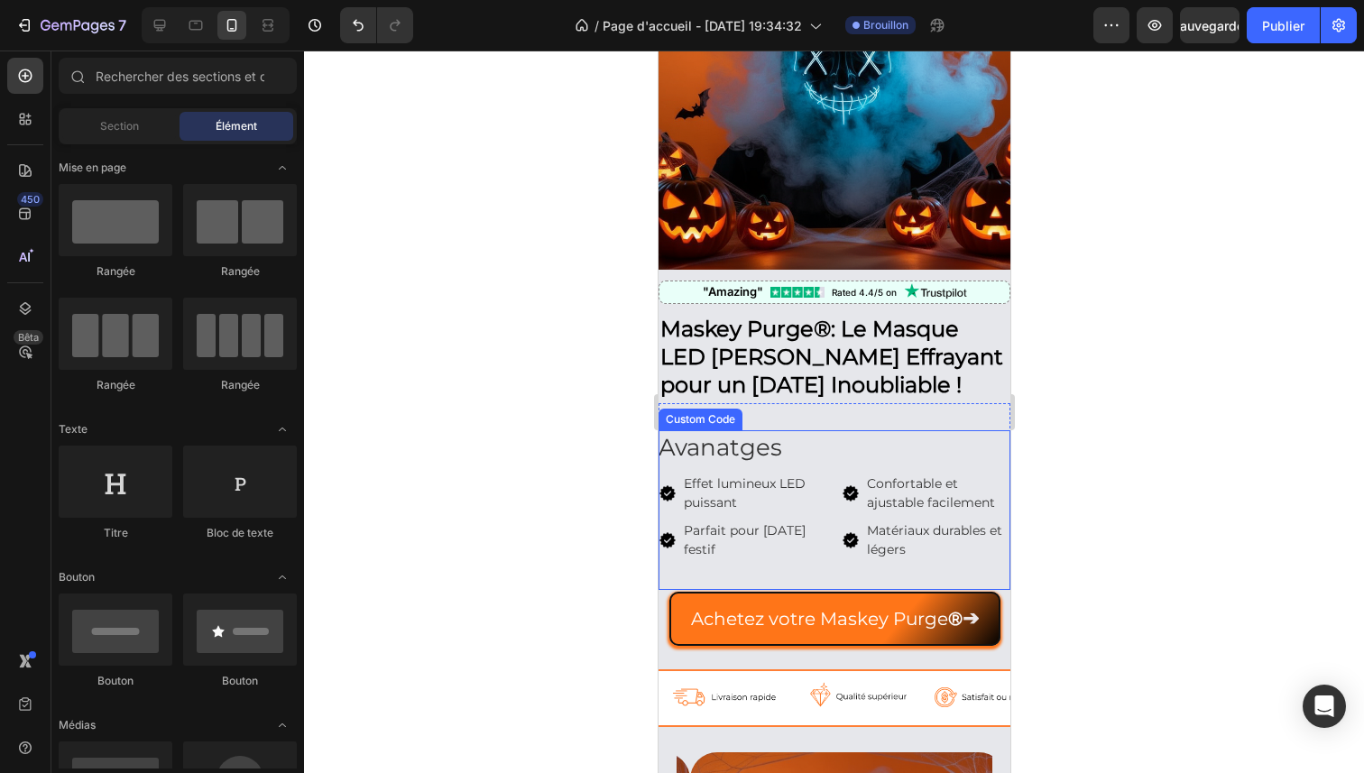
scroll to position [168, 0]
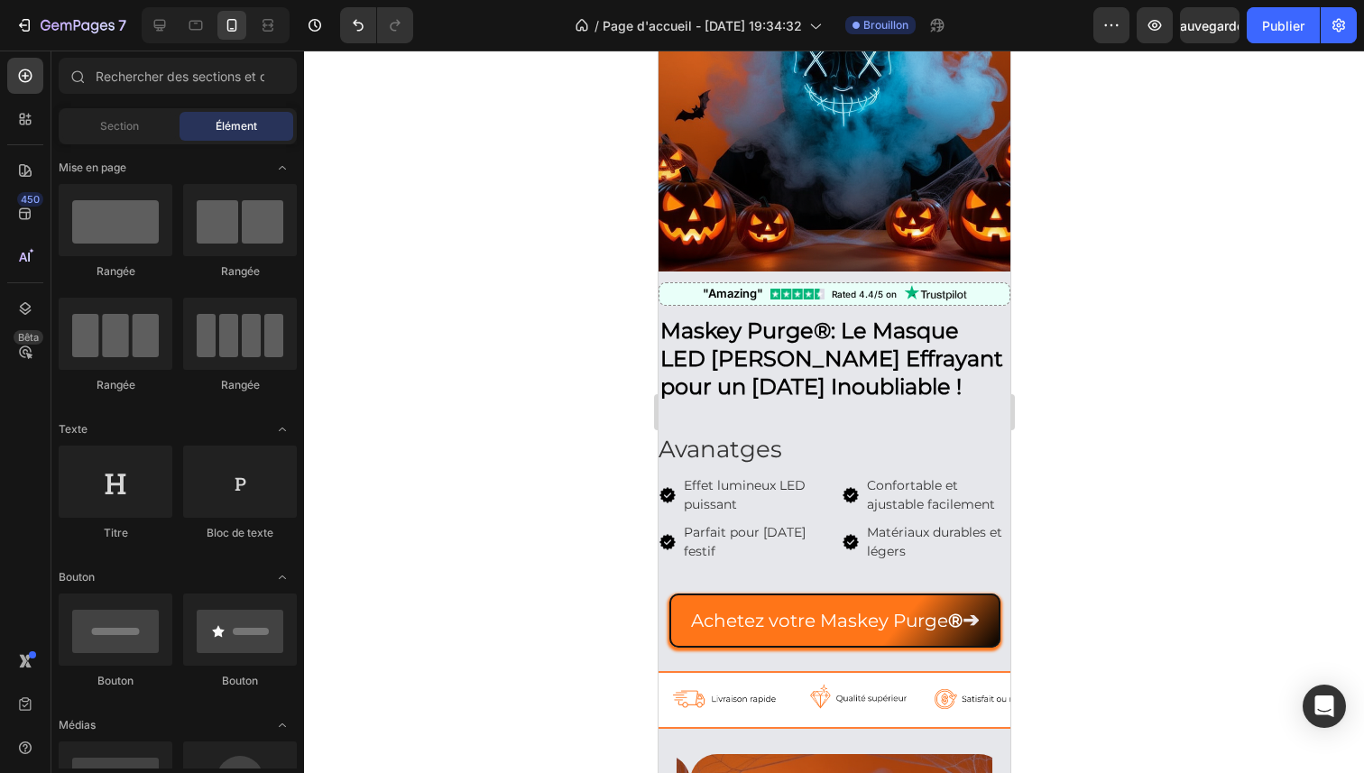
click at [1049, 349] on div at bounding box center [834, 412] width 1060 height 723
click at [876, 288] on div "Rated 4.4/5 on" at bounding box center [863, 295] width 65 height 14
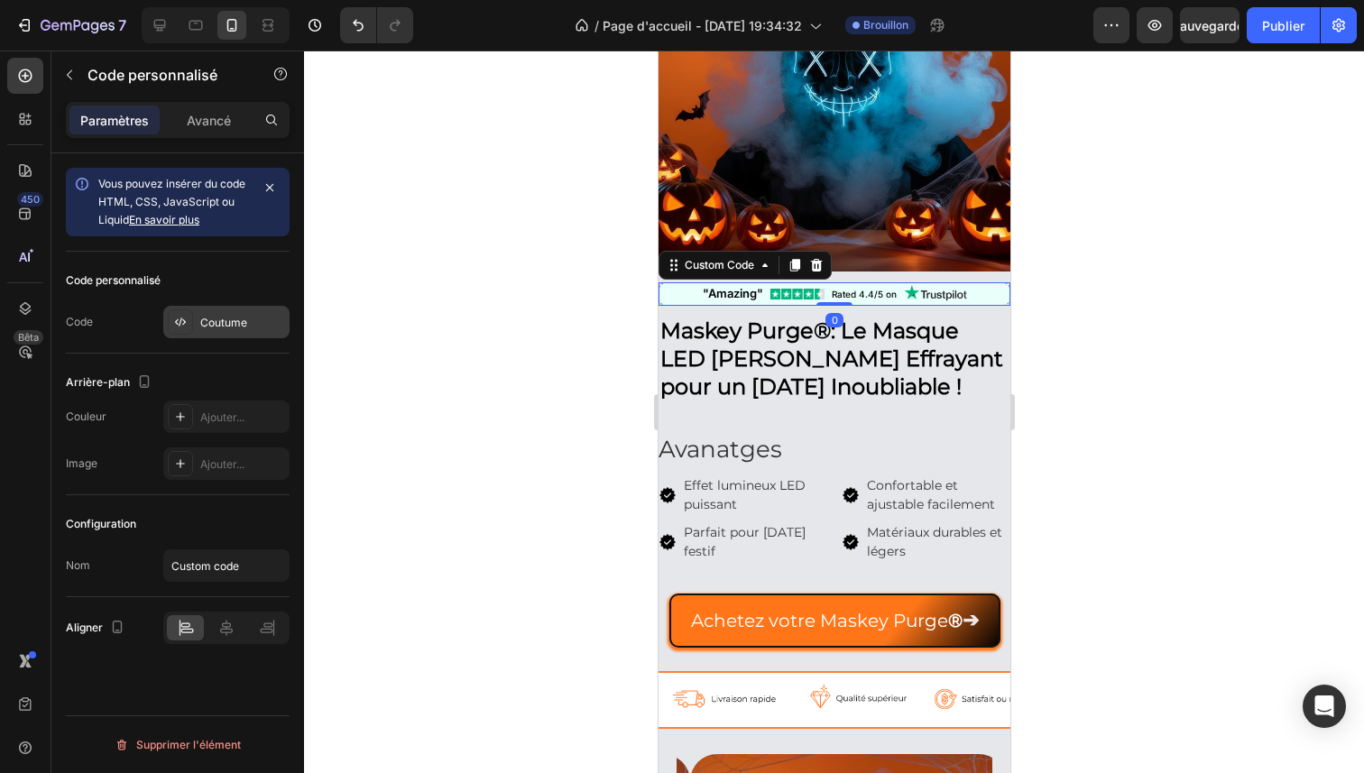
click at [228, 328] on font "Coutume" at bounding box center [223, 323] width 47 height 14
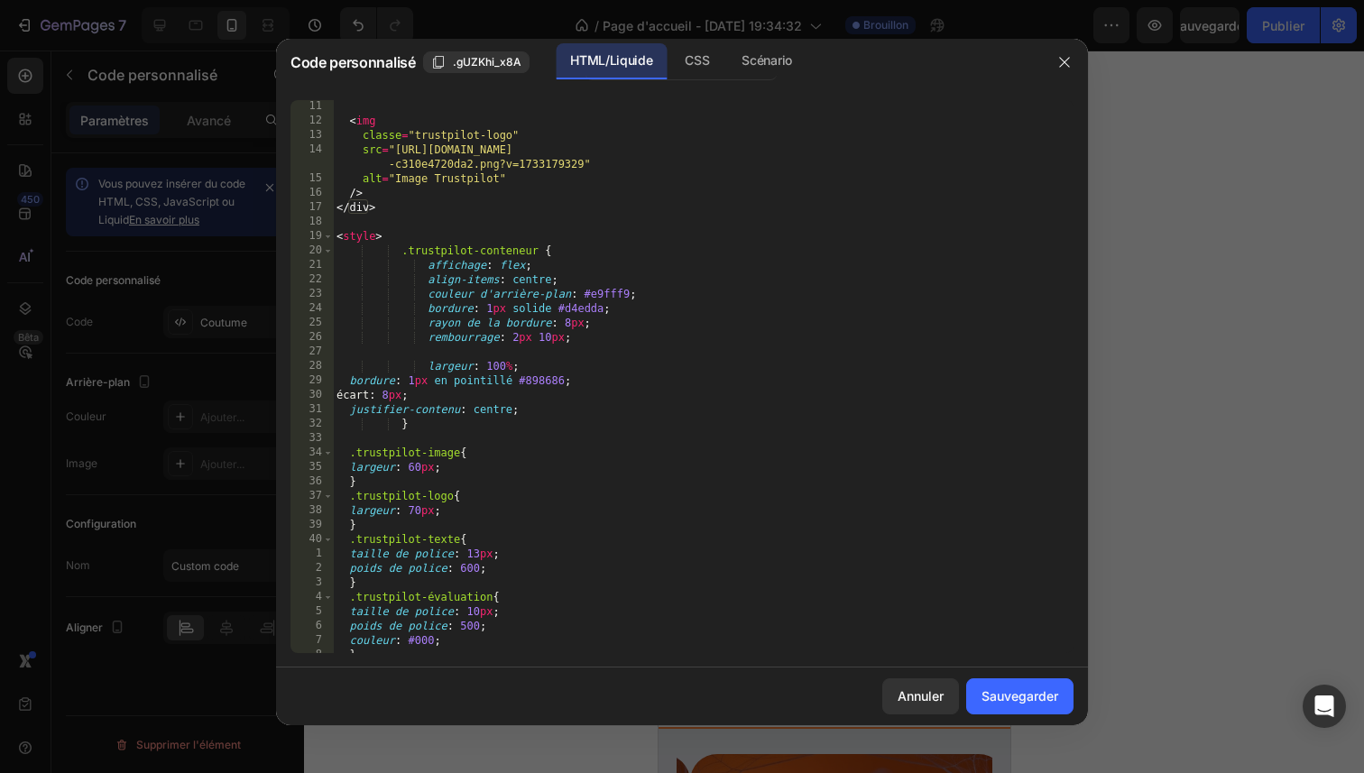
scroll to position [169, 0]
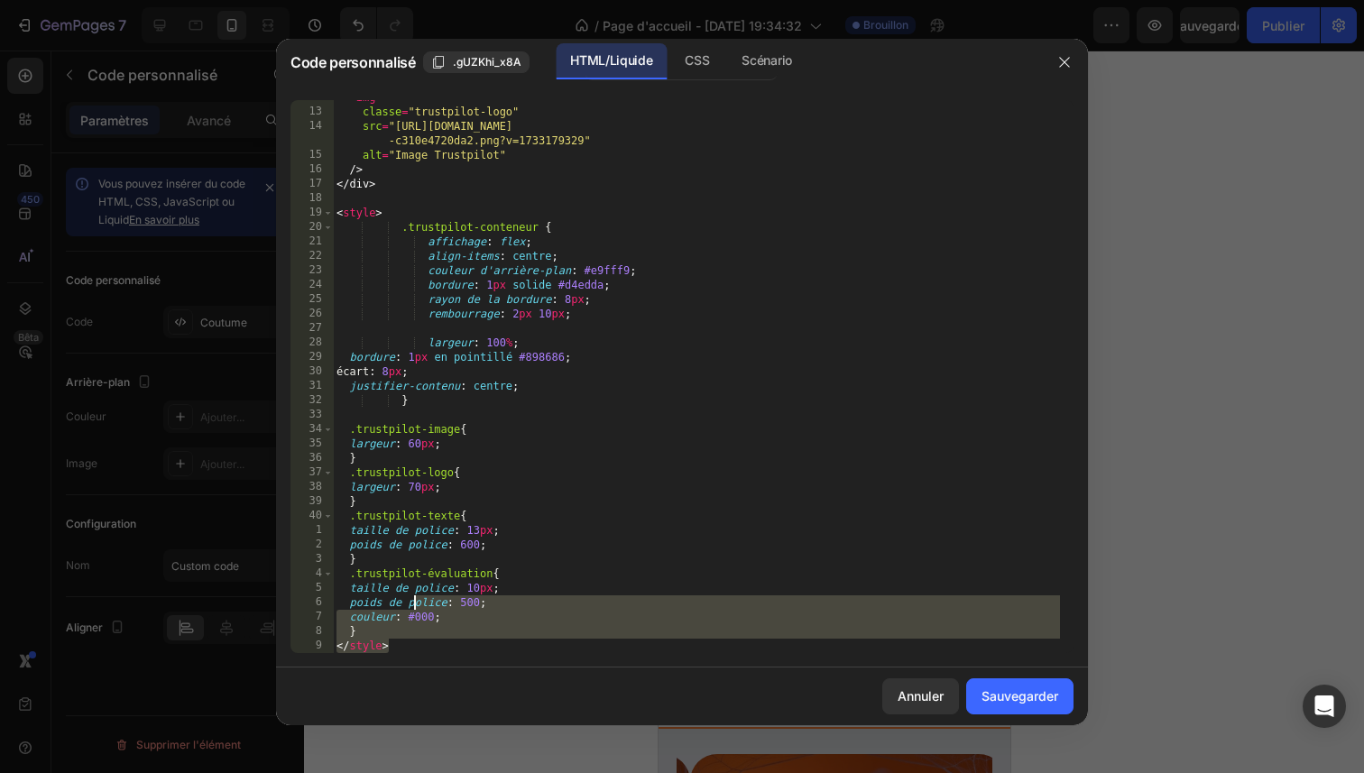
drag, startPoint x: 432, startPoint y: 646, endPoint x: 413, endPoint y: 610, distance: 40.8
click at [413, 610] on div "< img classe = "trustpilot-logo" src = "https://cdn.shopify.com/s/files/1/0798/…" at bounding box center [696, 381] width 727 height 582
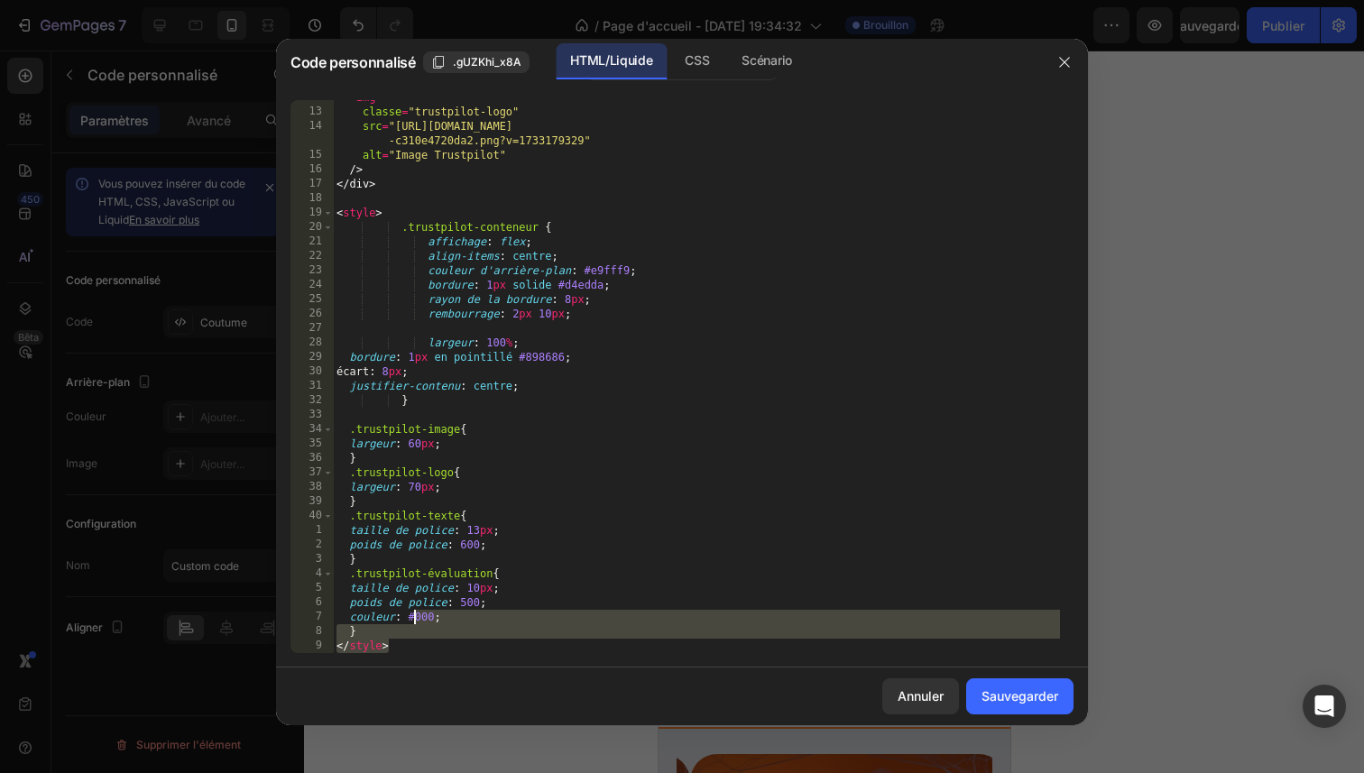
click at [583, 633] on div "< img classe = "trustpilot-logo" src = "https://cdn.shopify.com/s/files/1/0798/…" at bounding box center [696, 381] width 727 height 582
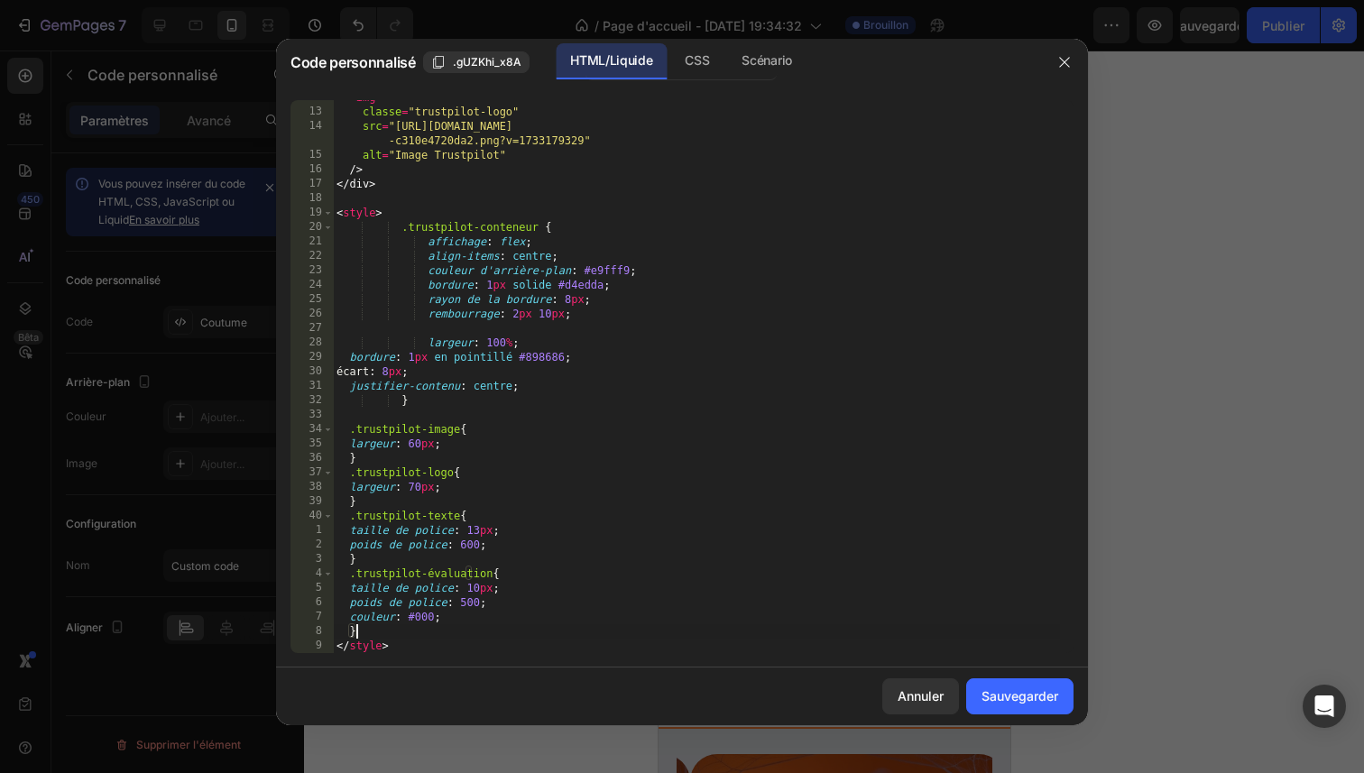
click at [485, 653] on div "} 12 13 14 15 16 17 18 19 20 21 22 23 24 25 26 27 28 29 30 31 32 33 34 35 36 37…" at bounding box center [682, 377] width 812 height 582
click at [466, 651] on div "< img classe = "trustpilot-logo" src = "https://cdn.shopify.com/s/files/1/0798/…" at bounding box center [696, 381] width 727 height 582
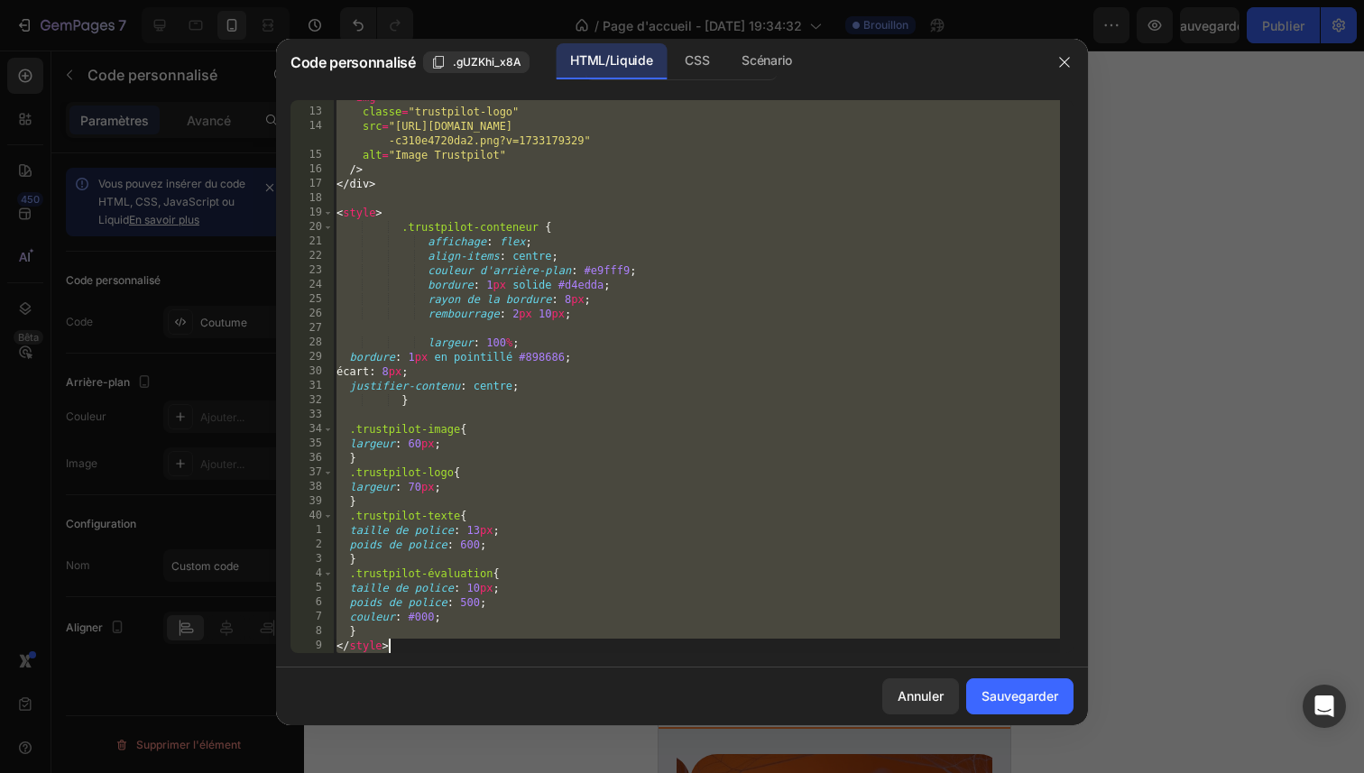
click at [466, 651] on div "< img classe = "trustpilot-logo" src = "https://cdn.shopify.com/s/files/1/0798/…" at bounding box center [696, 381] width 727 height 582
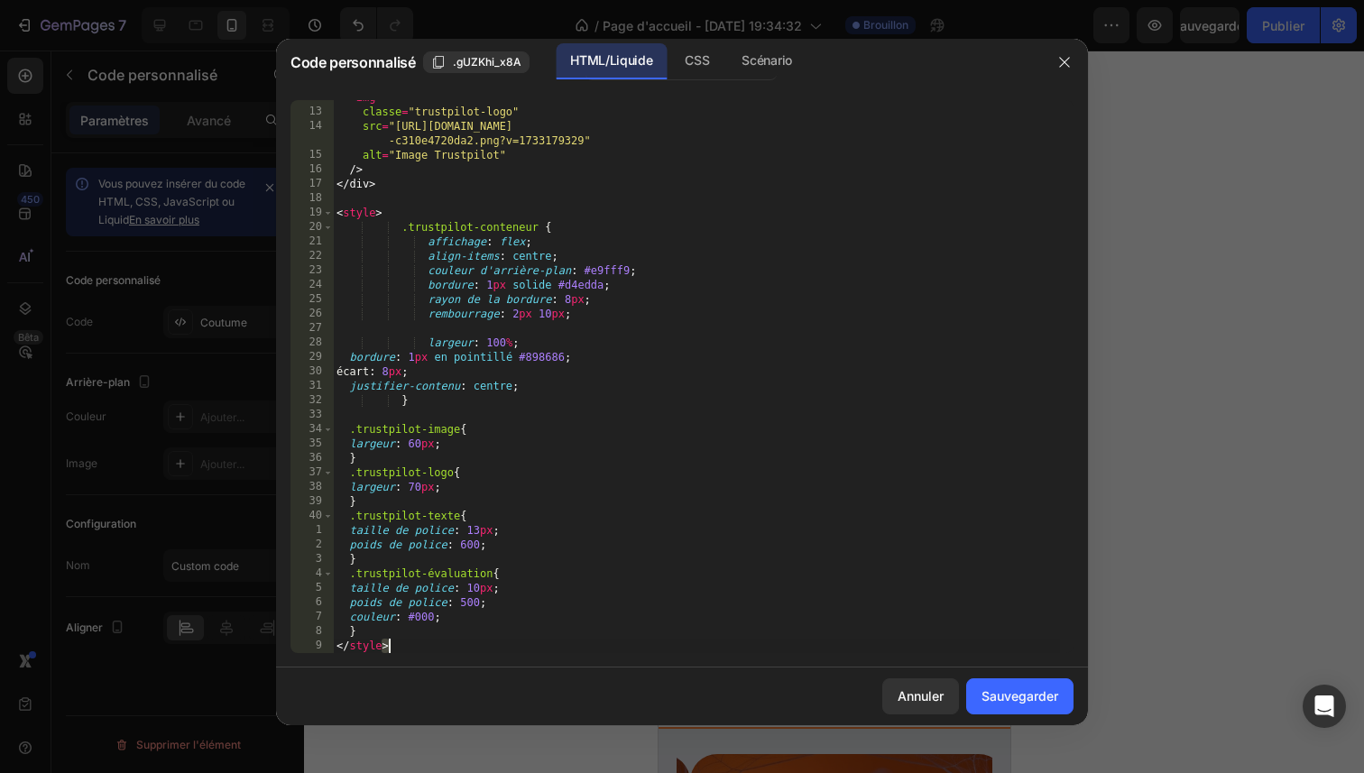
click at [466, 651] on div "< img classe = "trustpilot-logo" src = "https://cdn.shopify.com/s/files/1/0798/…" at bounding box center [696, 381] width 727 height 582
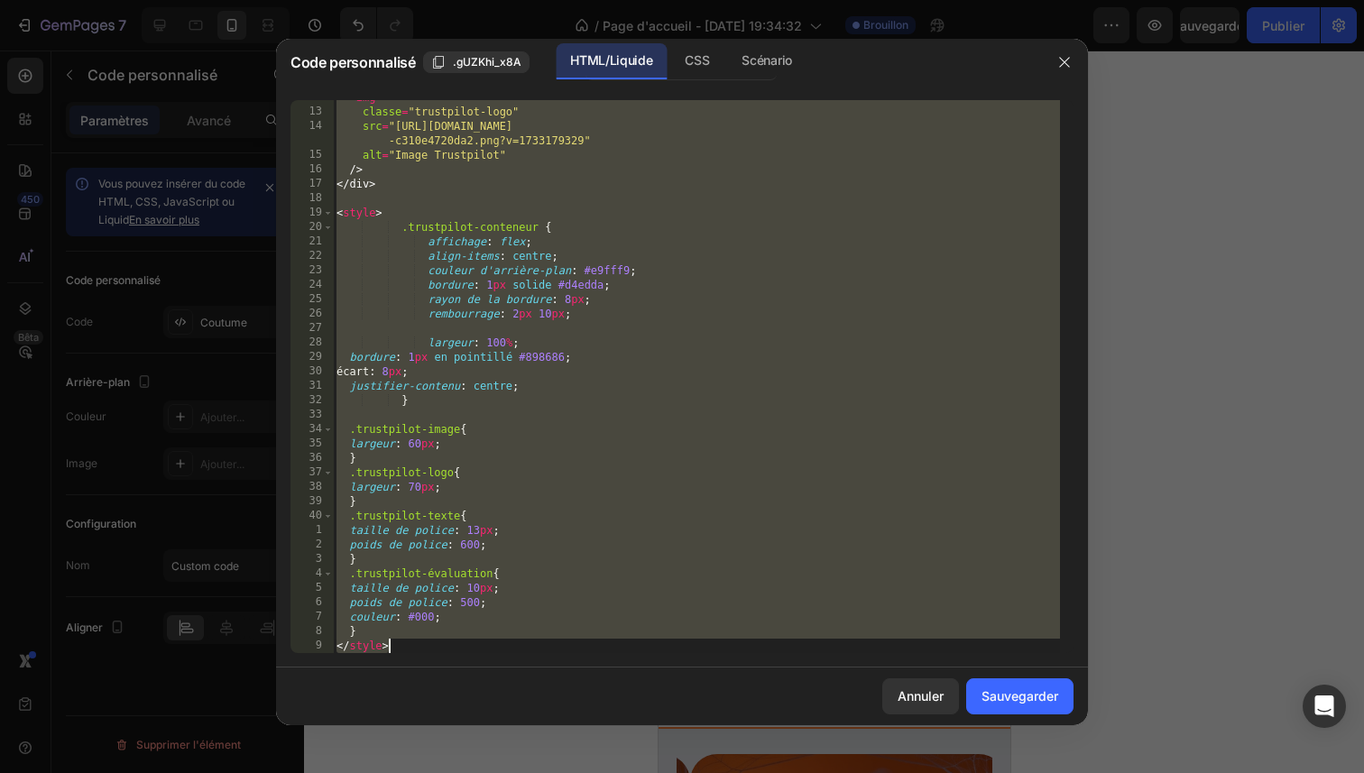
click at [466, 651] on div "< img classe = "trustpilot-logo" src = "https://cdn.shopify.com/s/files/1/0798/…" at bounding box center [696, 381] width 727 height 582
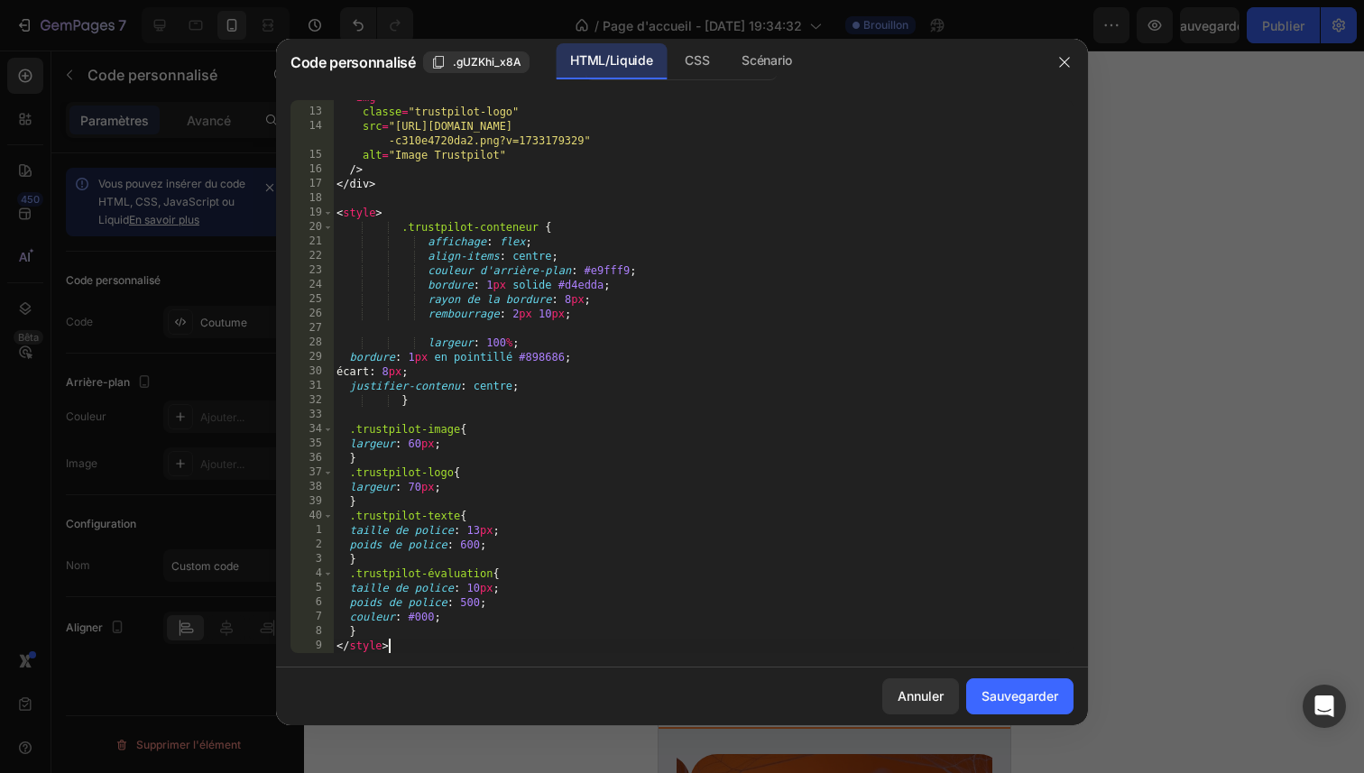
click at [466, 651] on div "< img classe = "trustpilot-logo" src = "https://cdn.shopify.com/s/files/1/0798/…" at bounding box center [696, 381] width 727 height 582
click at [469, 651] on div "< img classe = "trustpilot-logo" src = "https://cdn.shopify.com/s/files/1/0798/…" at bounding box center [696, 381] width 727 height 582
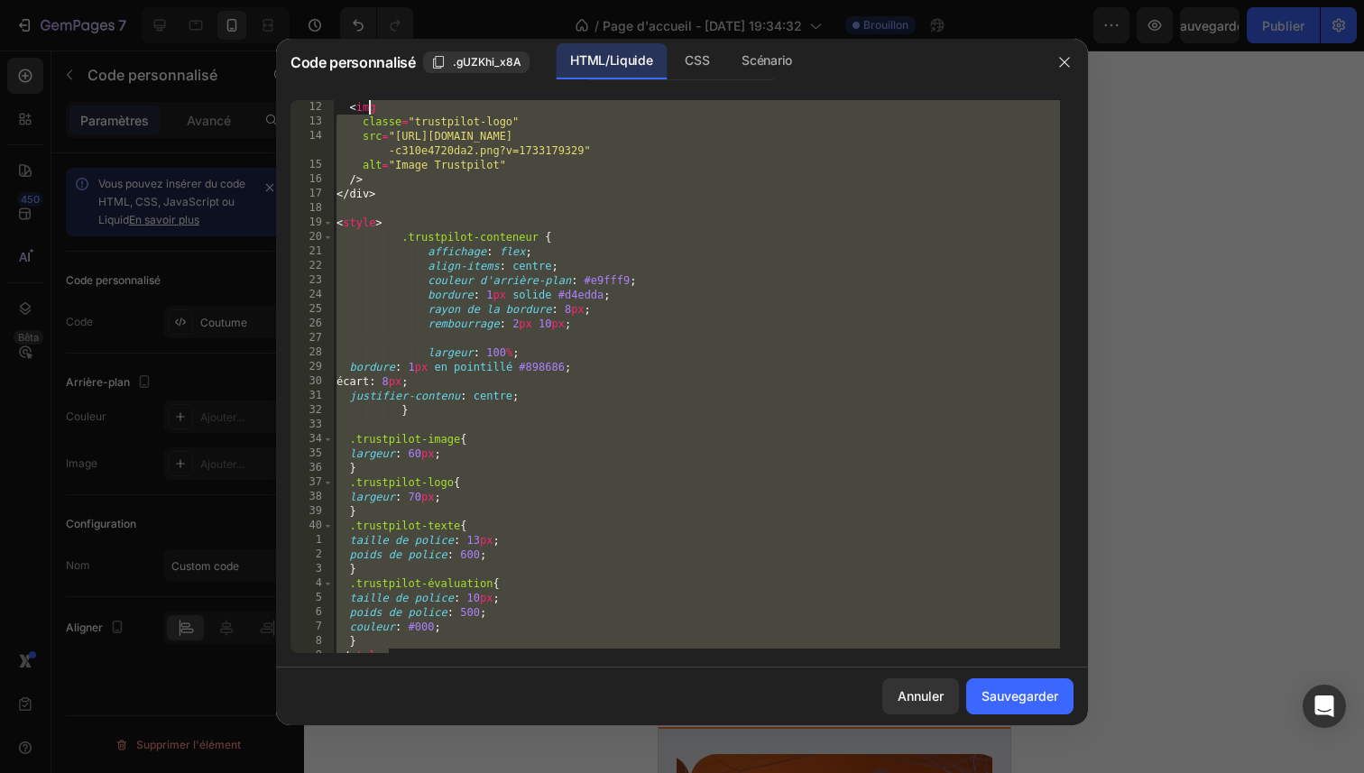
scroll to position [0, 0]
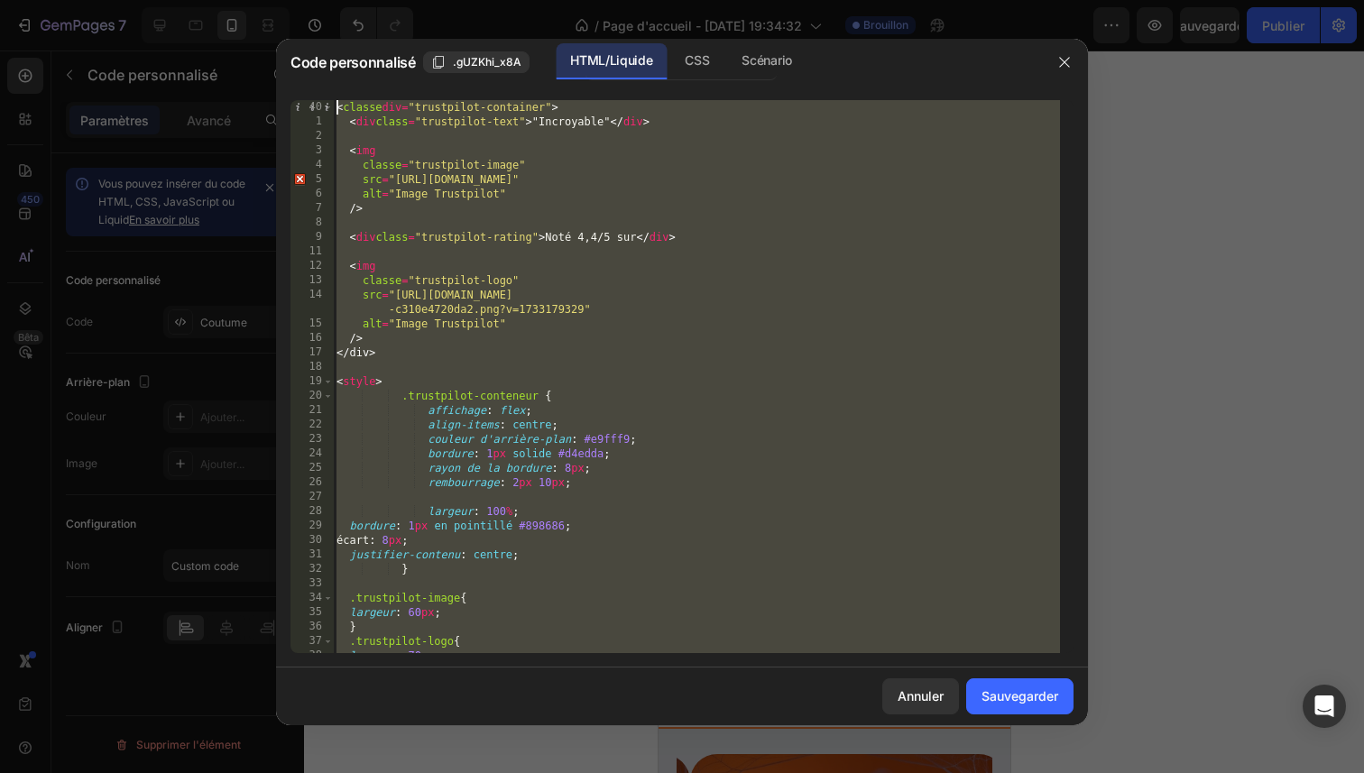
drag, startPoint x: 469, startPoint y: 651, endPoint x: 322, endPoint y: 2, distance: 665.9
click at [322, 2] on div "Code personnalisé .gUZKhi_x8A HTML/Liquide CSS Scénario </style> 40 1 2 3 4 5 6…" at bounding box center [682, 386] width 1364 height 773
type textarea "<div class="trustpilot-container"> <div class="trustpilot-text">"Amazing"</div>"
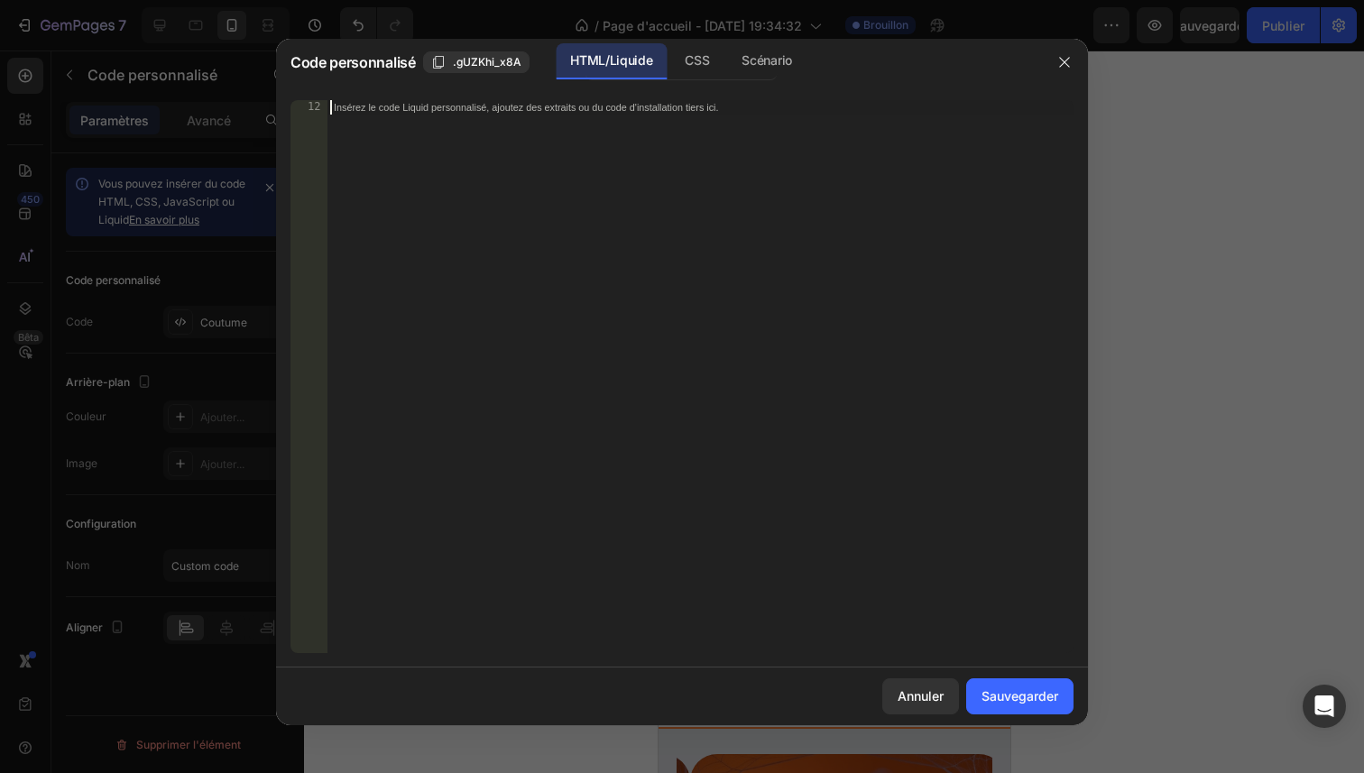
scroll to position [183, 0]
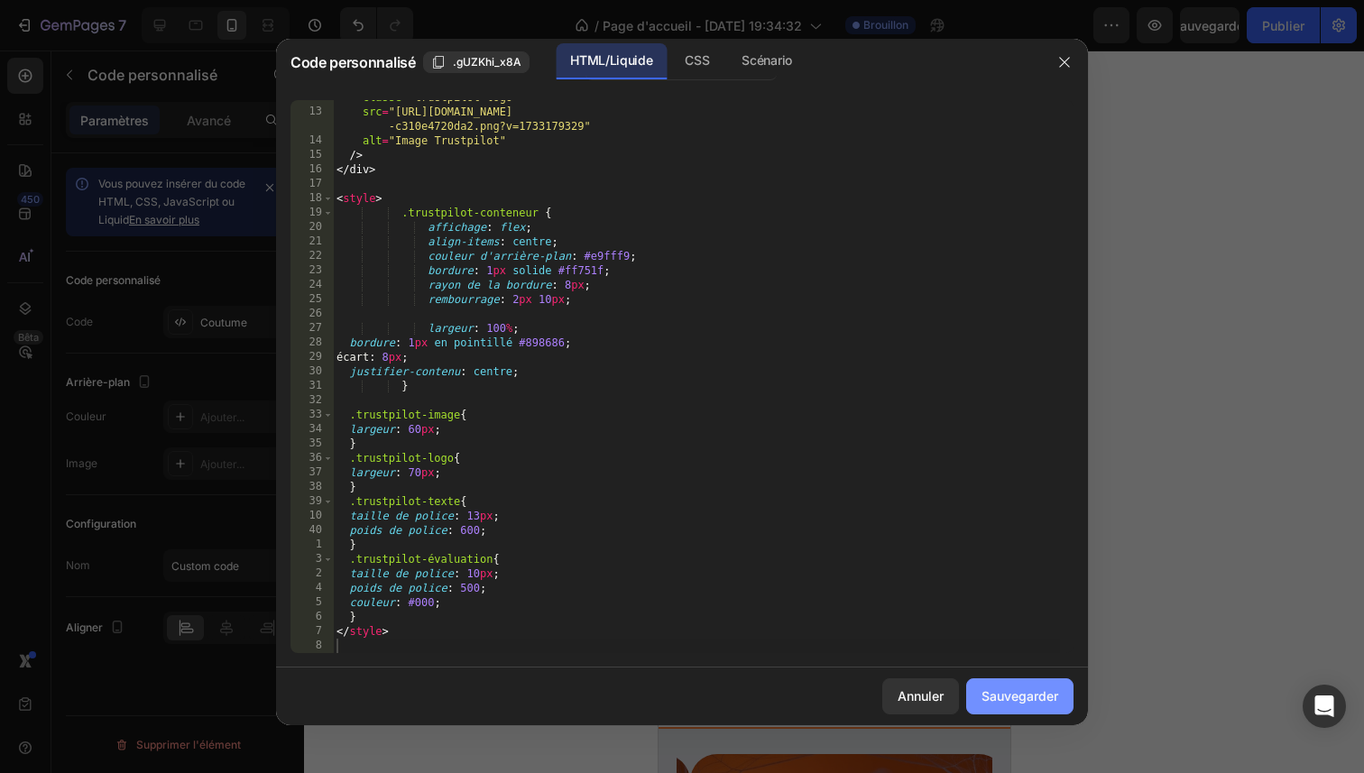
click at [1001, 695] on font "Sauvegarder" at bounding box center [1019, 695] width 77 height 15
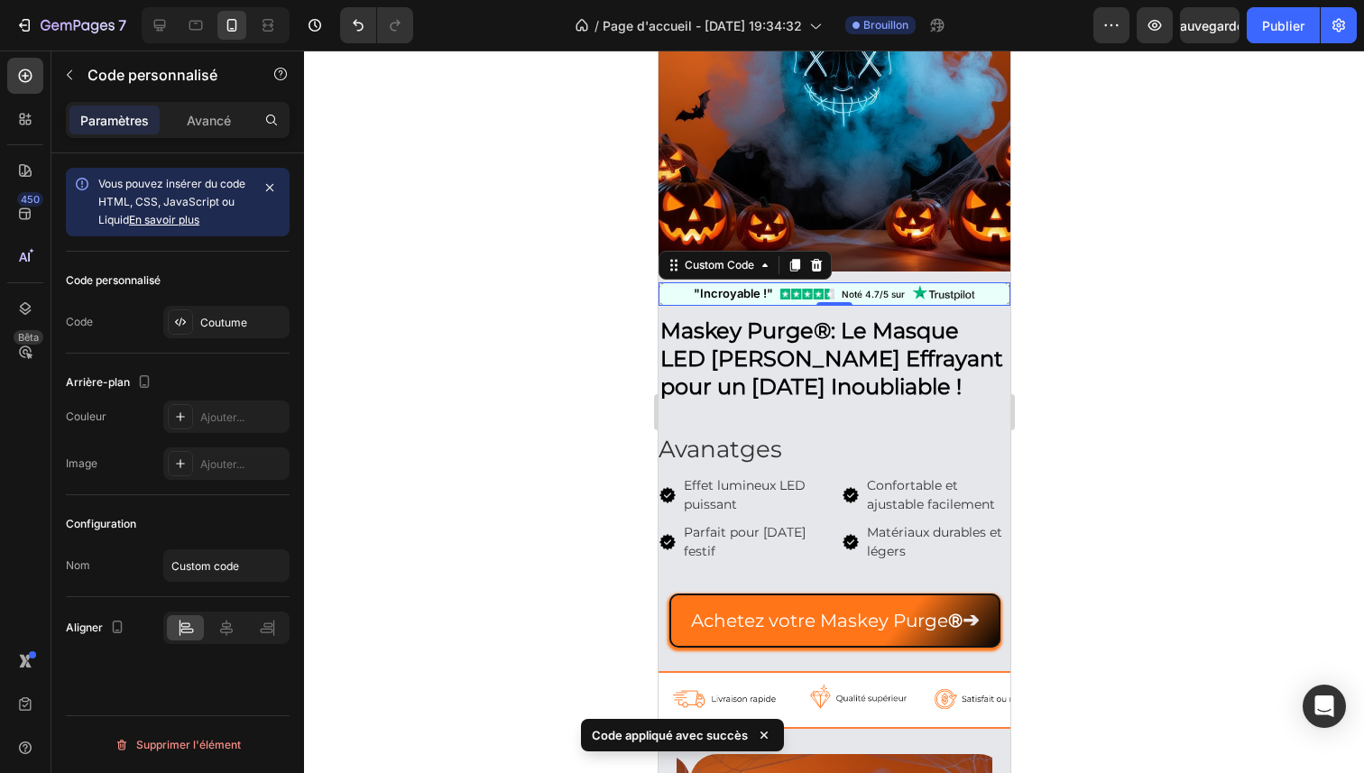
click at [1100, 377] on div at bounding box center [834, 412] width 1060 height 723
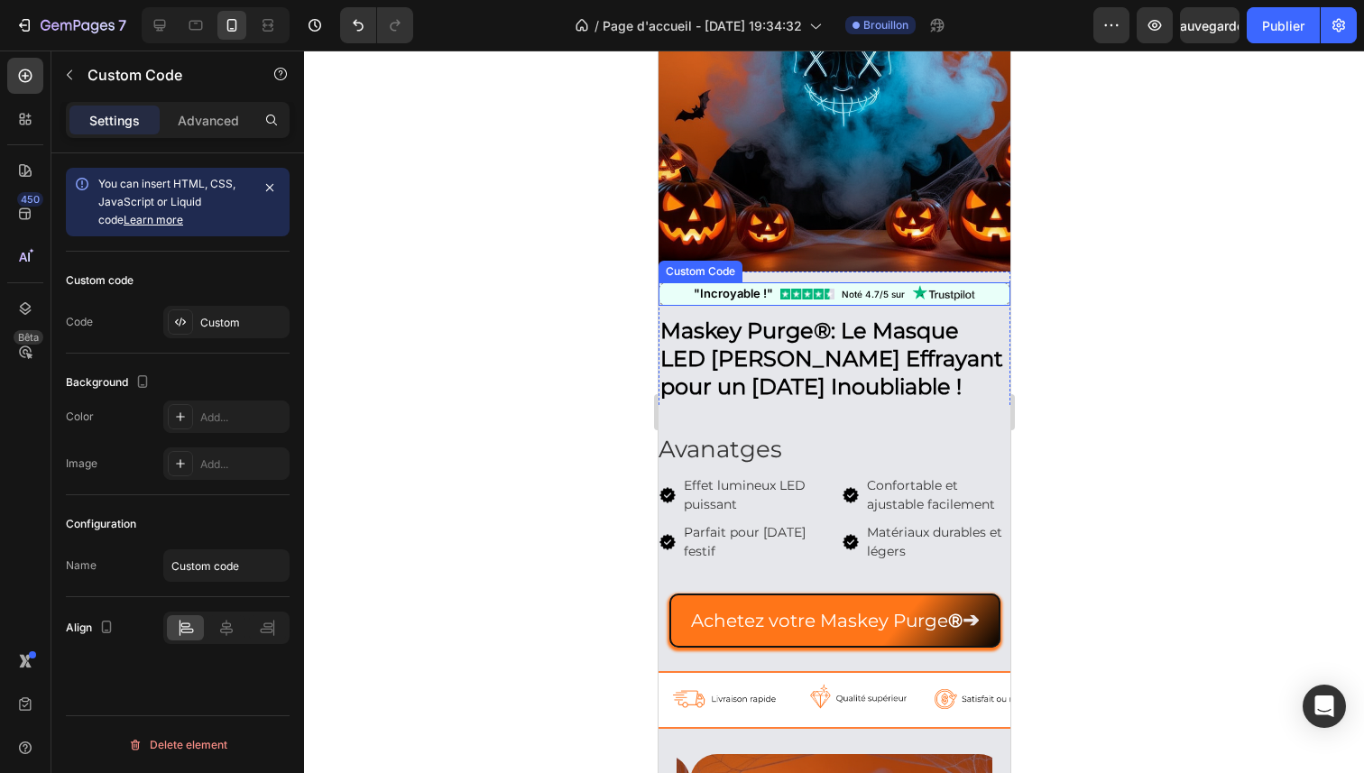
click at [800, 286] on div ""Incroyable !" Noté 4.7/5 sur" at bounding box center [834, 293] width 352 height 23
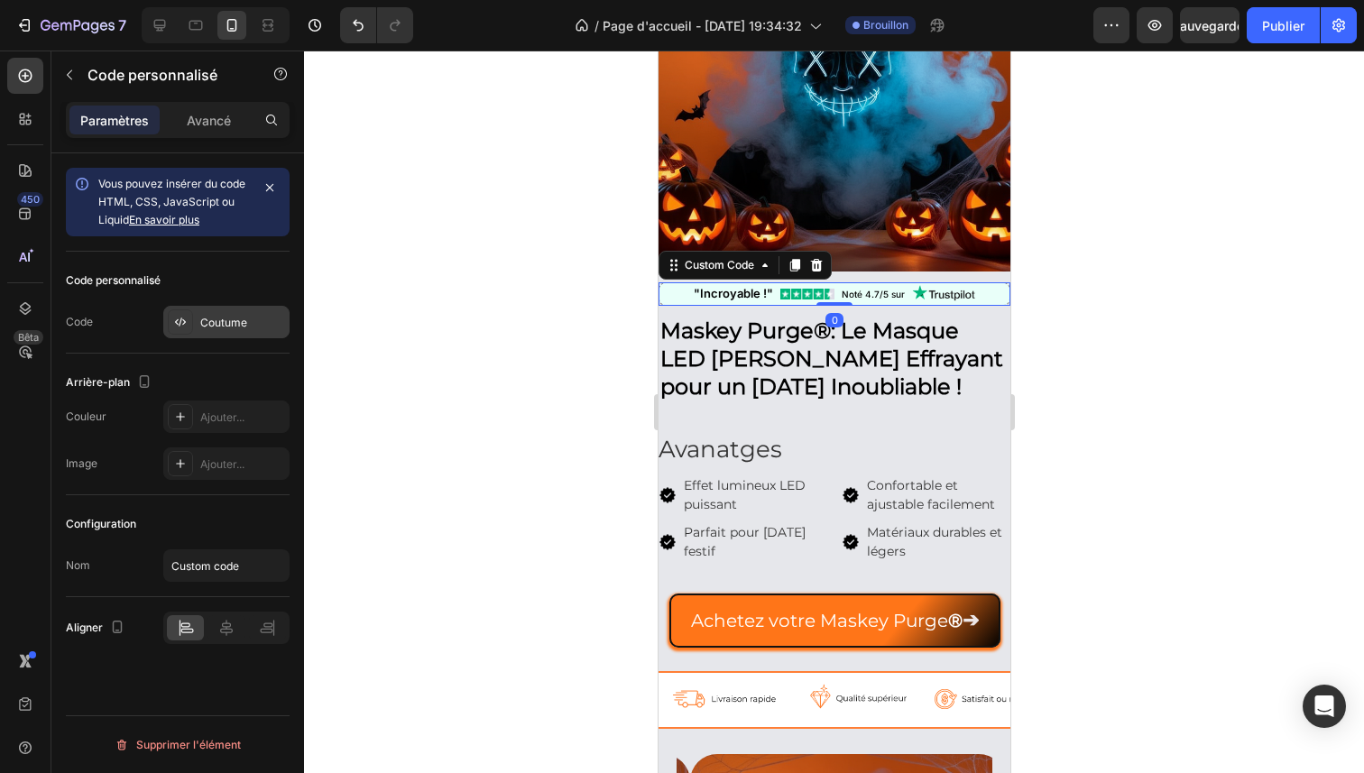
click at [247, 312] on div "Coutume" at bounding box center [226, 322] width 126 height 32
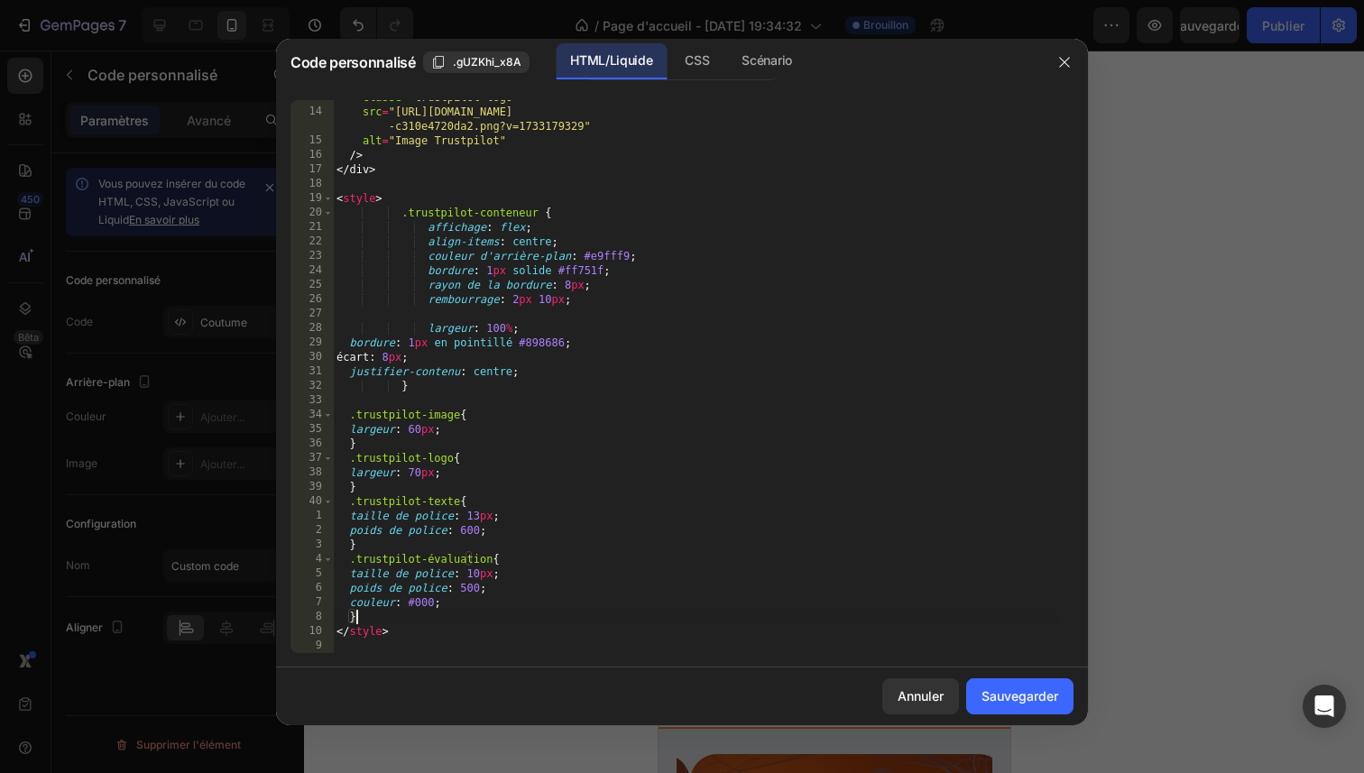
click at [449, 618] on div "classe = "trustpilot-logo" src = "https://cdn.shopify.com/s/files/1/0798/4267/2…" at bounding box center [696, 381] width 727 height 582
click at [443, 631] on div "classe = "trustpilot-logo" src = "https://cdn.shopify.com/s/files/1/0798/4267/2…" at bounding box center [696, 381] width 727 height 582
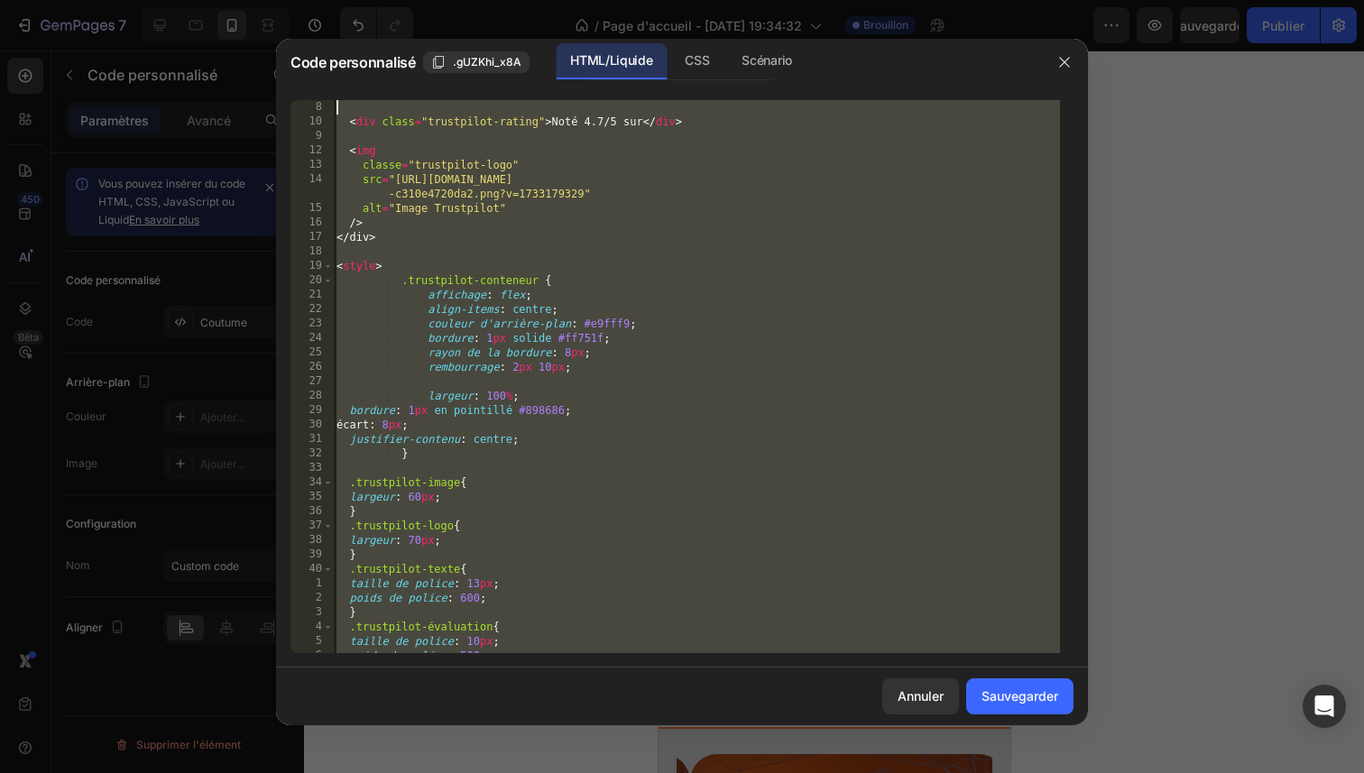
scroll to position [0, 0]
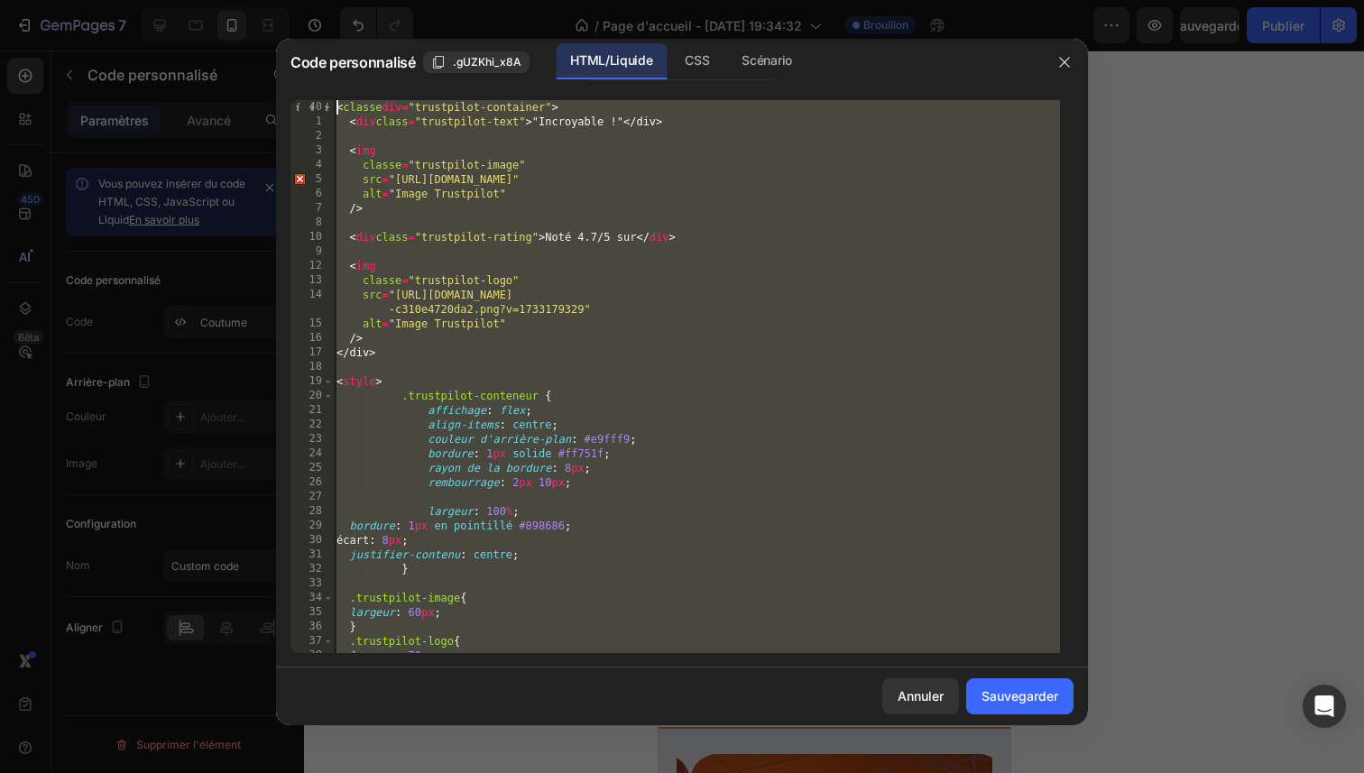
drag, startPoint x: 444, startPoint y: 643, endPoint x: 348, endPoint y: -45, distance: 694.9
click at [348, 0] on html "7 / Page d'accueil - 26 sept. 19:34:32 Brouillon Aperçu Sauvegarder Publier 450…" at bounding box center [682, 0] width 1364 height 0
type textarea "<div class="trustpilot-container"> <div class="trustpilot-text">"Incroyable !"<…"
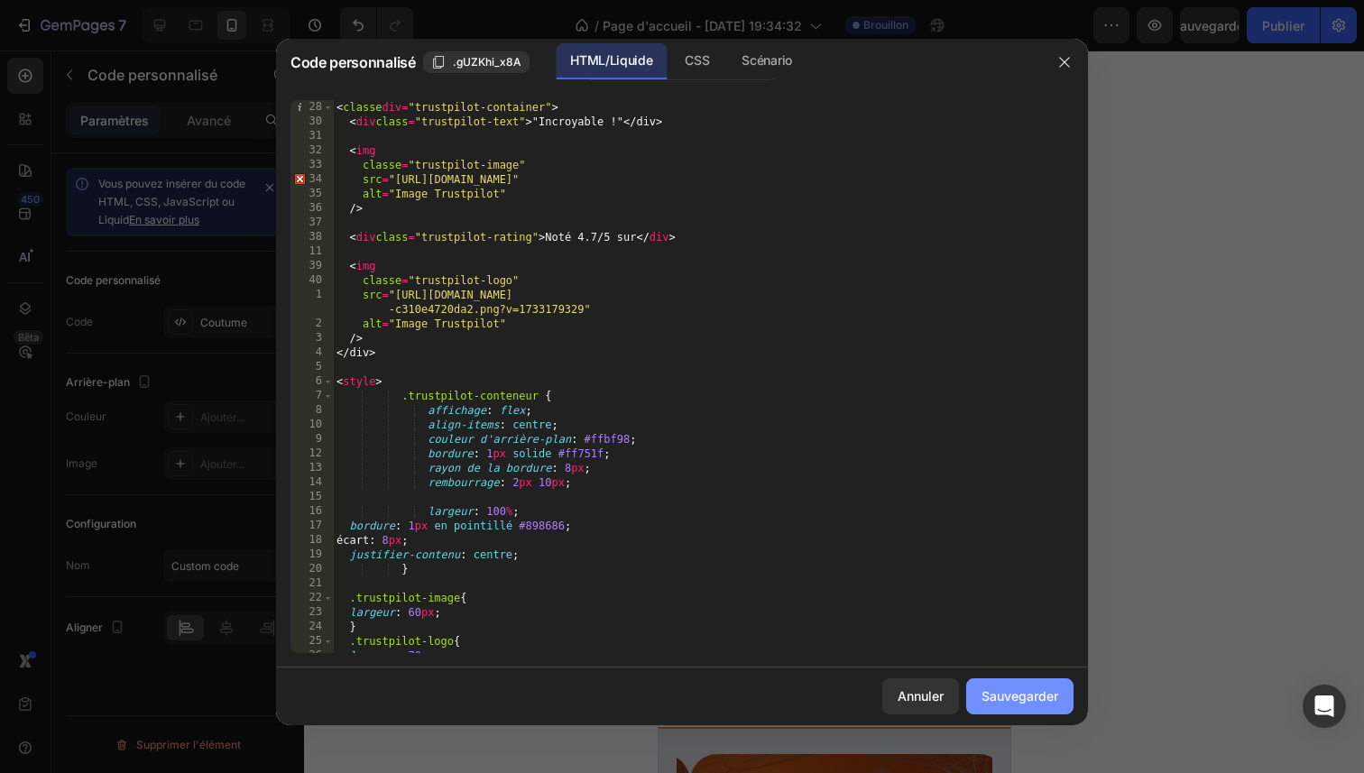
click at [1036, 706] on button "Sauvegarder" at bounding box center [1019, 696] width 107 height 36
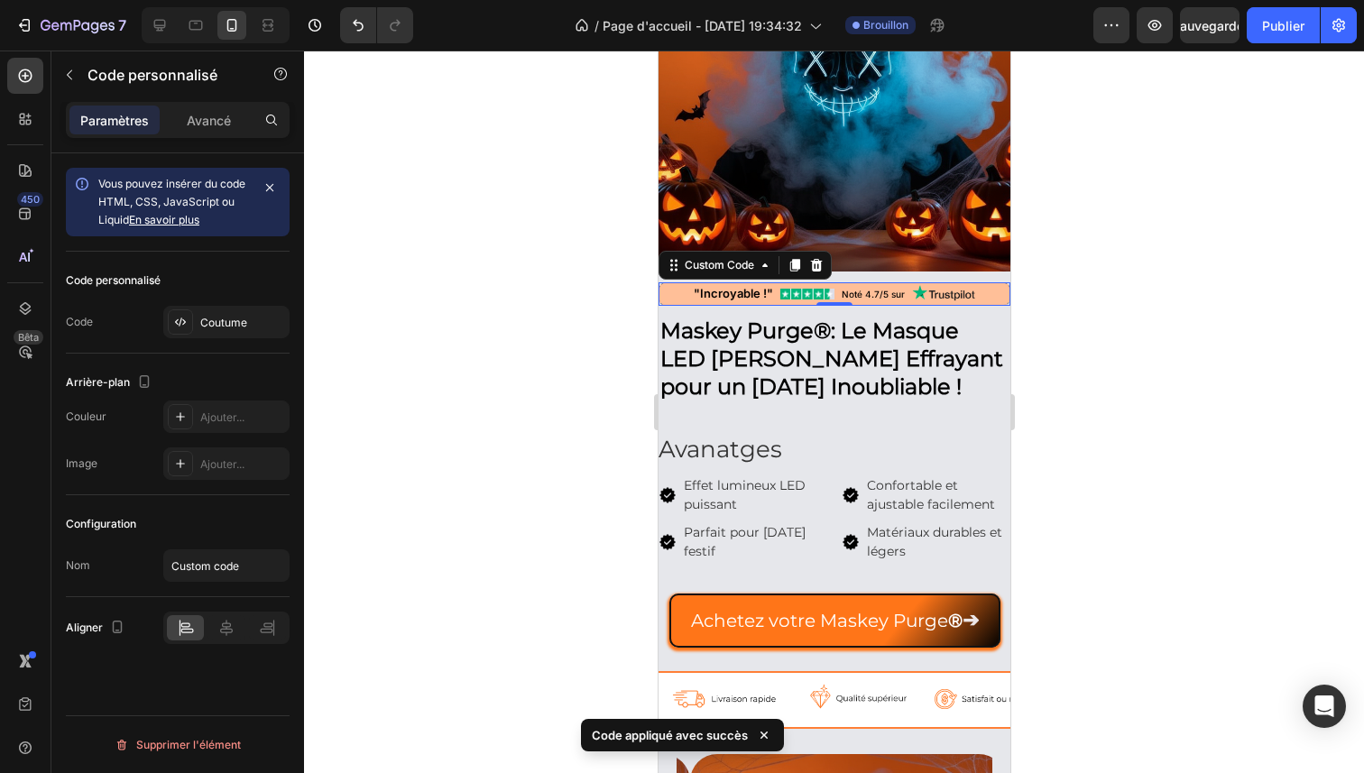
click at [1115, 344] on div at bounding box center [834, 412] width 1060 height 723
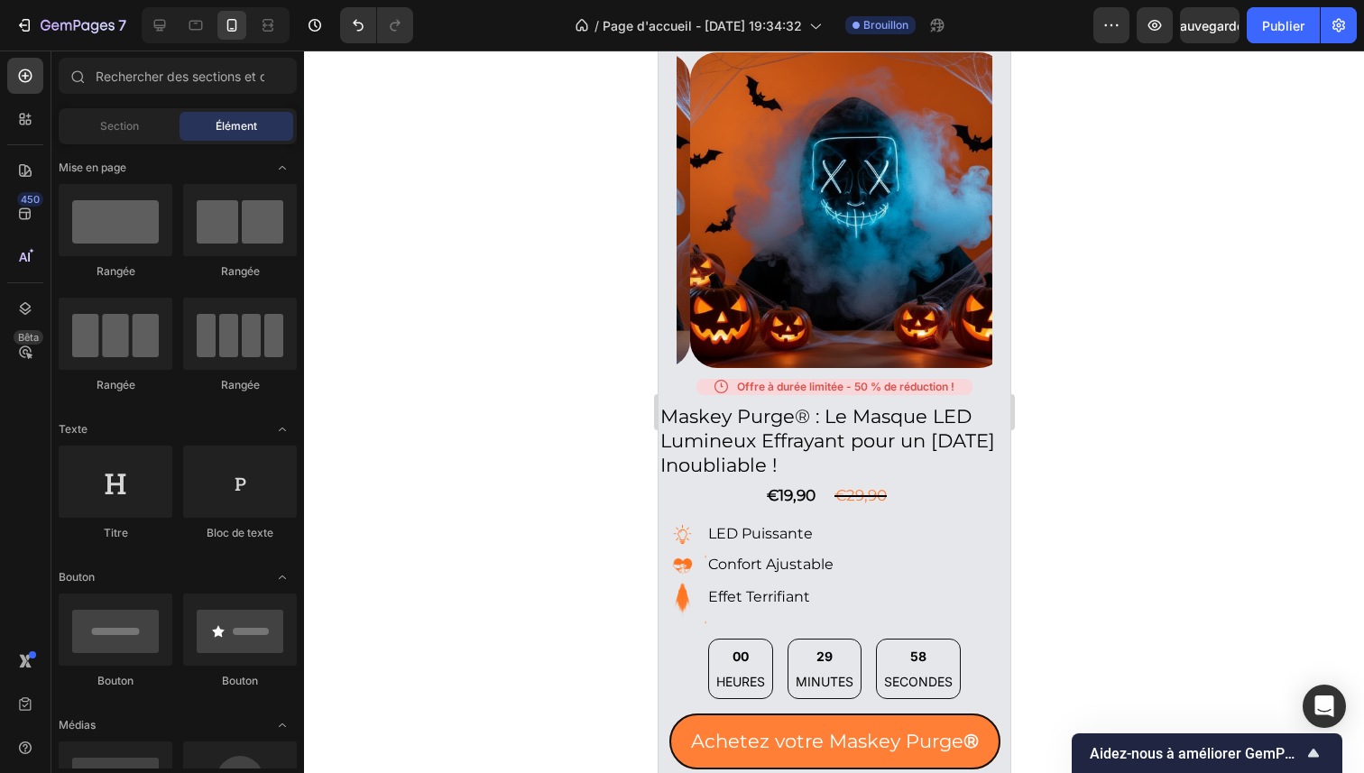
scroll to position [867, 0]
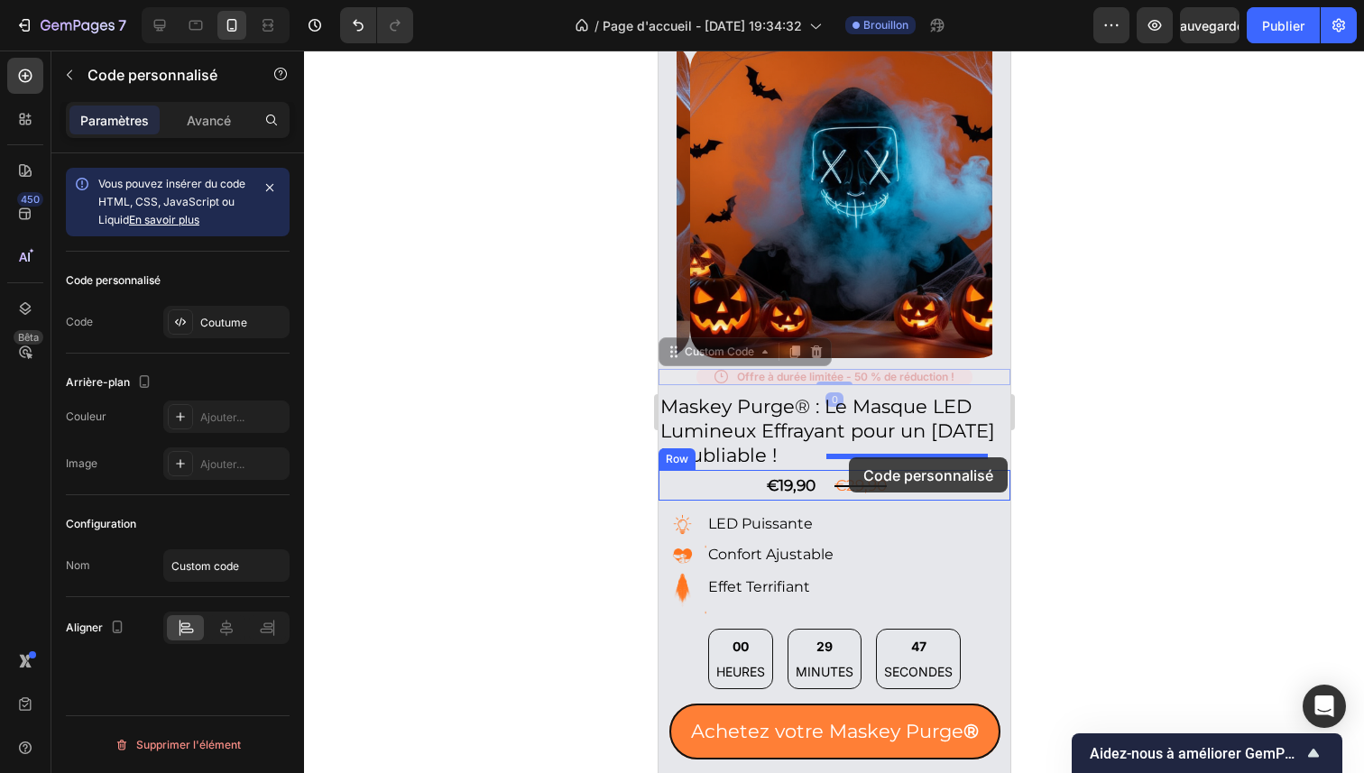
drag, startPoint x: 875, startPoint y: 366, endPoint x: 848, endPoint y: 457, distance: 95.0
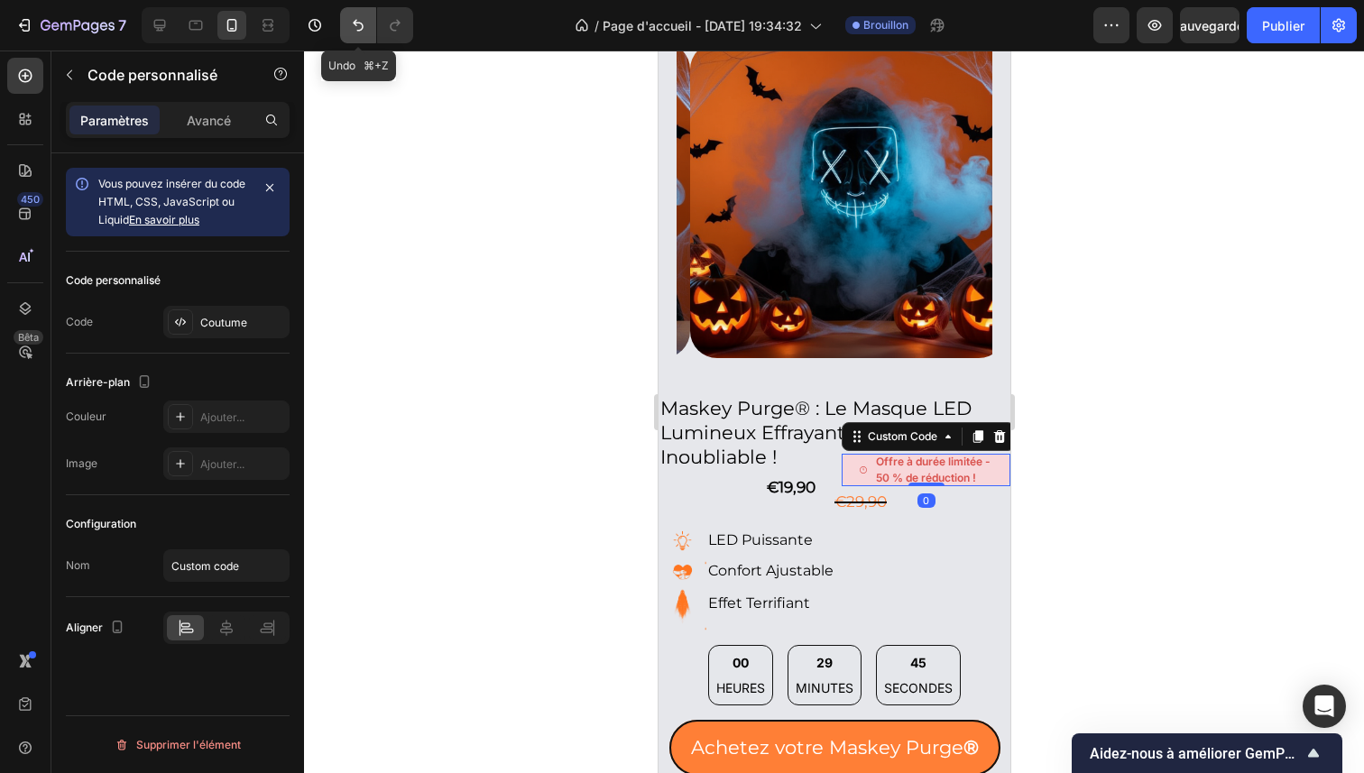
click at [361, 33] on button "Annuler/Rétablir" at bounding box center [358, 25] width 36 height 36
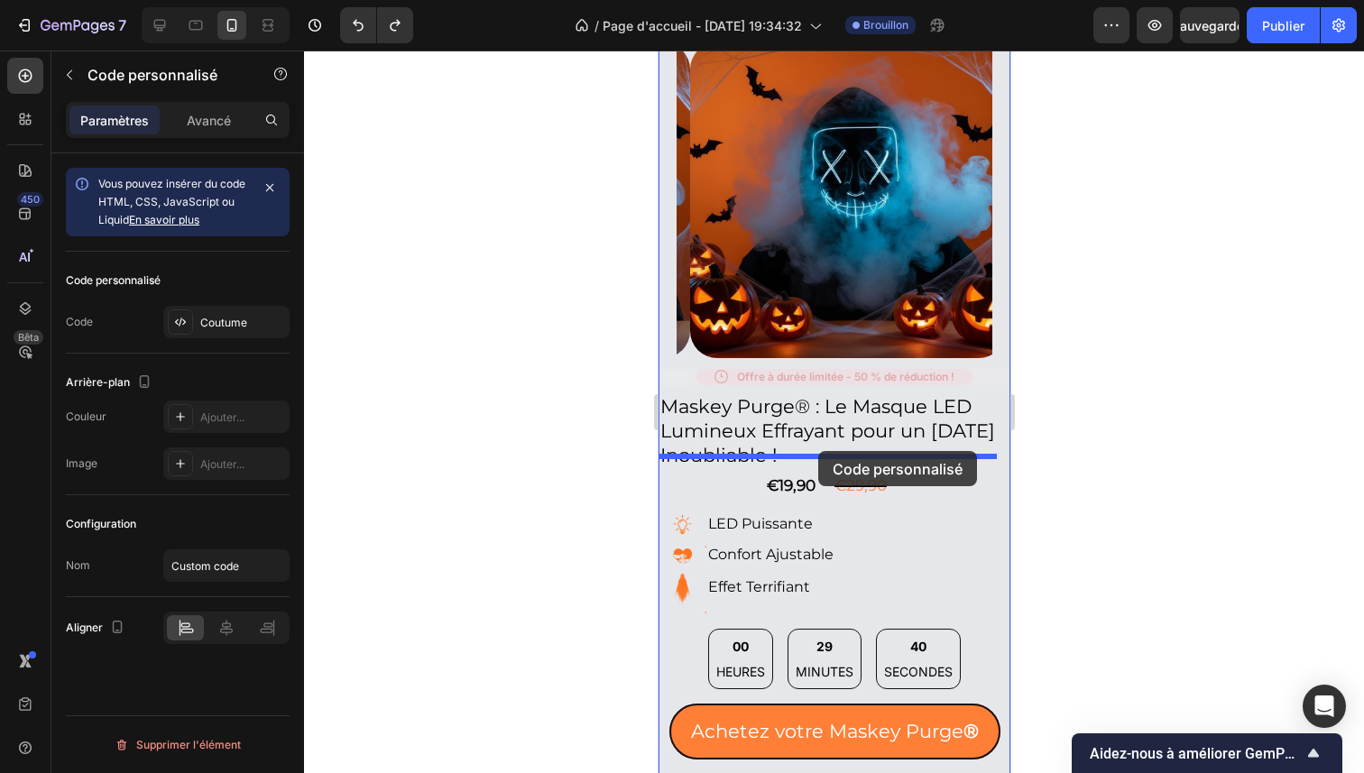
drag, startPoint x: 816, startPoint y: 360, endPoint x: 816, endPoint y: 452, distance: 92.0
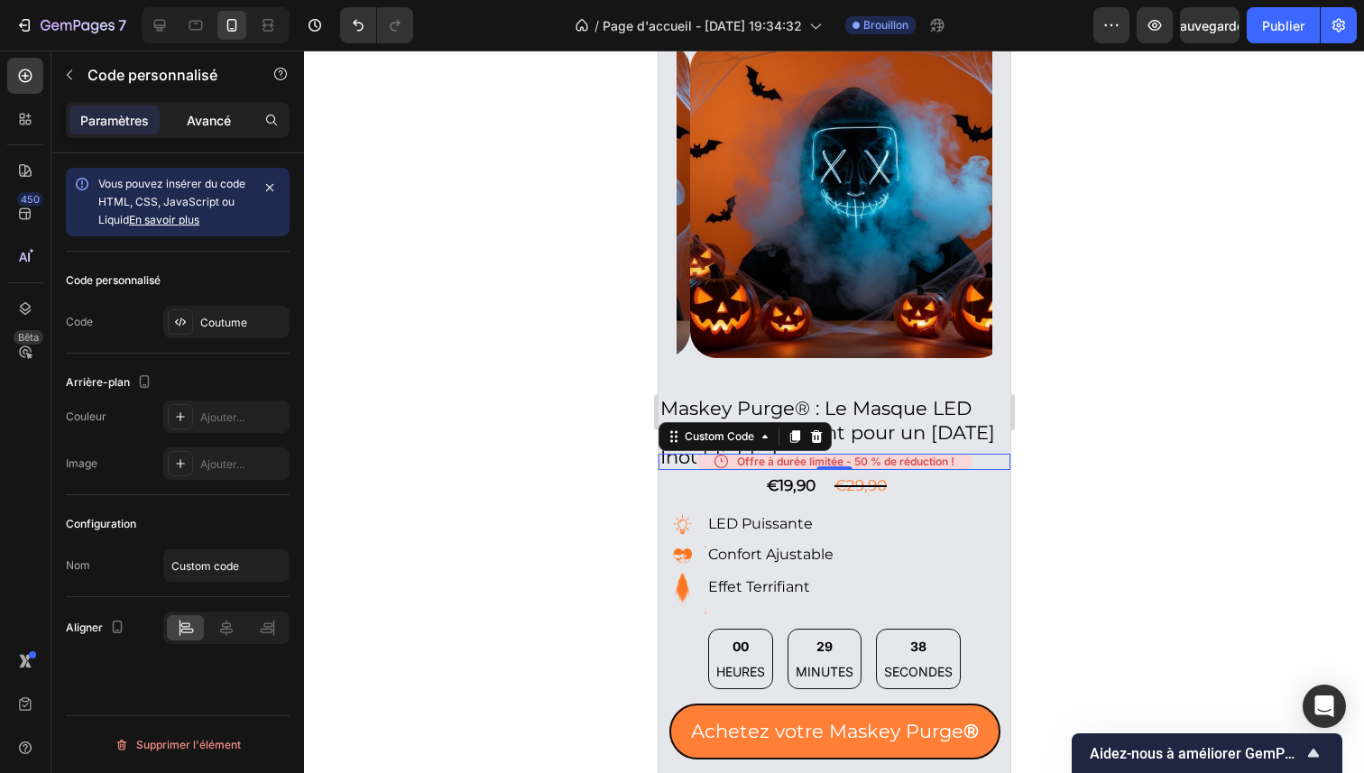
click at [214, 123] on font "Avancé" at bounding box center [209, 120] width 44 height 15
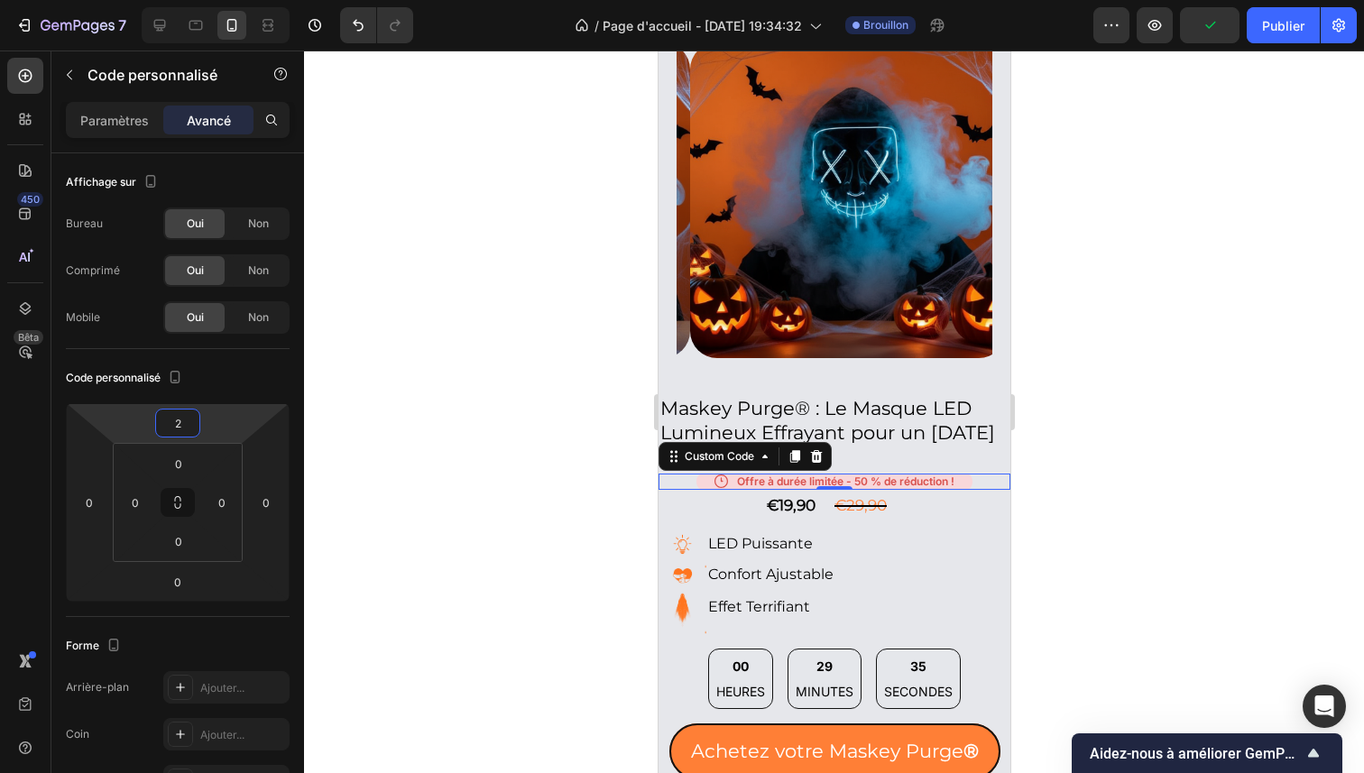
type input "0"
drag, startPoint x: 227, startPoint y: 428, endPoint x: 225, endPoint y: 419, distance: 9.4
click at [225, 0] on html "7 / Page d'accueil - 26 sept. 19:34:32 Brouillon Aperçu Publier 450 Bêta Sectio…" at bounding box center [682, 0] width 1364 height 0
click at [1163, 361] on div at bounding box center [834, 412] width 1060 height 723
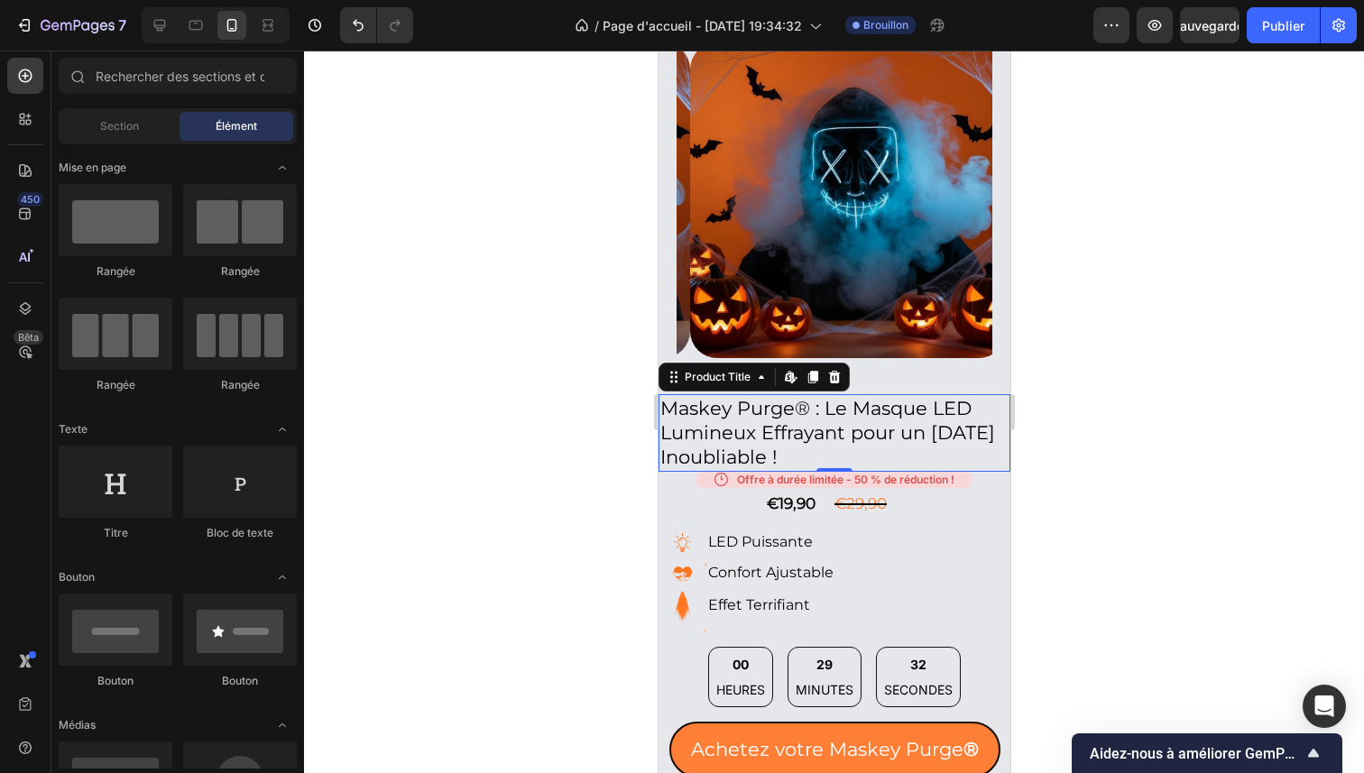
click at [888, 394] on h2 "[PERSON_NAME] Purge® : Le Masque LED Lumineux Effrayant pour un [DATE] Inoublia…" at bounding box center [834, 433] width 352 height 78
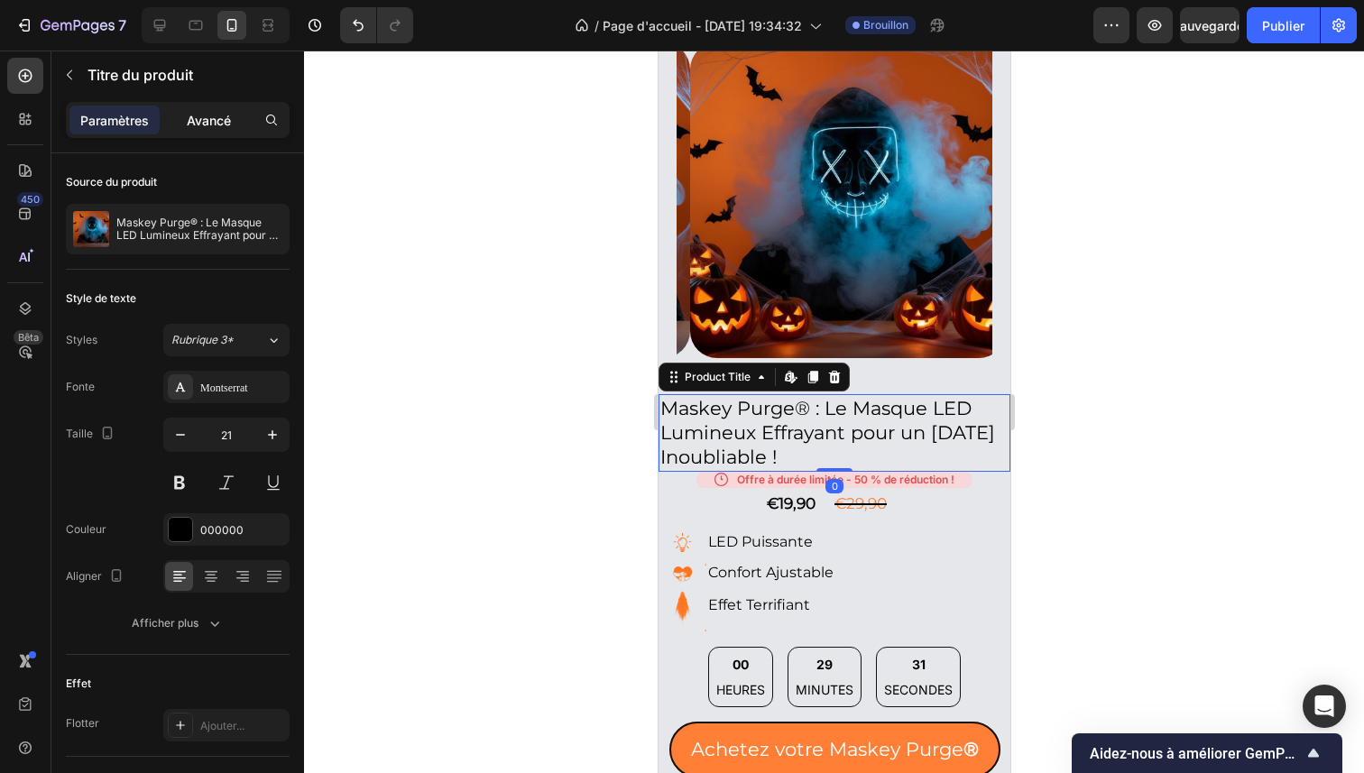
click at [208, 121] on font "Avancé" at bounding box center [209, 120] width 44 height 15
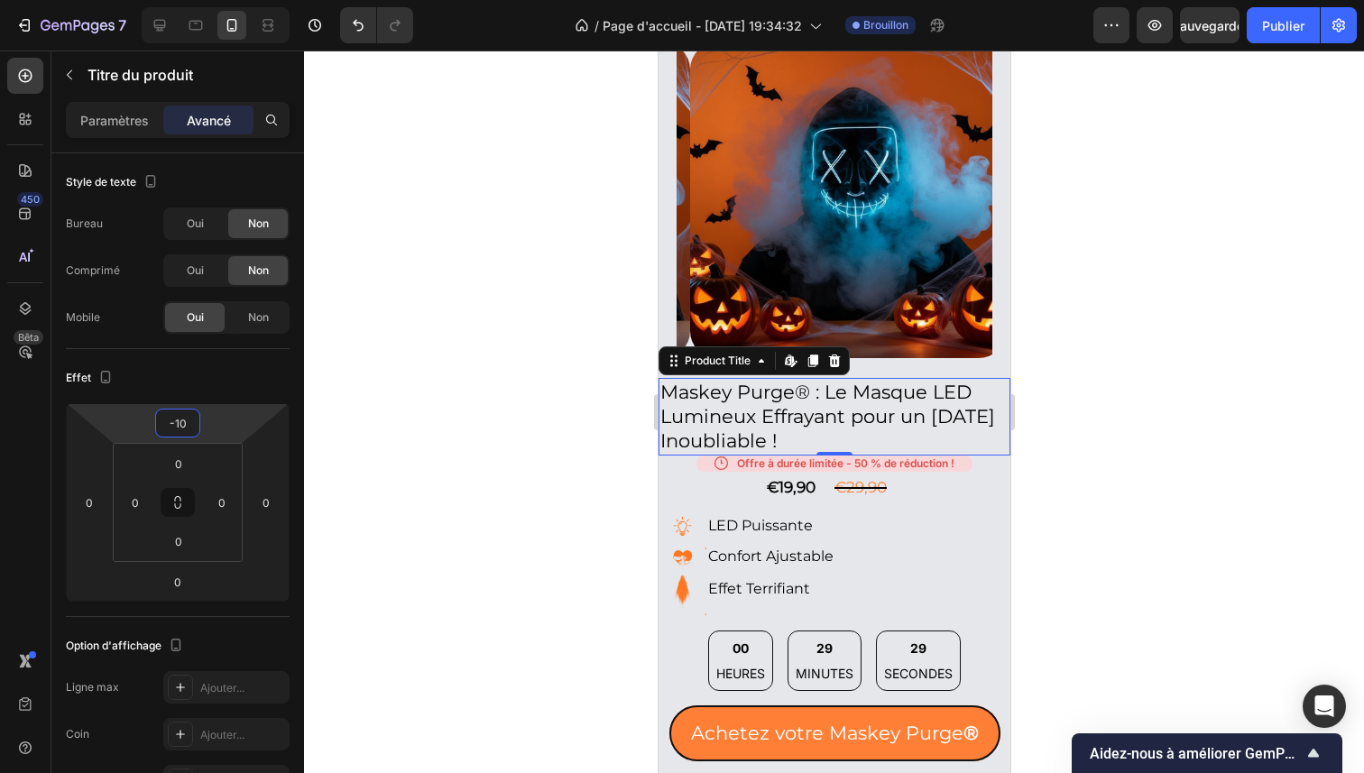
type input "-12"
drag, startPoint x: 223, startPoint y: 417, endPoint x: 222, endPoint y: 426, distance: 9.1
click at [222, 0] on html "7 / Page d'accueil - 26 sept. 19:34:32 Brouillon Aperçu Sauvegarder Publier 450…" at bounding box center [682, 0] width 1364 height 0
click at [1097, 382] on div at bounding box center [834, 412] width 1060 height 723
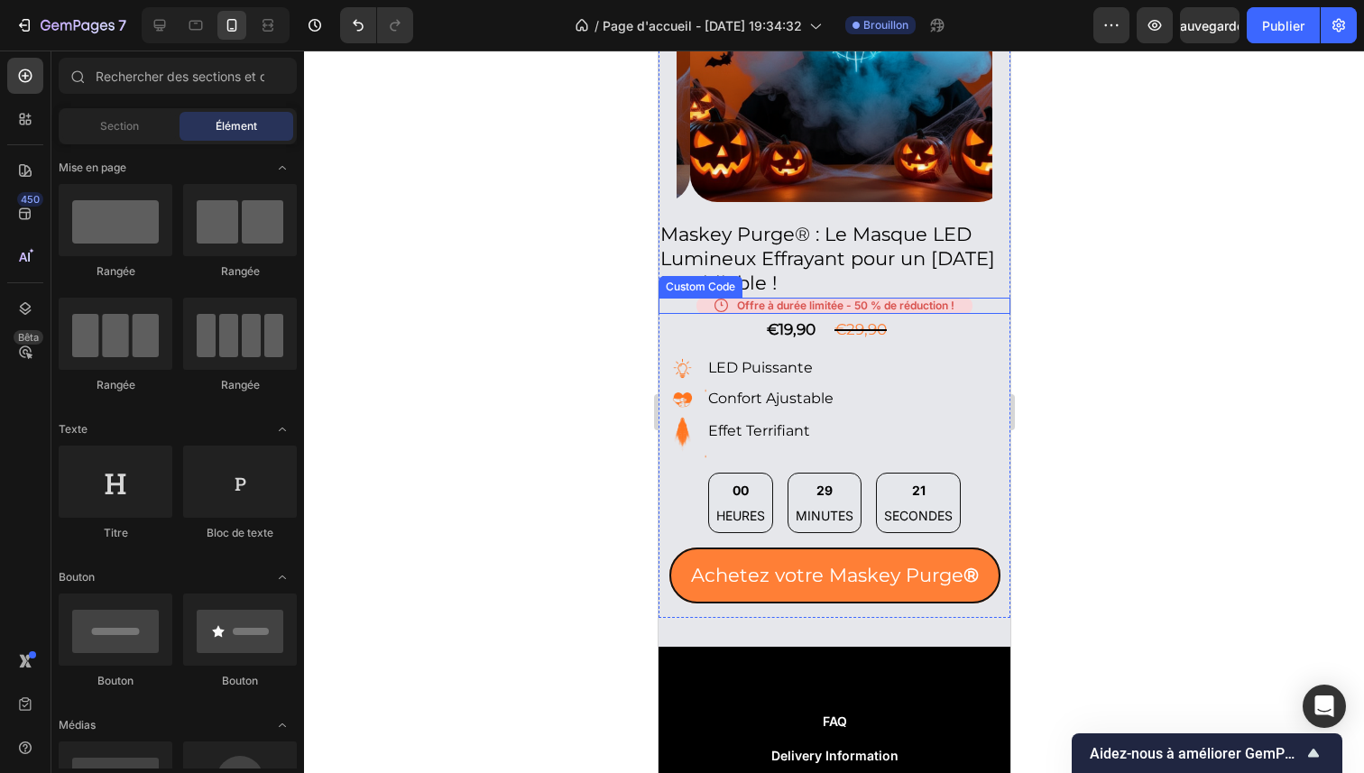
scroll to position [1021, 0]
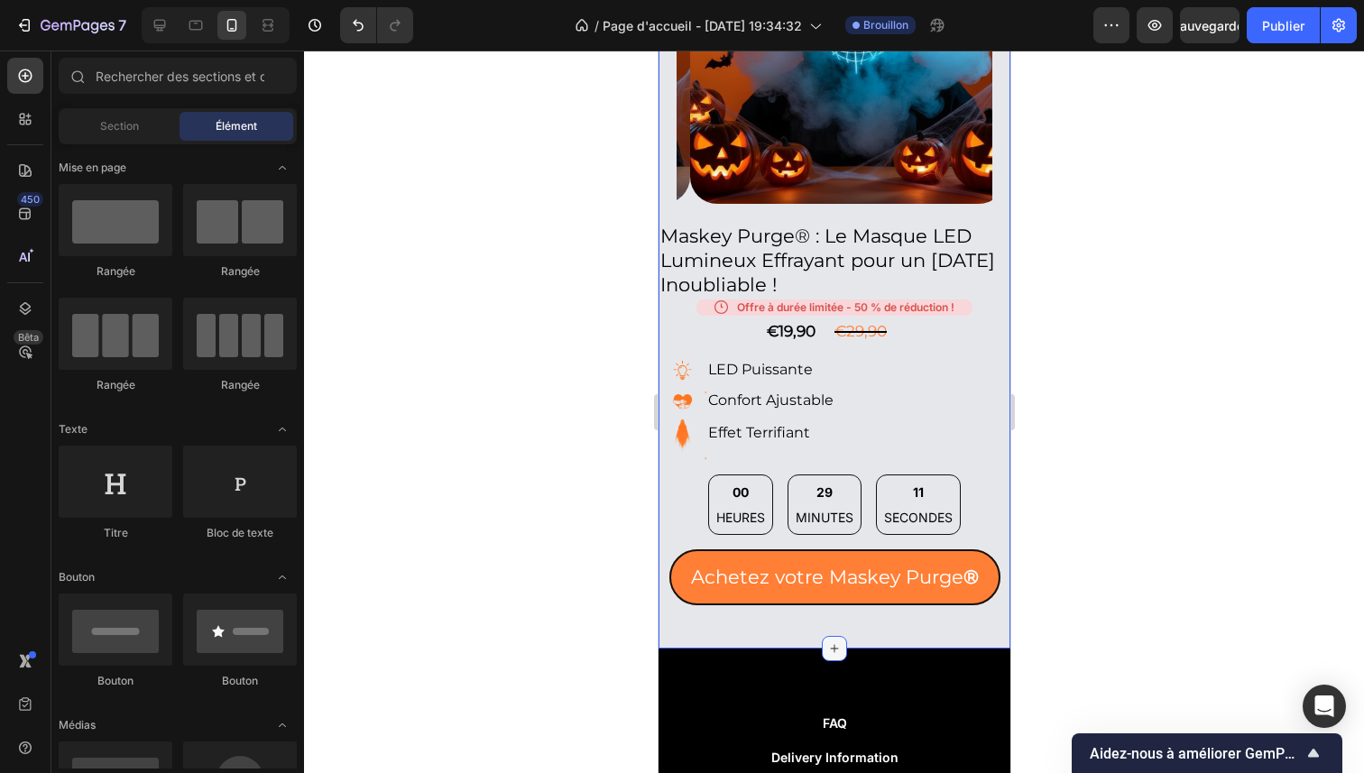
click at [826, 641] on icon at bounding box center [833, 648] width 14 height 14
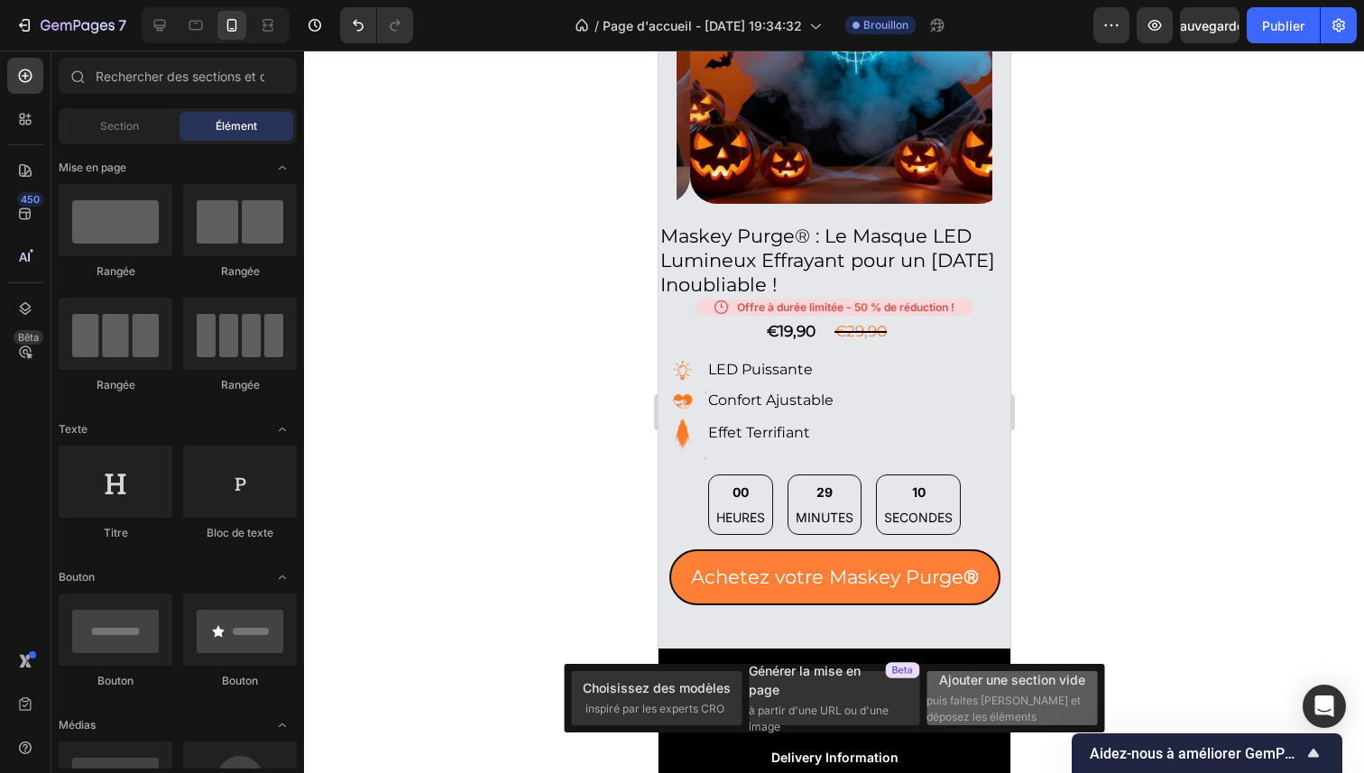
click at [947, 671] on font "Ajouter une section vide" at bounding box center [1012, 679] width 146 height 19
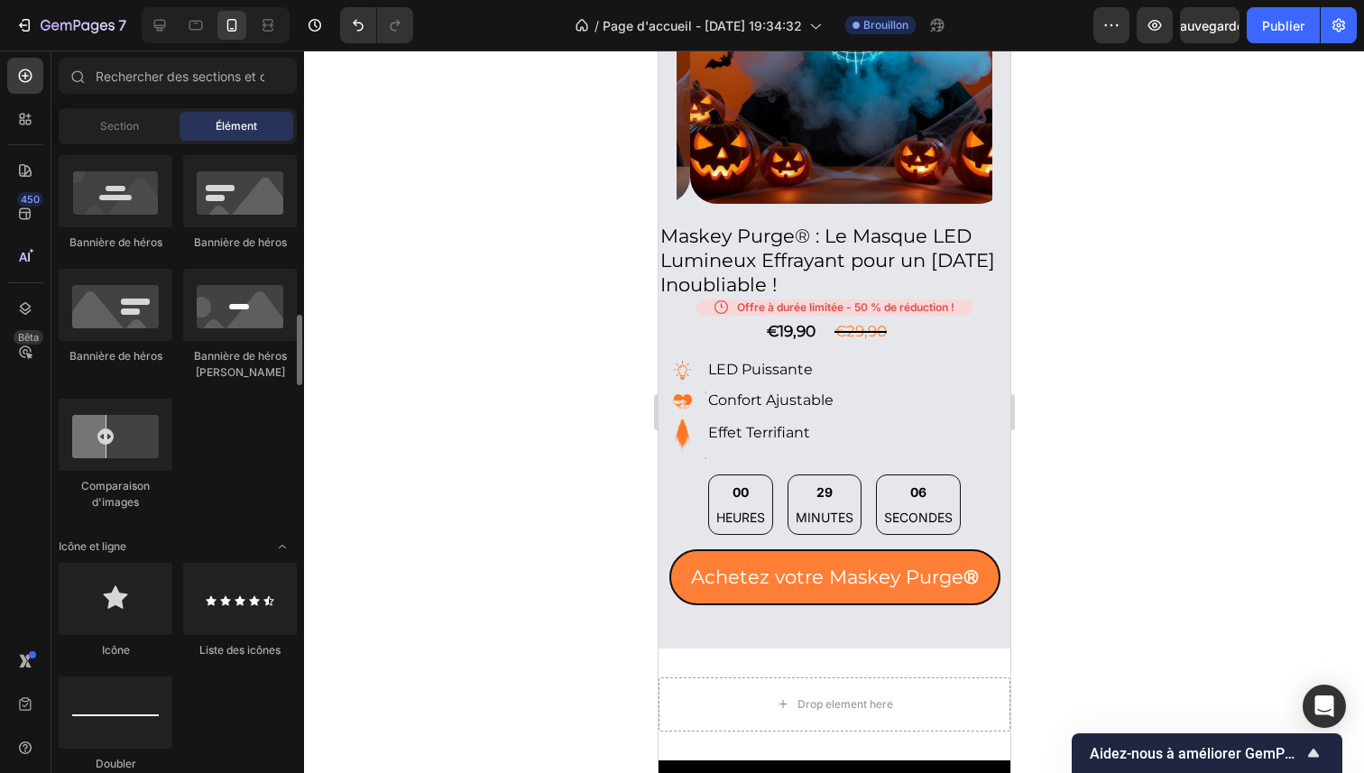
scroll to position [917, 0]
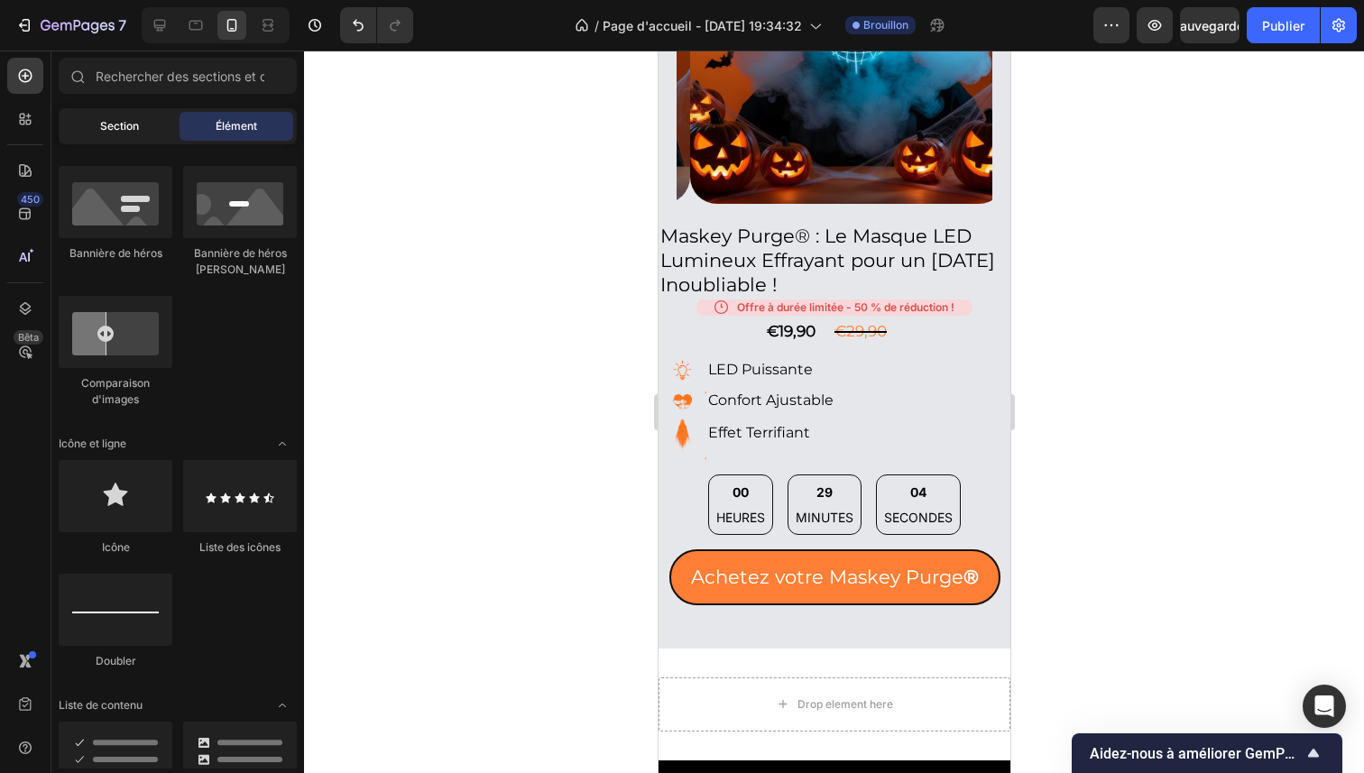
click at [130, 136] on div "Section" at bounding box center [119, 126] width 114 height 29
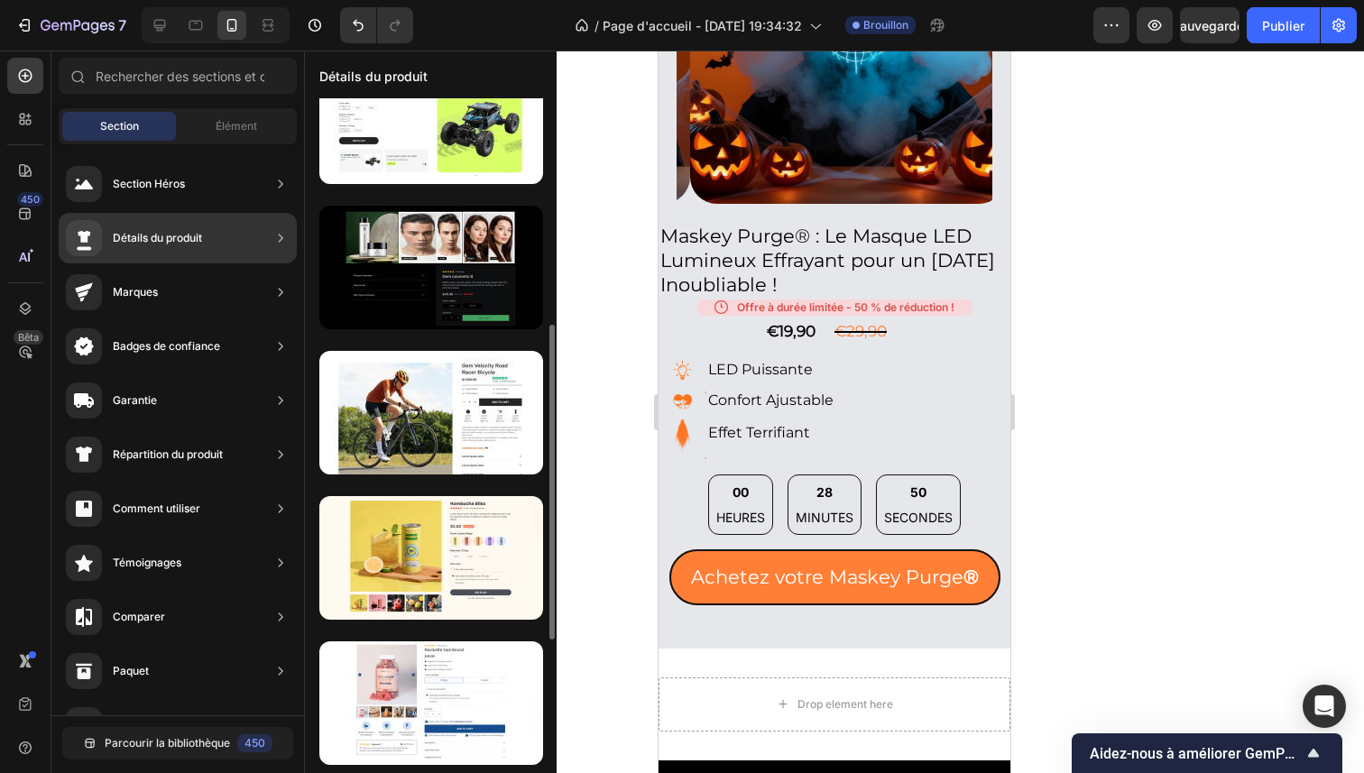
scroll to position [481, 0]
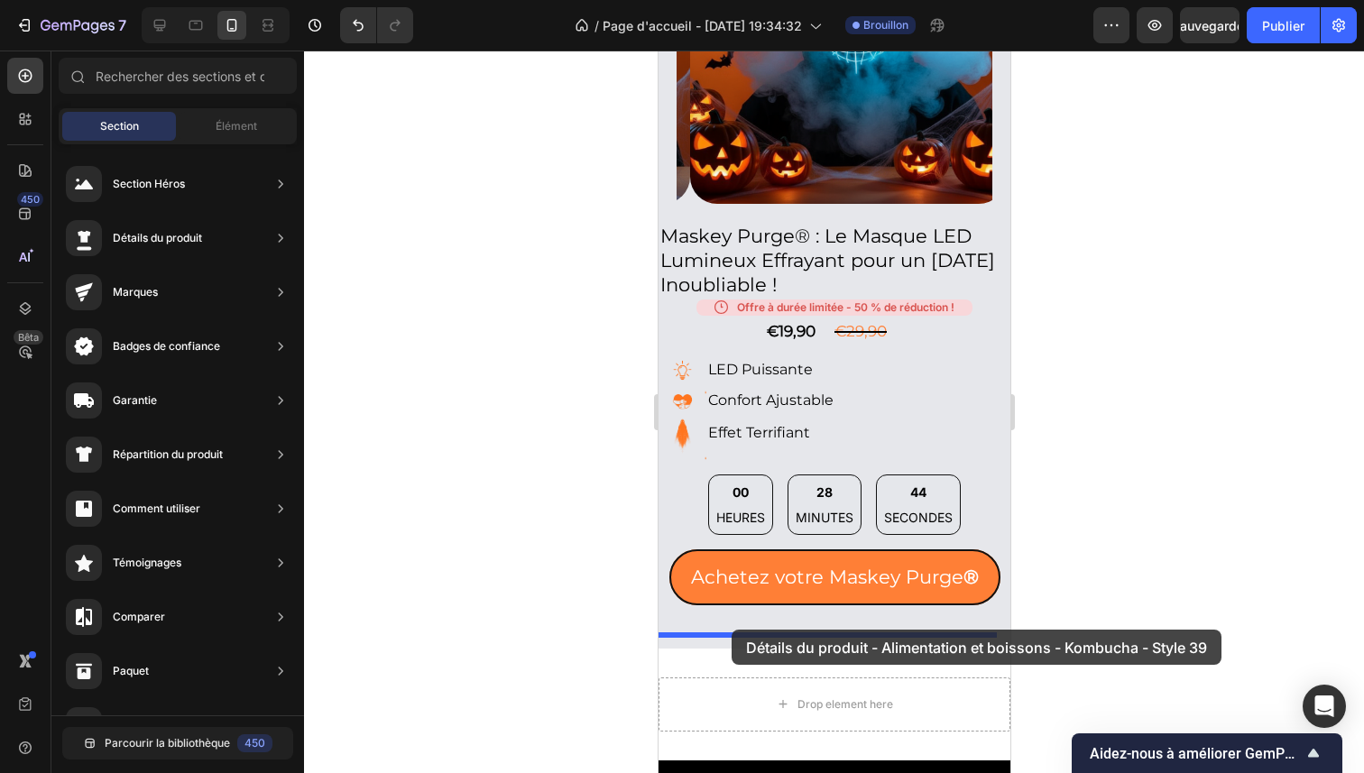
drag, startPoint x: 1050, startPoint y: 637, endPoint x: 731, endPoint y: 630, distance: 319.4
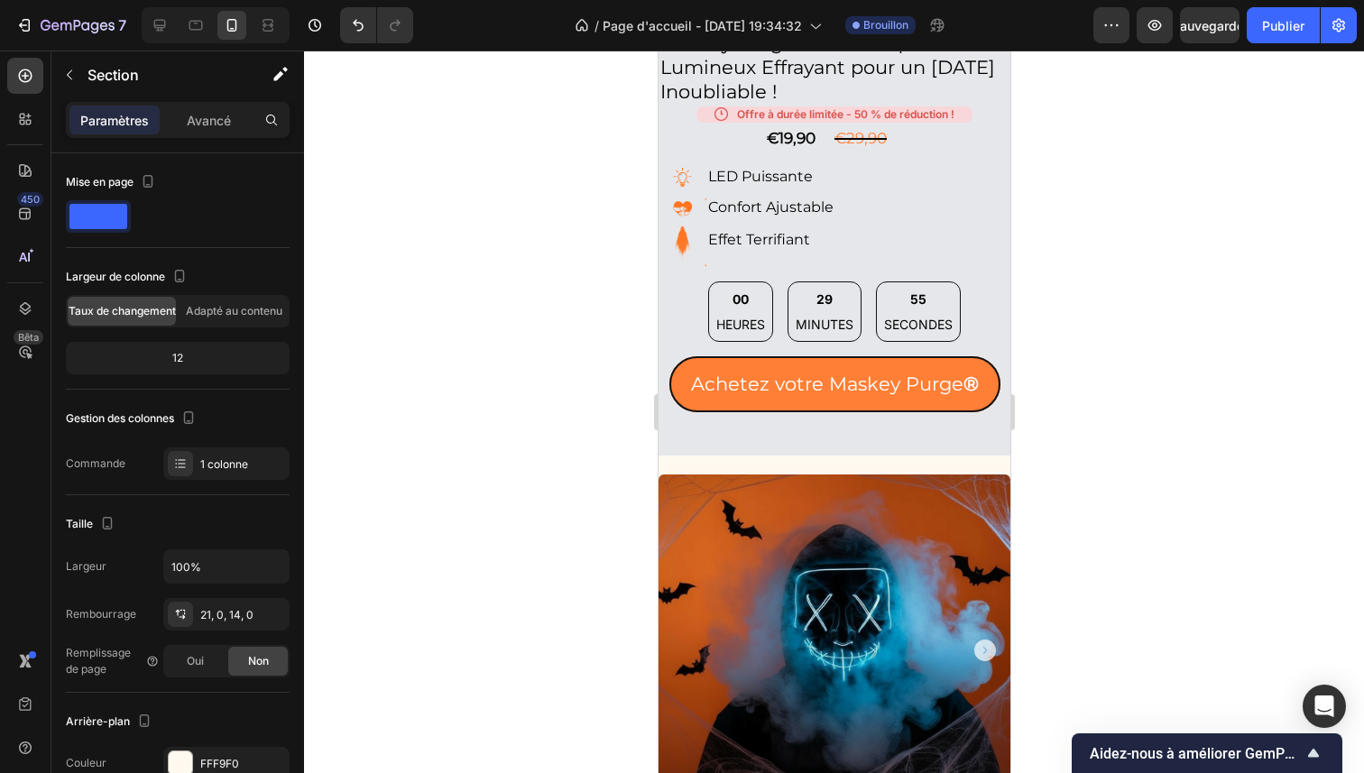
scroll to position [1227, 0]
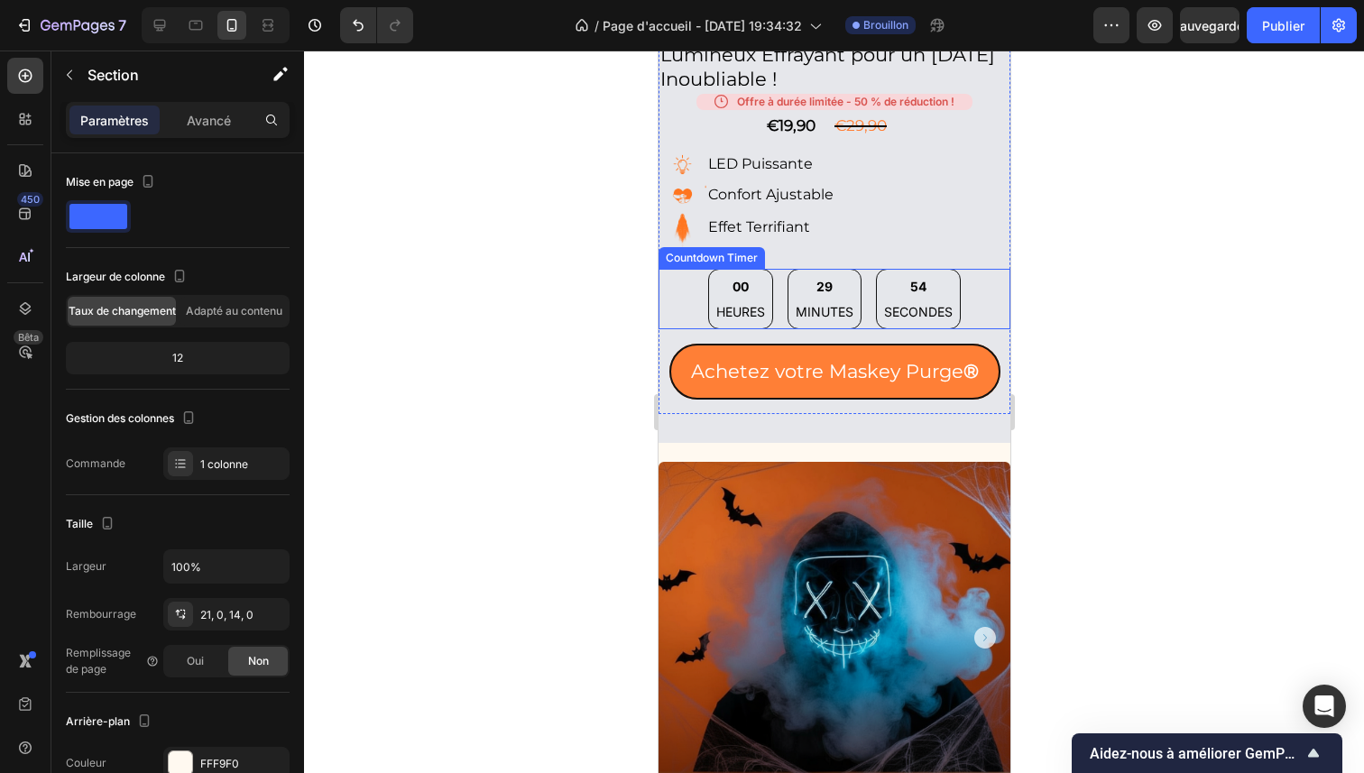
click at [787, 270] on div "29 MINUTES" at bounding box center [824, 299] width 74 height 60
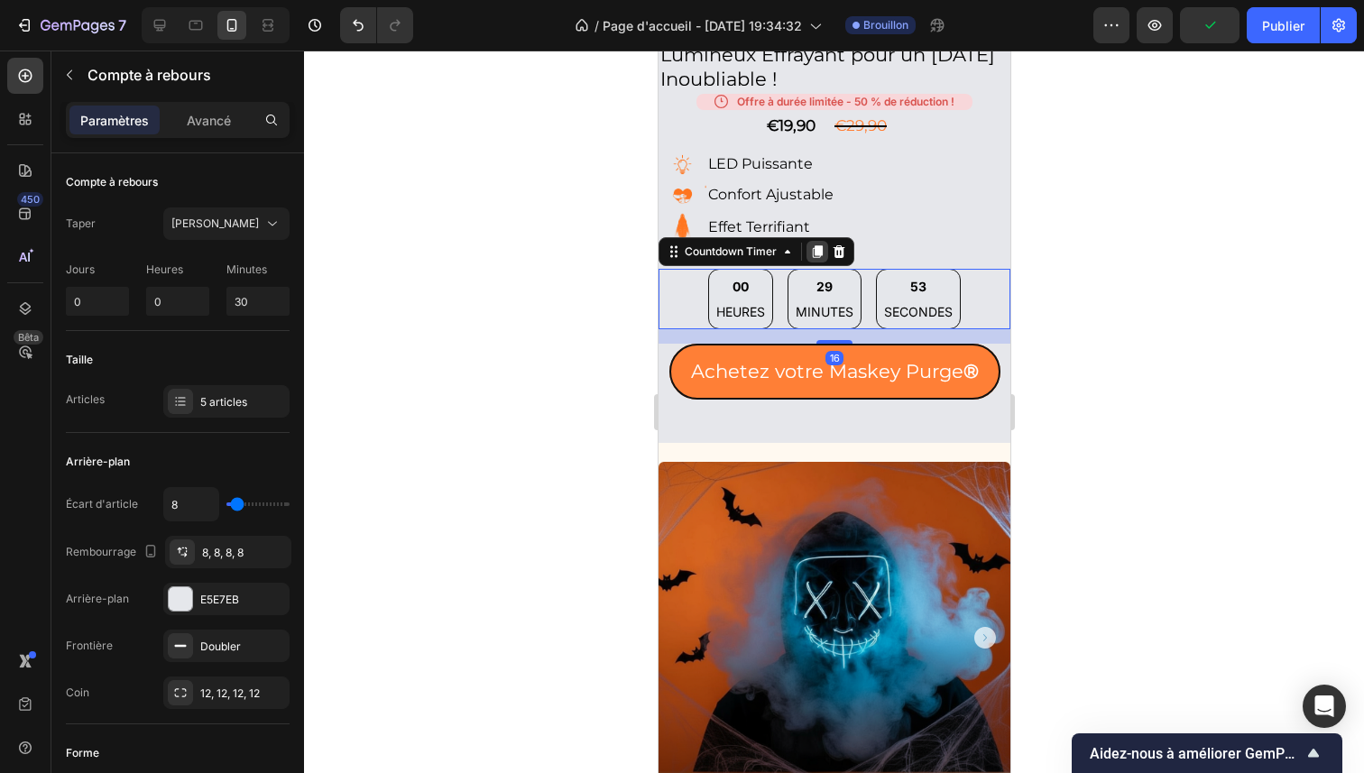
click at [816, 245] on div at bounding box center [817, 252] width 22 height 22
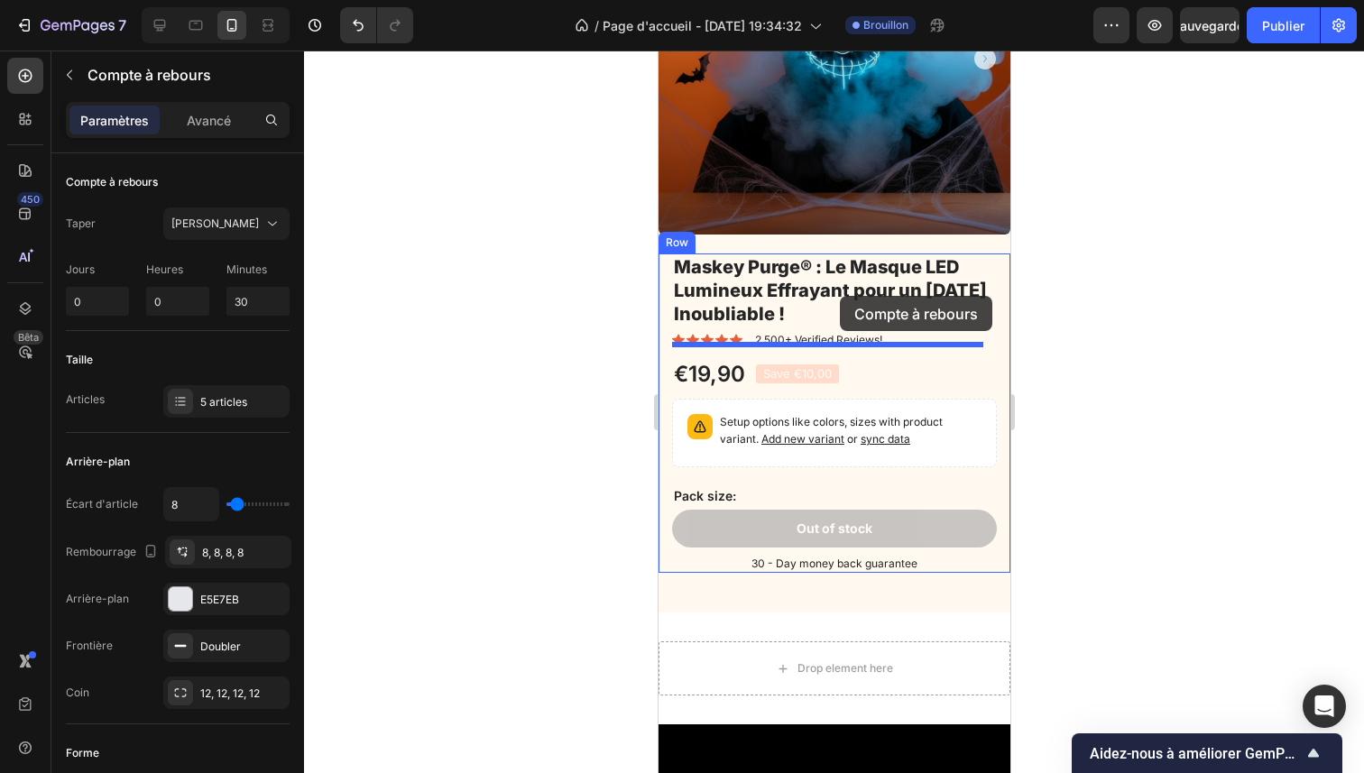
scroll to position [1727, 0]
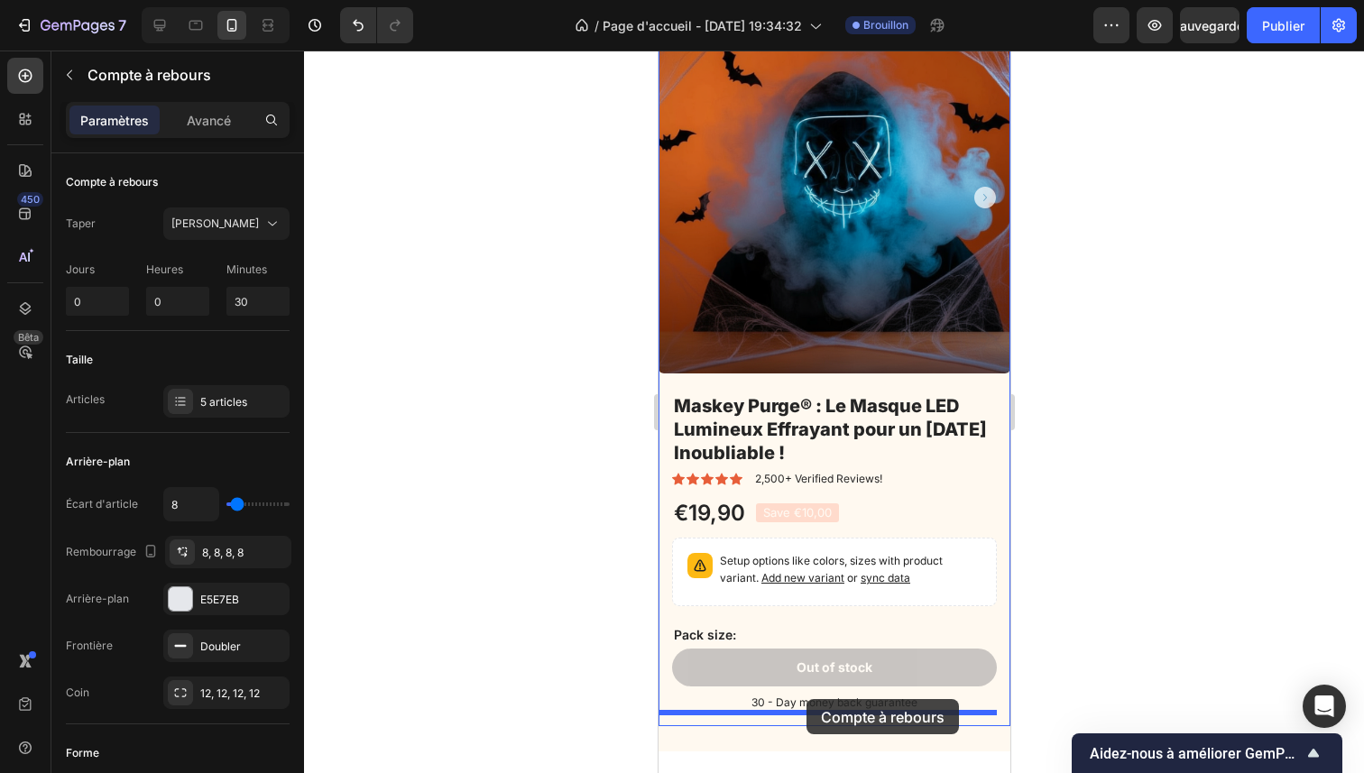
drag, startPoint x: 771, startPoint y: 319, endPoint x: 806, endPoint y: 699, distance: 381.3
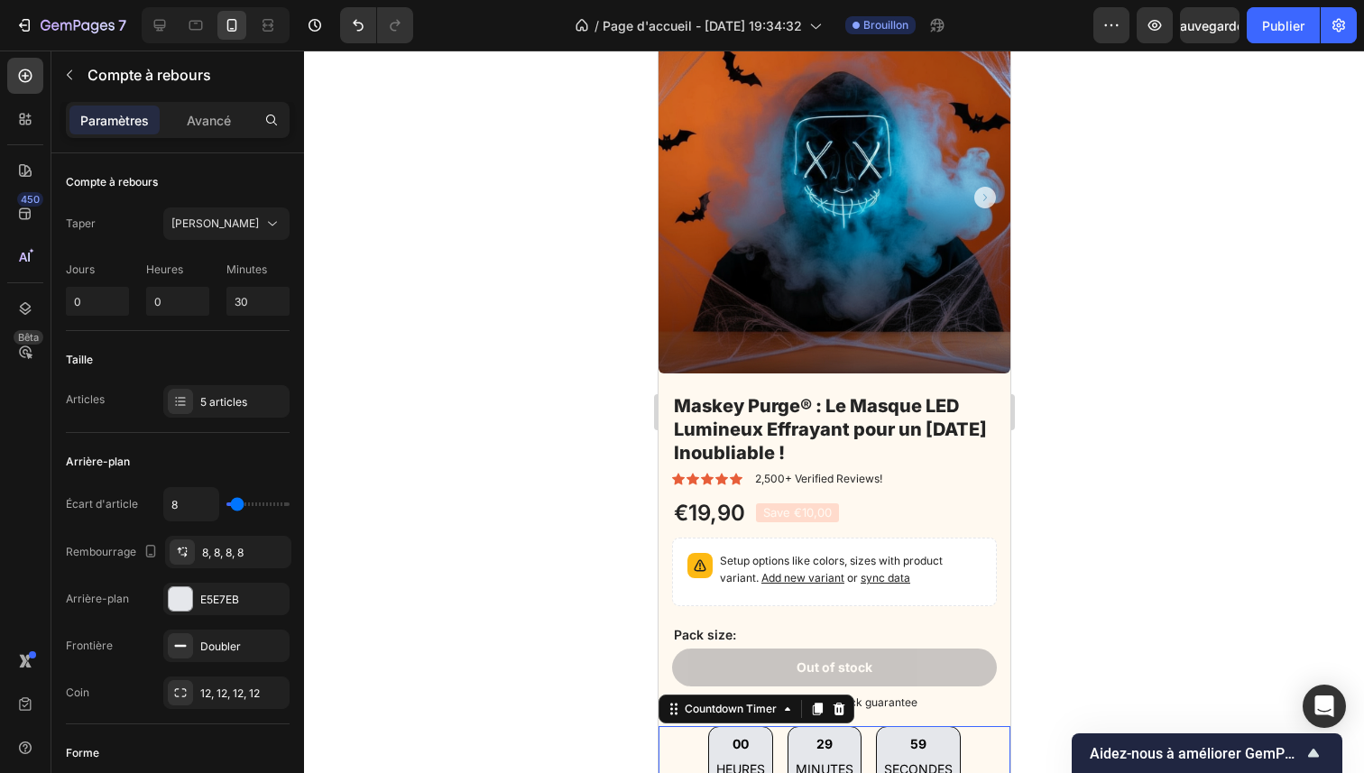
click at [1059, 602] on div at bounding box center [834, 412] width 1060 height 723
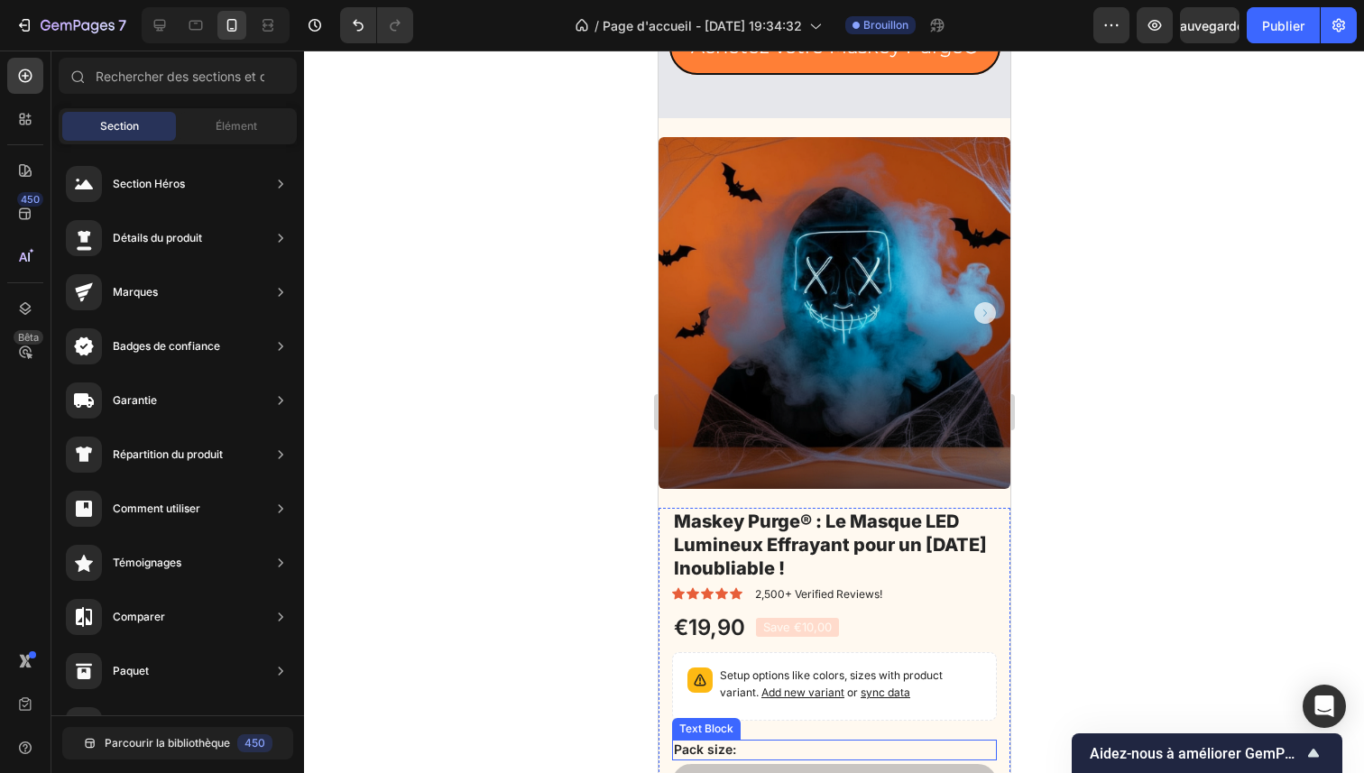
scroll to position [1577, 0]
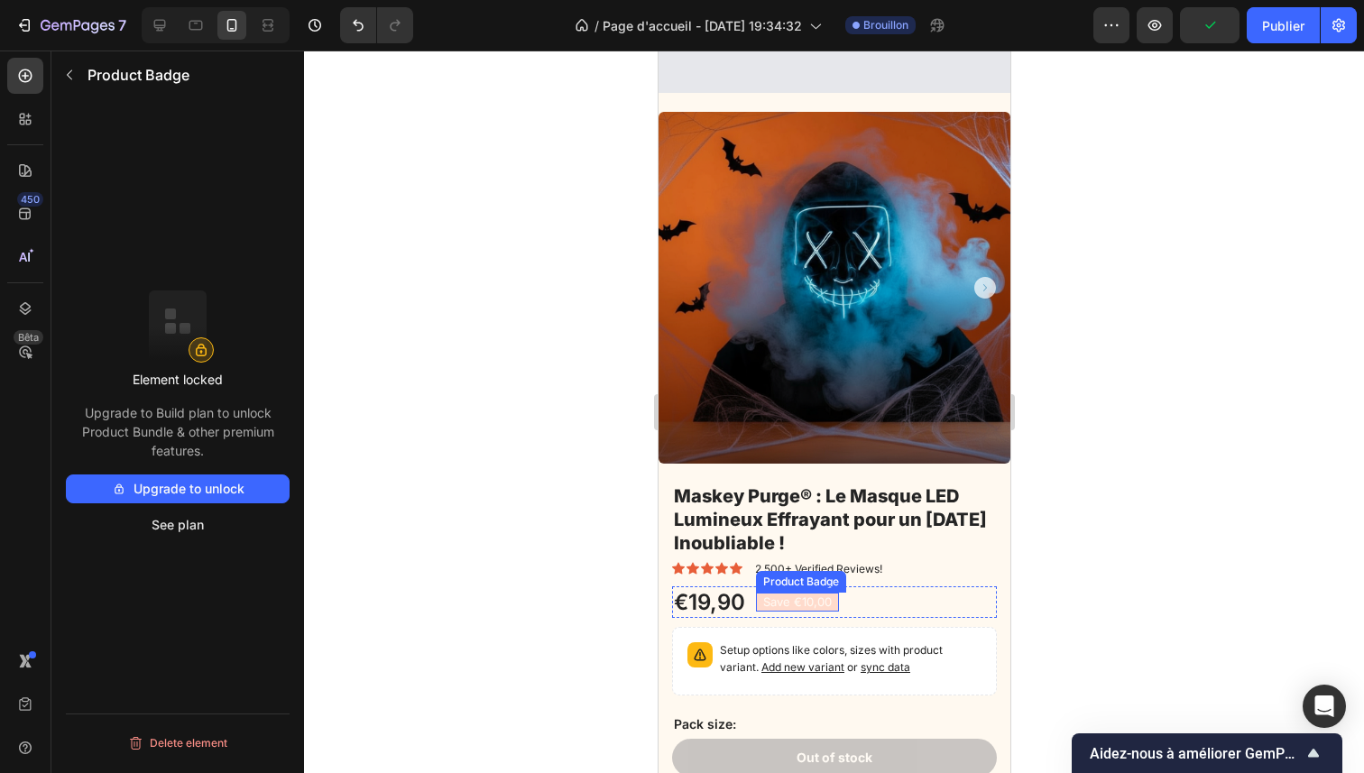
click at [772, 593] on pre "Save €10,00" at bounding box center [796, 602] width 83 height 19
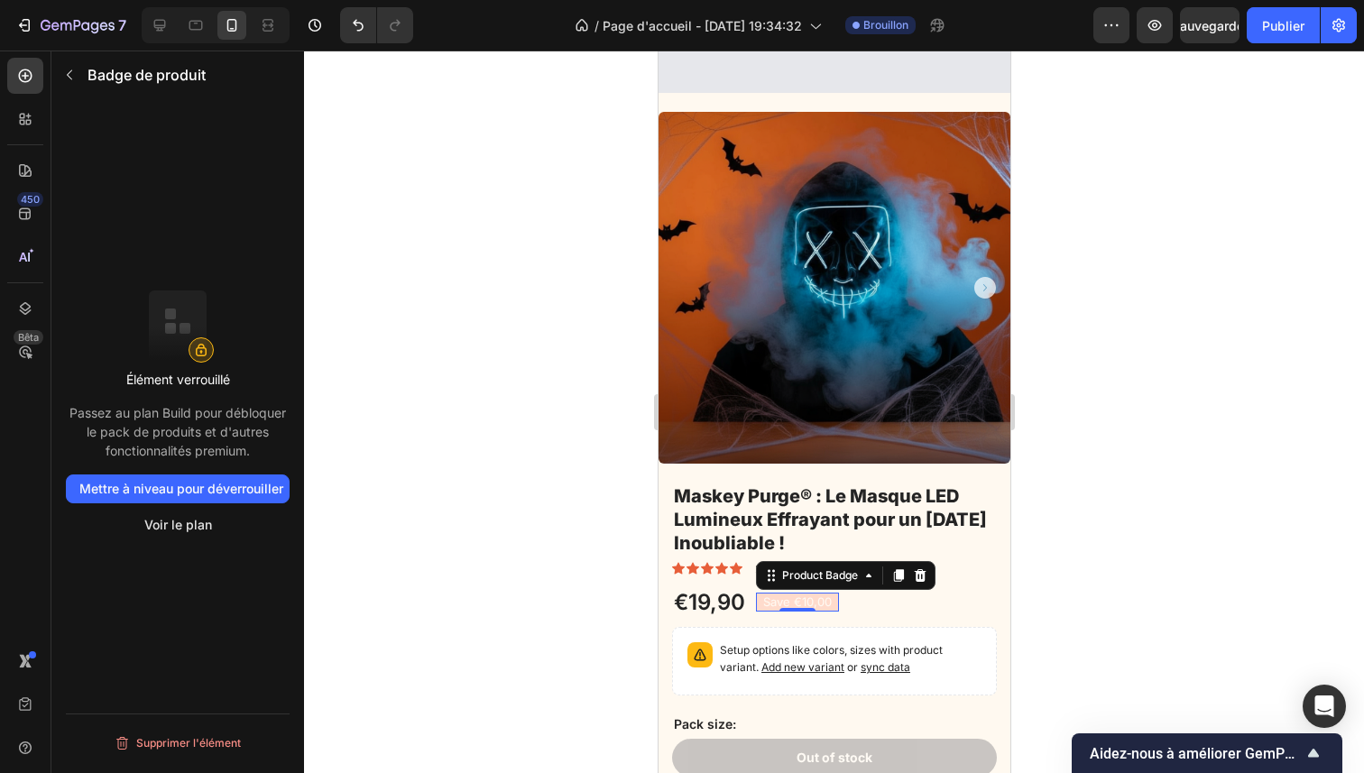
click at [521, 605] on div at bounding box center [834, 412] width 1060 height 723
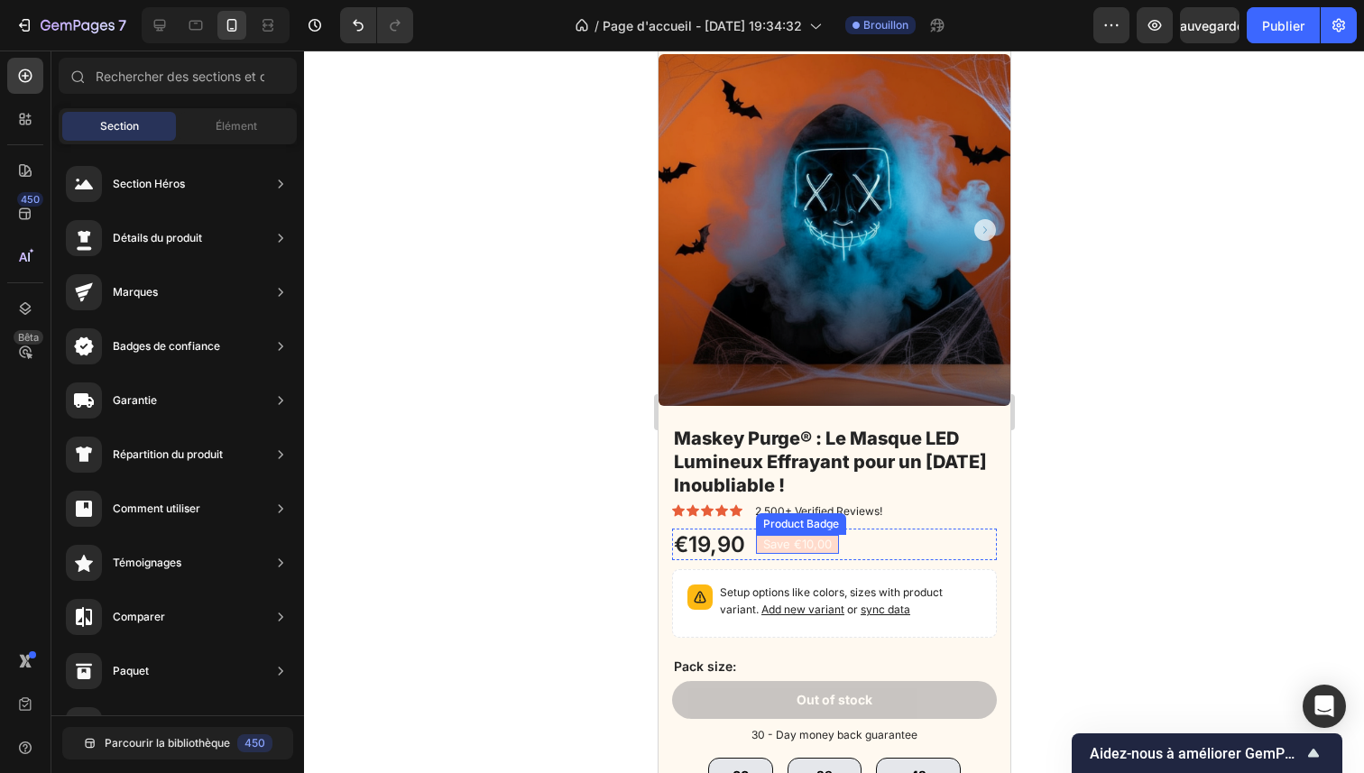
scroll to position [1635, 0]
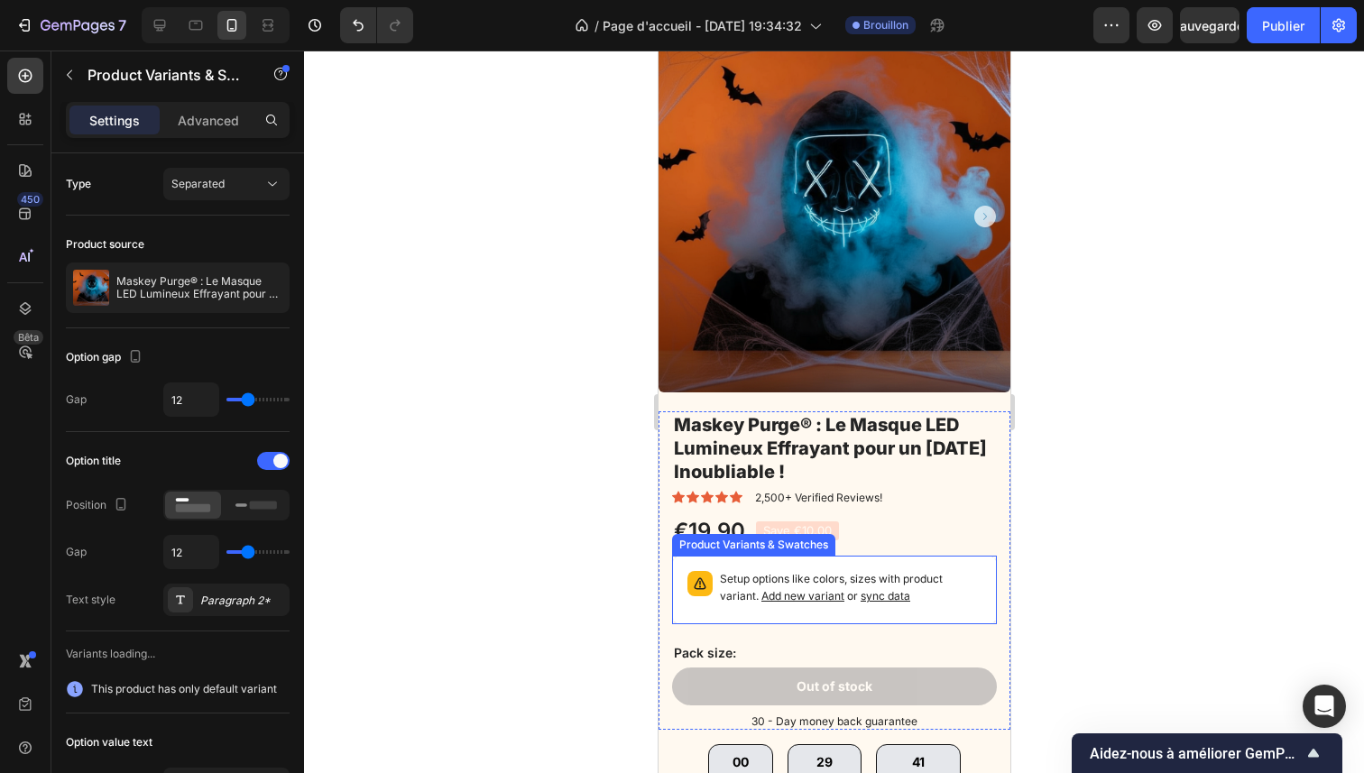
click at [732, 571] on p "Setup options like colors, sizes with product variant. Add new variant or sync …" at bounding box center [850, 588] width 262 height 34
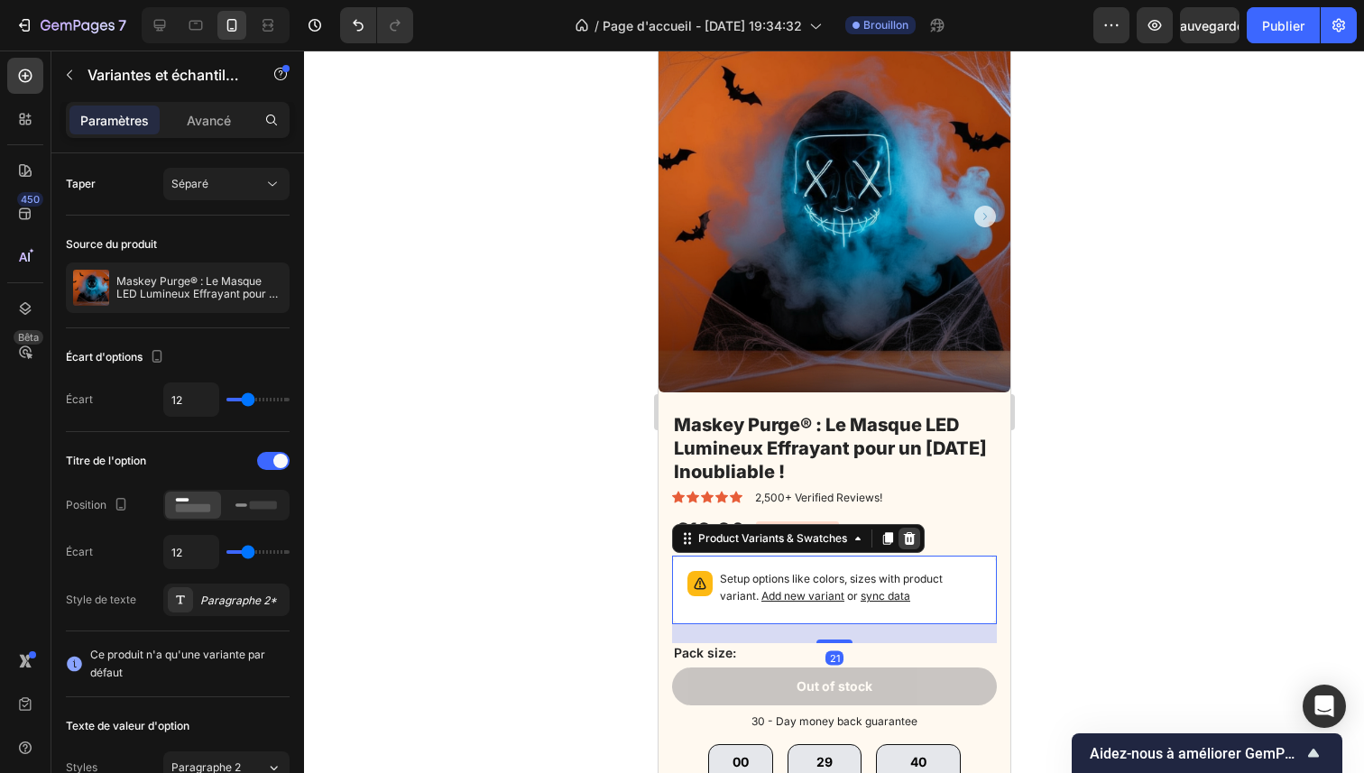
click at [907, 531] on icon at bounding box center [908, 538] width 14 height 14
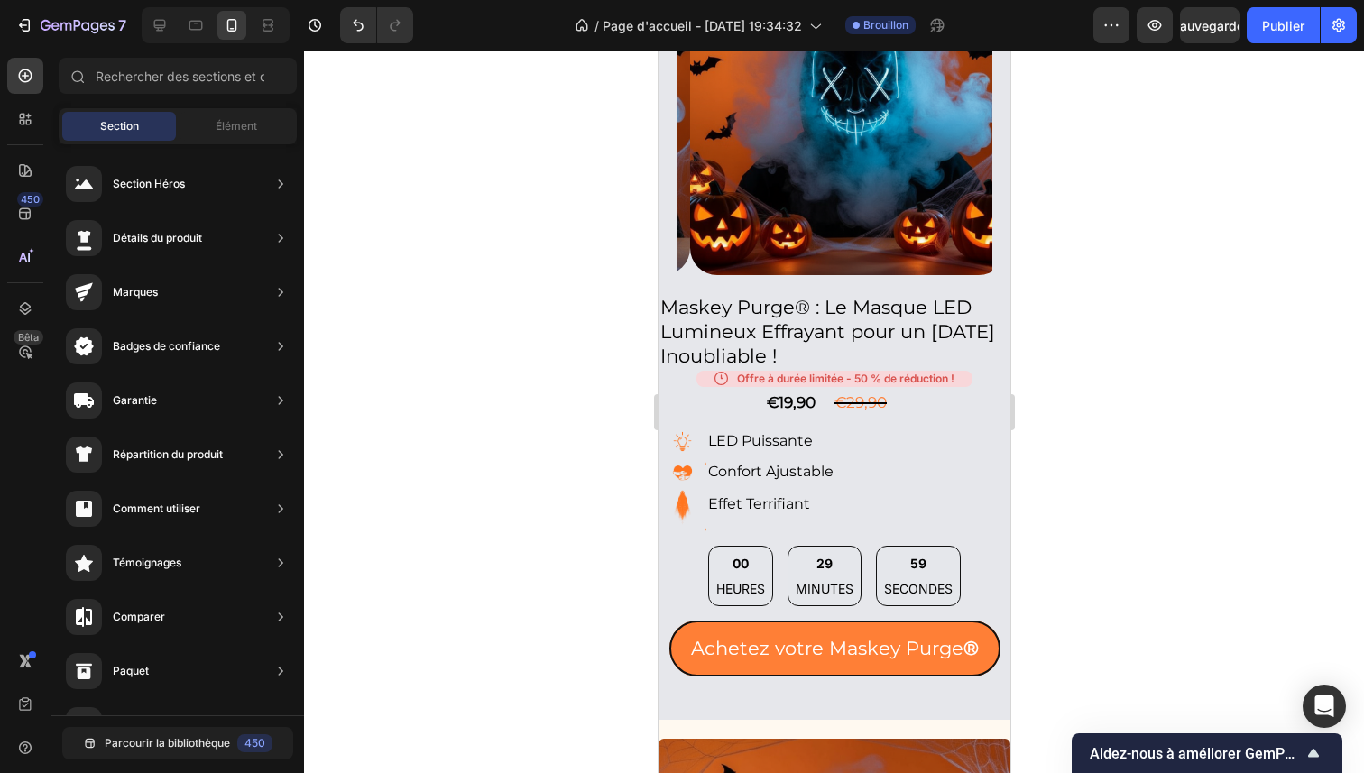
scroll to position [926, 0]
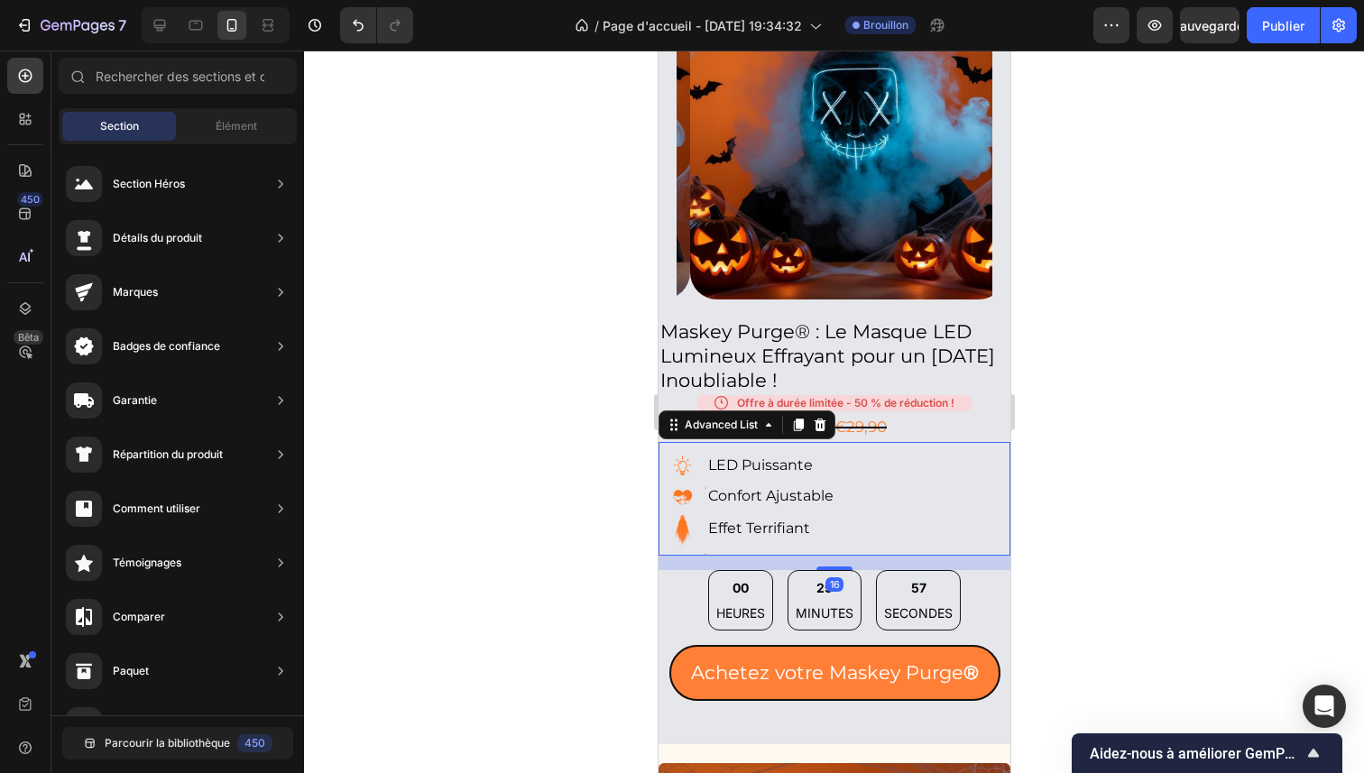
click at [865, 455] on div "Image LED Puissante Text Block Image Confort Ajustable Text Block Image Effet T…" at bounding box center [834, 499] width 352 height 114
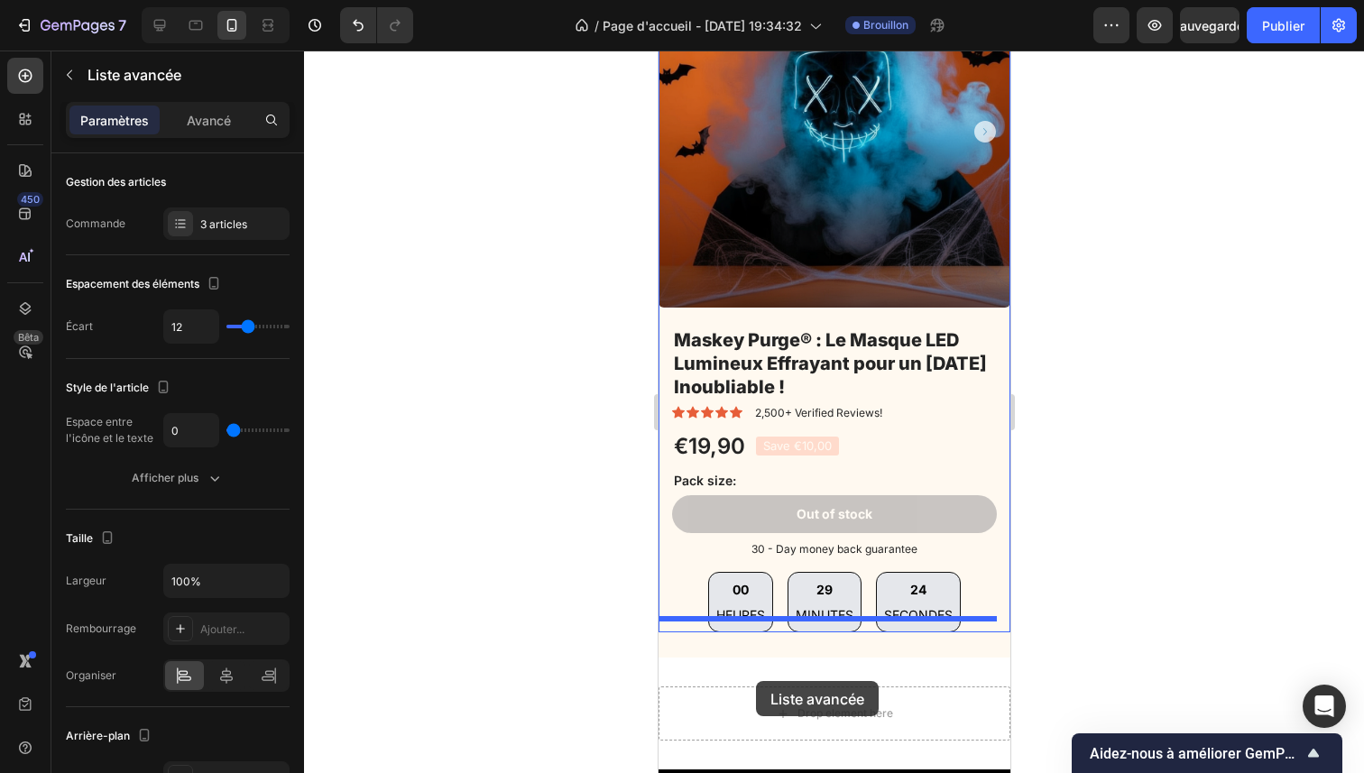
scroll to position [1864, 0]
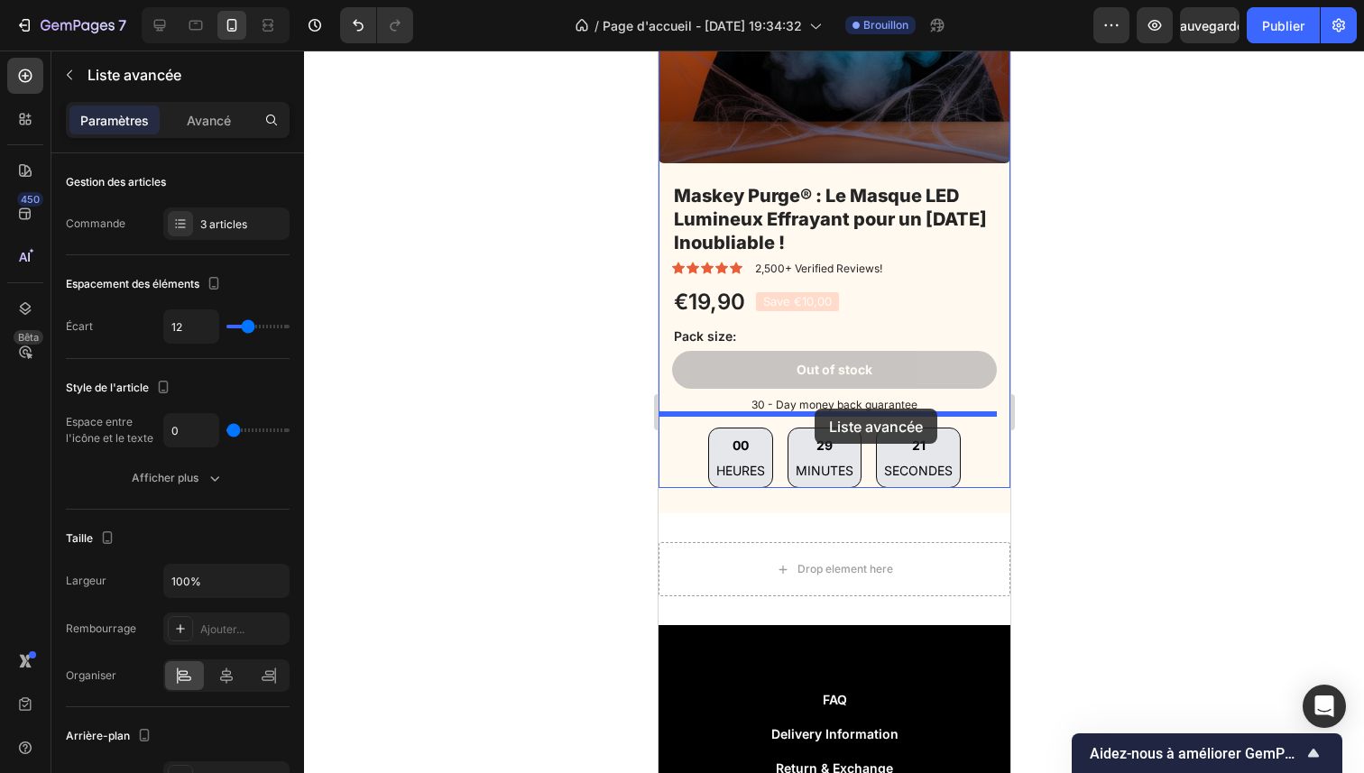
drag, startPoint x: 732, startPoint y: 416, endPoint x: 814, endPoint y: 408, distance: 82.5
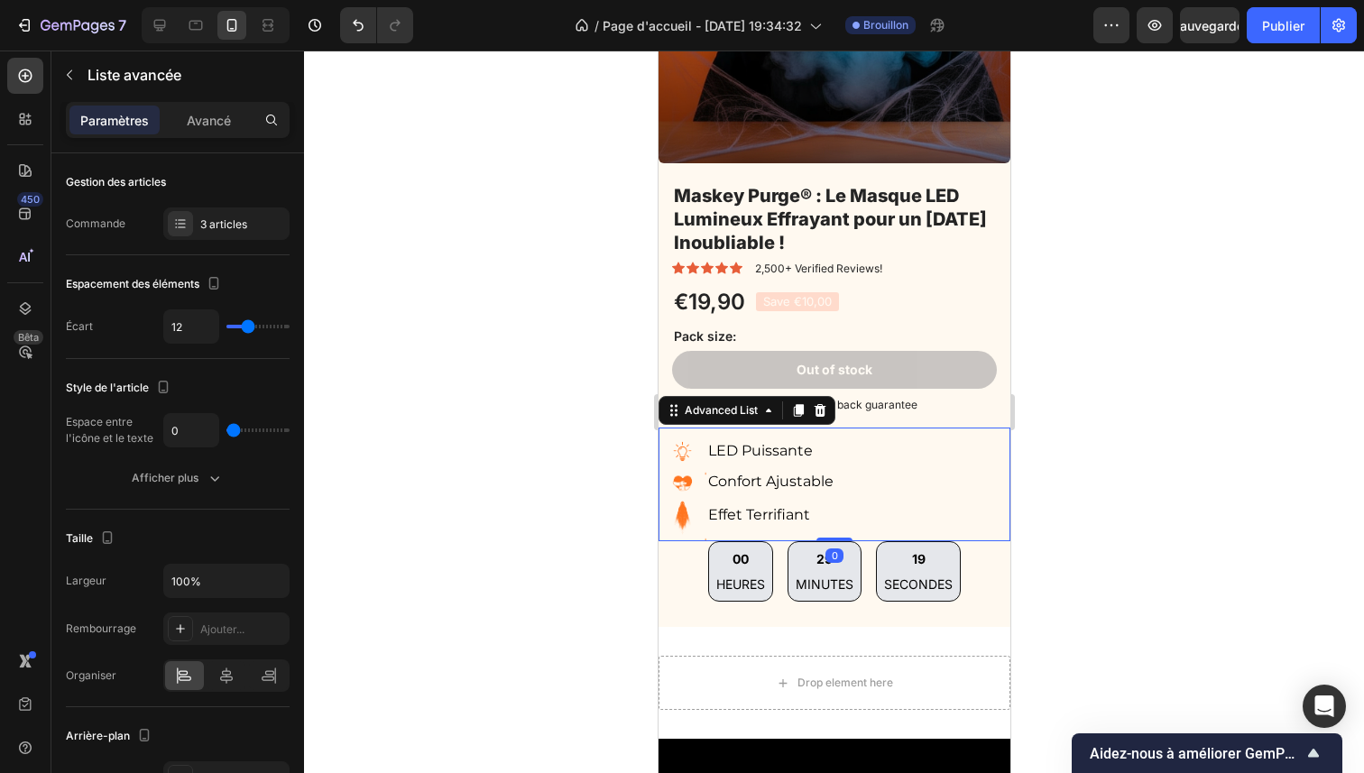
click at [1085, 426] on div at bounding box center [834, 412] width 1060 height 723
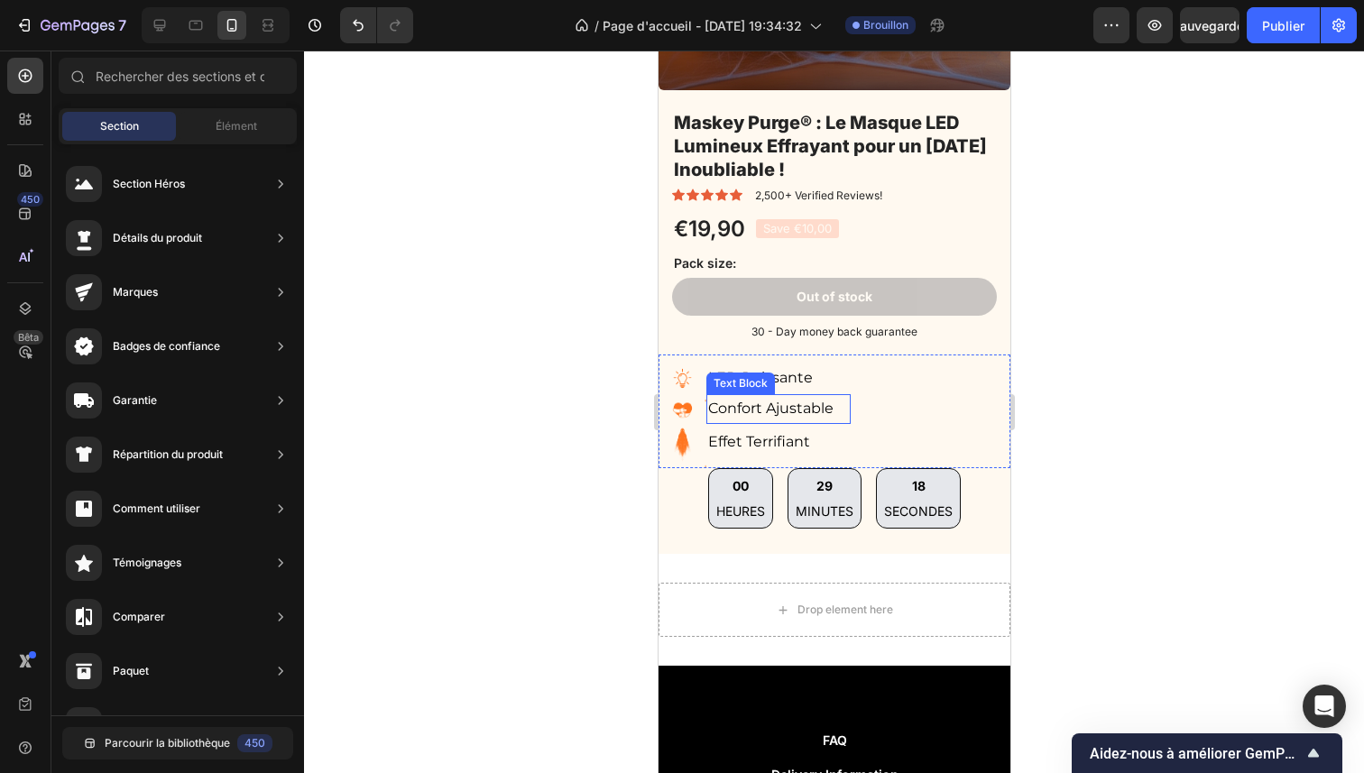
scroll to position [1942, 0]
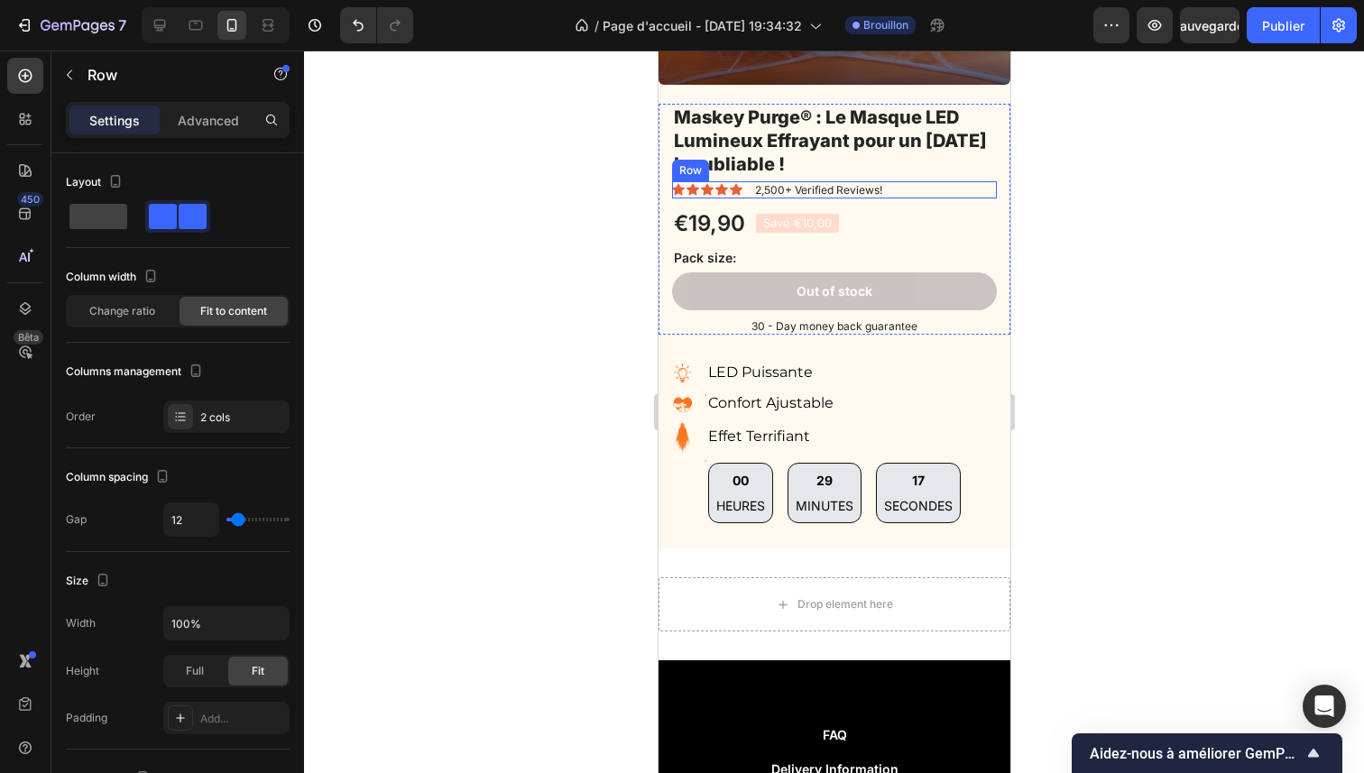
click at [958, 183] on div "Icon Icon Icon Icon Icon Icon List 2,500+ Verified Reviews! Text Block Row" at bounding box center [833, 190] width 325 height 18
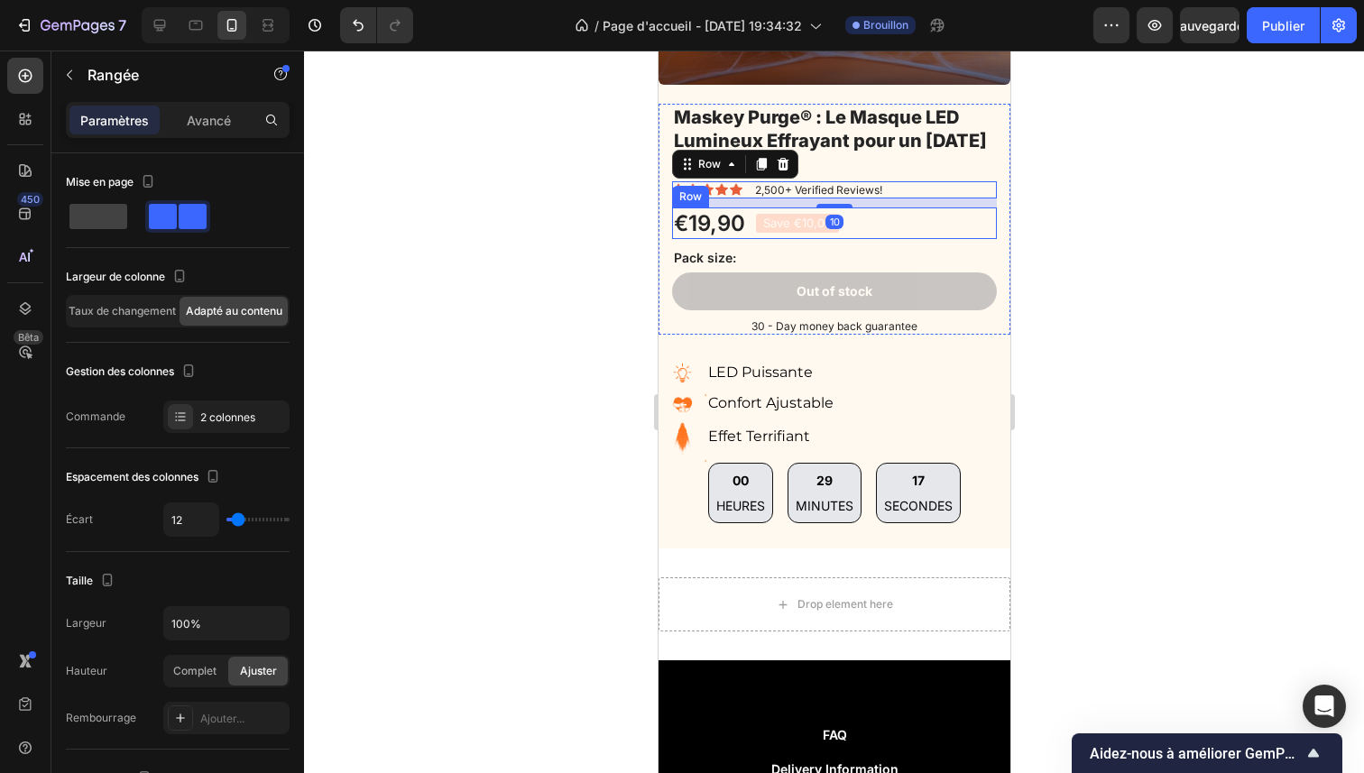
click at [969, 207] on div "€19,90 Product Price Product Price Save €10,00 Product Badge Row" at bounding box center [833, 223] width 325 height 32
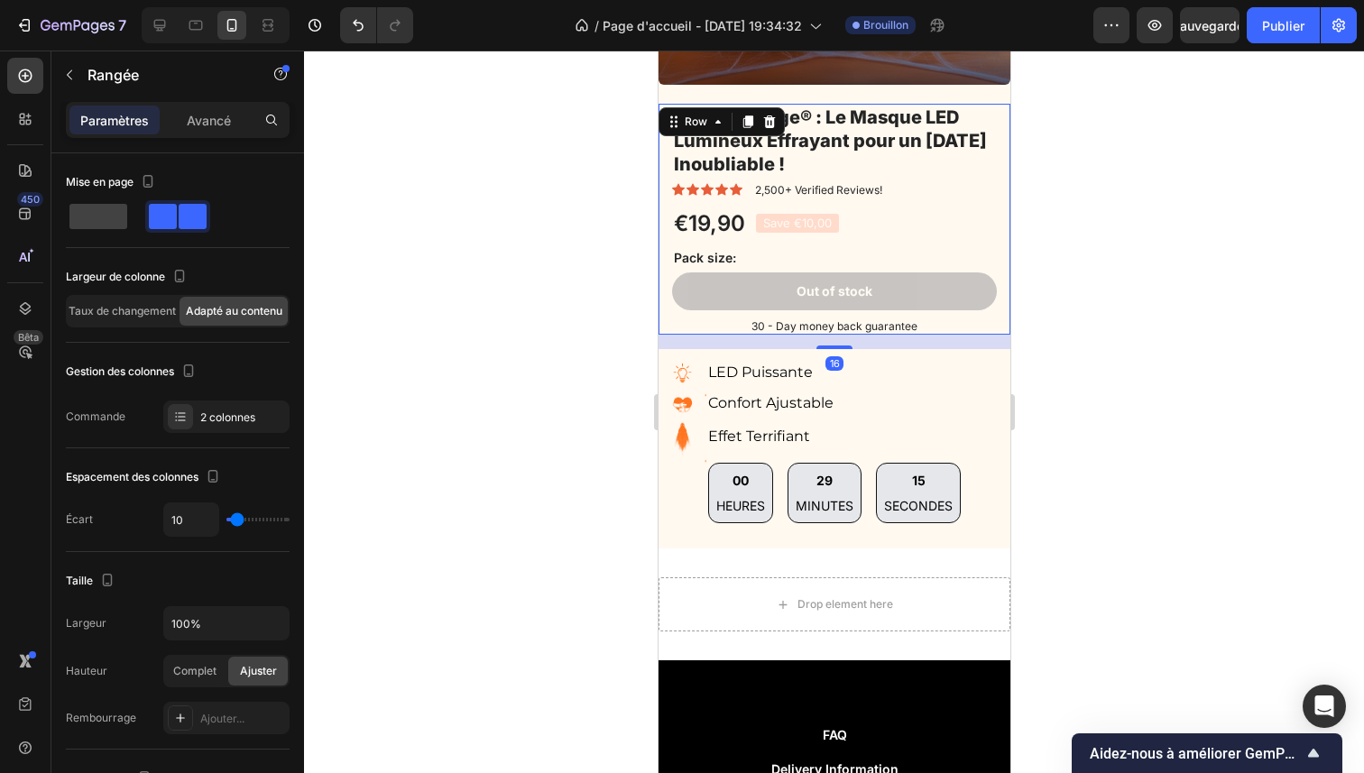
click at [989, 256] on div "Maskey Purge® : Le Masque LED Lumineux Effrayant pour un Halloween Inoubliable …" at bounding box center [834, 220] width 352 height 232
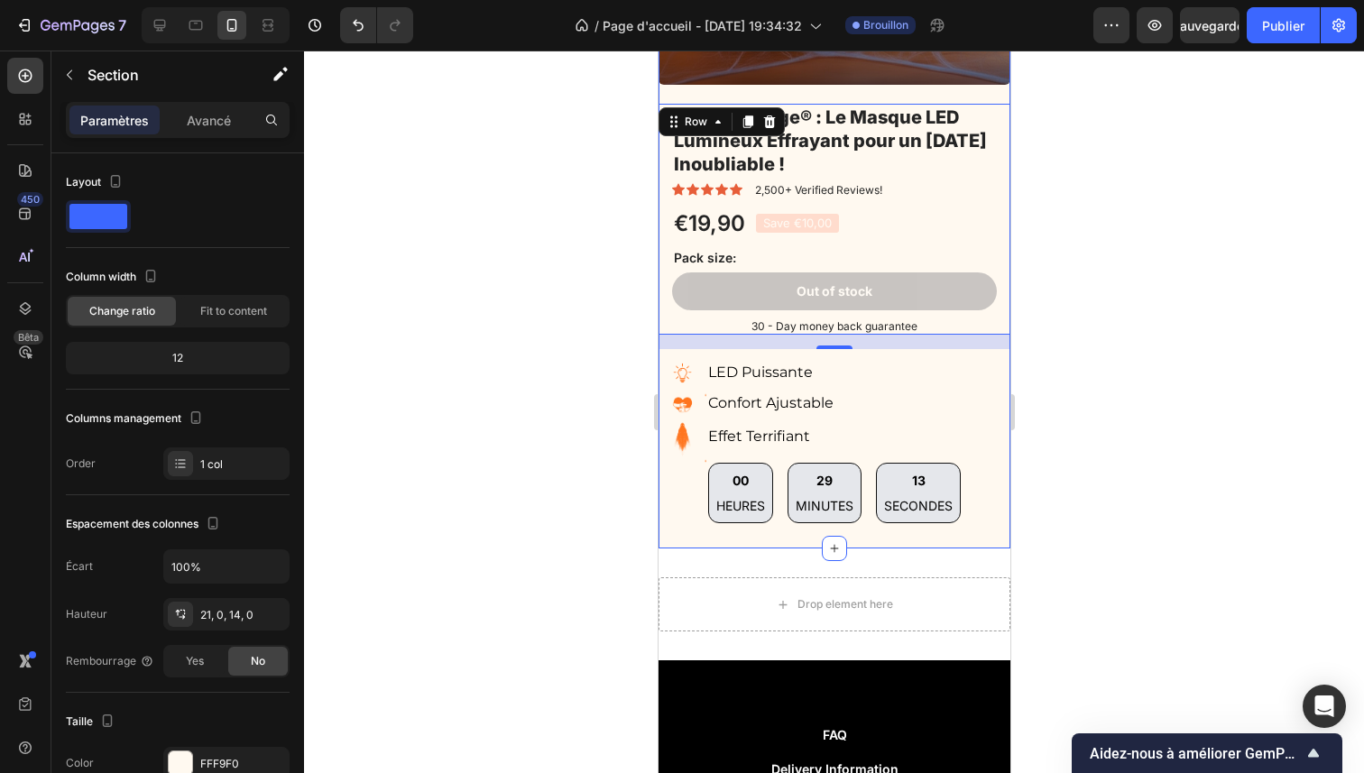
click at [972, 522] on div "Product Images Maskey Purge® : Le Masque LED Lumineux Effrayant pour un Hallowe…" at bounding box center [834, 131] width 352 height 834
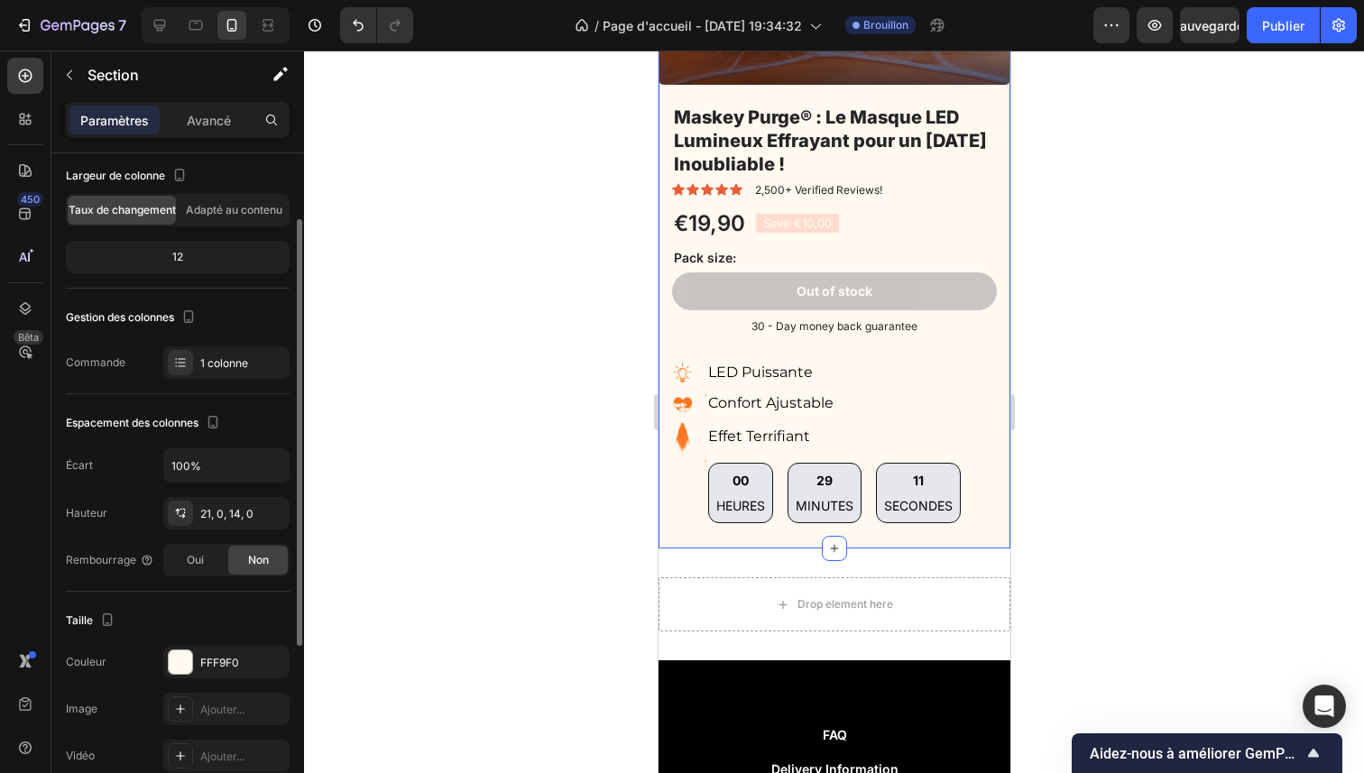
scroll to position [102, 0]
click at [204, 637] on div "Taille Les modifications peuvent être masquées par la vidéo. Couleur FFF9F0 Ima…" at bounding box center [178, 689] width 224 height 196
click at [204, 658] on font "FFF9F0" at bounding box center [219, 662] width 39 height 14
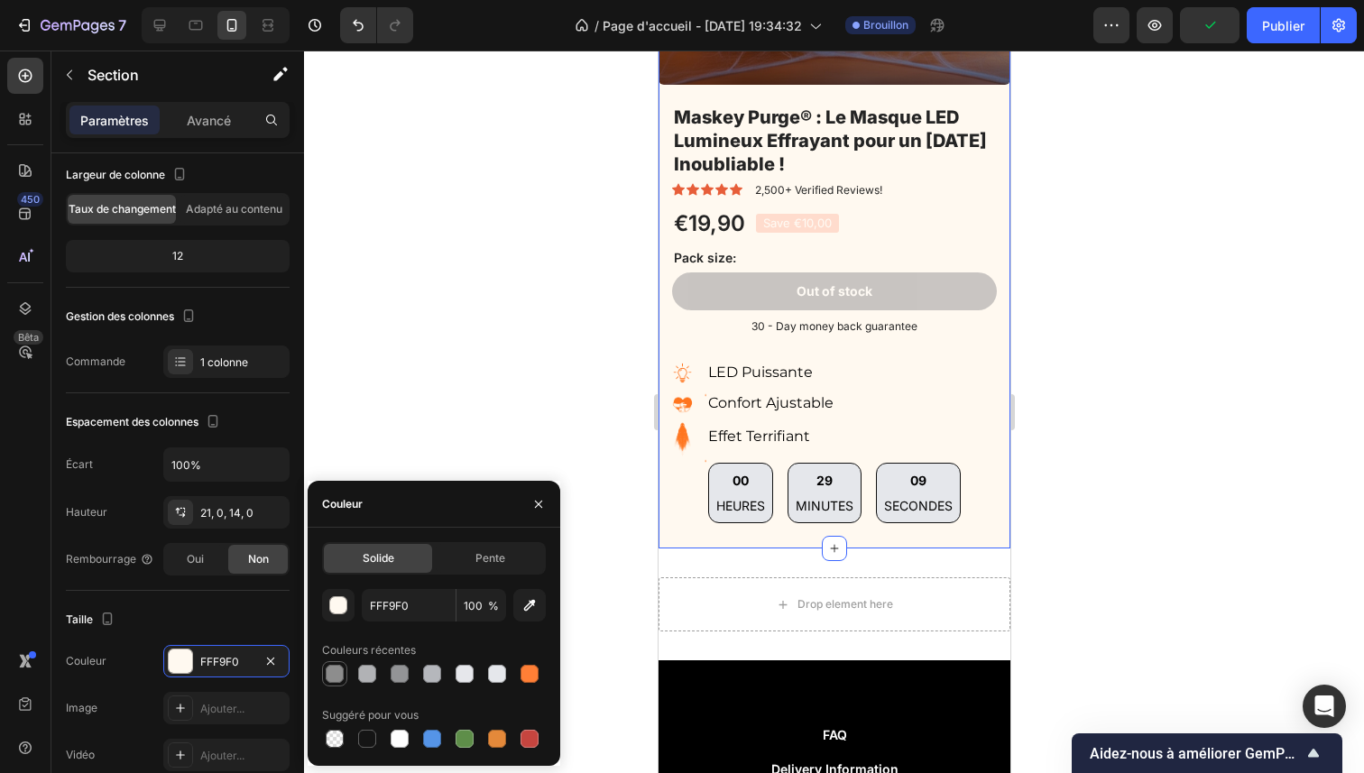
click at [327, 668] on div at bounding box center [335, 674] width 18 height 18
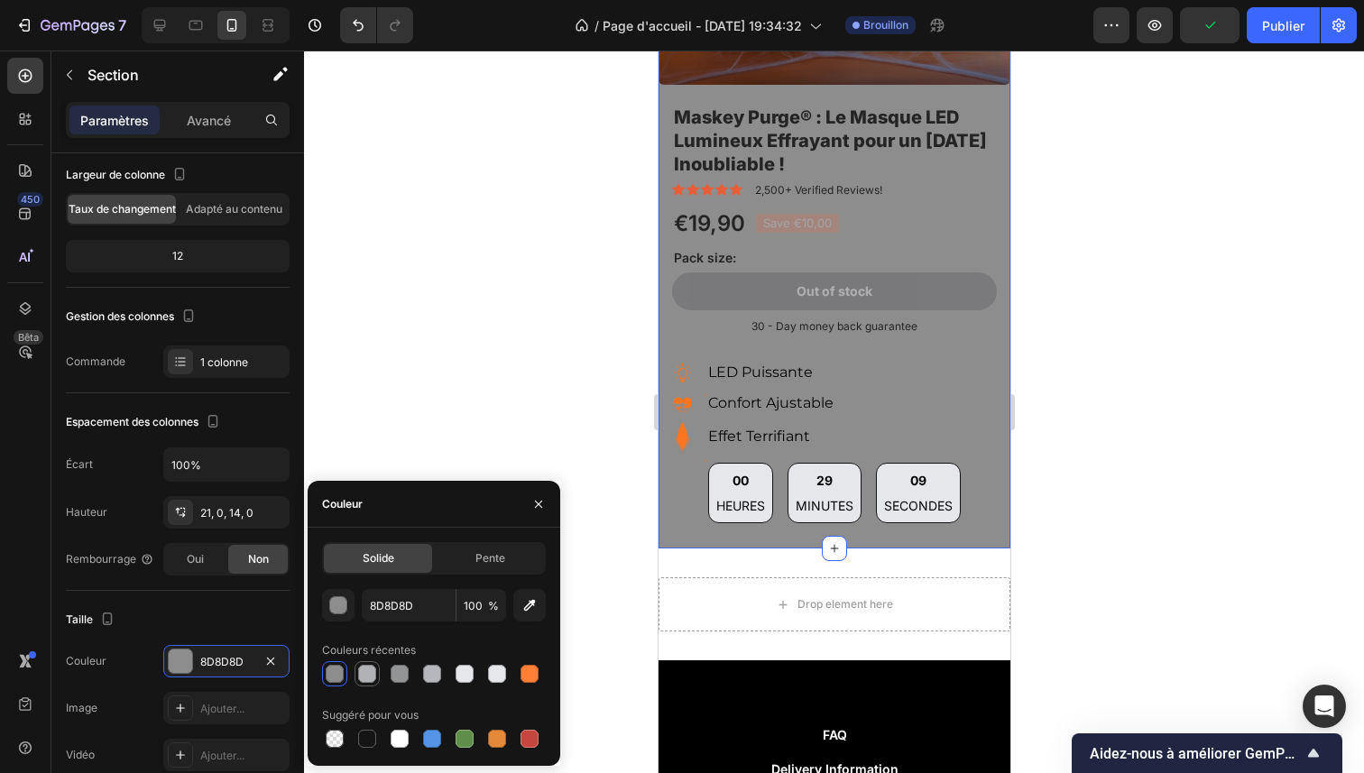
click at [359, 669] on div at bounding box center [367, 674] width 18 height 18
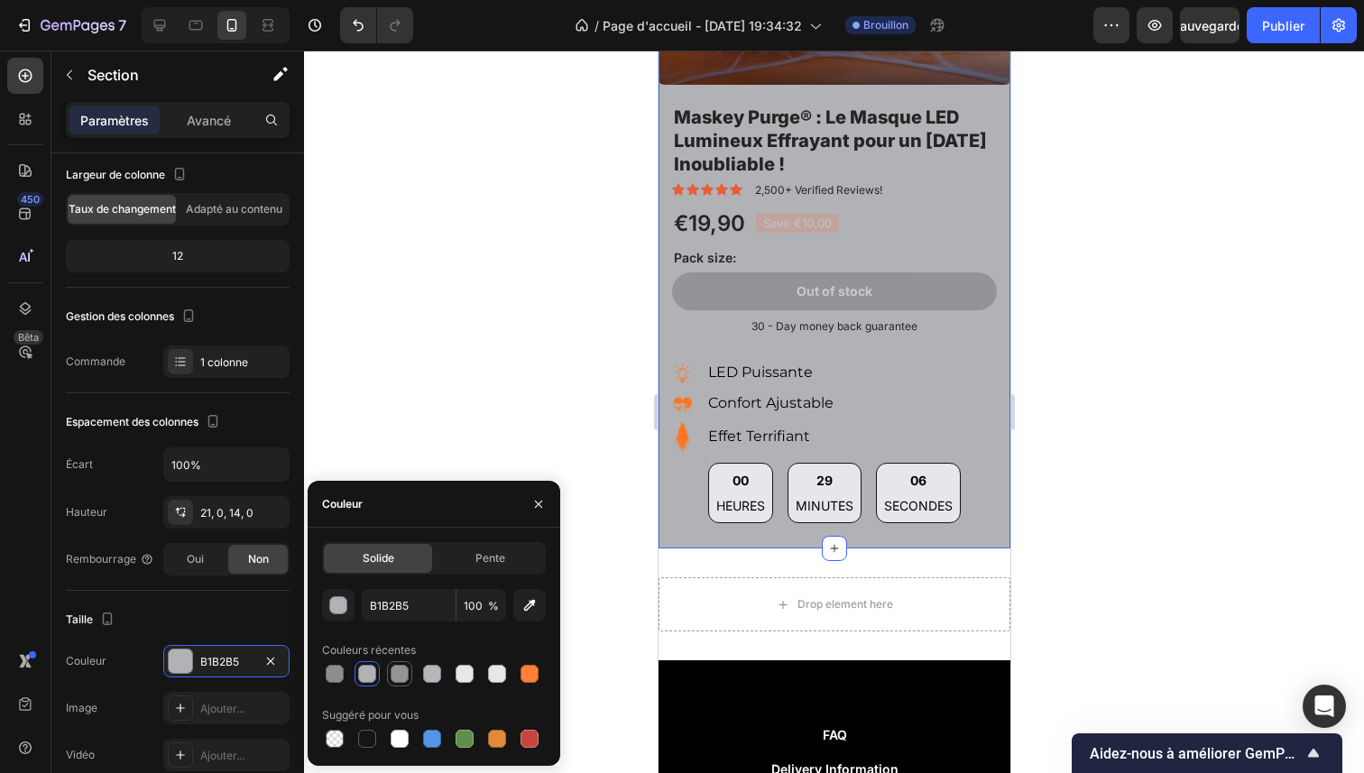
click at [401, 677] on div at bounding box center [400, 674] width 18 height 18
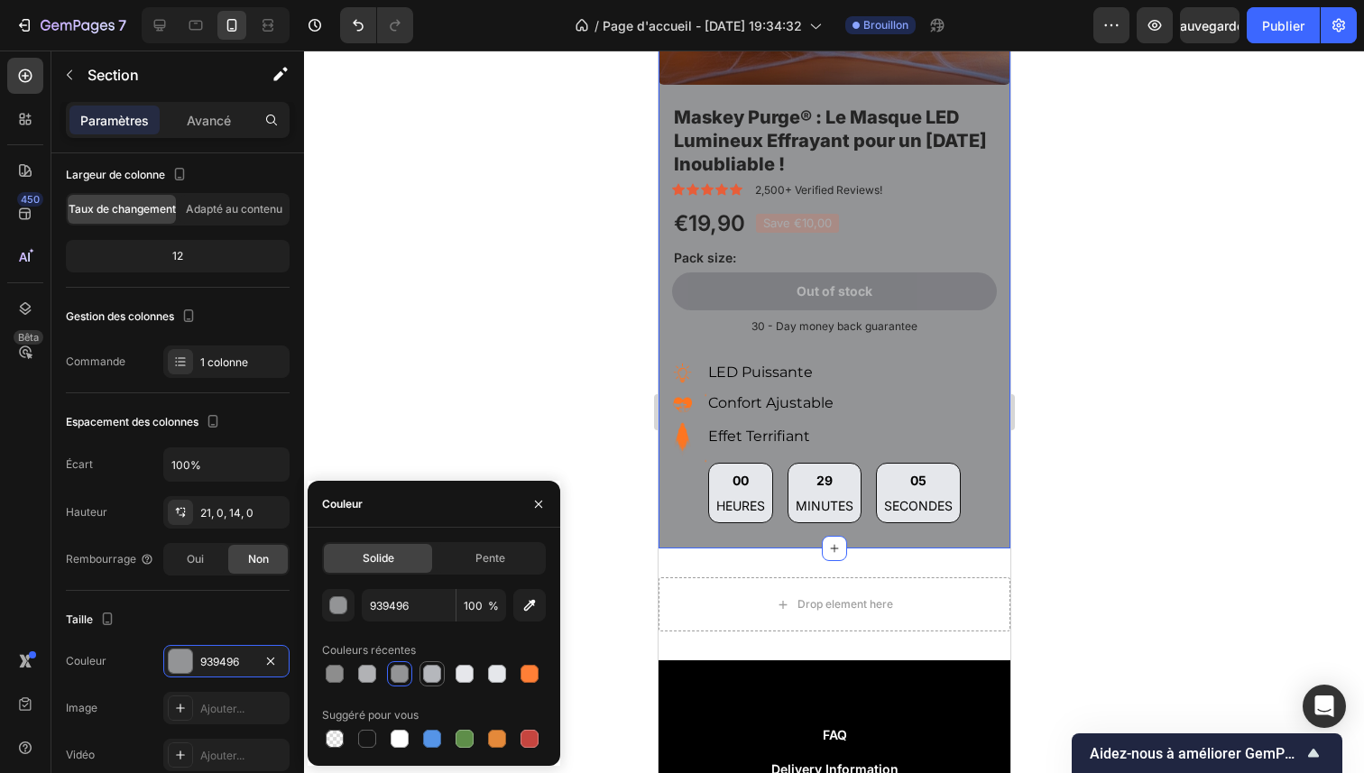
click at [429, 674] on div at bounding box center [432, 674] width 18 height 18
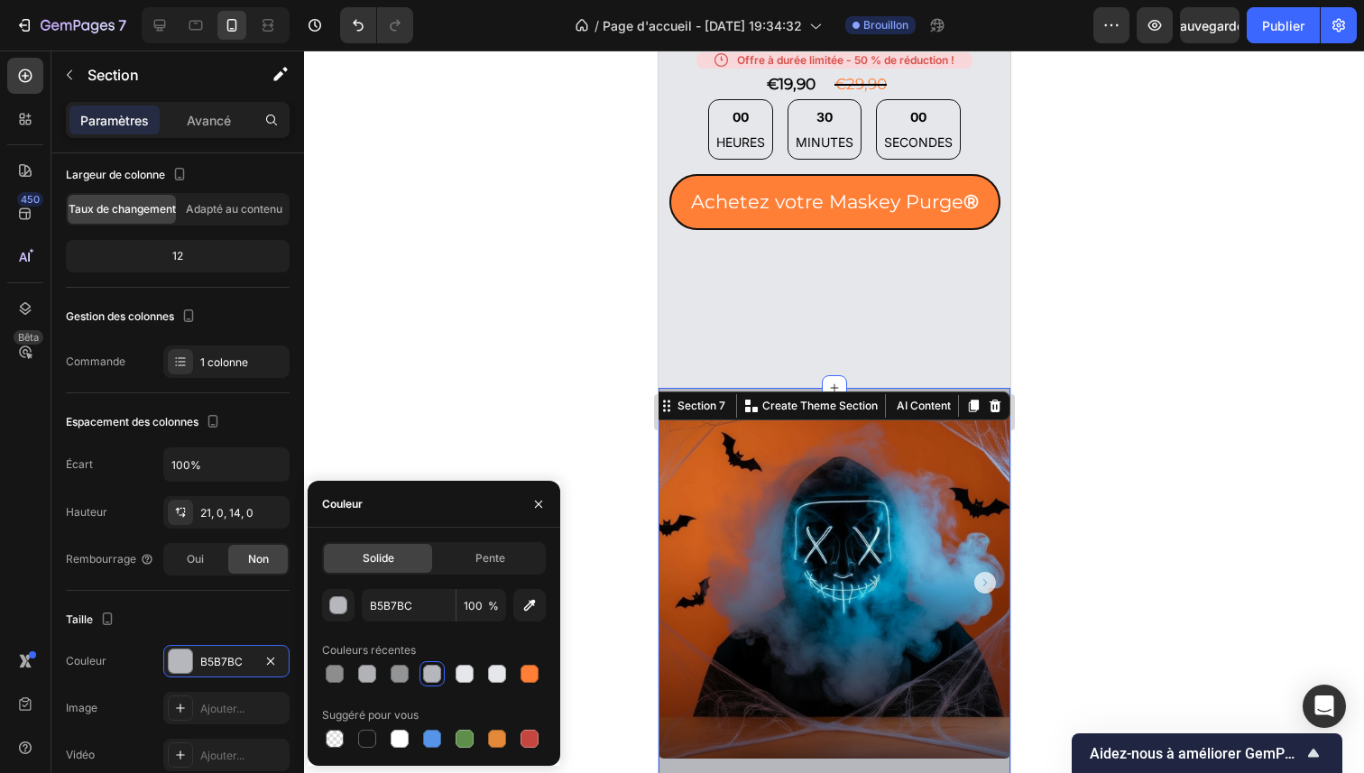
scroll to position [1258, 0]
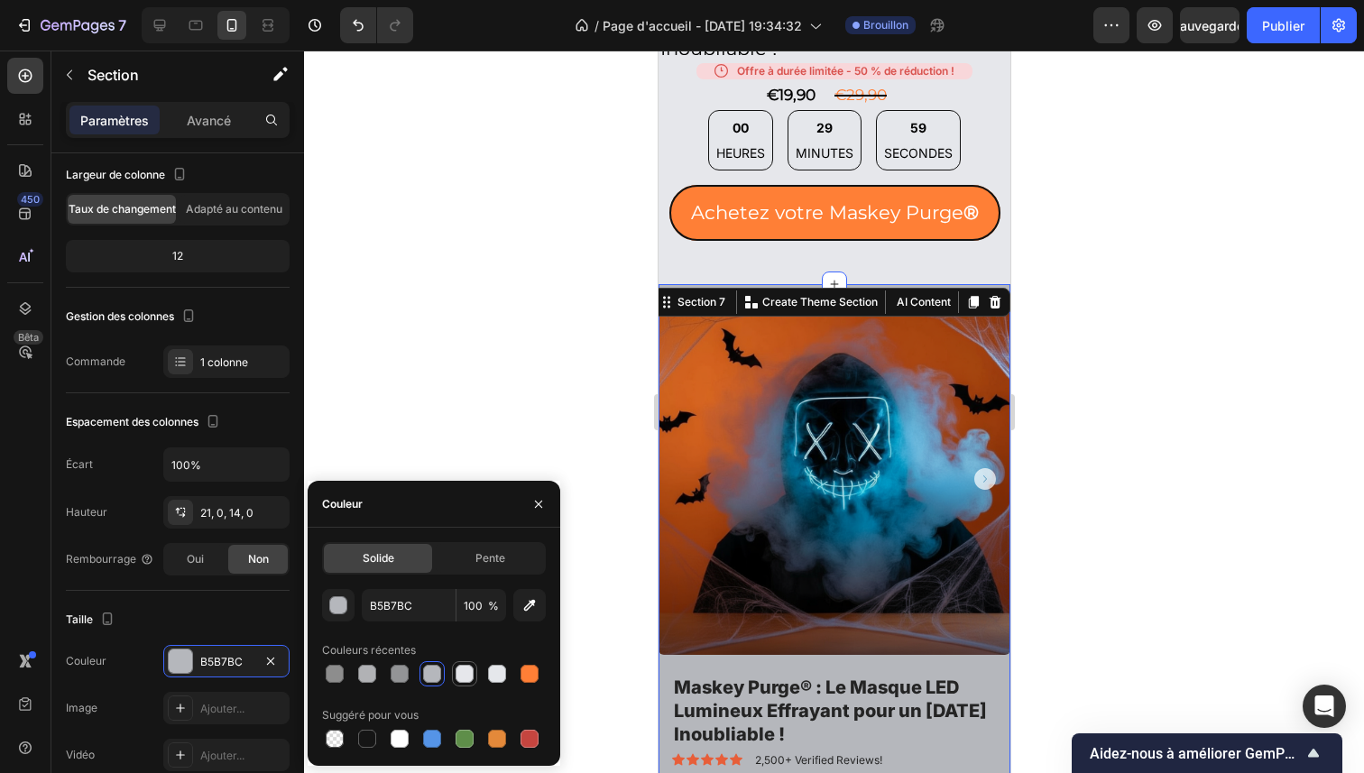
click at [468, 670] on div at bounding box center [465, 674] width 18 height 18
type input "E6E7EB"
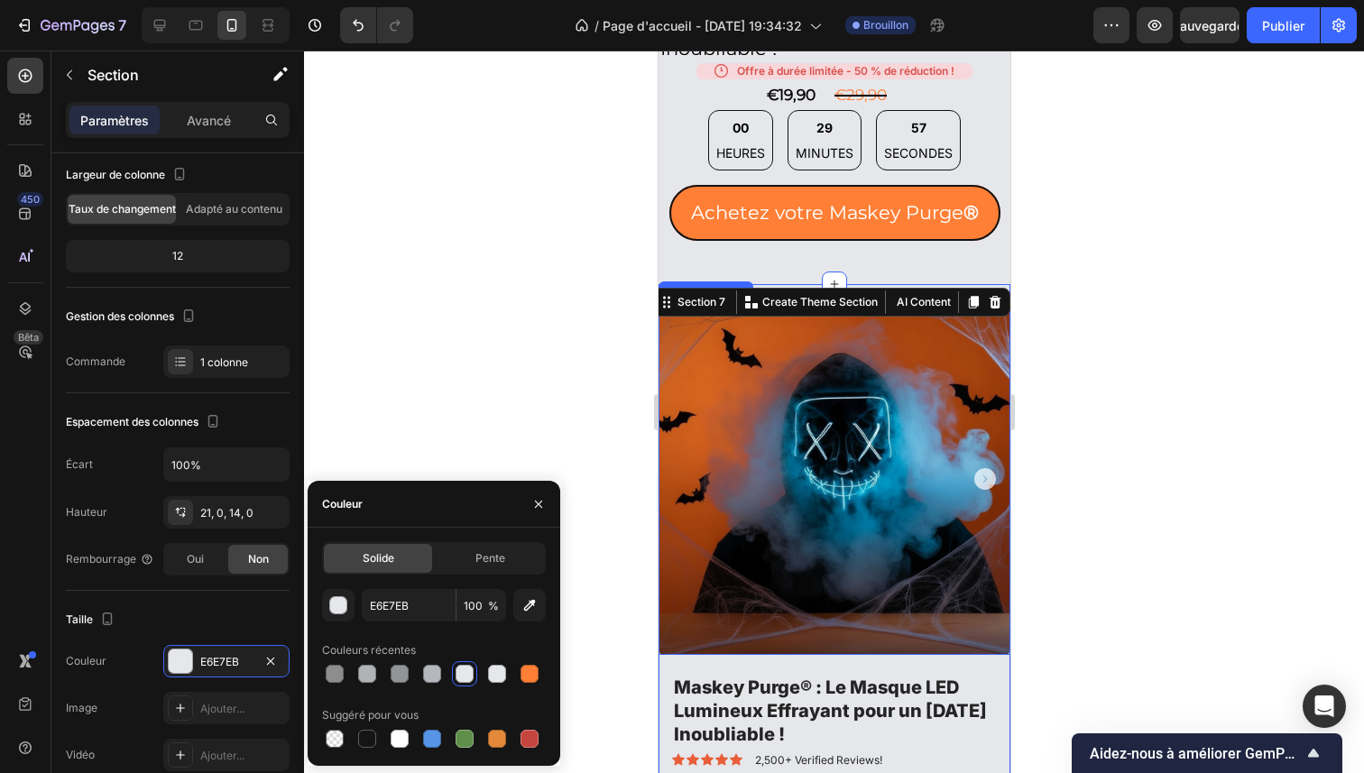
click at [623, 399] on div at bounding box center [834, 412] width 1060 height 723
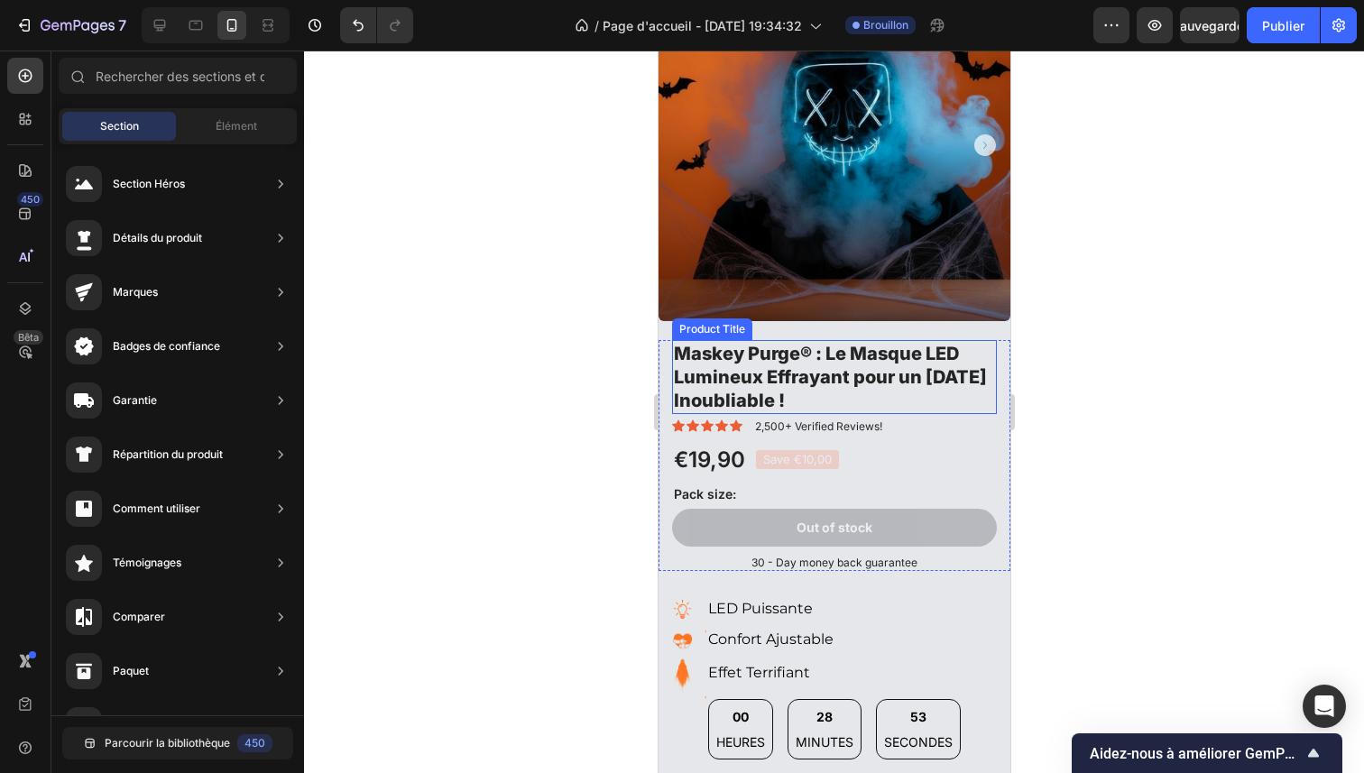
scroll to position [1597, 0]
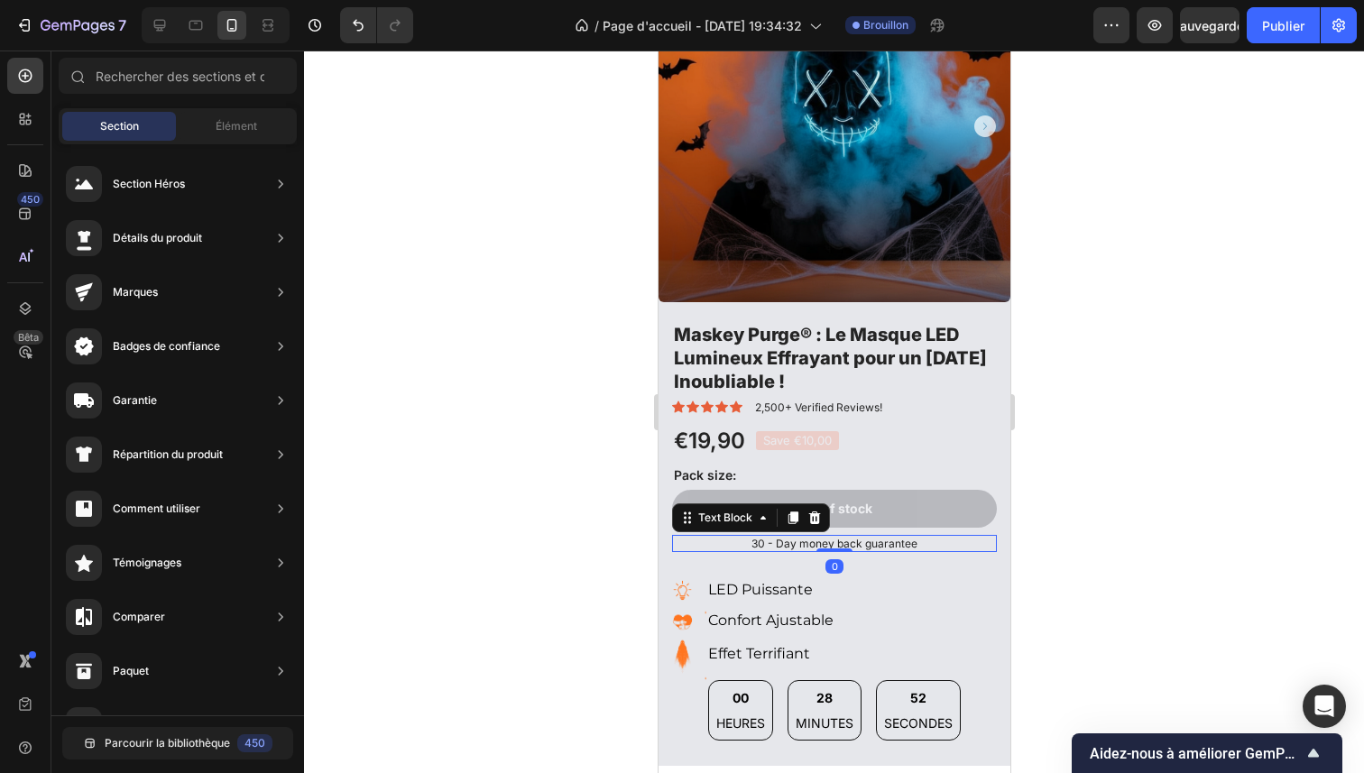
click at [813, 537] on p "30 - Day money back guarantee" at bounding box center [833, 544] width 321 height 14
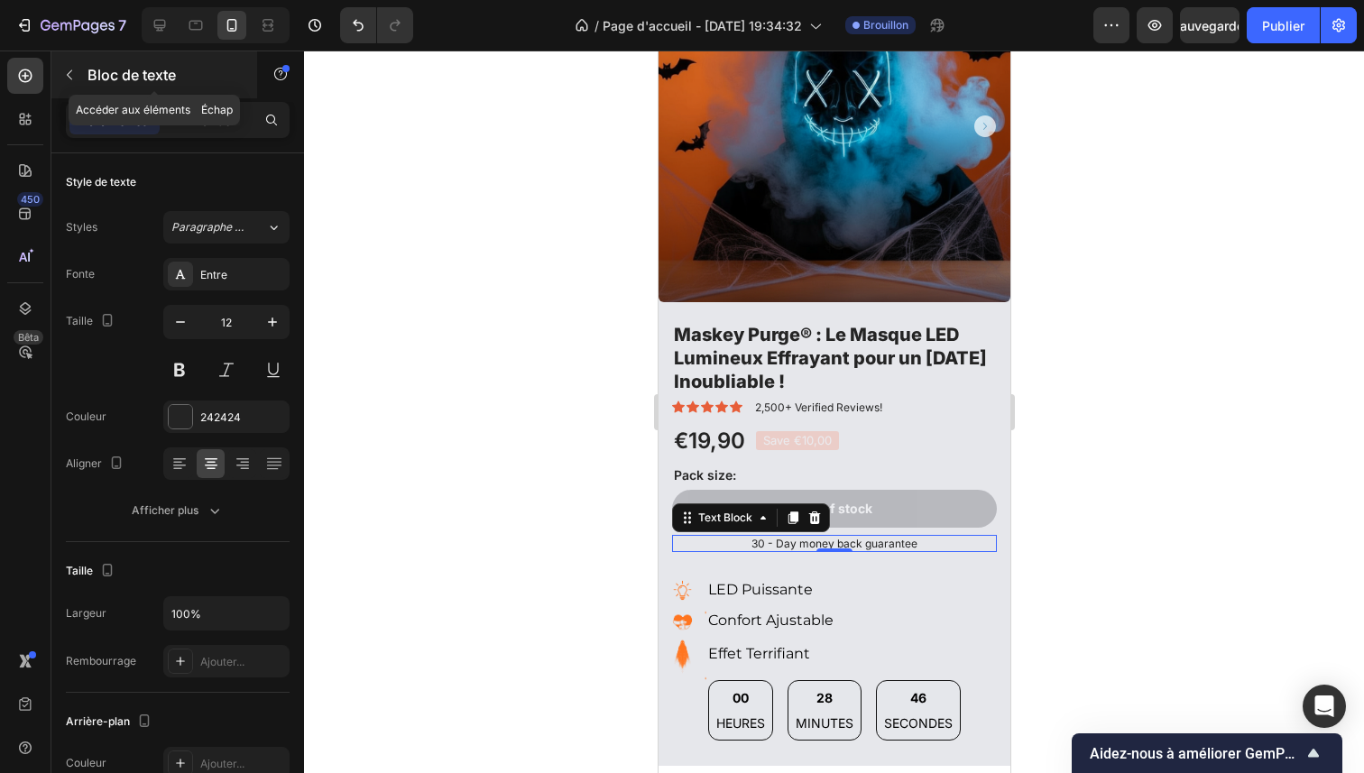
click at [70, 74] on icon "button" at bounding box center [69, 75] width 14 height 14
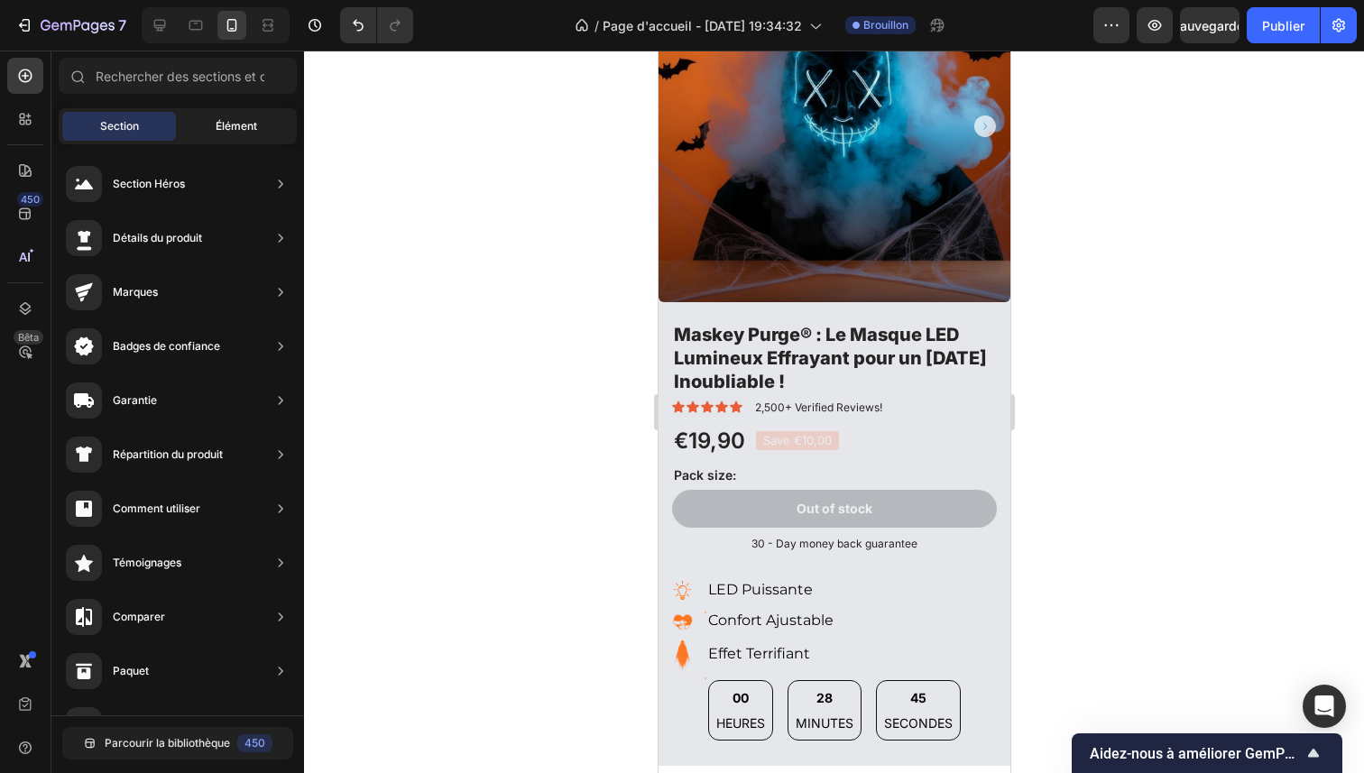
click at [208, 124] on div "Élément" at bounding box center [237, 126] width 114 height 29
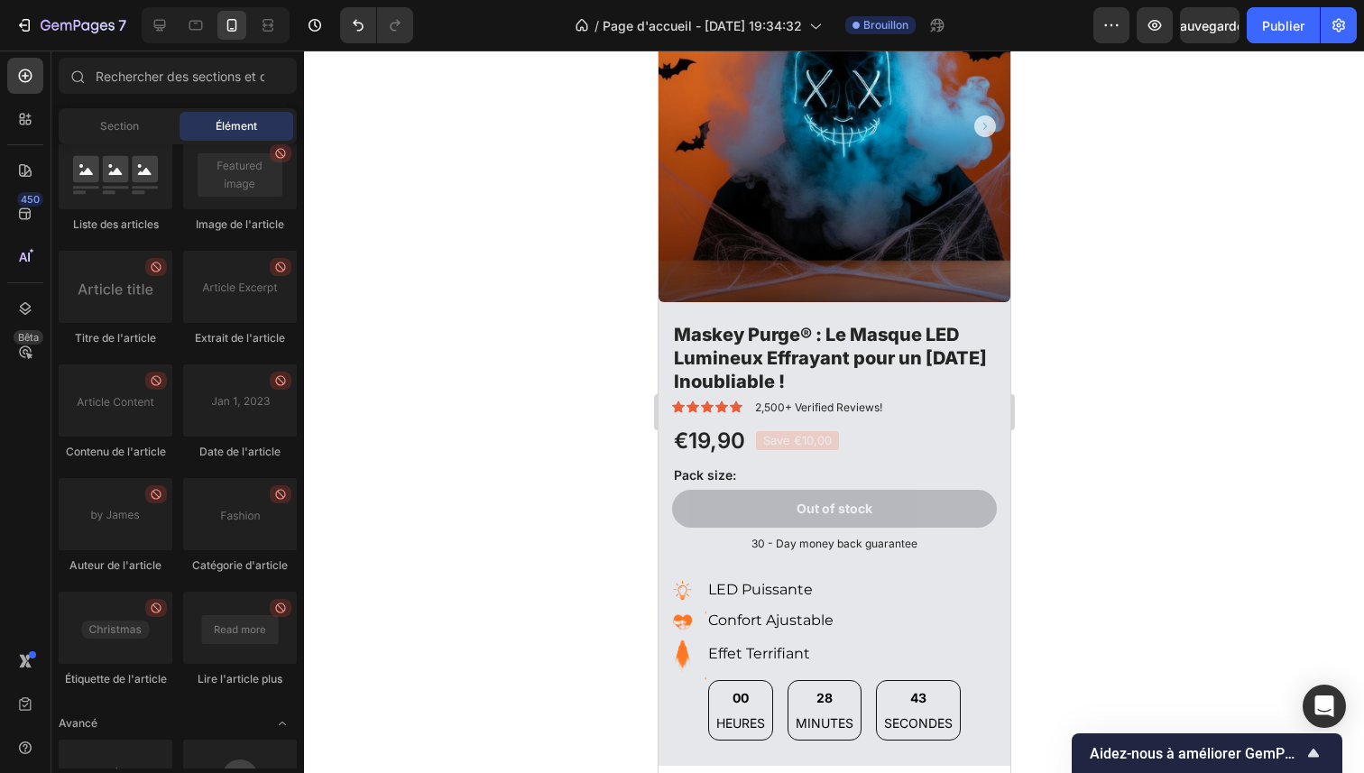
scroll to position [4869, 0]
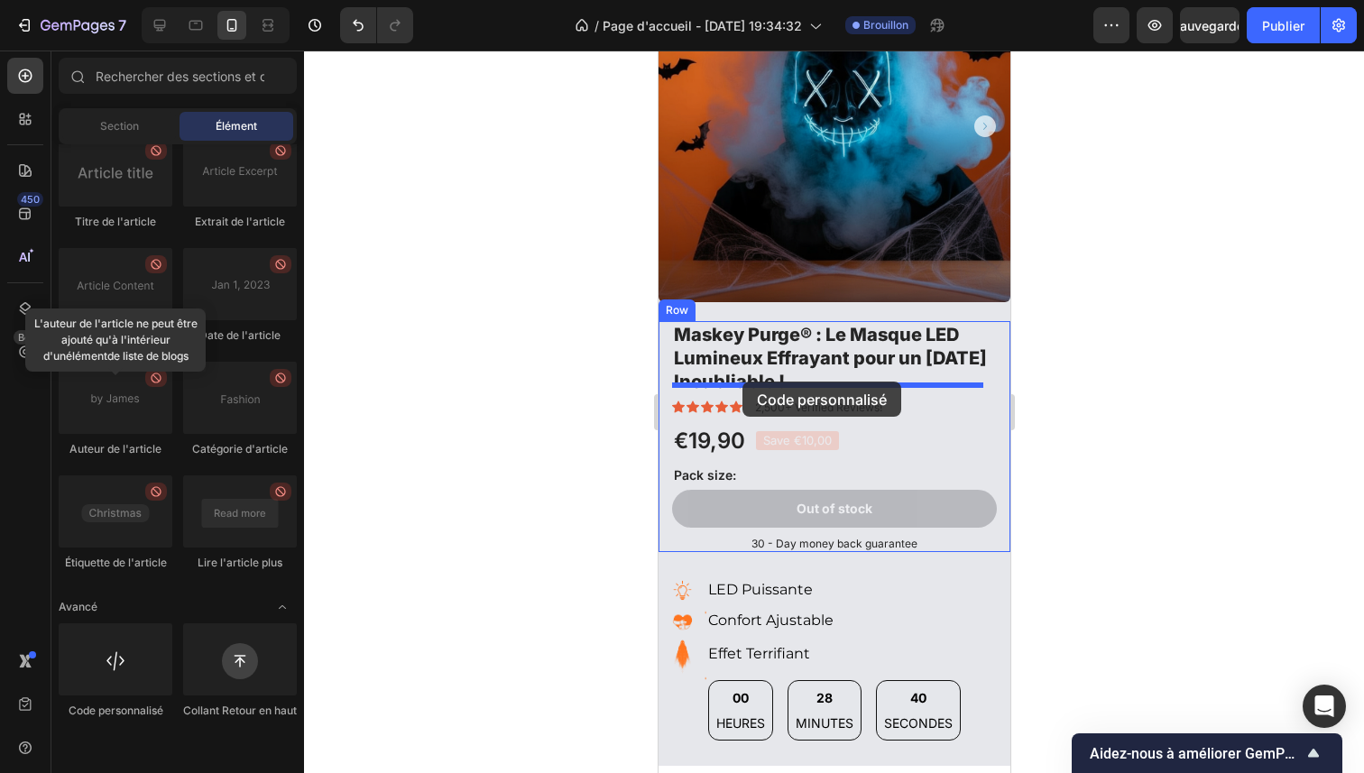
drag, startPoint x: 779, startPoint y: 738, endPoint x: 742, endPoint y: 382, distance: 358.3
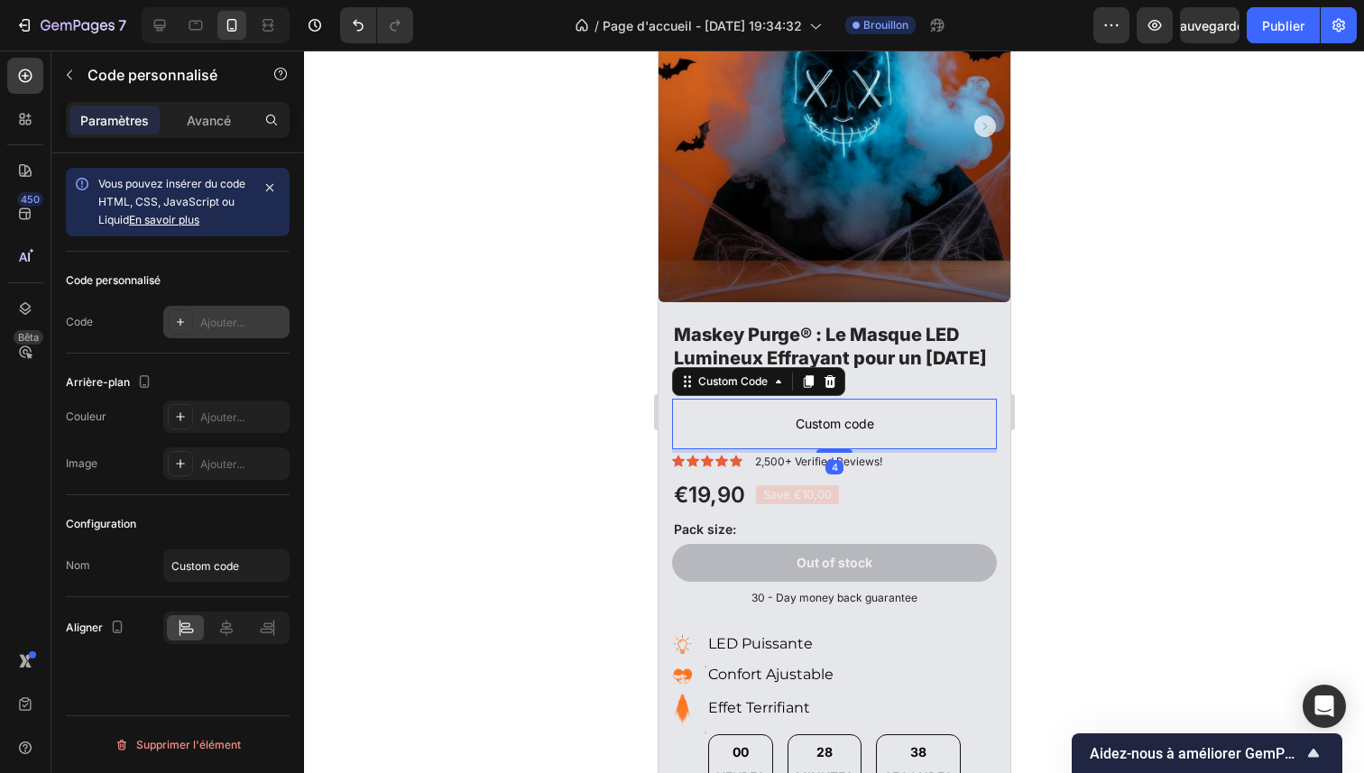
click at [206, 328] on font "Ajouter..." at bounding box center [222, 323] width 44 height 14
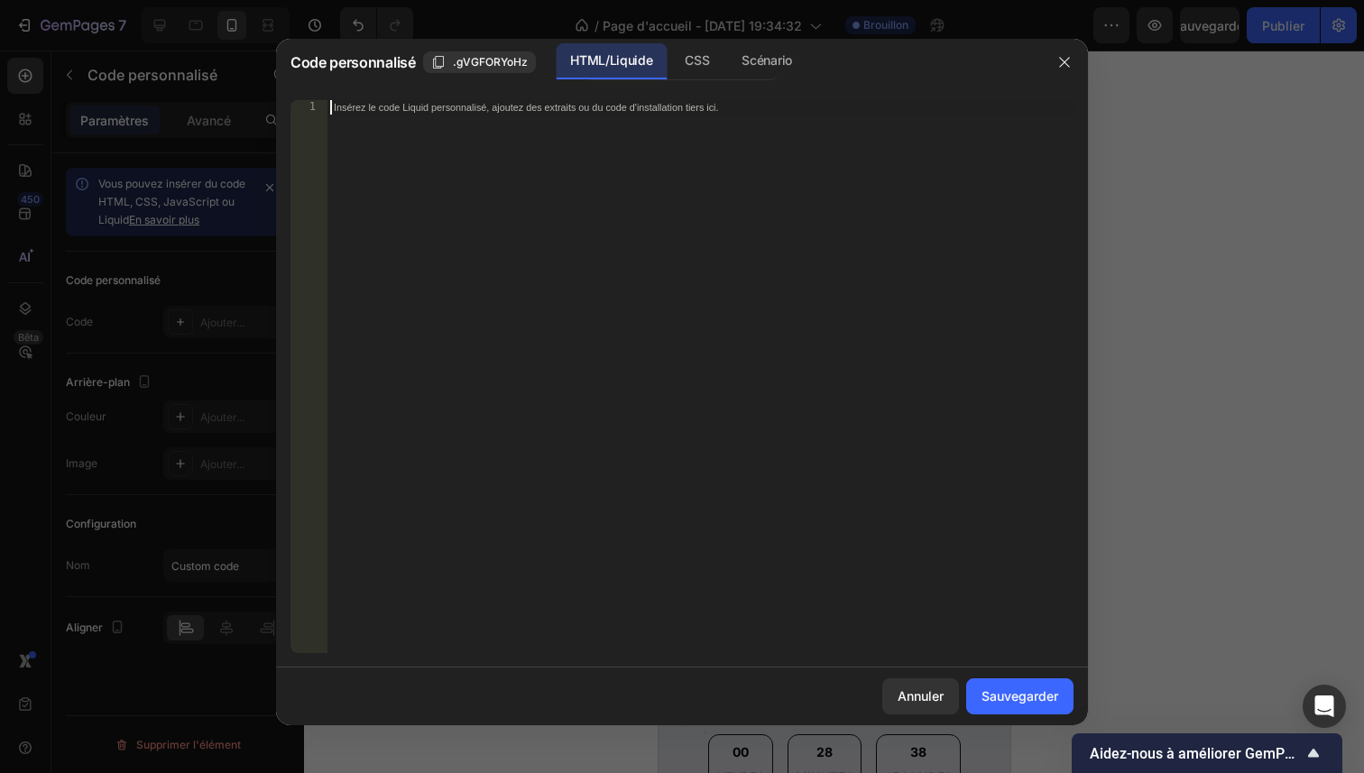
click at [528, 339] on div "Insérez le code Liquid personnalisé, ajoutez des extraits ou du code d'installa…" at bounding box center [700, 391] width 747 height 582
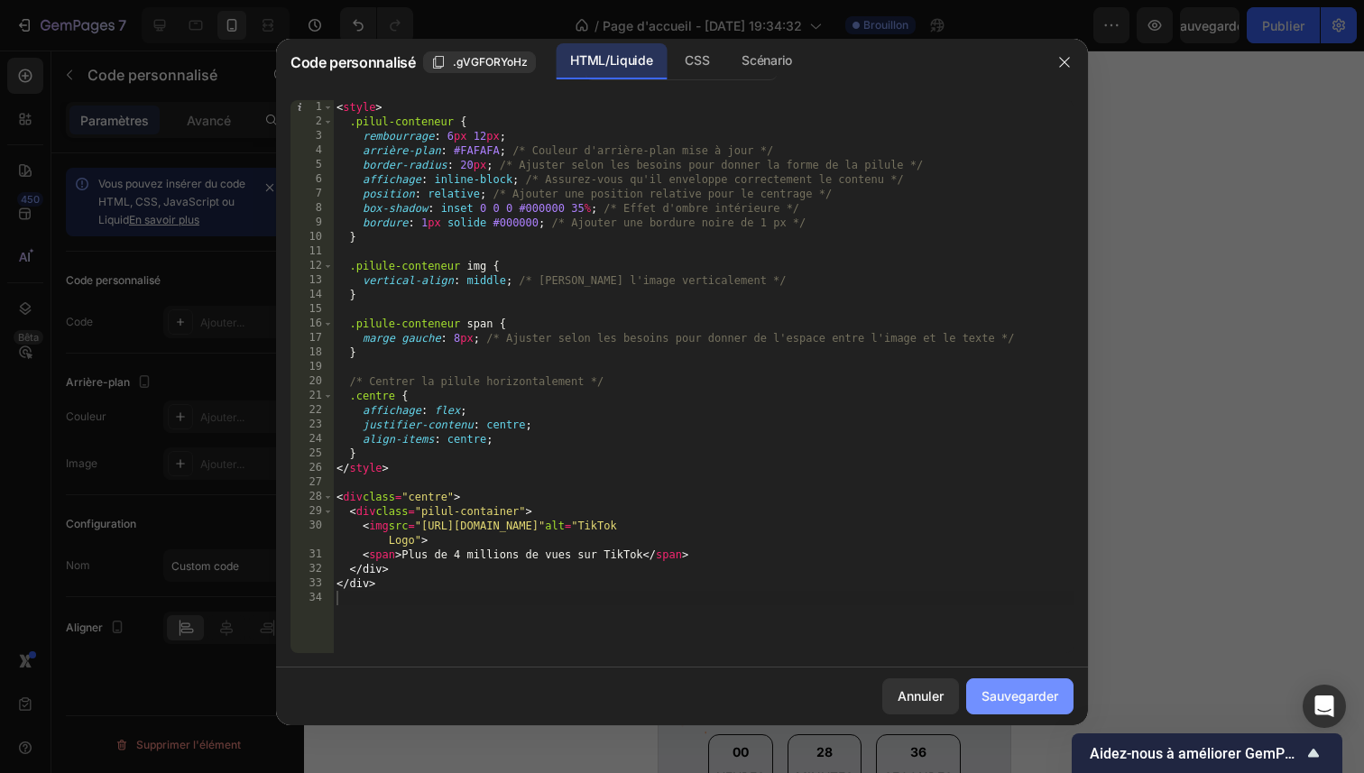
click at [1024, 694] on font "Sauvegarder" at bounding box center [1019, 695] width 77 height 15
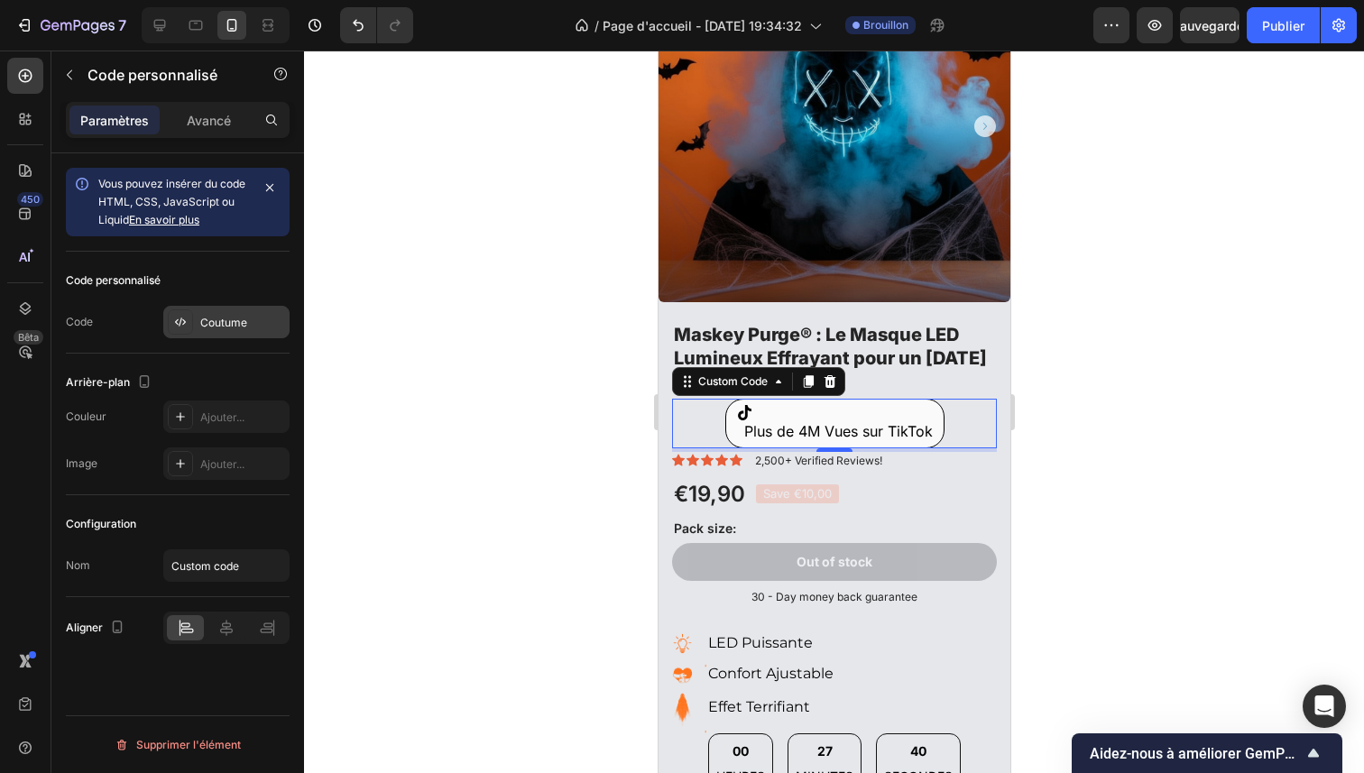
click at [240, 317] on font "Coutume" at bounding box center [223, 323] width 47 height 14
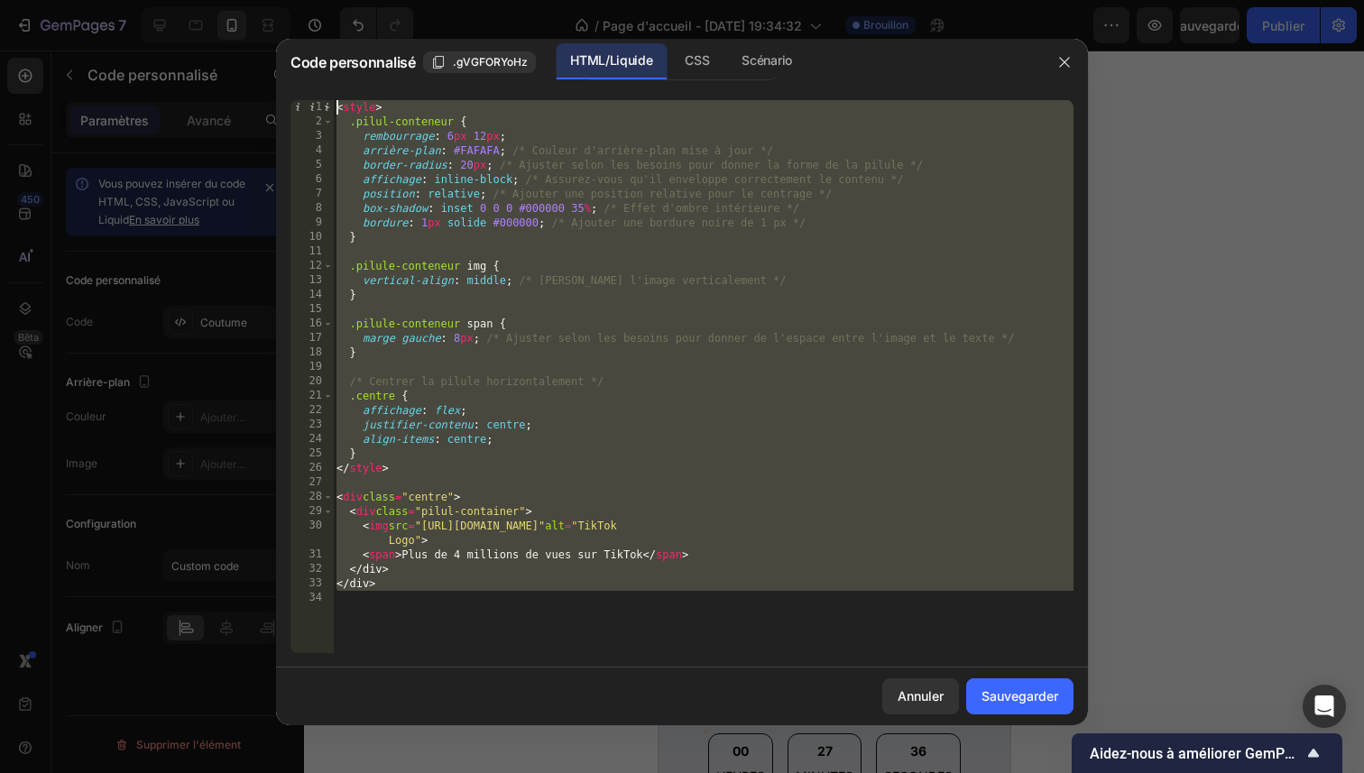
drag, startPoint x: 671, startPoint y: 606, endPoint x: 364, endPoint y: 95, distance: 596.4
click at [364, 95] on div "1 2 3 4 5 6 7 8 9 10 11 12 13 14 15 16 17 18 19 20 21 22 23 24 25 26 27 28 29 3…" at bounding box center [682, 377] width 812 height 582
type textarea "<style> .pill-container {"
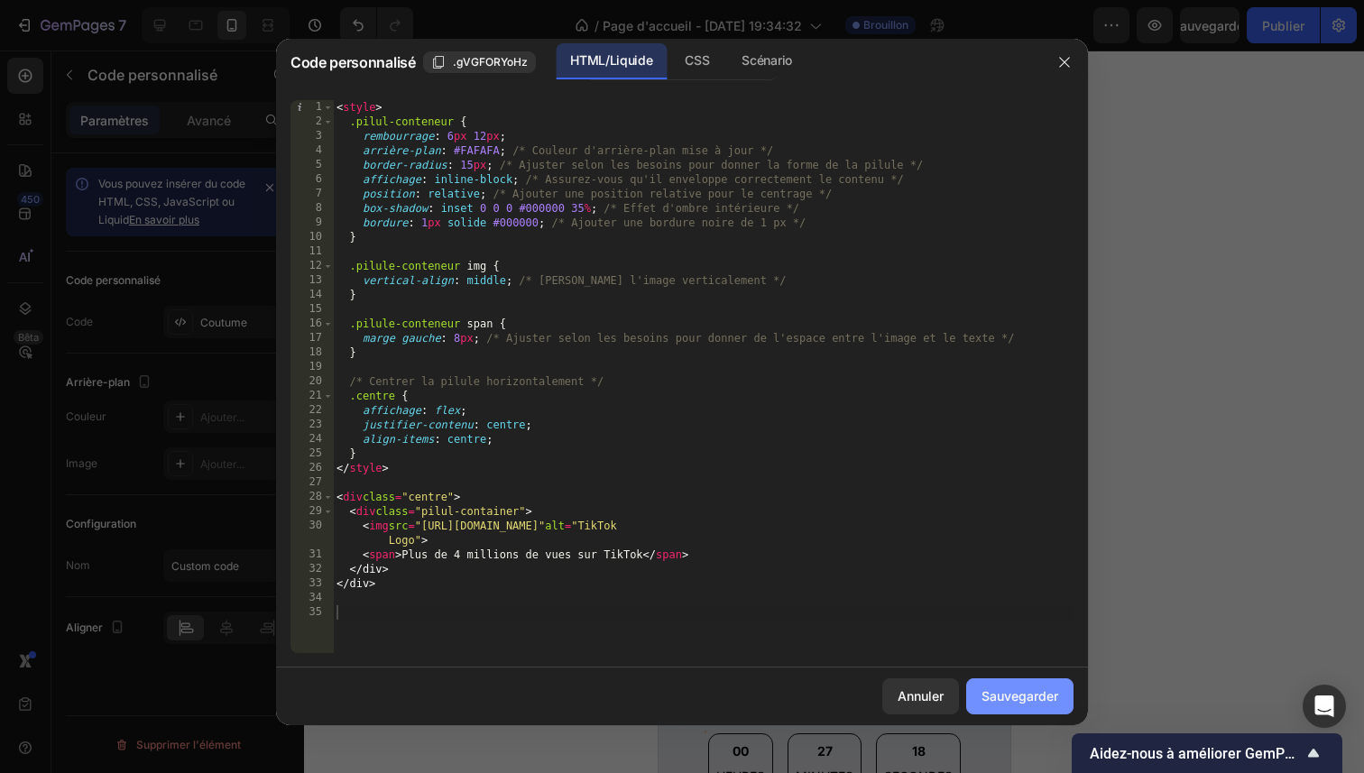
click at [1046, 698] on font "Sauvegarder" at bounding box center [1019, 695] width 77 height 15
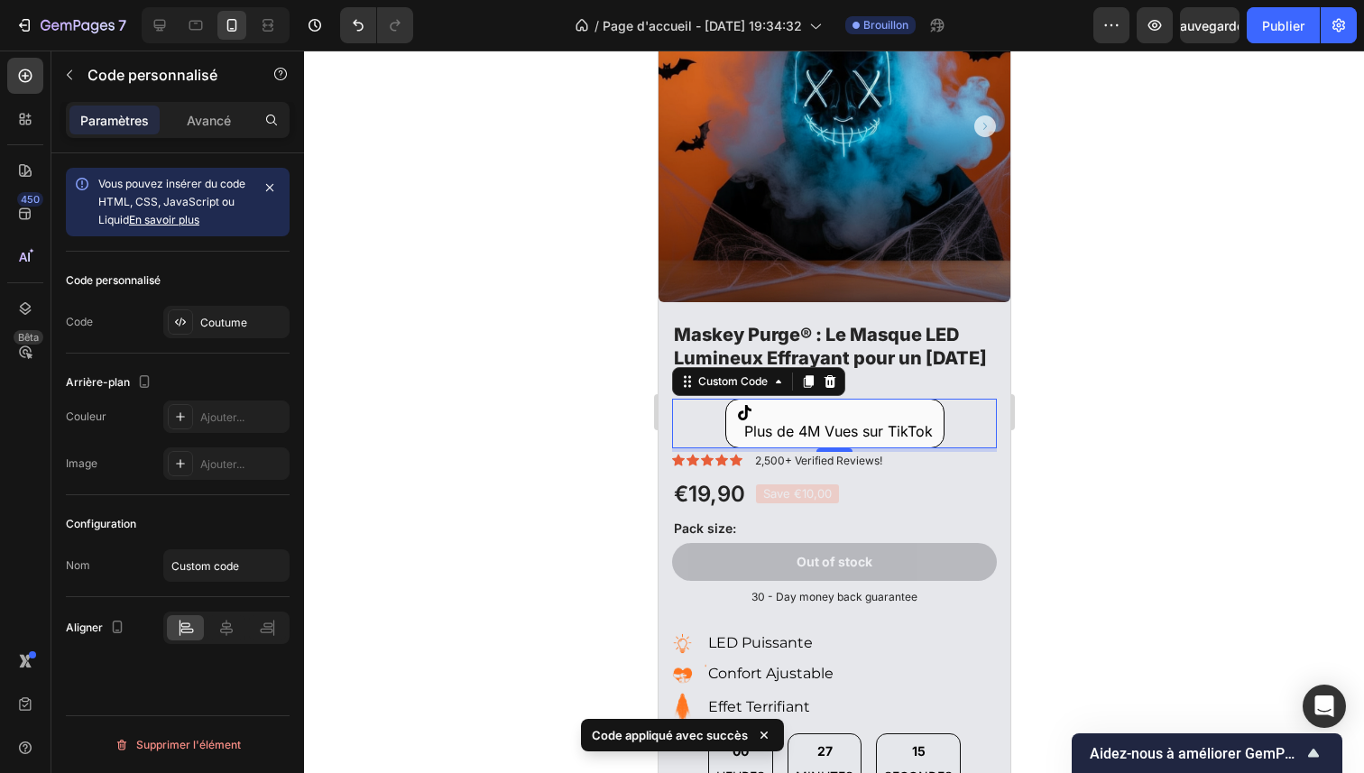
click at [848, 422] on span "Plus de 4M Vues sur TikTok" at bounding box center [837, 431] width 189 height 18
click at [1129, 395] on div at bounding box center [834, 412] width 1060 height 723
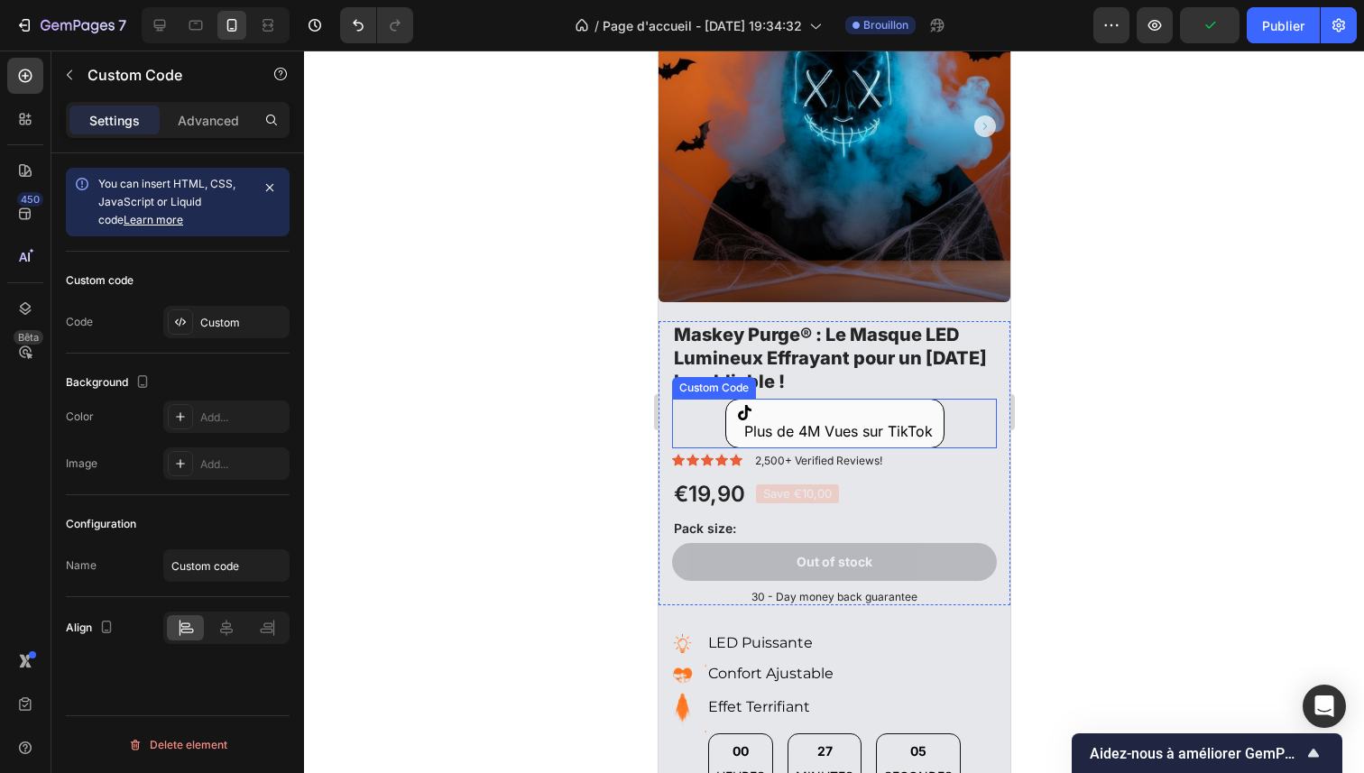
click at [772, 399] on div "Plus de 4M Vues sur TikTok" at bounding box center [833, 424] width 219 height 50
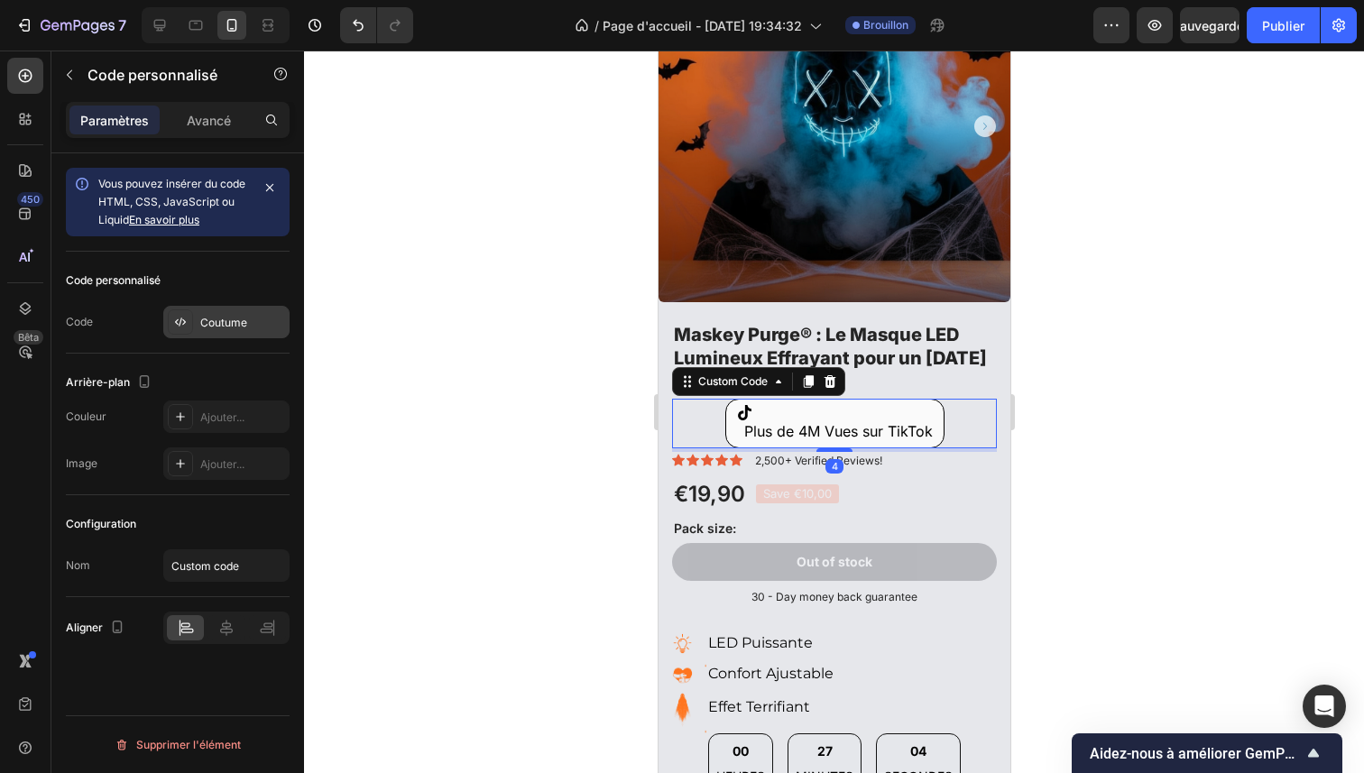
click at [207, 322] on font "Coutume" at bounding box center [223, 323] width 47 height 14
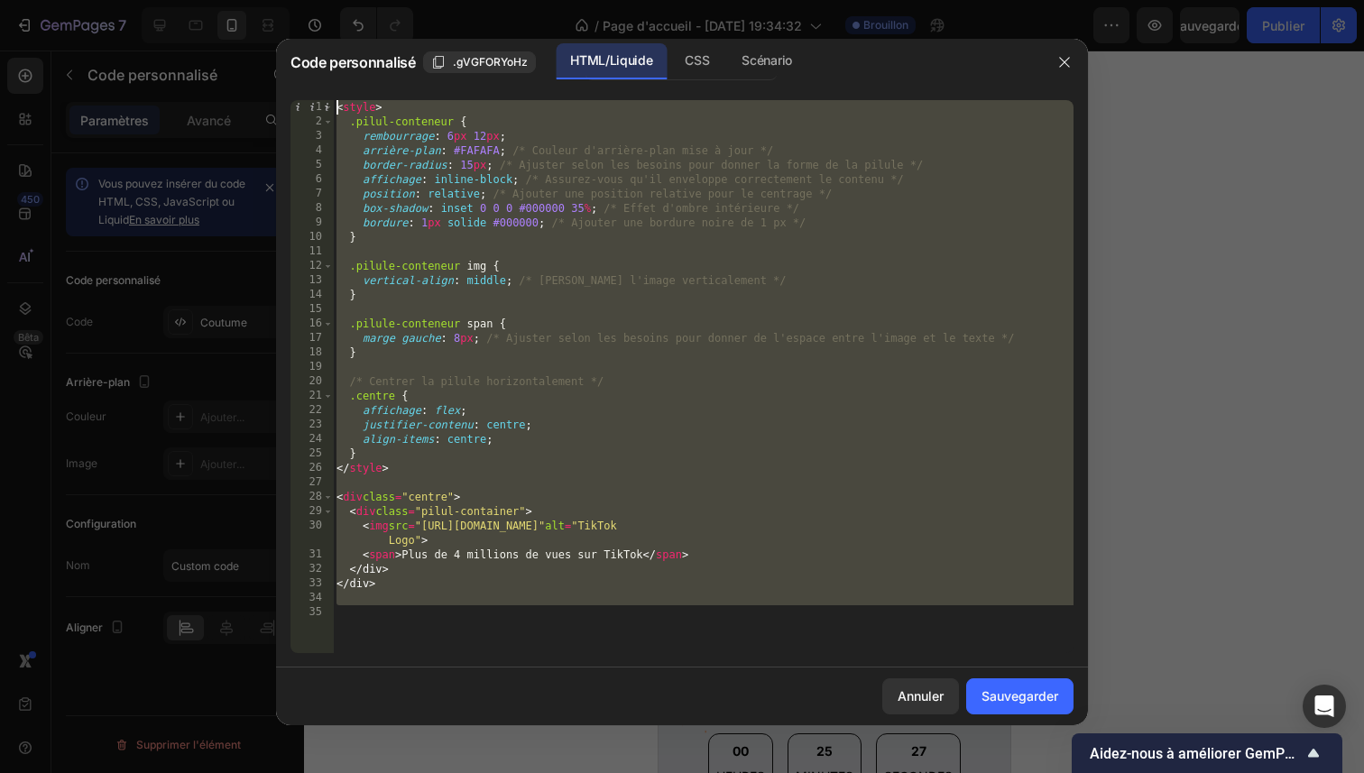
drag, startPoint x: 457, startPoint y: 629, endPoint x: 323, endPoint y: 85, distance: 560.3
click at [323, 86] on div "1 2 3 4 5 6 7 8 9 10 11 12 13 14 15 16 17 18 19 20 21 22 23 24 25 26 27 28 29 3…" at bounding box center [682, 377] width 812 height 582
type textarea "<style> .pill-container {"
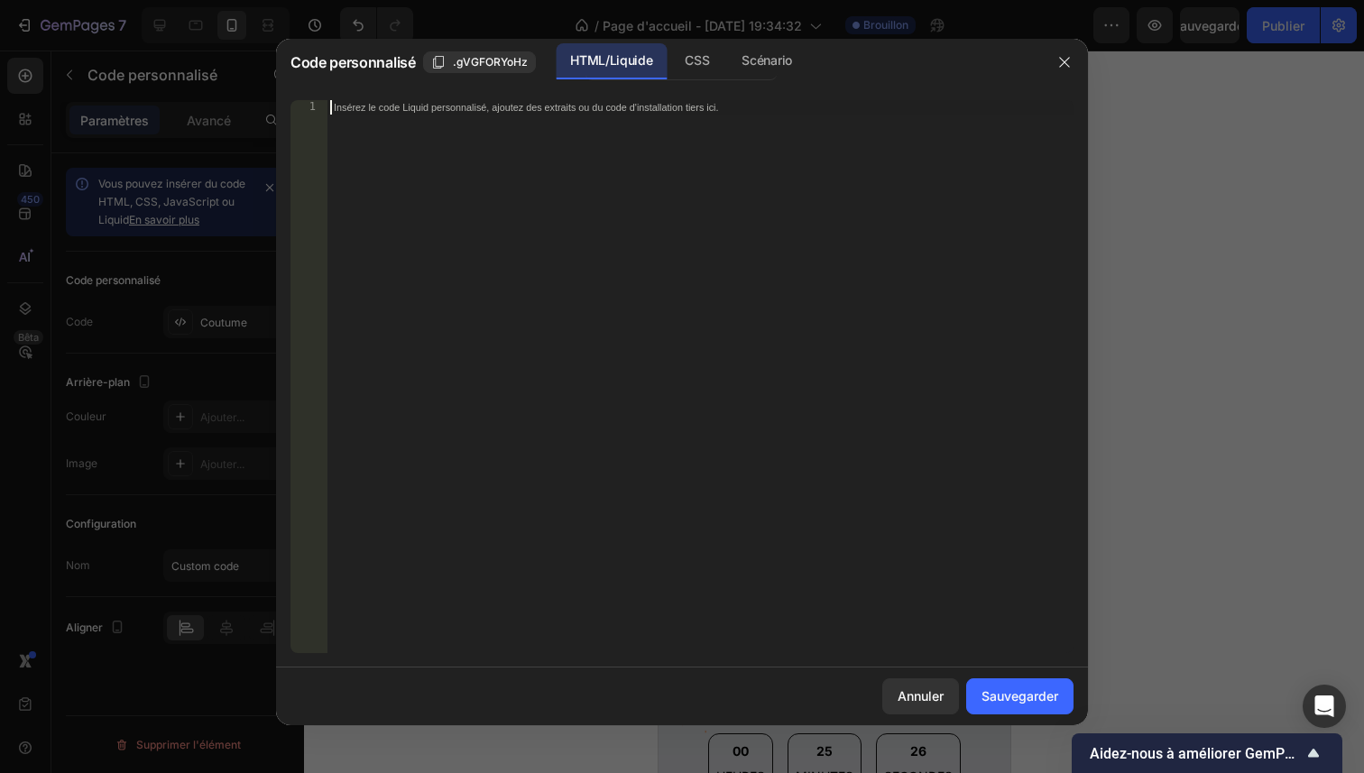
paste textarea
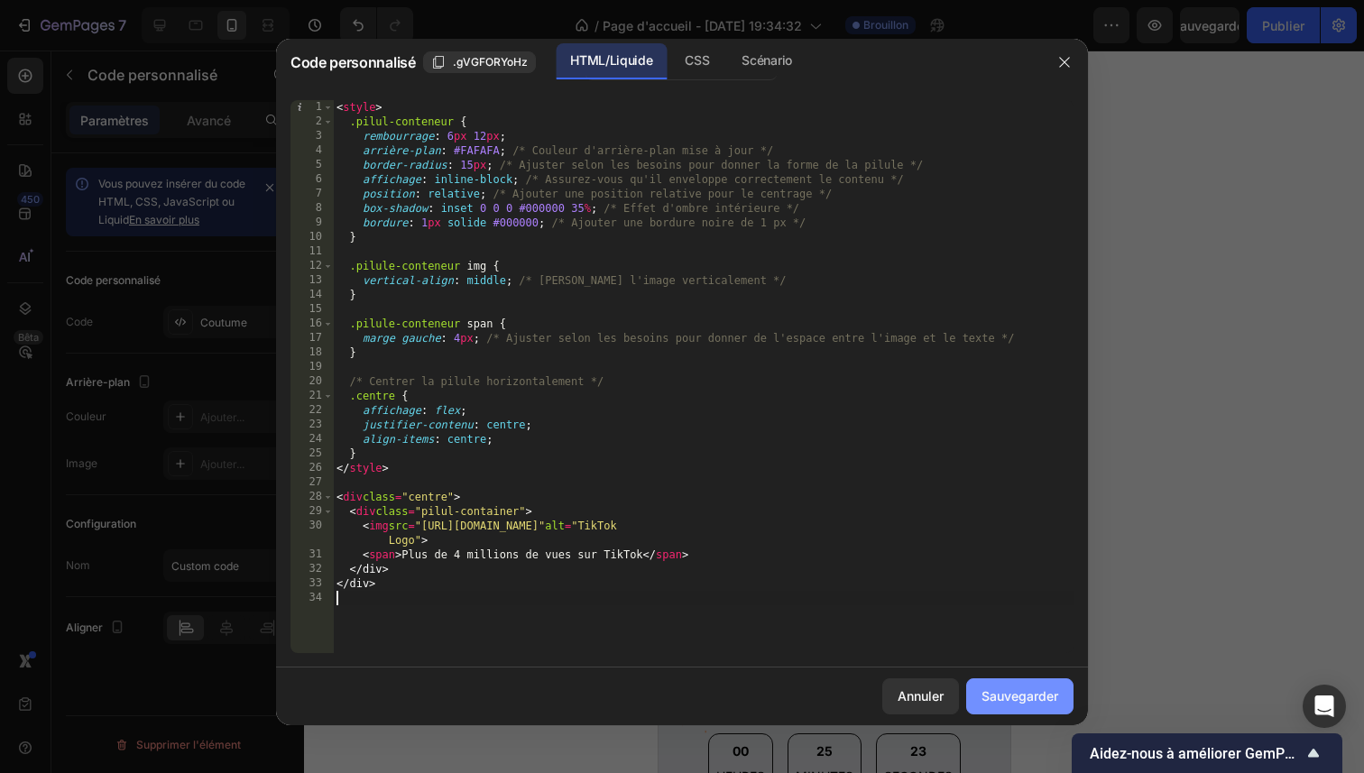
click at [1033, 696] on font "Sauvegarder" at bounding box center [1019, 695] width 77 height 15
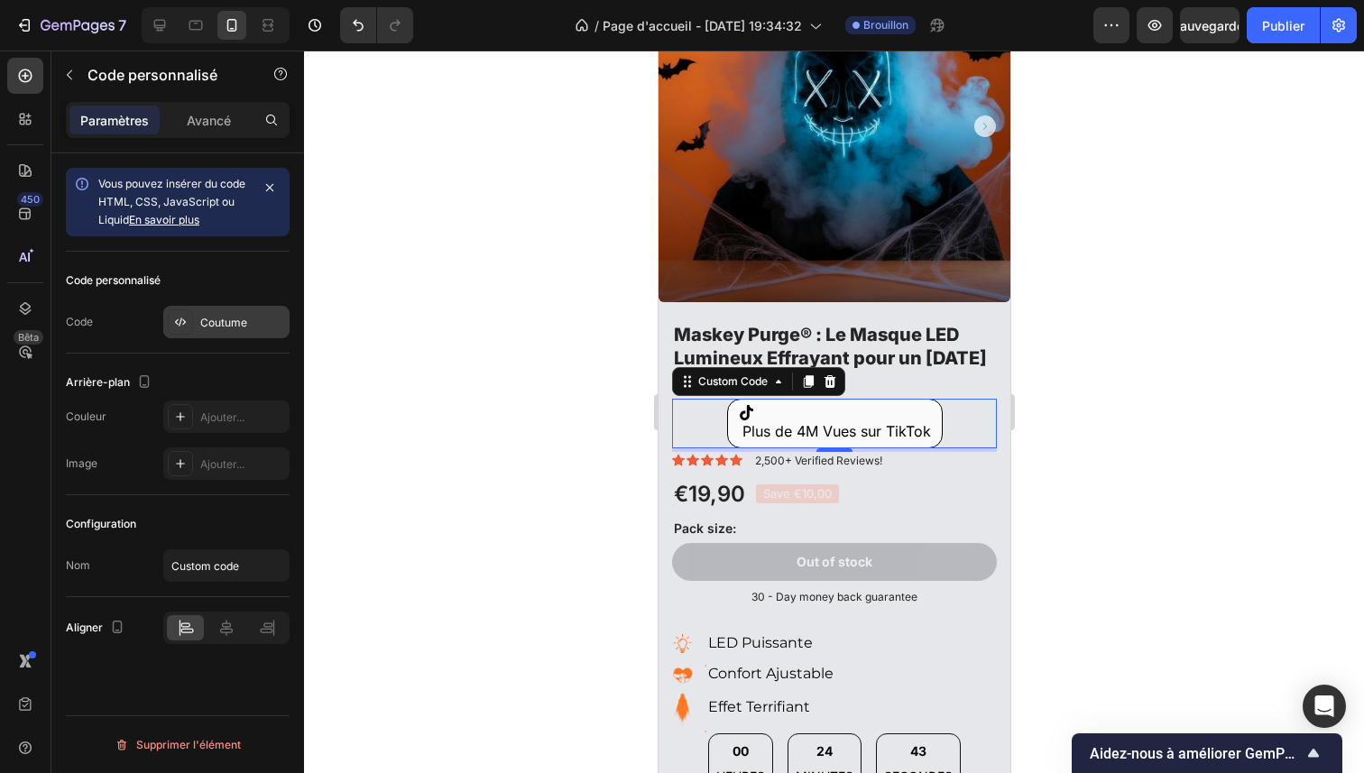
click at [222, 308] on div "Coutume" at bounding box center [226, 322] width 126 height 32
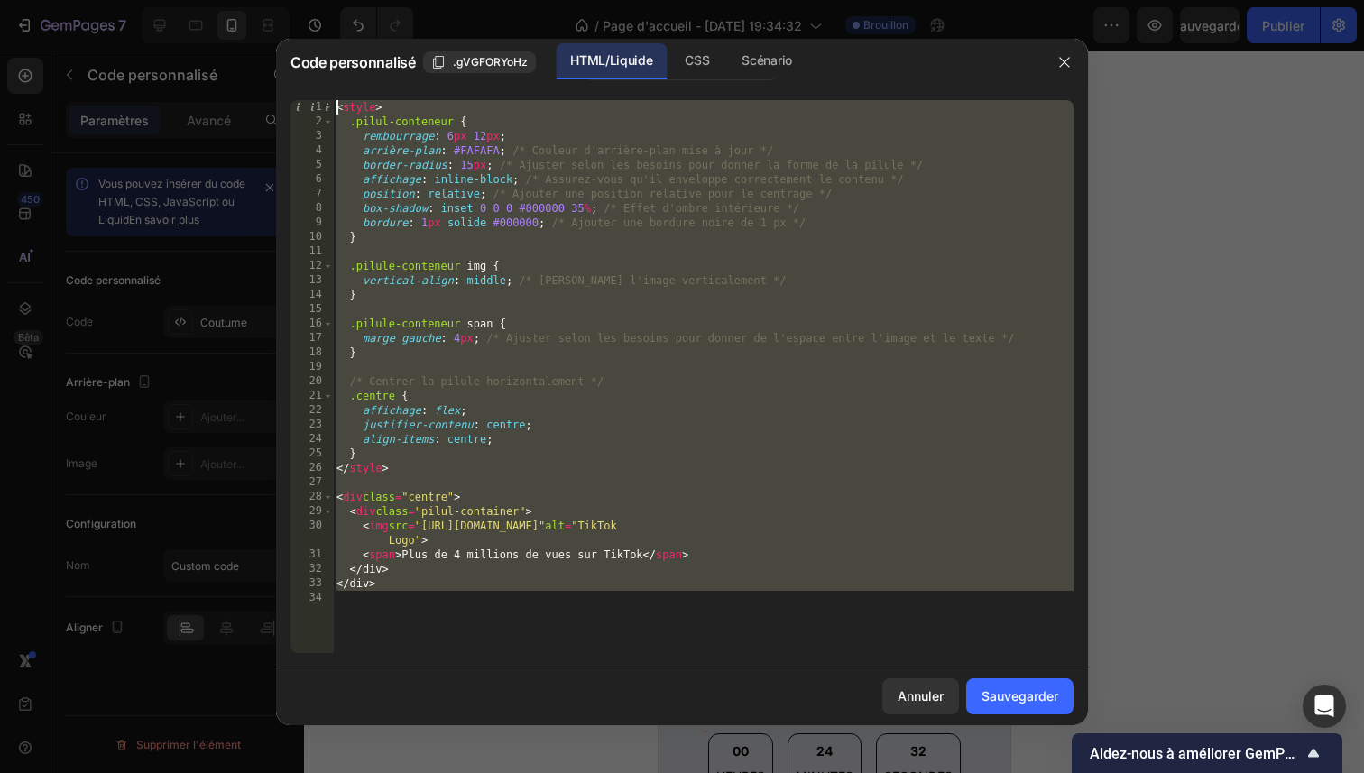
drag, startPoint x: 428, startPoint y: 596, endPoint x: 351, endPoint y: 88, distance: 514.5
click at [350, 87] on div "1 2 3 4 5 6 7 8 9 10 11 12 13 14 15 16 17 18 19 20 21 22 23 24 25 26 27 28 29 3…" at bounding box center [682, 377] width 812 height 582
type textarea "<style> .pill-container {"
